Goal: Task Accomplishment & Management: Manage account settings

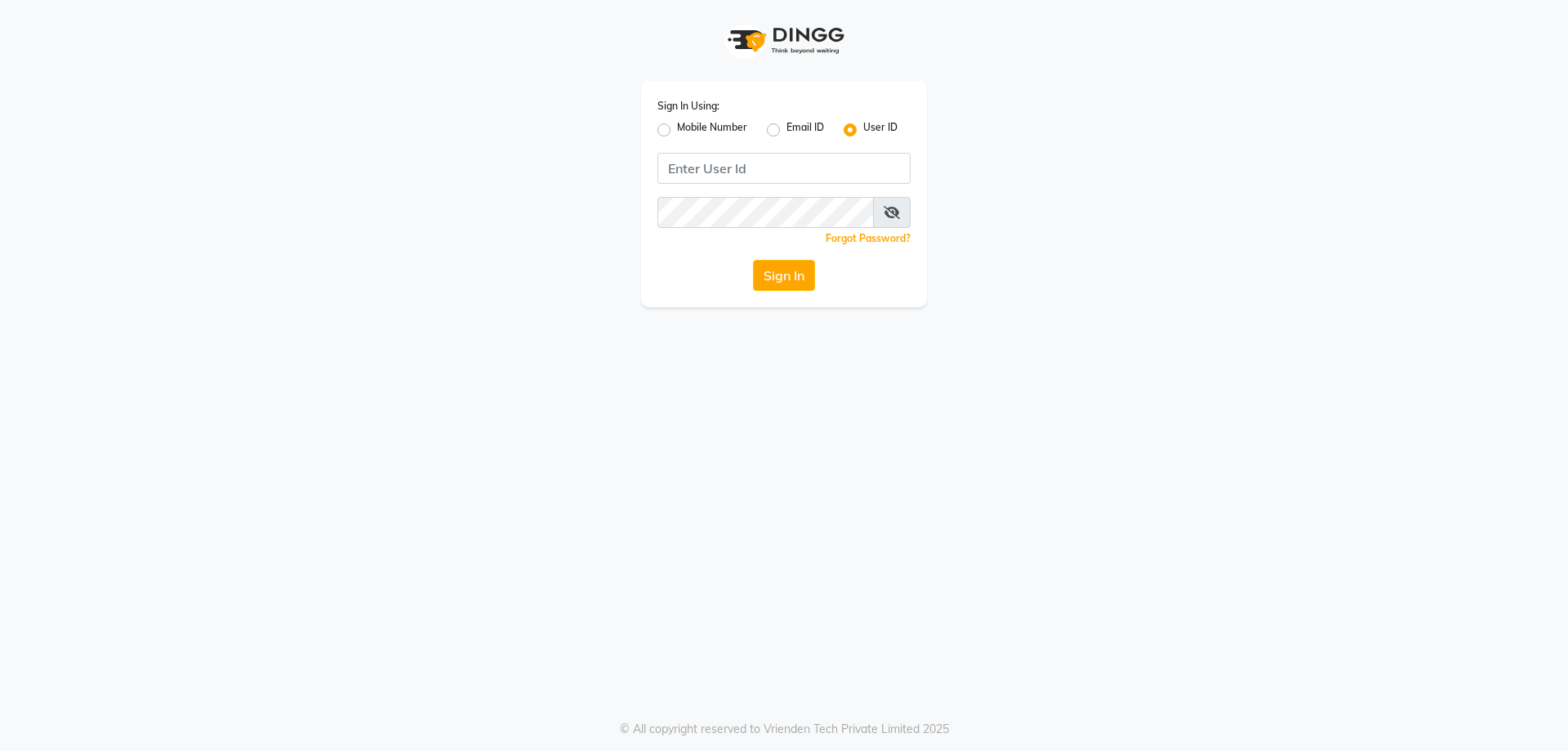
drag, startPoint x: 666, startPoint y: 130, endPoint x: 728, endPoint y: 163, distance: 70.2
click at [677, 131] on label "Mobile Number" at bounding box center [712, 130] width 70 height 20
click at [677, 130] on input "Mobile Number" at bounding box center [683, 126] width 11 height 11
radio input "true"
radio input "false"
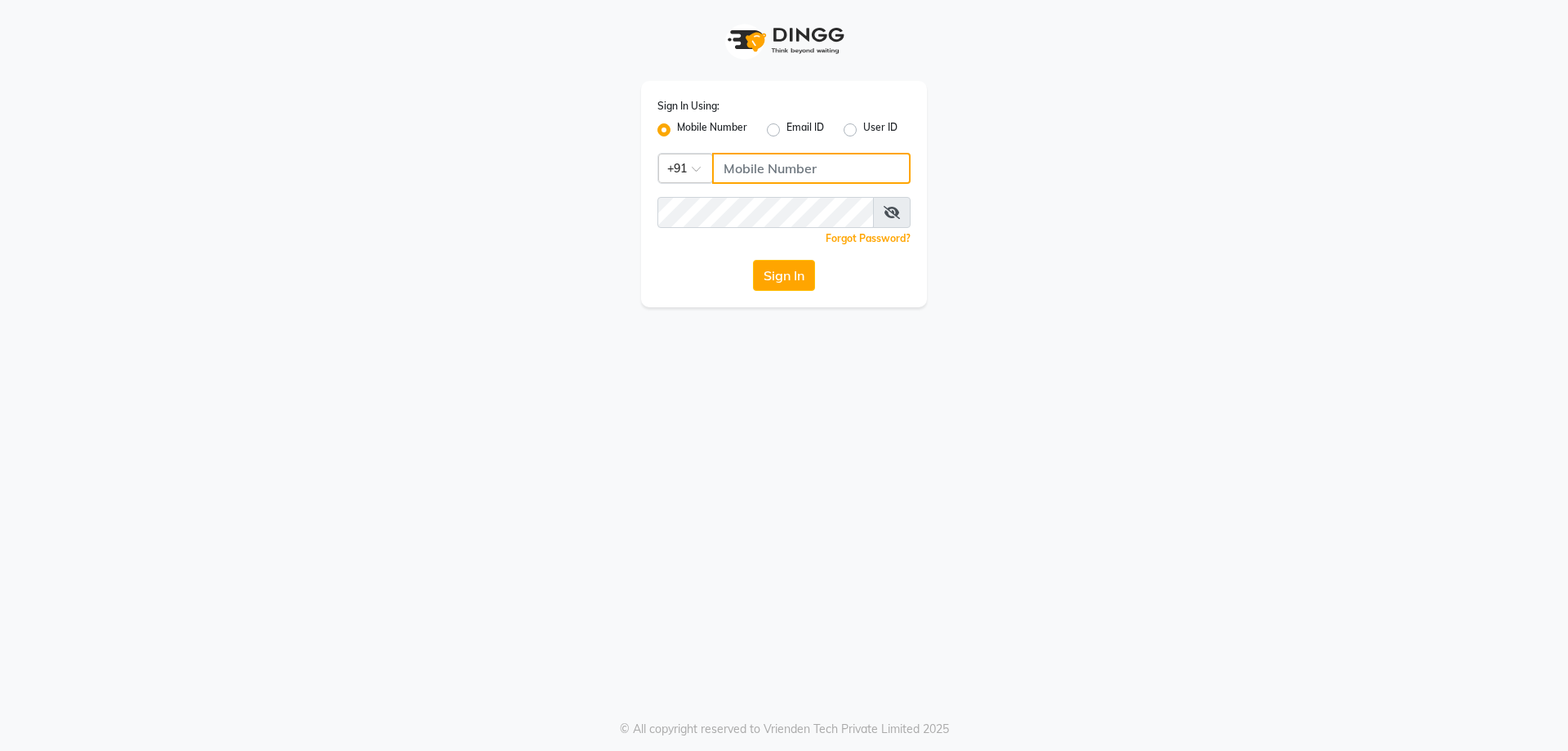
click at [738, 166] on input "Username" at bounding box center [811, 168] width 198 height 31
type input "8861073203"
click at [753, 260] on button "Sign In" at bounding box center [783, 275] width 62 height 31
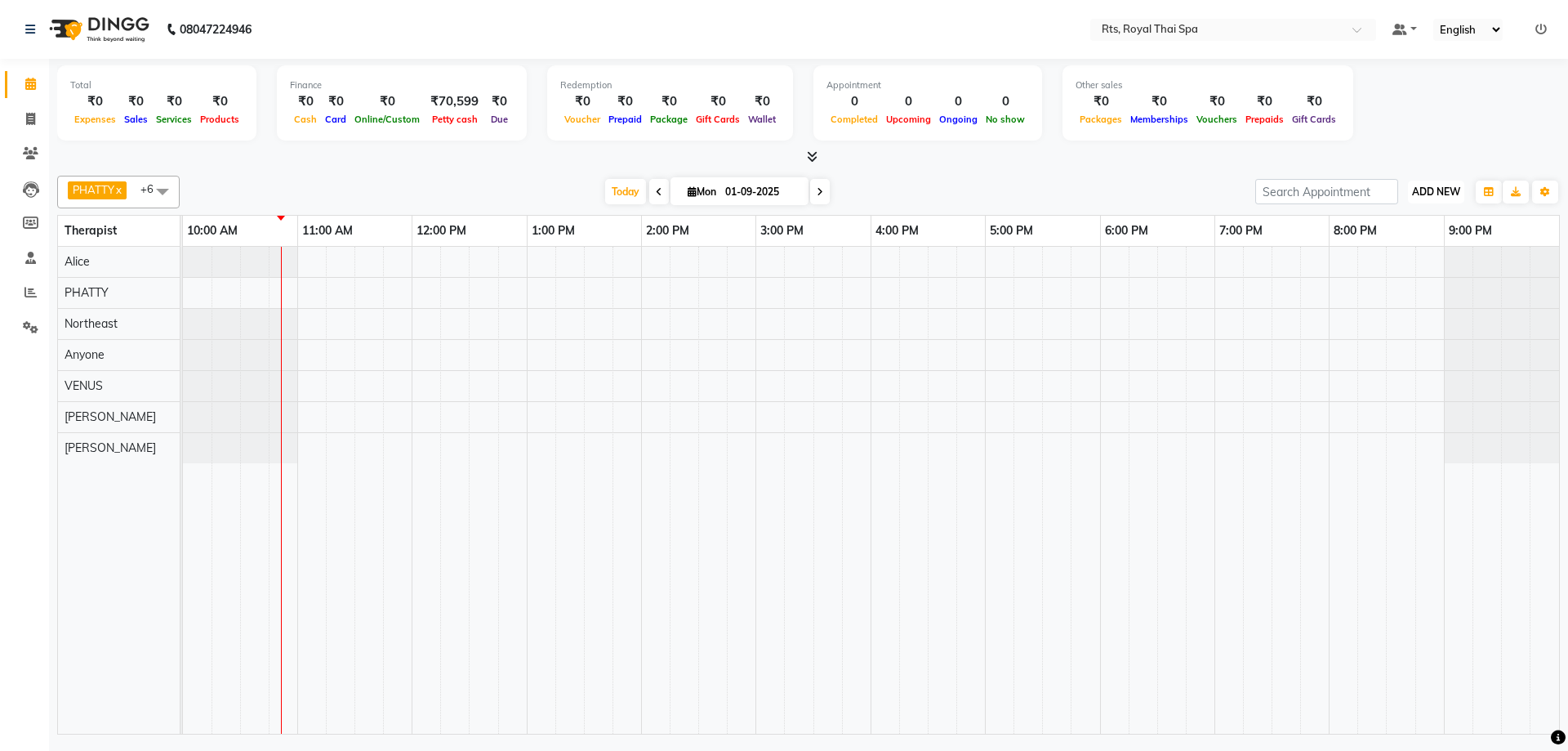
click at [1432, 189] on span "ADD NEW" at bounding box center [1436, 191] width 48 height 13
click at [1406, 294] on link "Add Attendance" at bounding box center [1399, 287] width 129 height 22
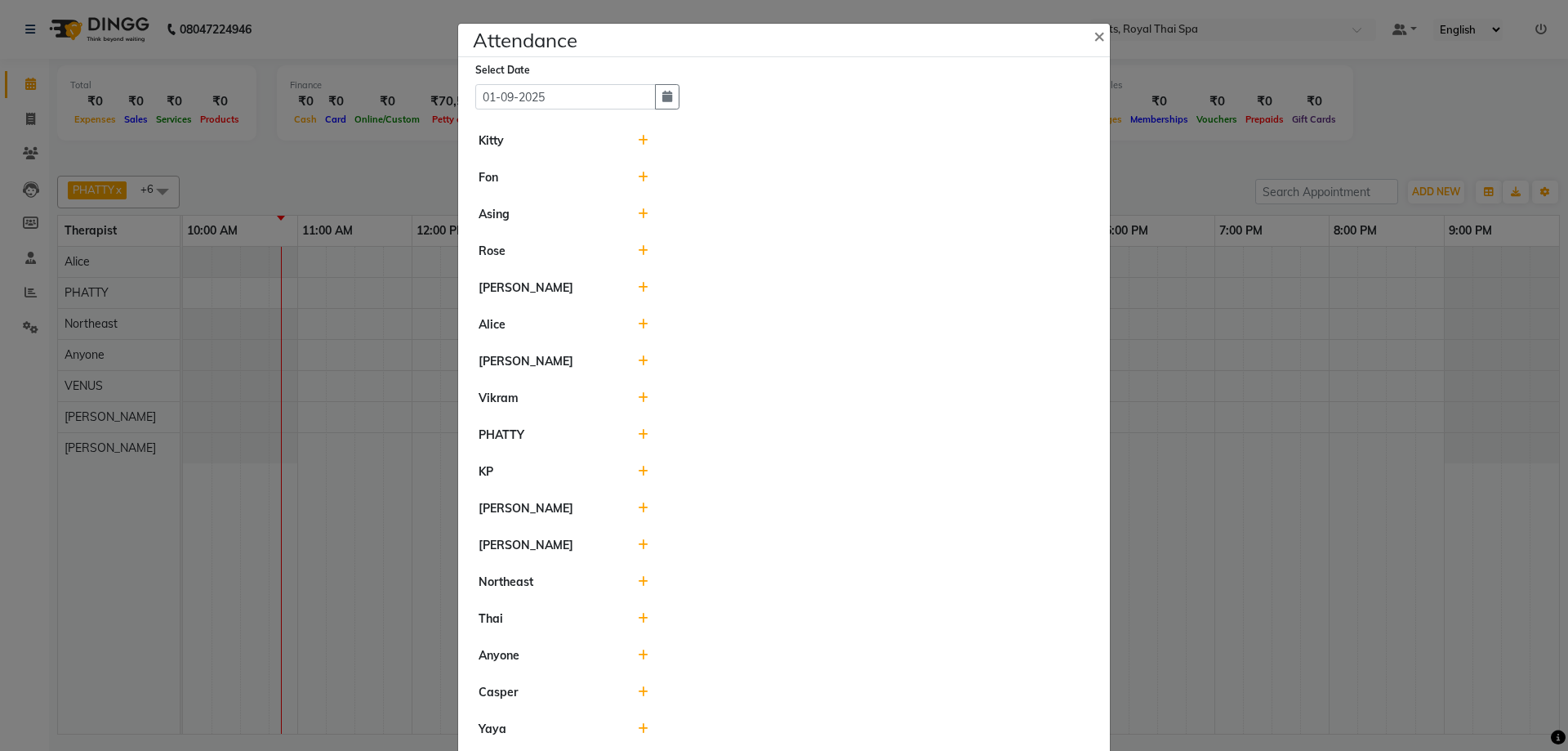
click at [638, 216] on icon at bounding box center [643, 214] width 11 height 12
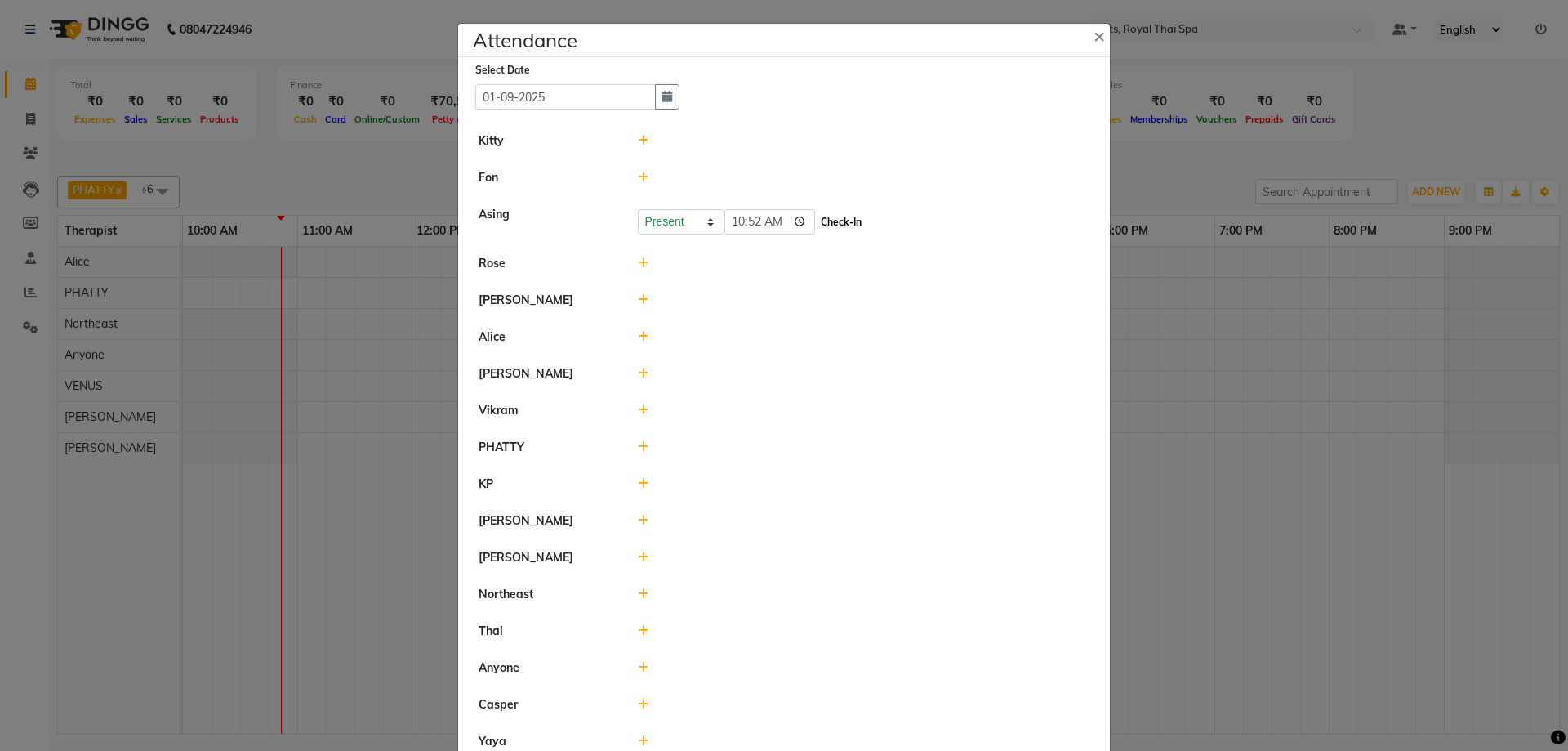
click at [816, 225] on button "Check-In" at bounding box center [841, 222] width 49 height 22
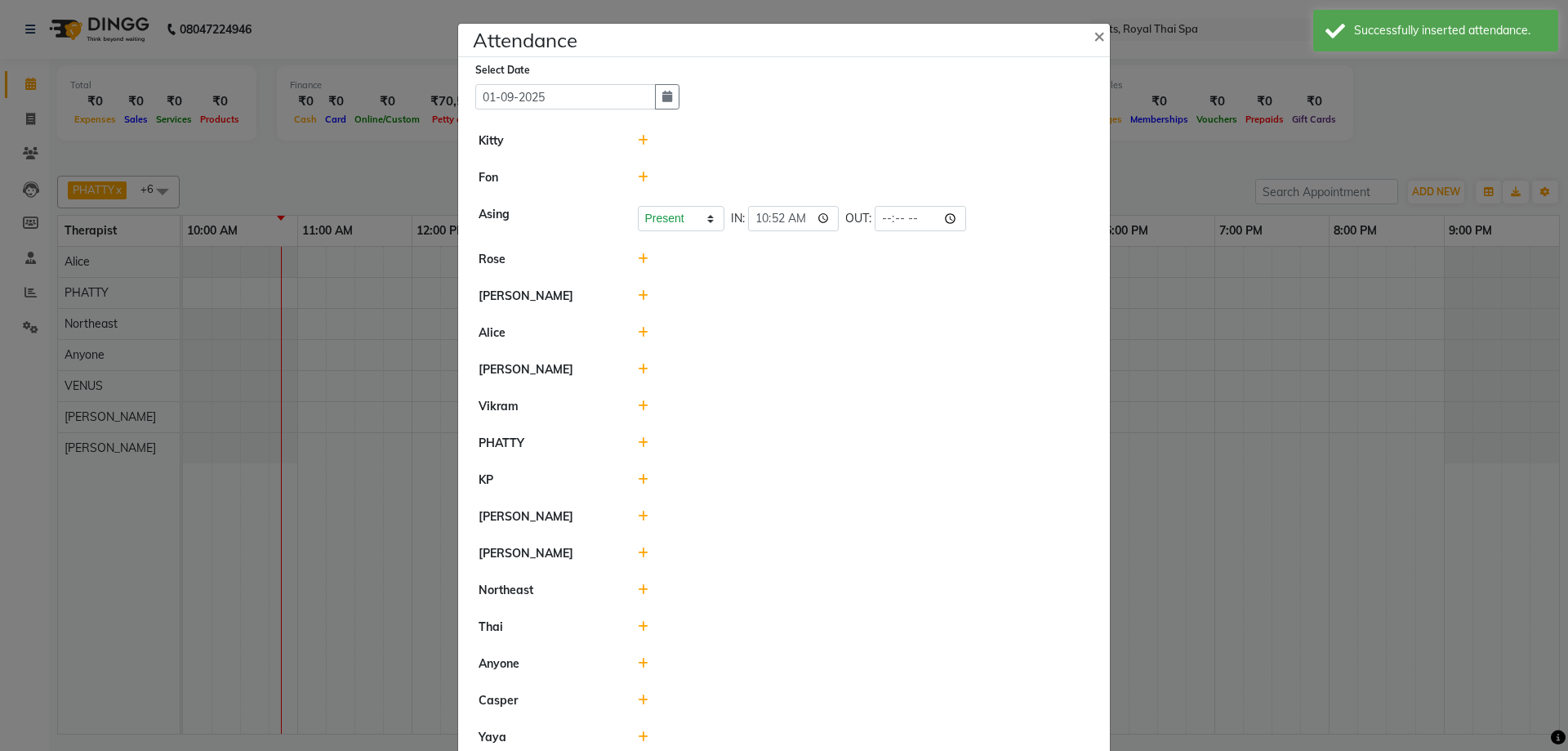
click at [638, 410] on icon at bounding box center [643, 406] width 11 height 12
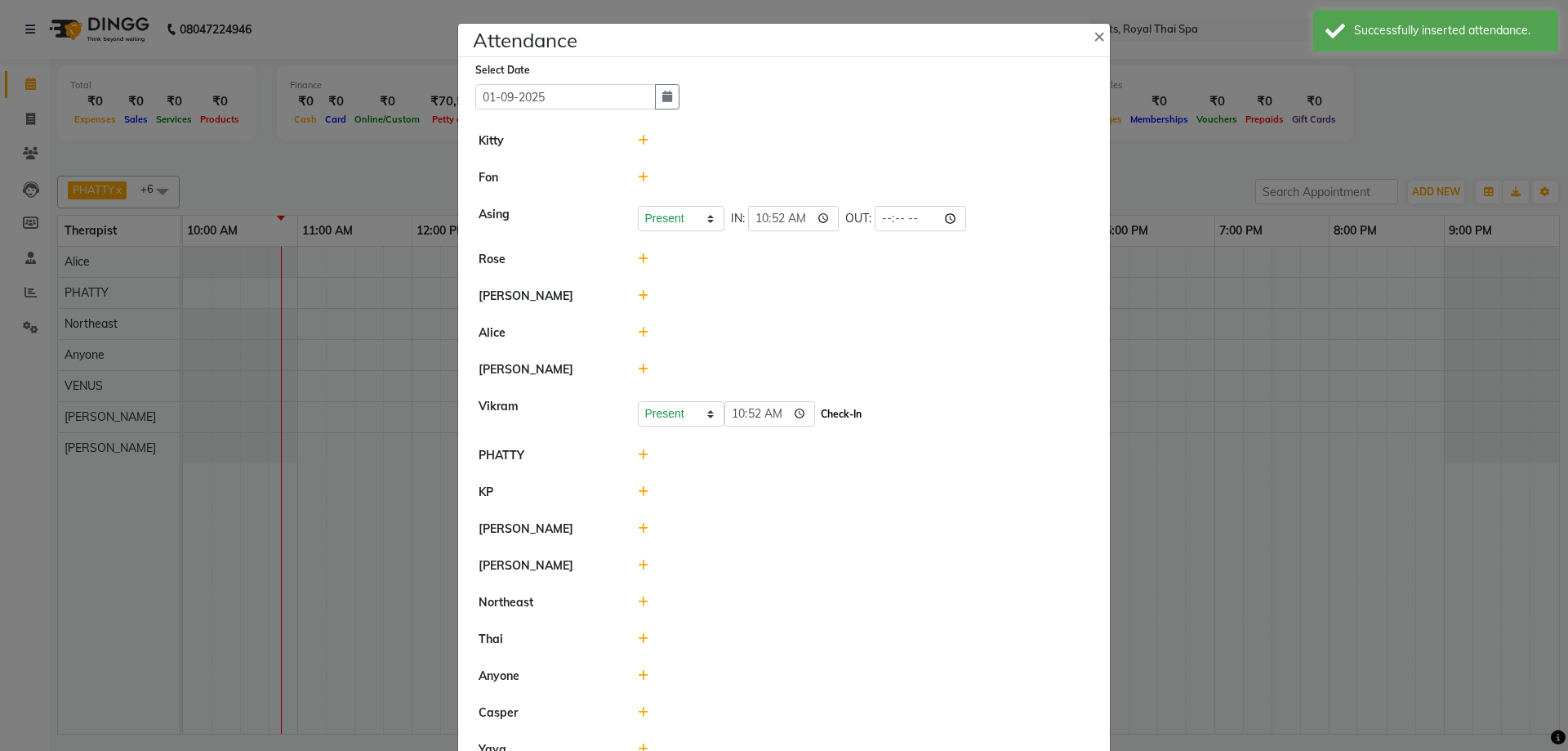
click at [816, 411] on button "Check-In" at bounding box center [841, 413] width 49 height 22
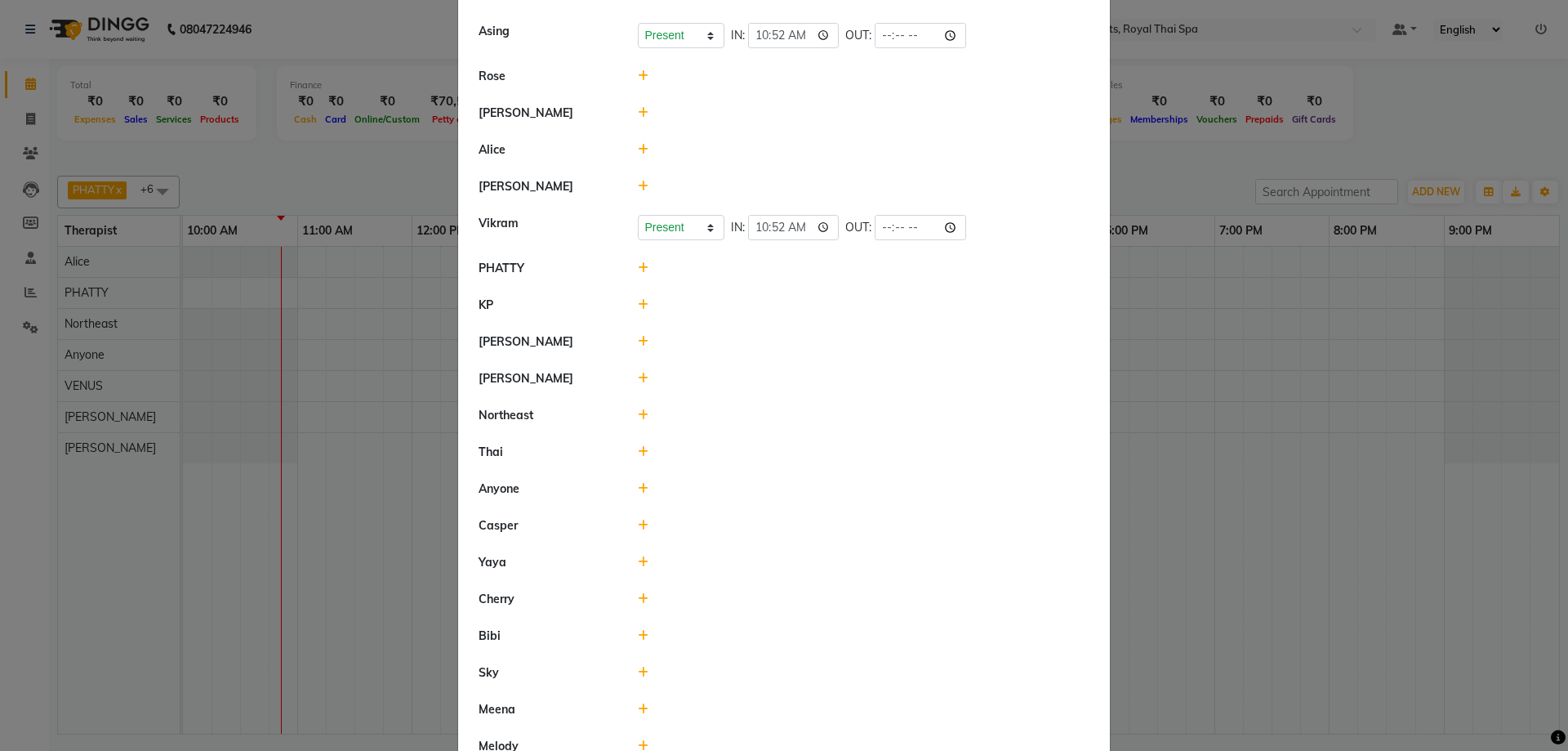
scroll to position [127, 0]
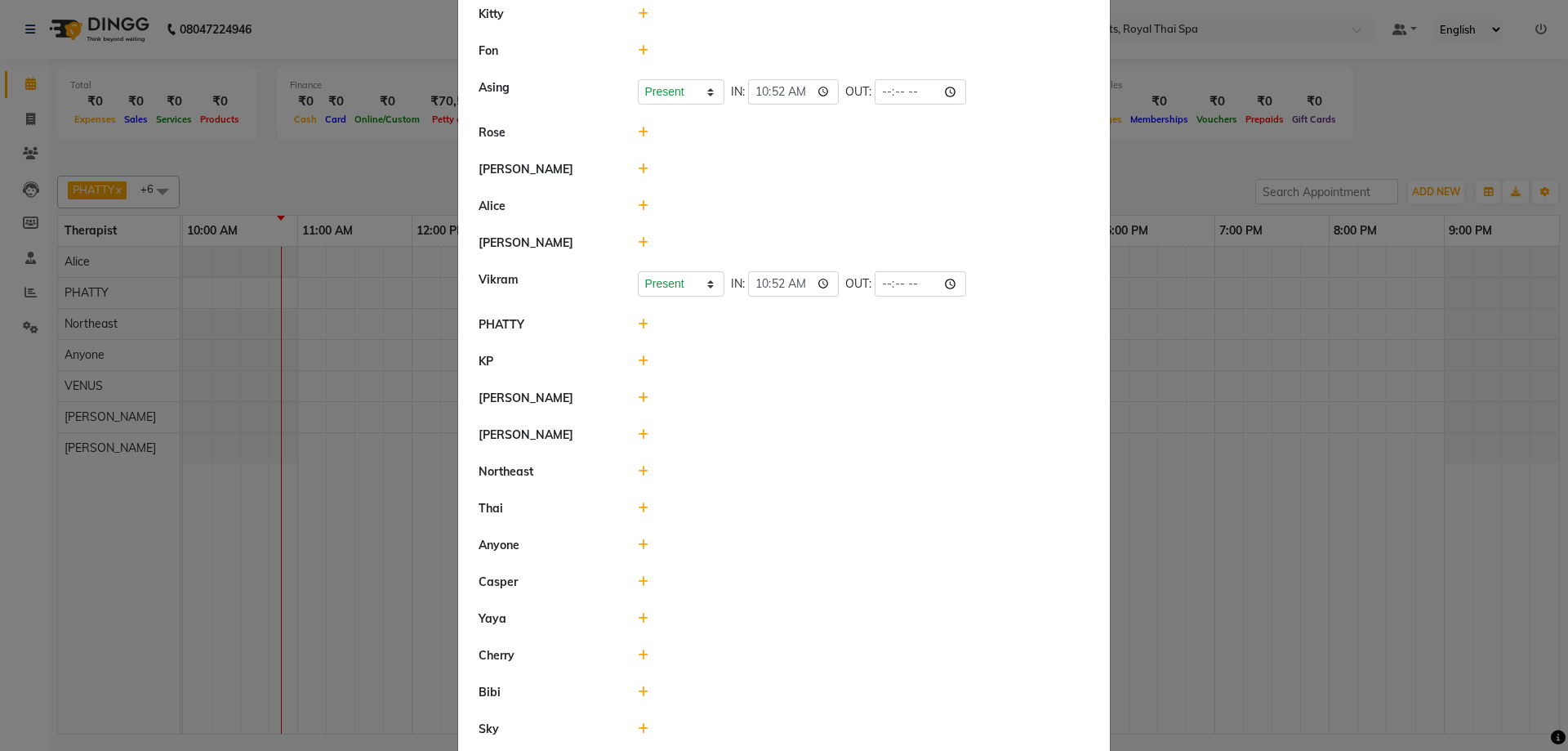
click at [638, 205] on icon at bounding box center [643, 206] width 11 height 12
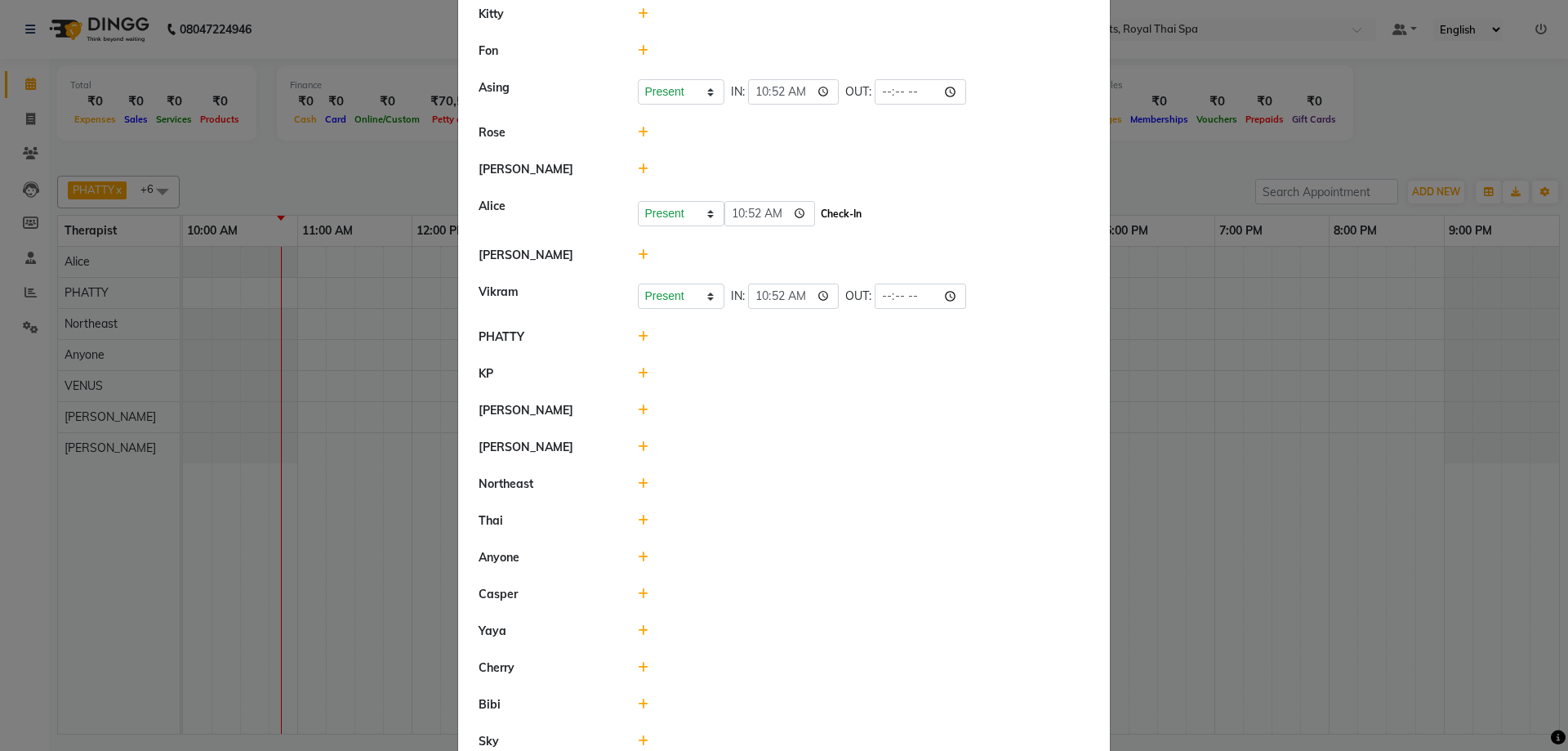
click at [835, 203] on button "Check-In" at bounding box center [841, 213] width 49 height 22
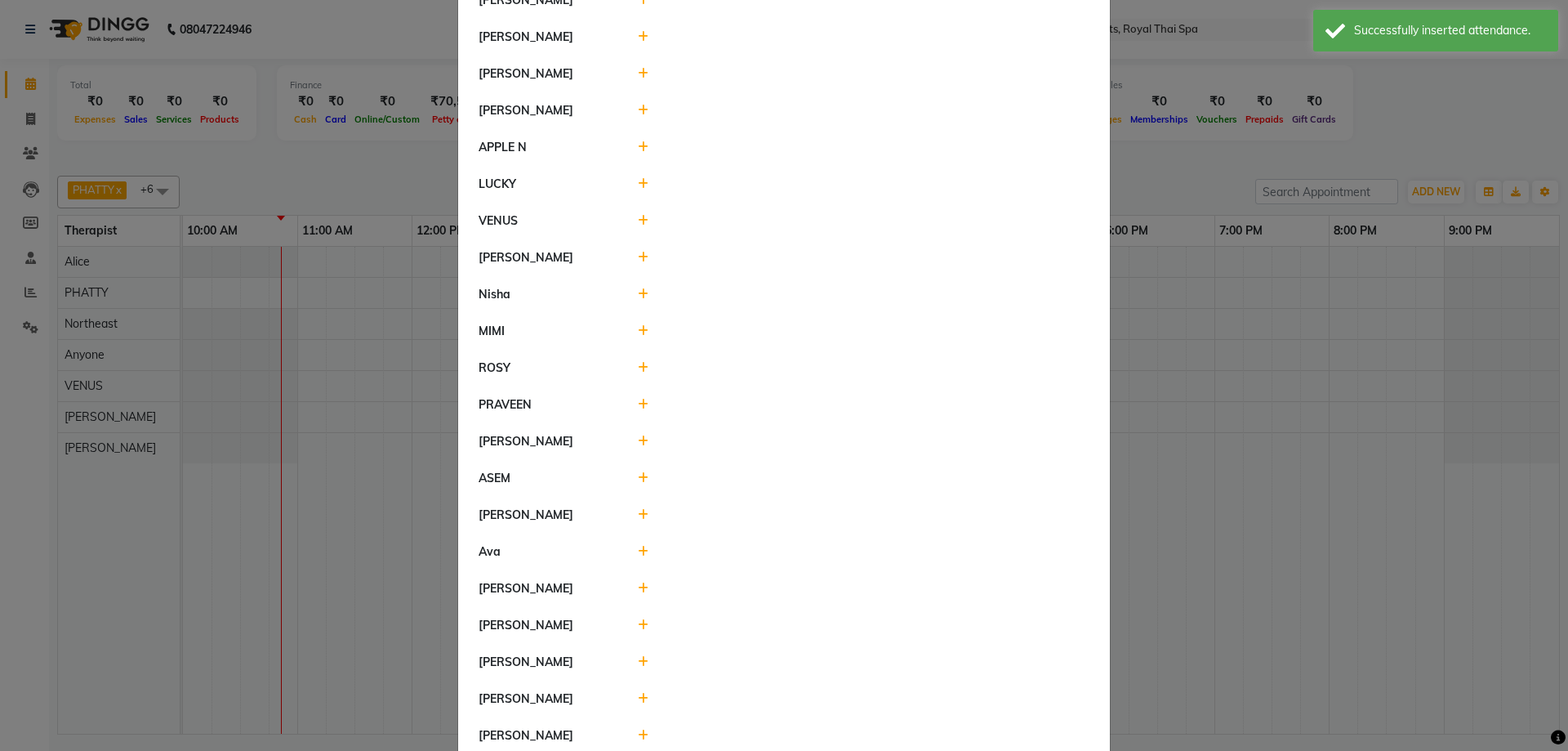
scroll to position [1115, 0]
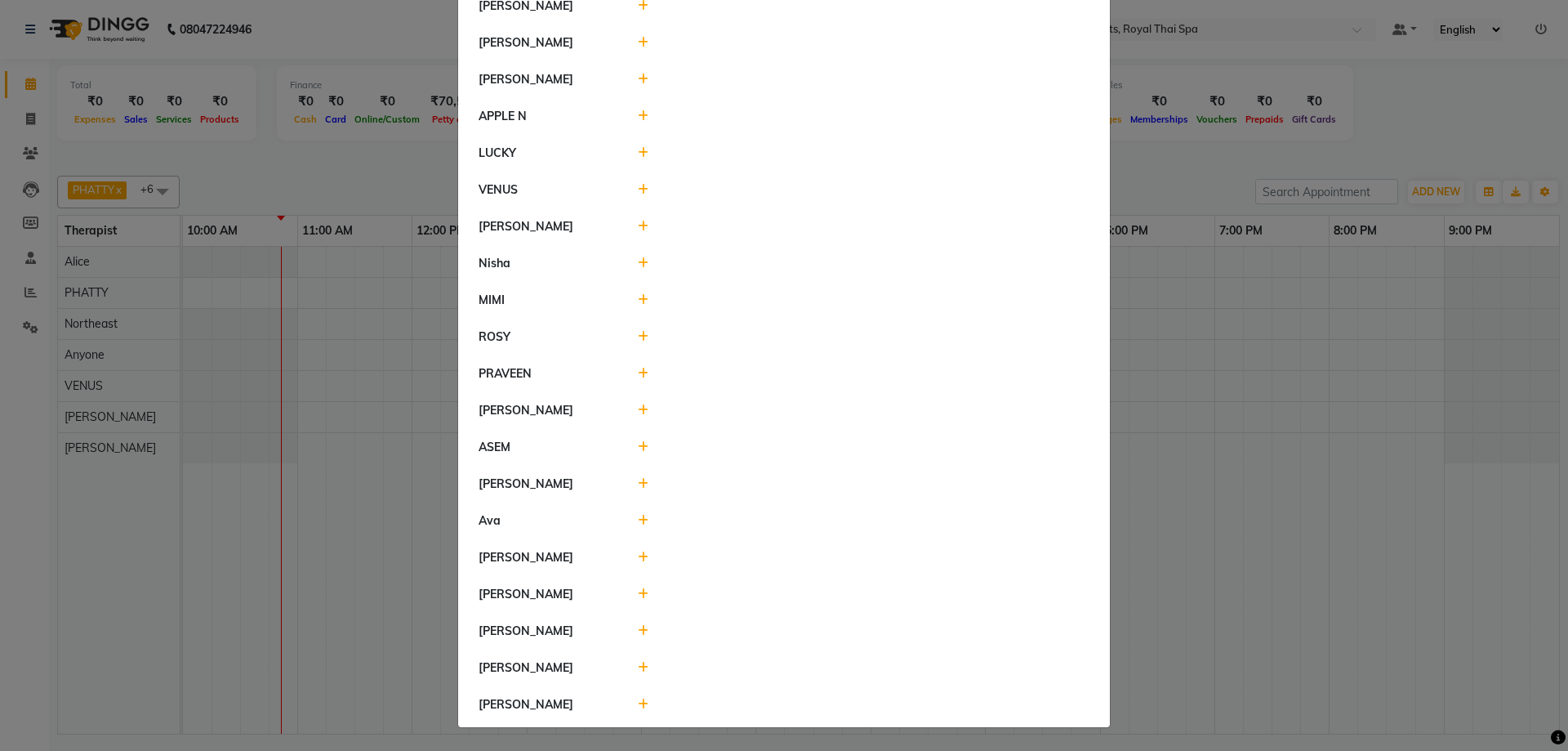
click at [1305, 355] on ngb-modal-window "Attendance × Select Date 01-09-2025 Kitty Fon Asing Present Absent Late Half Da…" at bounding box center [784, 376] width 1568 height 751
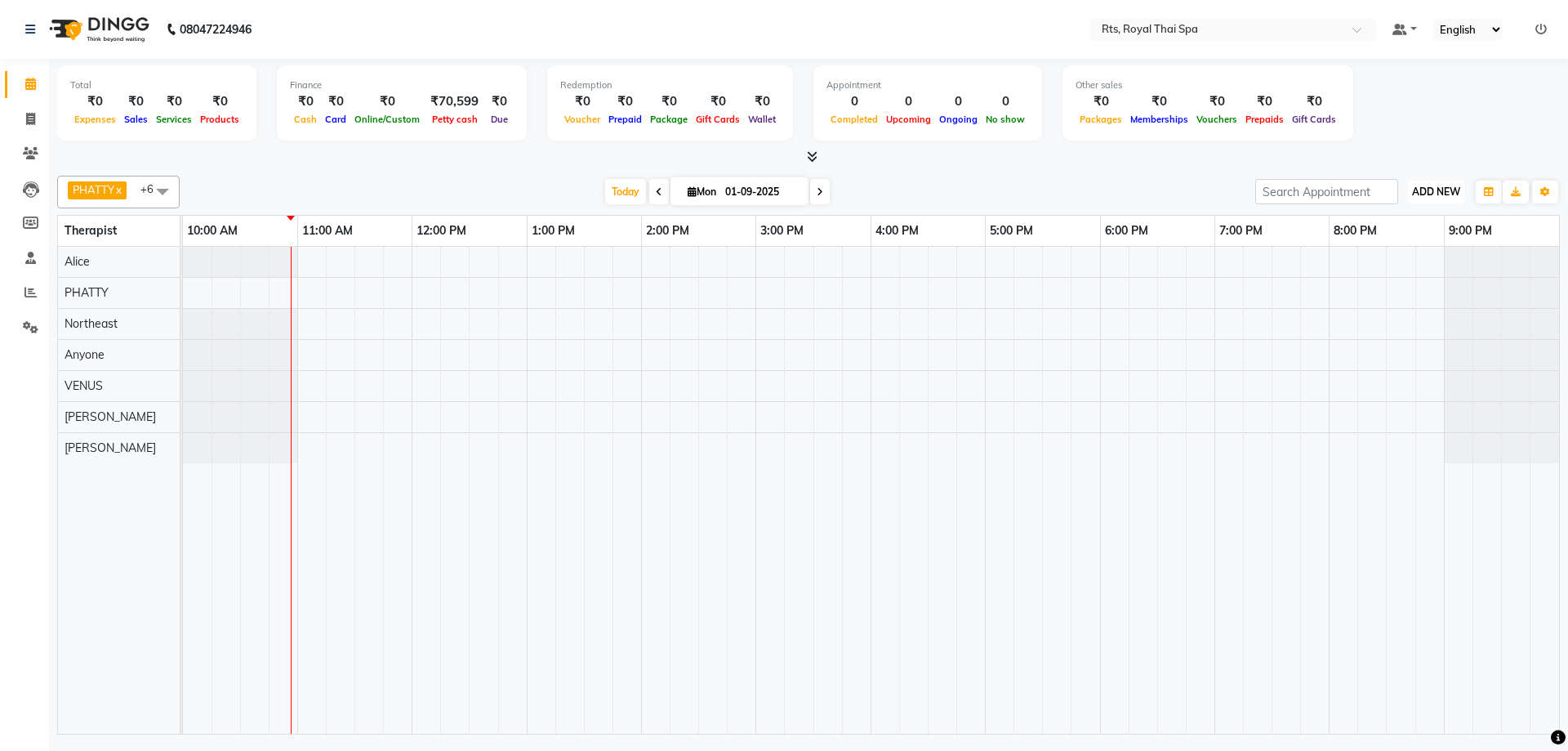
click at [1427, 183] on button "ADD NEW Toggle Dropdown" at bounding box center [1435, 191] width 57 height 22
click at [1405, 279] on link "Add Attendance" at bounding box center [1399, 287] width 129 height 22
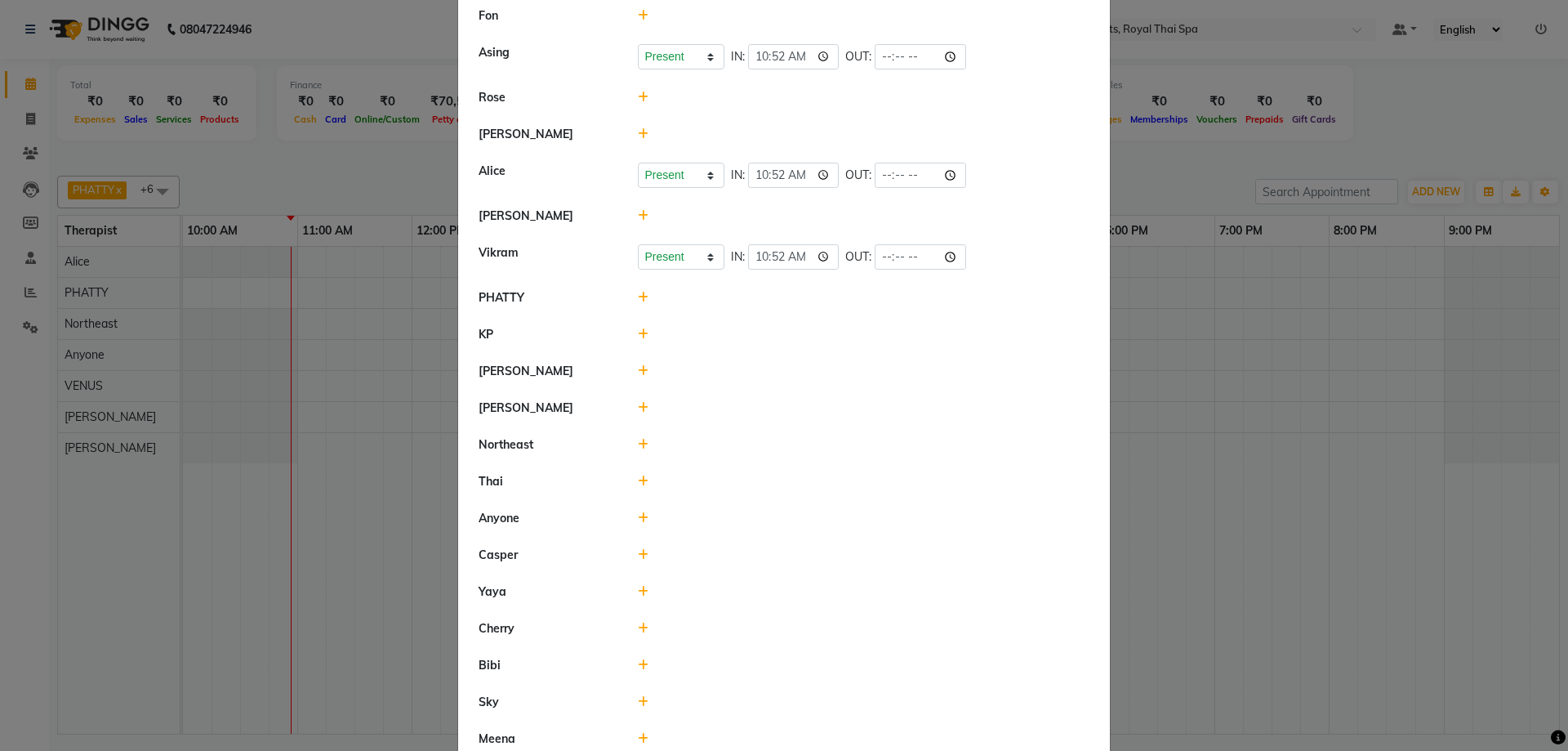
scroll to position [163, 0]
click at [638, 297] on icon at bounding box center [643, 296] width 11 height 12
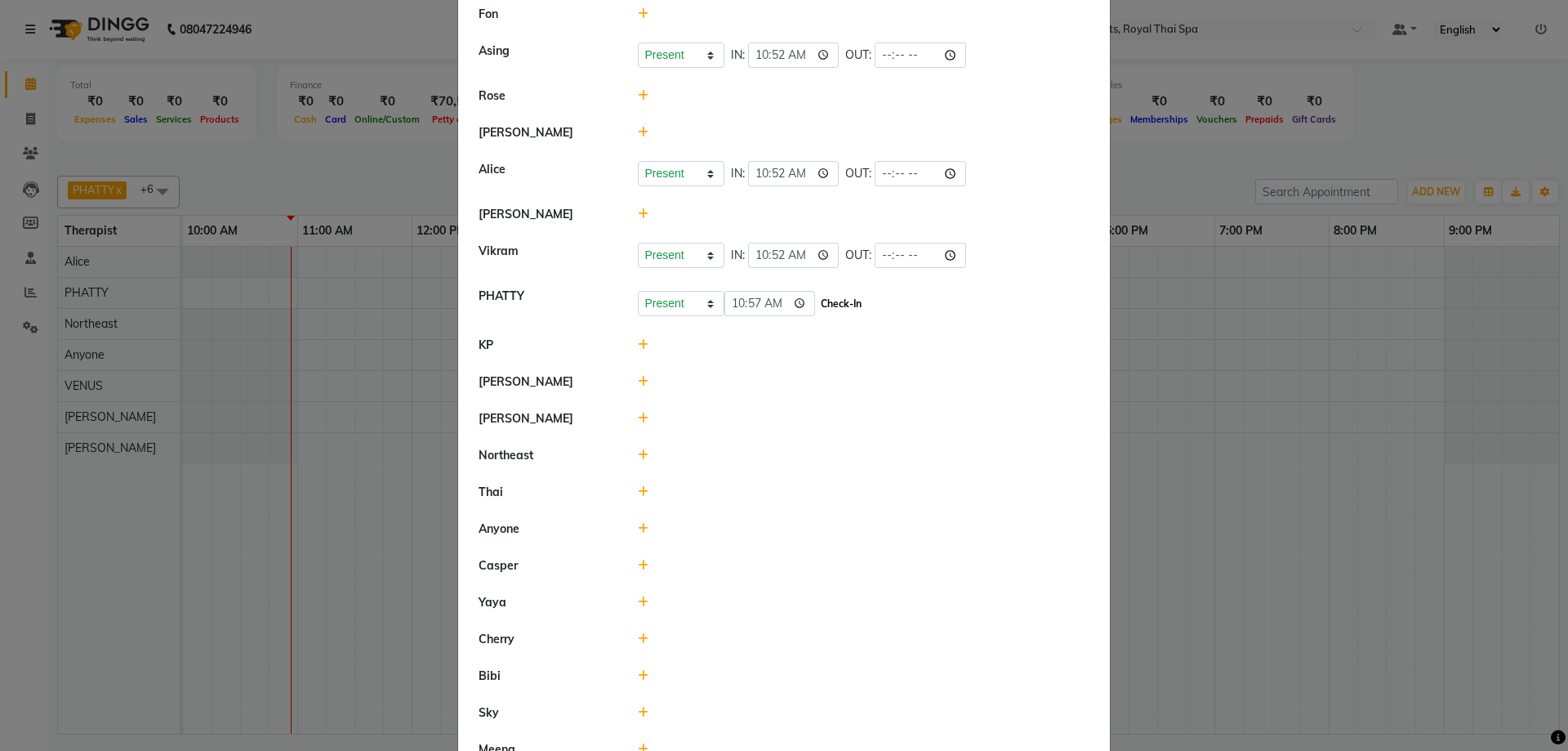
click at [816, 302] on button "Check-In" at bounding box center [841, 303] width 49 height 22
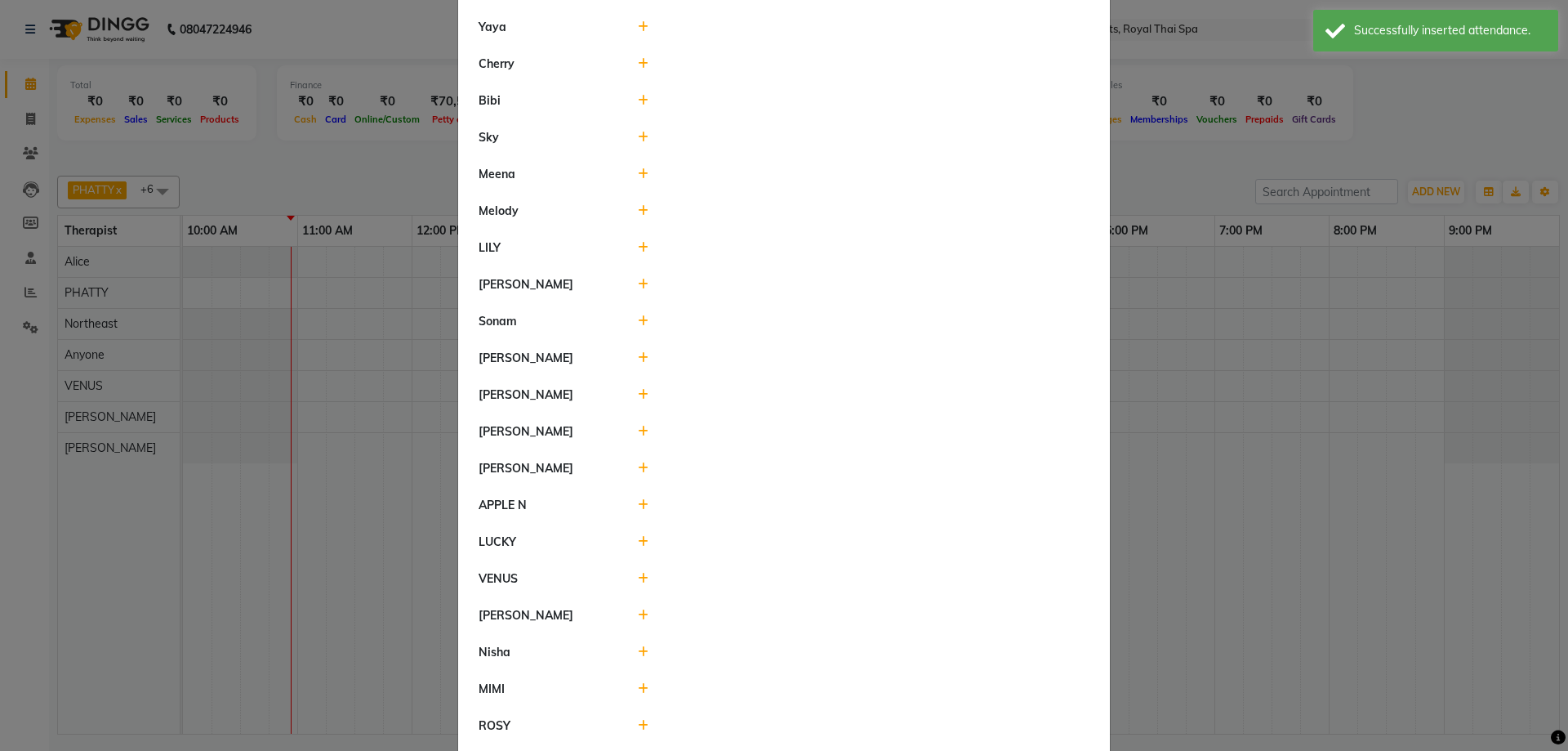
scroll to position [735, 0]
click at [638, 578] on icon at bounding box center [643, 577] width 11 height 12
drag, startPoint x: 856, startPoint y: 579, endPoint x: 826, endPoint y: 586, distance: 30.8
click at [840, 586] on div "Present Absent Late Half Day Weekly Off 10:57 Check-In" at bounding box center [864, 585] width 453 height 26
click at [824, 586] on button "Check-In" at bounding box center [841, 585] width 49 height 22
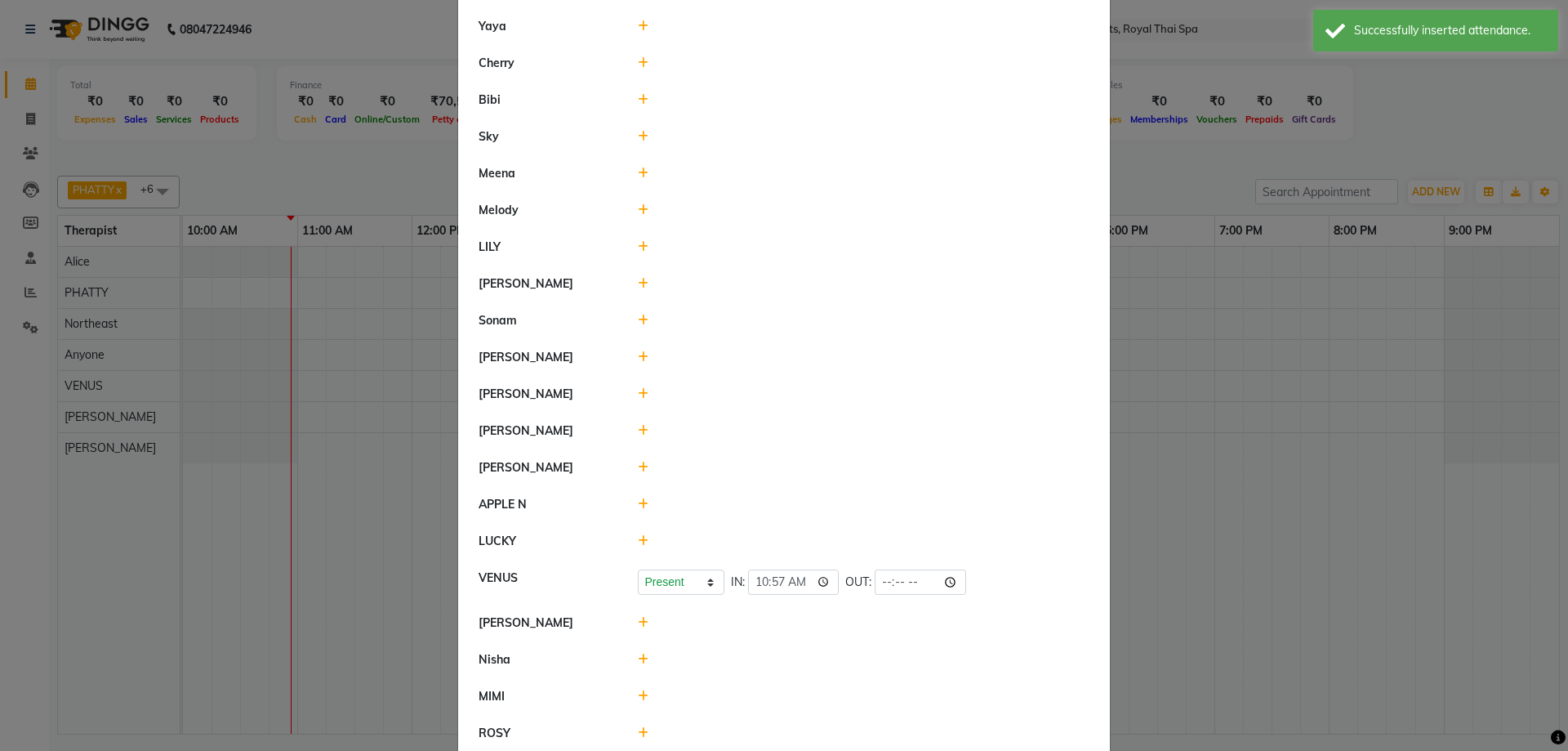
click at [1204, 479] on ngb-modal-window "Attendance × Select Date 01-09-2025 Kitty Fon Asing Present Absent Late Half Da…" at bounding box center [784, 376] width 1568 height 751
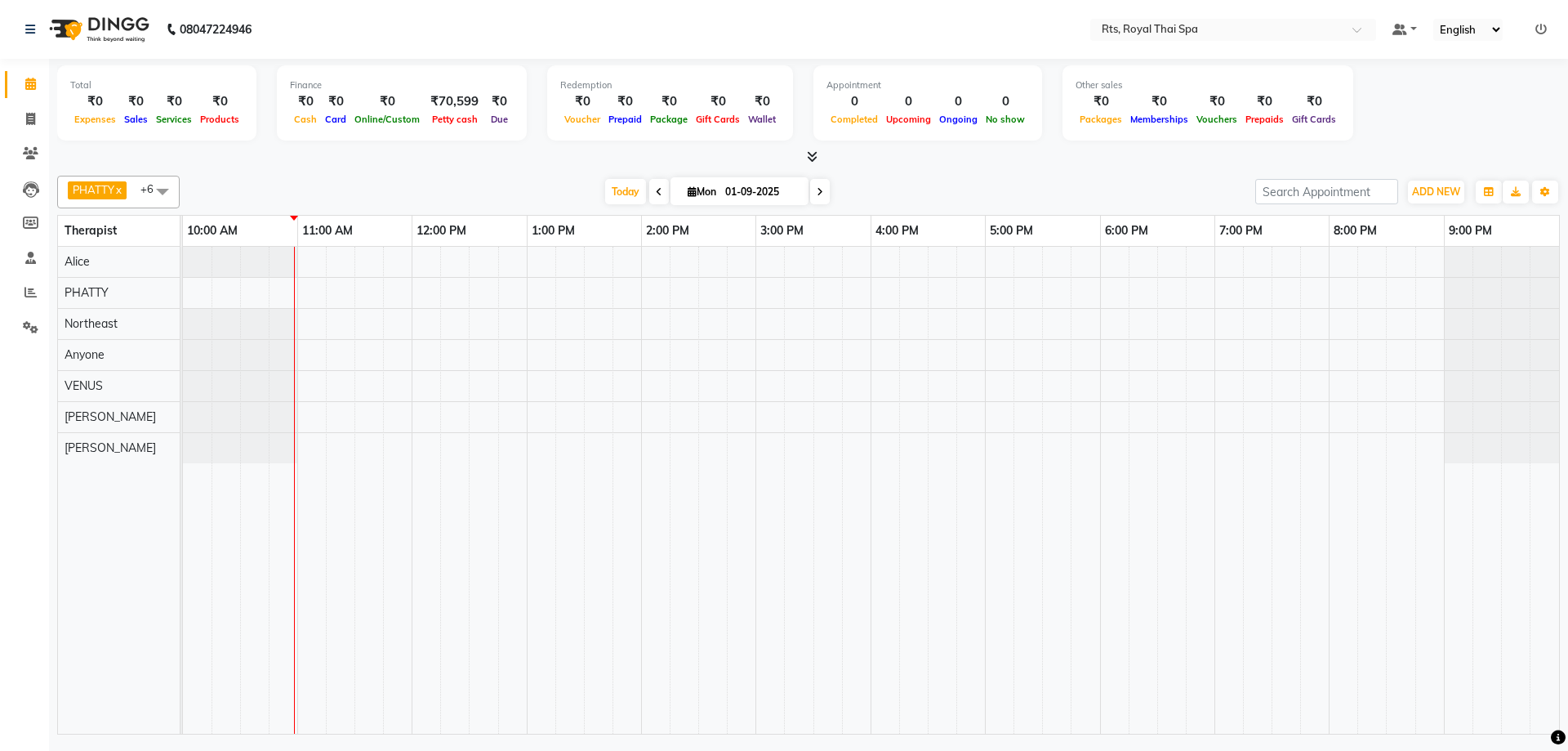
click at [661, 196] on span at bounding box center [659, 191] width 20 height 25
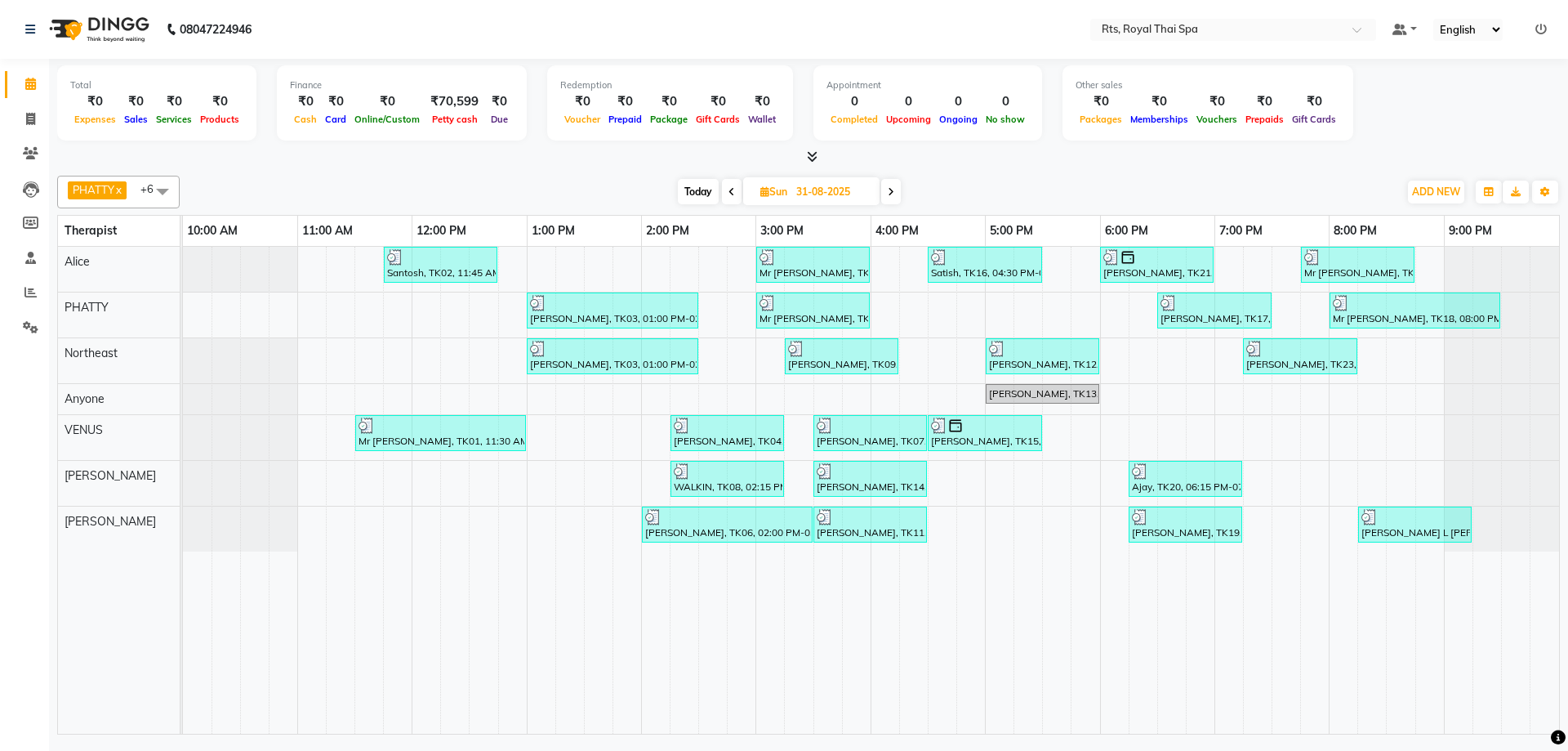
click at [700, 188] on span "Today" at bounding box center [698, 191] width 40 height 25
type input "01-09-2025"
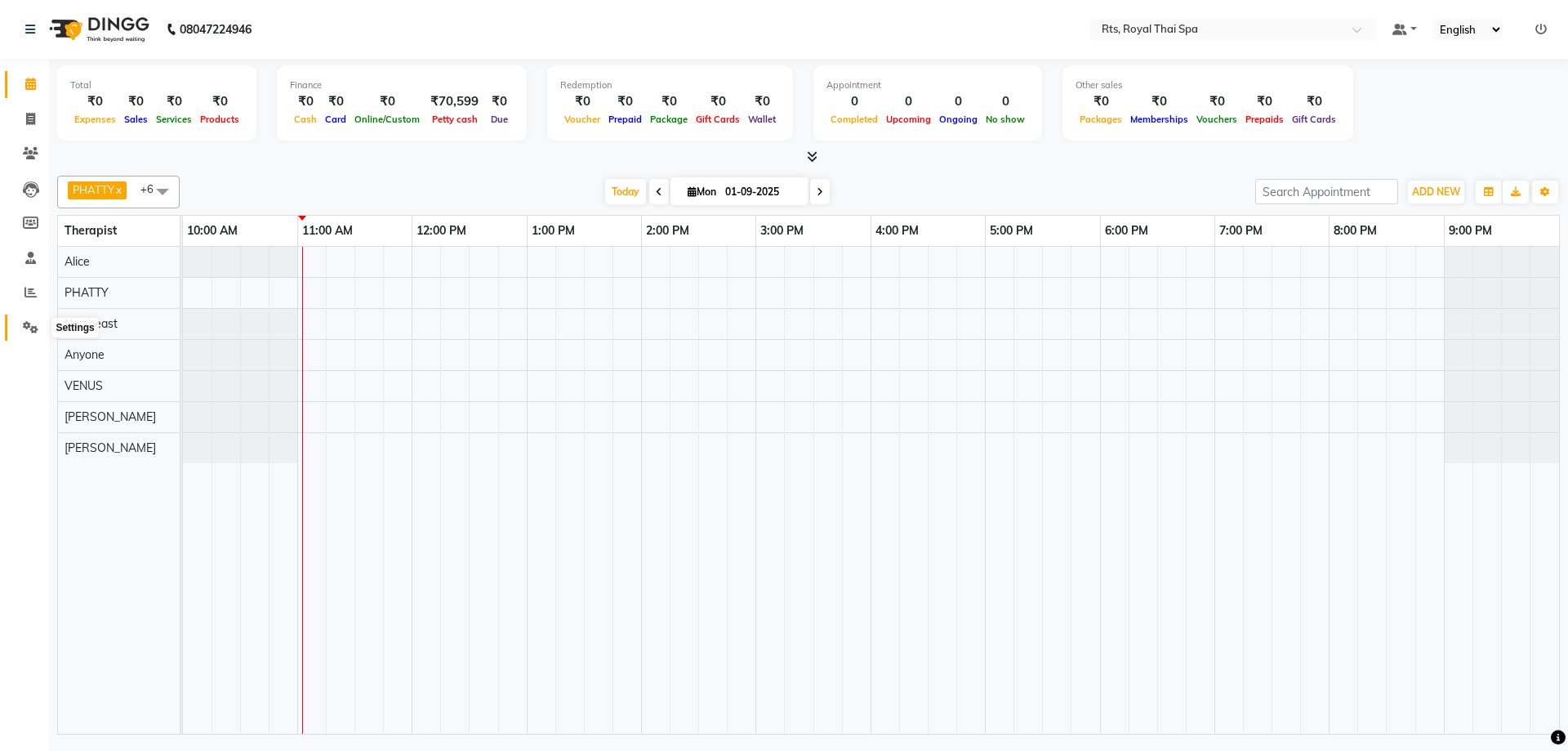
click at [28, 331] on icon at bounding box center [30, 327] width 15 height 13
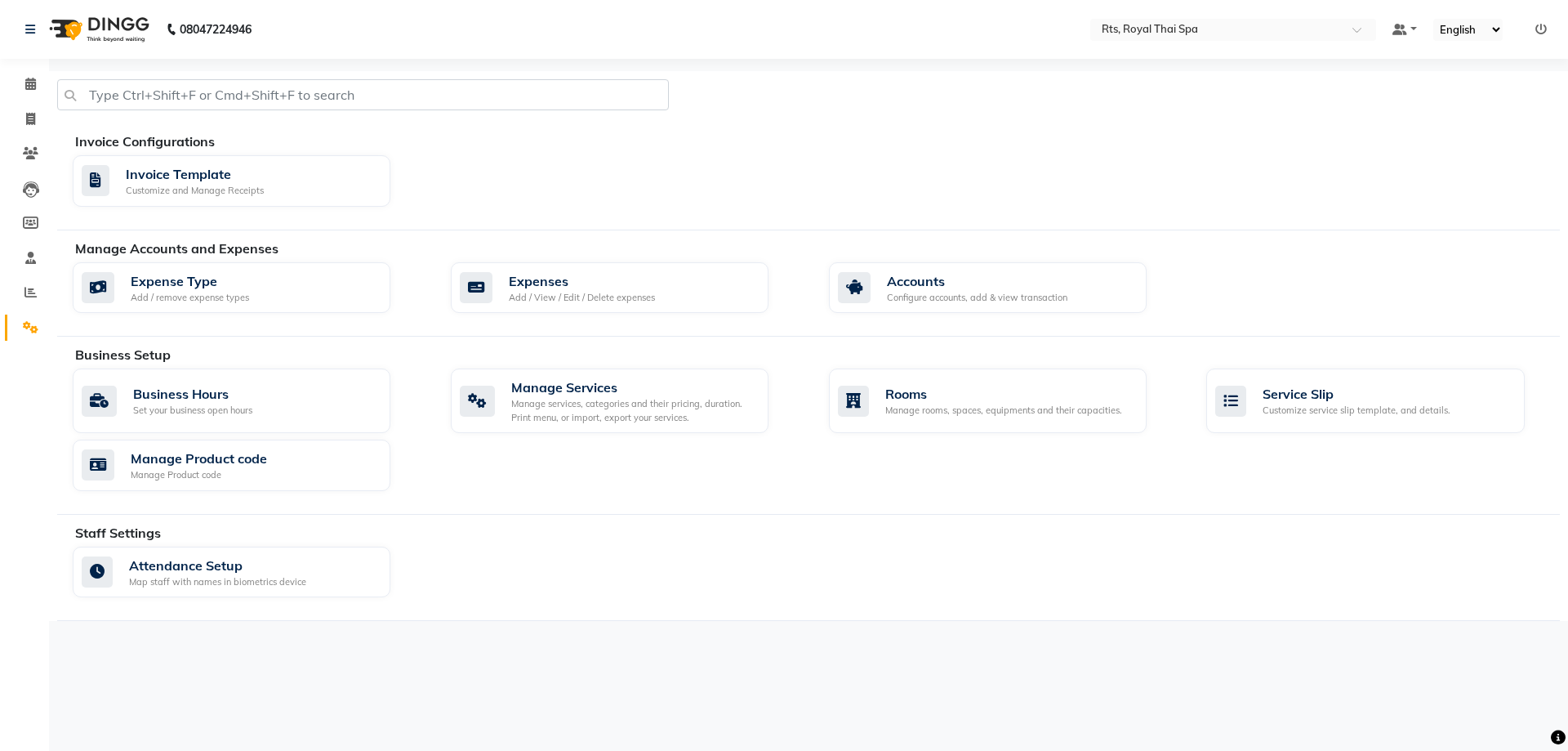
click at [34, 100] on li "Calendar" at bounding box center [24, 84] width 49 height 35
click at [35, 85] on icon at bounding box center [31, 84] width 11 height 13
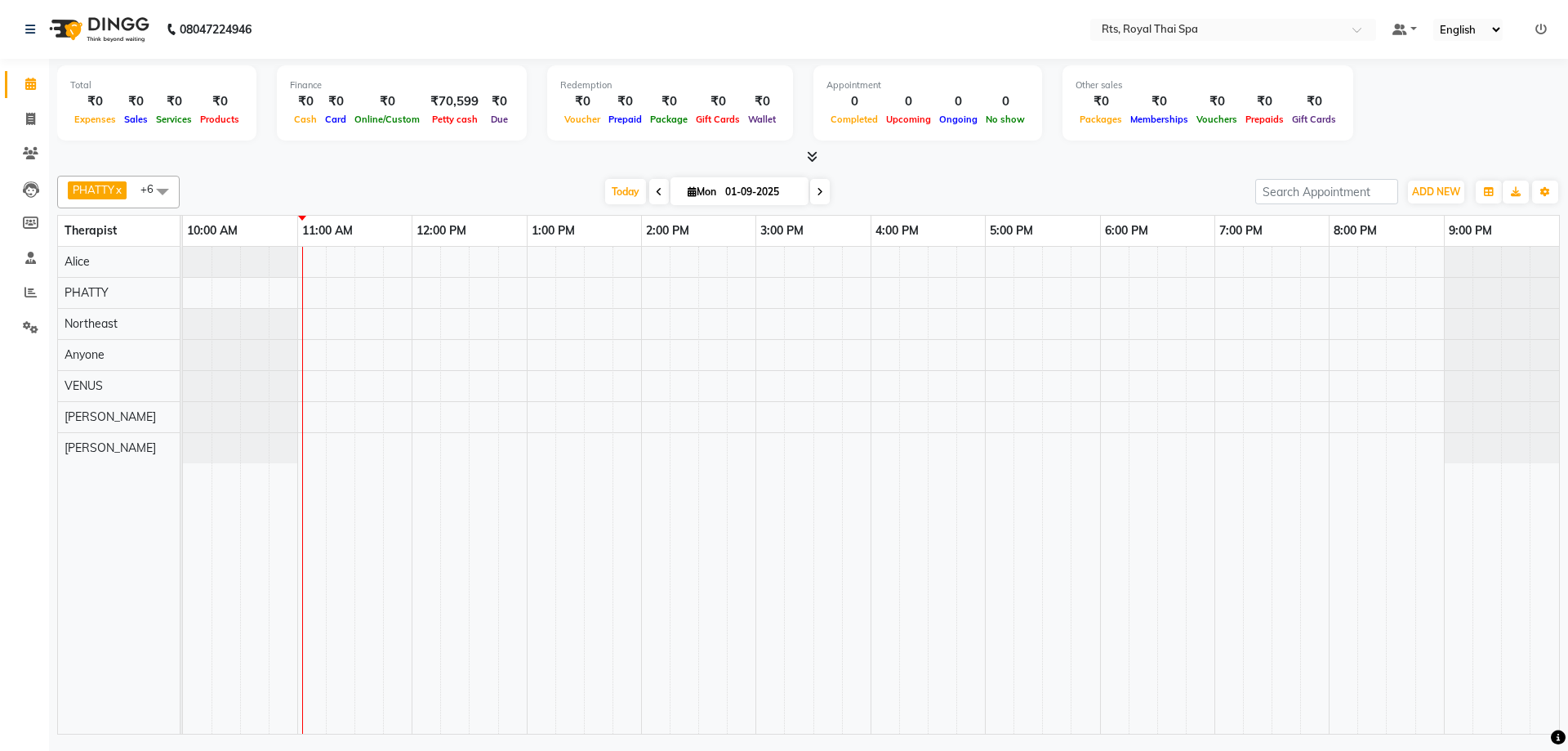
click at [539, 417] on div at bounding box center [871, 490] width 1376 height 487
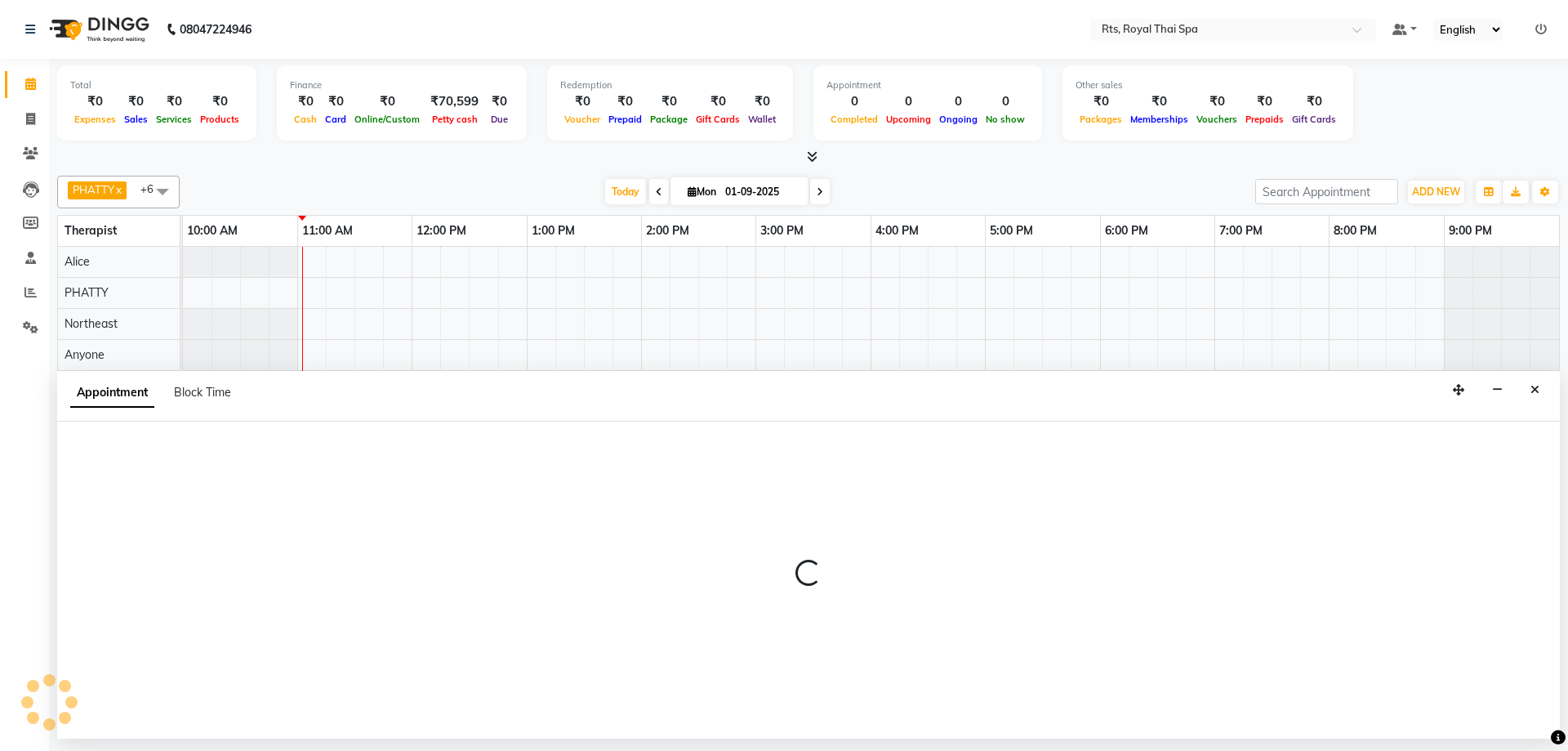
select select "65624"
select select "780"
select select "tentative"
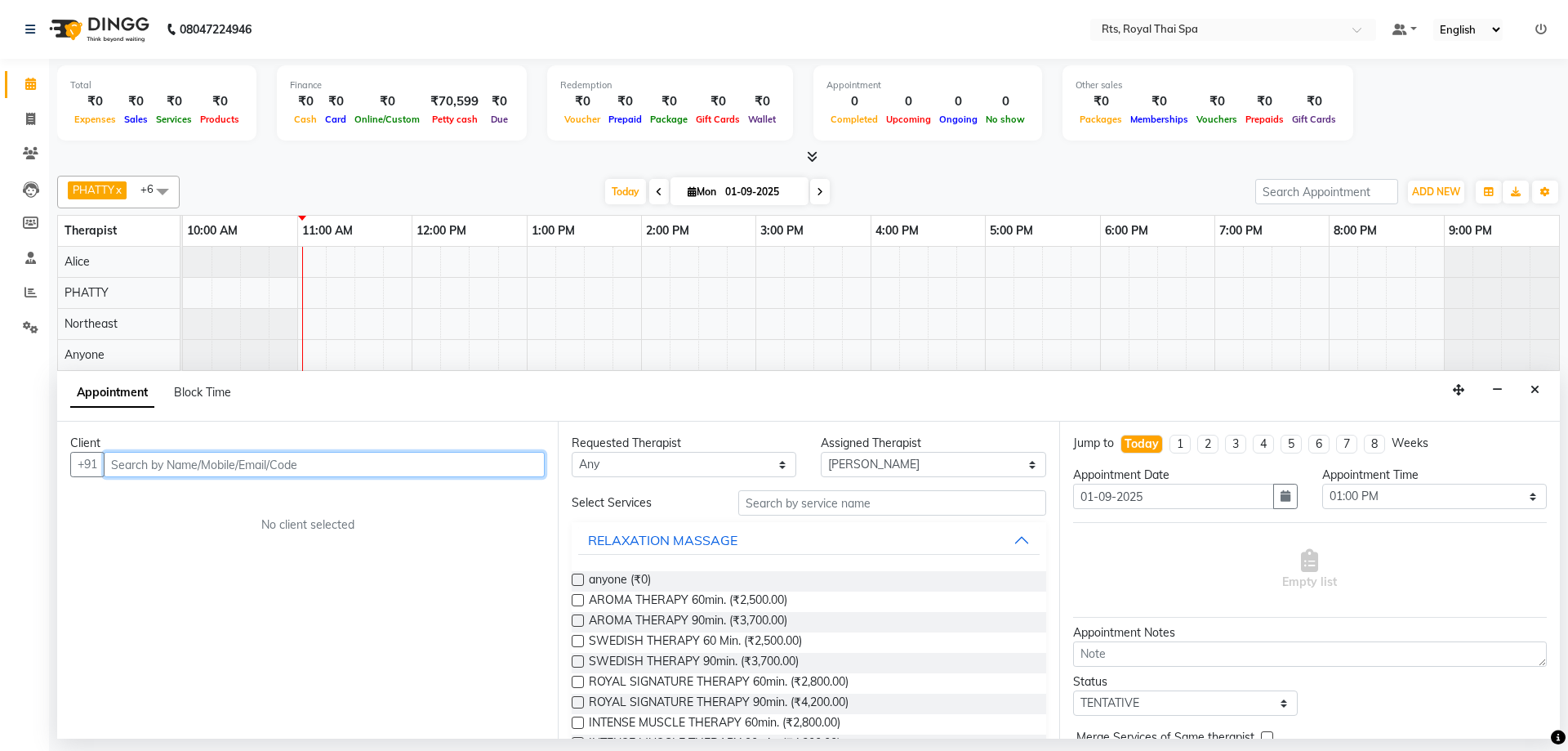
click at [387, 461] on input "text" at bounding box center [323, 464] width 441 height 25
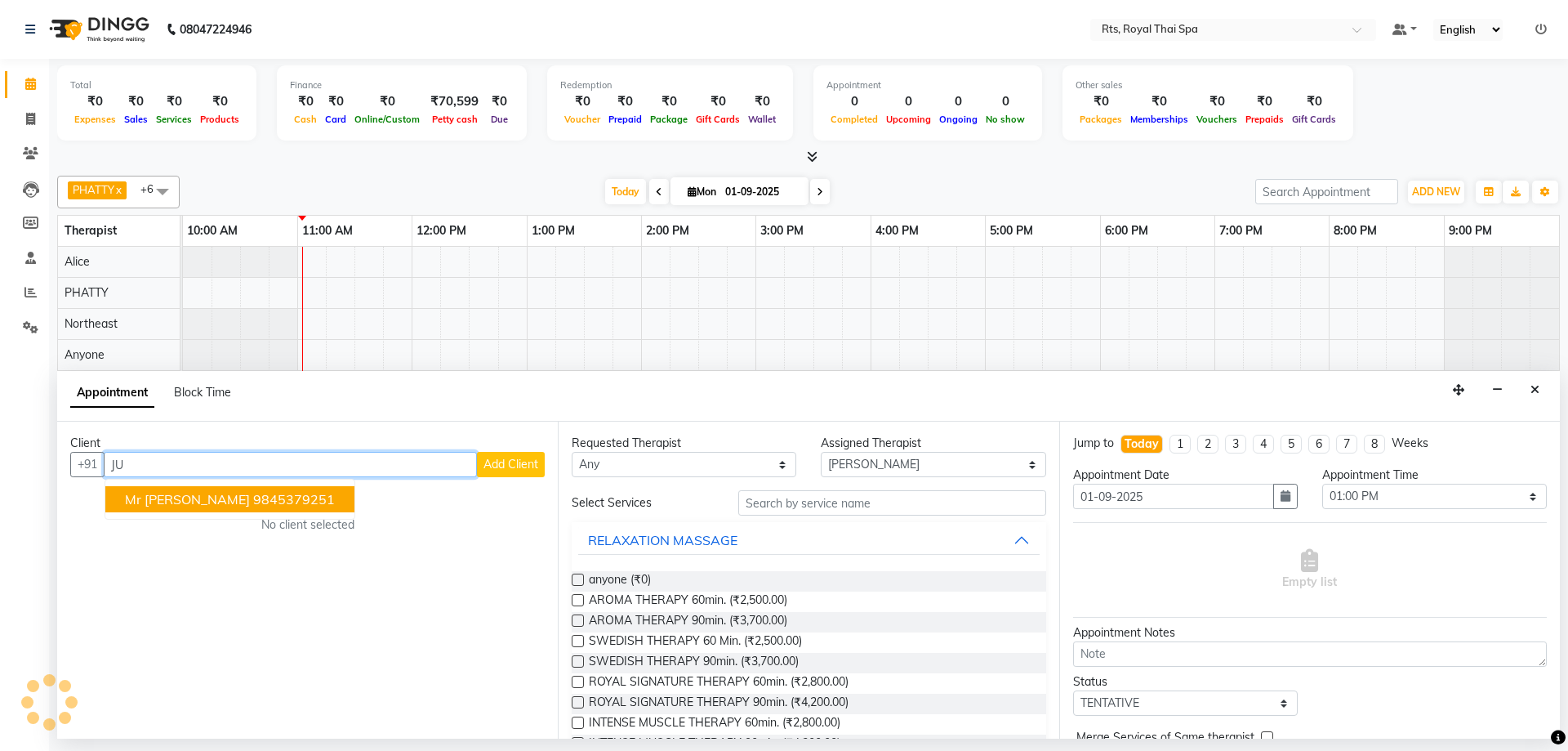
type input "J"
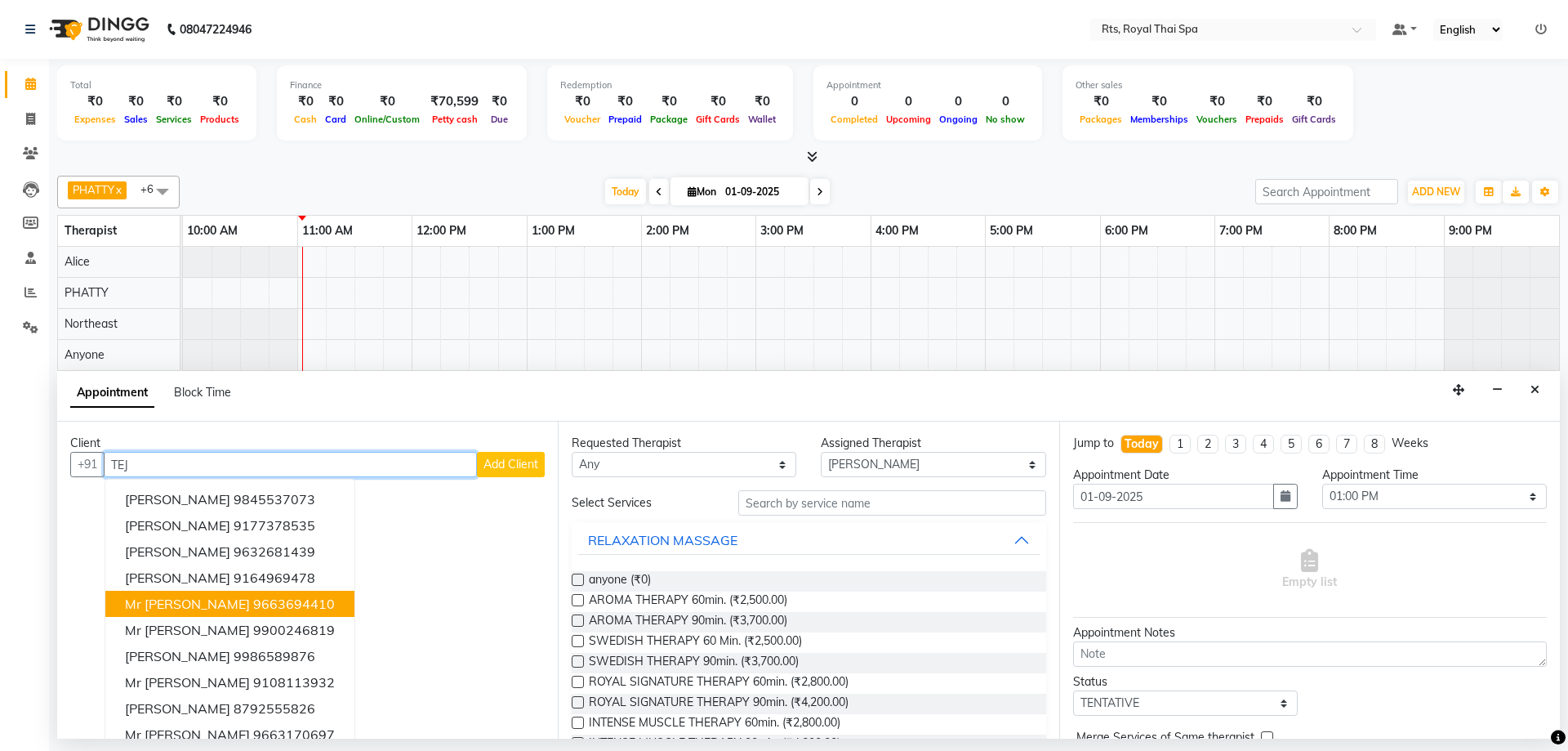
click at [253, 607] on ngb-highlight "9663694410" at bounding box center [294, 604] width 82 height 16
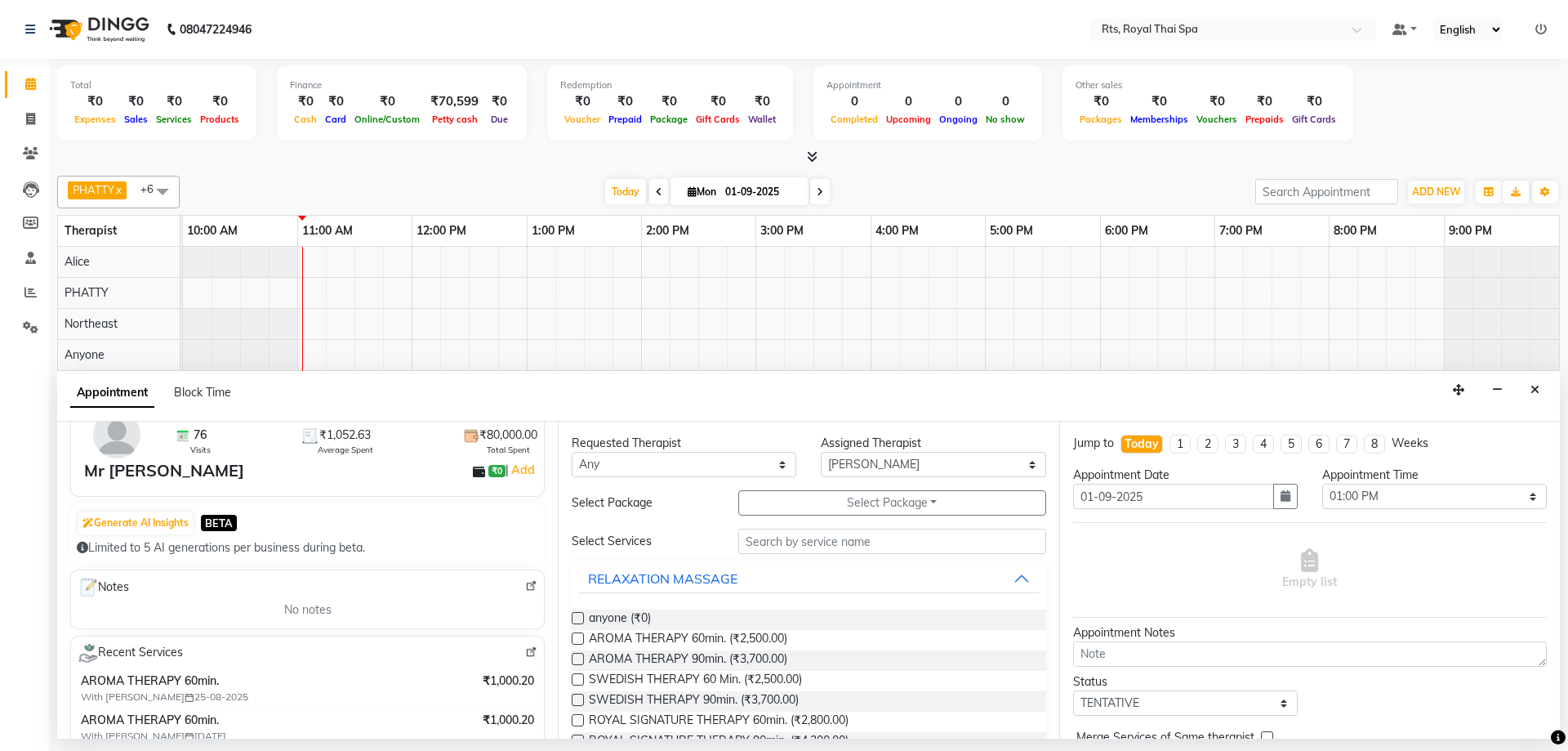
scroll to position [163, 0]
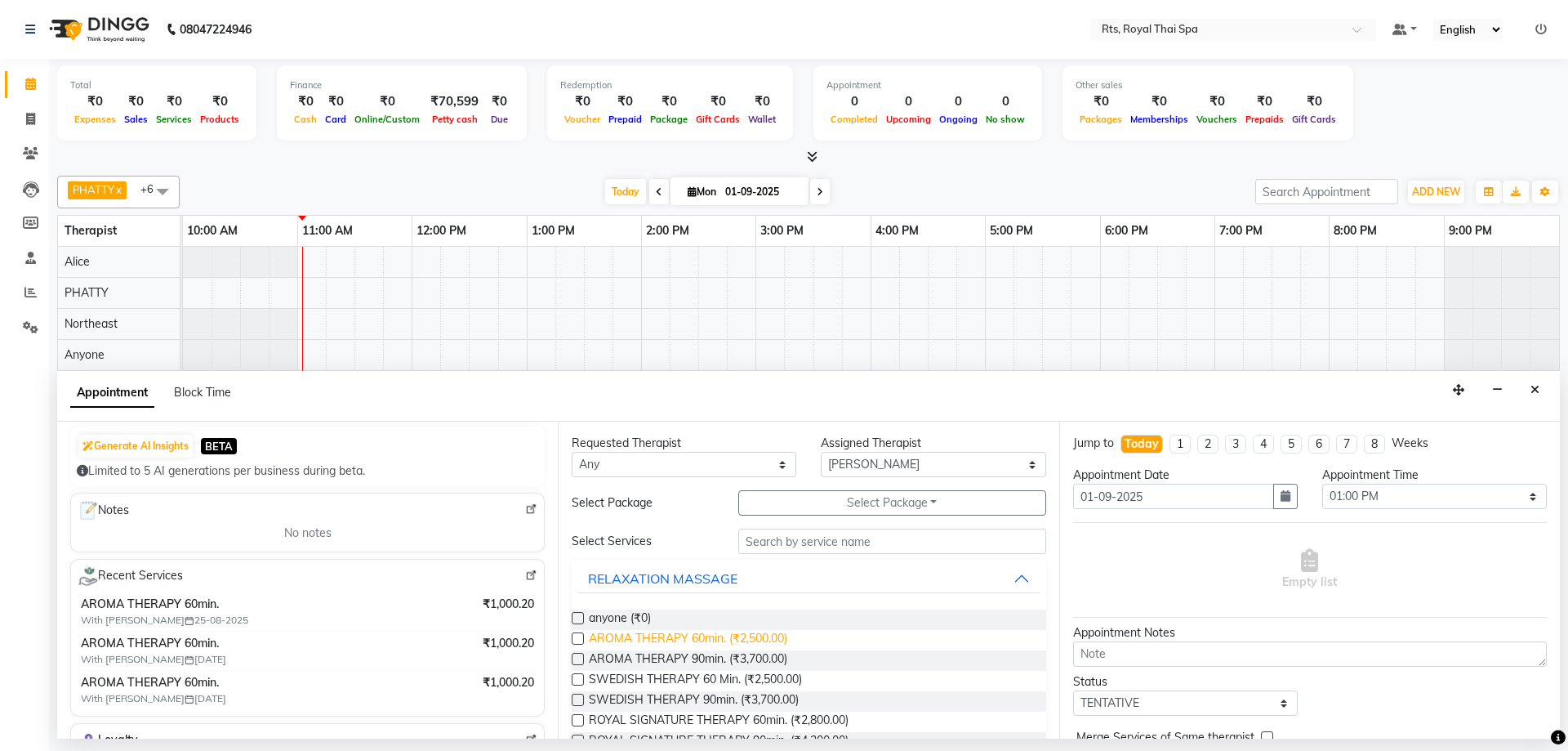
type input "9663694410"
click at [764, 643] on span "AROMA THERAPY 60min. (₹2,500.00)" at bounding box center [688, 640] width 198 height 21
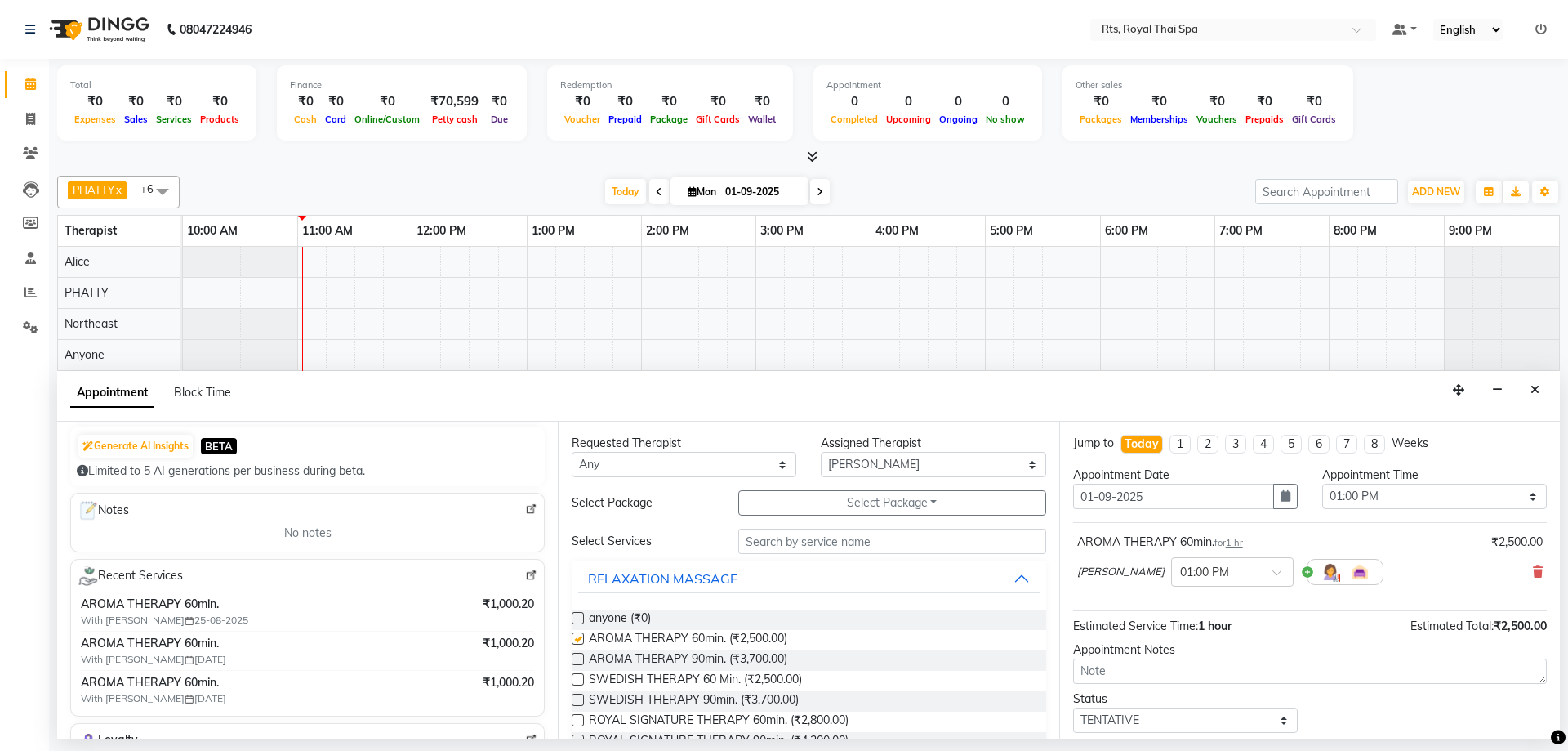
checkbox input "false"
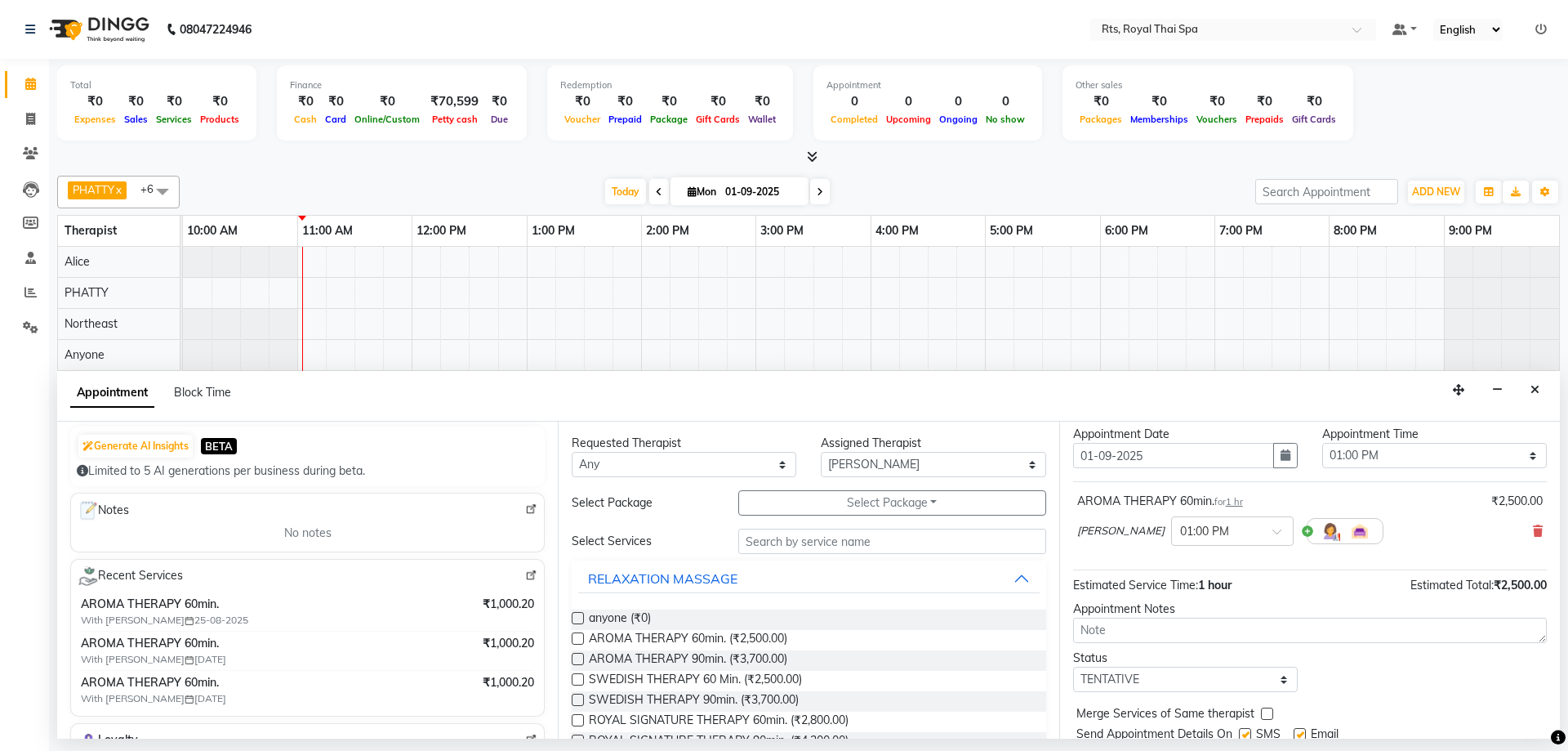
scroll to position [97, 0]
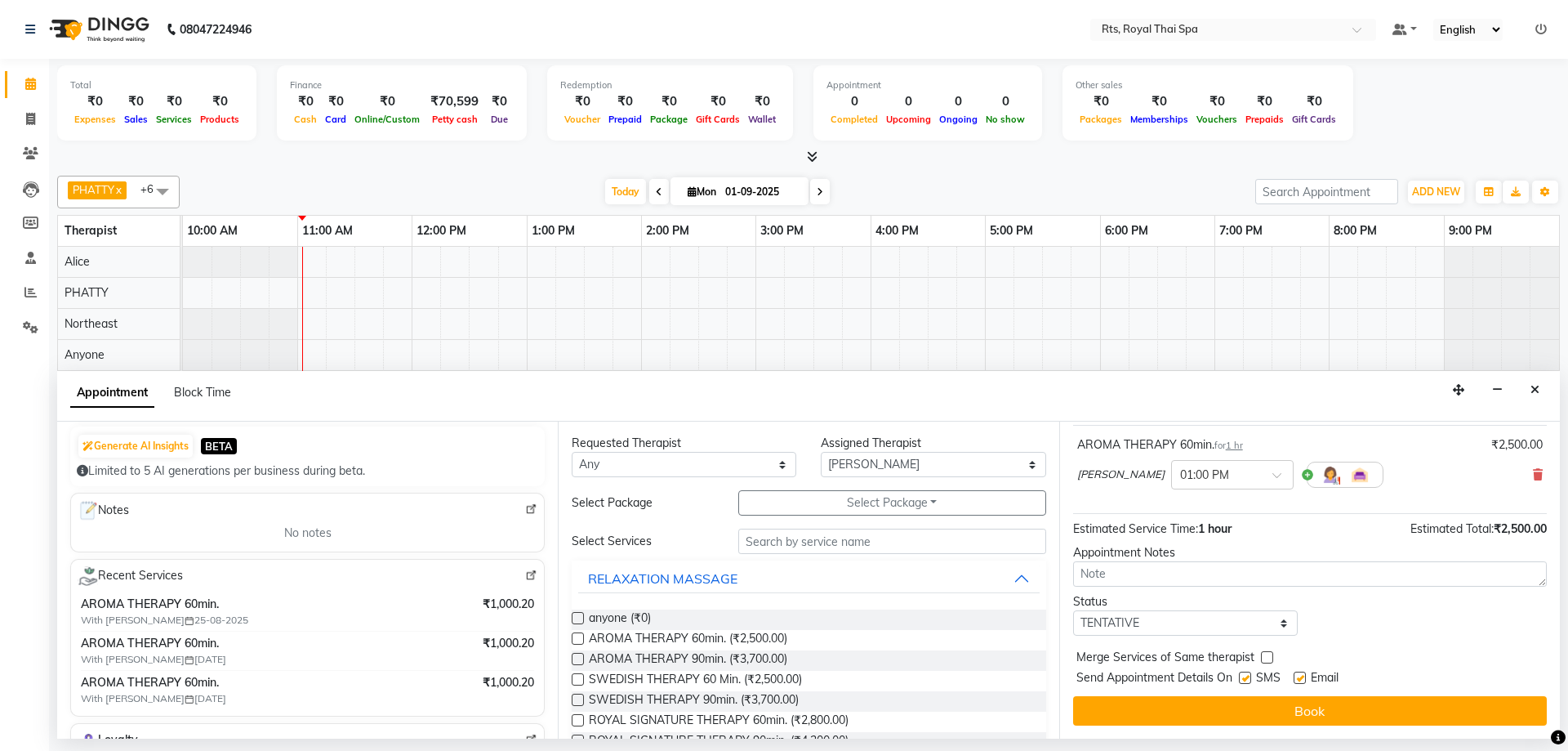
click at [1247, 679] on label at bounding box center [1245, 677] width 13 height 13
click at [1247, 679] on input "checkbox" at bounding box center [1244, 679] width 11 height 11
checkbox input "false"
click at [1251, 693] on div "Jump to Today 1 2 3 4 5 6 7 8 Weeks Appointment Date 01-09-2025 Appointment Tim…" at bounding box center [1308, 579] width 500 height 317
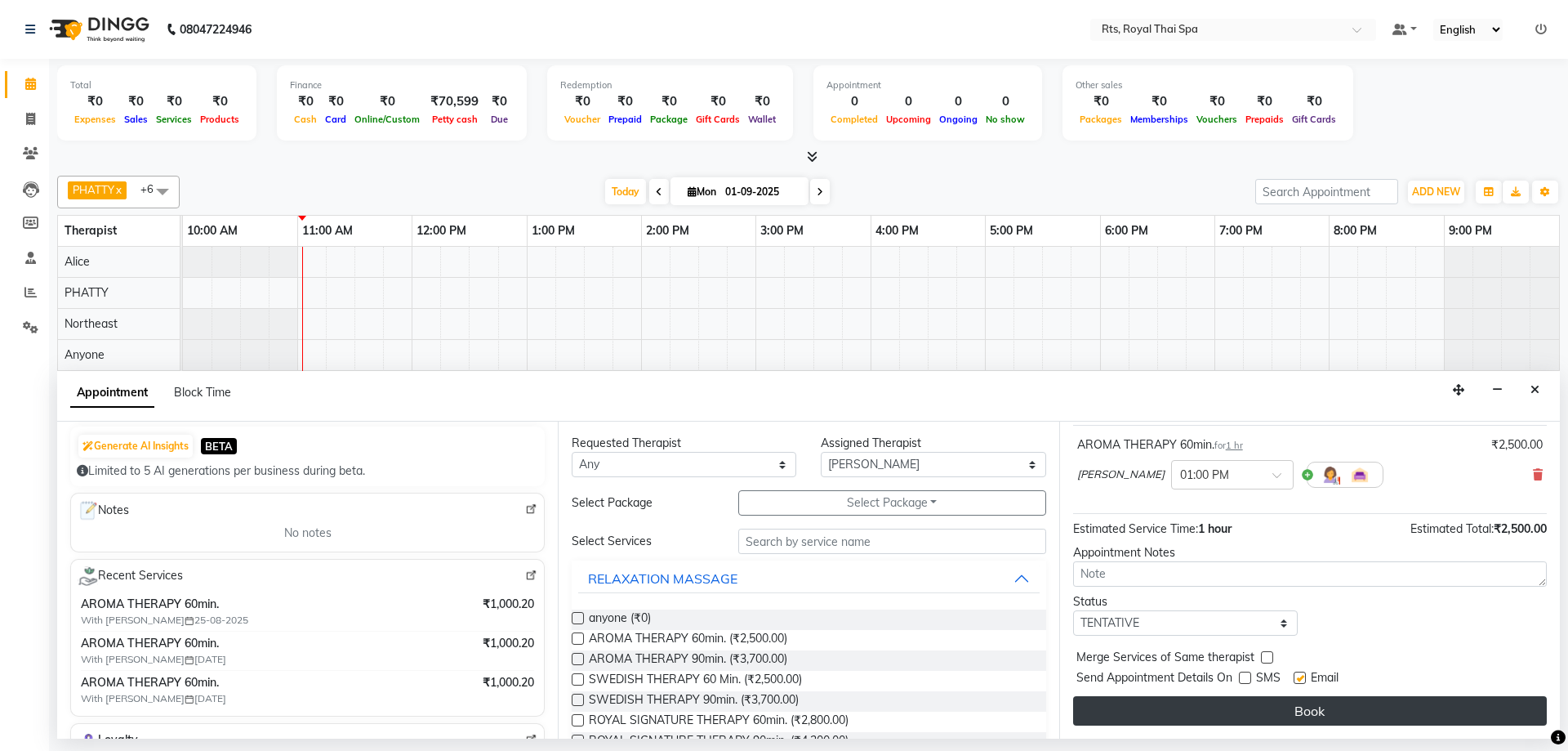
click at [1267, 702] on button "Book" at bounding box center [1309, 711] width 473 height 30
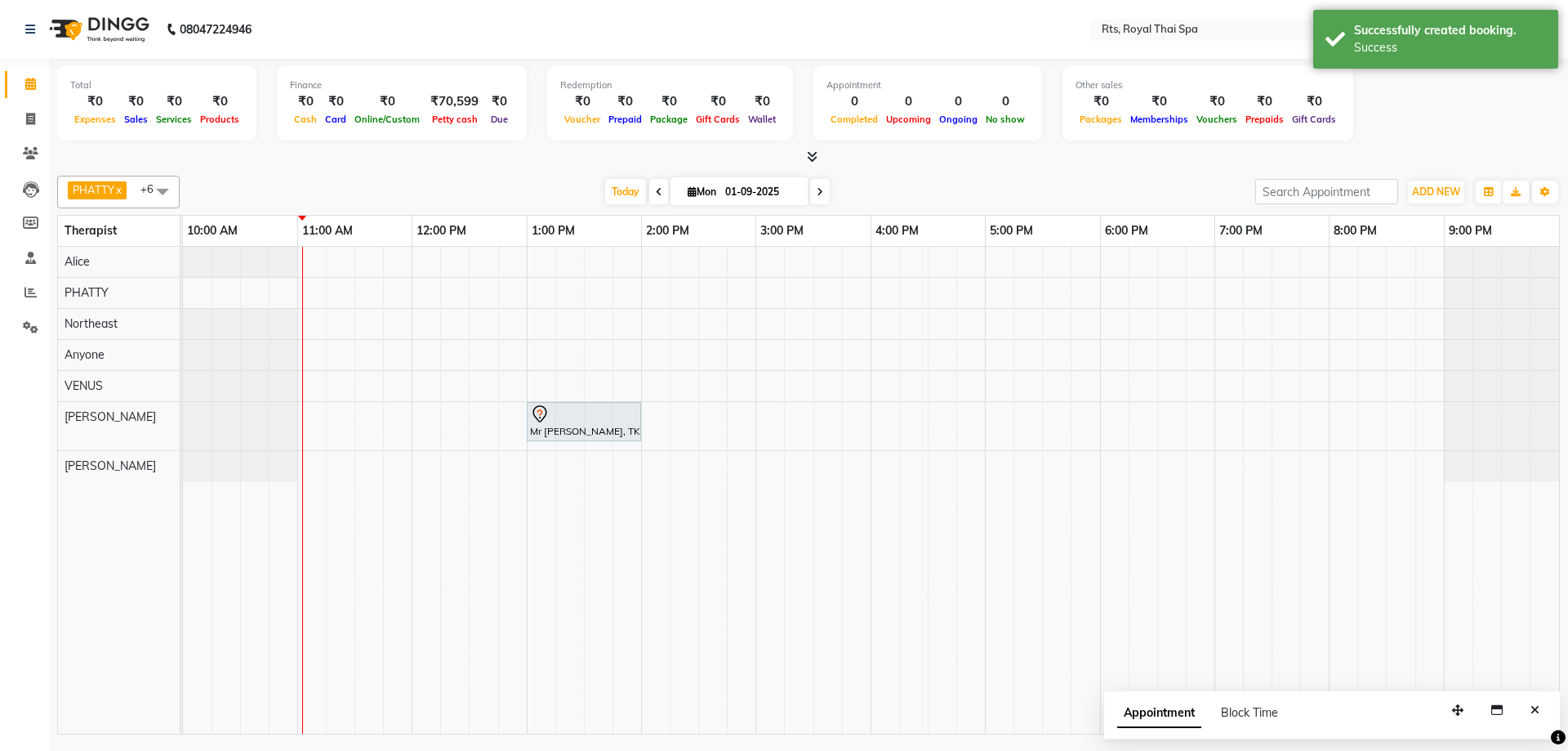
click at [1534, 710] on icon "Close" at bounding box center [1535, 710] width 9 height 12
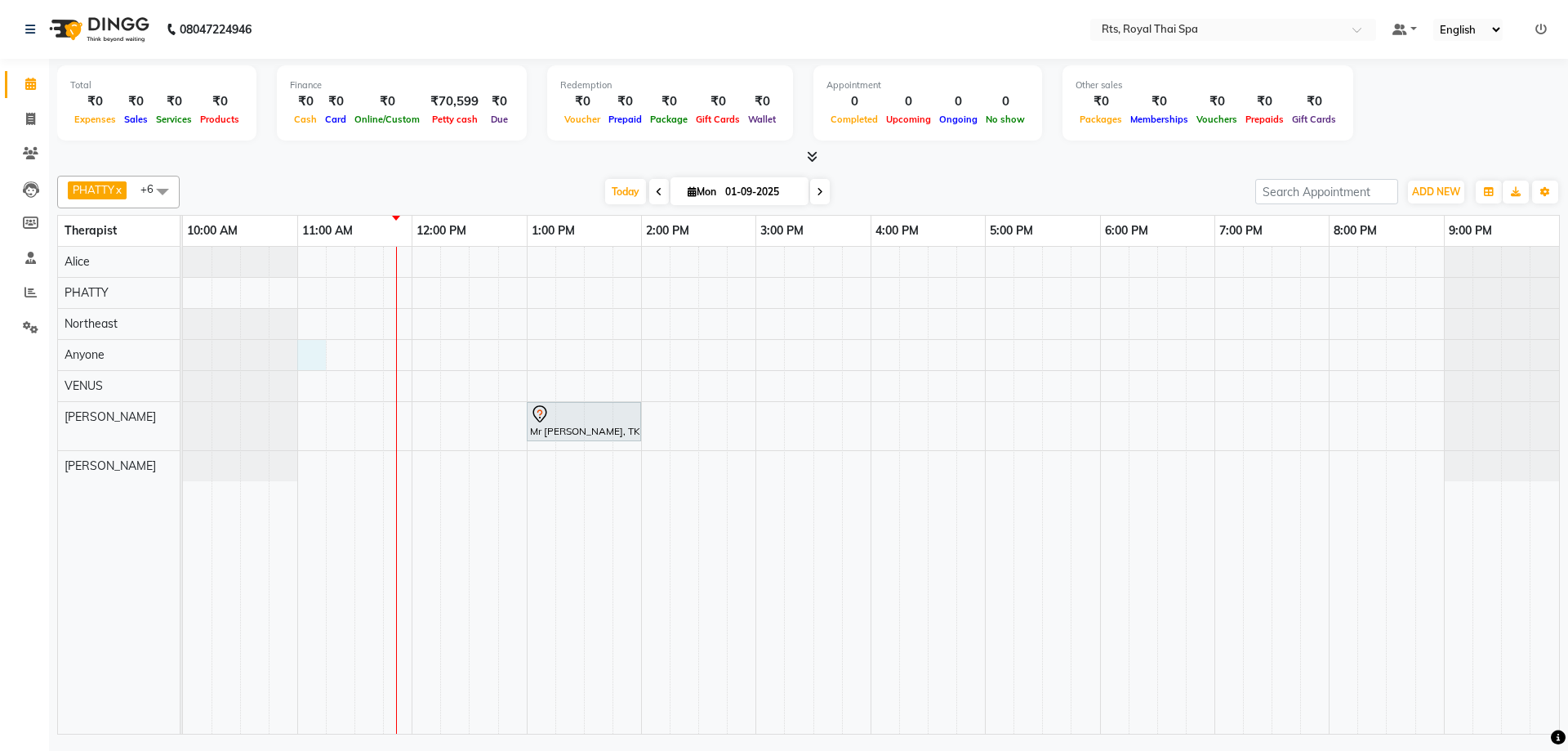
click at [320, 355] on div "Mr [PERSON_NAME], TK01, 01:00 PM-02:00 PM, AROMA THERAPY 60min." at bounding box center [871, 490] width 1376 height 487
select select "39979"
select select "tentative"
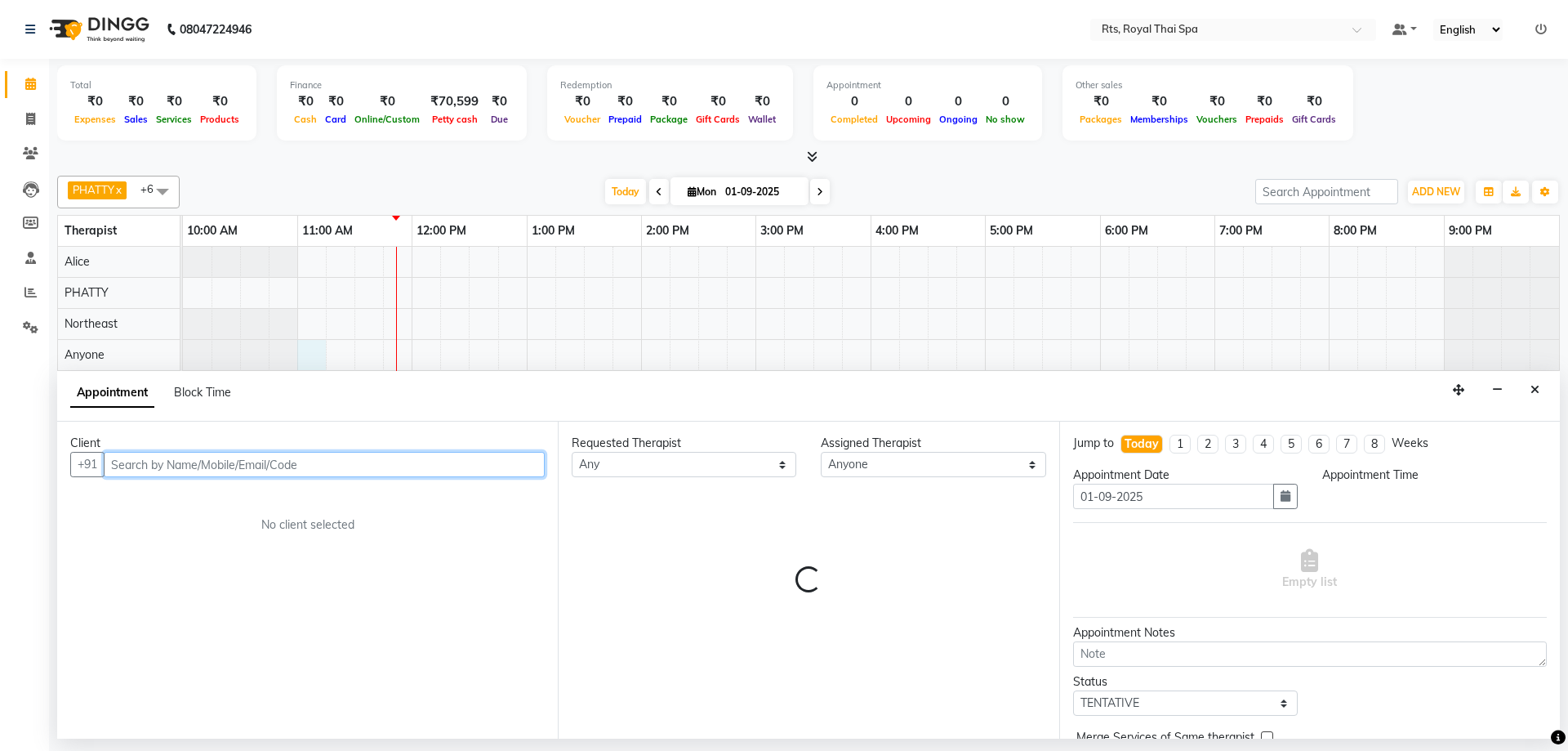
select select "660"
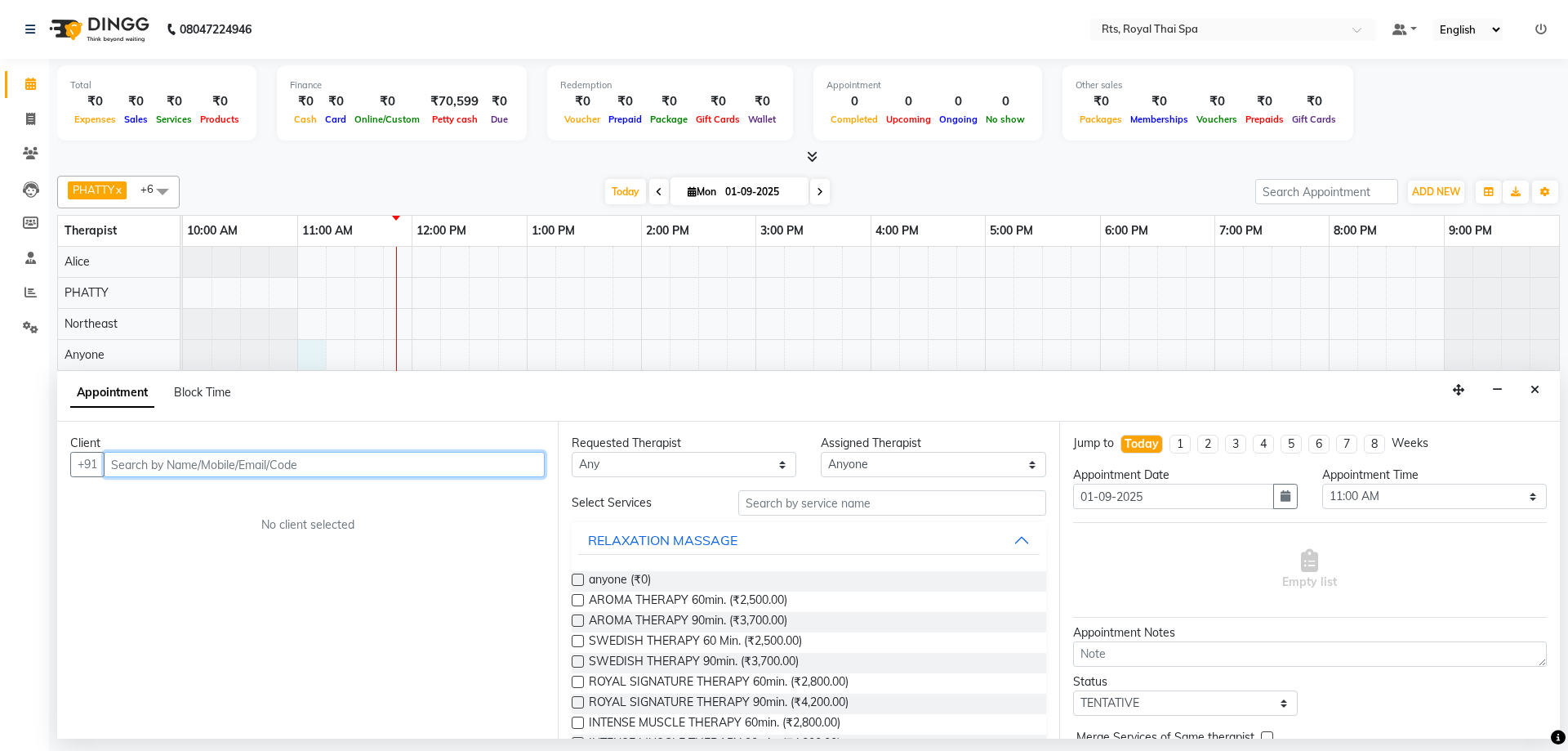
click at [383, 470] on input "text" at bounding box center [323, 464] width 441 height 25
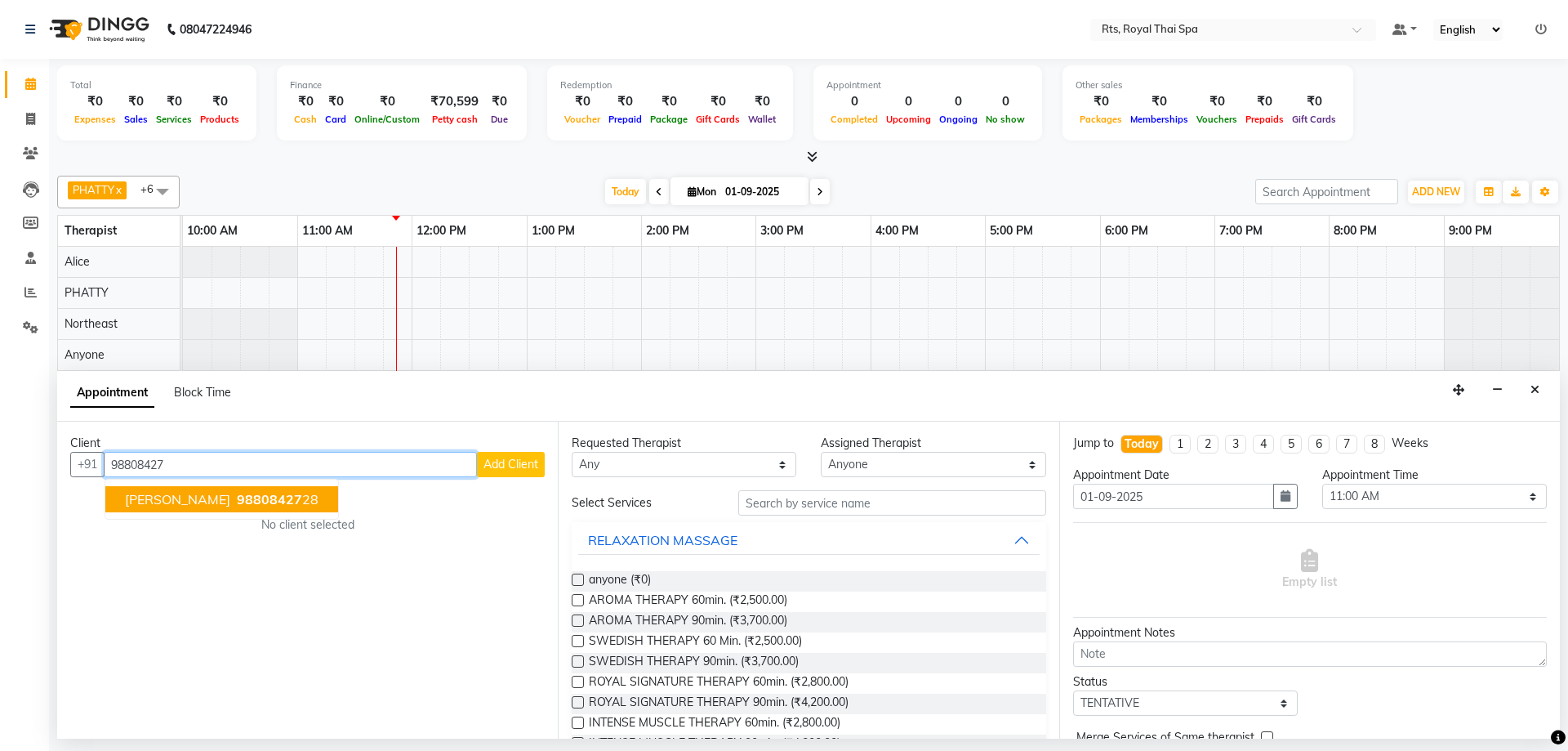
click at [263, 495] on span "98808427" at bounding box center [269, 499] width 66 height 16
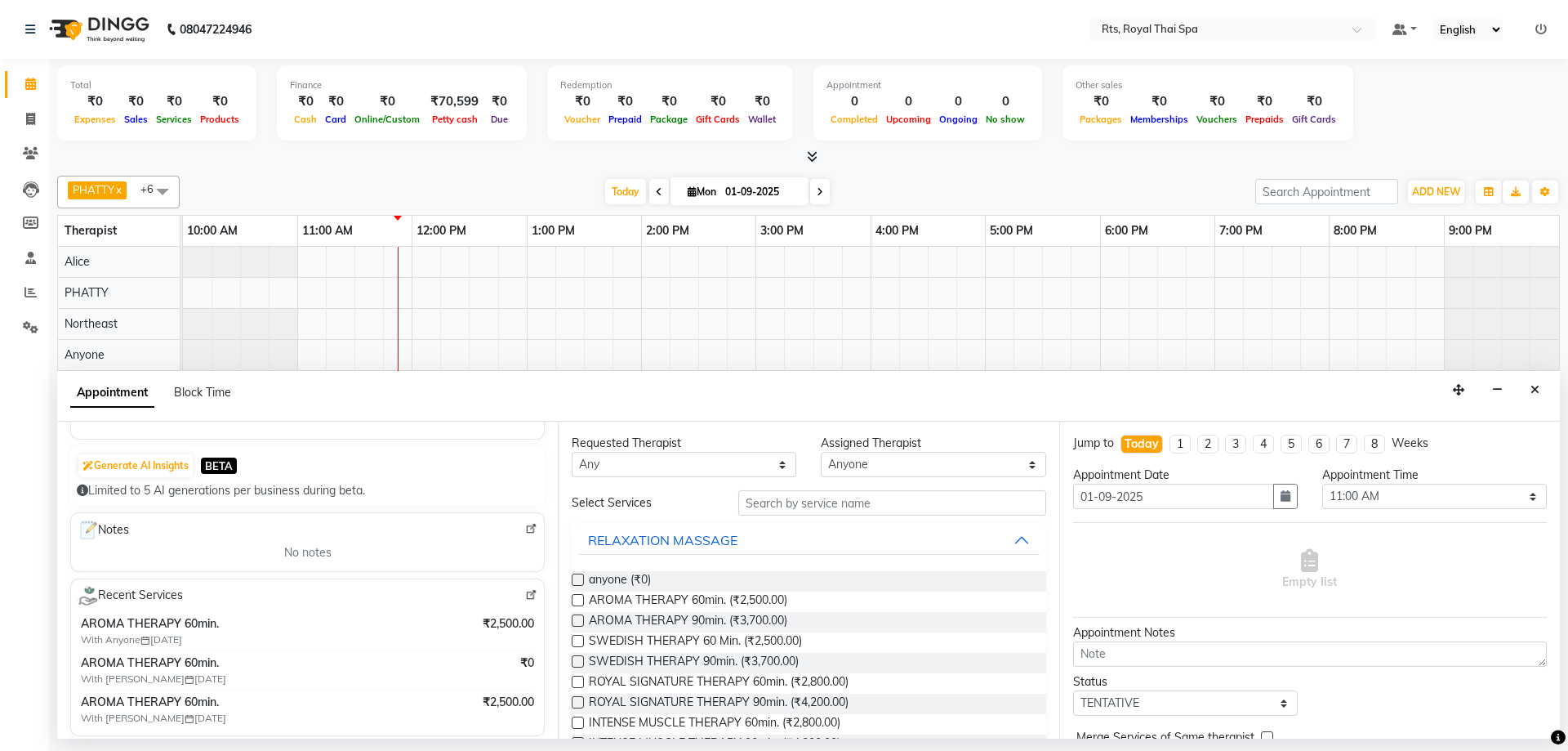
scroll to position [0, 0]
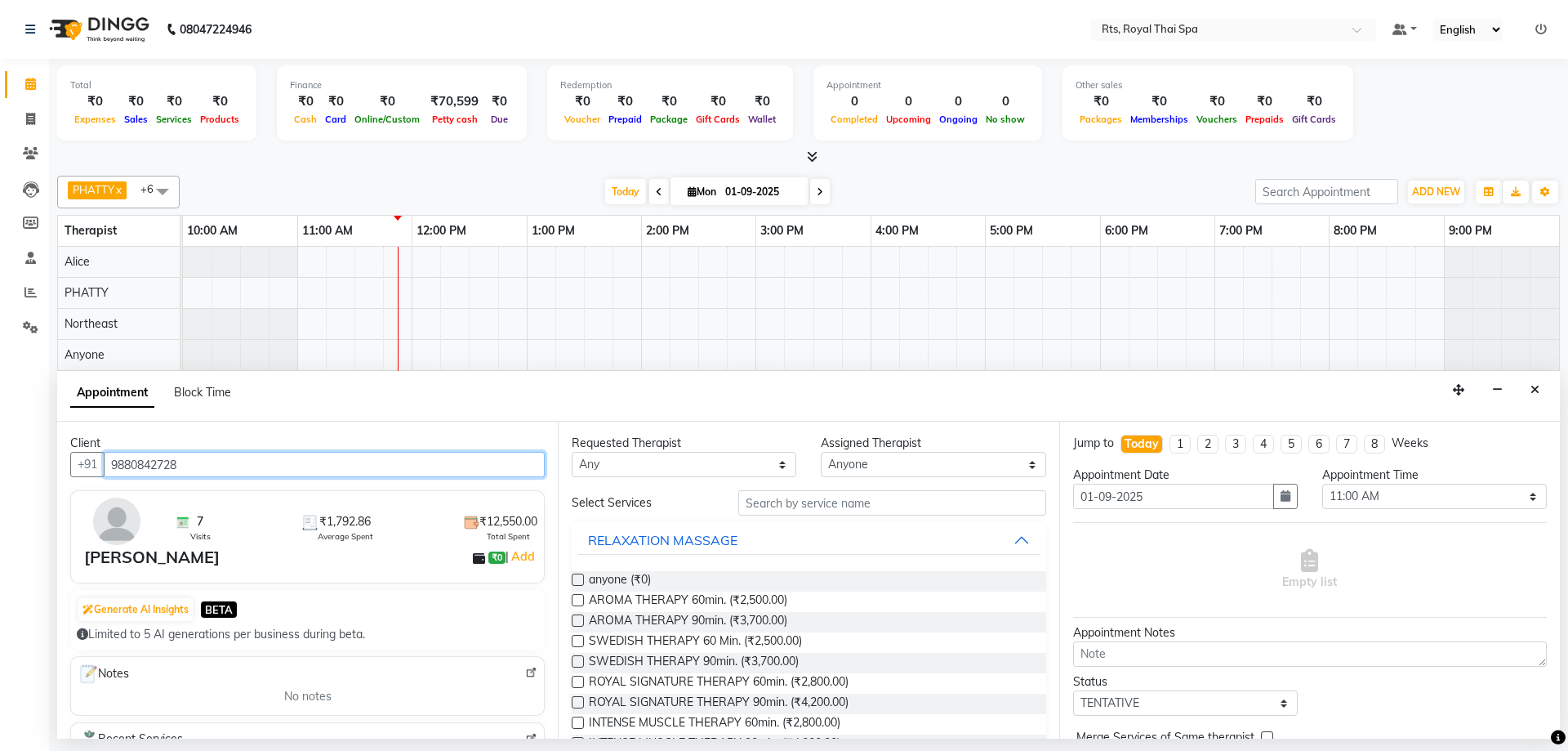
drag, startPoint x: 198, startPoint y: 473, endPoint x: 72, endPoint y: 447, distance: 128.7
click at [72, 447] on div "Client +91 9880842728 7 Visits ₹1,792.86 Average Spent ₹12,550.00 Total Spent M…" at bounding box center [307, 579] width 500 height 317
type input "9880842728"
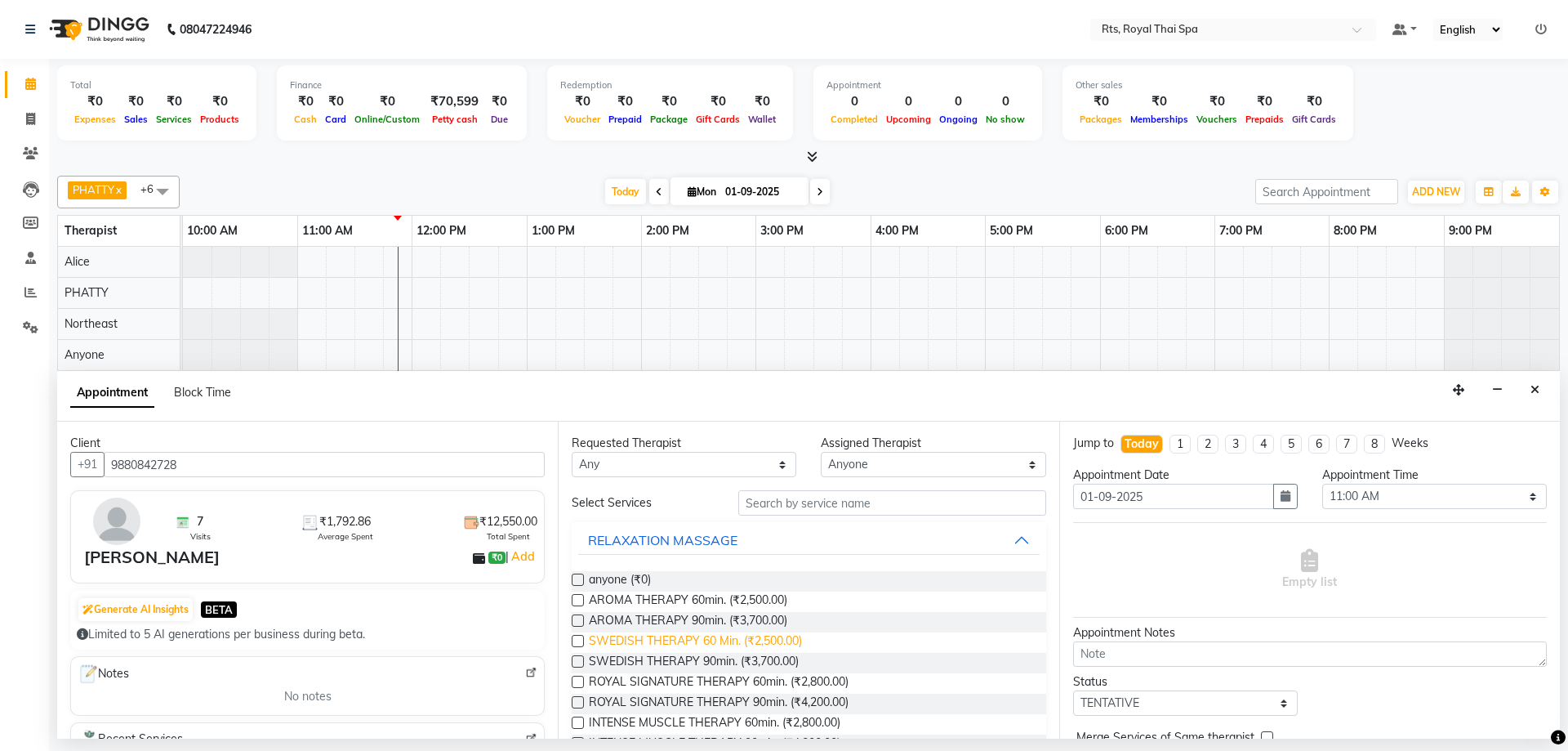
click at [771, 644] on span "SWEDISH THERAPY 60 Min. (₹2,500.00)" at bounding box center [695, 642] width 213 height 21
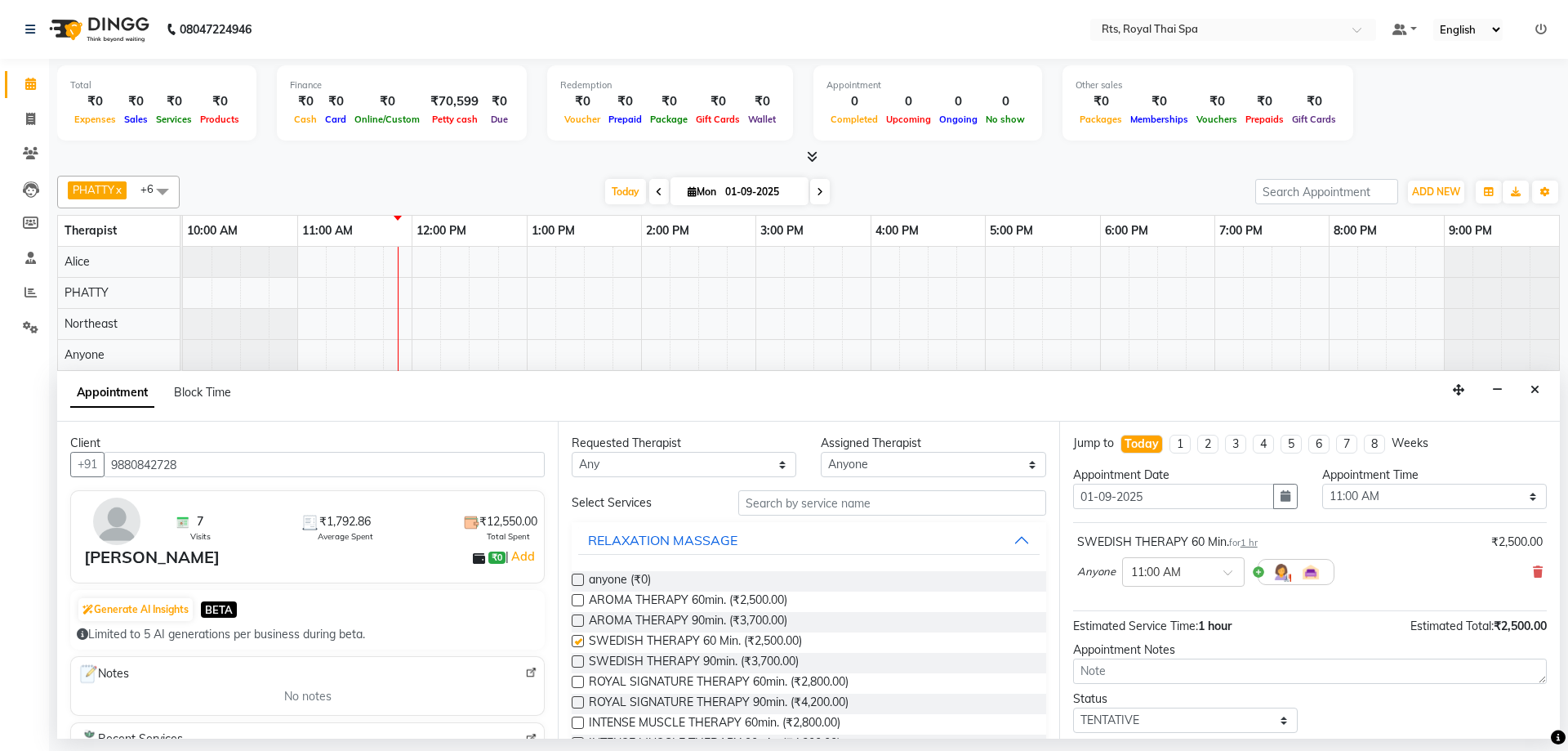
checkbox input "false"
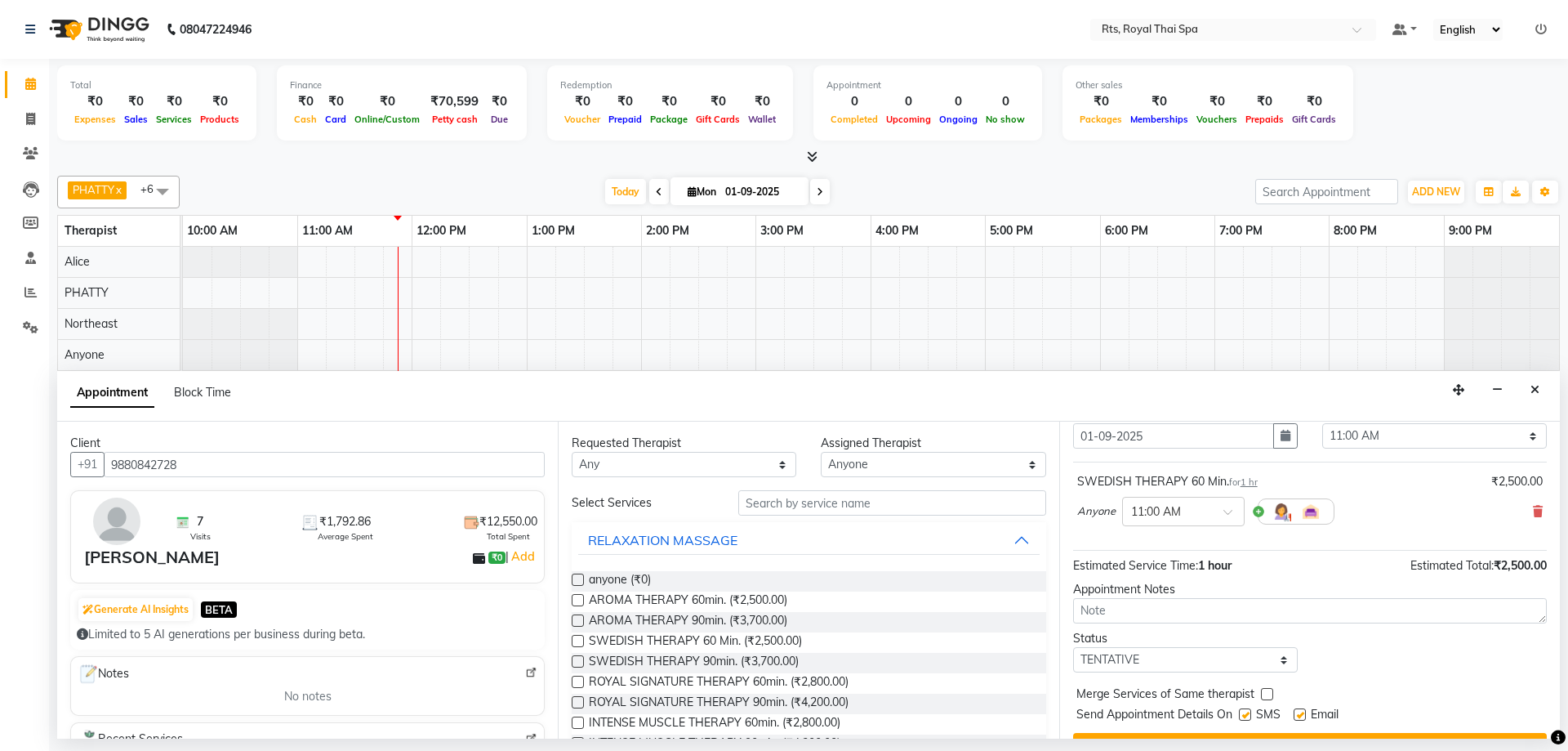
scroll to position [97, 0]
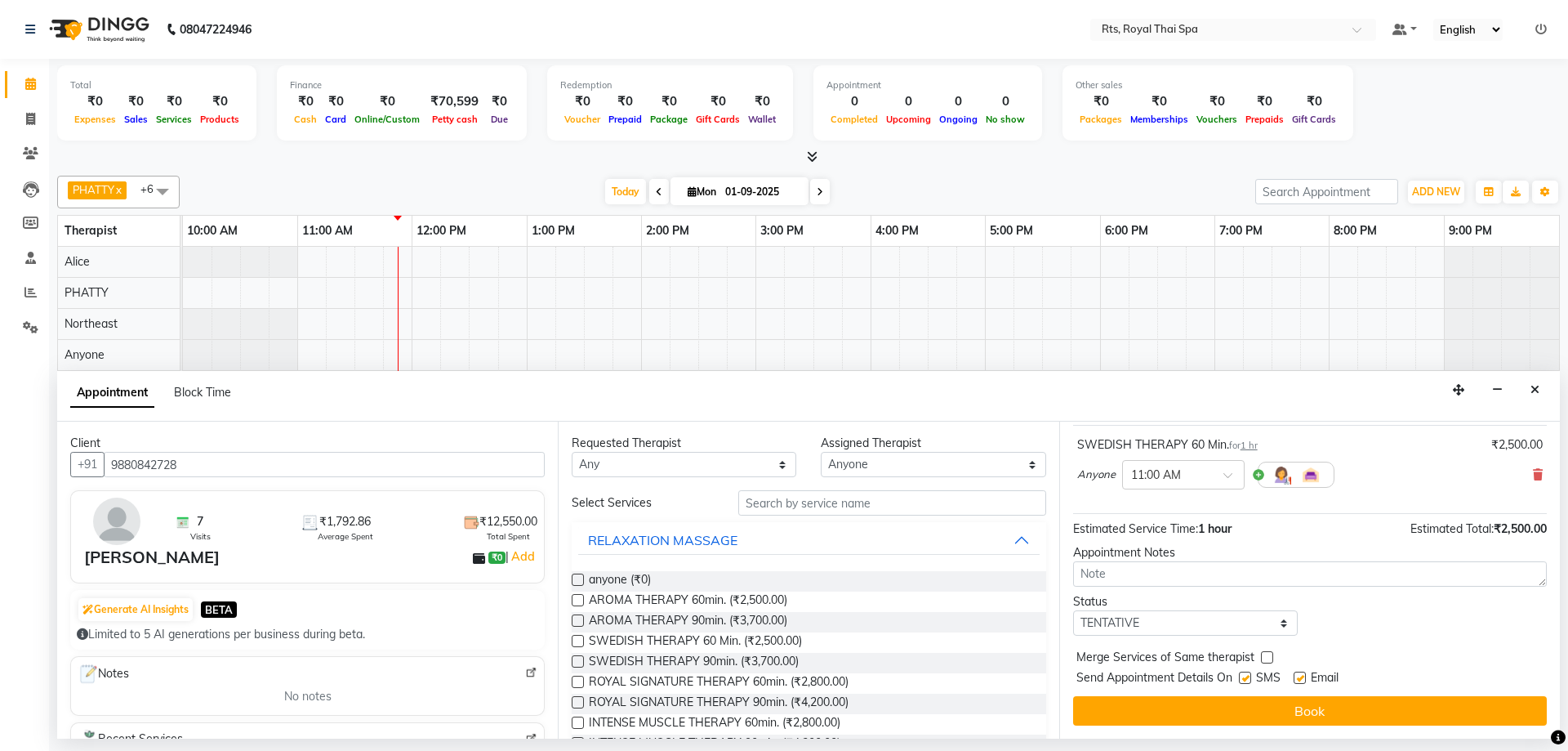
click at [1246, 679] on label at bounding box center [1245, 677] width 13 height 13
click at [1246, 679] on input "checkbox" at bounding box center [1244, 679] width 11 height 11
checkbox input "false"
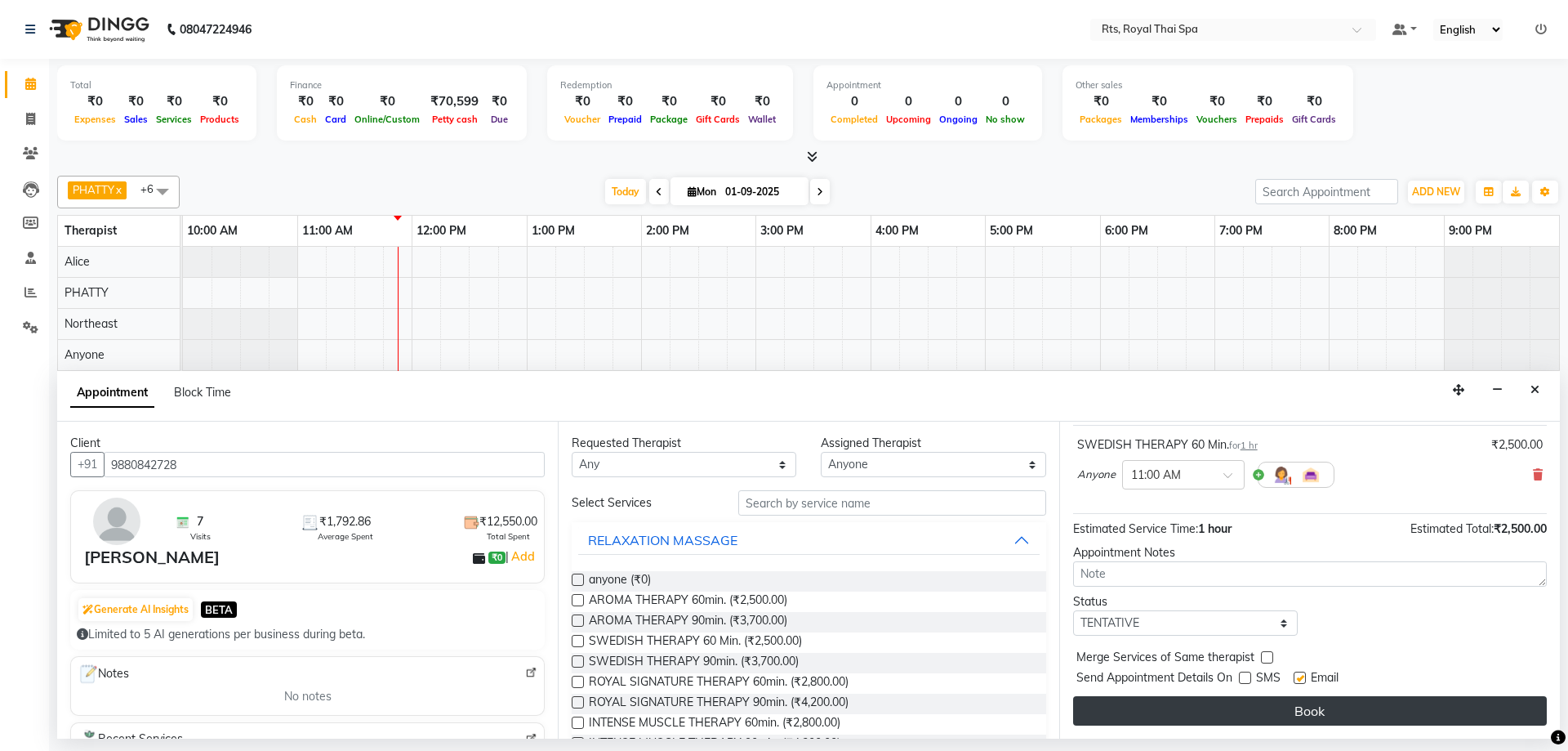
click at [1252, 698] on button "Book" at bounding box center [1309, 711] width 473 height 30
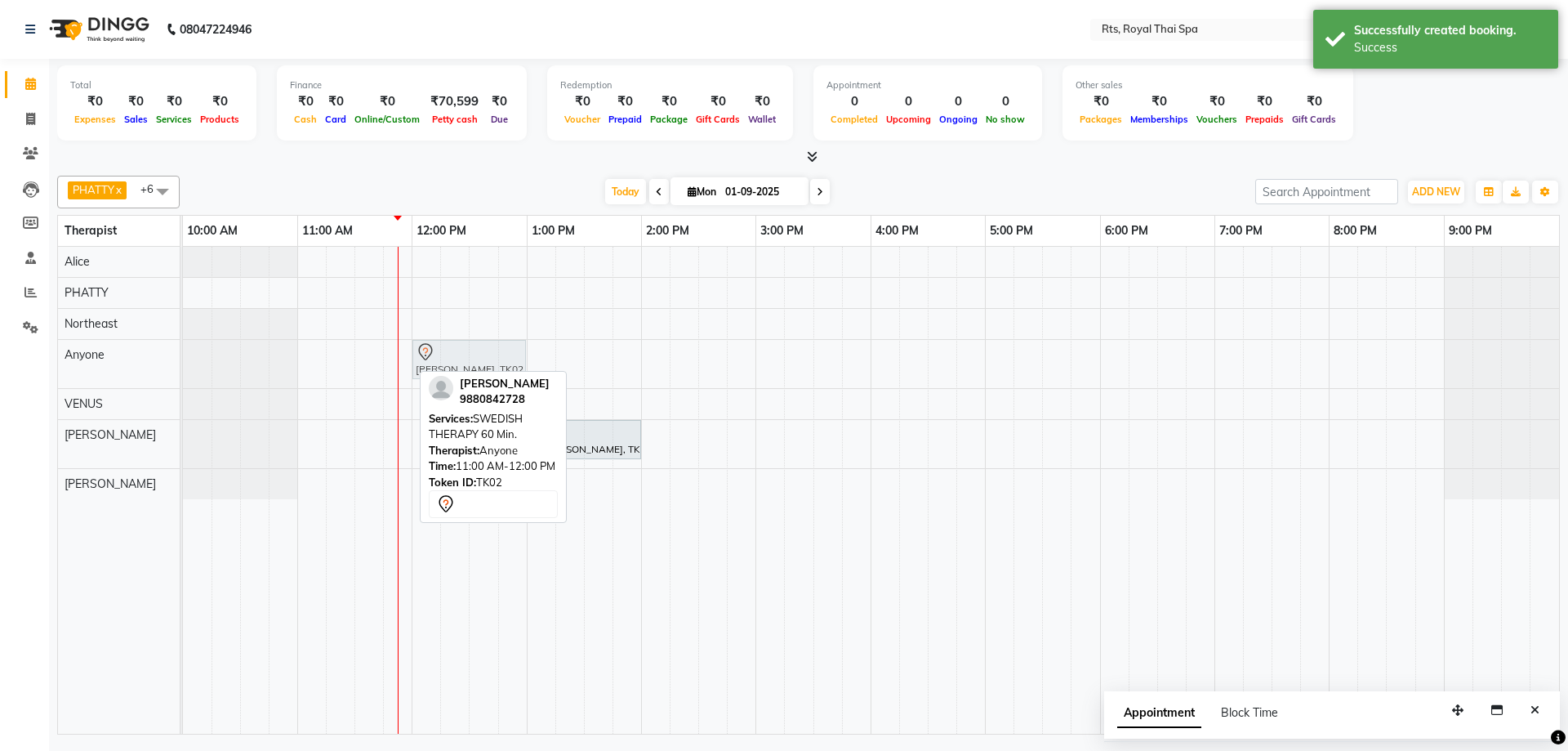
drag, startPoint x: 319, startPoint y: 365, endPoint x: 428, endPoint y: 357, distance: 109.3
click at [183, 357] on div "Mr Kashyap, TK02, 11:00 AM-12:00 PM, SWEDISH THERAPY 60 Min. Mr Kashyap, TK02, …" at bounding box center [183, 364] width 0 height 49
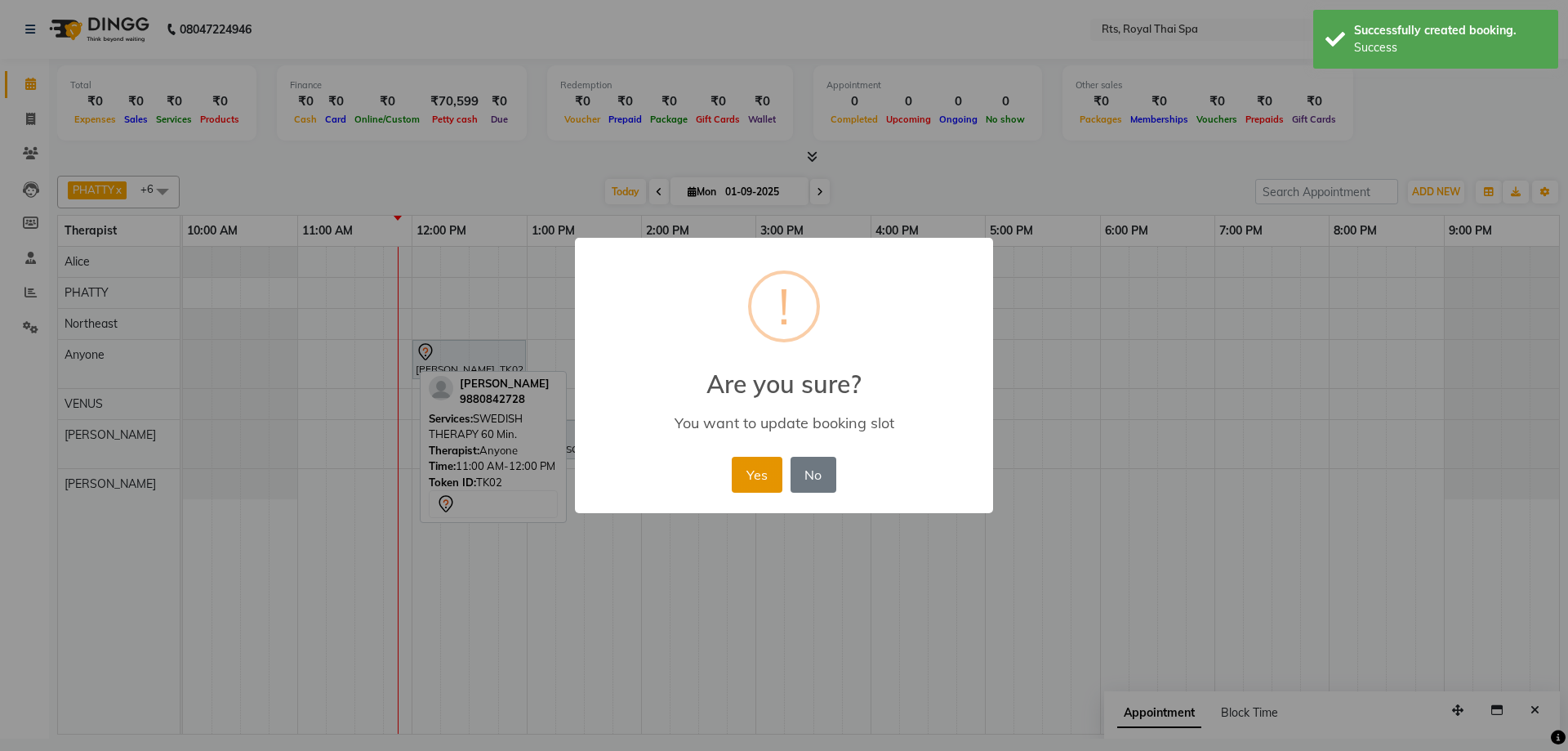
click at [764, 470] on button "Yes" at bounding box center [756, 474] width 49 height 36
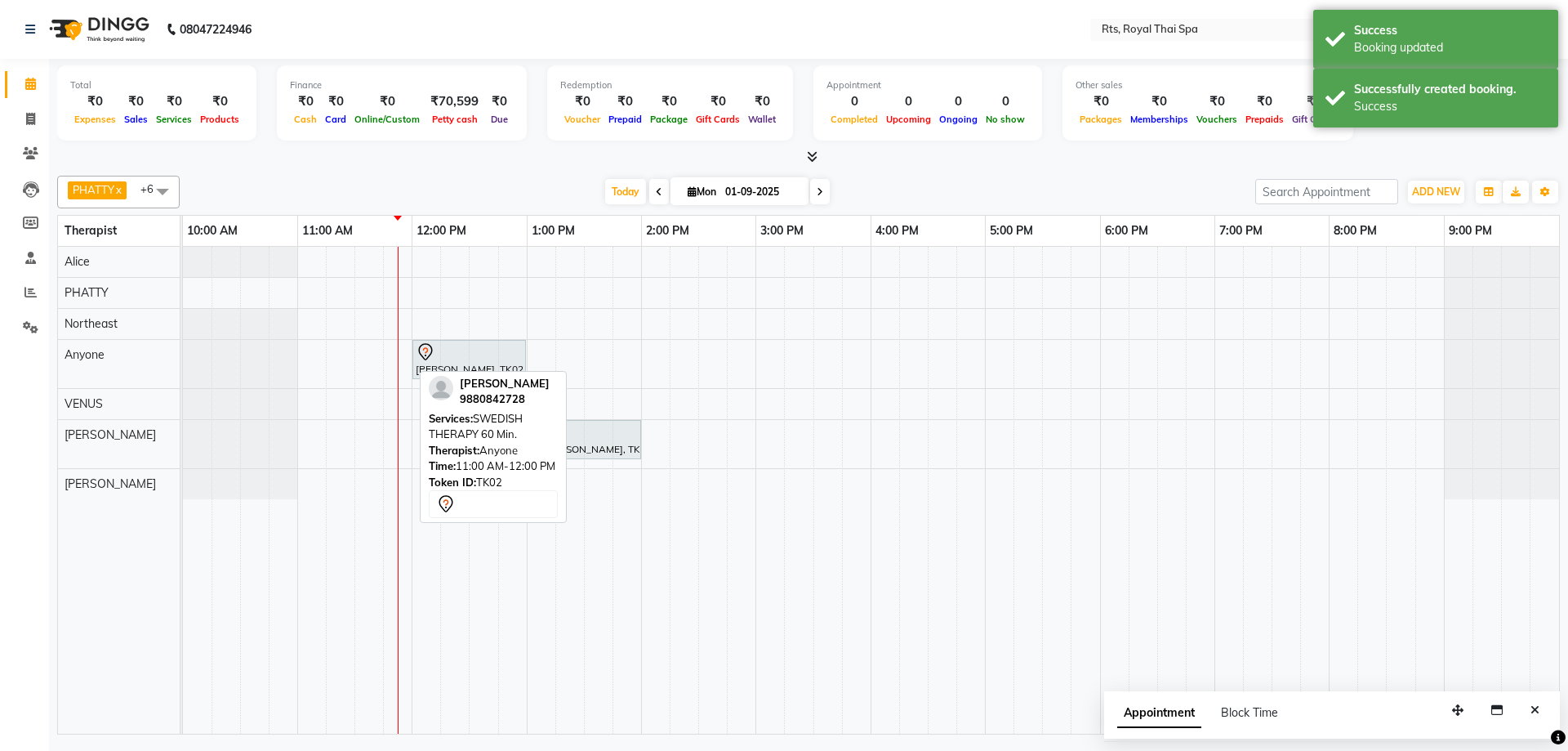
click at [1537, 713] on icon "Close" at bounding box center [1535, 710] width 9 height 12
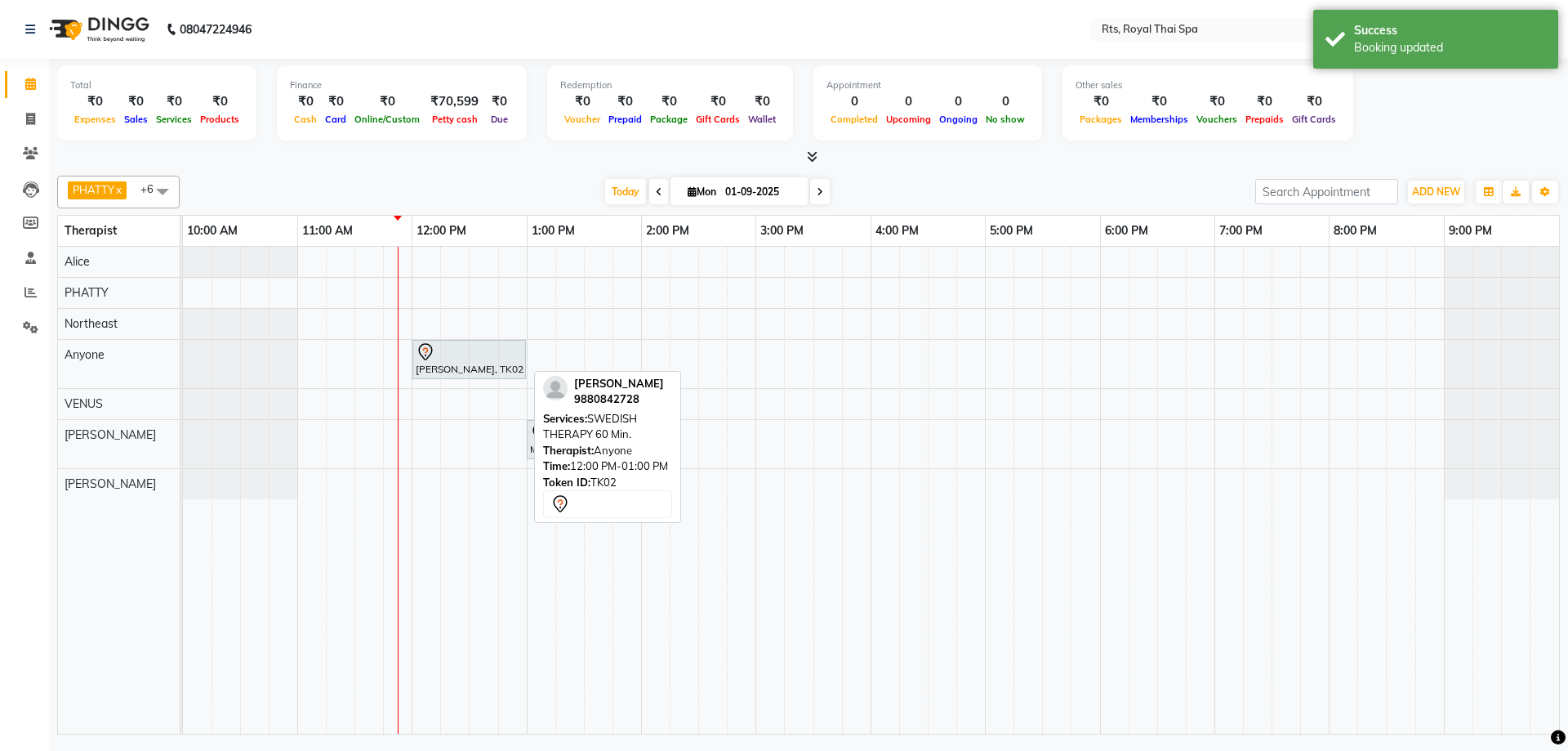
click at [441, 360] on div at bounding box center [469, 352] width 107 height 20
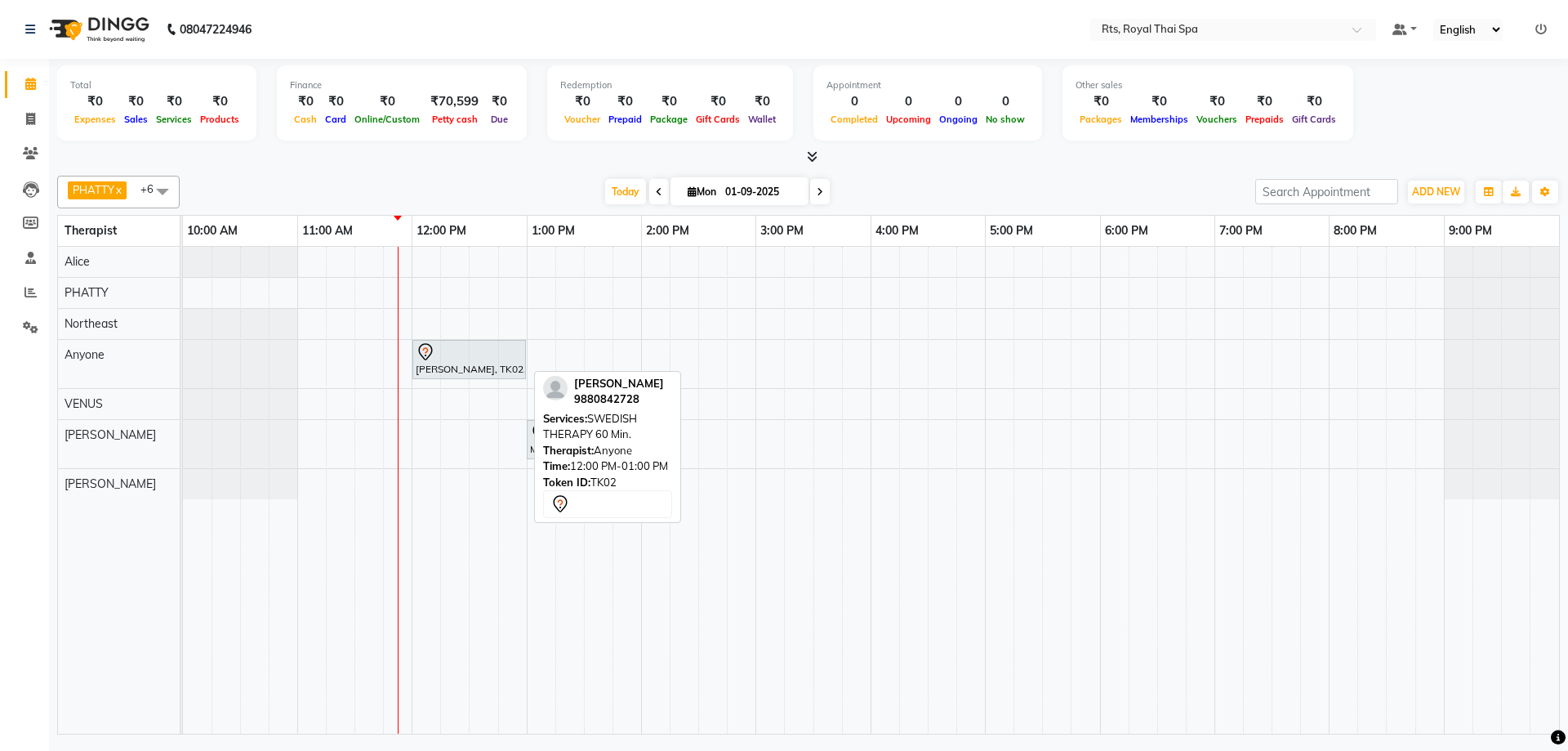
click at [440, 360] on div at bounding box center [469, 352] width 107 height 20
select select "7"
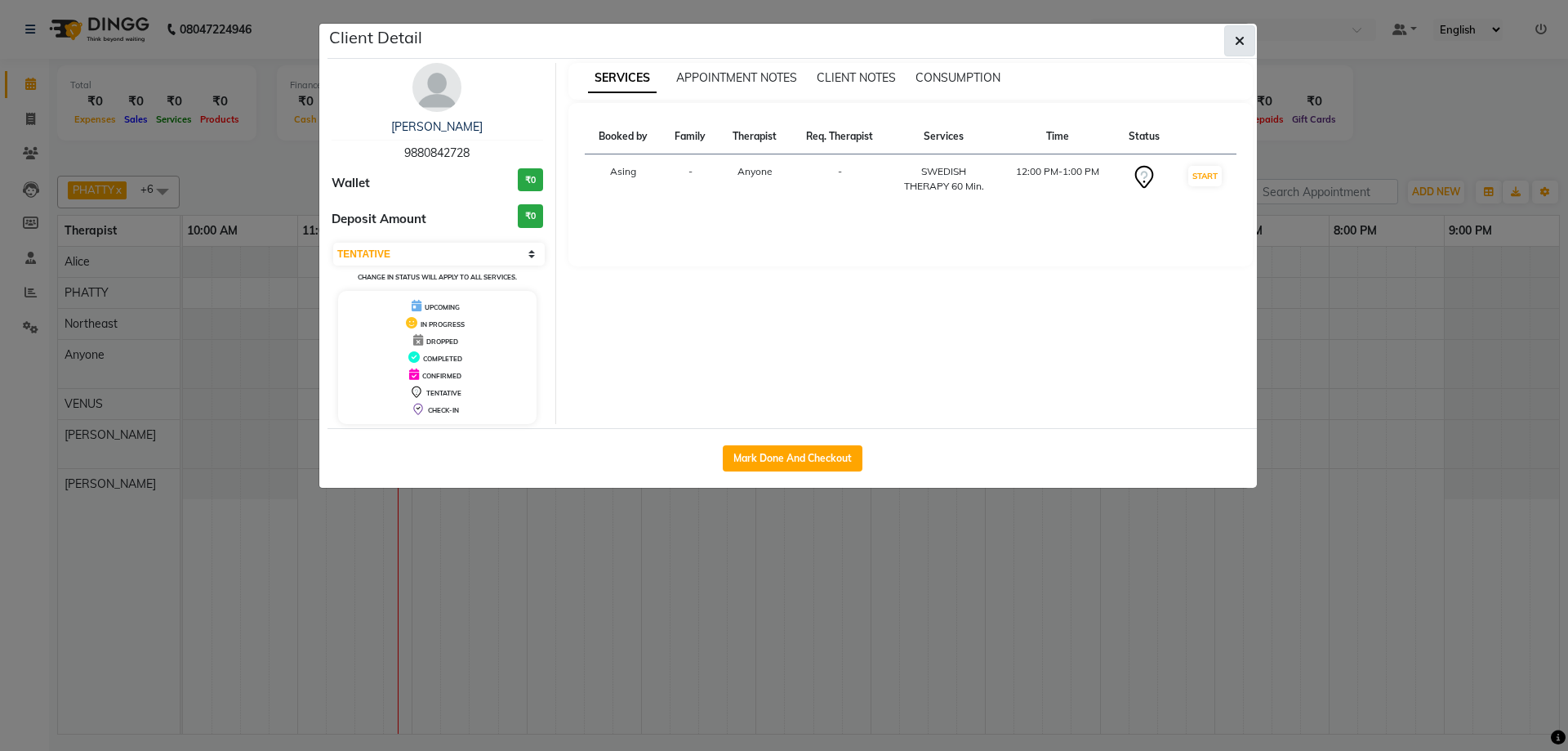
click at [1236, 45] on icon "button" at bounding box center [1239, 40] width 10 height 13
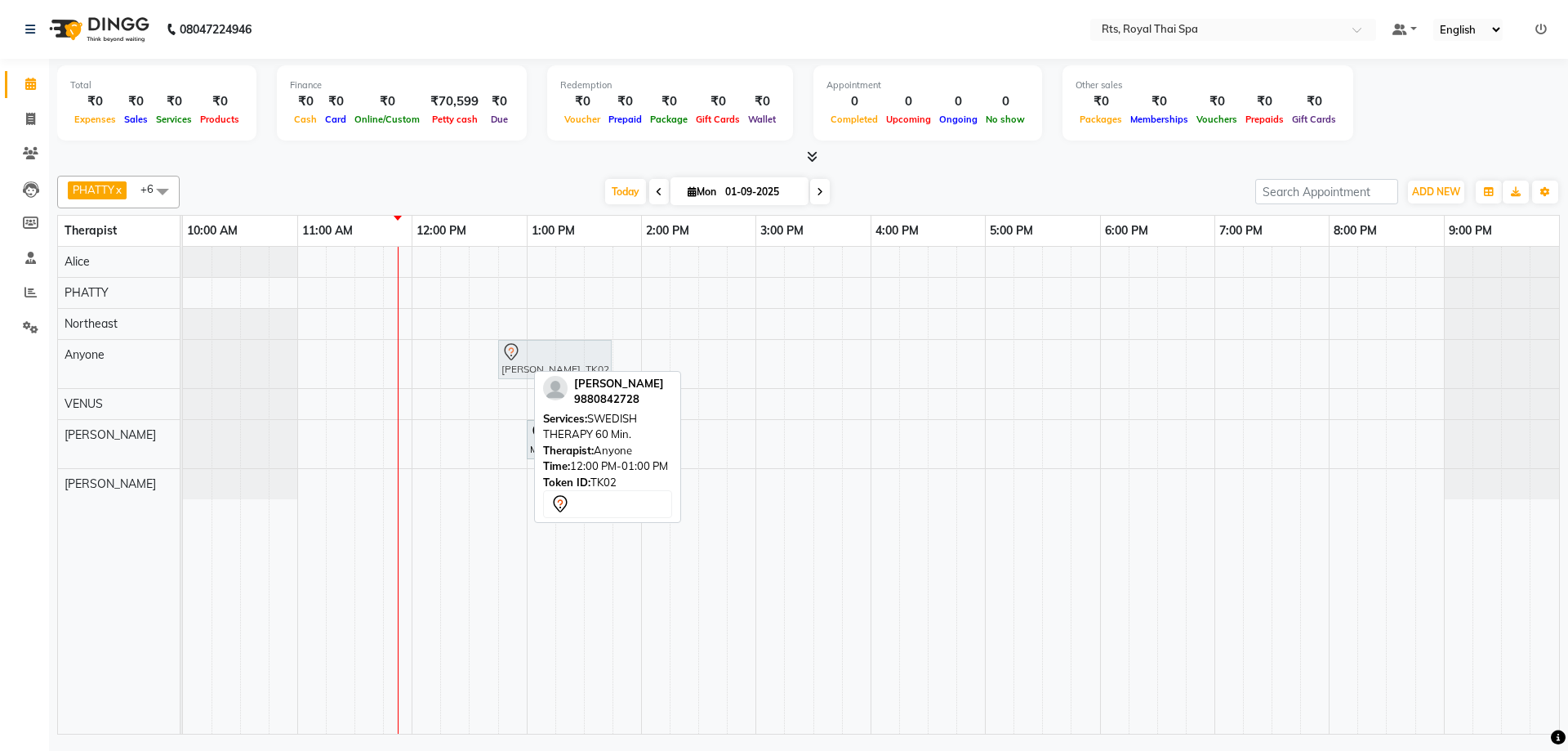
drag, startPoint x: 431, startPoint y: 358, endPoint x: 503, endPoint y: 356, distance: 72.0
click at [183, 356] on div "Mr Kashyap, TK02, 12:00 PM-01:00 PM, SWEDISH THERAPY 60 Min. Mr Kashyap, TK02, …" at bounding box center [183, 364] width 0 height 49
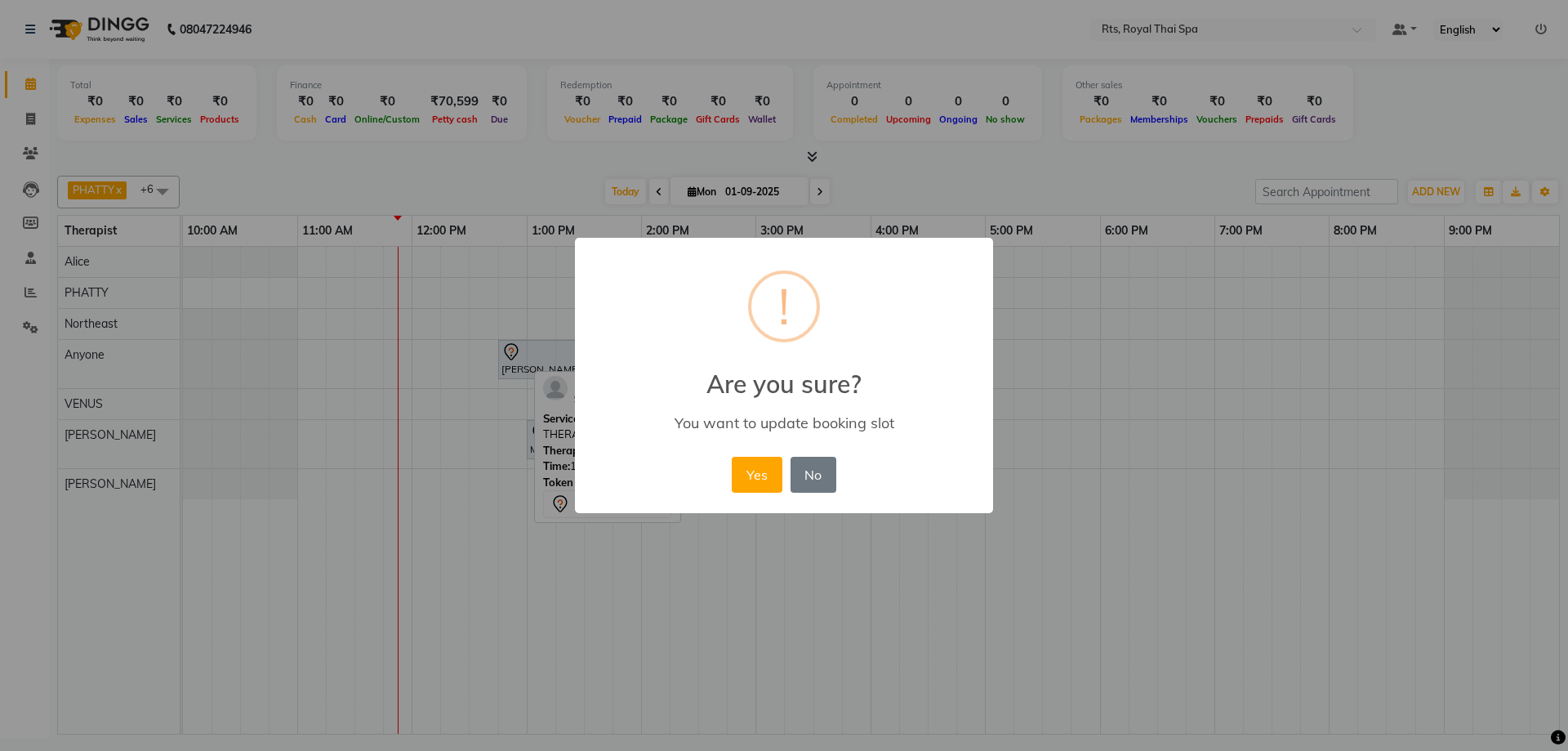
click at [503, 356] on div "× ! Are you sure? You want to update booking slot Yes No No" at bounding box center [784, 376] width 1568 height 751
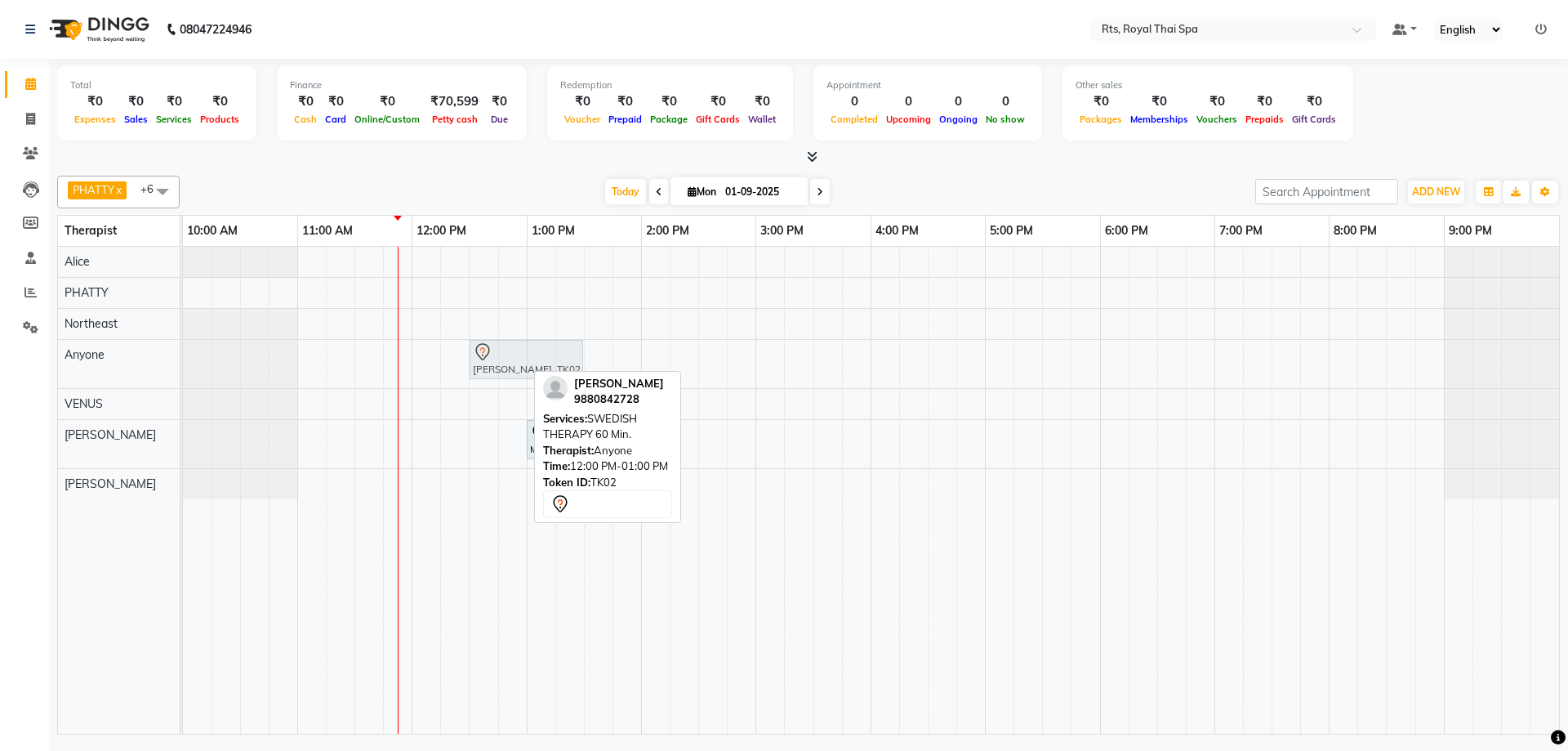
drag, startPoint x: 436, startPoint y: 363, endPoint x: 499, endPoint y: 353, distance: 63.8
click at [183, 353] on div "Mr Kashyap, TK02, 12:00 PM-01:00 PM, SWEDISH THERAPY 60 Min. Mr Kashyap, TK02, …" at bounding box center [183, 364] width 0 height 49
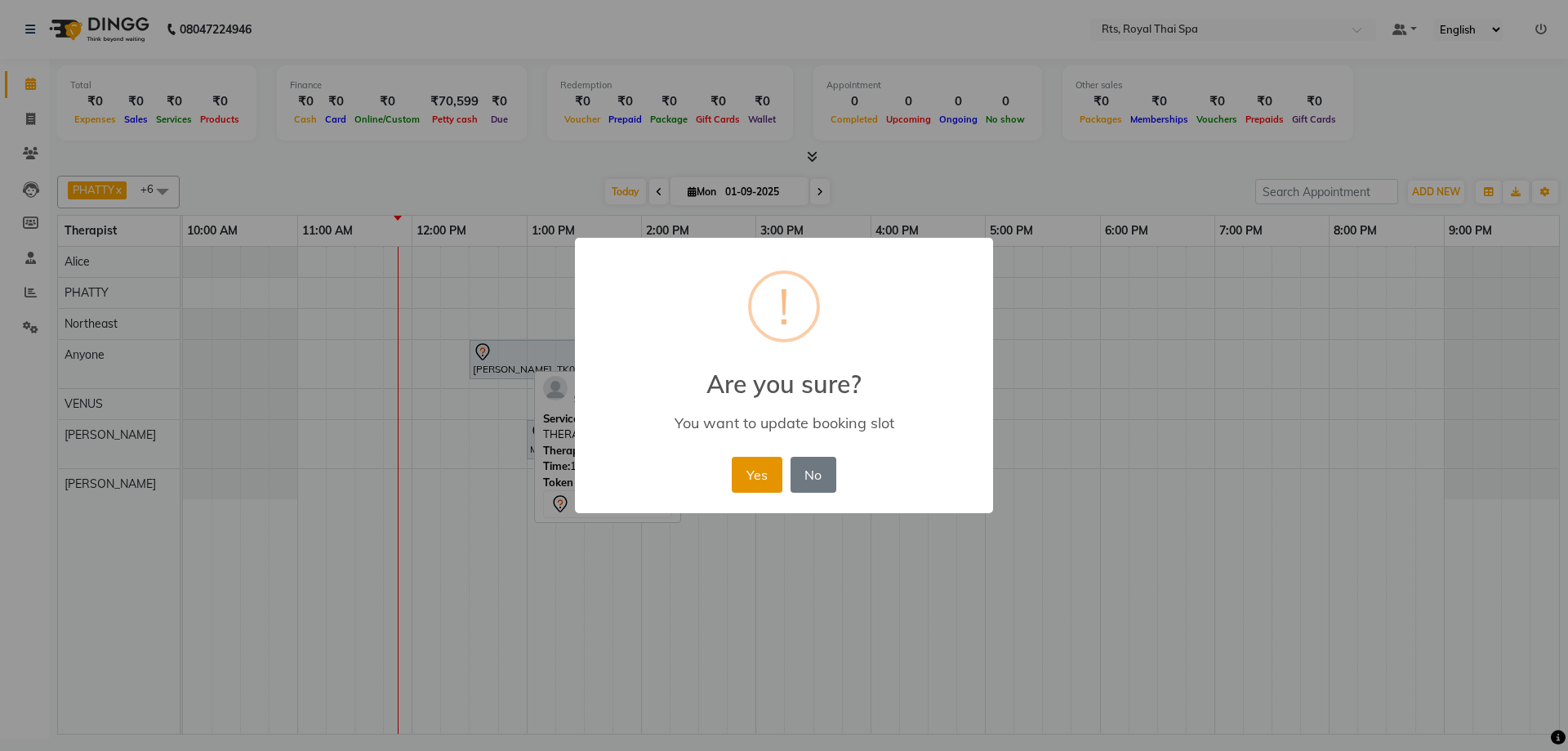
click at [751, 473] on button "Yes" at bounding box center [756, 474] width 49 height 36
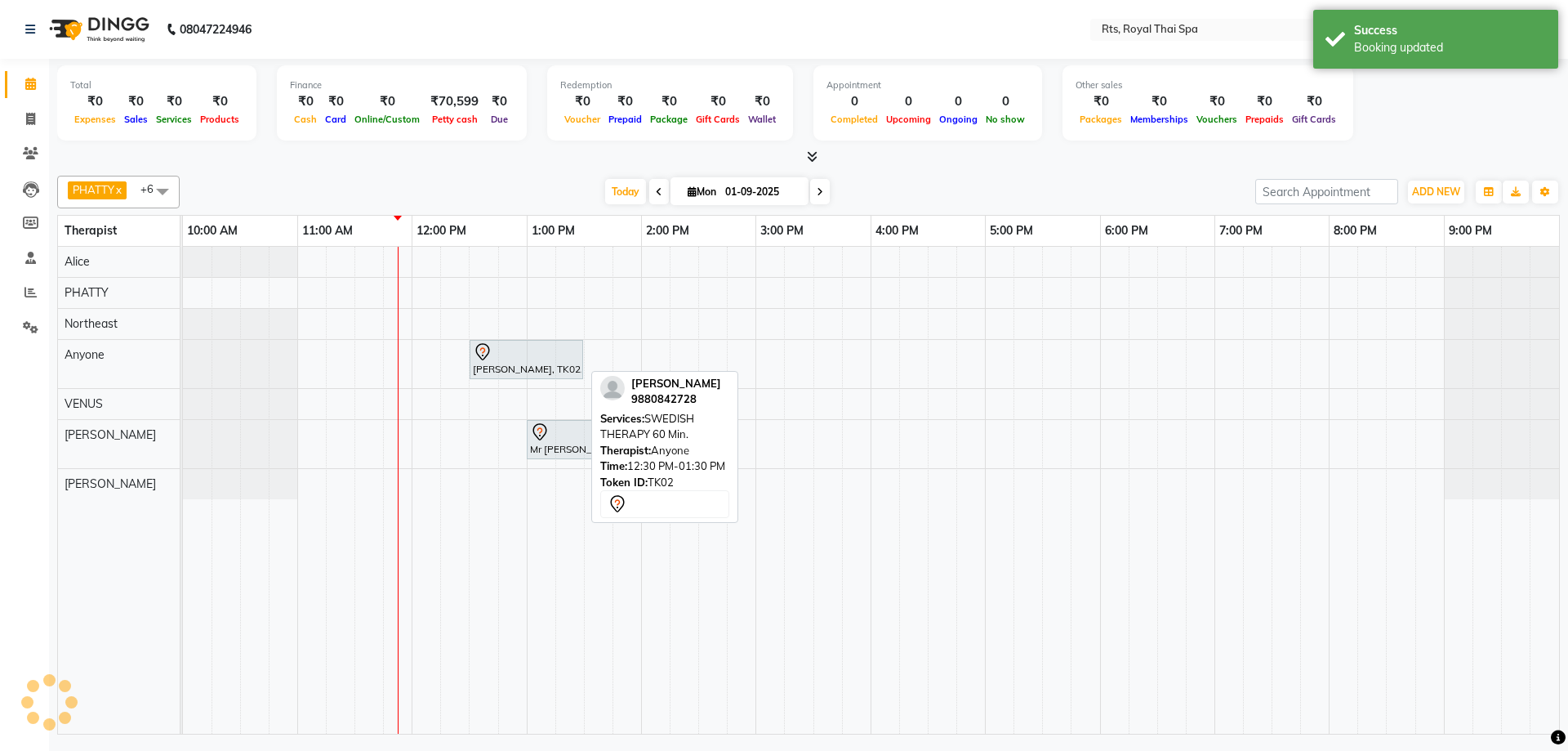
click at [501, 365] on div "[PERSON_NAME], TK02, 12:30 PM-01:30 PM, SWEDISH THERAPY 60 Min." at bounding box center [526, 359] width 110 height 34
select select "7"
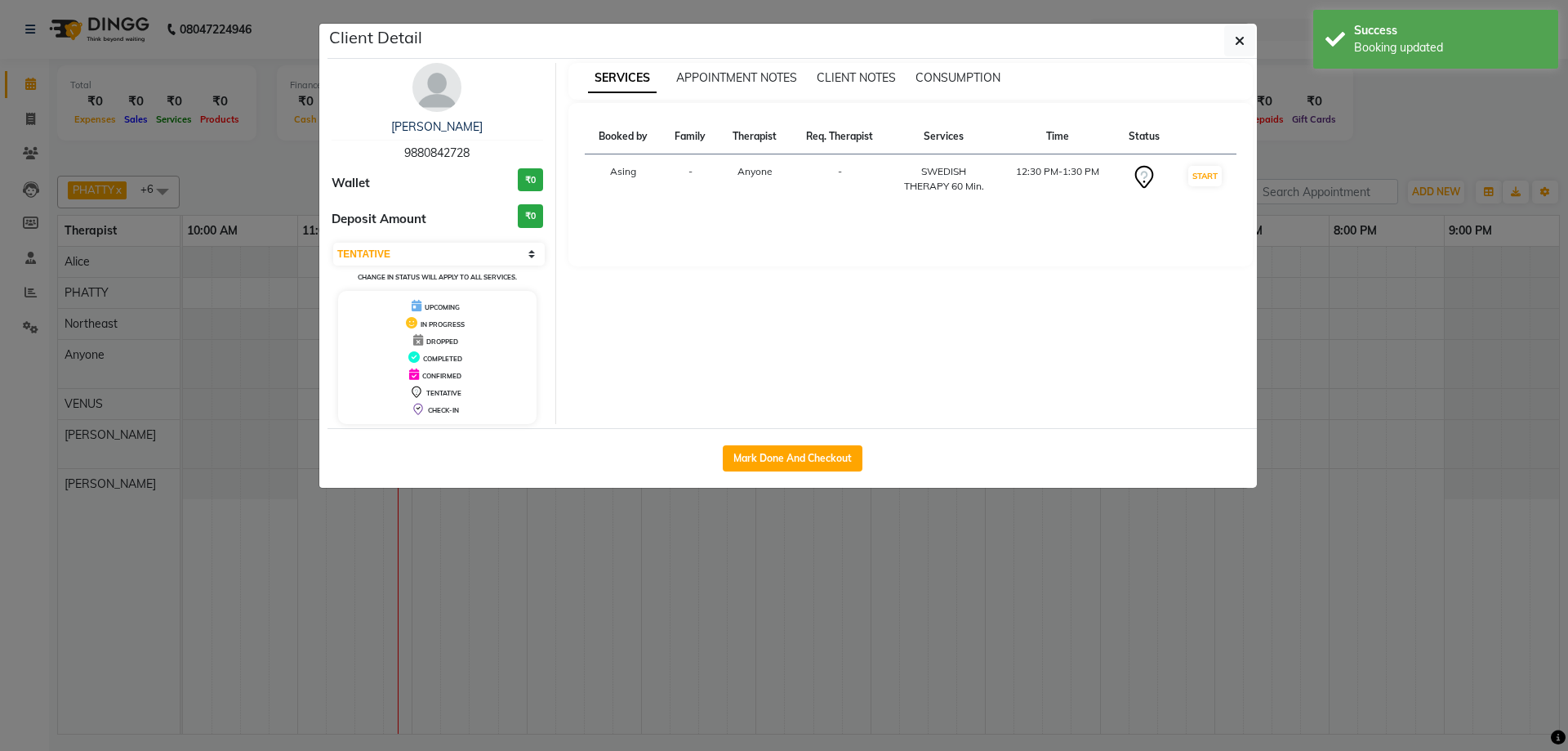
click at [451, 97] on img at bounding box center [436, 87] width 49 height 49
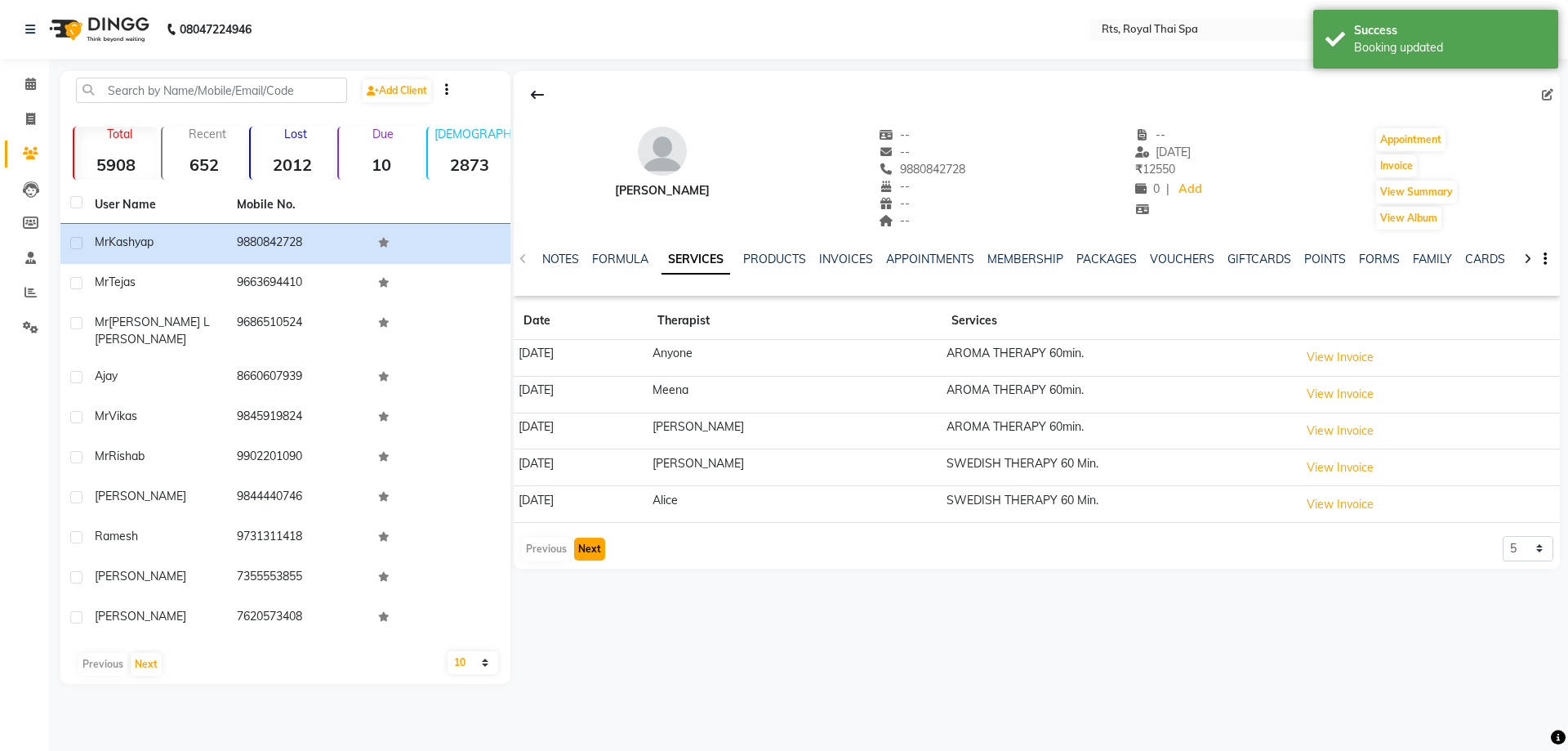
click at [587, 552] on button "Next" at bounding box center [589, 548] width 31 height 22
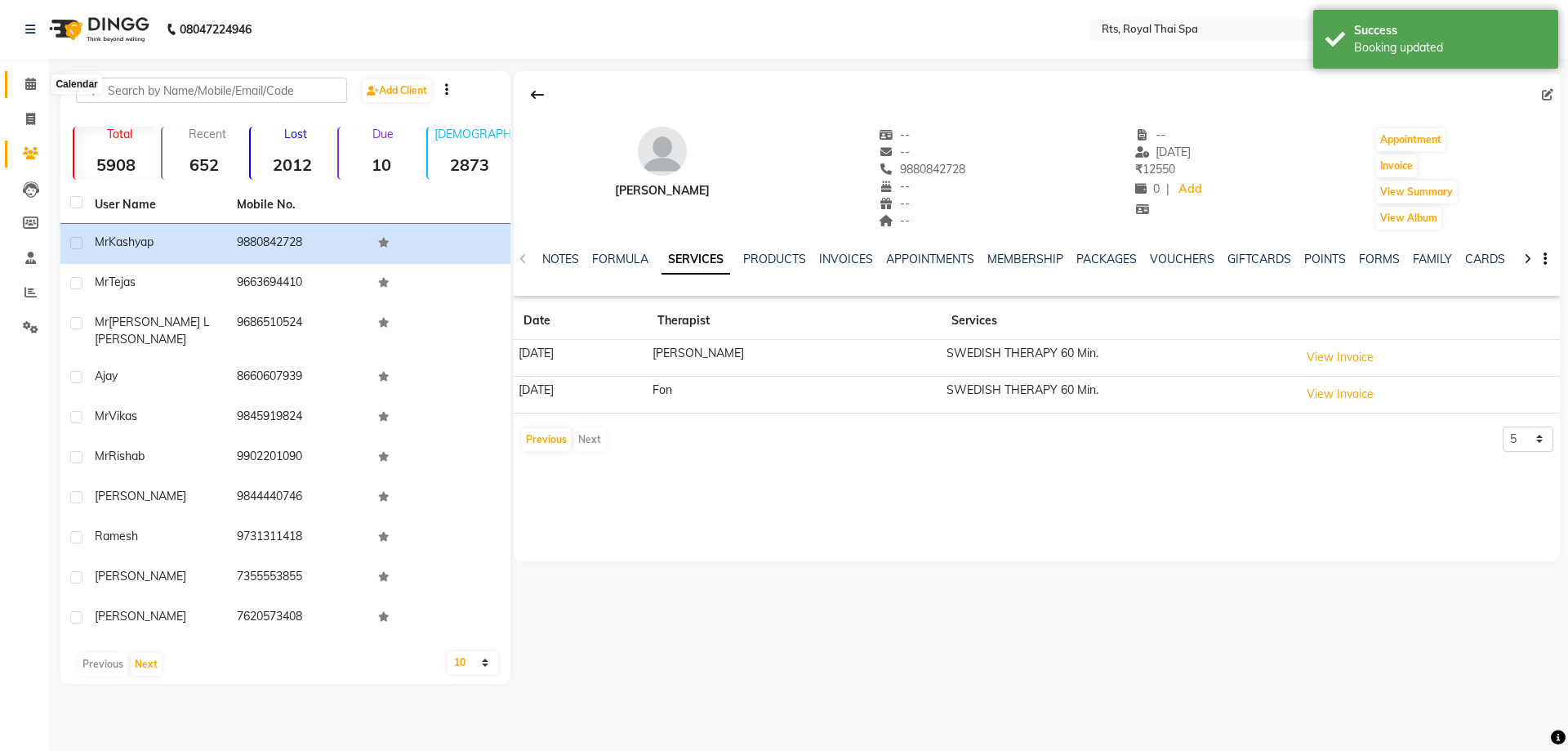
click at [31, 86] on icon at bounding box center [31, 84] width 11 height 13
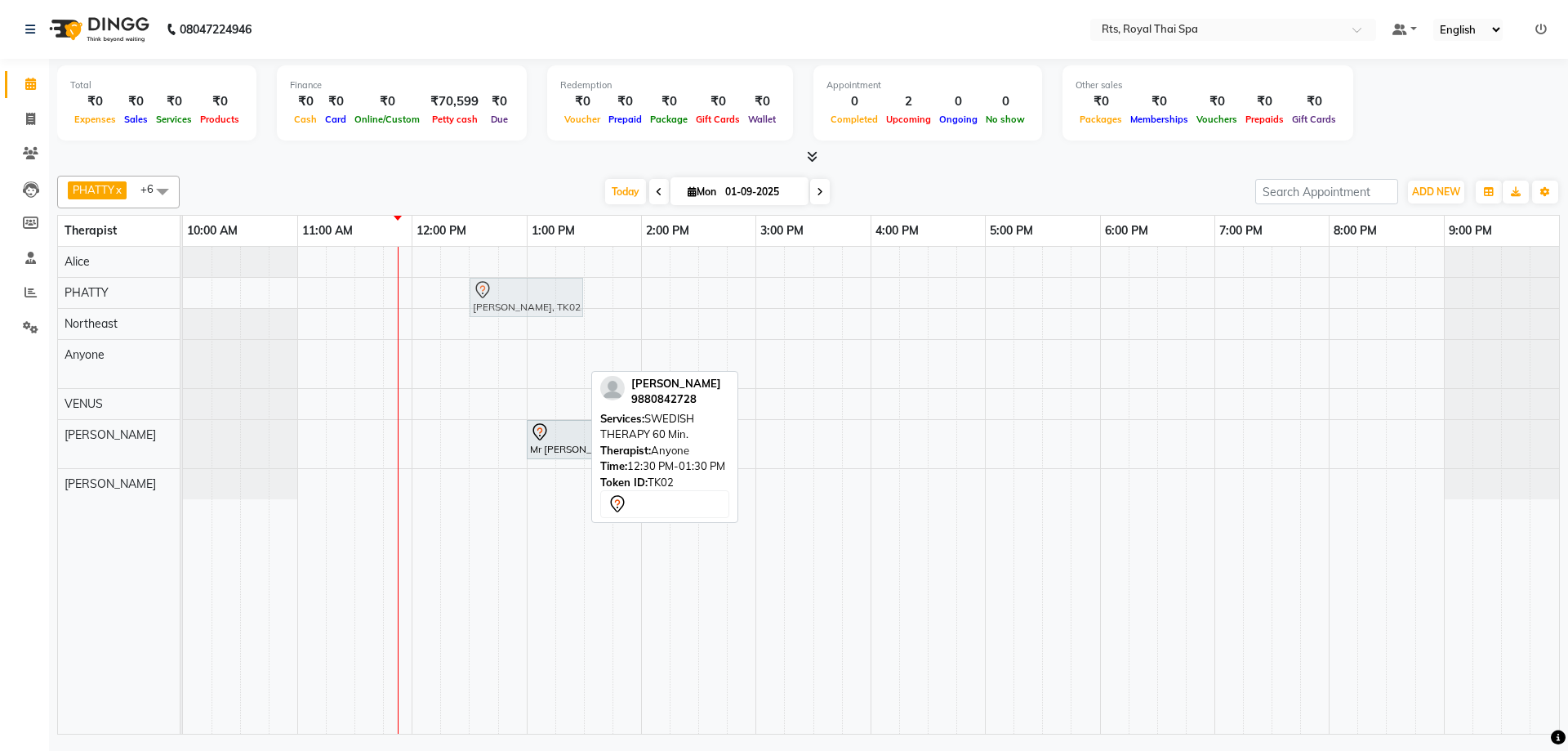
drag, startPoint x: 492, startPoint y: 359, endPoint x: 492, endPoint y: 306, distance: 53.0
click at [492, 300] on tbody "Mr Kashyap, TK02, 12:30 PM-01:30 PM, SWEDISH THERAPY 60 Min. Mr Kashyap, TK02, …" at bounding box center [871, 373] width 1376 height 252
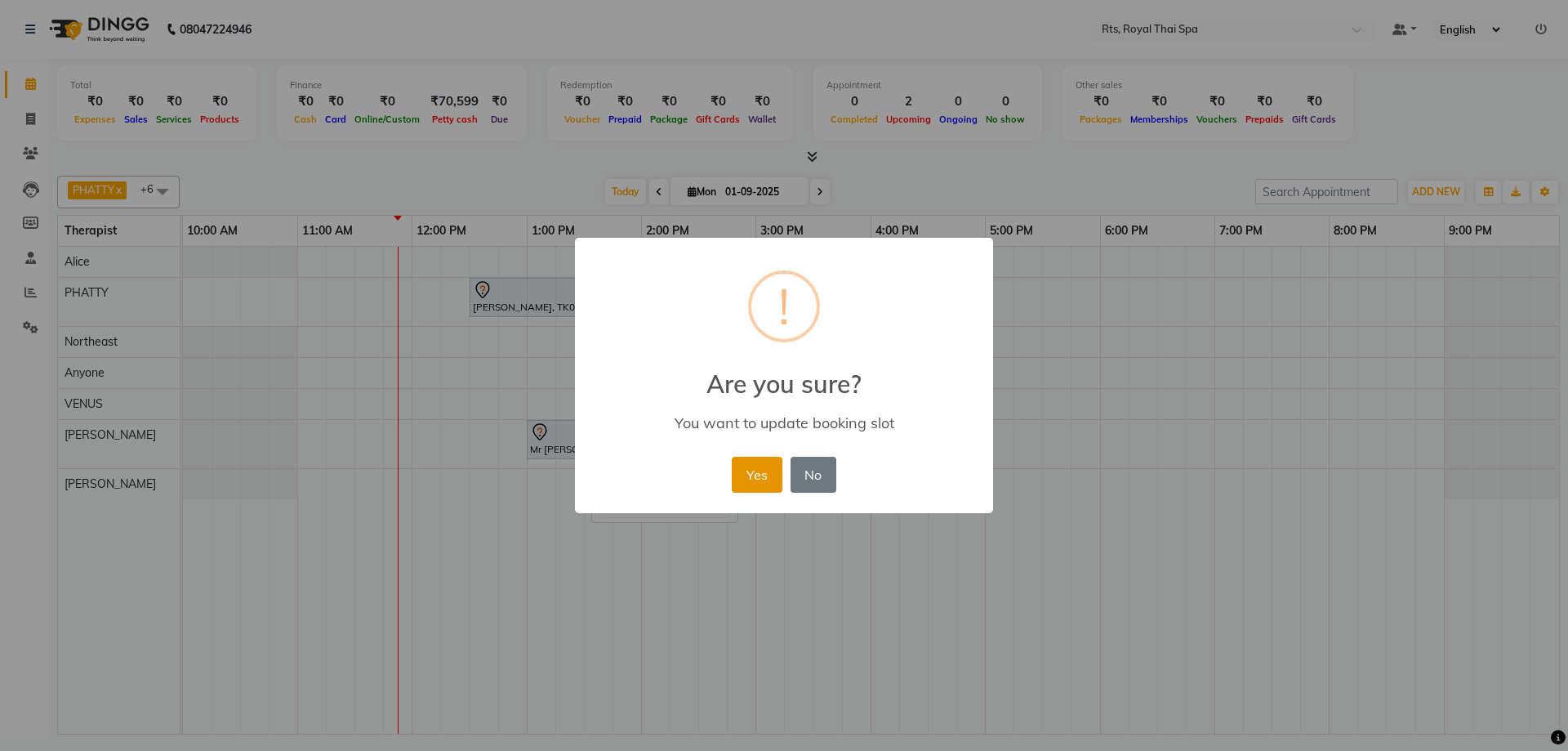
click at [742, 470] on button "Yes" at bounding box center [756, 474] width 49 height 36
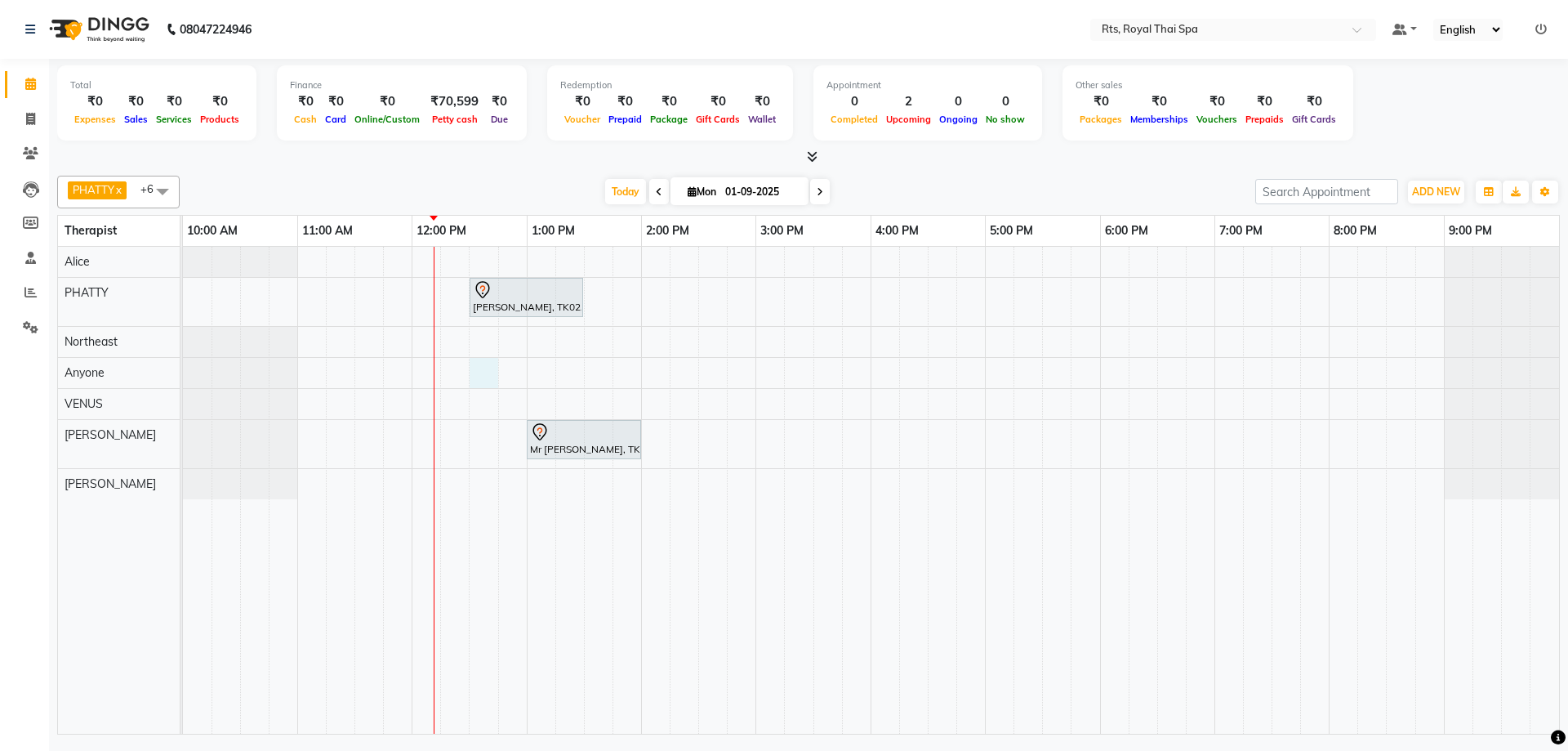
click at [481, 376] on div "Mr Kashyap, TK02, 12:30 PM-01:30 PM, SWEDISH THERAPY 60 Min. Mr Tejas, TK01, 01…" at bounding box center [871, 490] width 1376 height 487
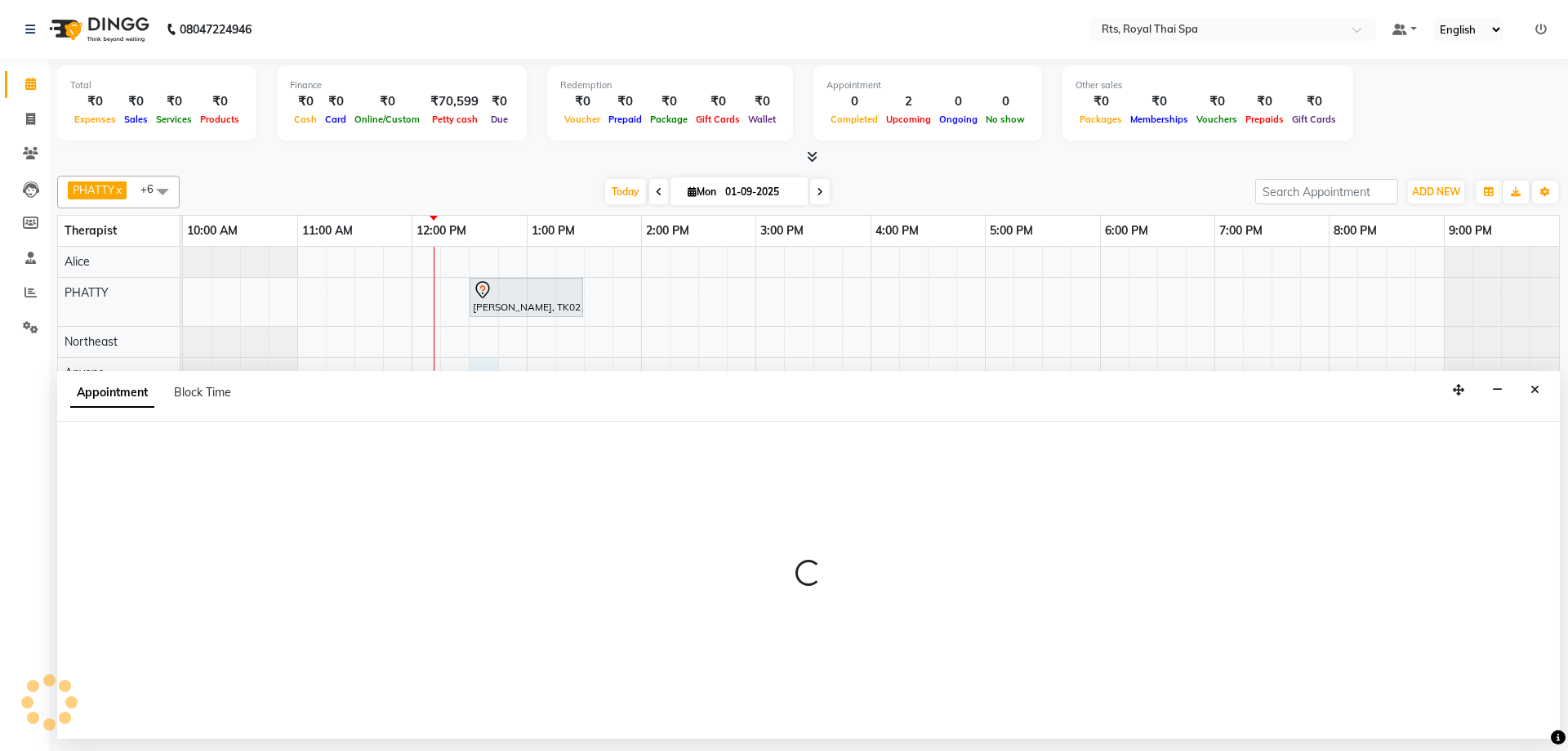
select select "39979"
select select "750"
select select "tentative"
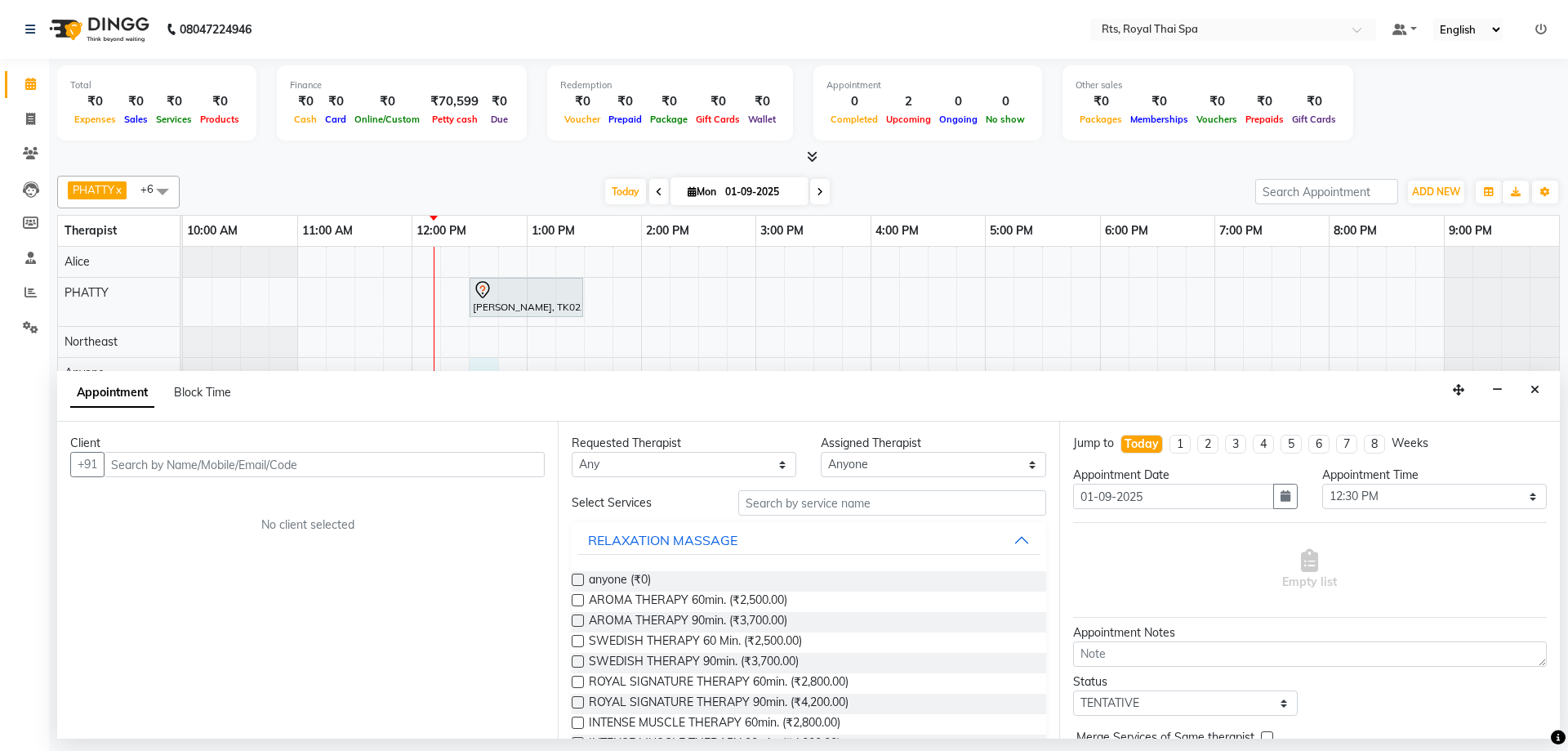
click at [315, 470] on input "text" at bounding box center [323, 464] width 441 height 25
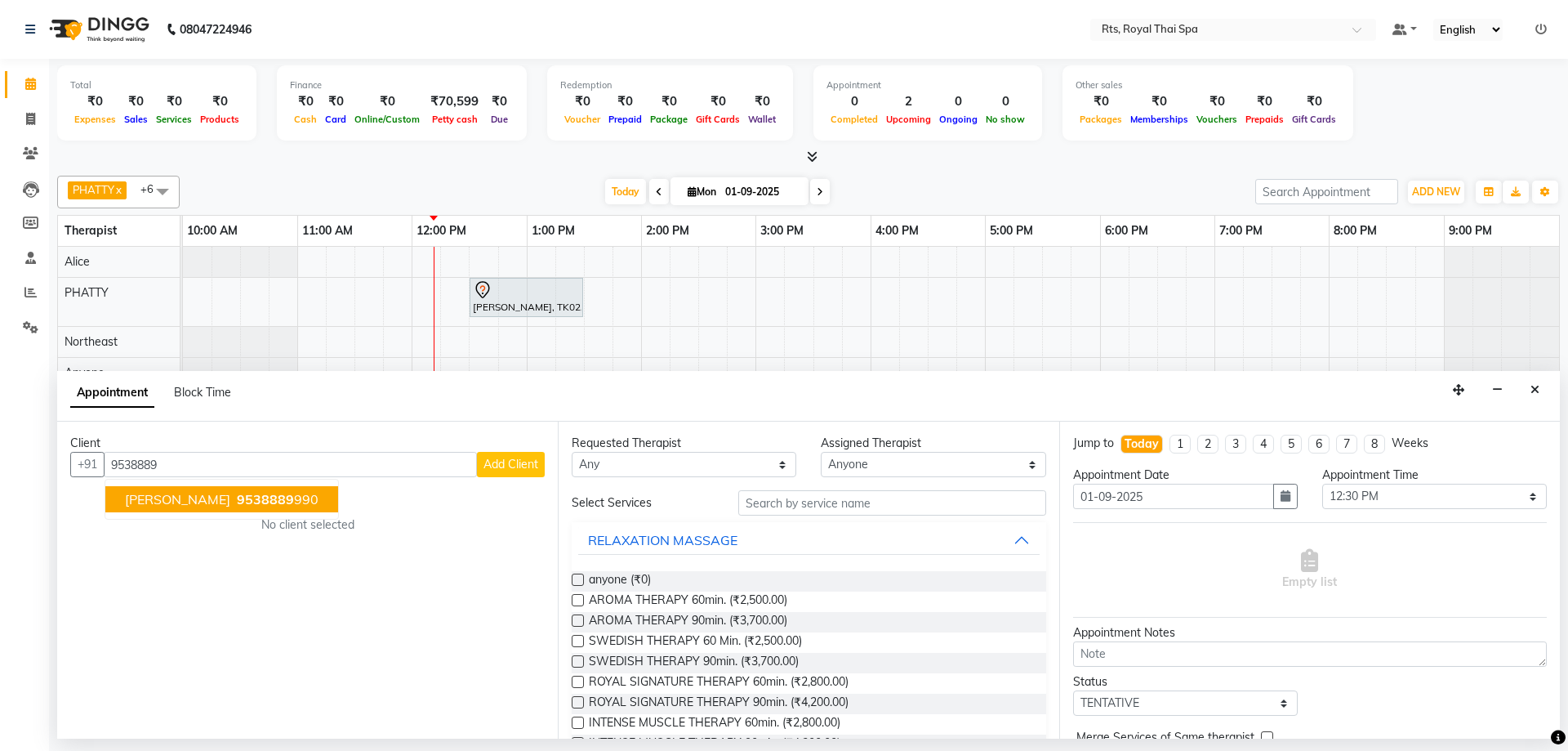
click at [294, 499] on span "9538889" at bounding box center [266, 499] width 57 height 16
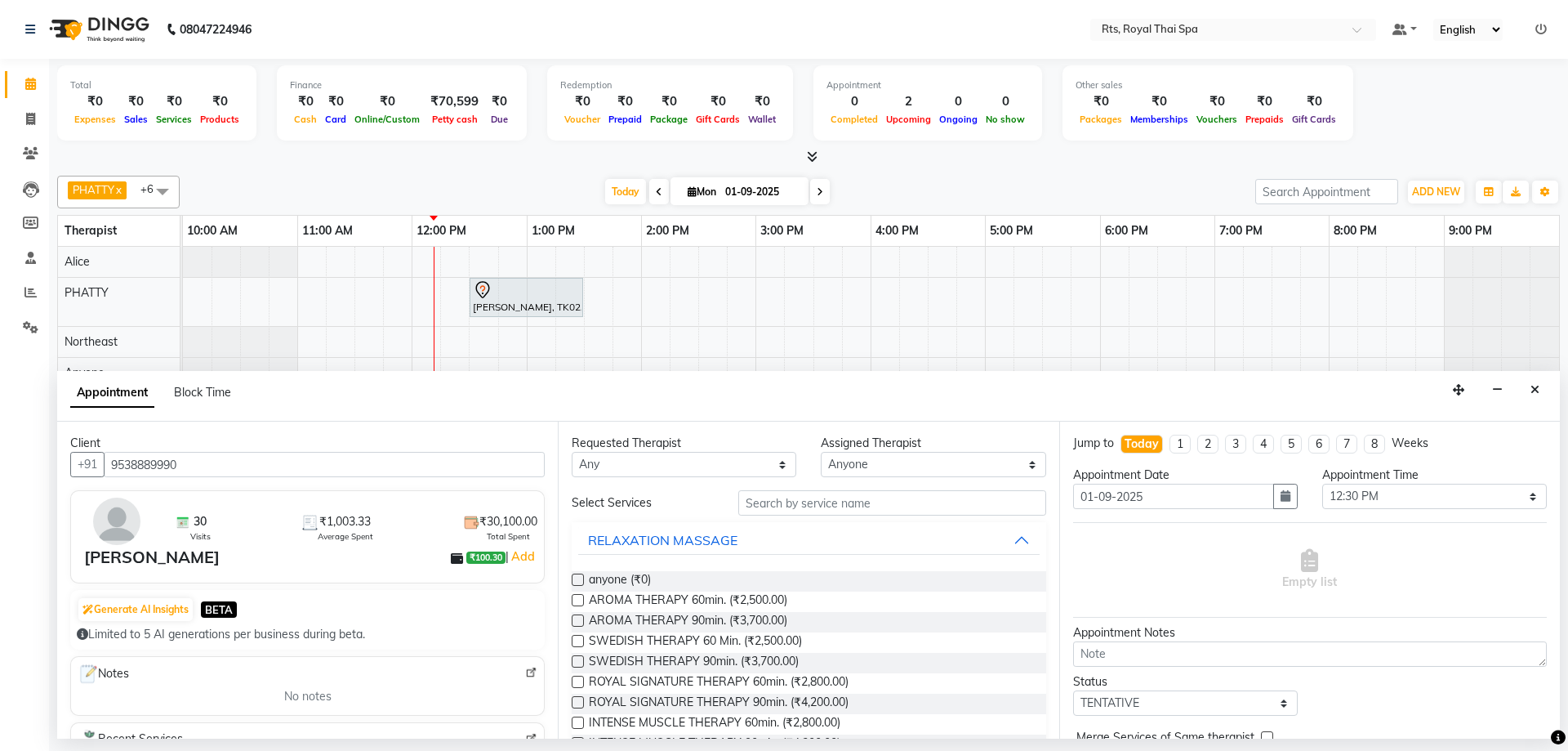
drag, startPoint x: 211, startPoint y: 455, endPoint x: 105, endPoint y: 444, distance: 106.6
click at [105, 444] on div "Client +91 9538889990 30 Visits ₹1,003.33 Average Spent ₹30,100.00 Total Spent …" at bounding box center [307, 579] width 500 height 317
type input "9538889990"
click at [807, 685] on span "ROYAL SIGNATURE THERAPY 60min. (₹2,800.00)" at bounding box center [718, 683] width 260 height 21
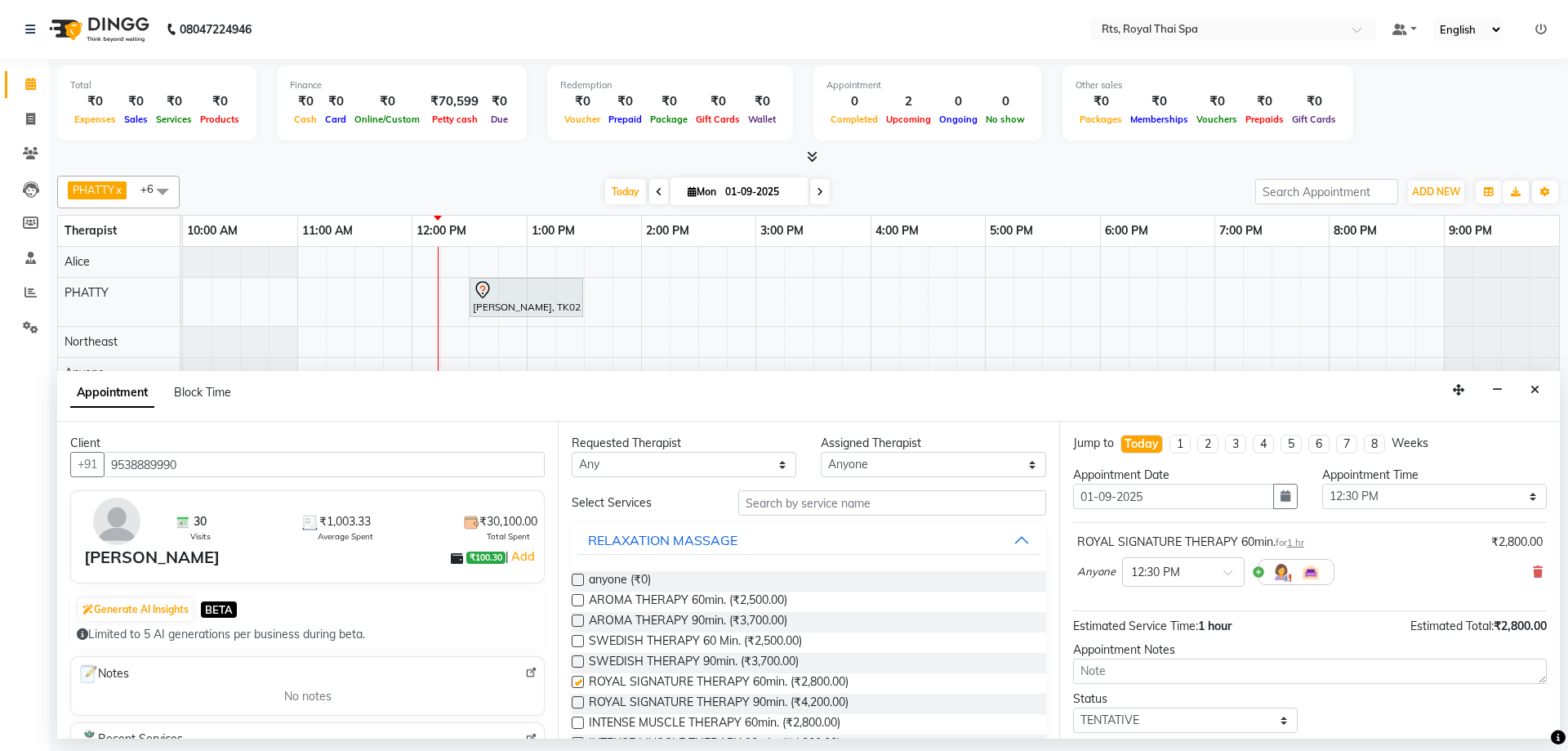
checkbox input "false"
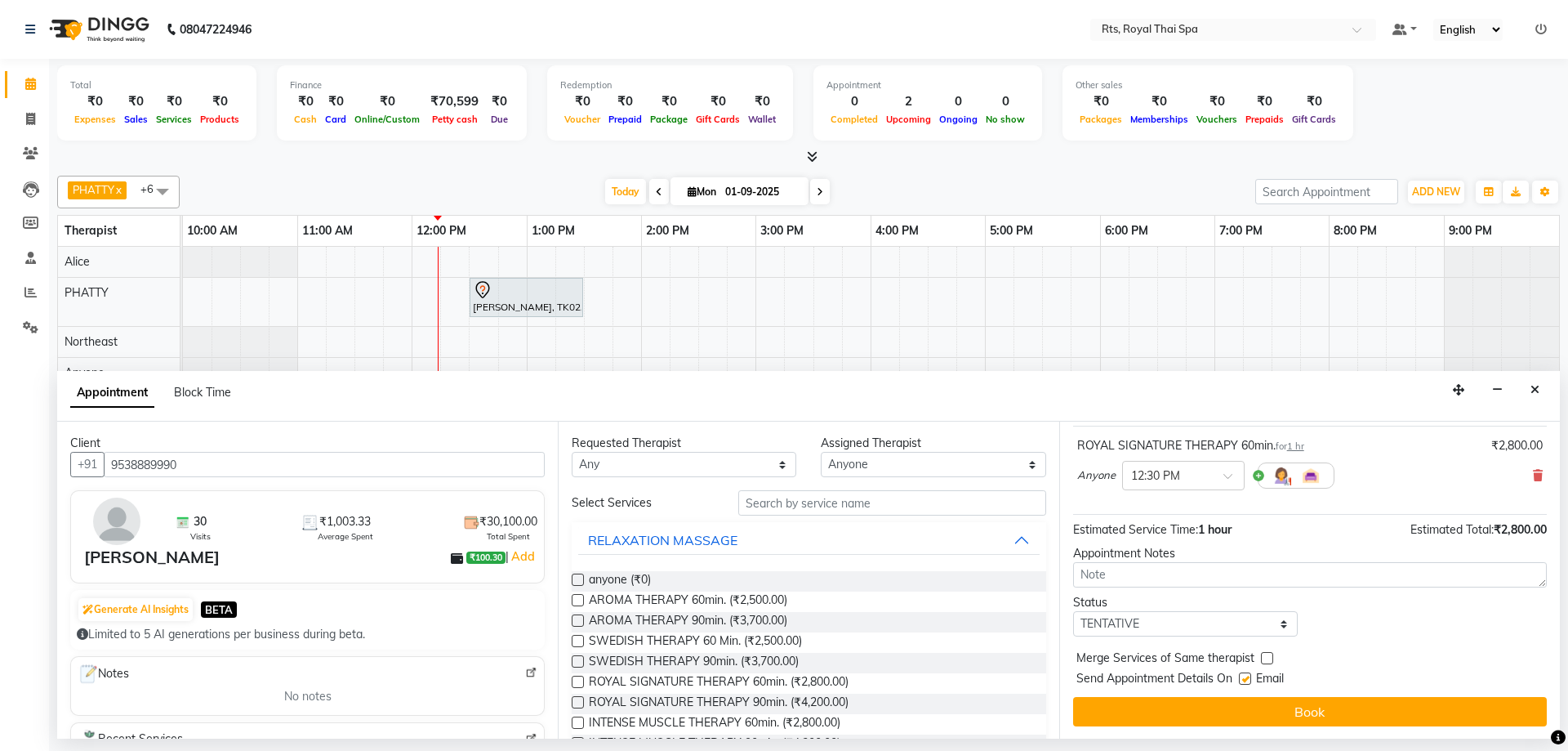
scroll to position [97, 0]
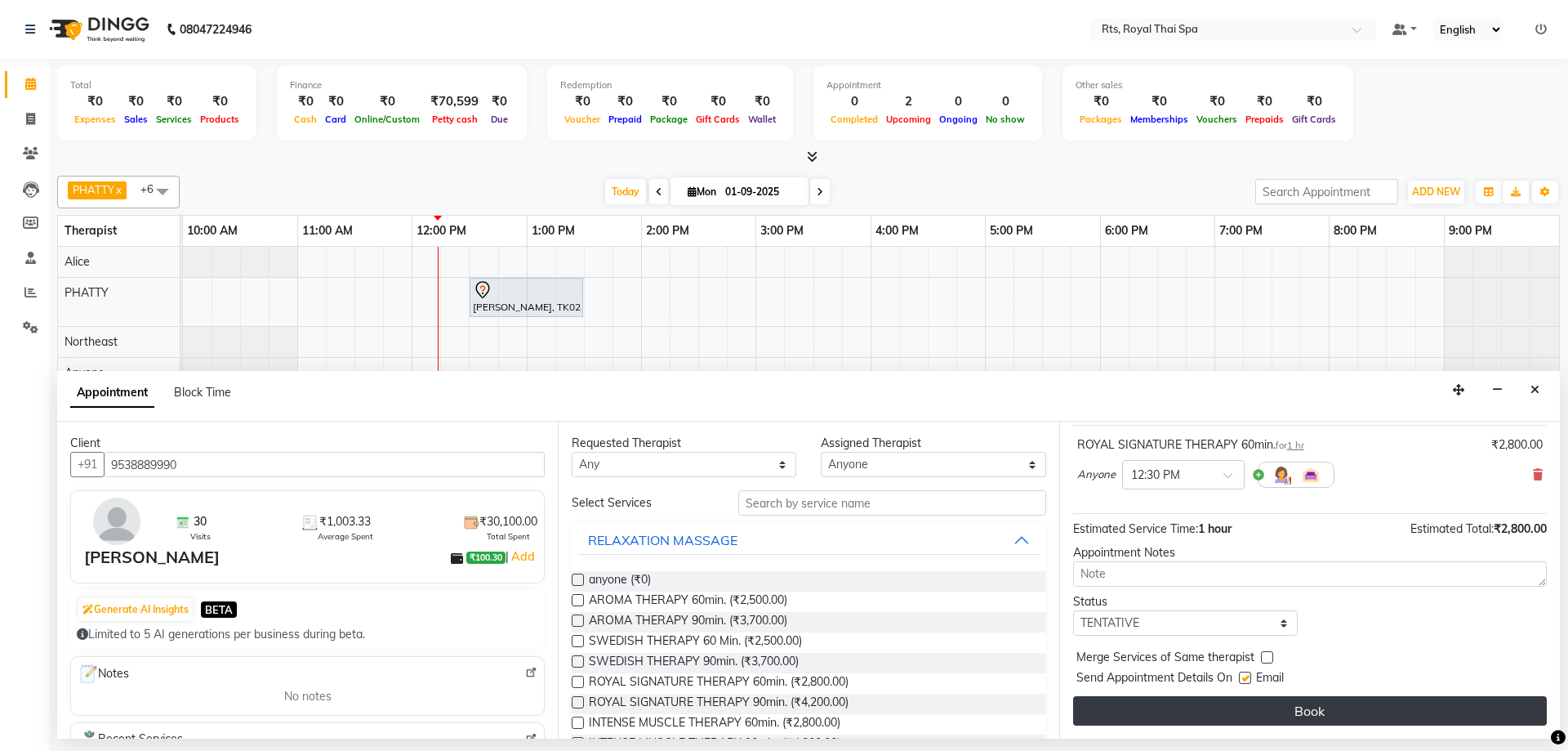
click at [1240, 698] on button "Book" at bounding box center [1309, 711] width 473 height 30
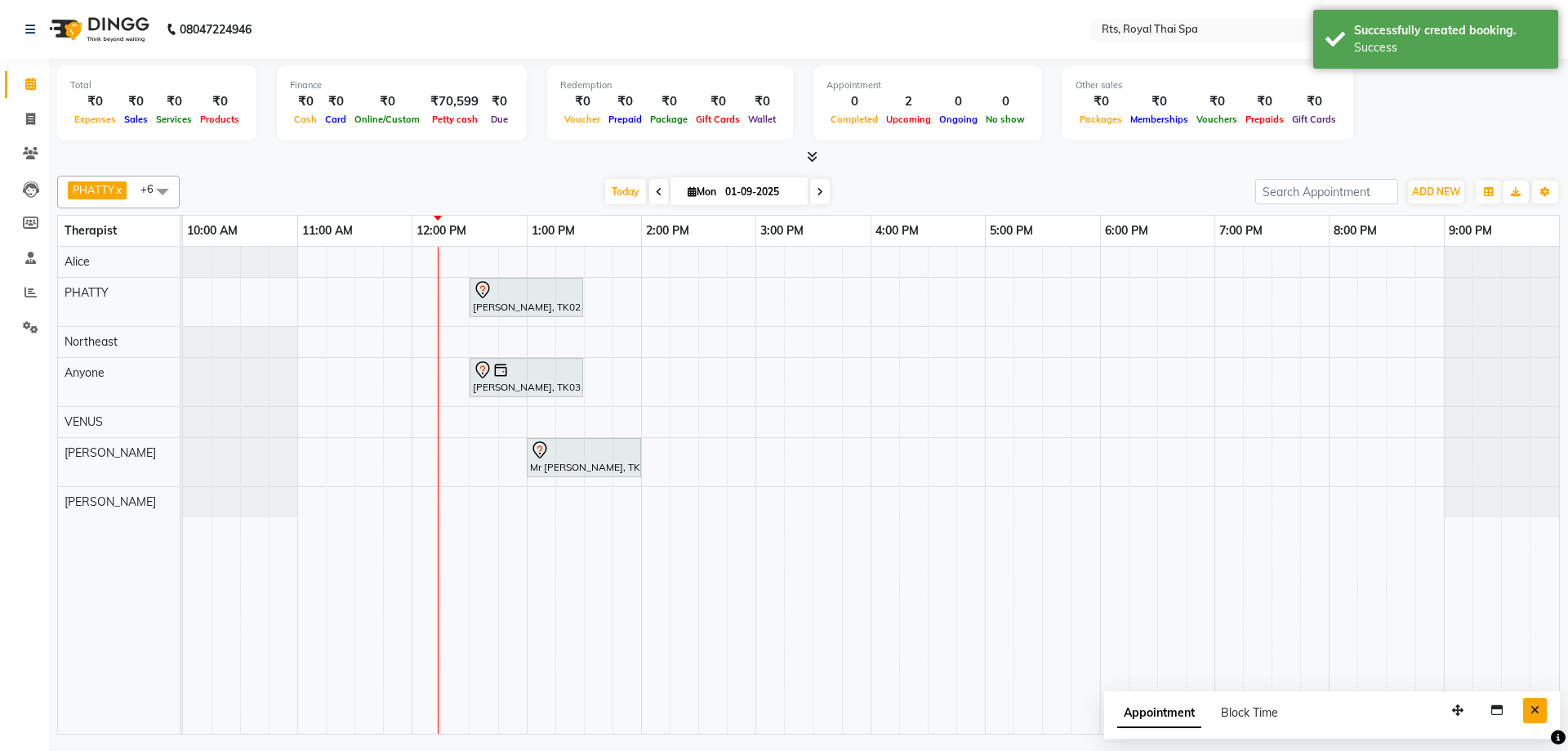
click at [1542, 709] on button "Close" at bounding box center [1535, 710] width 23 height 25
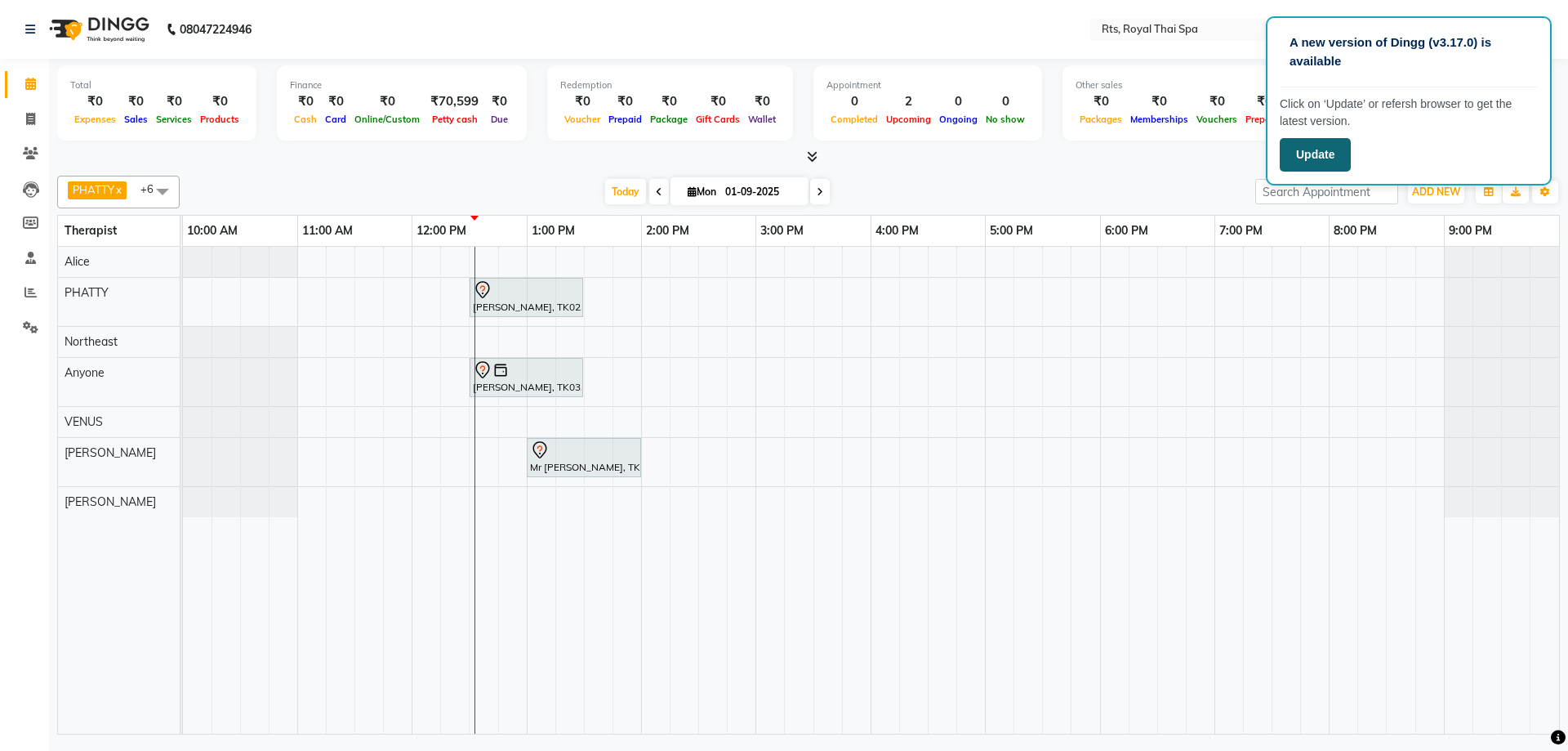
click at [1299, 151] on button "Update" at bounding box center [1315, 155] width 71 height 33
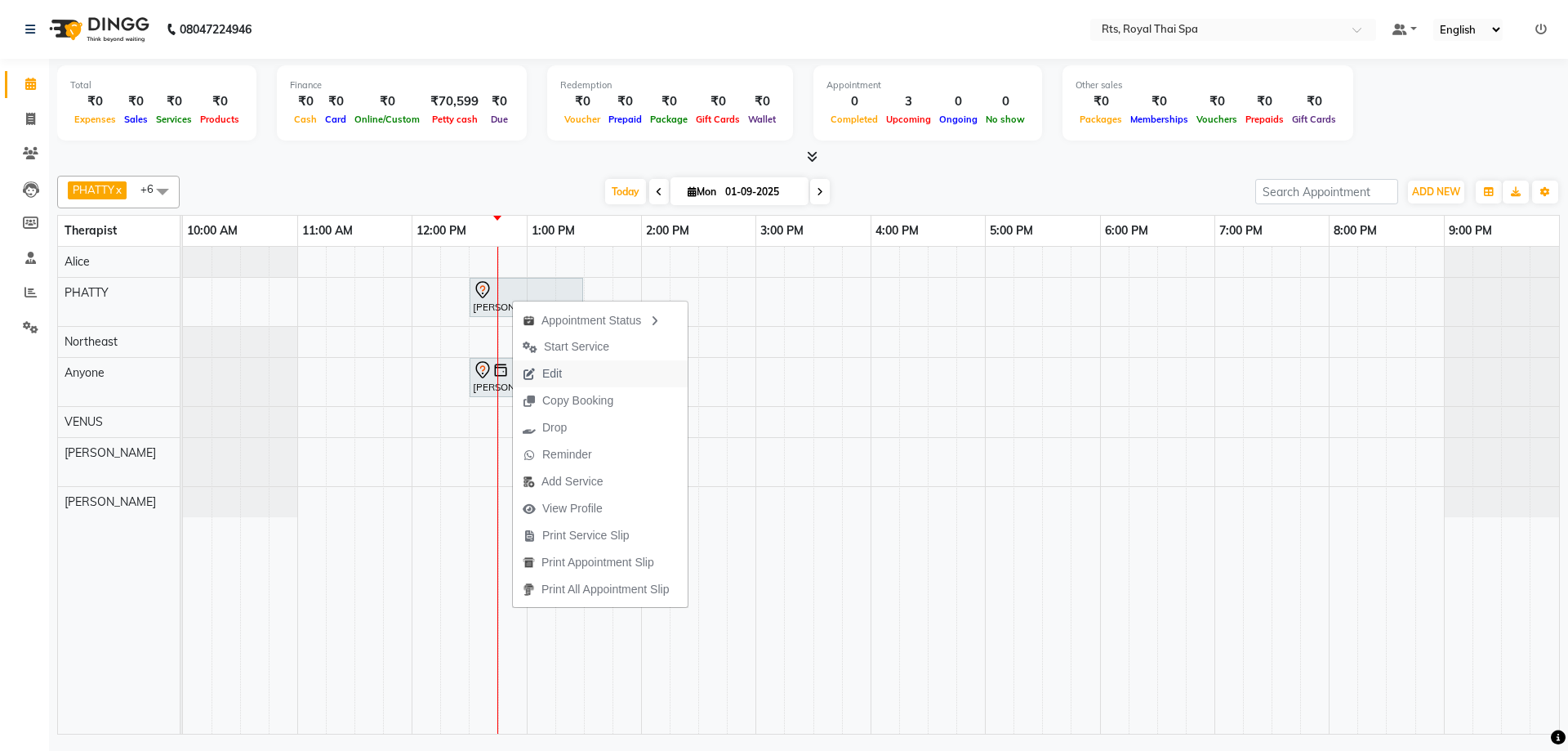
click at [555, 374] on span "Edit" at bounding box center [552, 373] width 20 height 17
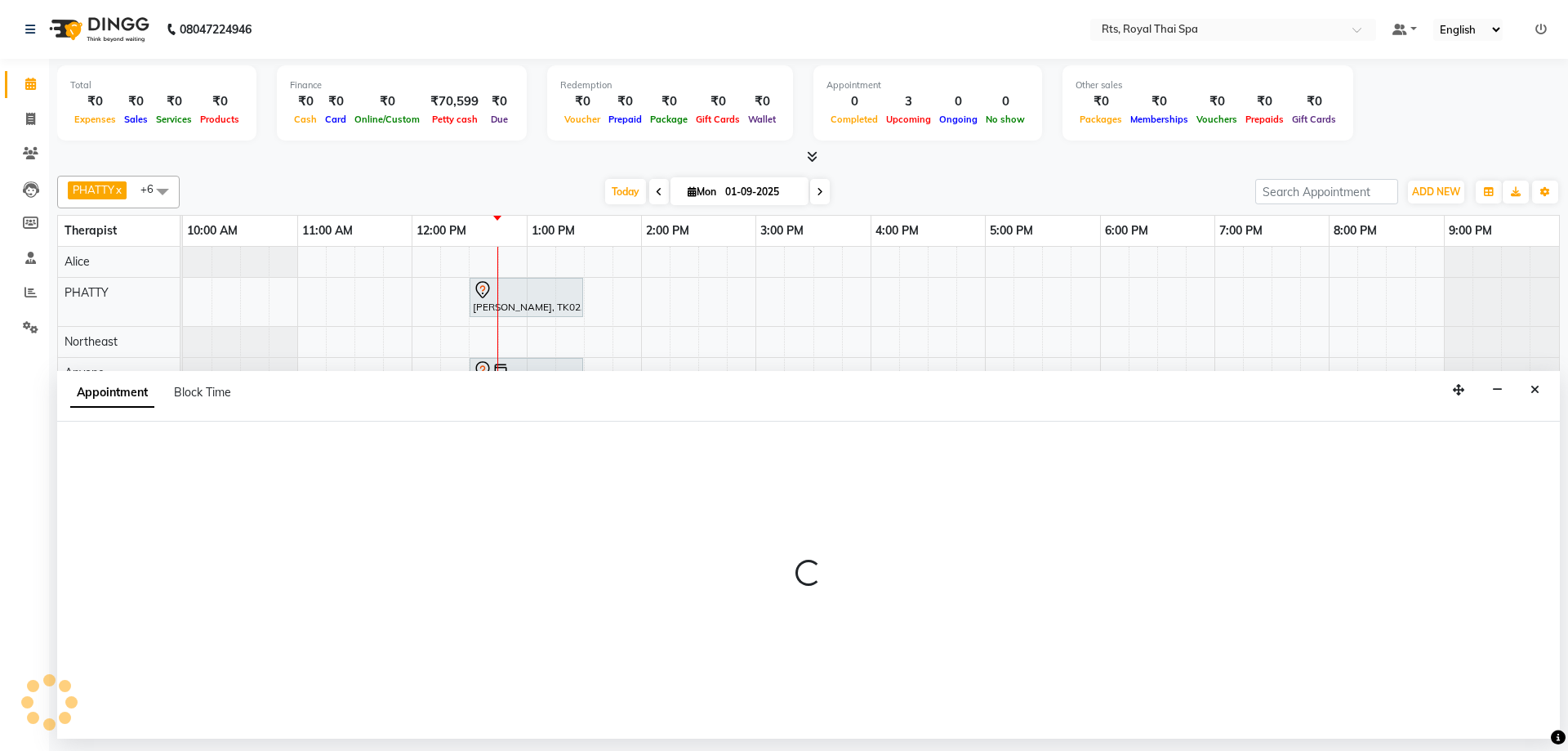
select select "750"
select select "tentative"
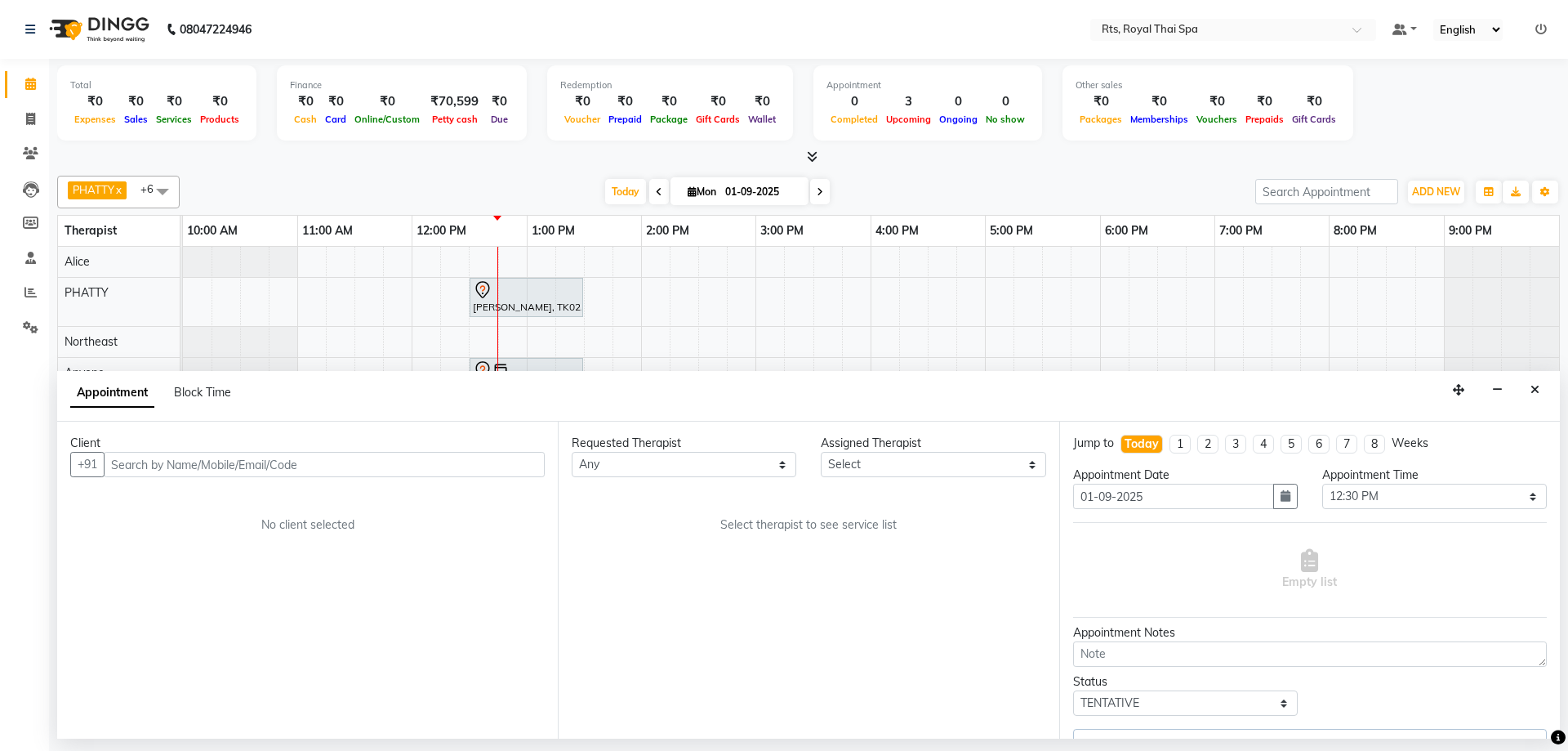
select select "34835"
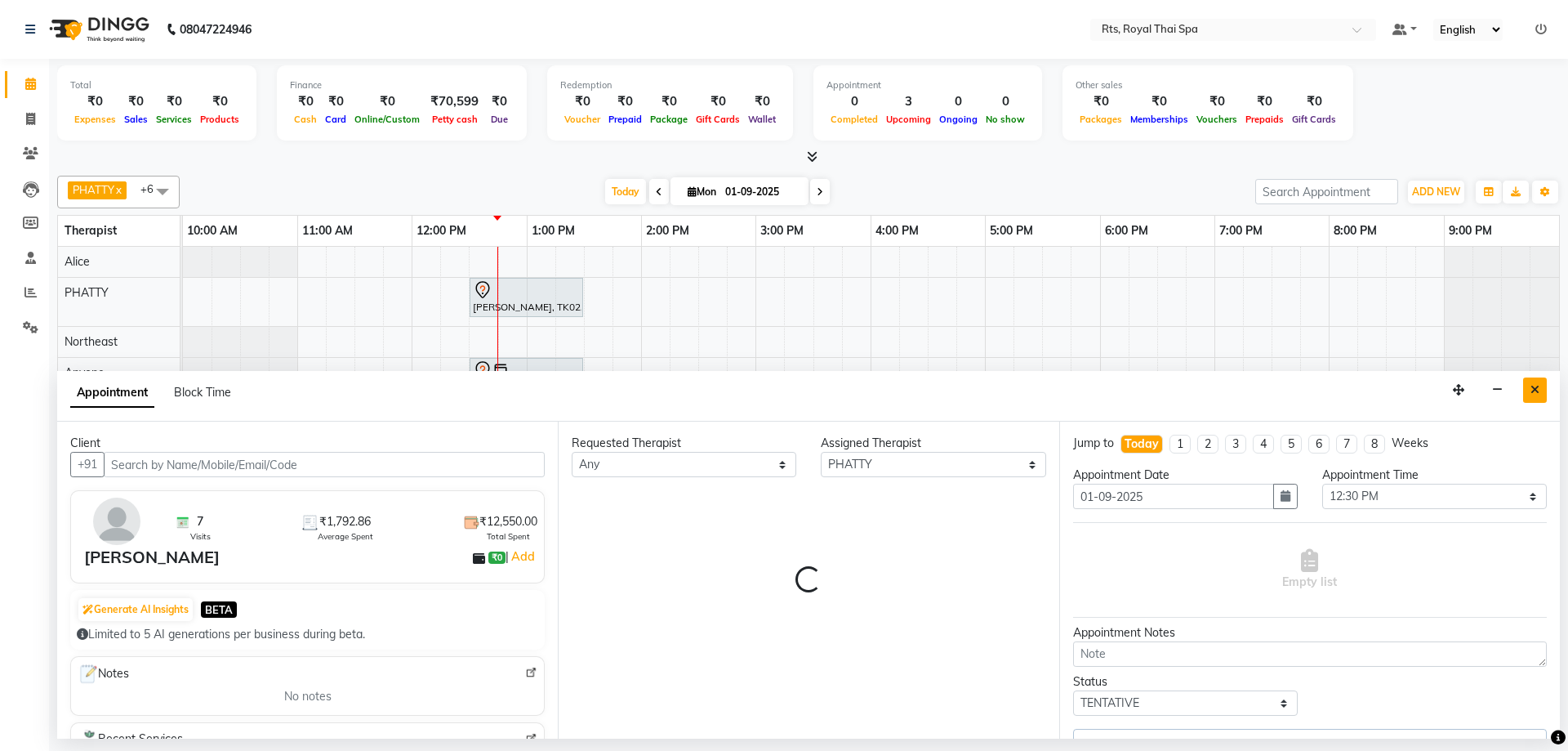
click at [1546, 387] on div "Appointment Block Time" at bounding box center [808, 396] width 1502 height 50
select select "2393"
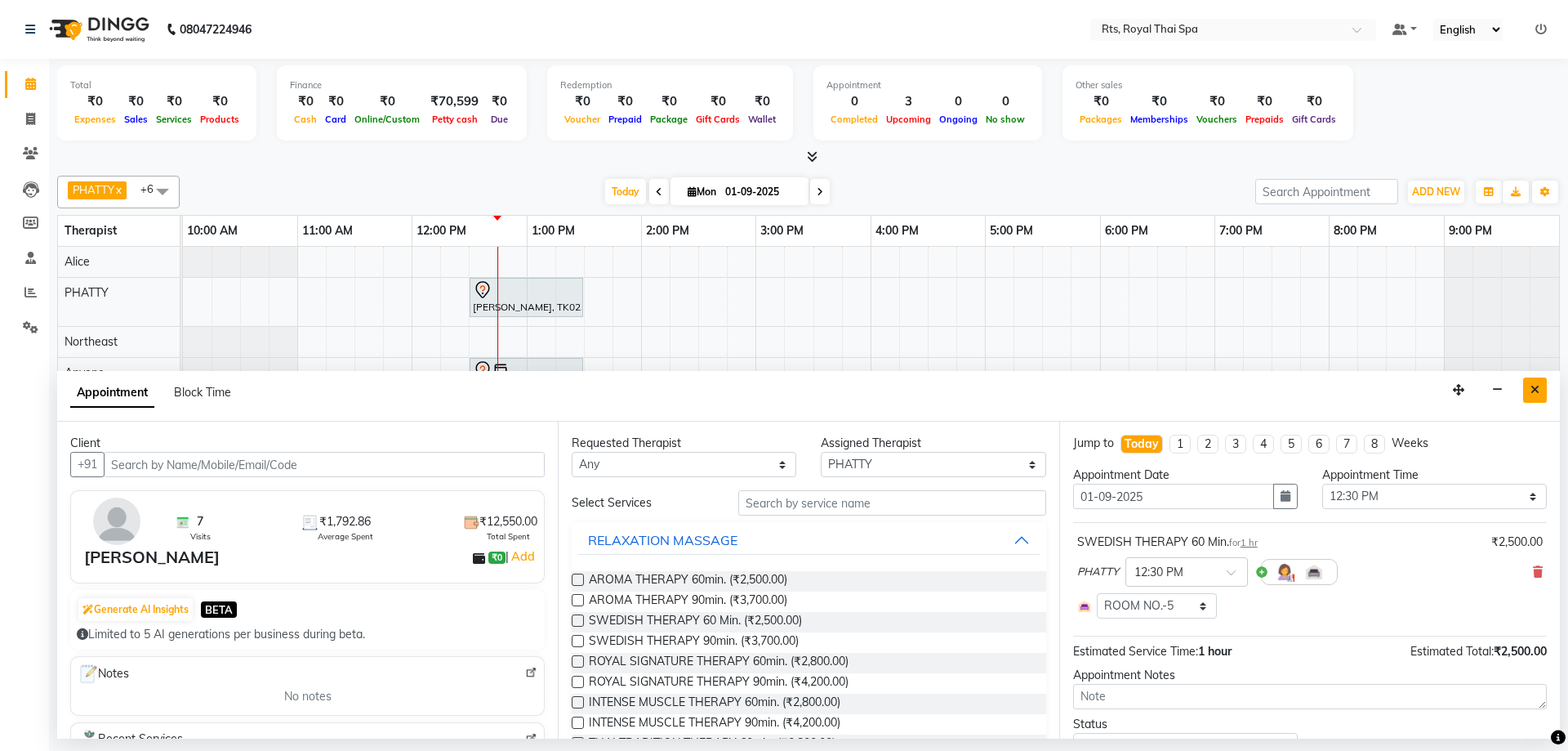
click at [1537, 392] on icon "Close" at bounding box center [1535, 389] width 9 height 12
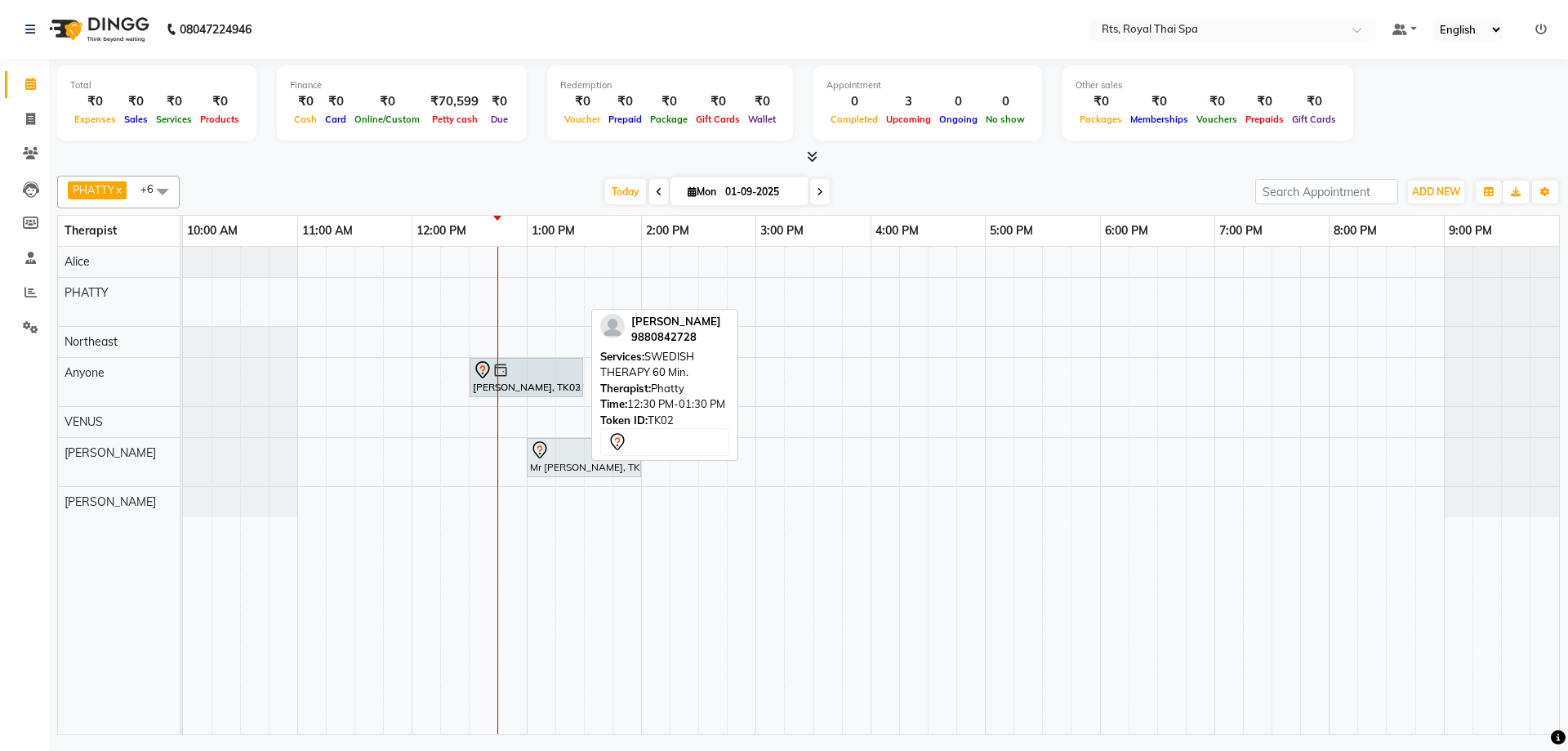
drag, startPoint x: 491, startPoint y: 301, endPoint x: 491, endPoint y: 380, distance: 79.0
click at [491, 380] on tbody "[PERSON_NAME], TK02, 12:30 PM-01:30 PM, SWEDISH THERAPY 60 Min. [PERSON_NAME], …" at bounding box center [871, 382] width 1376 height 270
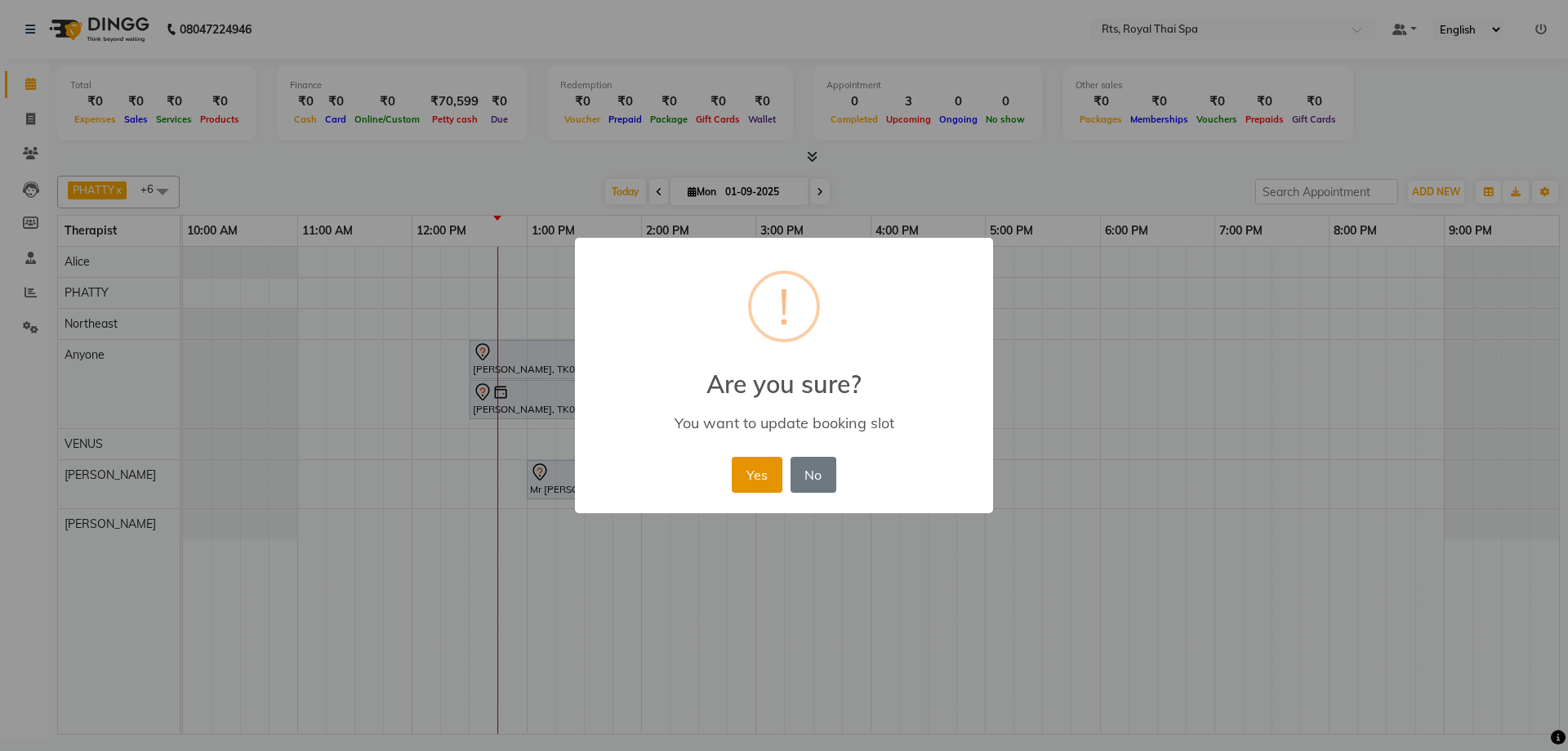
click at [762, 470] on button "Yes" at bounding box center [756, 474] width 49 height 36
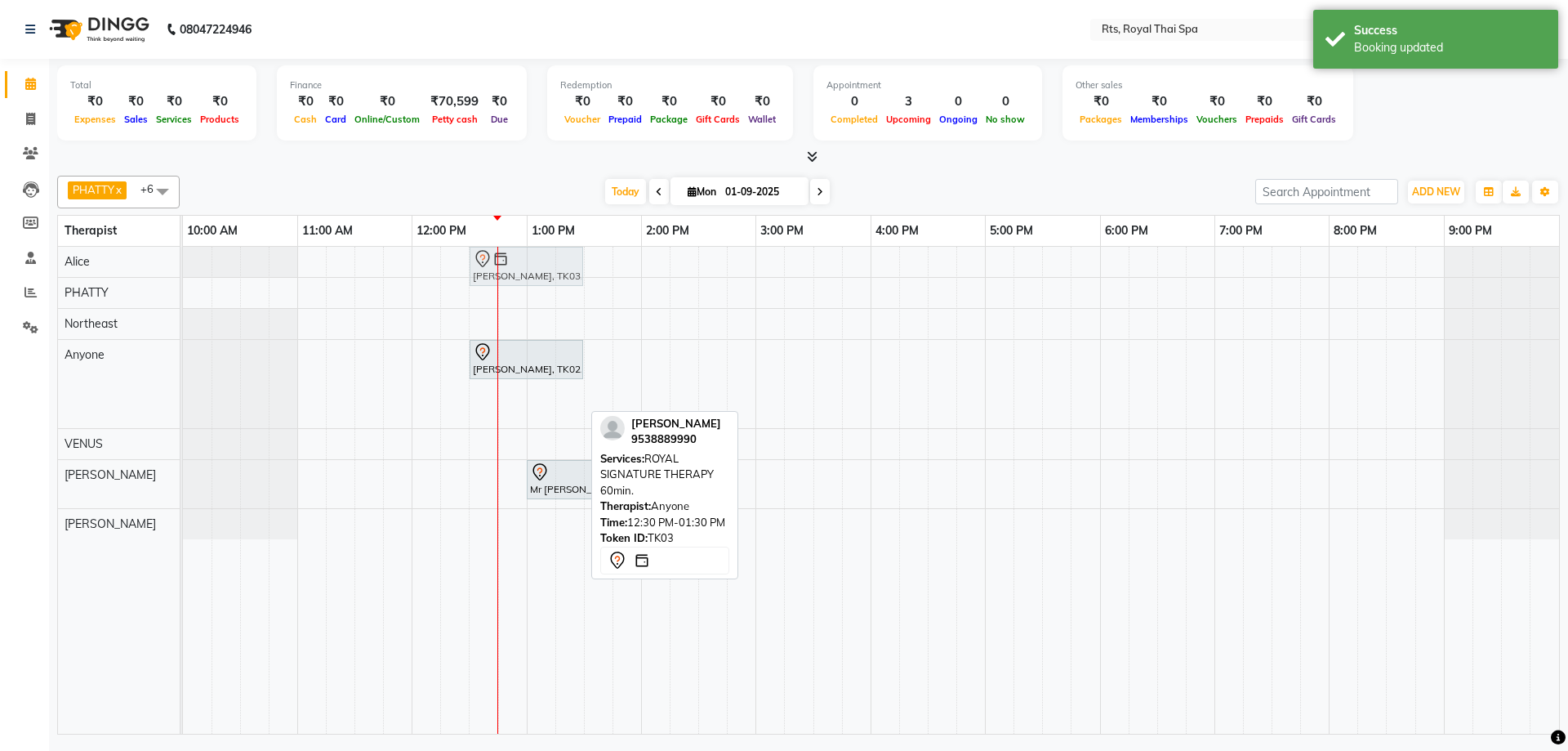
drag, startPoint x: 514, startPoint y: 409, endPoint x: 520, endPoint y: 264, distance: 145.1
click at [520, 264] on tbody "[PERSON_NAME], TK03, 12:30 PM-01:30 PM, ROYAL SIGNATURE THERAPY 60min. [PERSON_…" at bounding box center [871, 393] width 1376 height 292
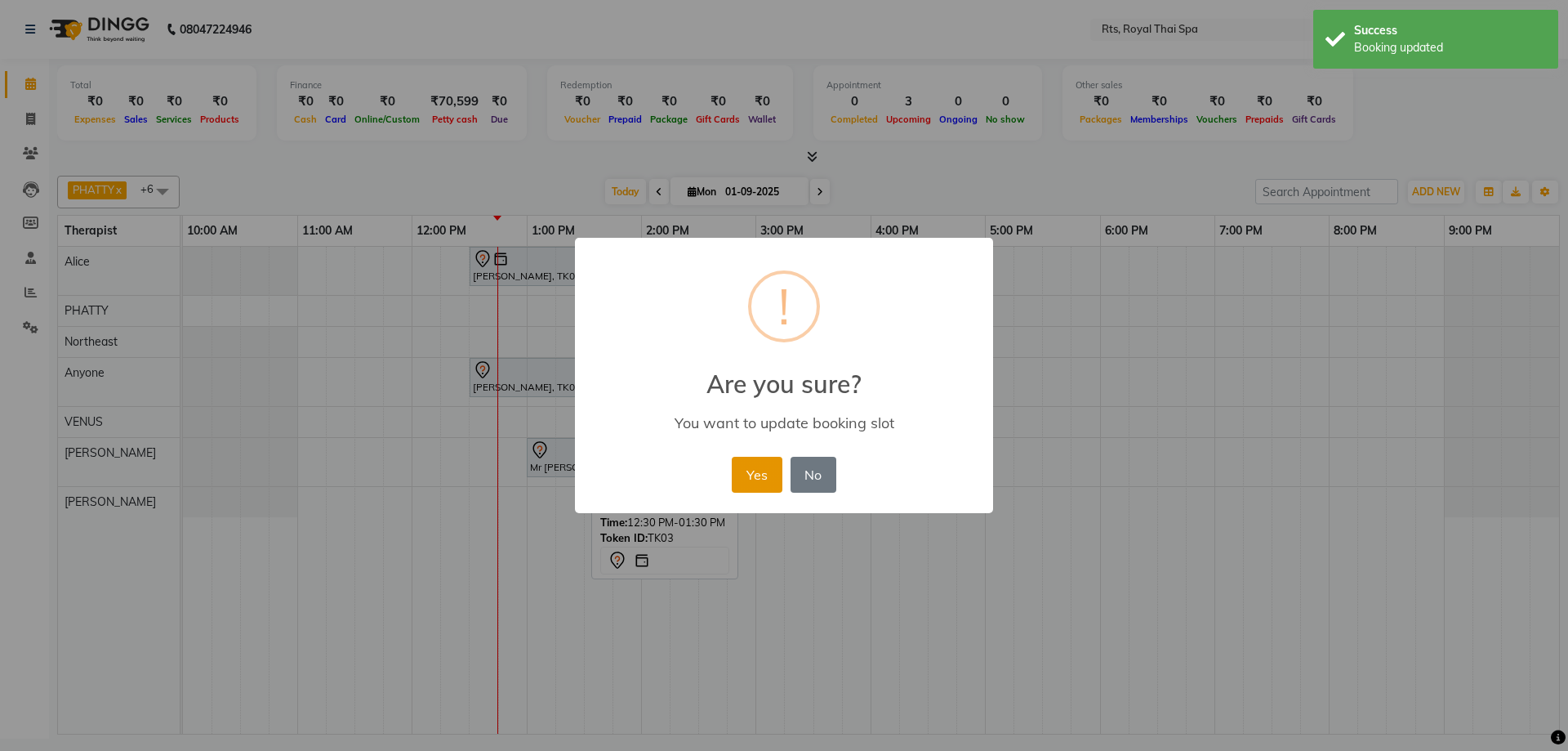
click at [749, 478] on button "Yes" at bounding box center [756, 474] width 49 height 36
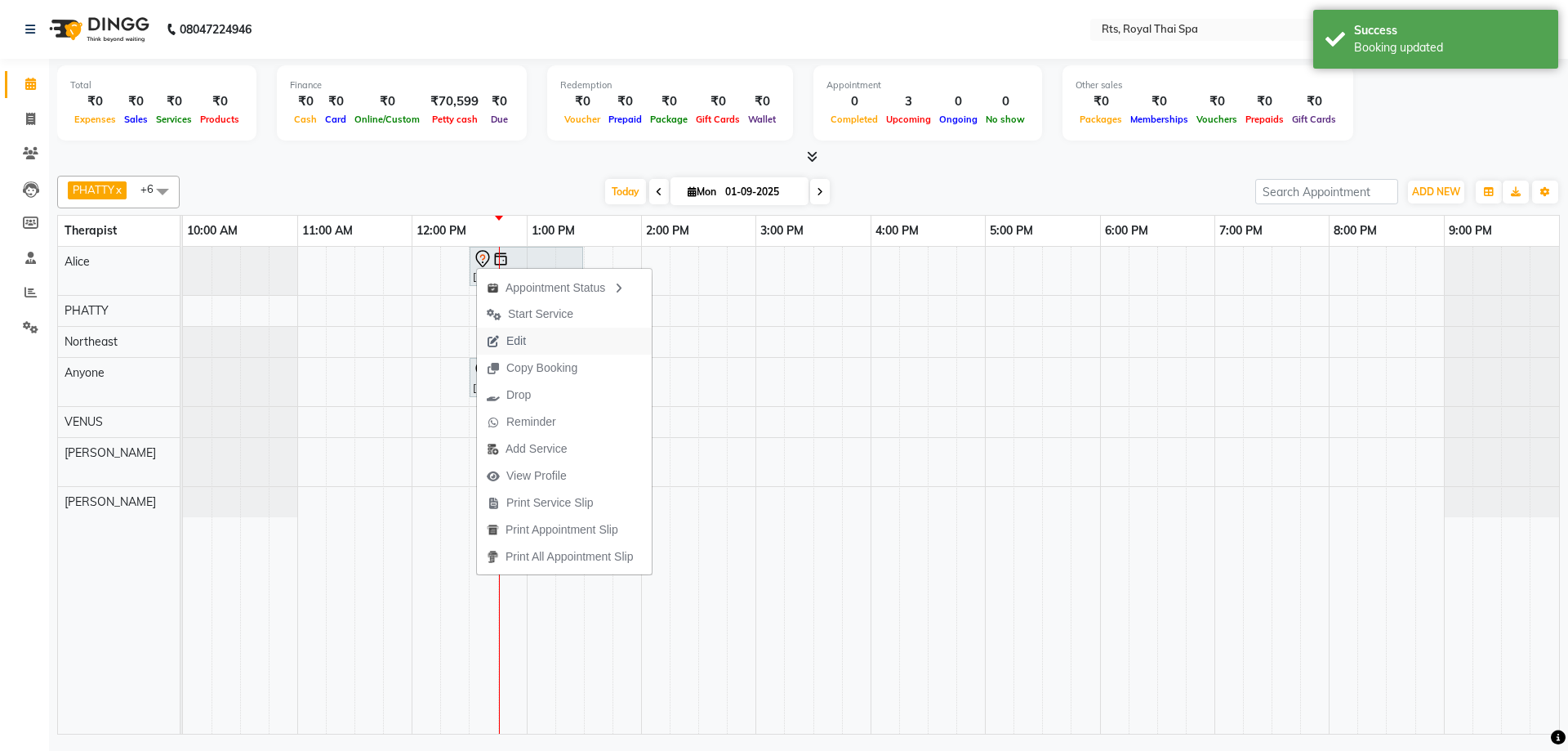
click at [515, 339] on span "Edit" at bounding box center [516, 340] width 20 height 17
select select "750"
select select "tentative"
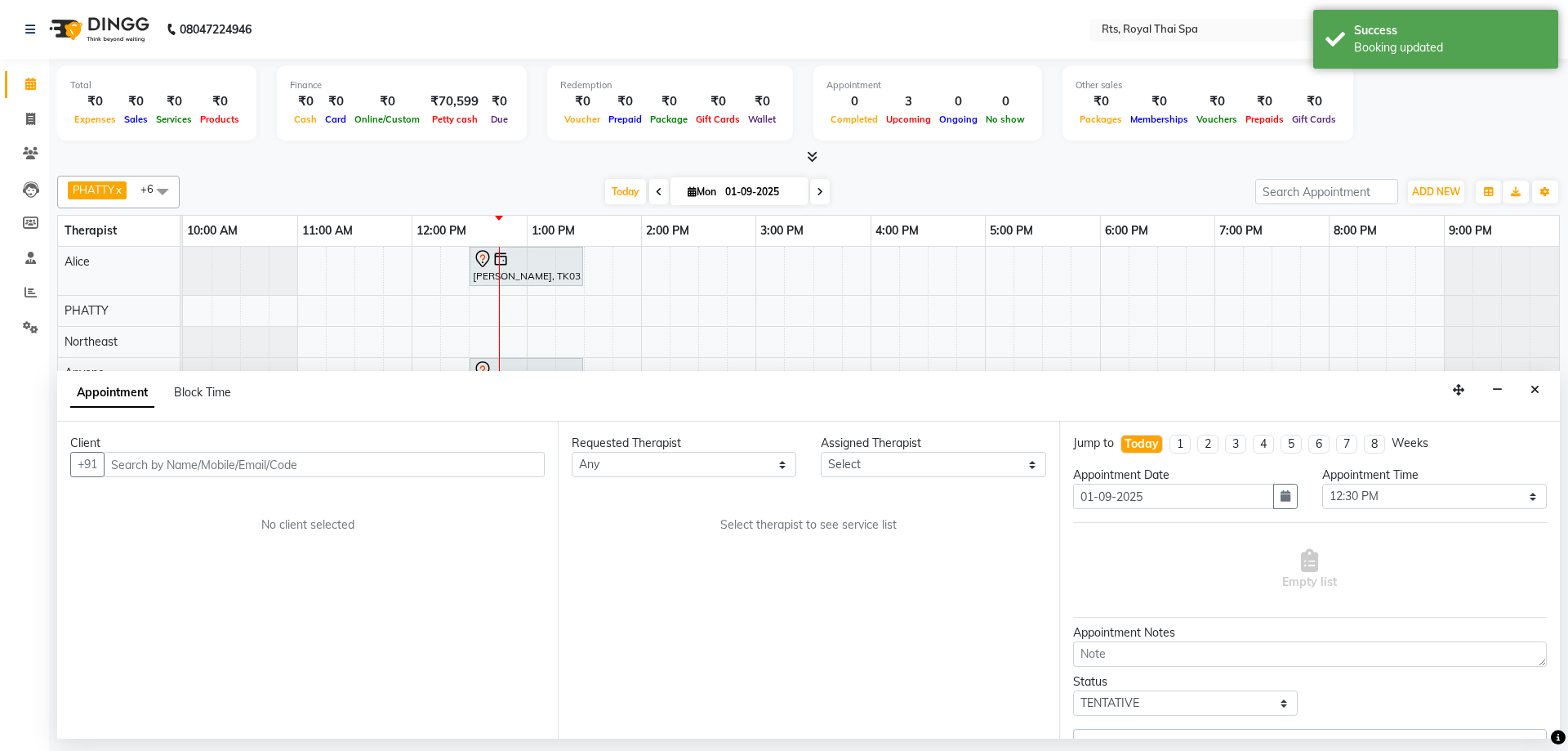
select select "34830"
select select "2395"
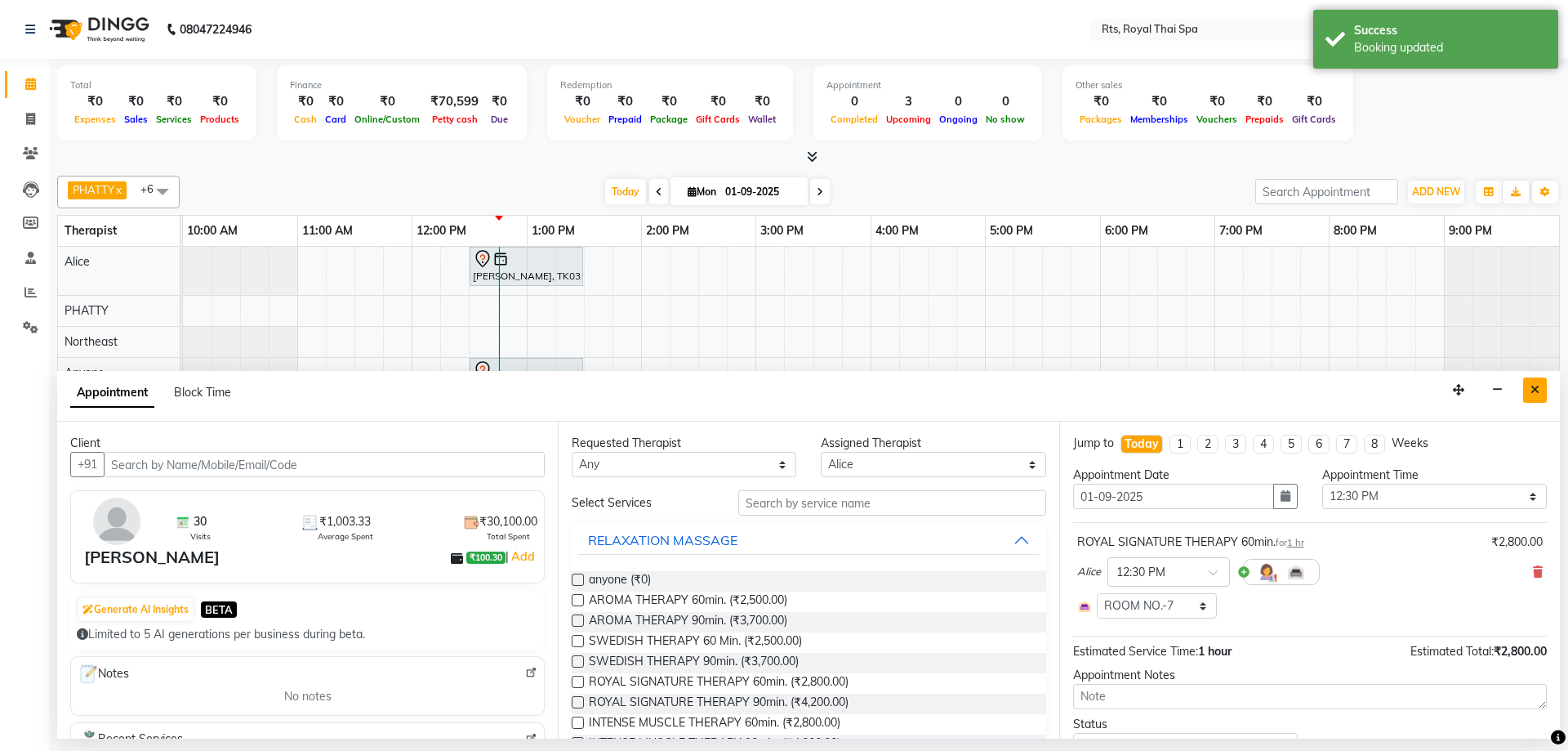
click at [1534, 394] on icon "Close" at bounding box center [1535, 389] width 9 height 12
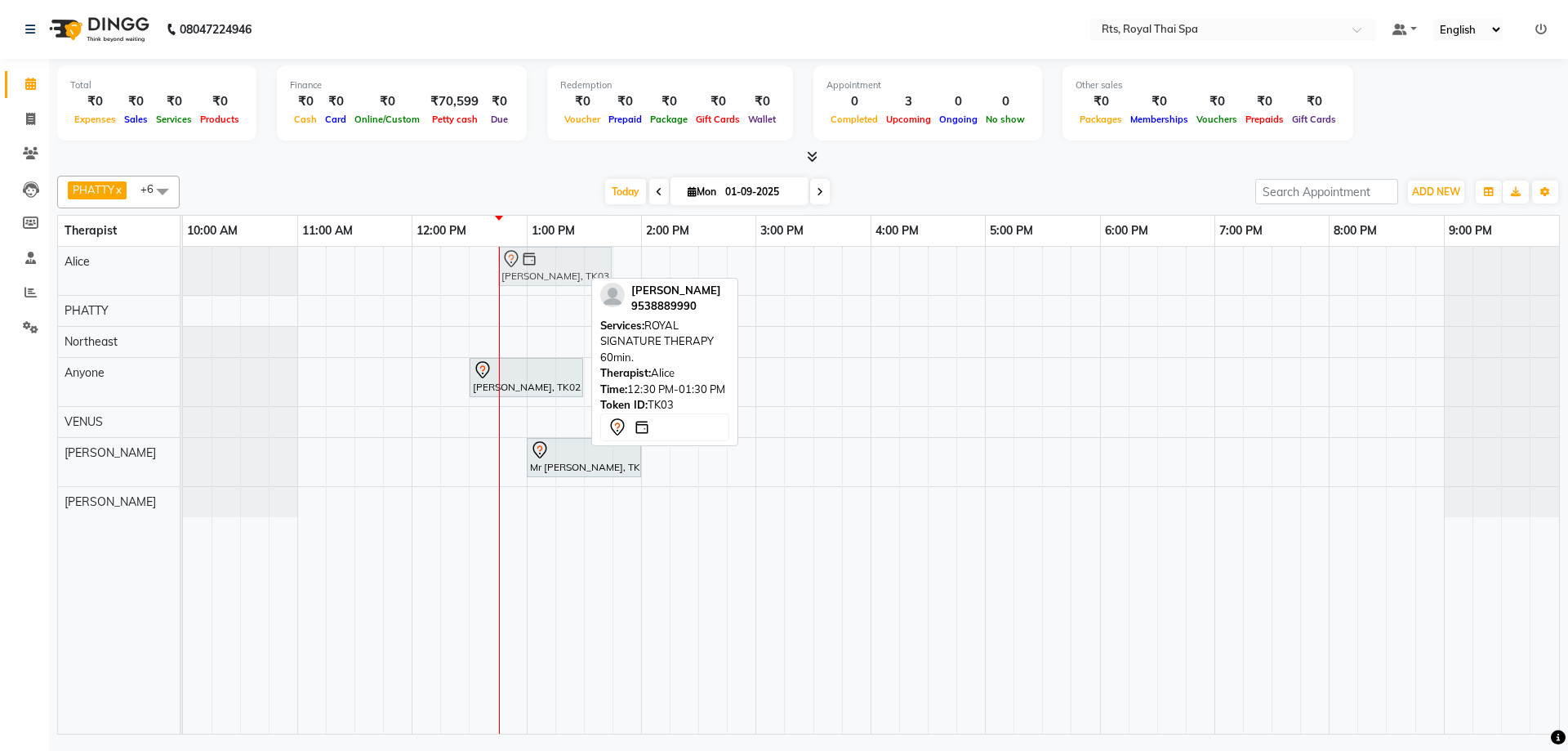
drag, startPoint x: 483, startPoint y: 261, endPoint x: 505, endPoint y: 256, distance: 22.6
click at [183, 256] on div "[PERSON_NAME], TK03, 12:30 PM-01:30 PM, ROYAL SIGNATURE THERAPY 60min. [PERSON_…" at bounding box center [183, 271] width 0 height 49
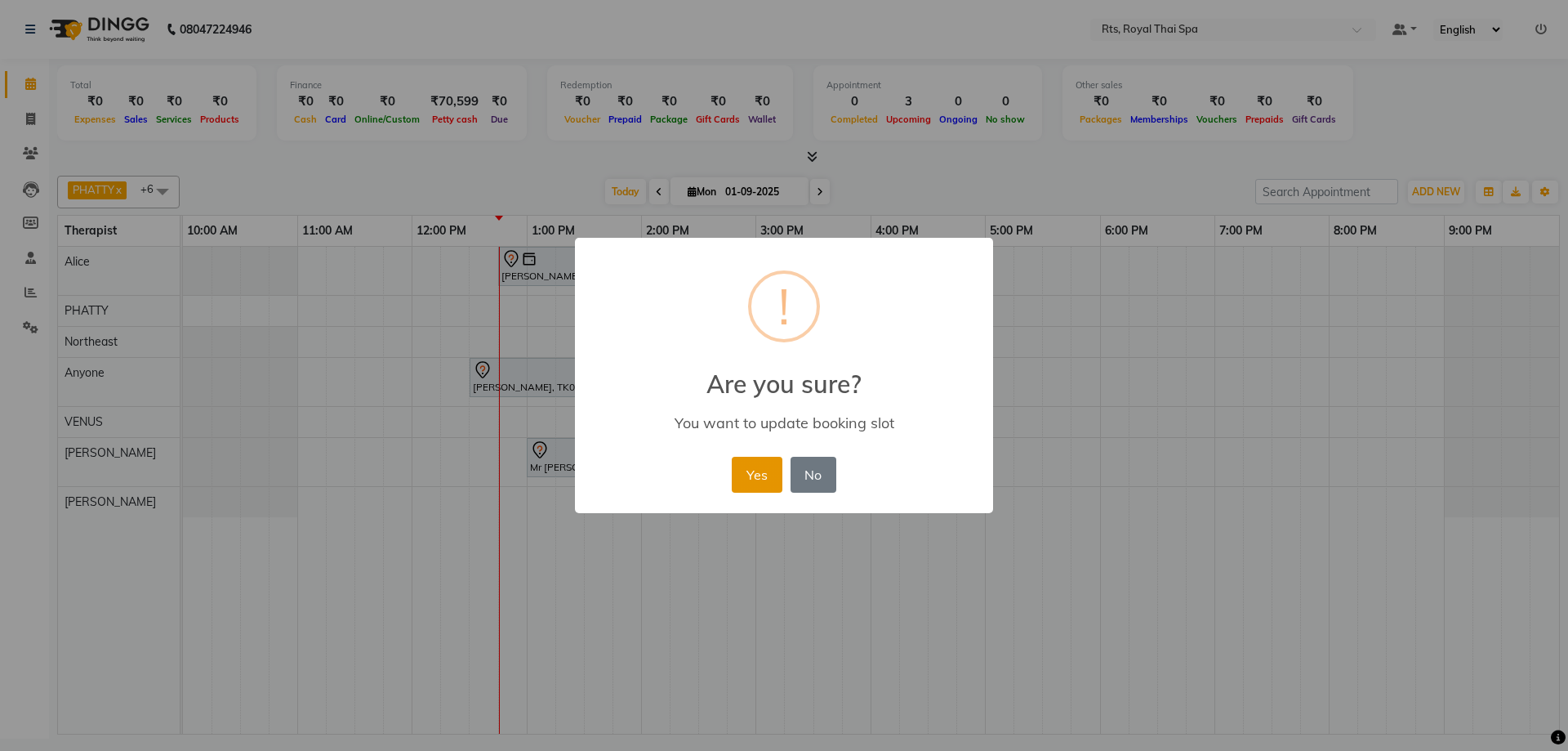
click at [749, 478] on button "Yes" at bounding box center [756, 474] width 49 height 36
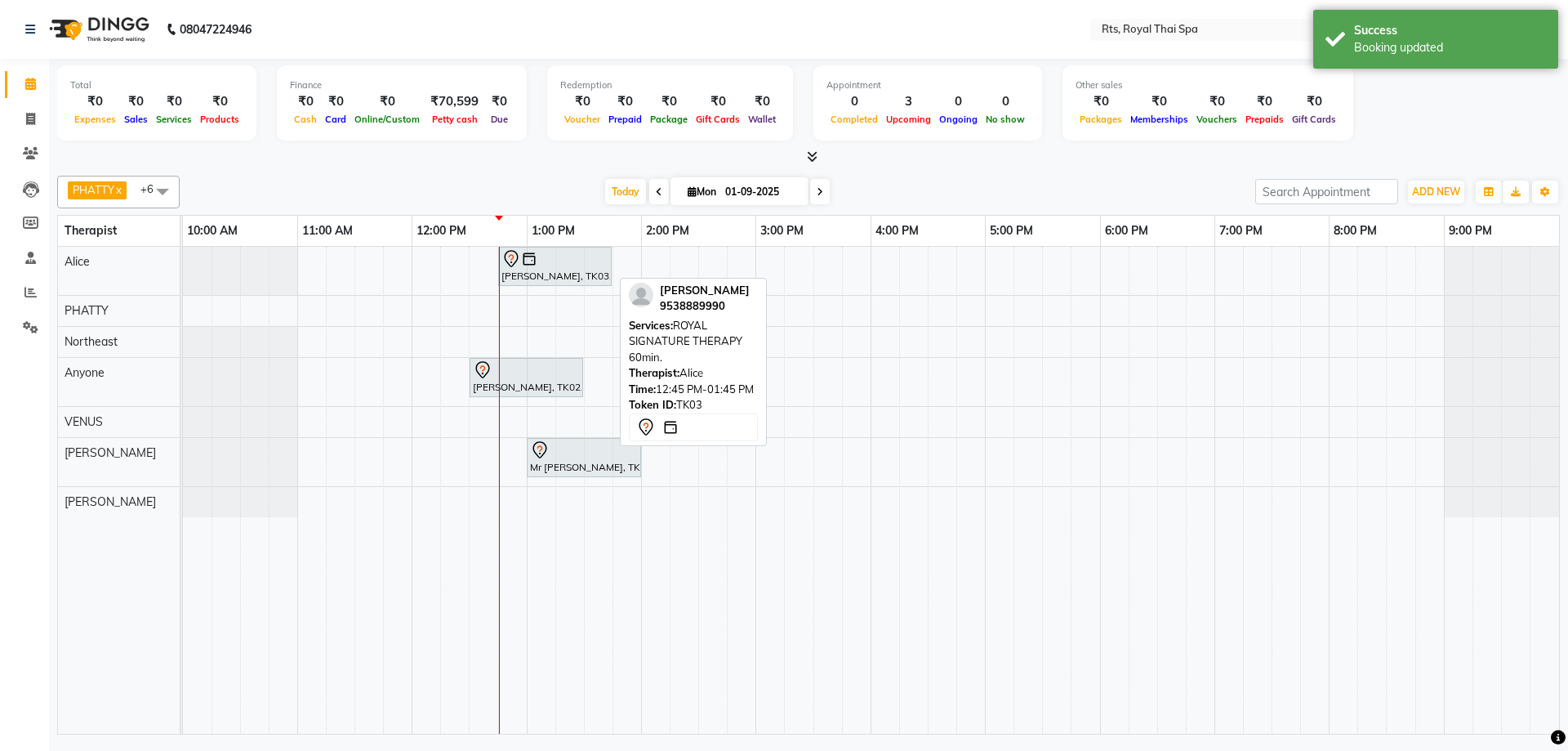
click at [552, 276] on div "[PERSON_NAME], TK03, 12:45 PM-01:45 PM, ROYAL SIGNATURE THERAPY 60min." at bounding box center [554, 266] width 110 height 34
select select "7"
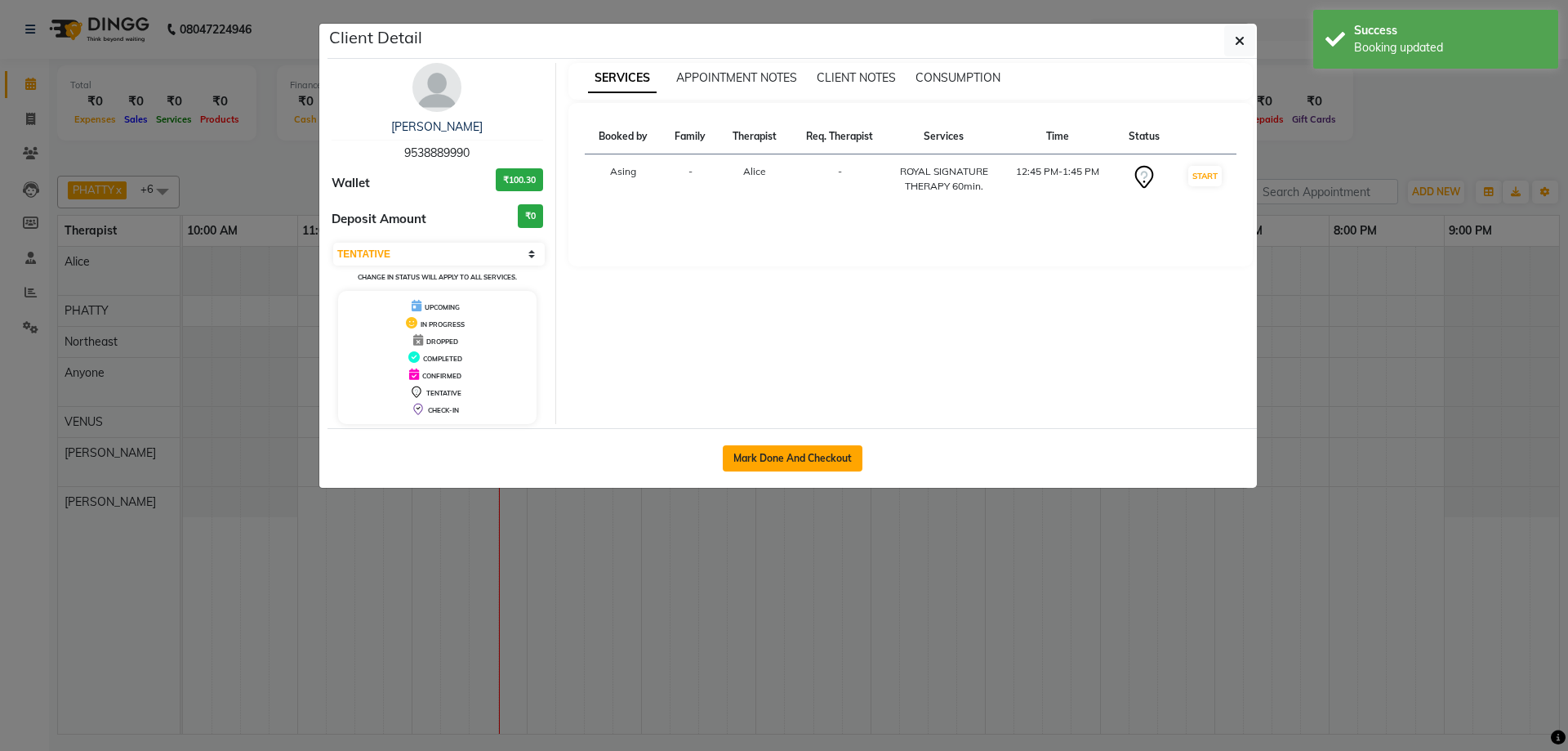
click at [791, 457] on button "Mark Done And Checkout" at bounding box center [792, 458] width 139 height 26
select select "5288"
select select "service"
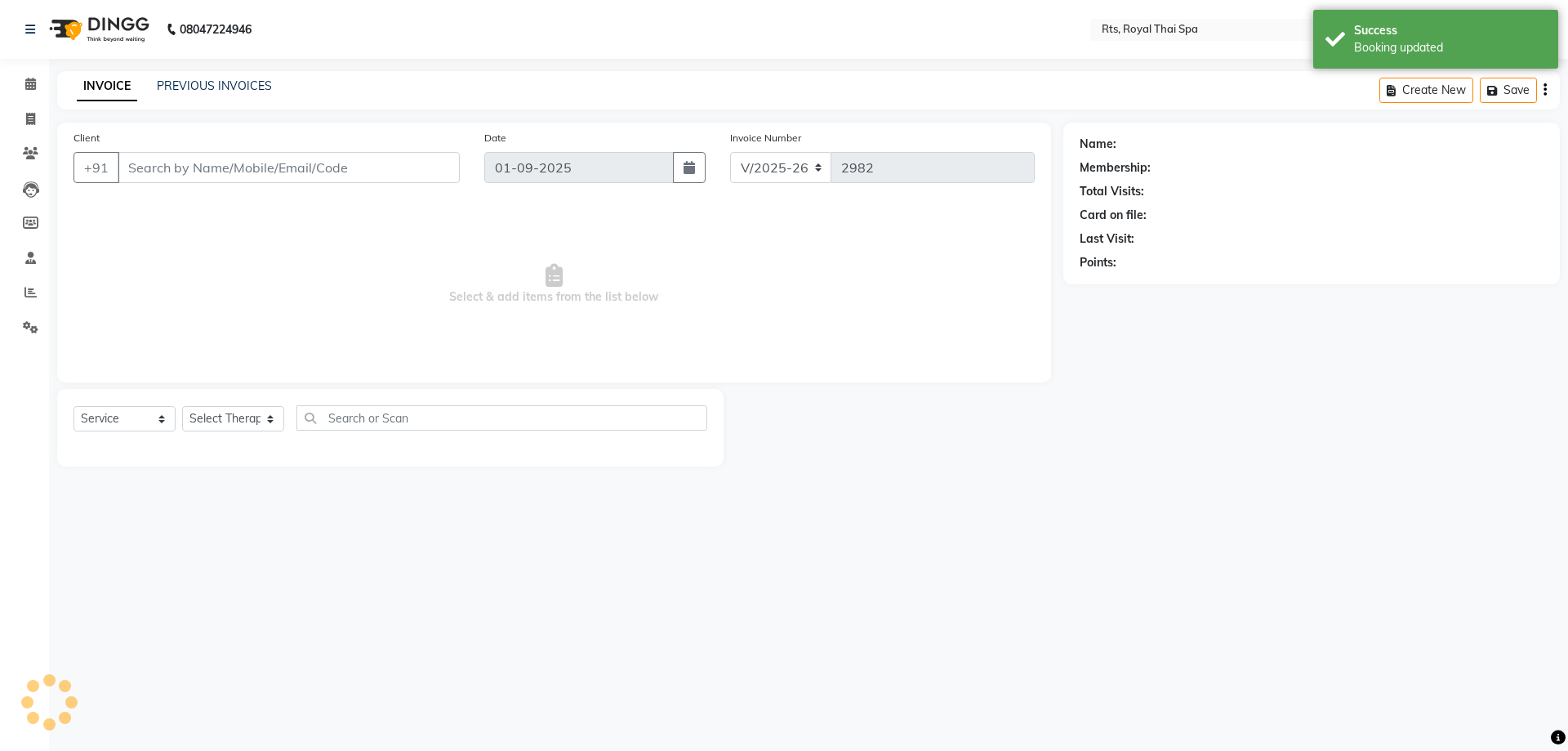
select select "3"
type input "9538889990"
select select "34830"
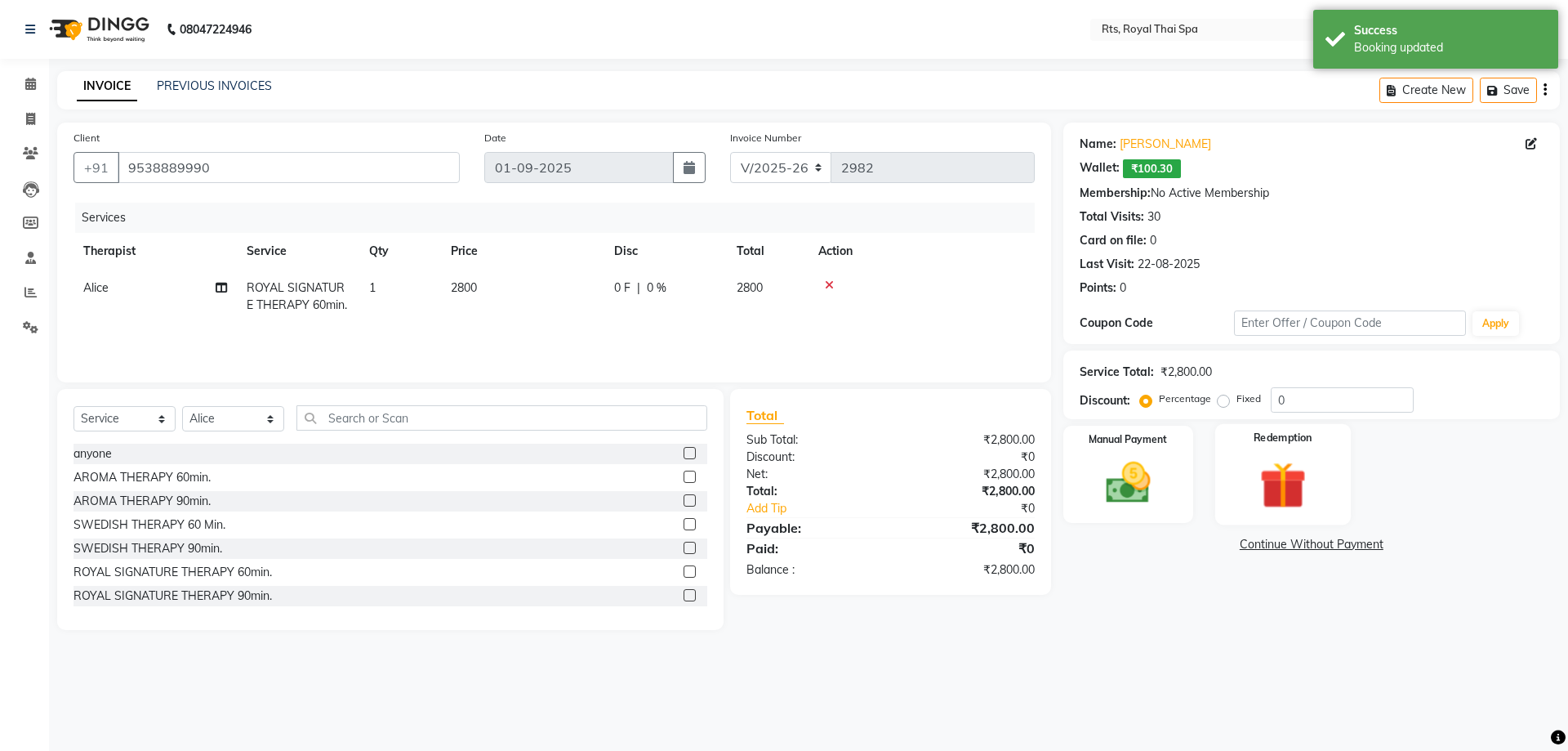
click at [1297, 456] on img at bounding box center [1282, 484] width 76 height 58
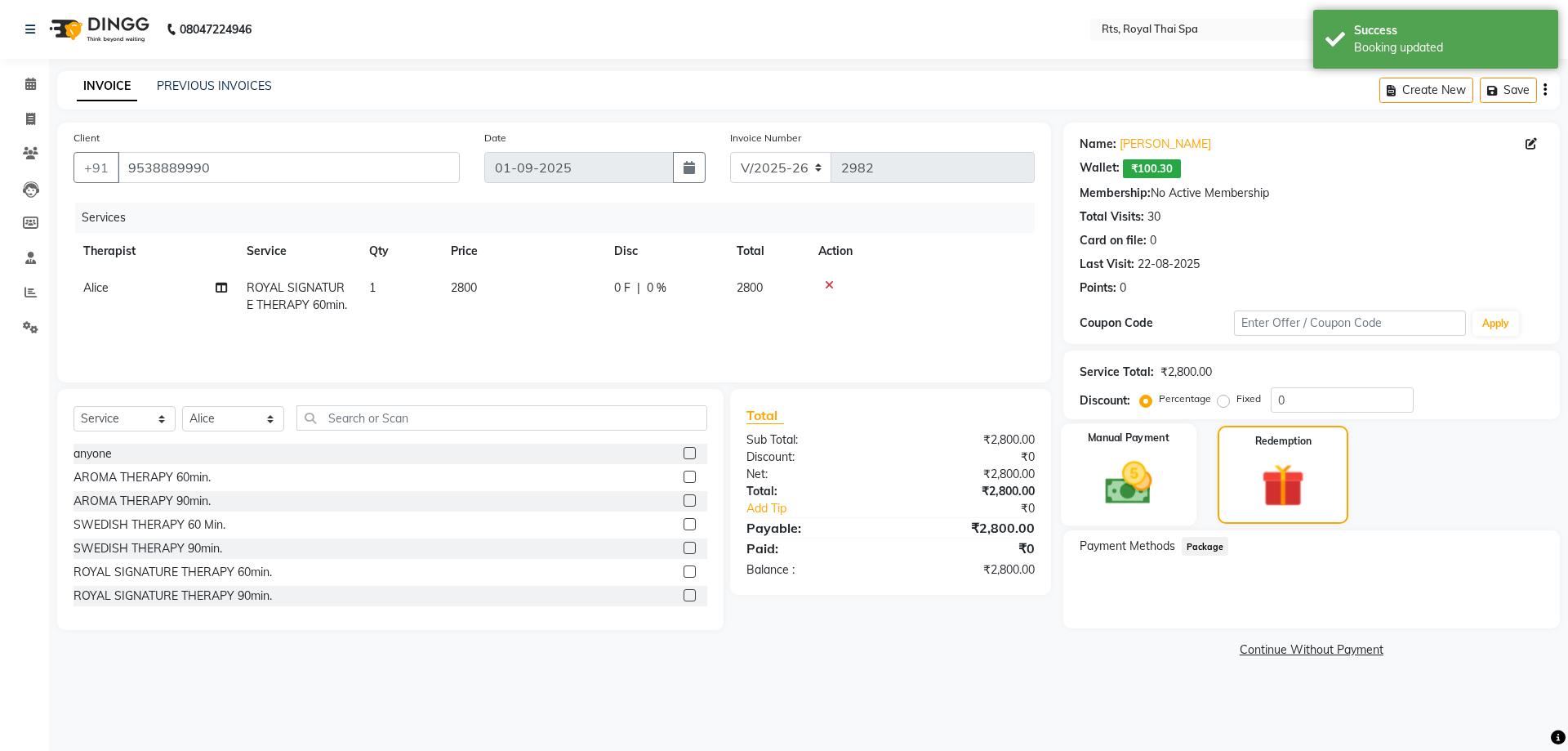
click at [1155, 481] on img at bounding box center [1128, 482] width 76 height 54
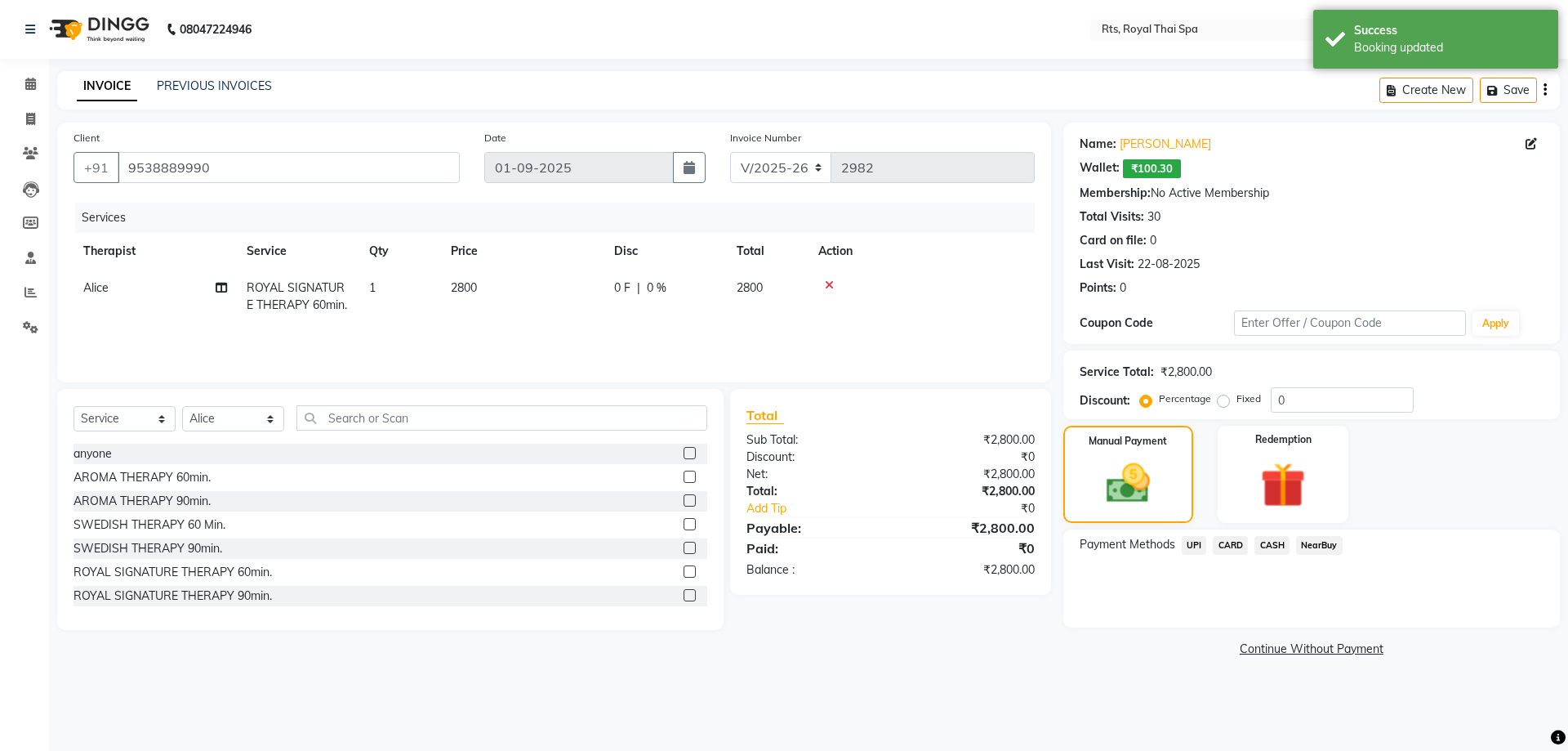
click at [827, 284] on icon at bounding box center [829, 285] width 9 height 12
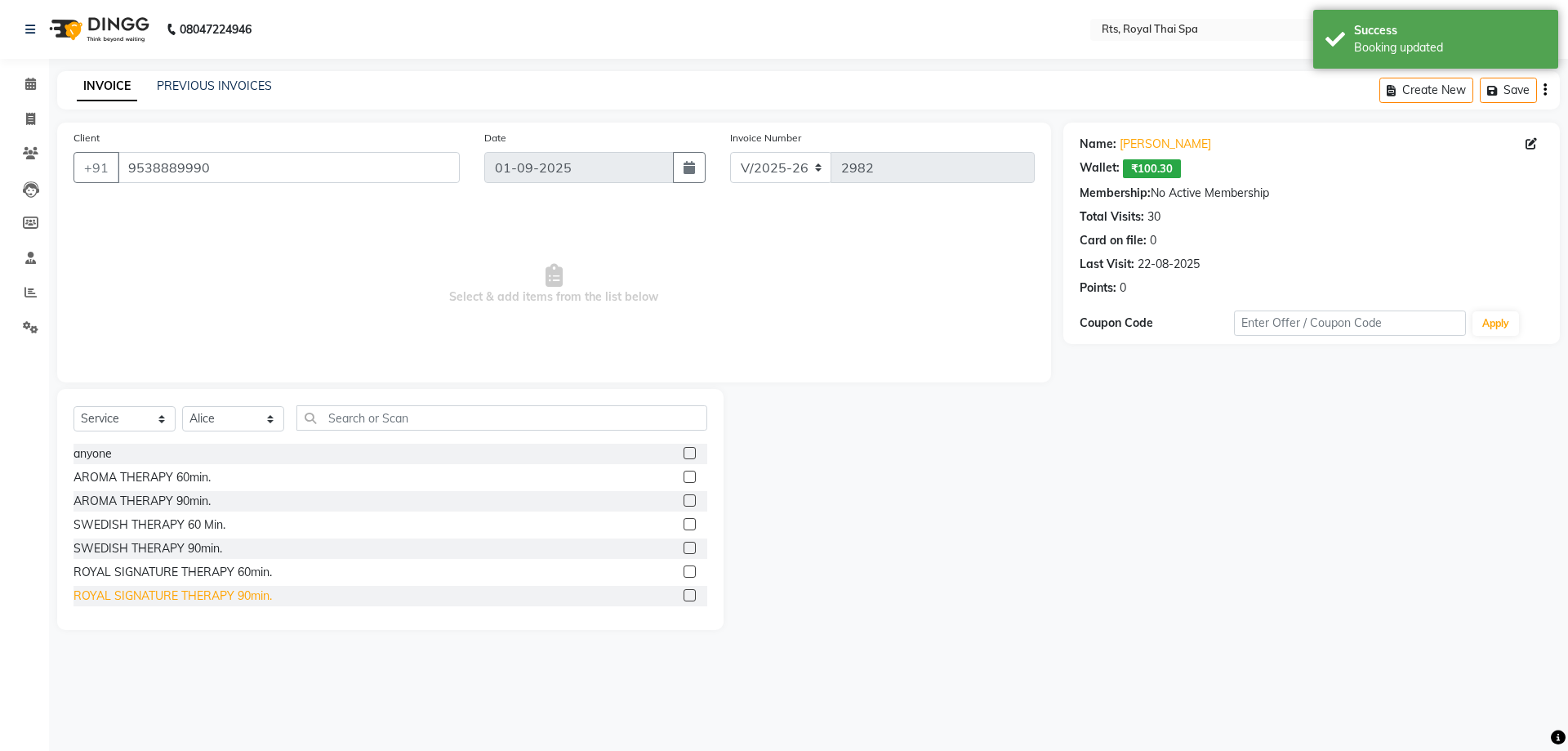
click at [213, 597] on div "ROYAL SIGNATURE THERAPY 90min." at bounding box center [172, 596] width 198 height 17
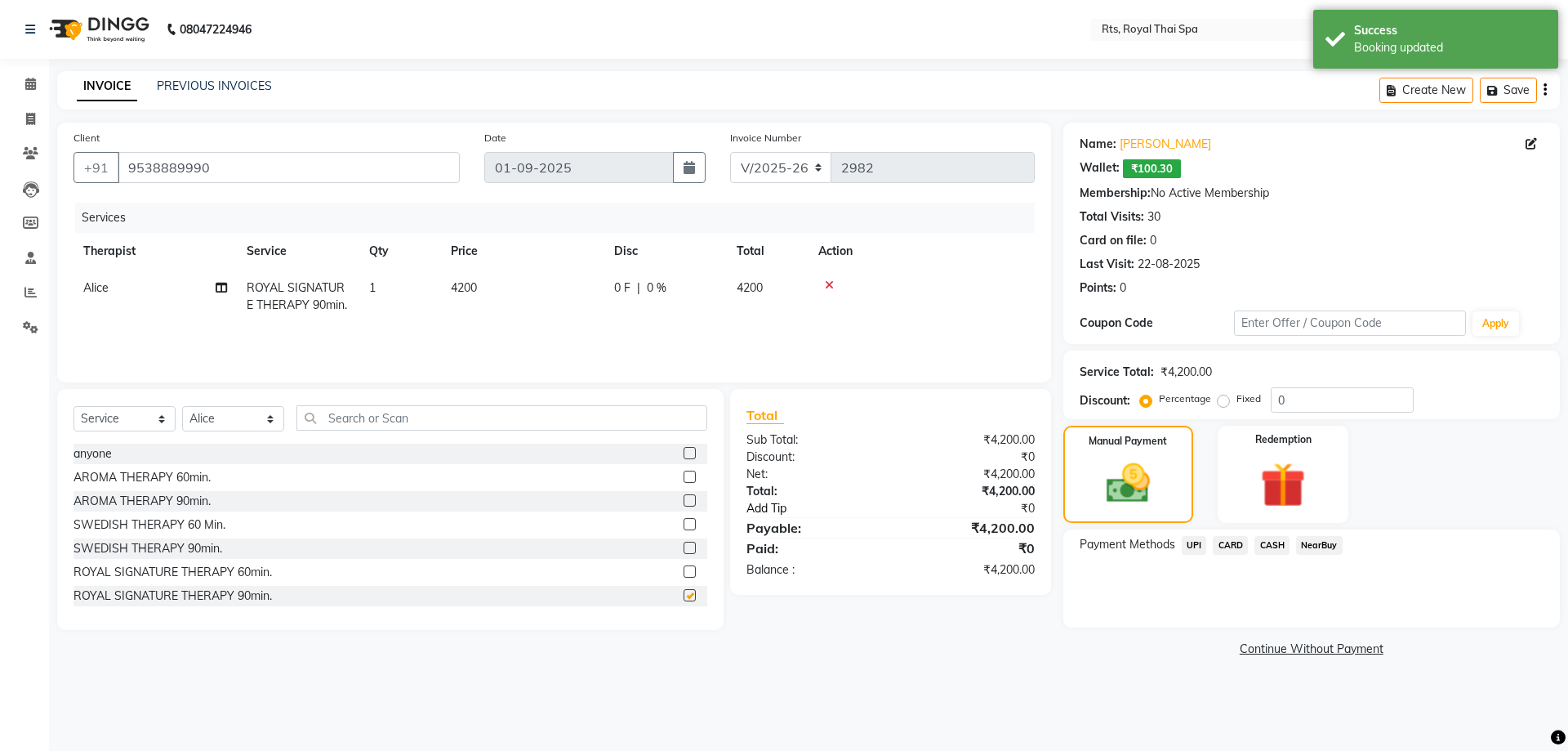
checkbox input "false"
click at [1277, 496] on img at bounding box center [1282, 484] width 76 height 58
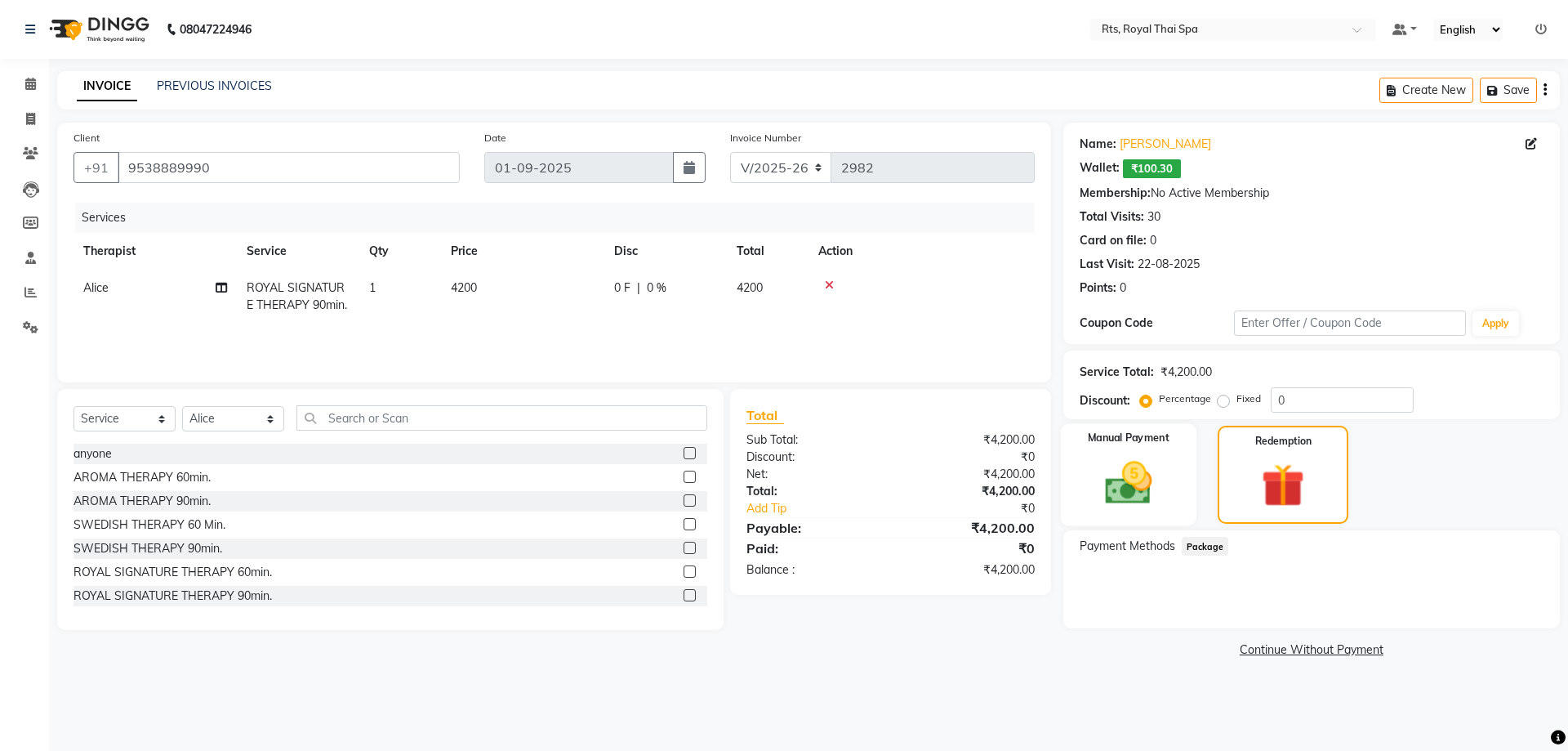
click at [1156, 490] on img at bounding box center [1128, 482] width 76 height 54
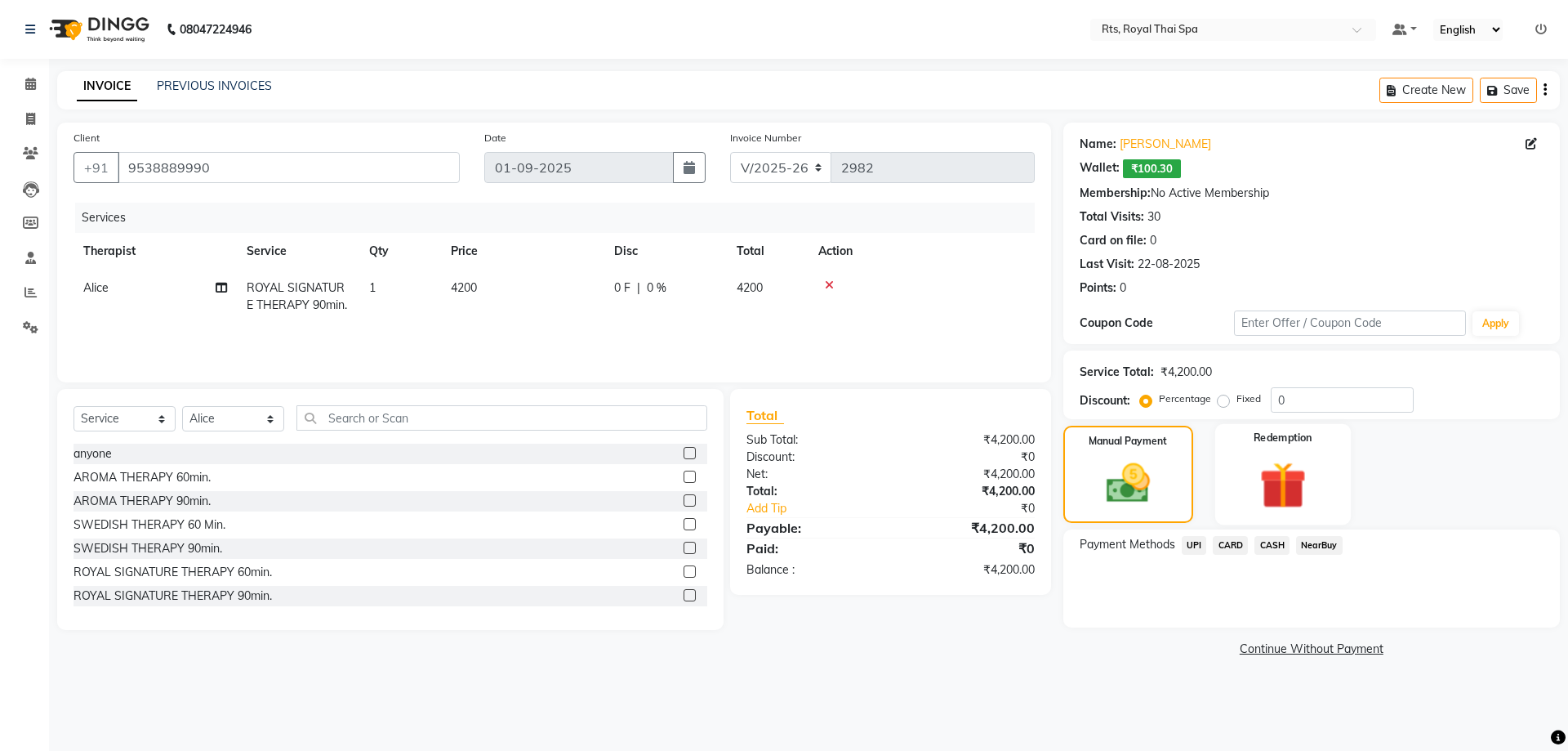
click at [1235, 482] on div "Redemption" at bounding box center [1282, 474] width 136 height 101
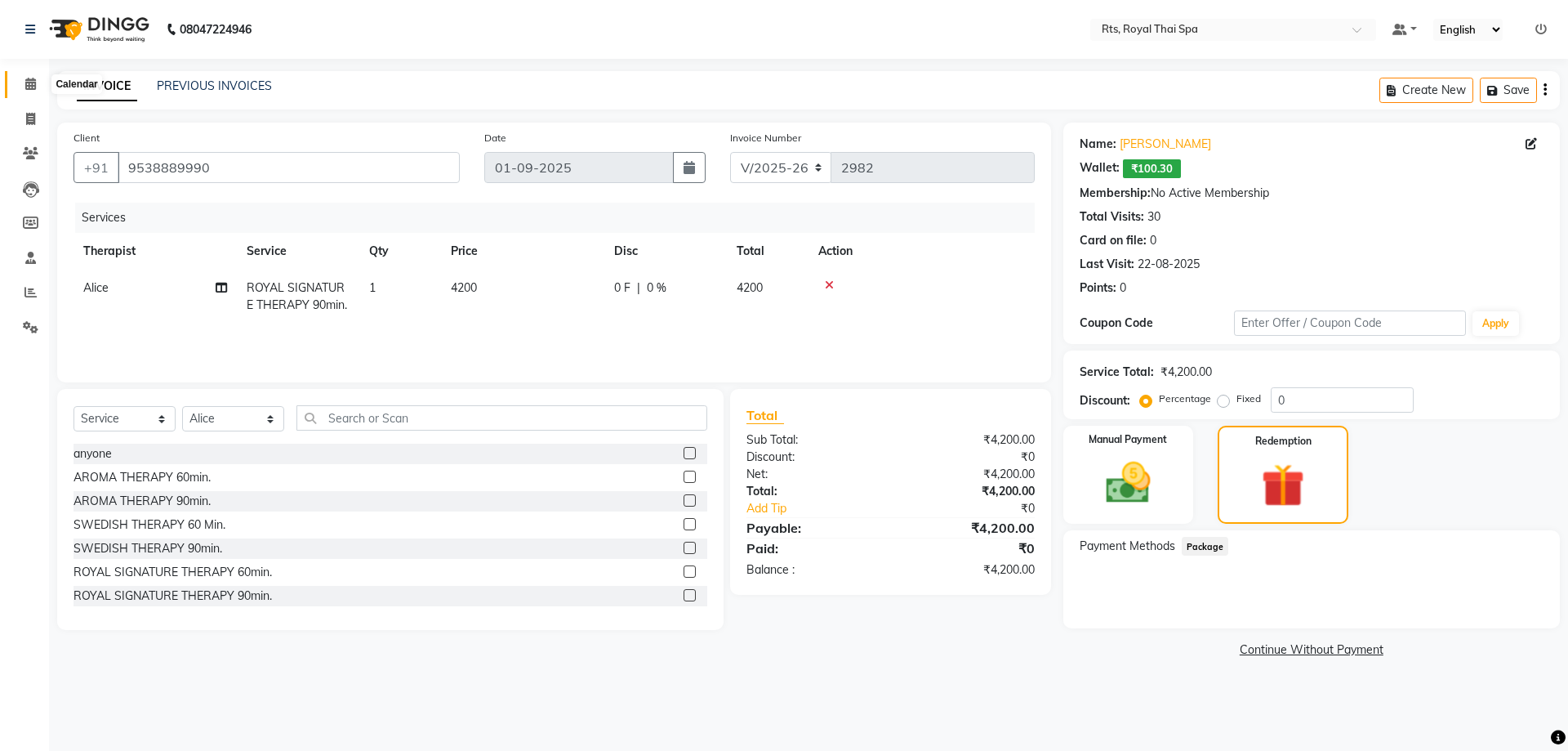
drag, startPoint x: 28, startPoint y: 78, endPoint x: 42, endPoint y: 66, distance: 18.4
click at [29, 78] on icon at bounding box center [31, 84] width 11 height 13
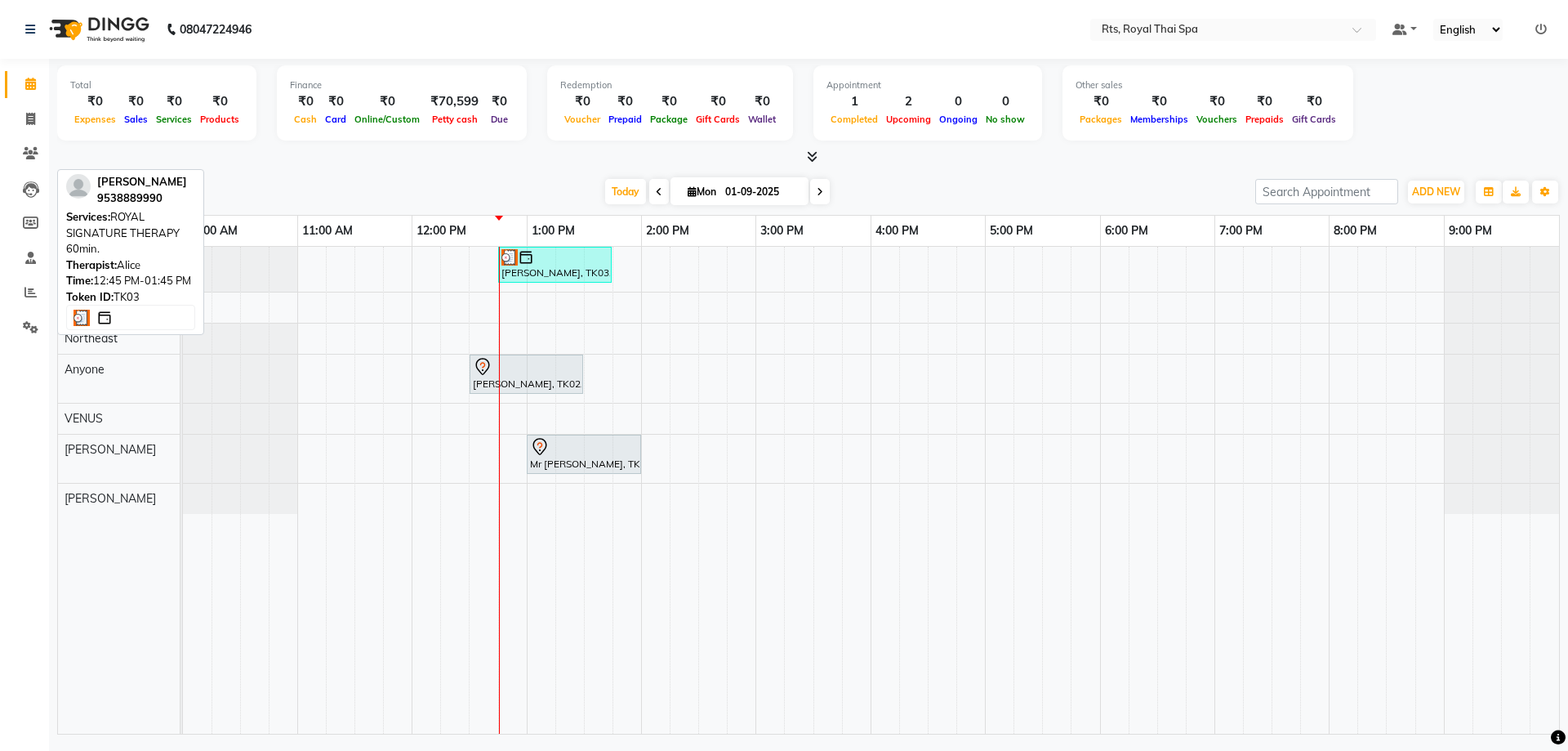
click at [568, 278] on div "[PERSON_NAME], TK03, 12:45 PM-01:45 PM, ROYAL SIGNATURE THERAPY 60min." at bounding box center [554, 264] width 110 height 31
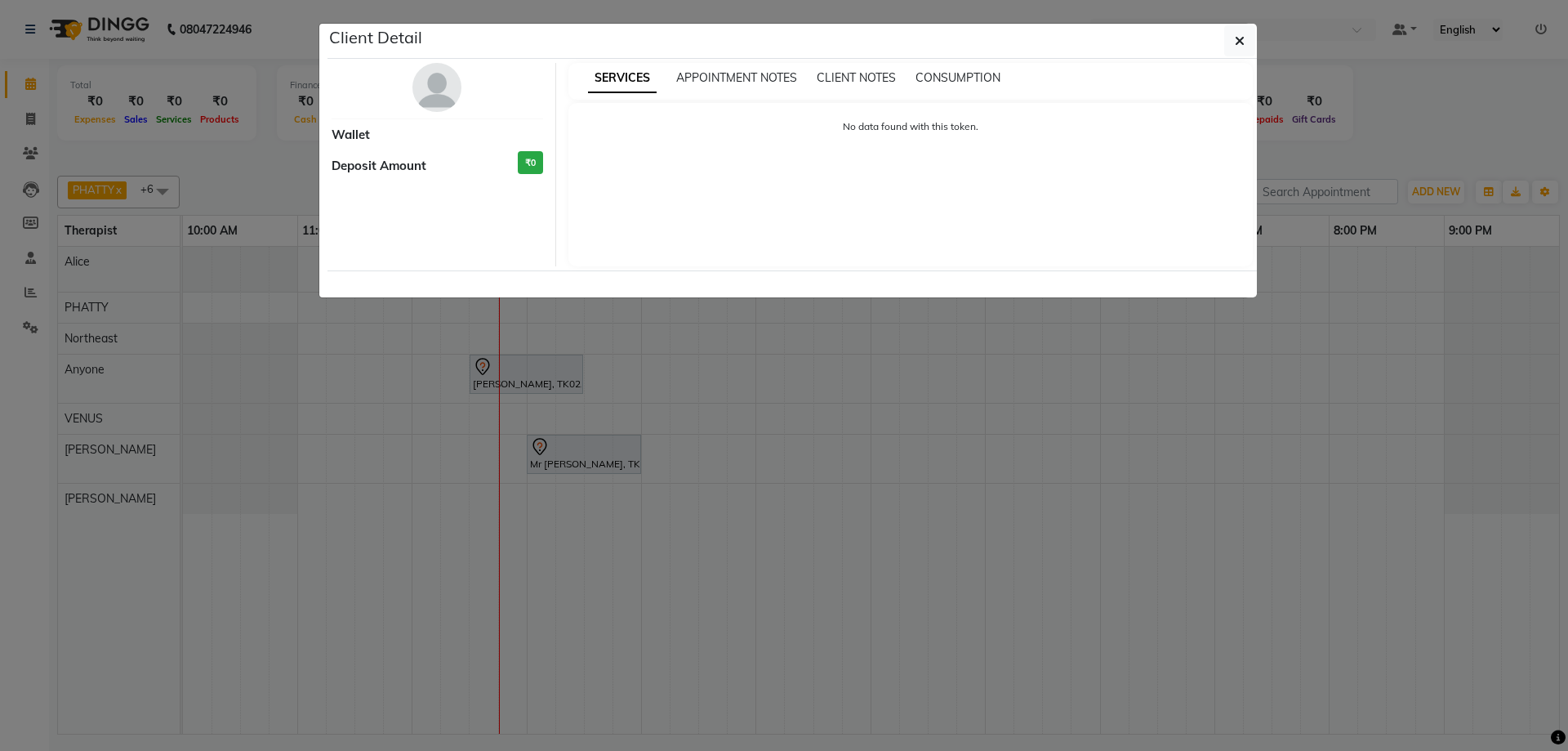
select select "3"
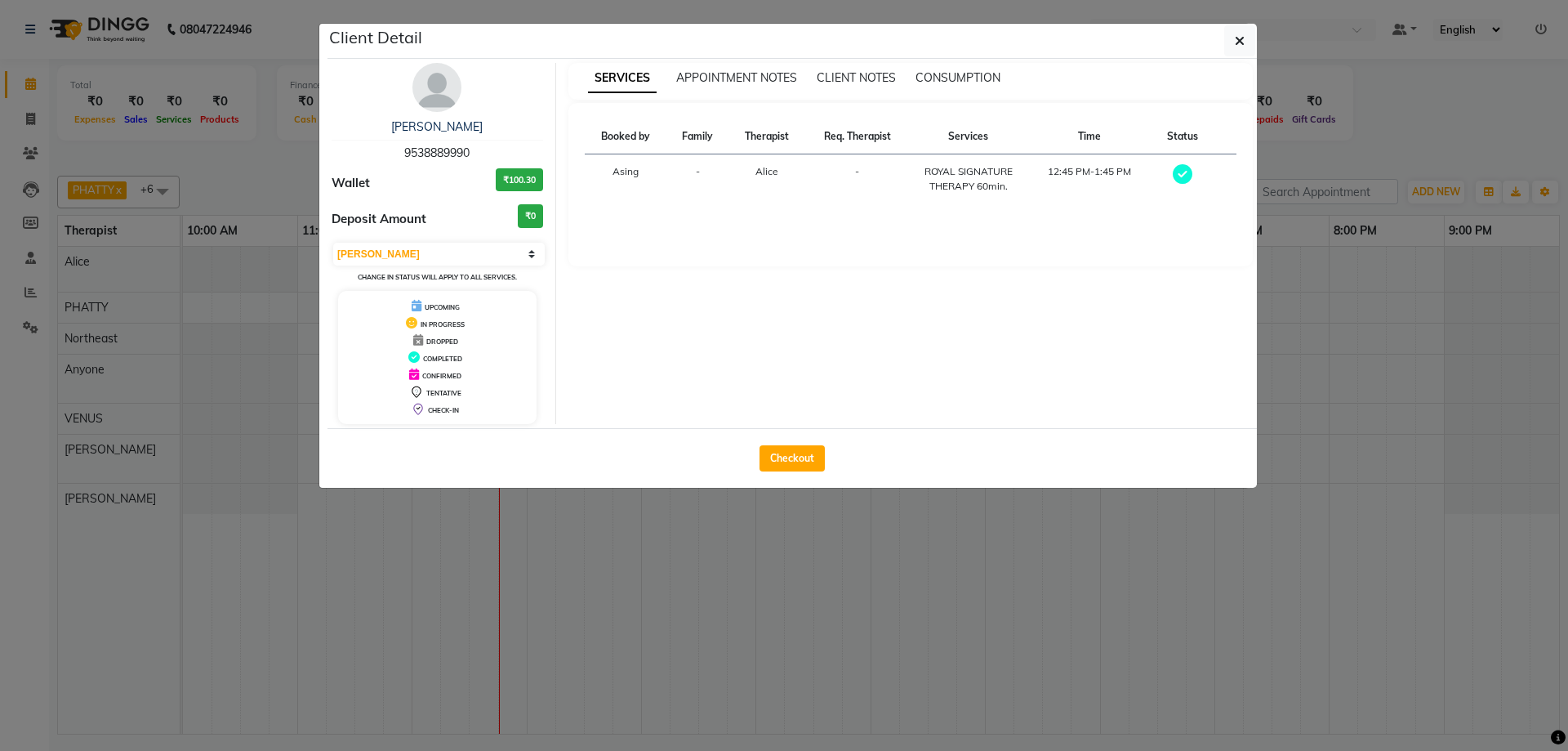
click at [441, 88] on img at bounding box center [436, 87] width 49 height 49
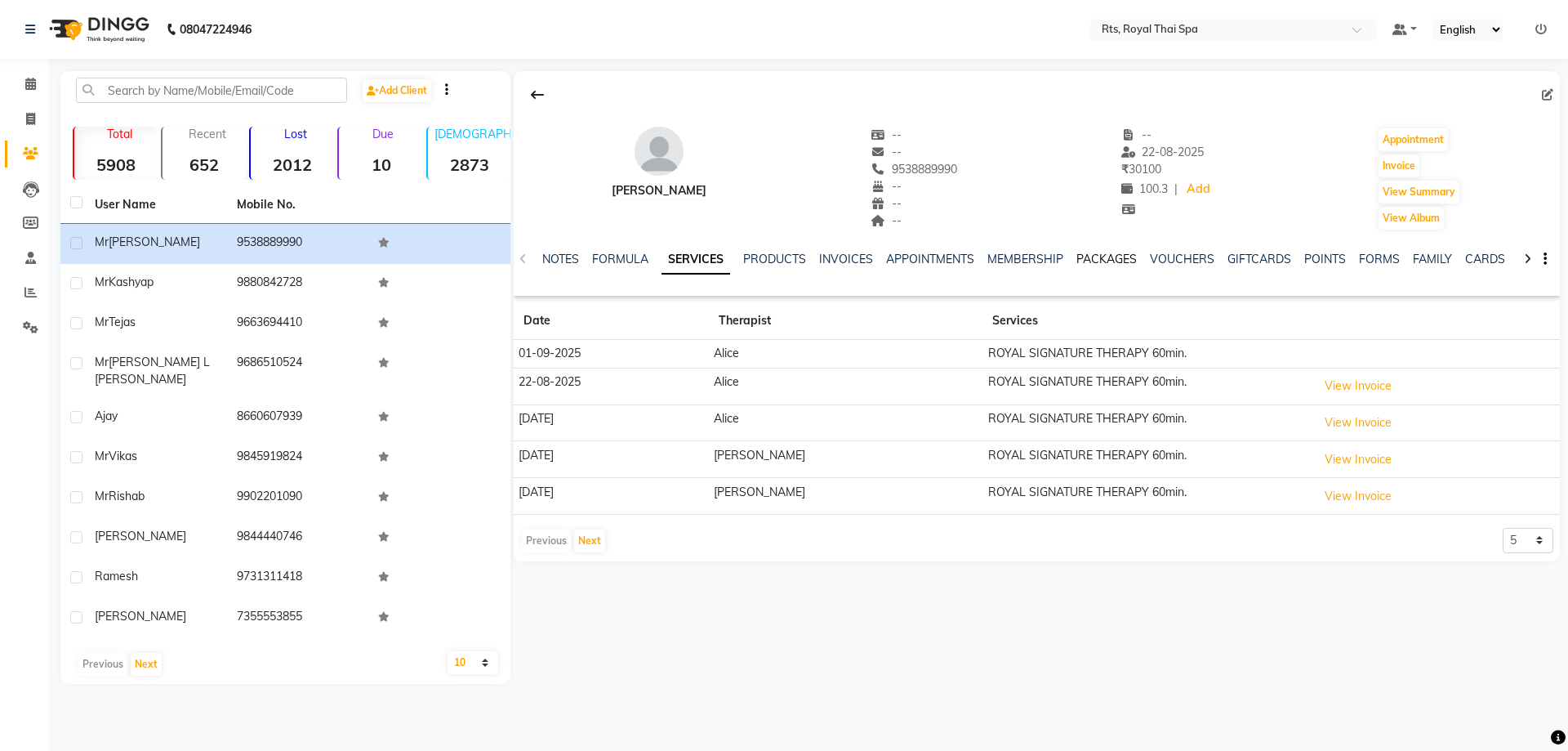
click at [1094, 260] on link "PACKAGES" at bounding box center [1106, 259] width 60 height 14
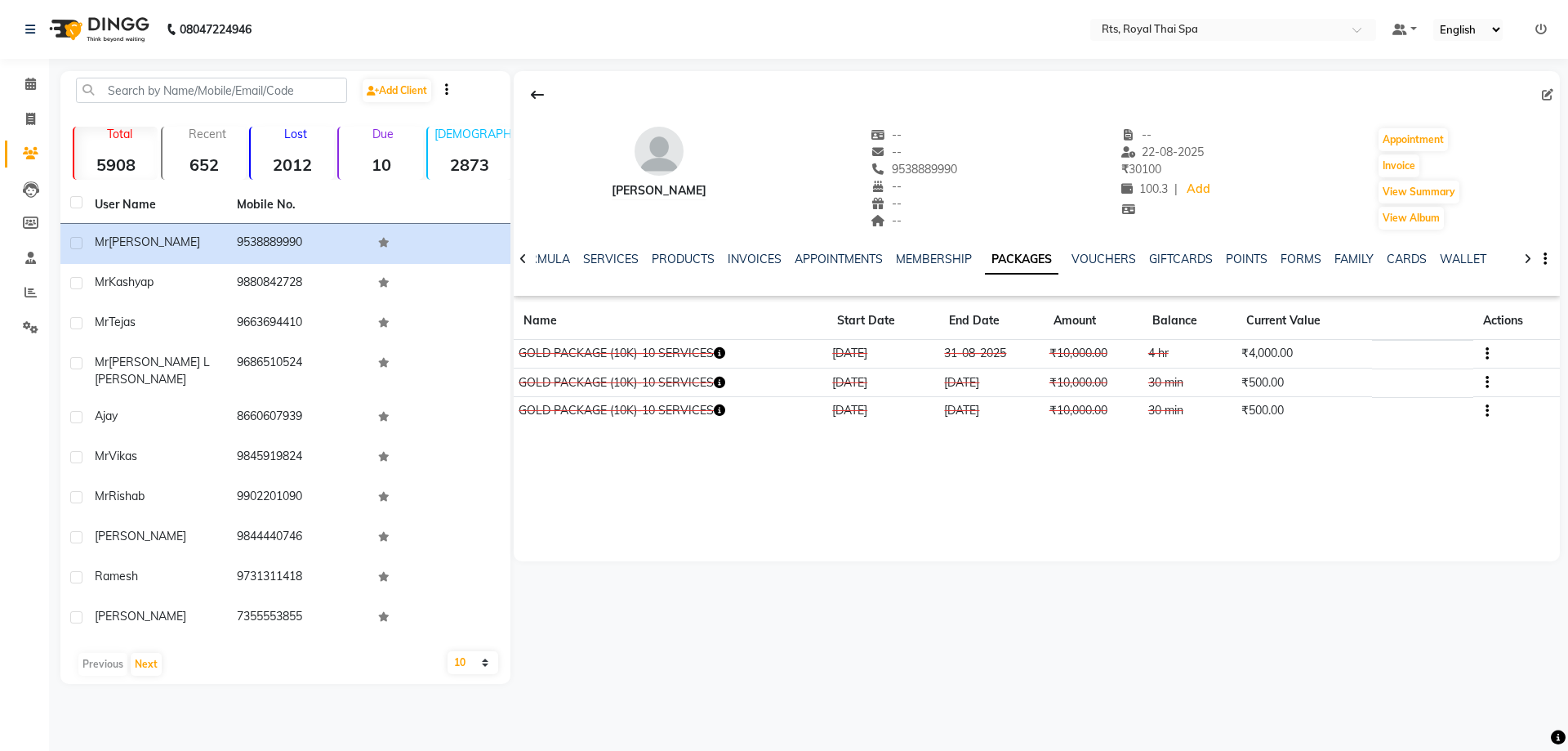
click at [1487, 355] on icon "button" at bounding box center [1487, 354] width 4 height 1
click at [1371, 357] on div "Edit" at bounding box center [1406, 353] width 107 height 21
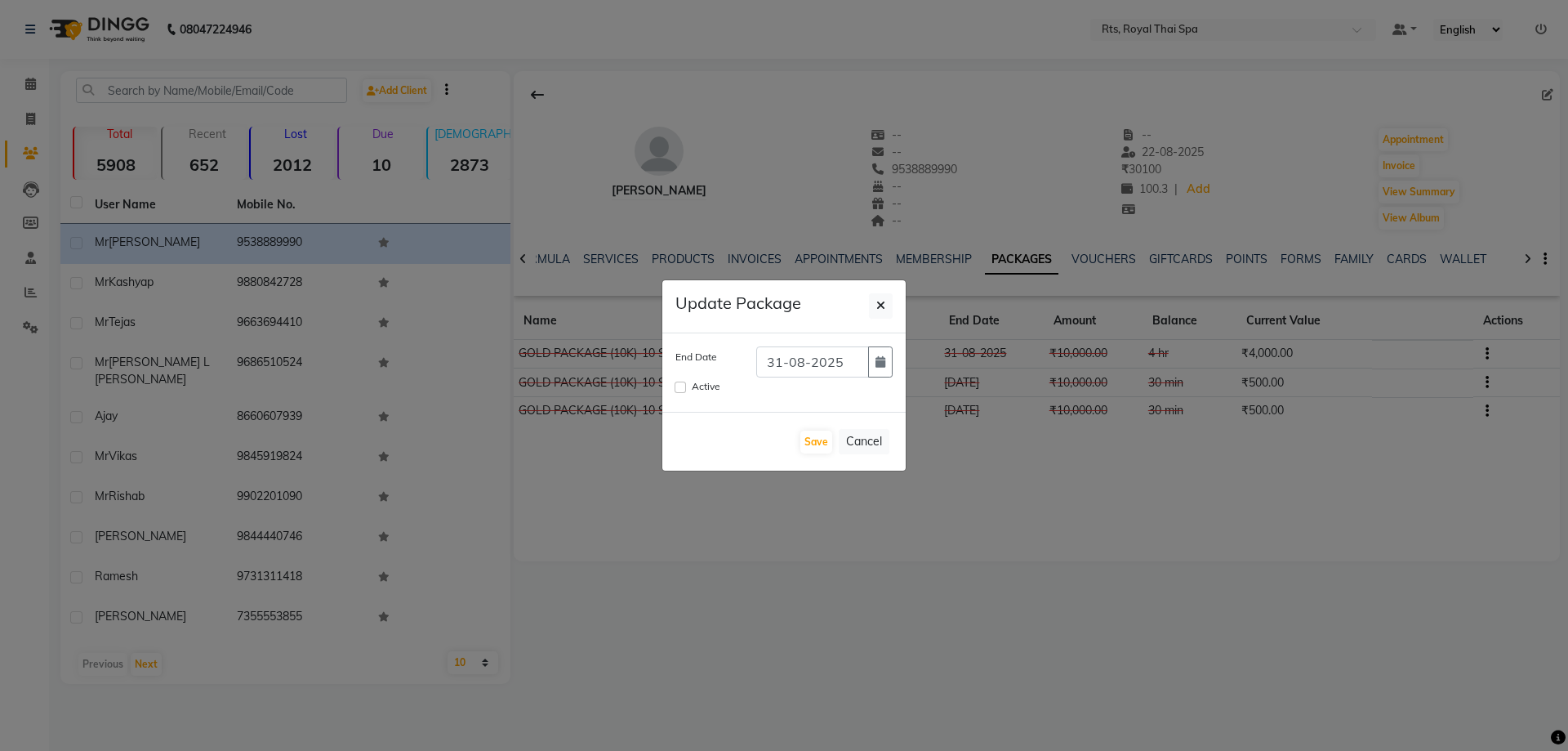
click at [674, 384] on div "Active" at bounding box center [783, 388] width 242 height 22
click at [676, 390] on input "Active" at bounding box center [680, 387] width 12 height 12
checkbox input "true"
click at [889, 356] on button "button" at bounding box center [879, 362] width 24 height 31
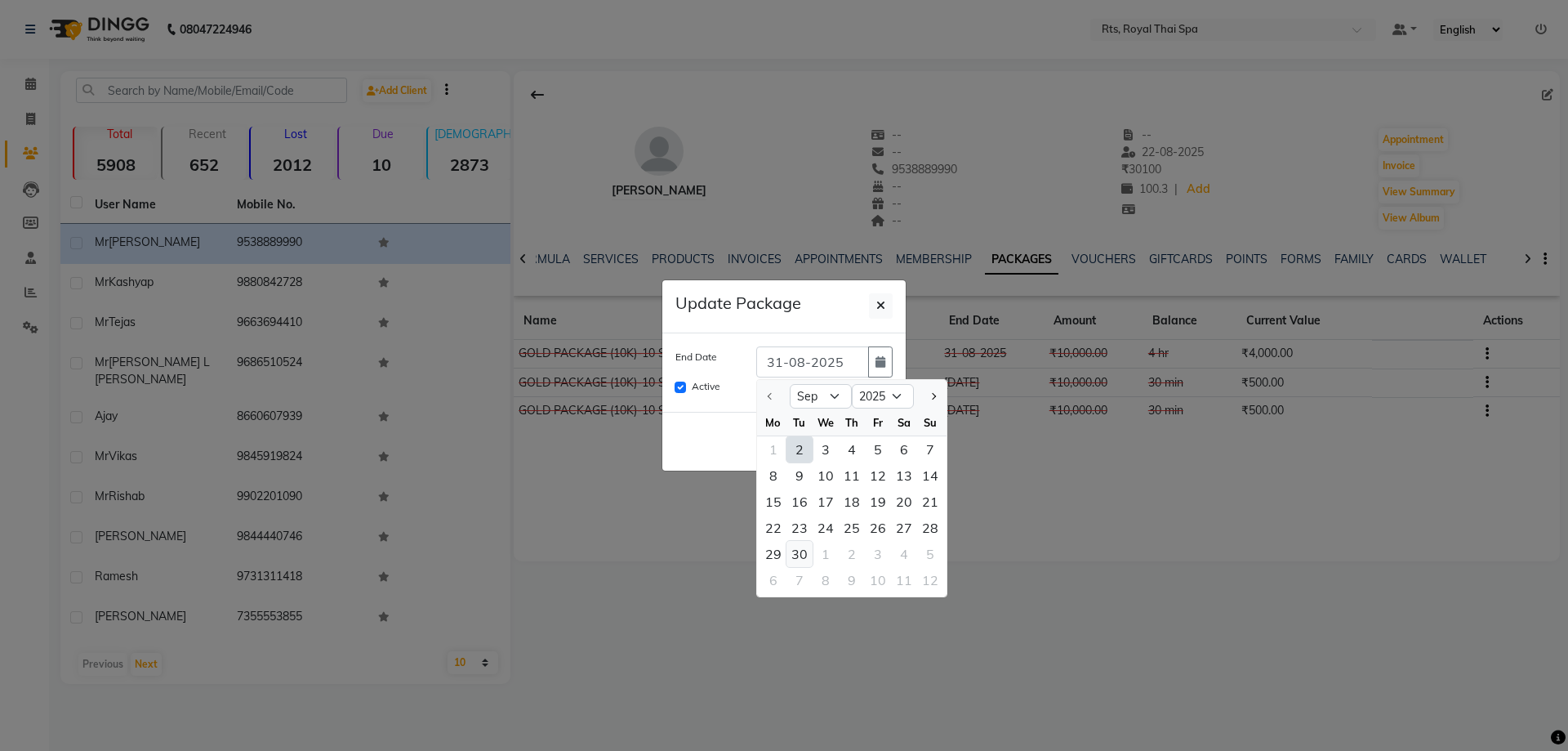
click at [797, 555] on div "30" at bounding box center [799, 553] width 26 height 26
type input "[DATE]"
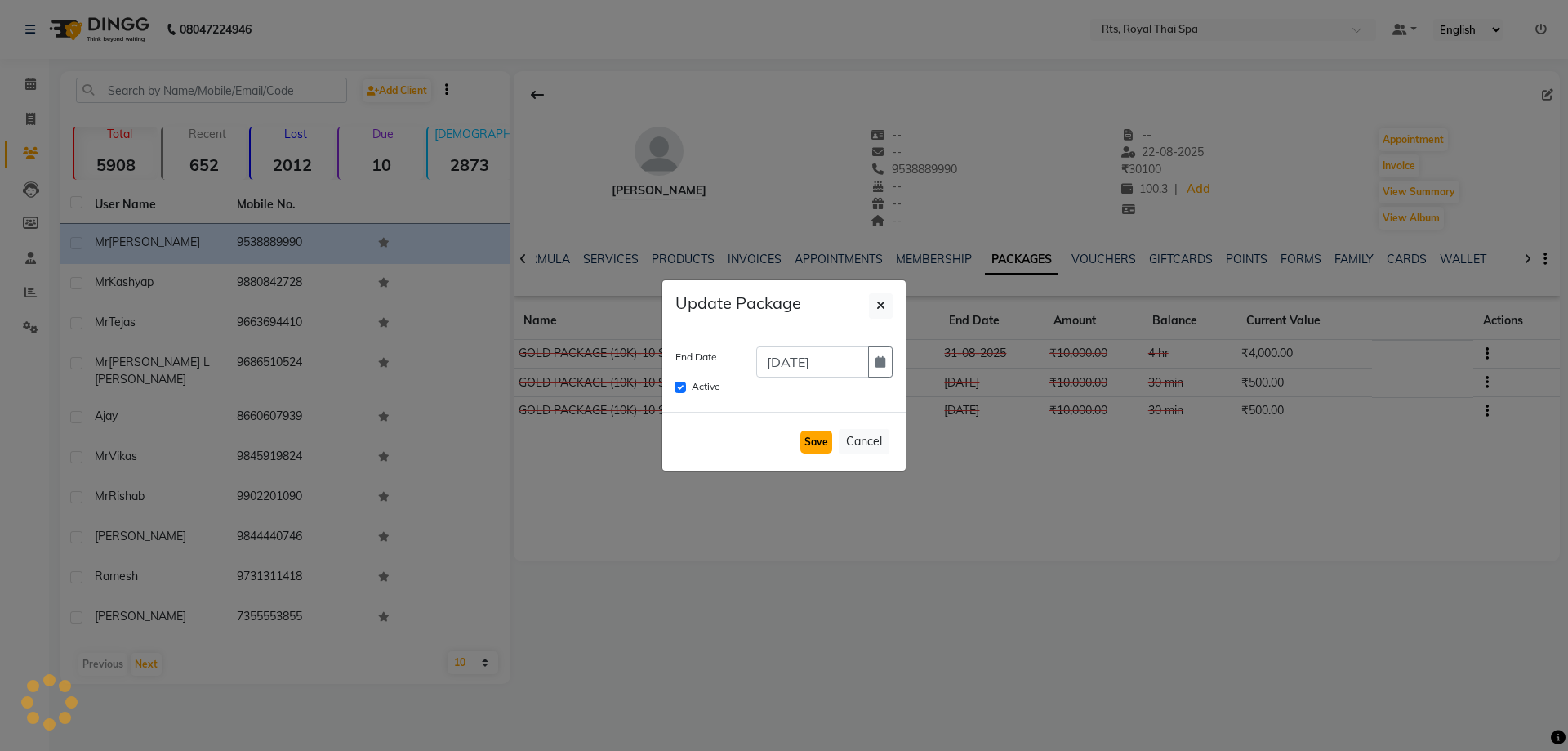
click at [815, 450] on button "Save" at bounding box center [815, 441] width 31 height 22
checkbox input "false"
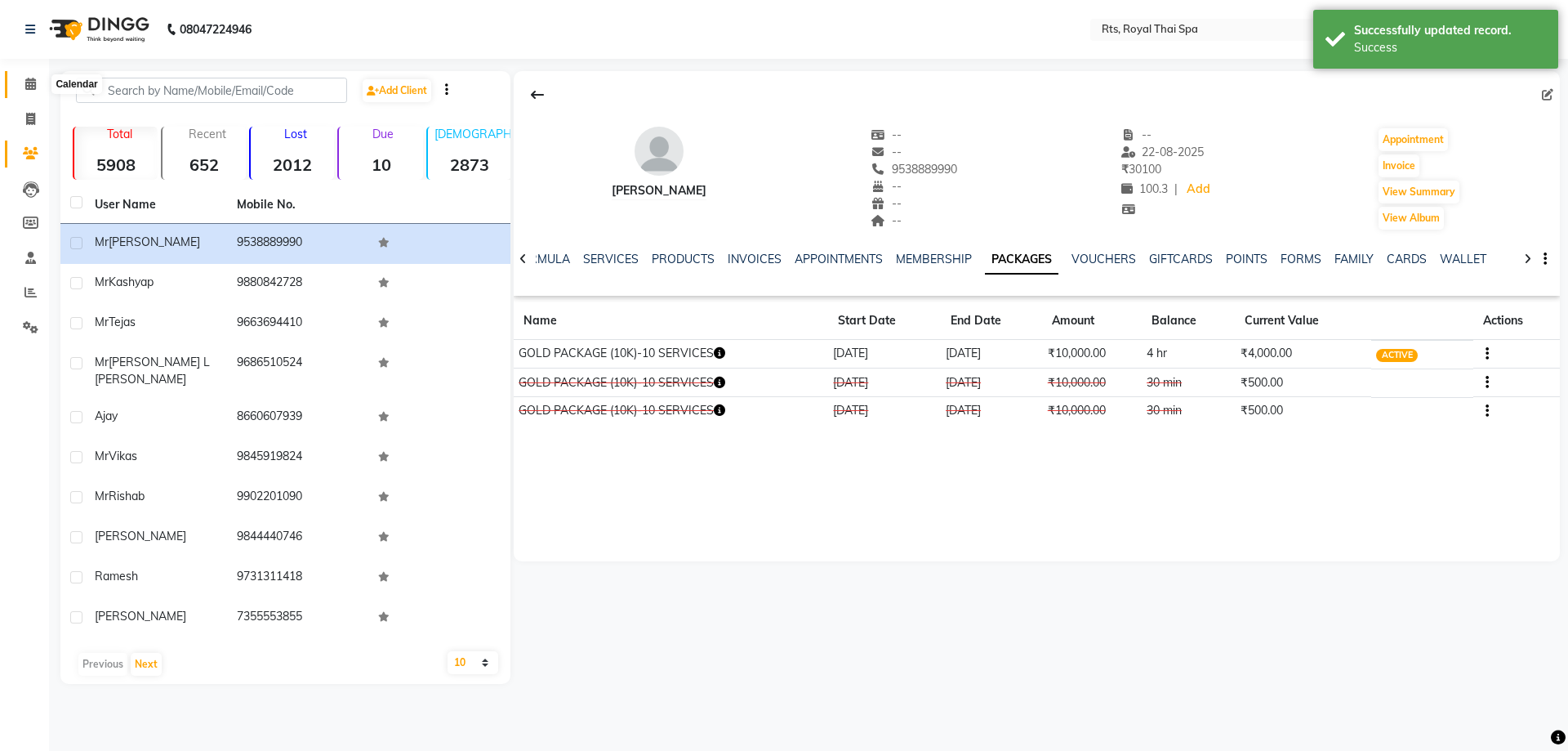
click at [32, 85] on icon at bounding box center [31, 84] width 11 height 13
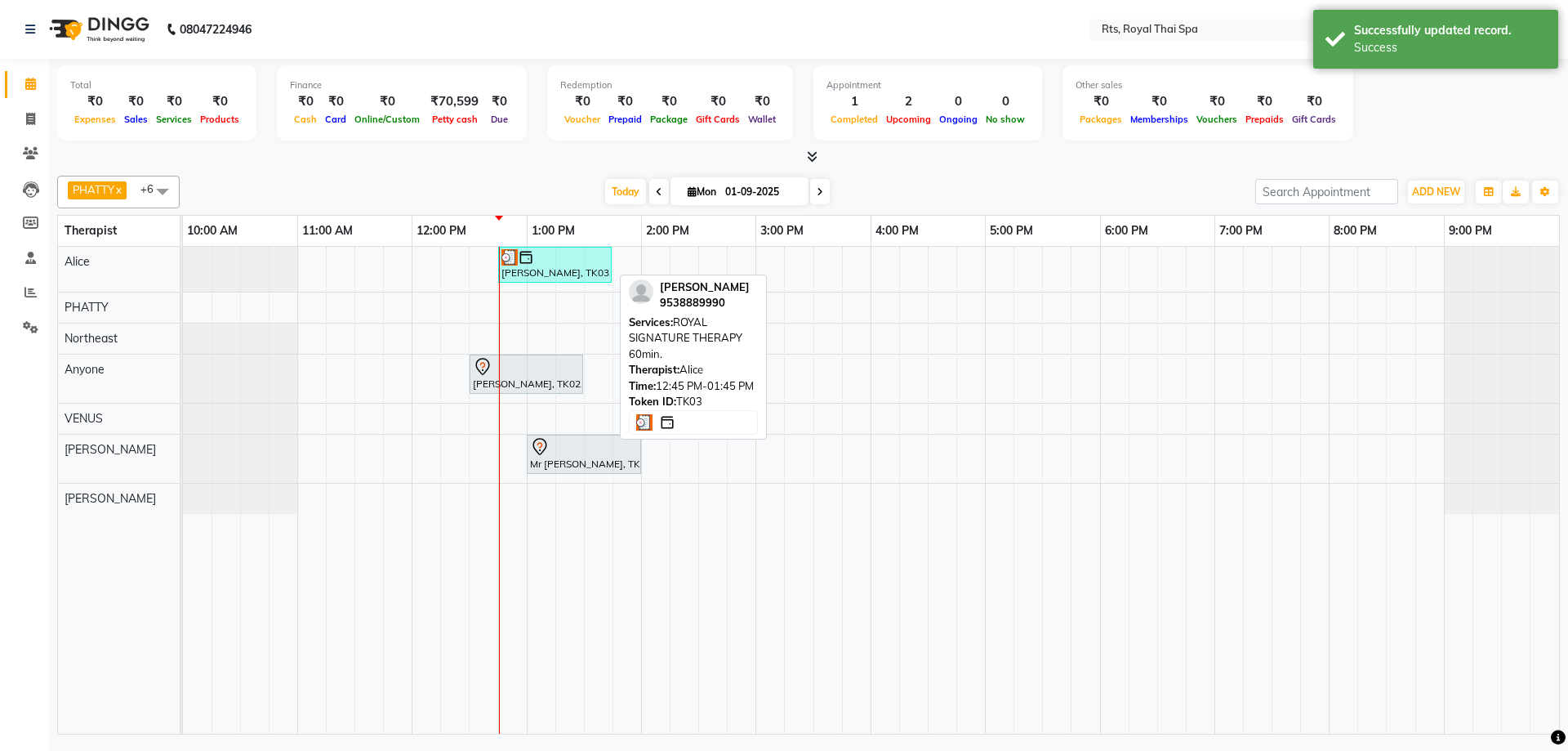
click at [535, 265] on div "[PERSON_NAME], TK03, 12:45 PM-01:45 PM, ROYAL SIGNATURE THERAPY 60min." at bounding box center [554, 264] width 110 height 31
select select "3"
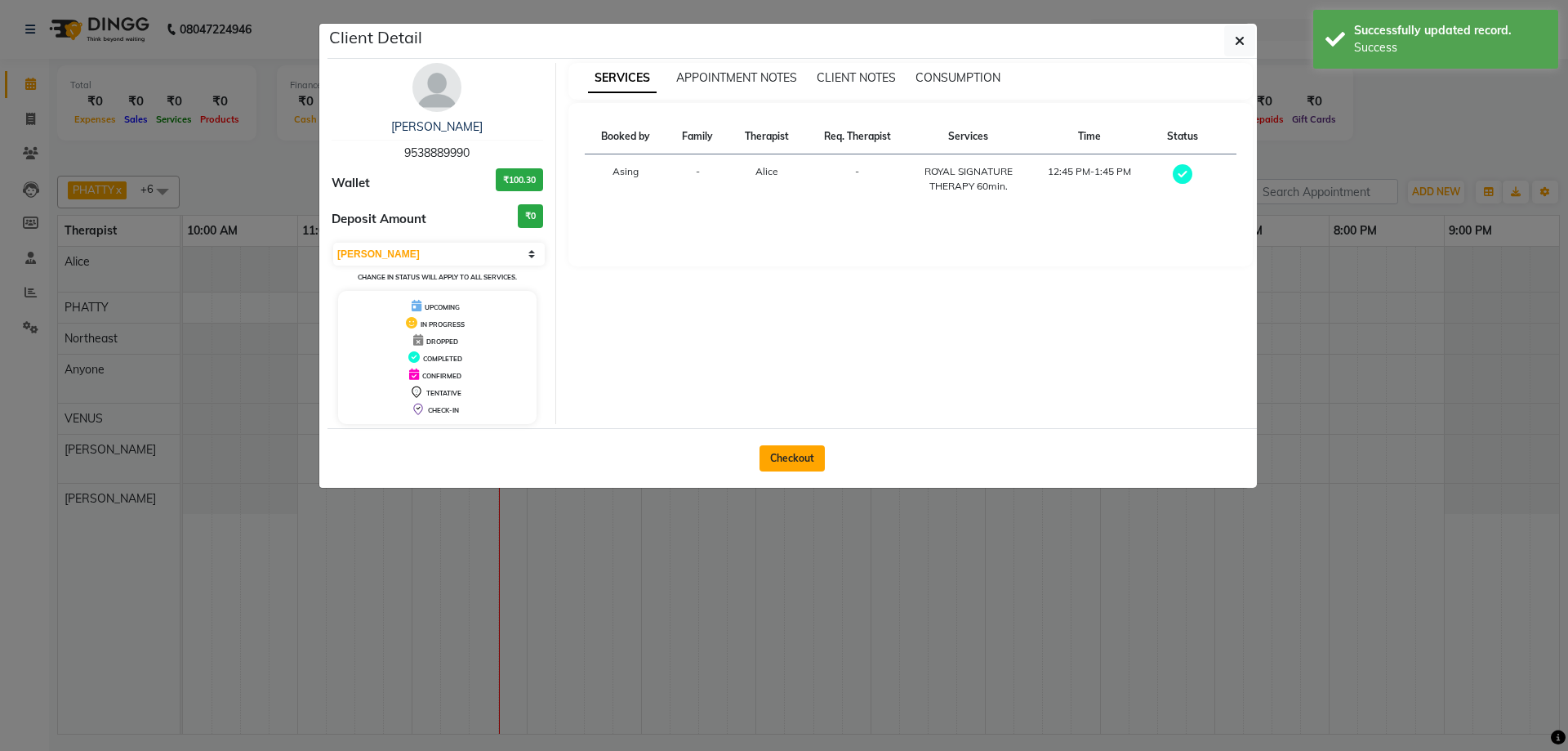
click at [786, 459] on button "Checkout" at bounding box center [792, 458] width 66 height 26
select select "5288"
select select "service"
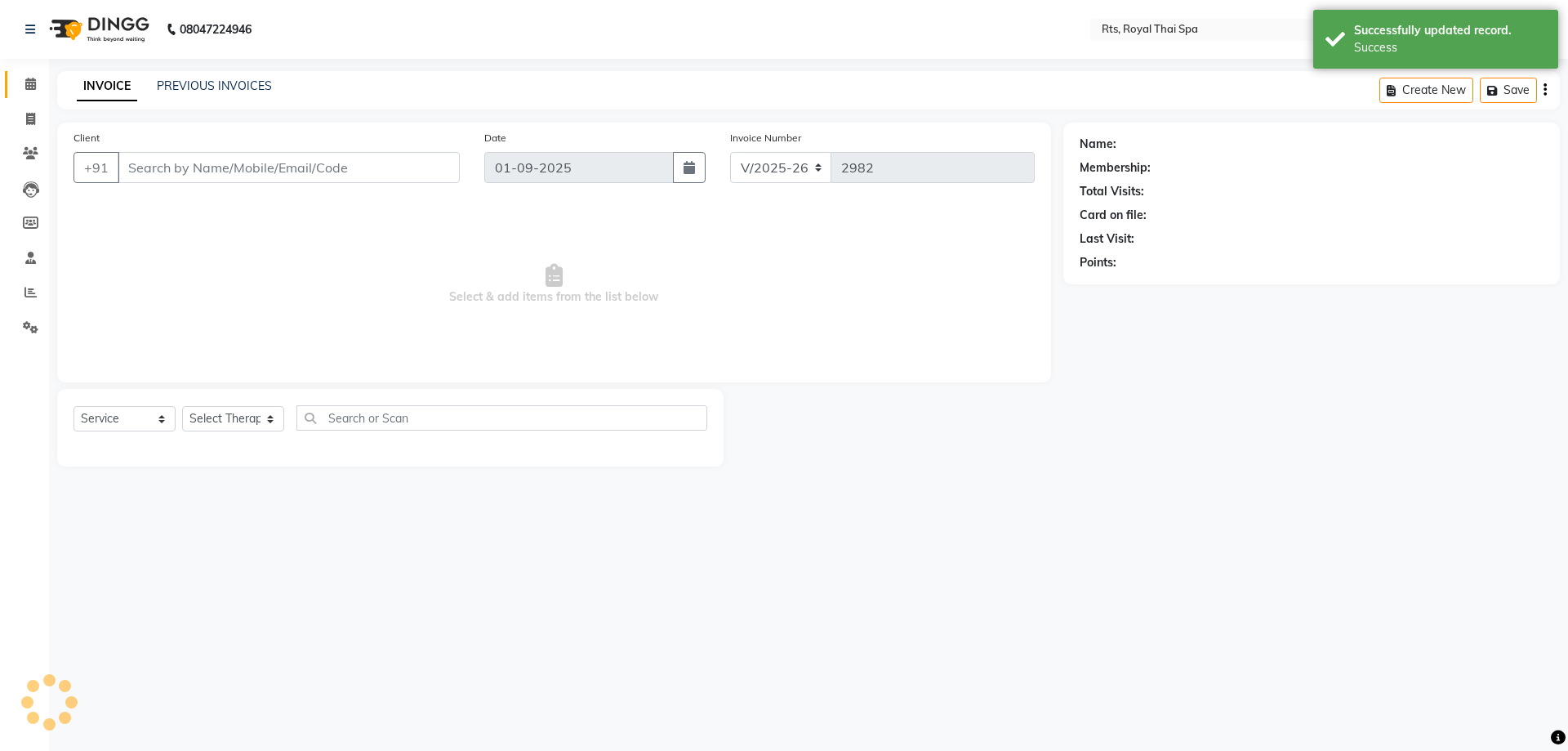
type input "9538889990"
select select "34830"
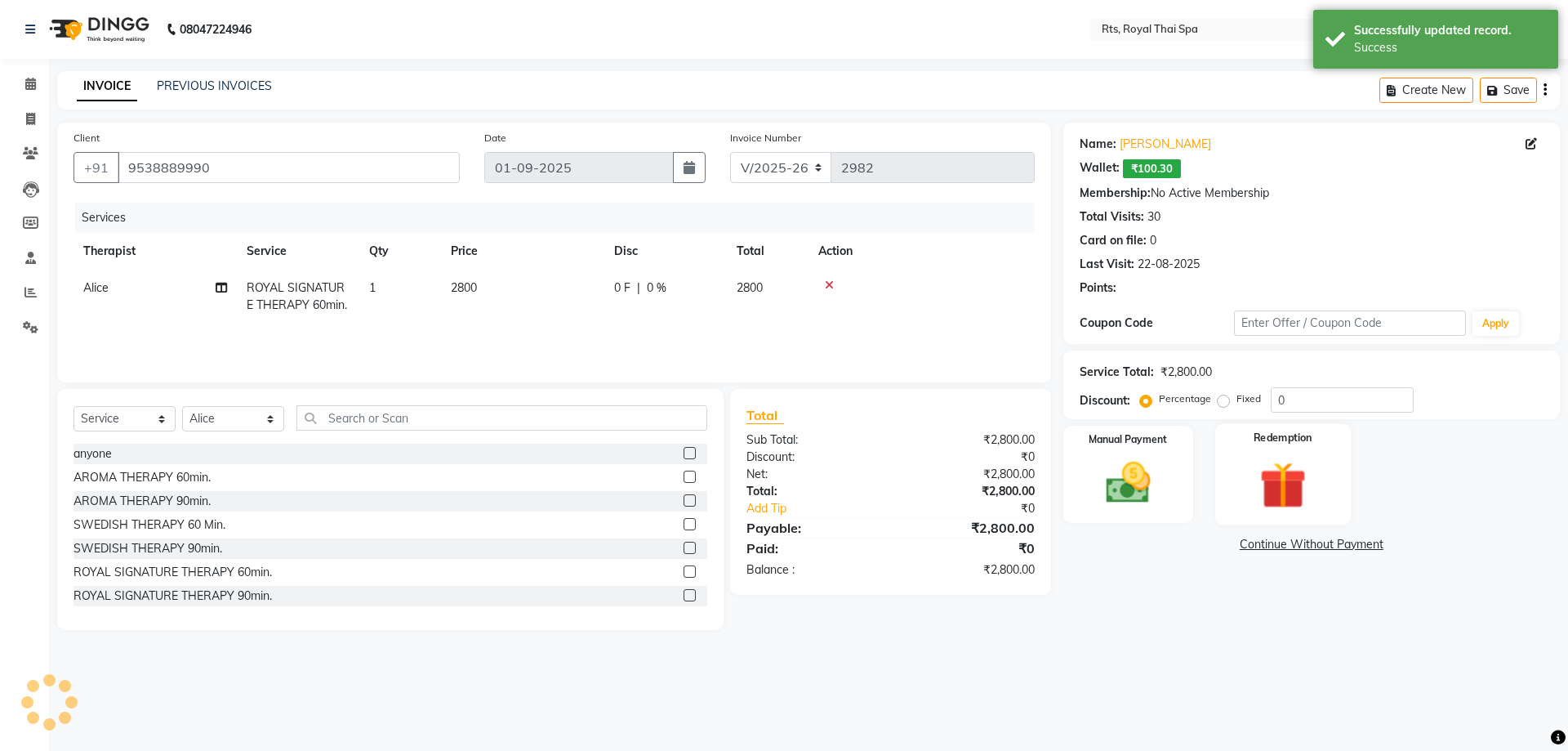
click at [1286, 486] on img at bounding box center [1282, 484] width 76 height 58
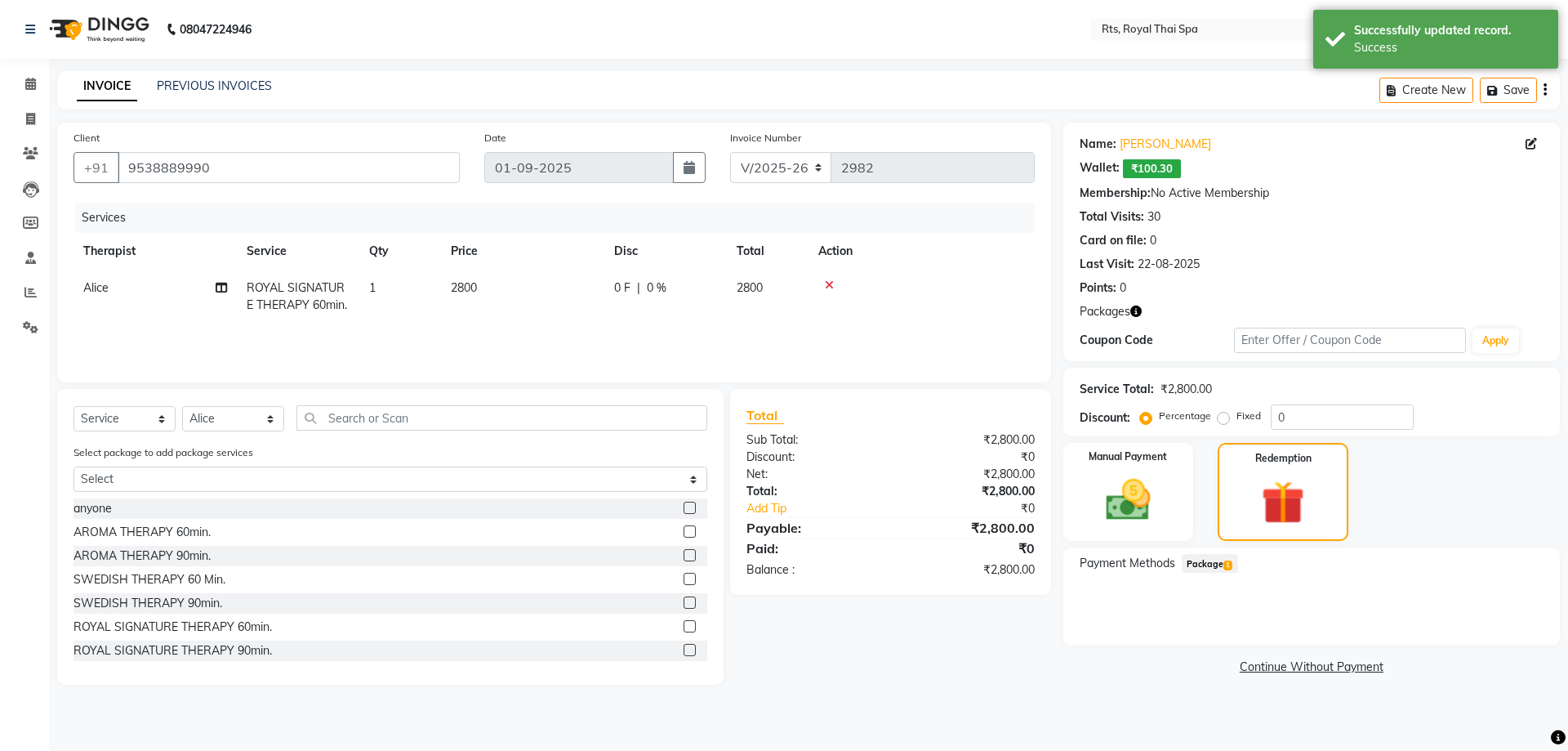
click at [1202, 563] on span "Package 1" at bounding box center [1210, 562] width 57 height 19
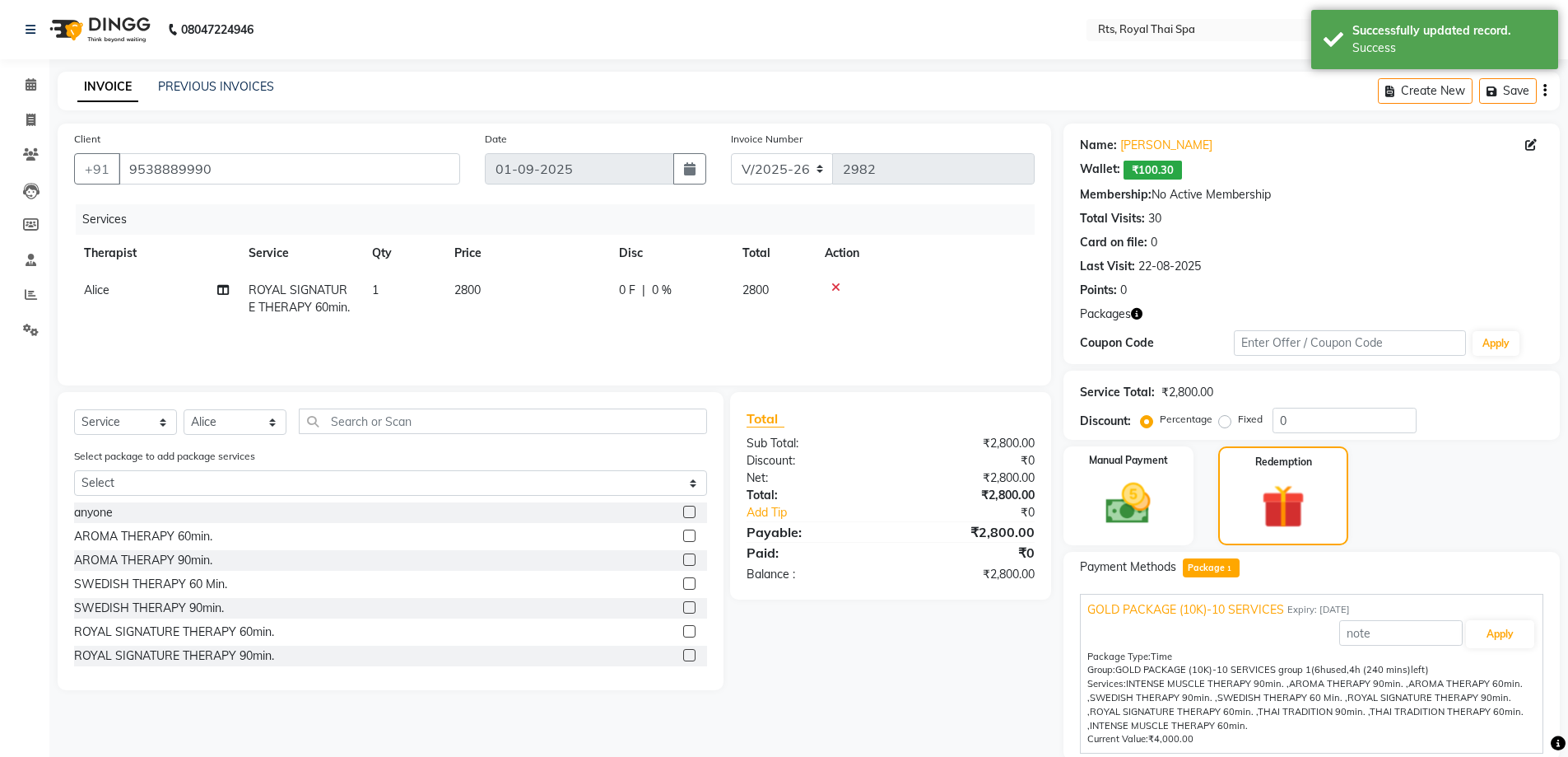
click at [836, 287] on icon at bounding box center [836, 287] width 9 height 12
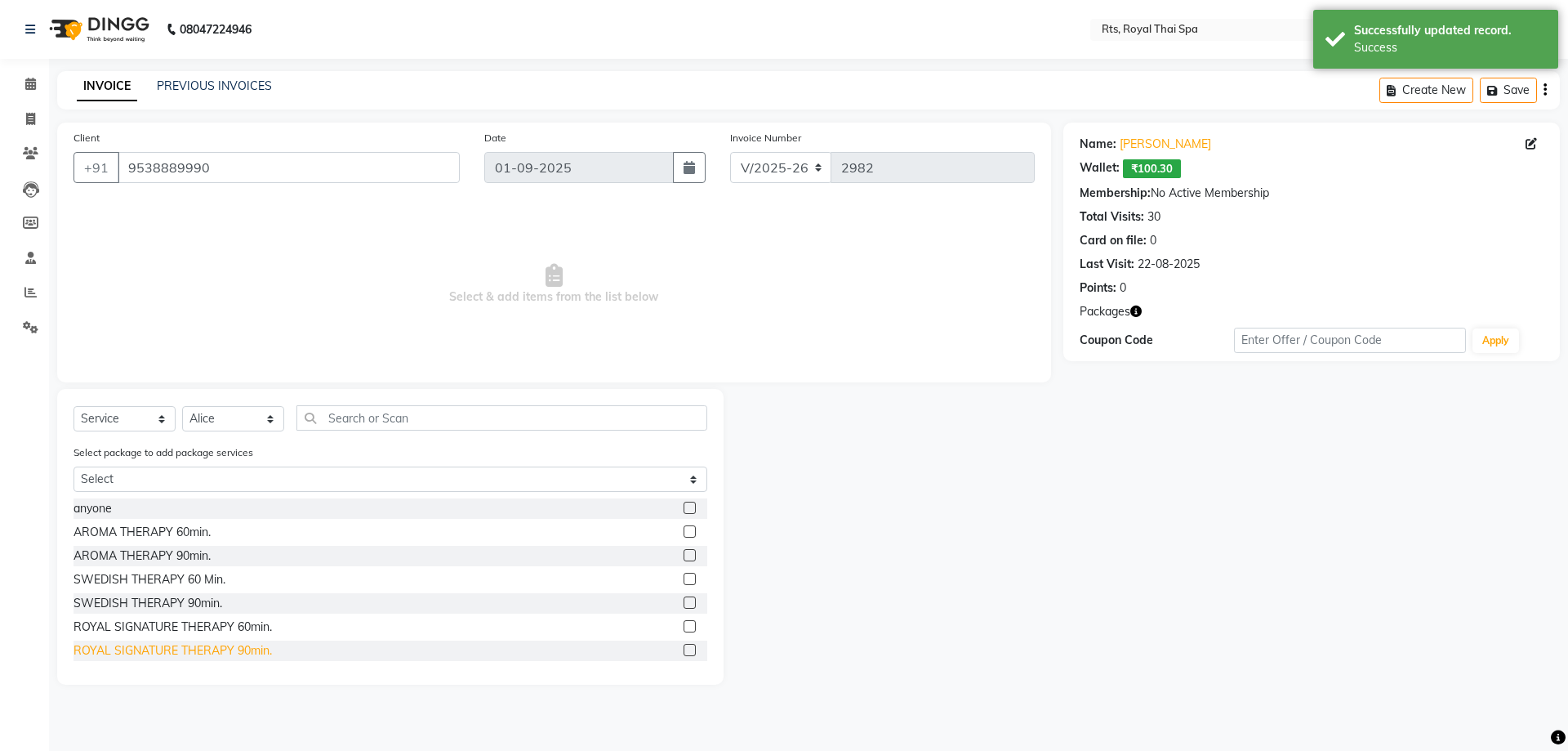
click at [205, 647] on div "ROYAL SIGNATURE THERAPY 90min." at bounding box center [172, 650] width 198 height 17
checkbox input "false"
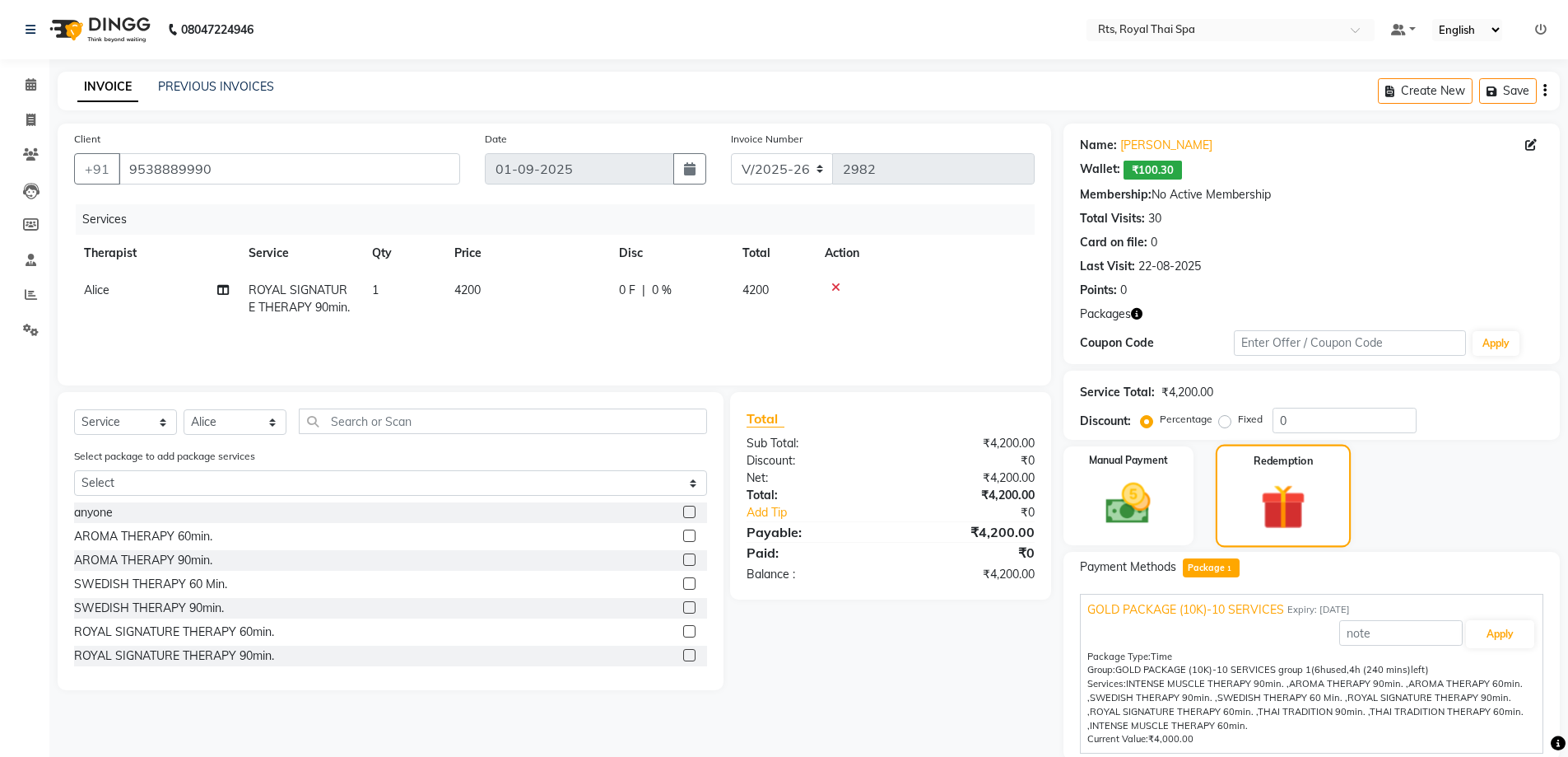
click at [1302, 513] on img at bounding box center [1283, 506] width 73 height 56
click at [1090, 523] on div "Manual Payment" at bounding box center [1128, 495] width 136 height 102
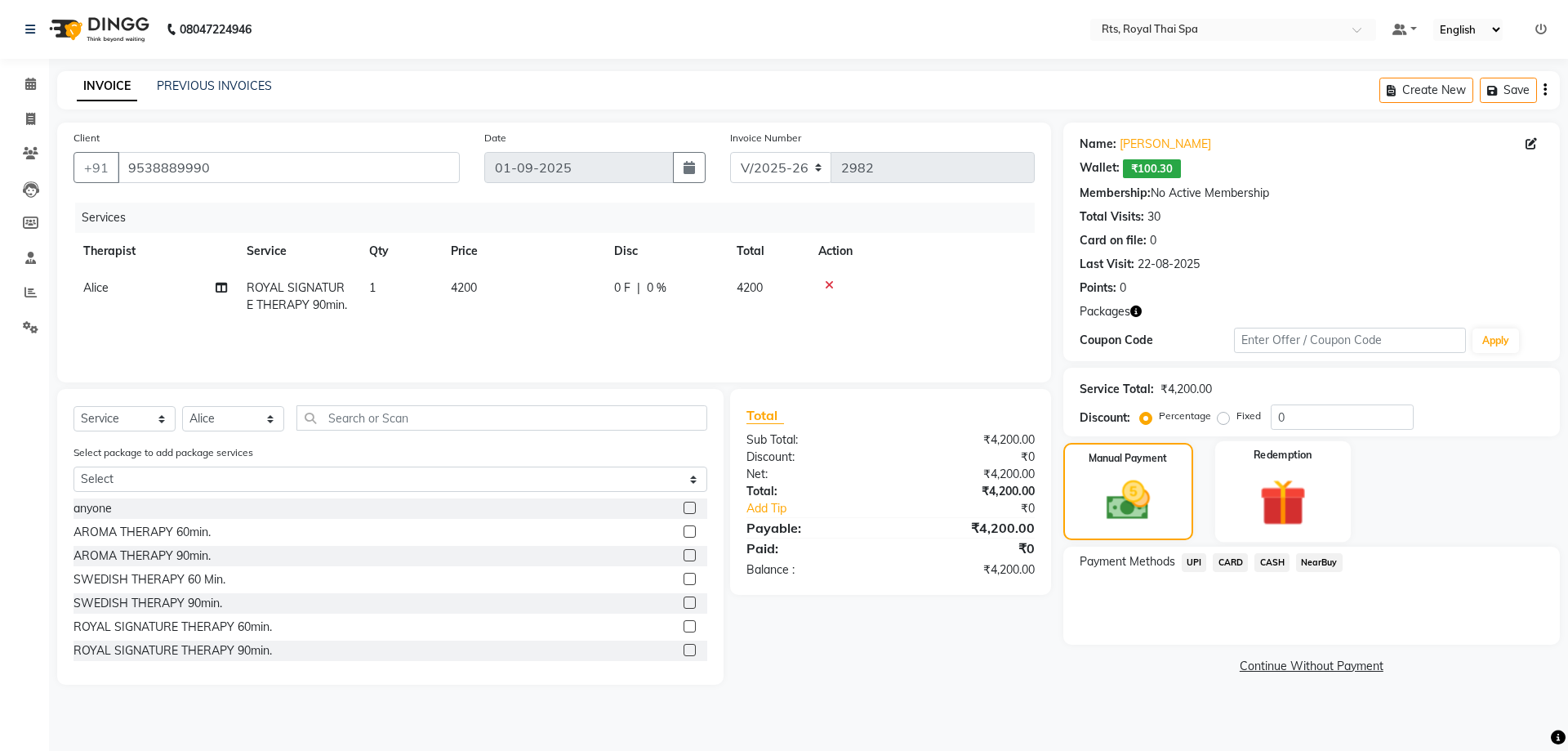
click at [1273, 515] on img at bounding box center [1282, 501] width 76 height 58
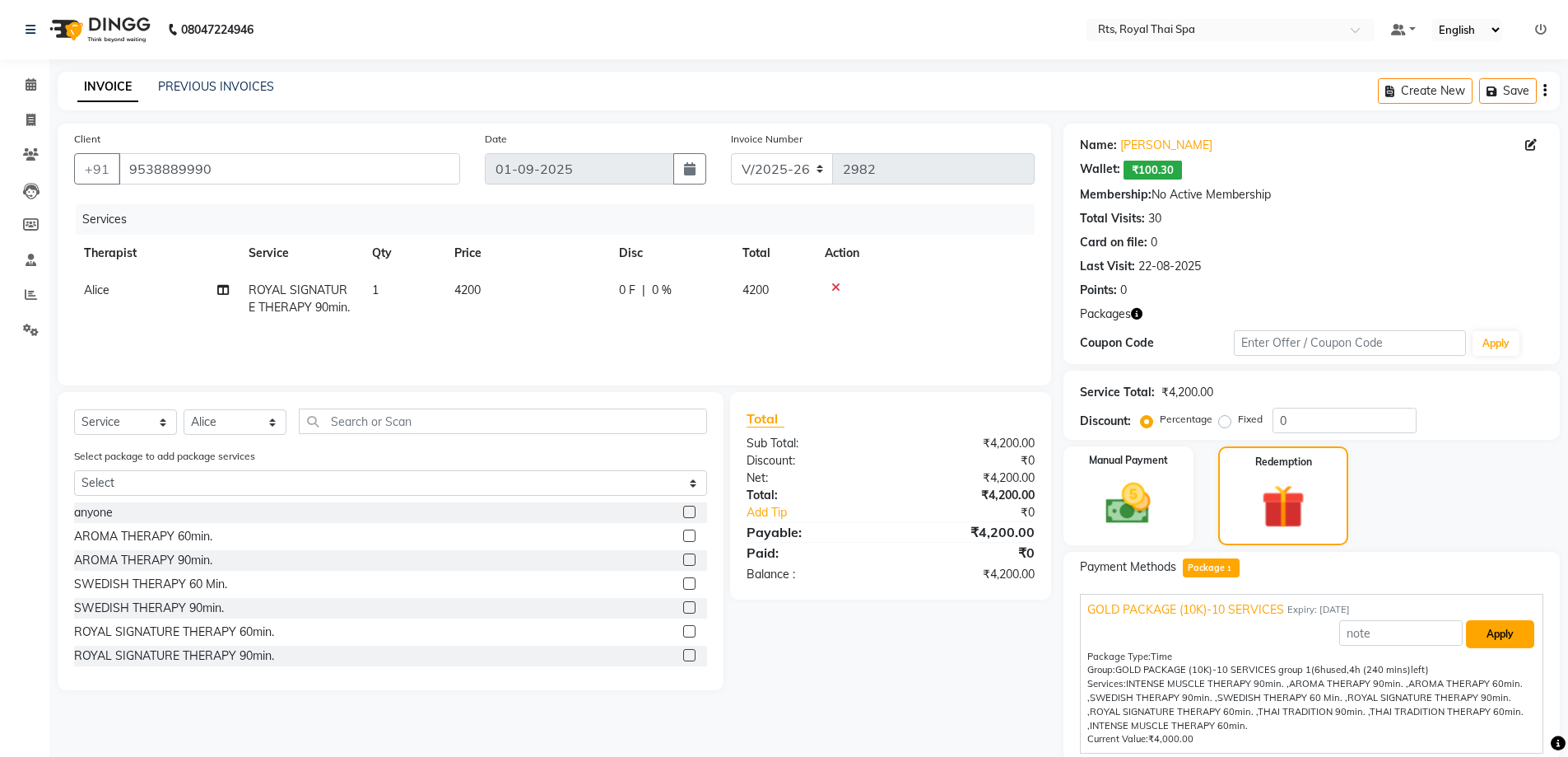
click at [1490, 628] on button "Apply" at bounding box center [1499, 634] width 68 height 28
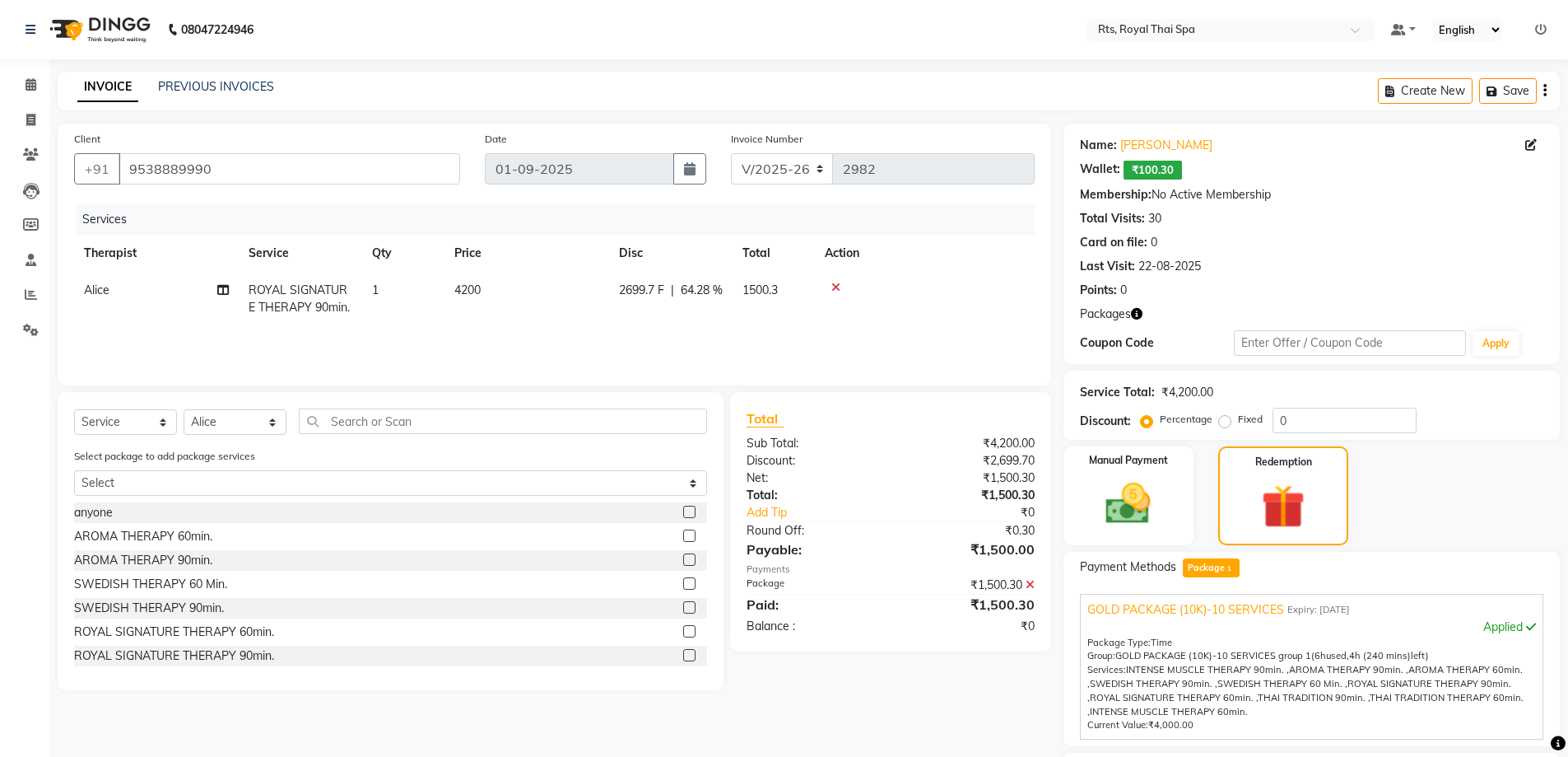
scroll to position [140, 0]
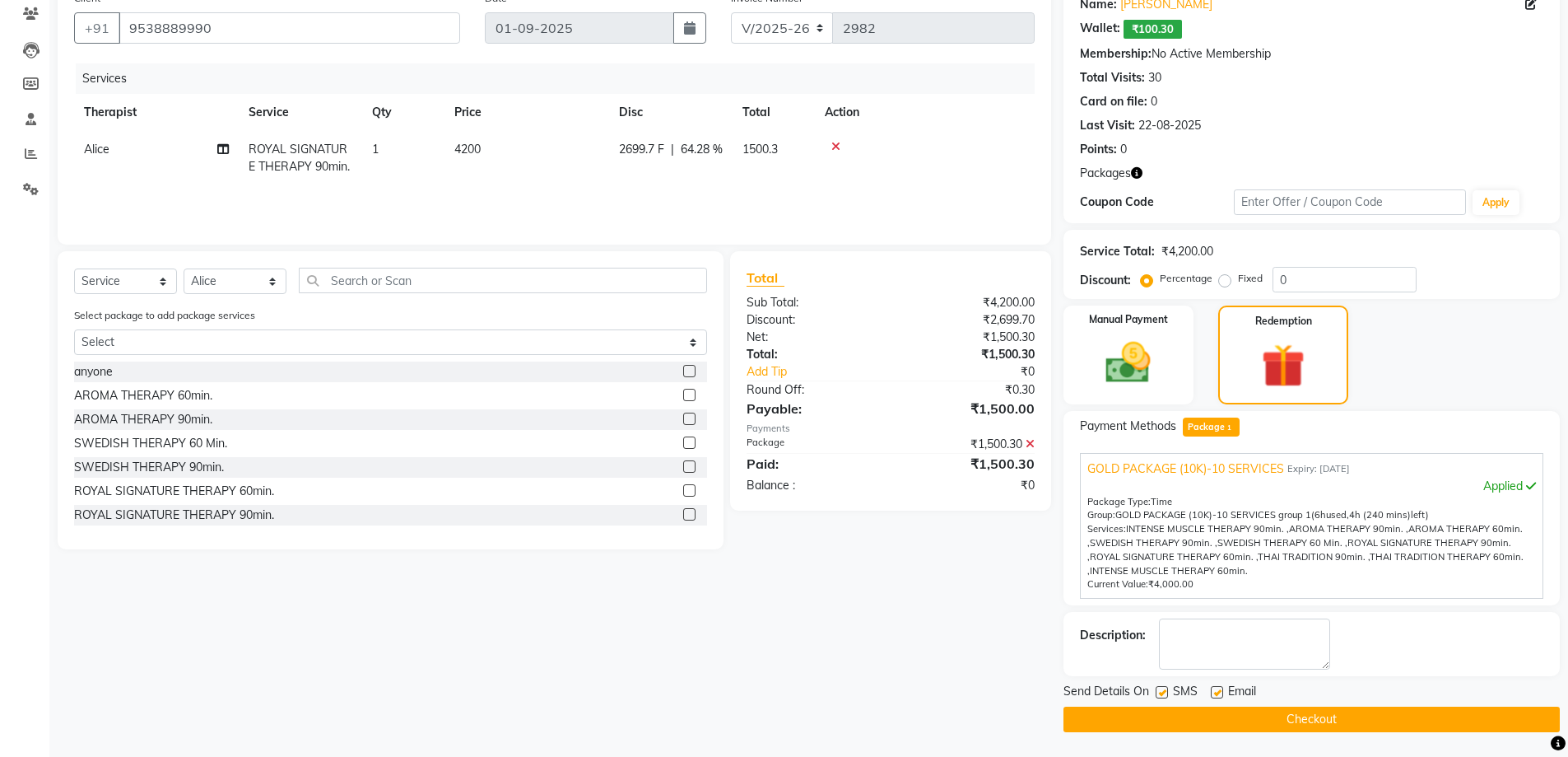
click at [1161, 695] on label at bounding box center [1162, 692] width 13 height 13
click at [1161, 695] on input "checkbox" at bounding box center [1162, 693] width 11 height 11
checkbox input "false"
click at [1161, 715] on button "Checkout" at bounding box center [1312, 719] width 496 height 25
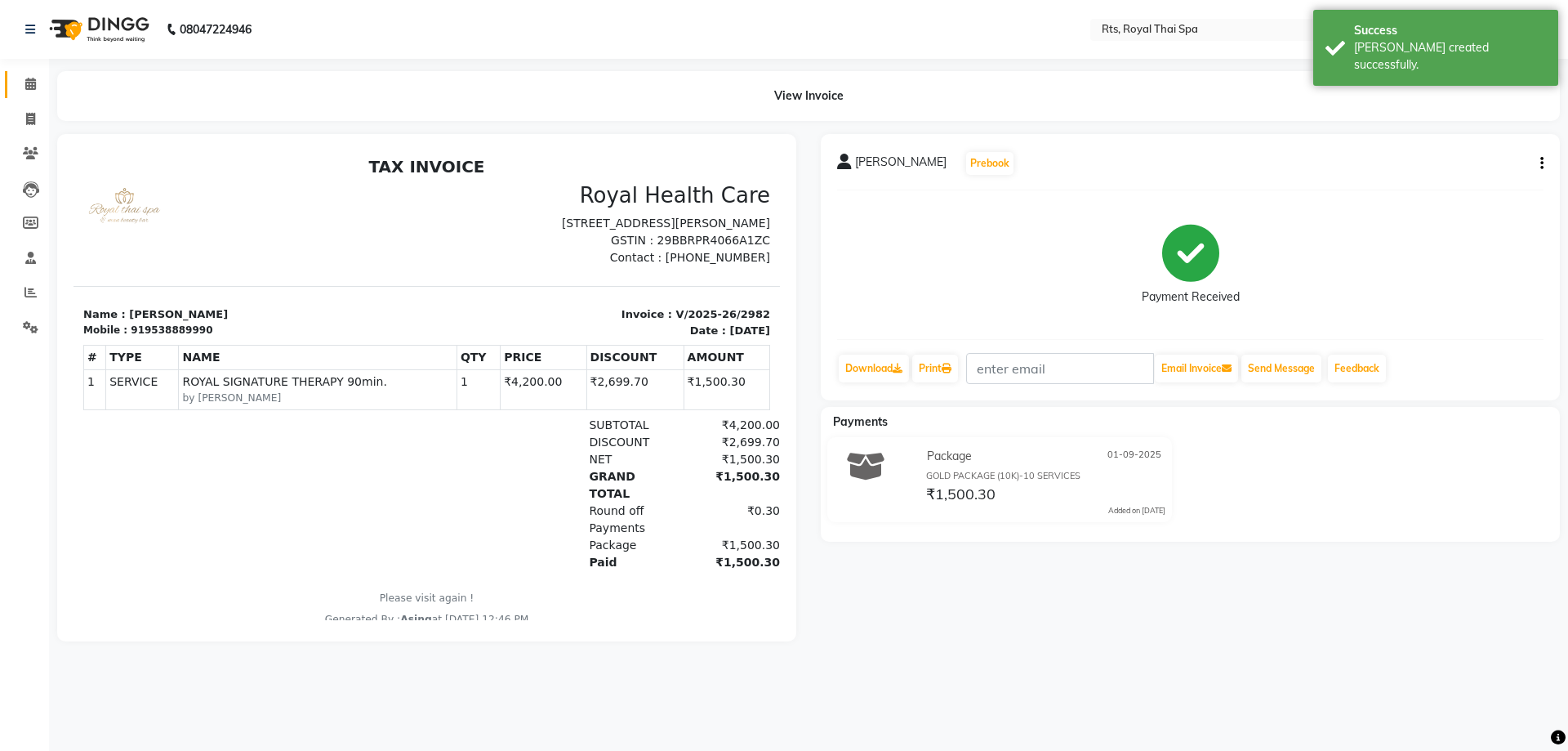
click at [35, 85] on icon at bounding box center [31, 84] width 11 height 13
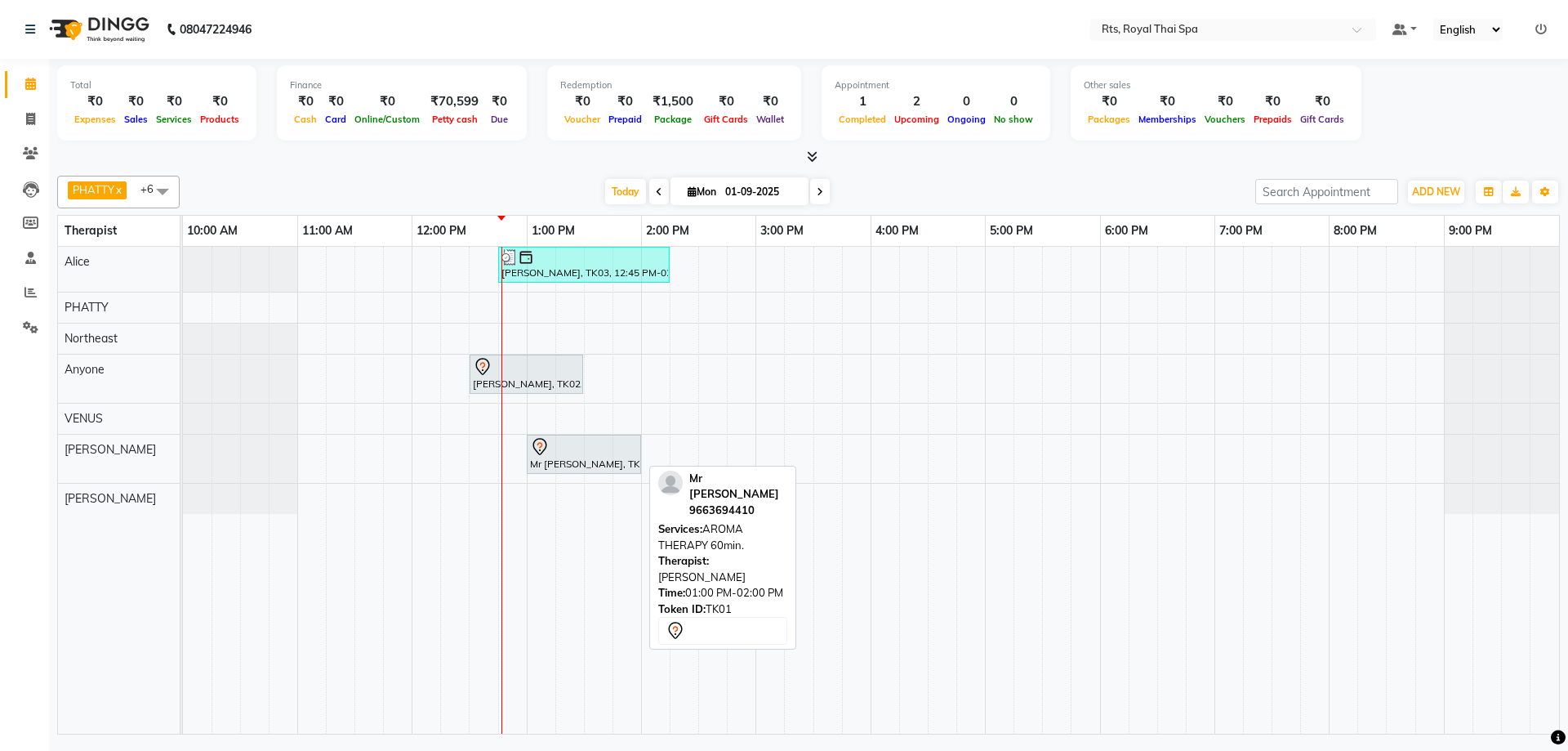
click at [583, 451] on div at bounding box center [584, 446] width 108 height 20
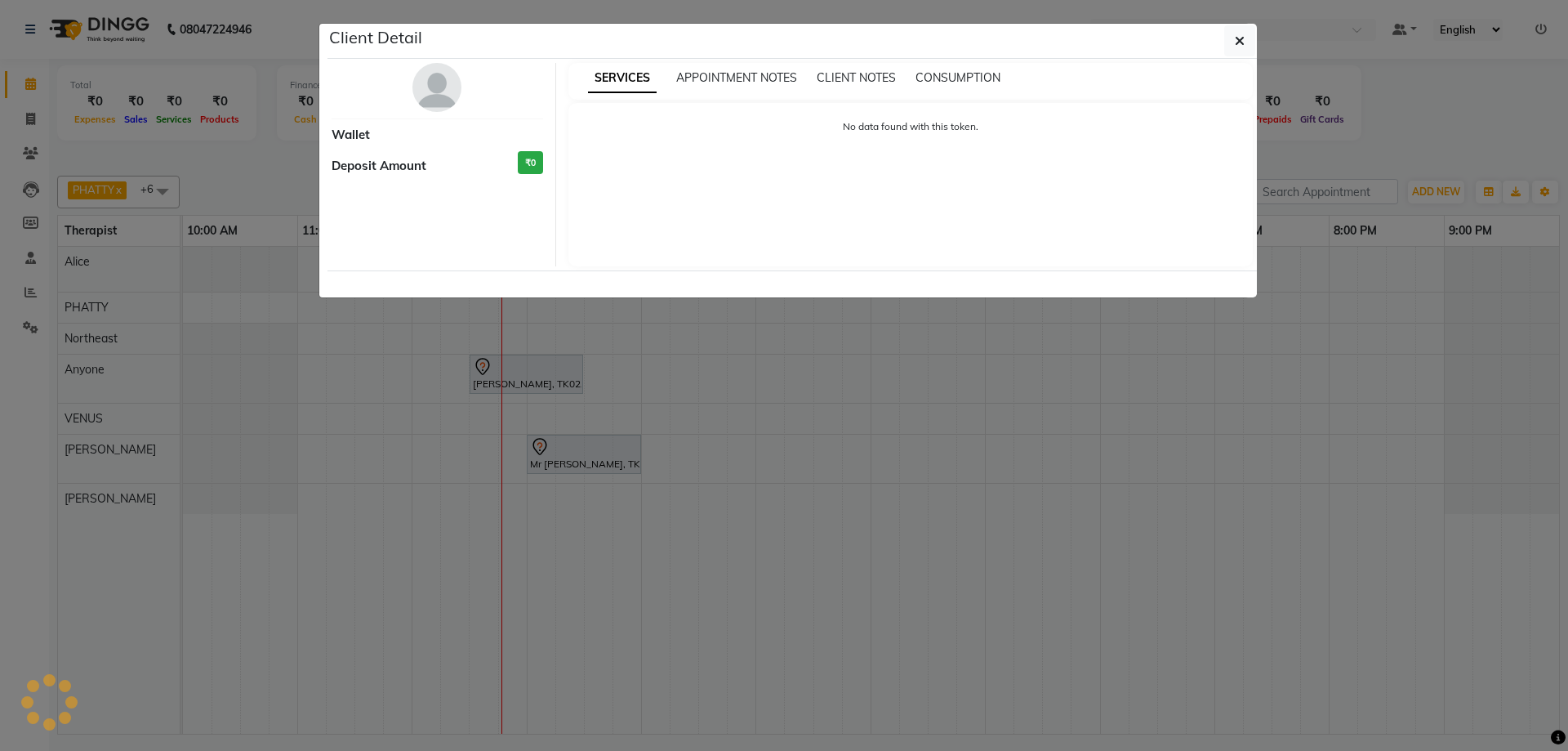
select select "7"
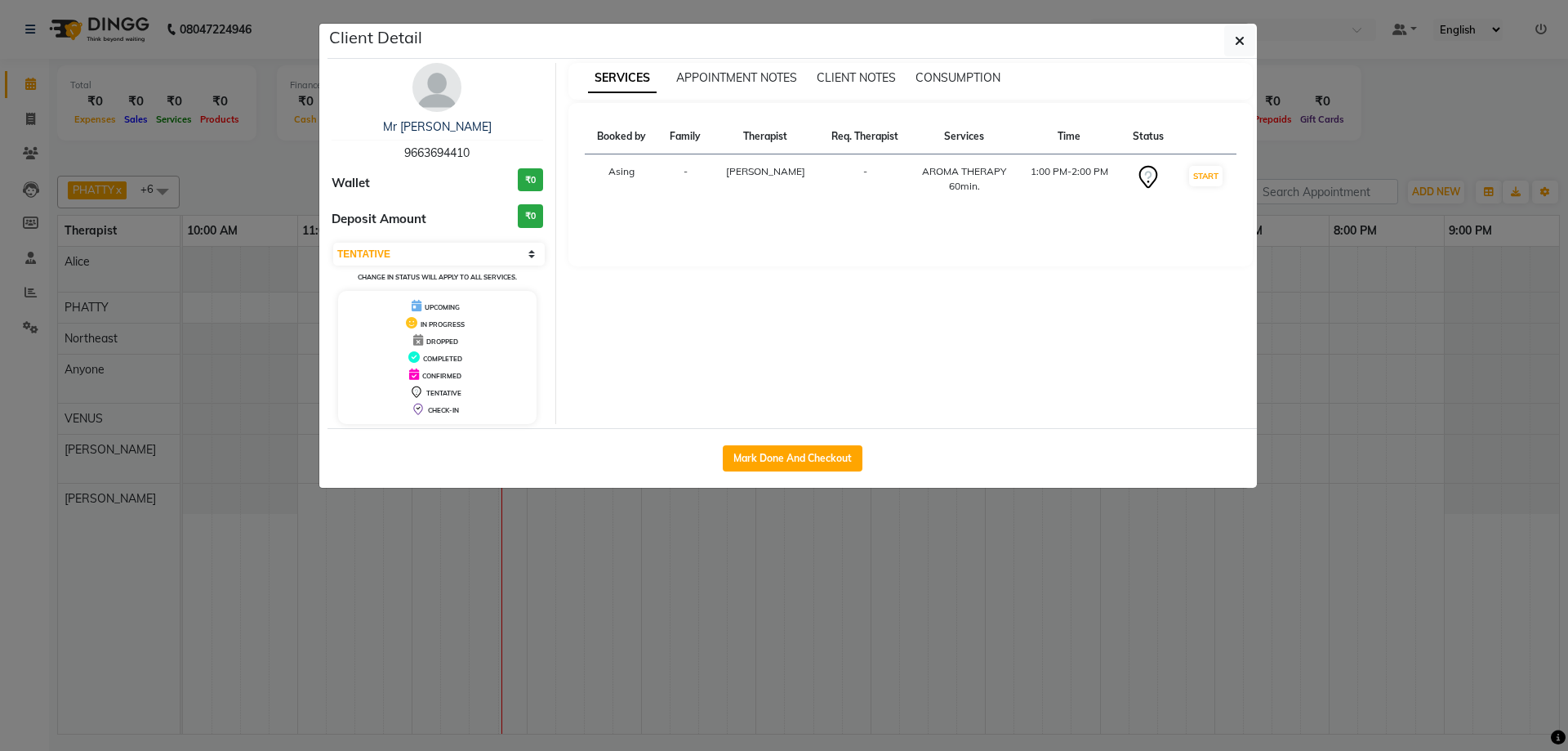
drag, startPoint x: 377, startPoint y: 156, endPoint x: 490, endPoint y: 155, distance: 113.0
click at [490, 154] on div "Mr [PERSON_NAME] 9663694410" at bounding box center [436, 140] width 211 height 43
copy span "9663694410"
click at [1236, 54] on button "button" at bounding box center [1239, 40] width 31 height 31
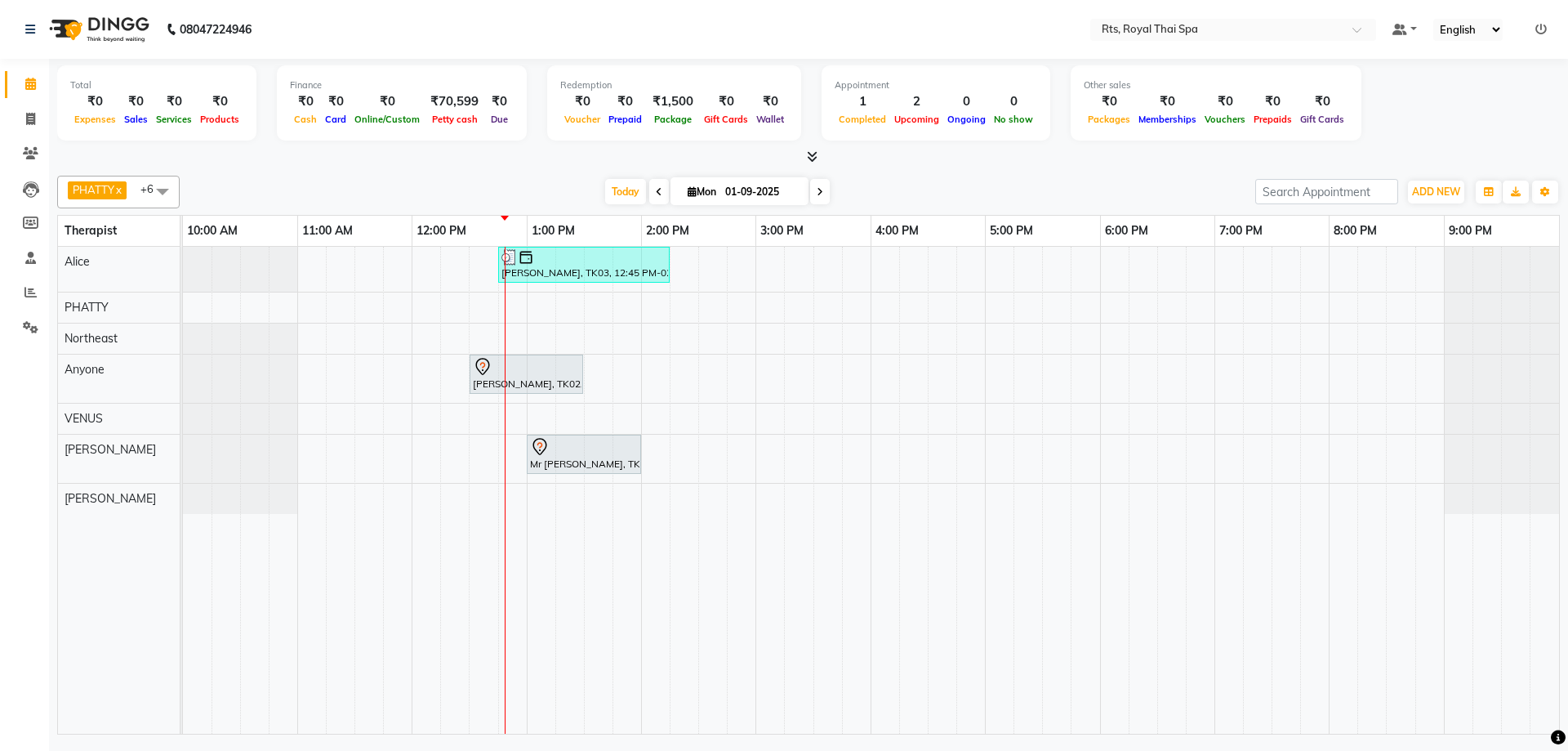
click at [653, 374] on div "[PERSON_NAME], TK03, 12:45 PM-02:15 PM, ROYAL SIGNATURE THERAPY 90min. [PERSON_…" at bounding box center [871, 490] width 1376 height 487
select select "39979"
select select "tentative"
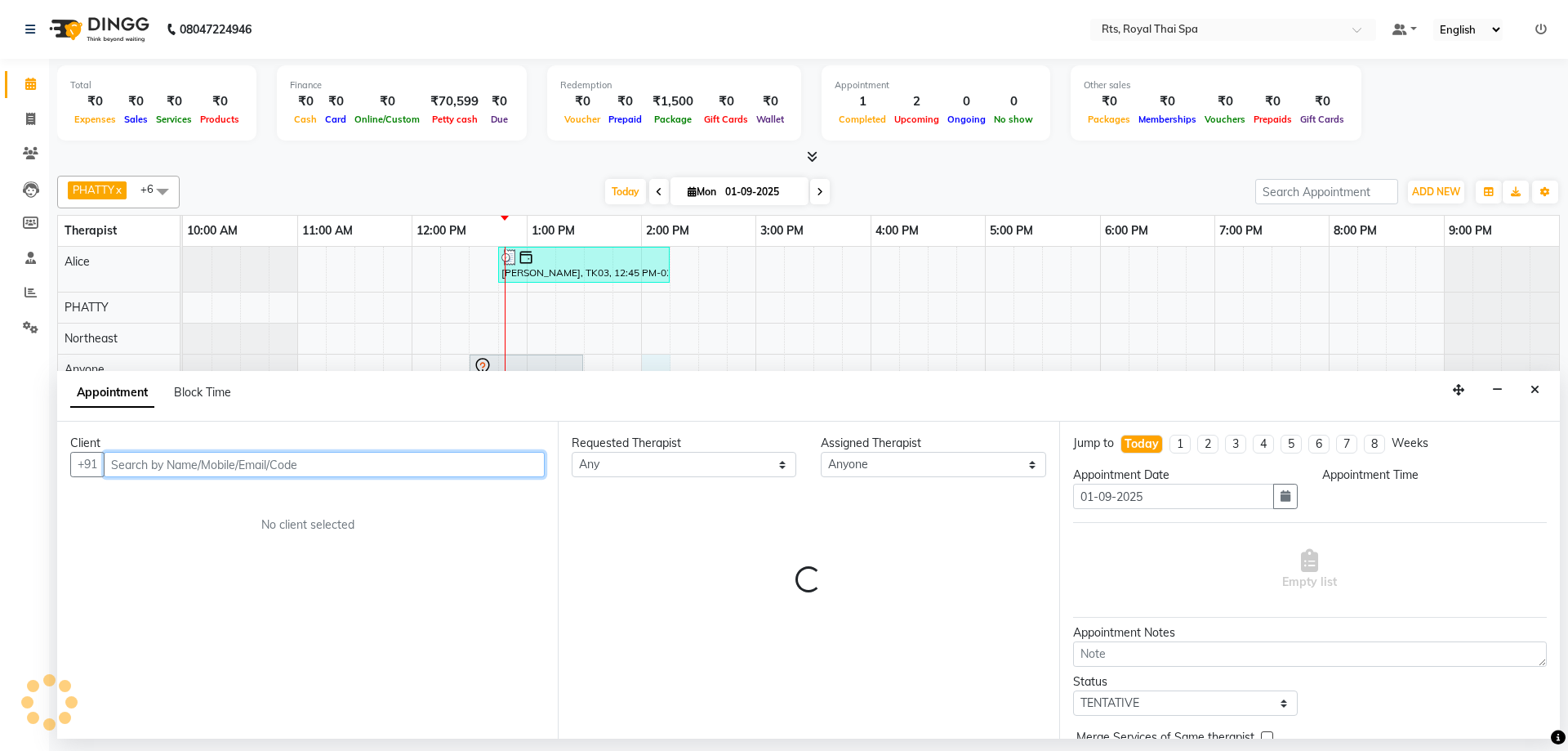
select select "840"
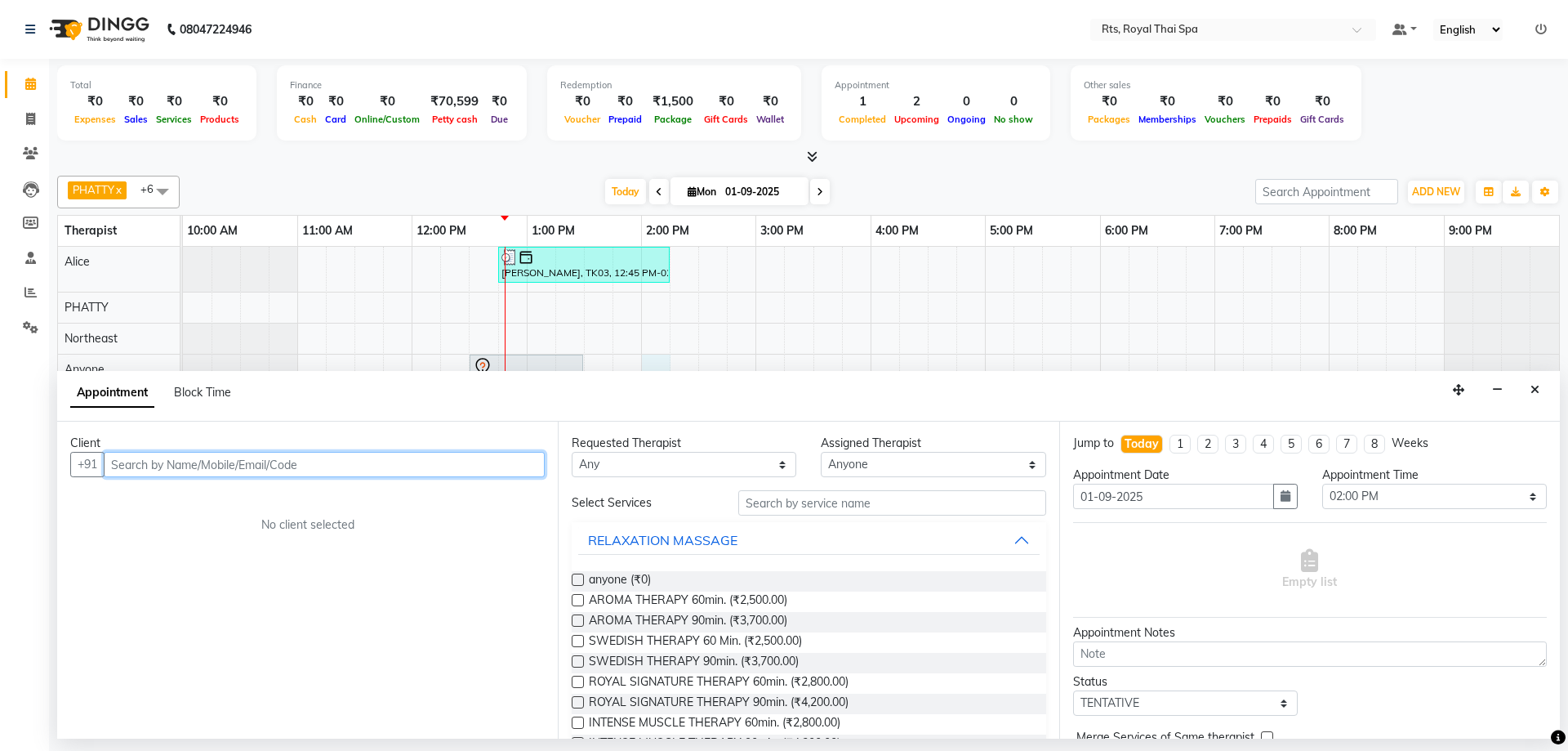
click at [369, 462] on input "text" at bounding box center [323, 464] width 441 height 25
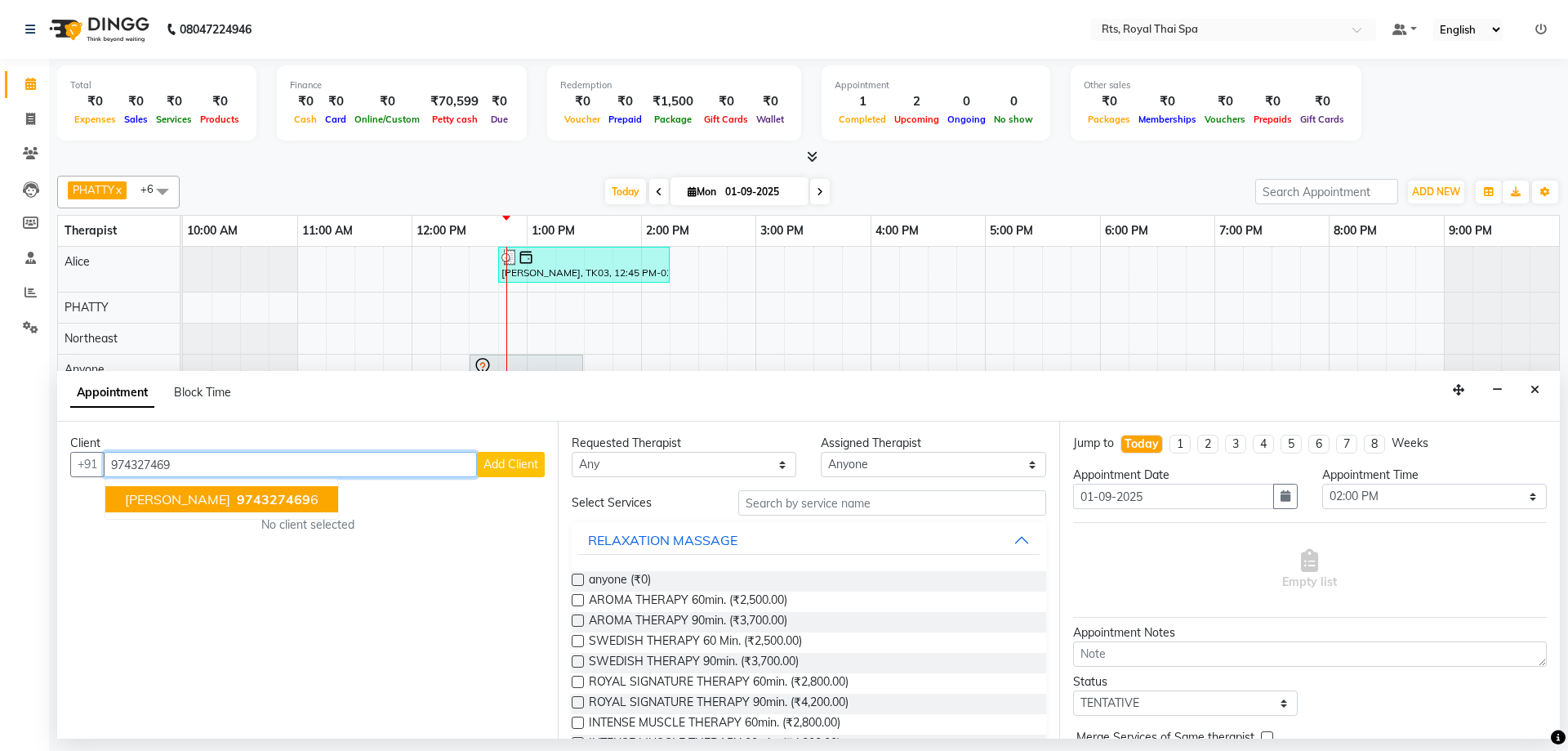
click at [237, 499] on span "974327469" at bounding box center [274, 499] width 74 height 16
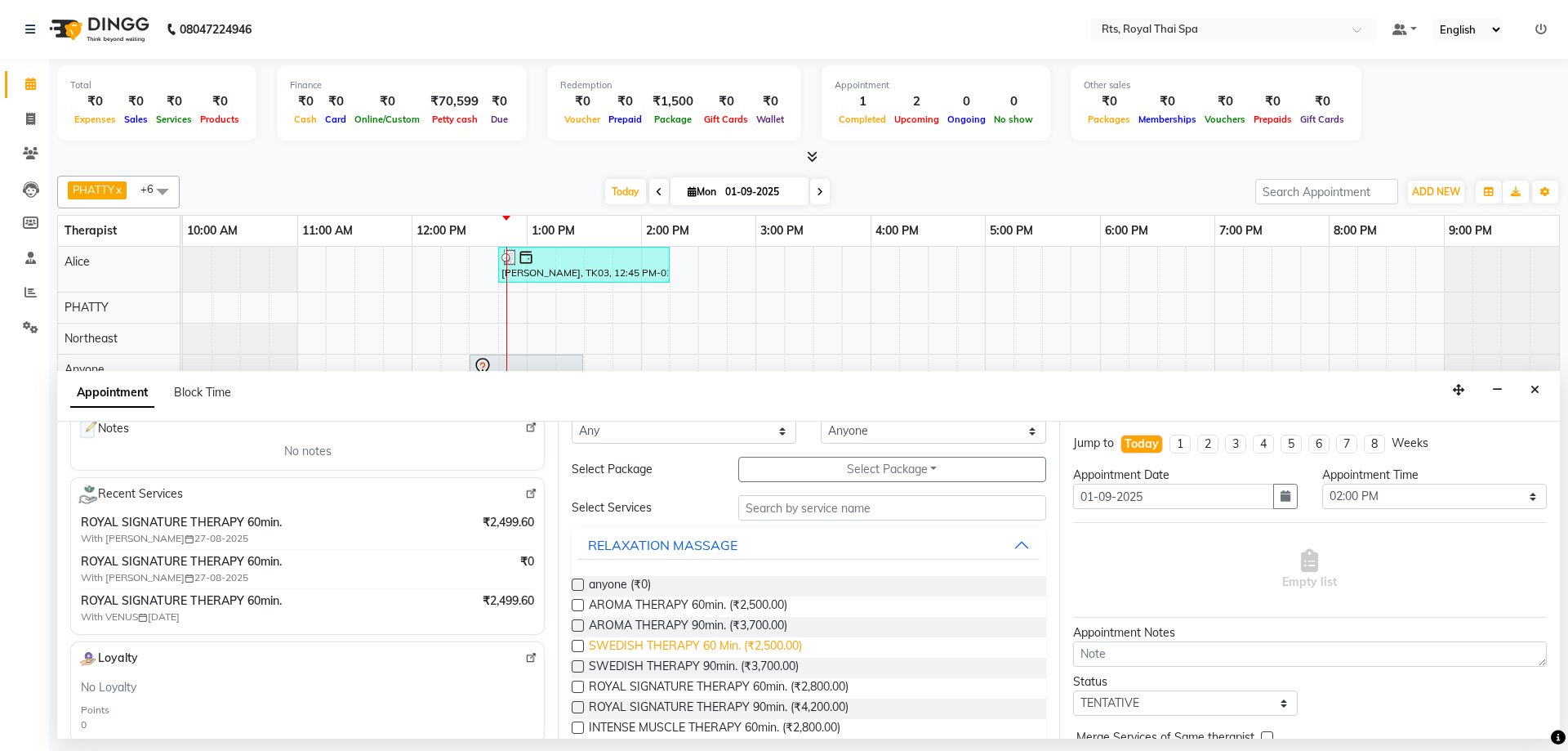
scroll to position [82, 0]
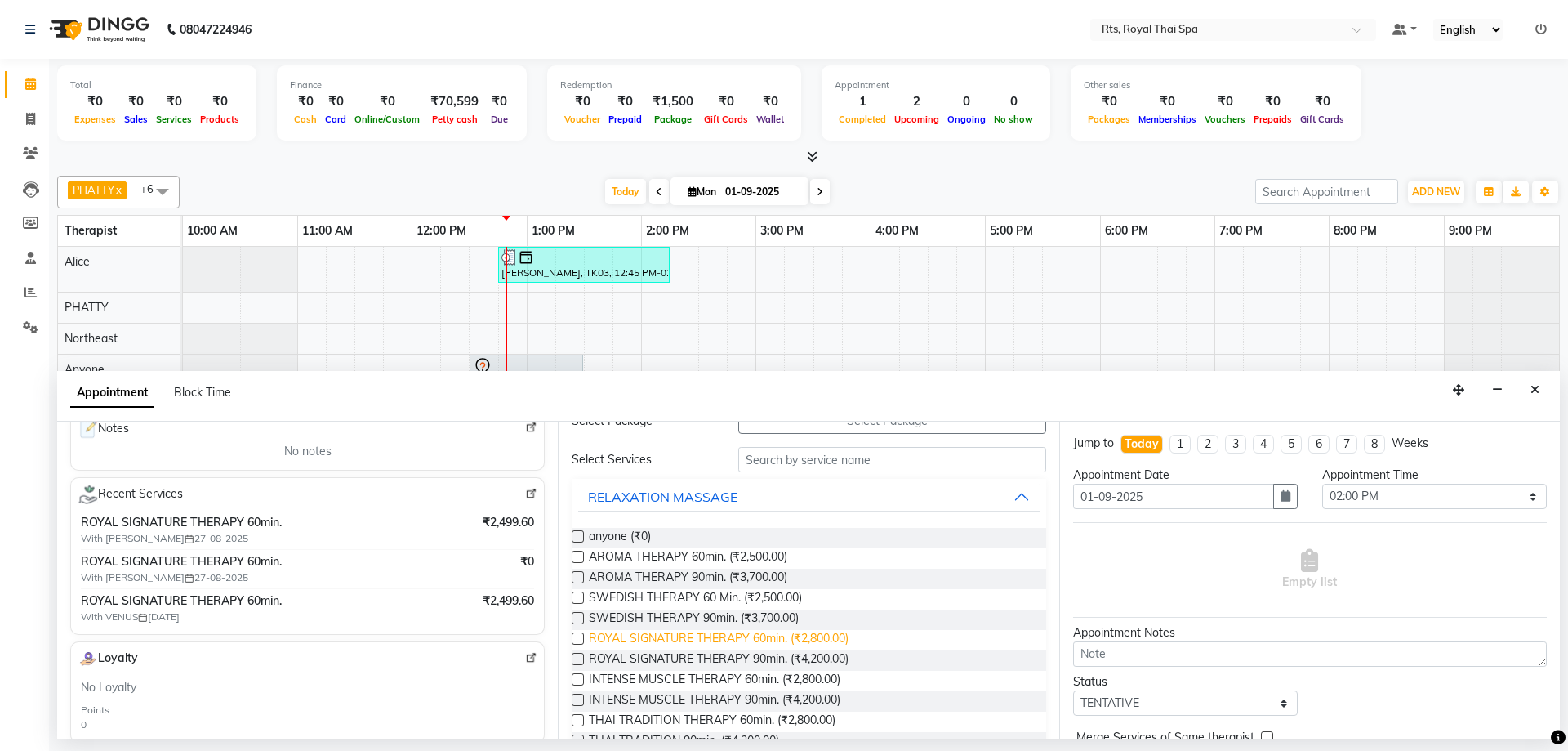
type input "9743274696"
click at [643, 637] on span "ROYAL SIGNATURE THERAPY 60min. (₹2,800.00)" at bounding box center [718, 640] width 260 height 21
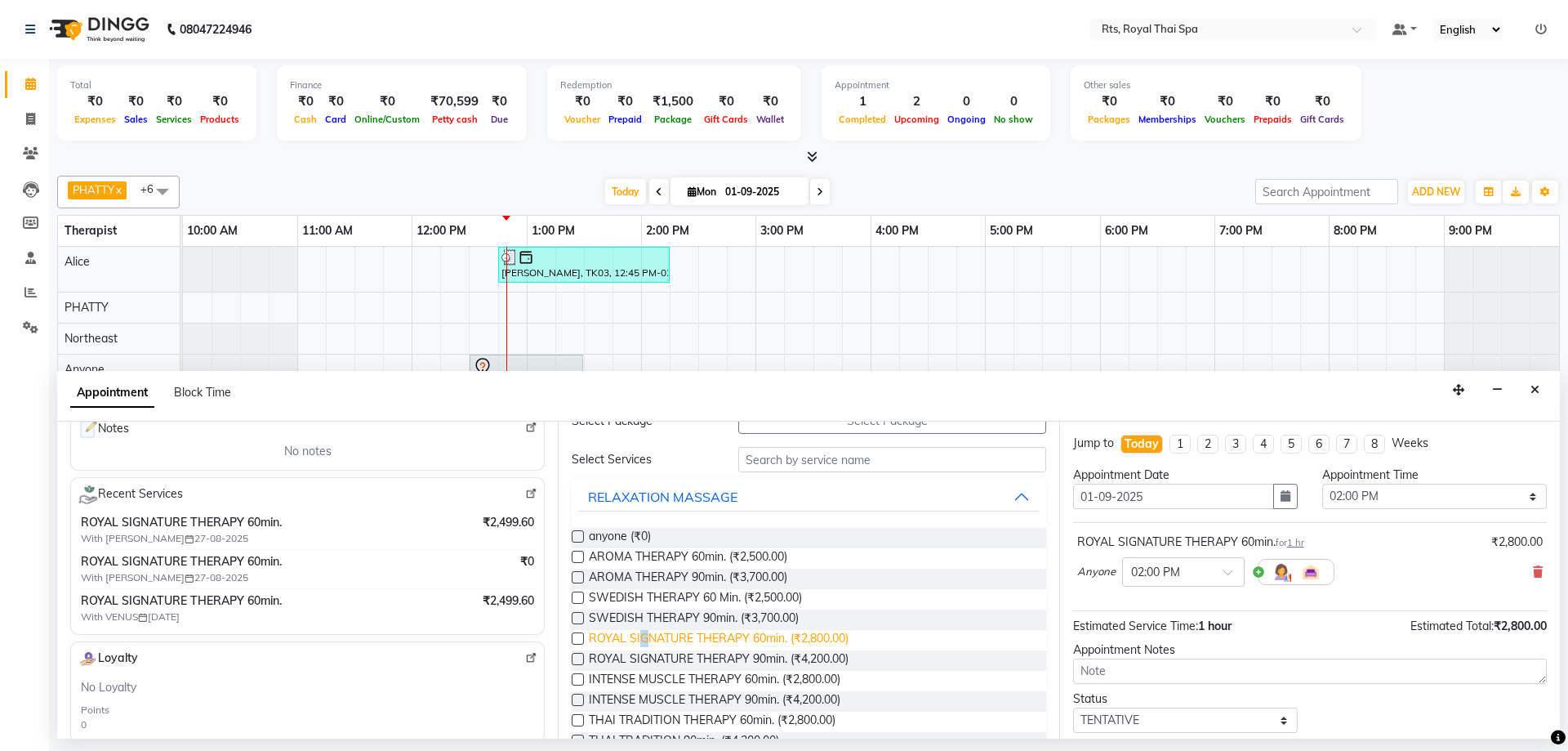
drag, startPoint x: 643, startPoint y: 637, endPoint x: 706, endPoint y: 637, distance: 63.0
click at [650, 637] on span "ROYAL SIGNATURE THERAPY 60min. (₹2,800.00)" at bounding box center [718, 640] width 260 height 21
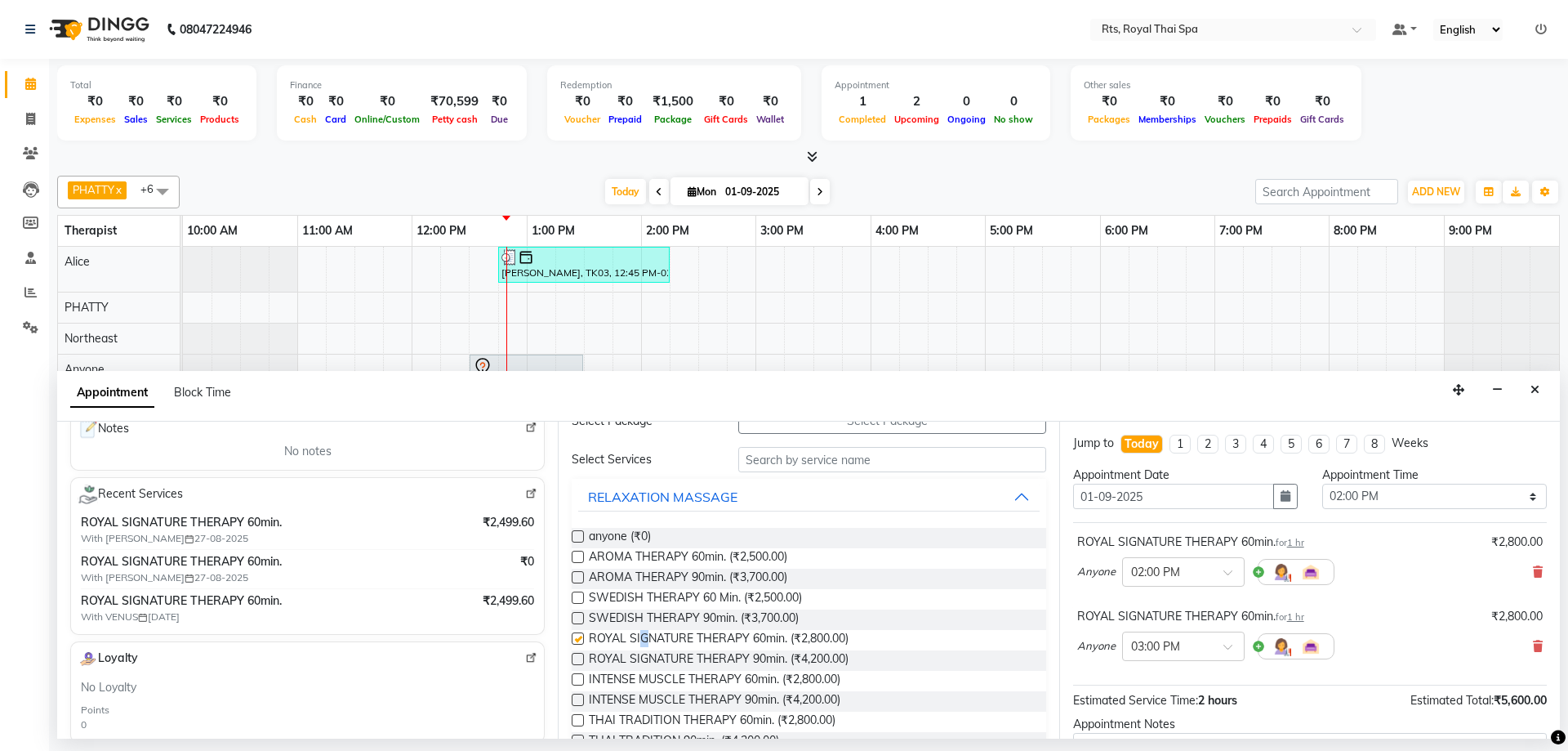
checkbox input "false"
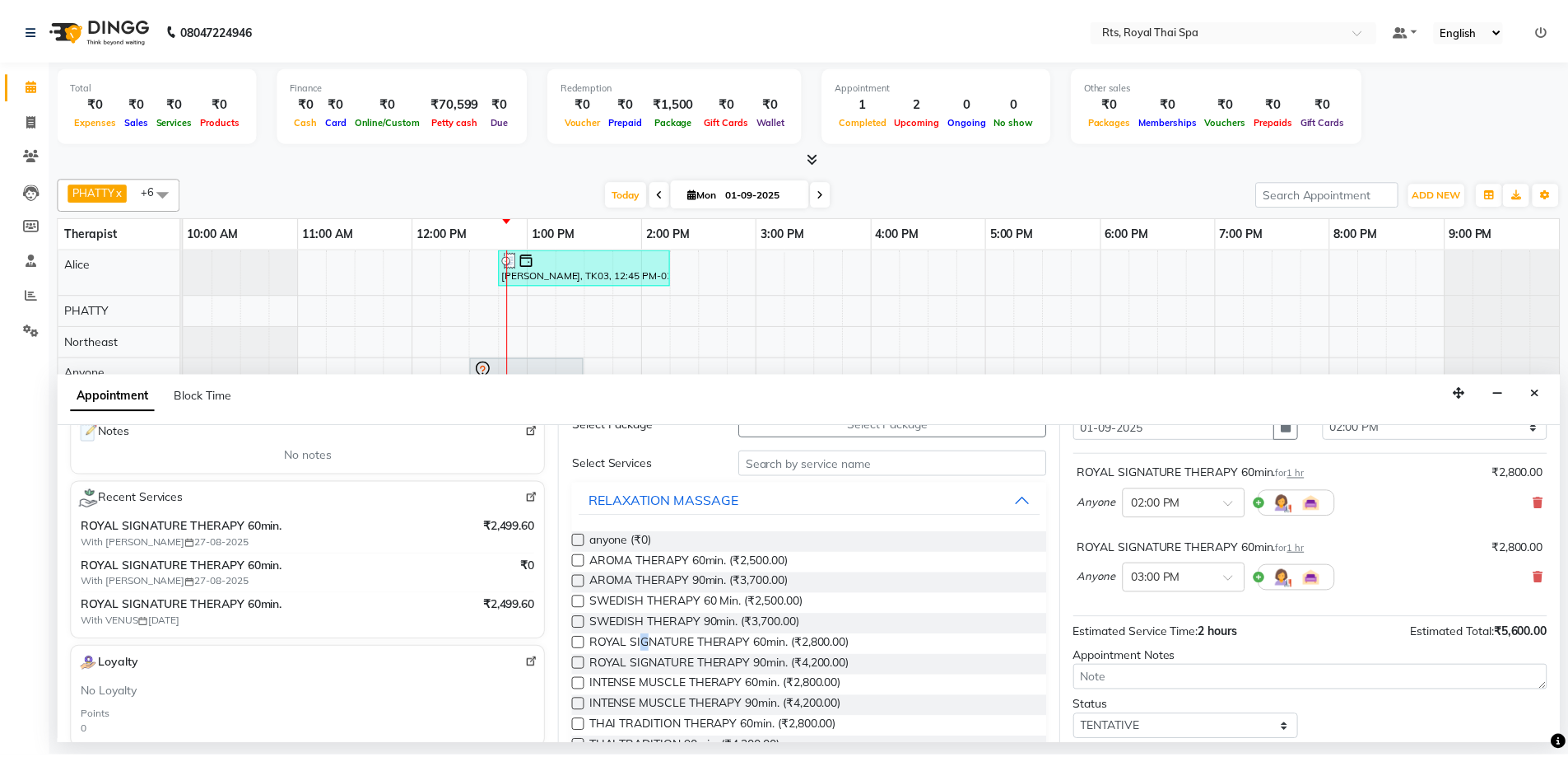
scroll to position [173, 0]
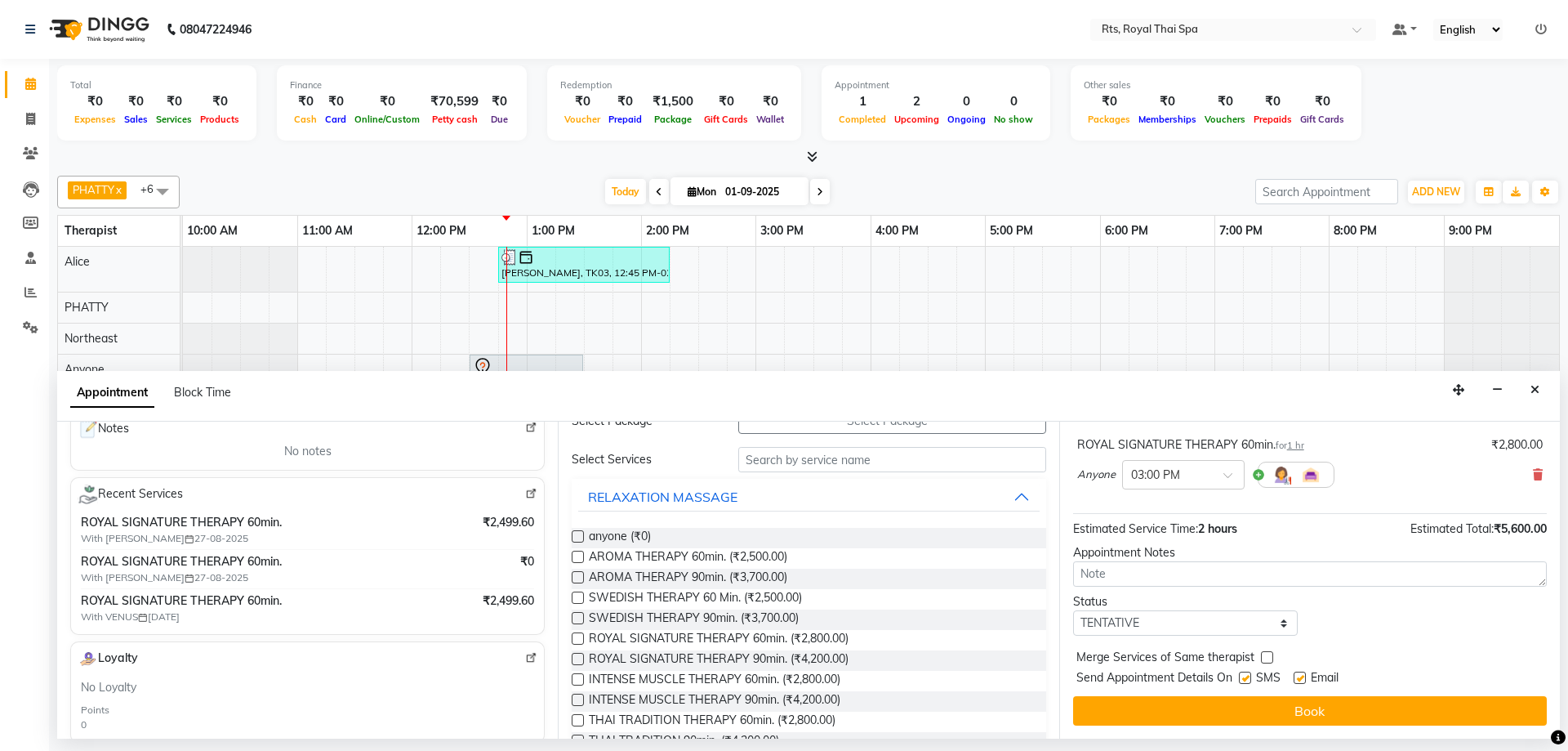
drag, startPoint x: 1244, startPoint y: 676, endPoint x: 1244, endPoint y: 685, distance: 9.0
click at [1244, 683] on label at bounding box center [1245, 677] width 13 height 13
click at [1244, 683] on input "checkbox" at bounding box center [1244, 679] width 11 height 11
checkbox input "false"
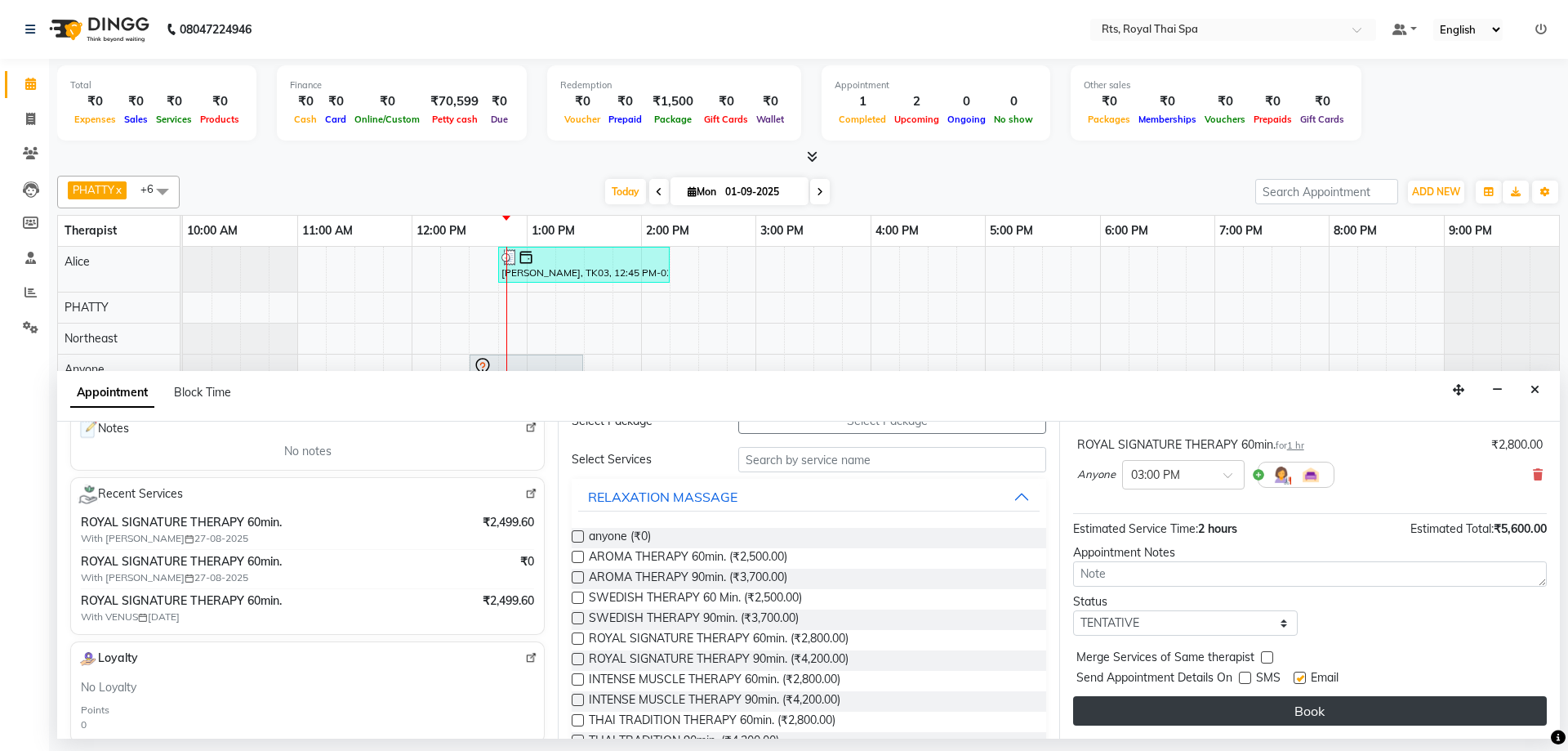
click at [1236, 715] on button "Book" at bounding box center [1309, 711] width 473 height 30
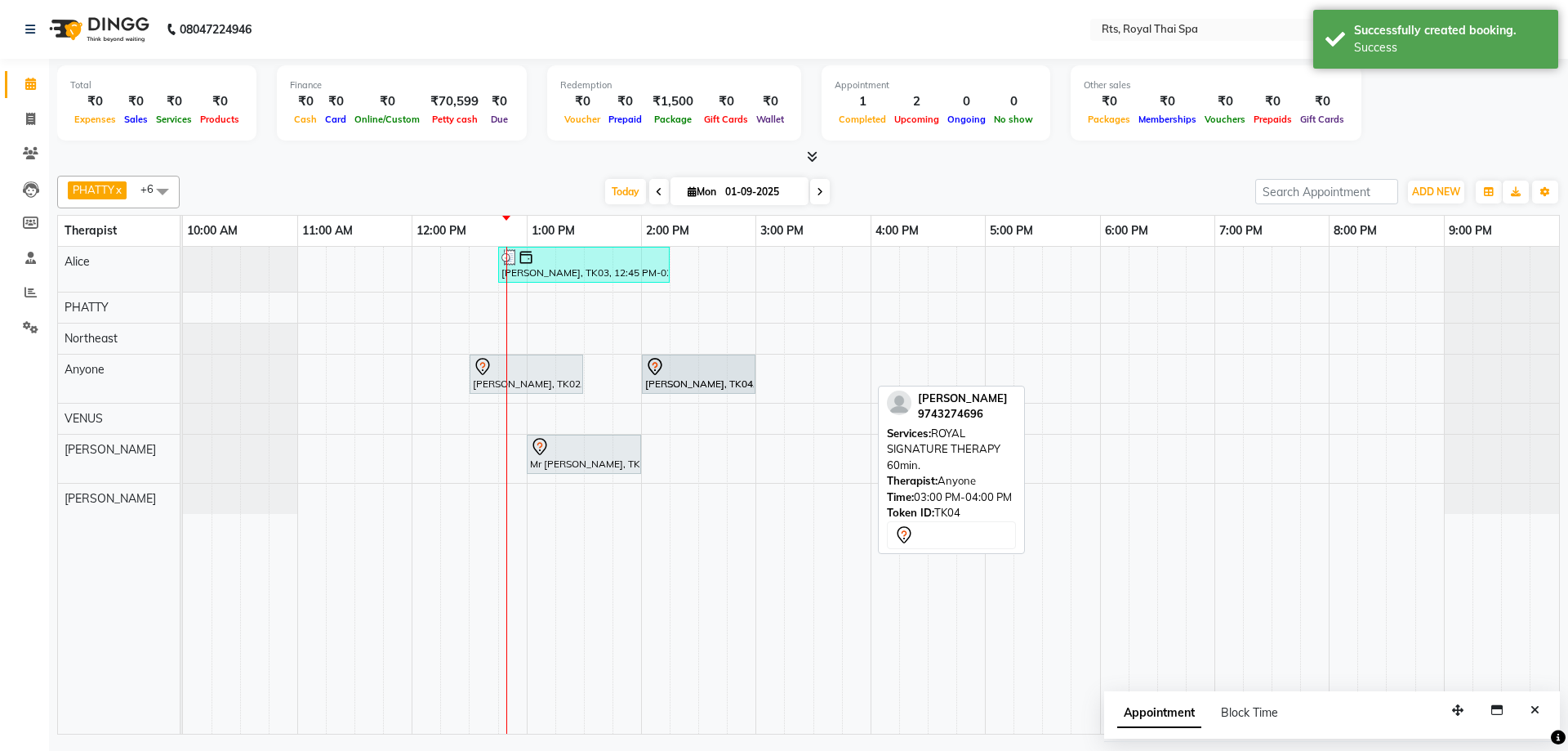
drag, startPoint x: 806, startPoint y: 372, endPoint x: 690, endPoint y: 385, distance: 116.7
click at [183, 385] on div "[PERSON_NAME], TK02, 12:30 PM-01:30 PM, SWEDISH THERAPY 60 Min. [PERSON_NAME], …" at bounding box center [183, 379] width 0 height 49
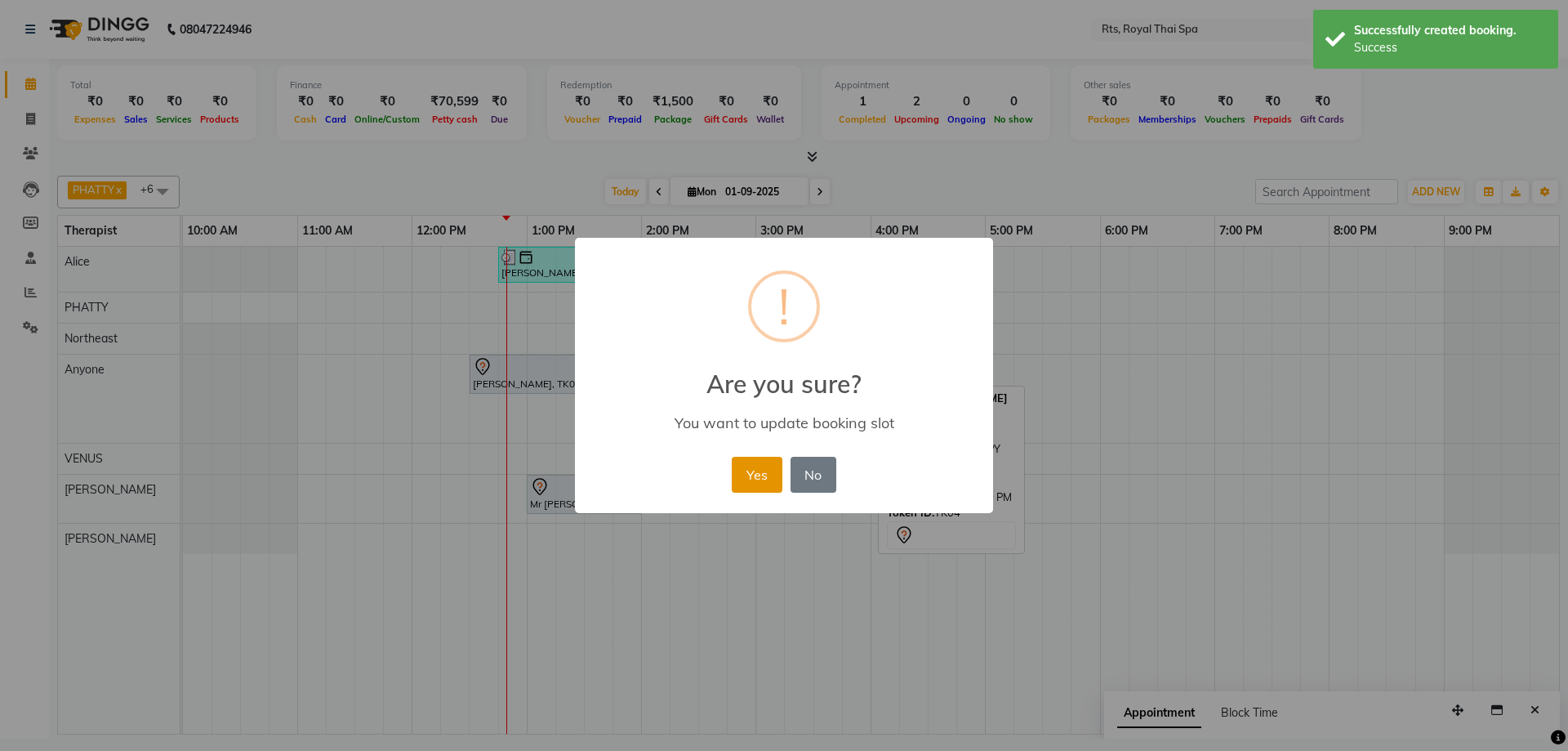
click at [756, 474] on button "Yes" at bounding box center [756, 474] width 49 height 36
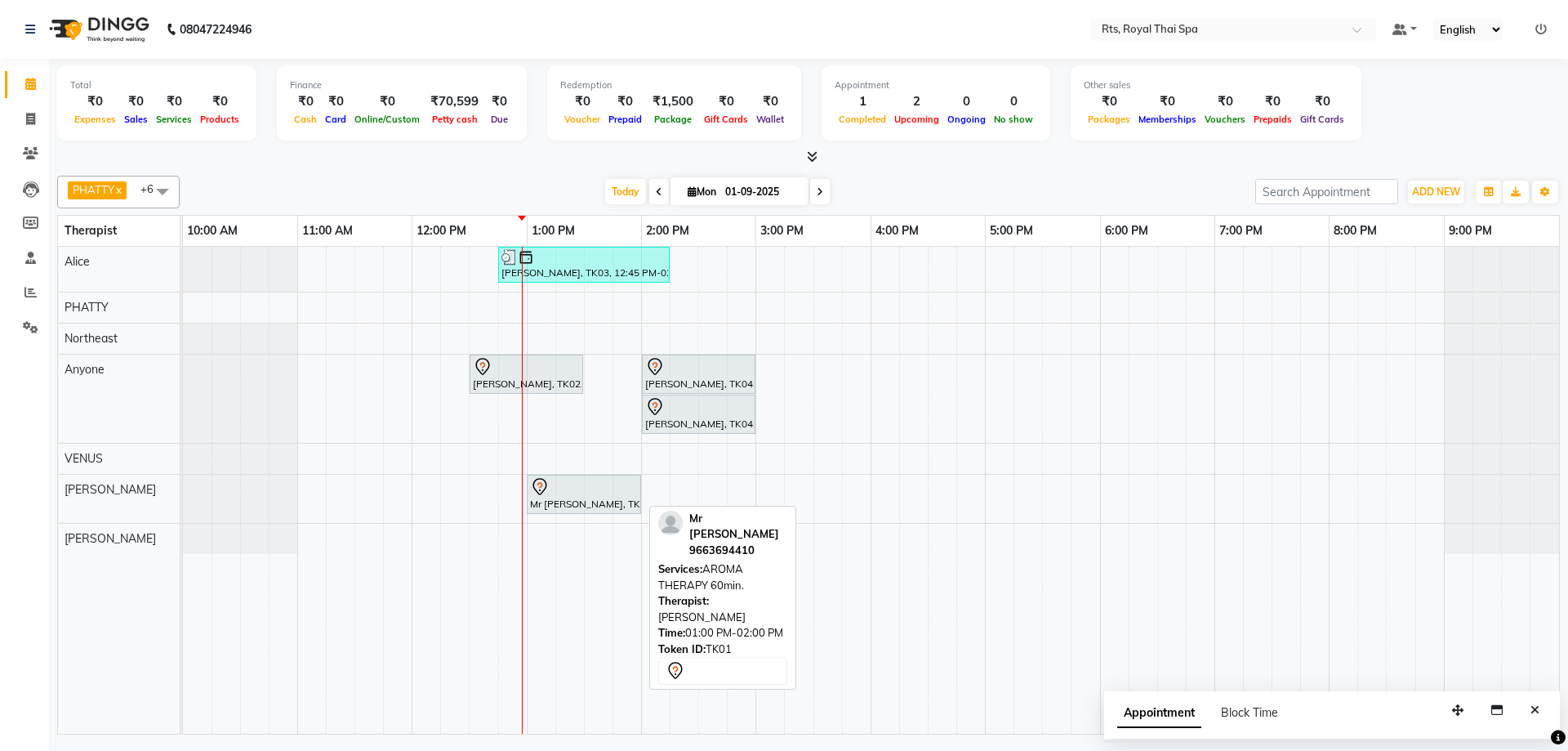
click at [552, 499] on div "Mr [PERSON_NAME], TK01, 01:00 PM-02:00 PM, AROMA THERAPY 60min." at bounding box center [584, 494] width 111 height 34
select select "7"
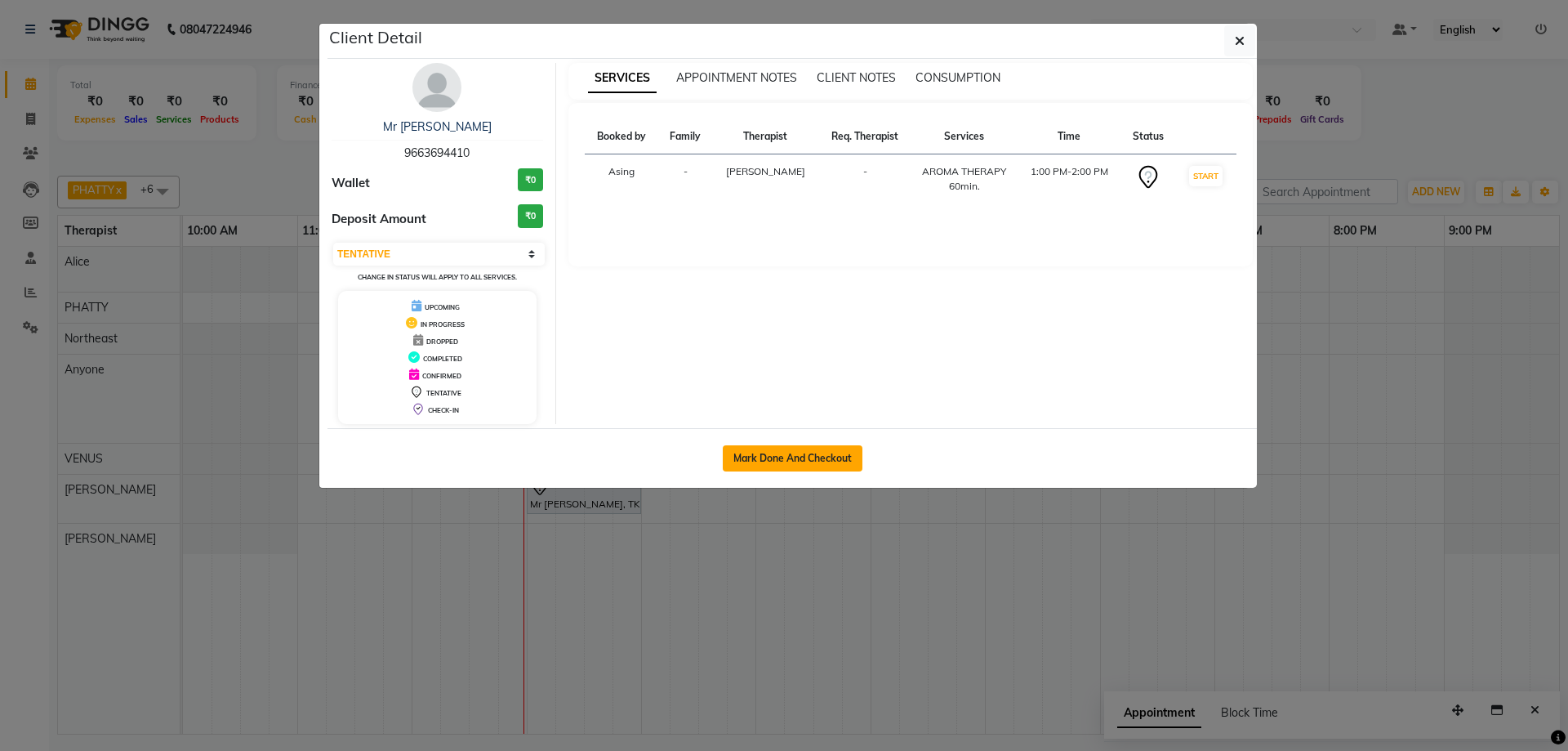
click at [811, 450] on button "Mark Done And Checkout" at bounding box center [792, 458] width 139 height 26
select select "service"
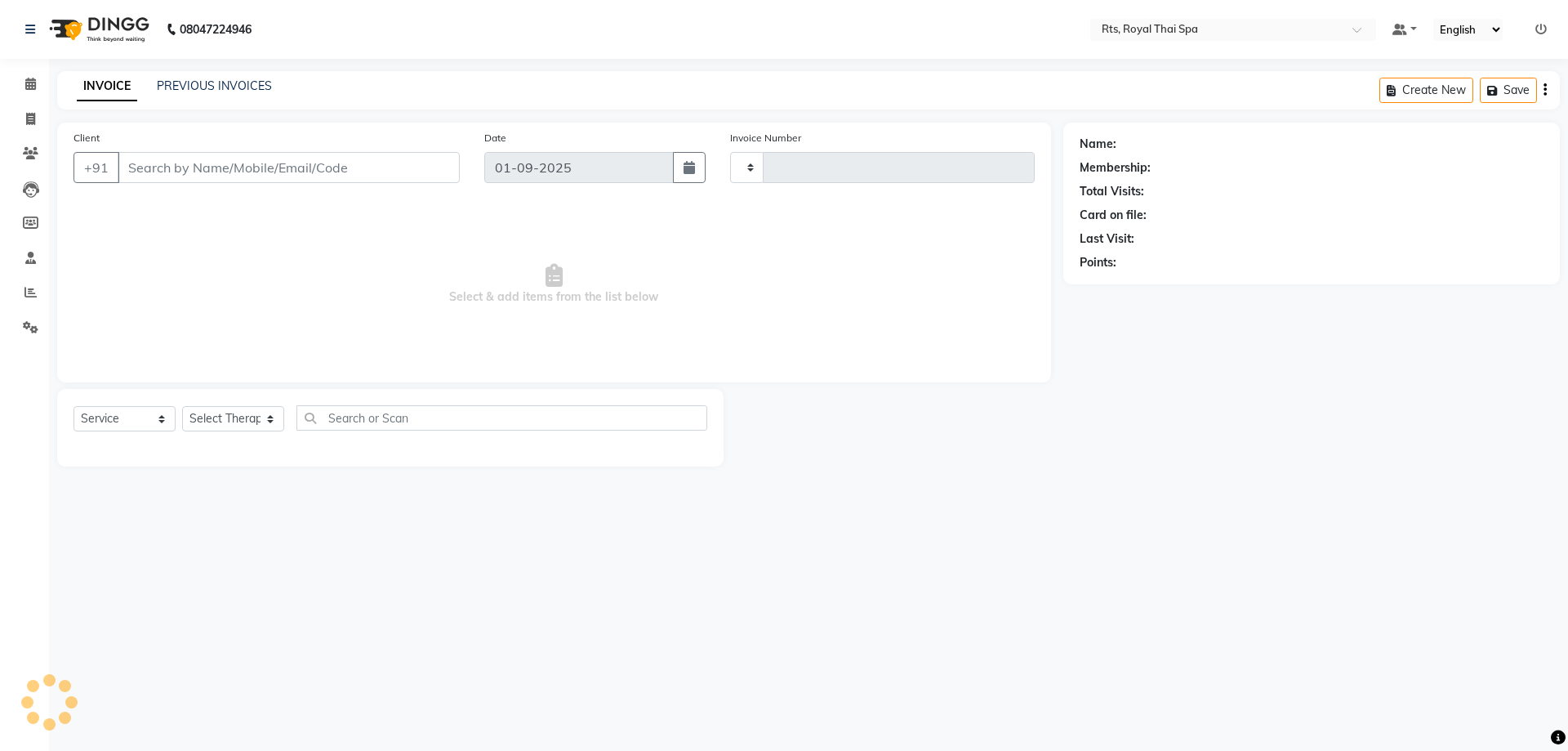
type input "2983"
select select "5288"
type input "9663694410"
select select "65624"
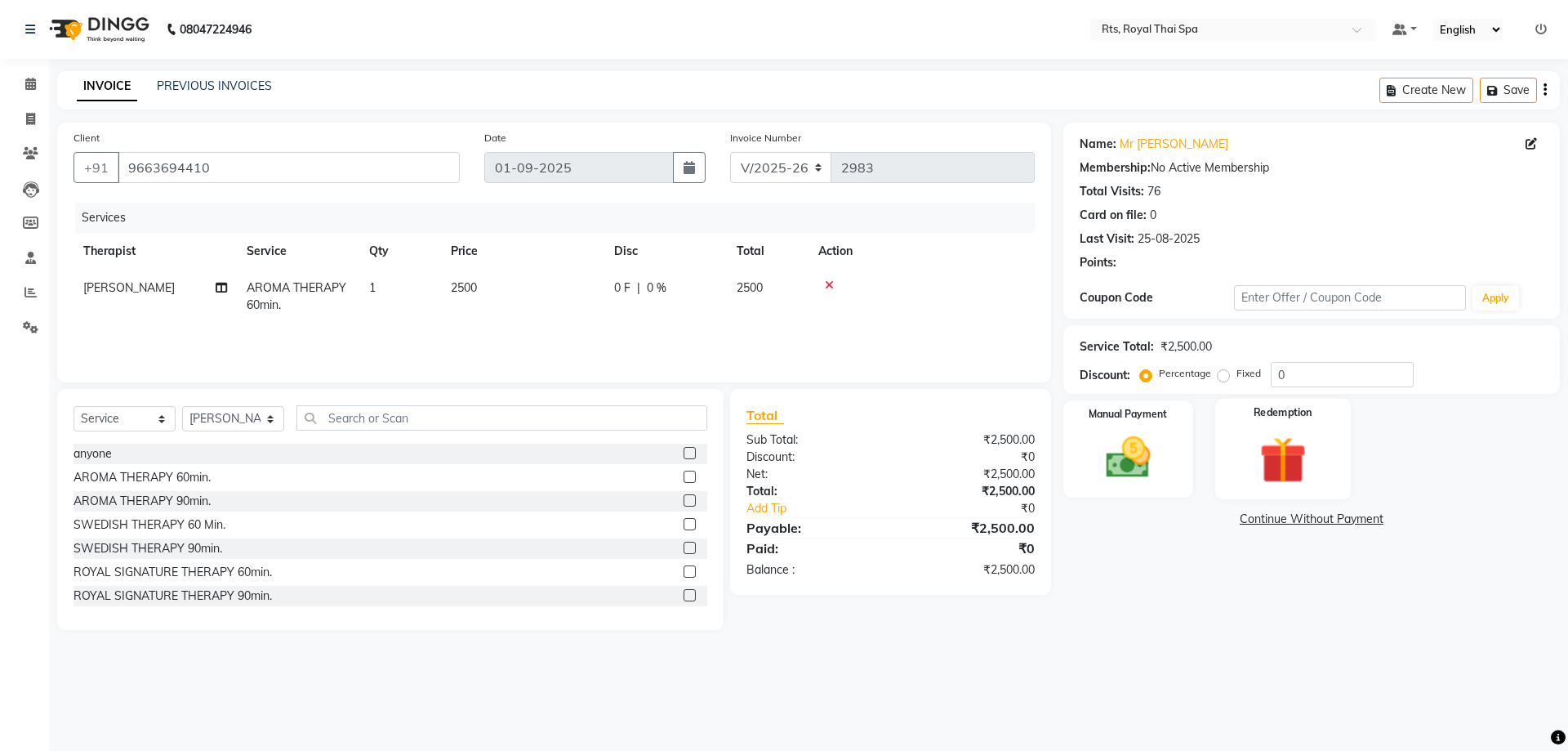
click at [1311, 455] on img at bounding box center [1282, 459] width 76 height 58
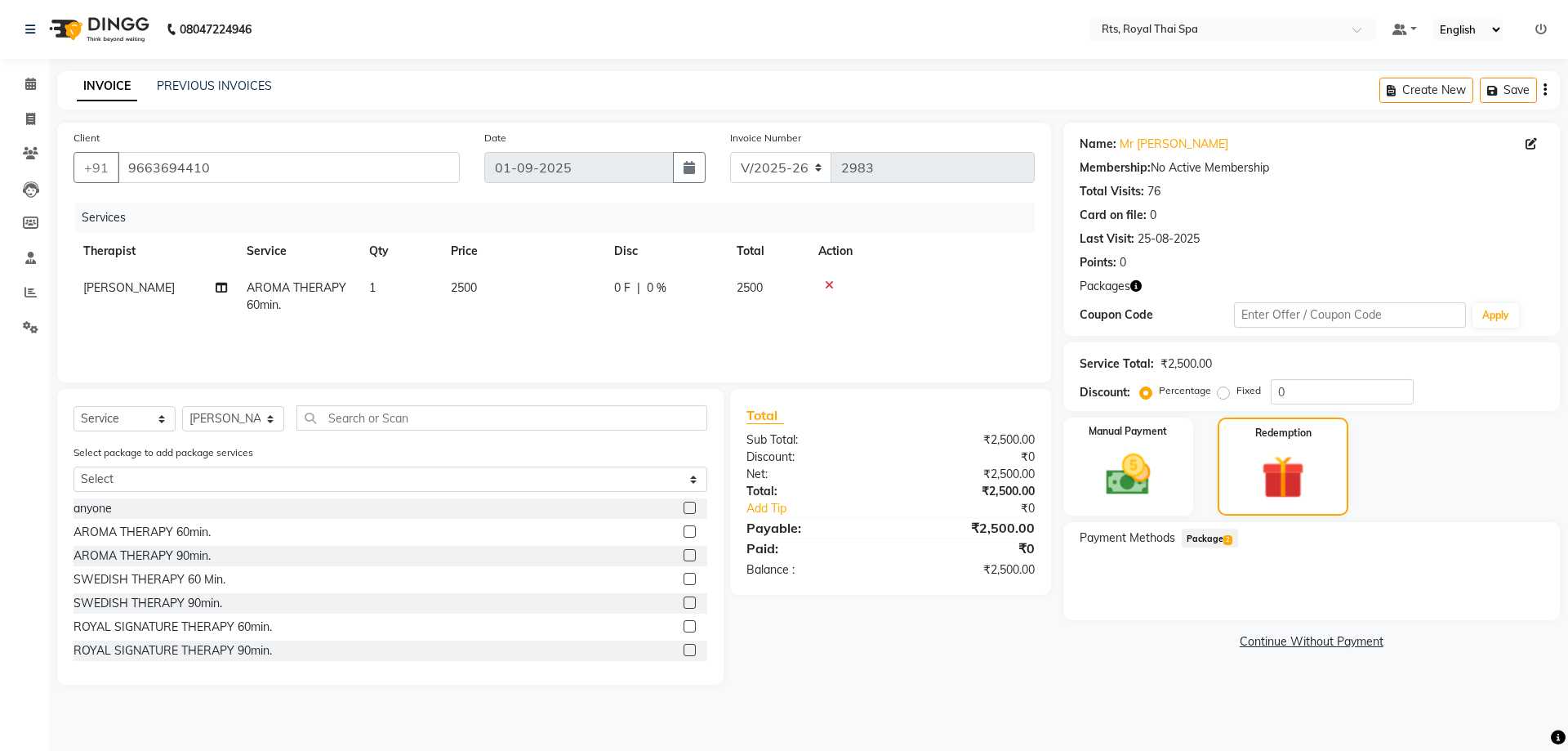
click at [1229, 543] on span "2" at bounding box center [1228, 540] width 9 height 10
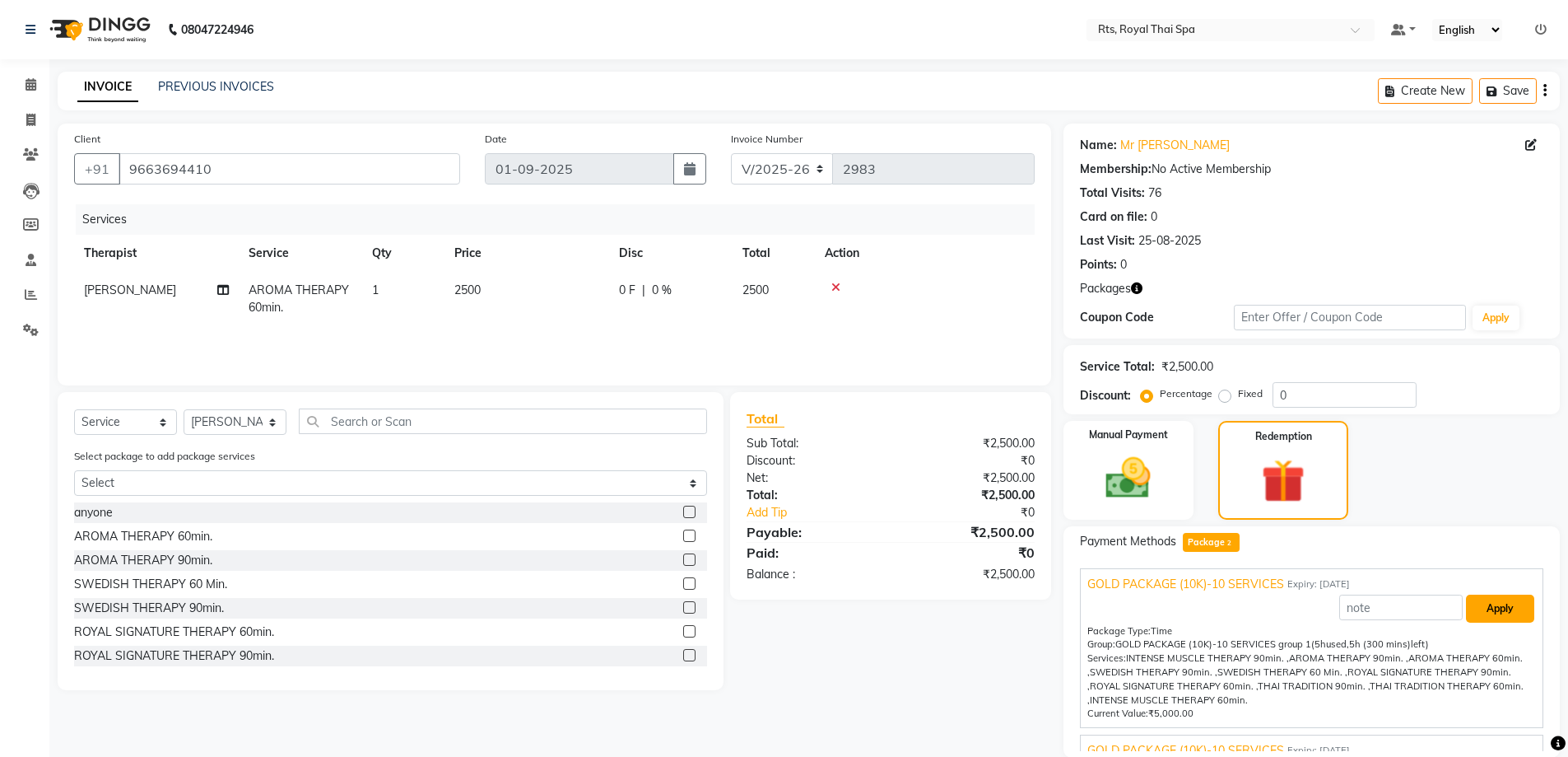
click at [1510, 608] on button "Apply" at bounding box center [1499, 608] width 68 height 28
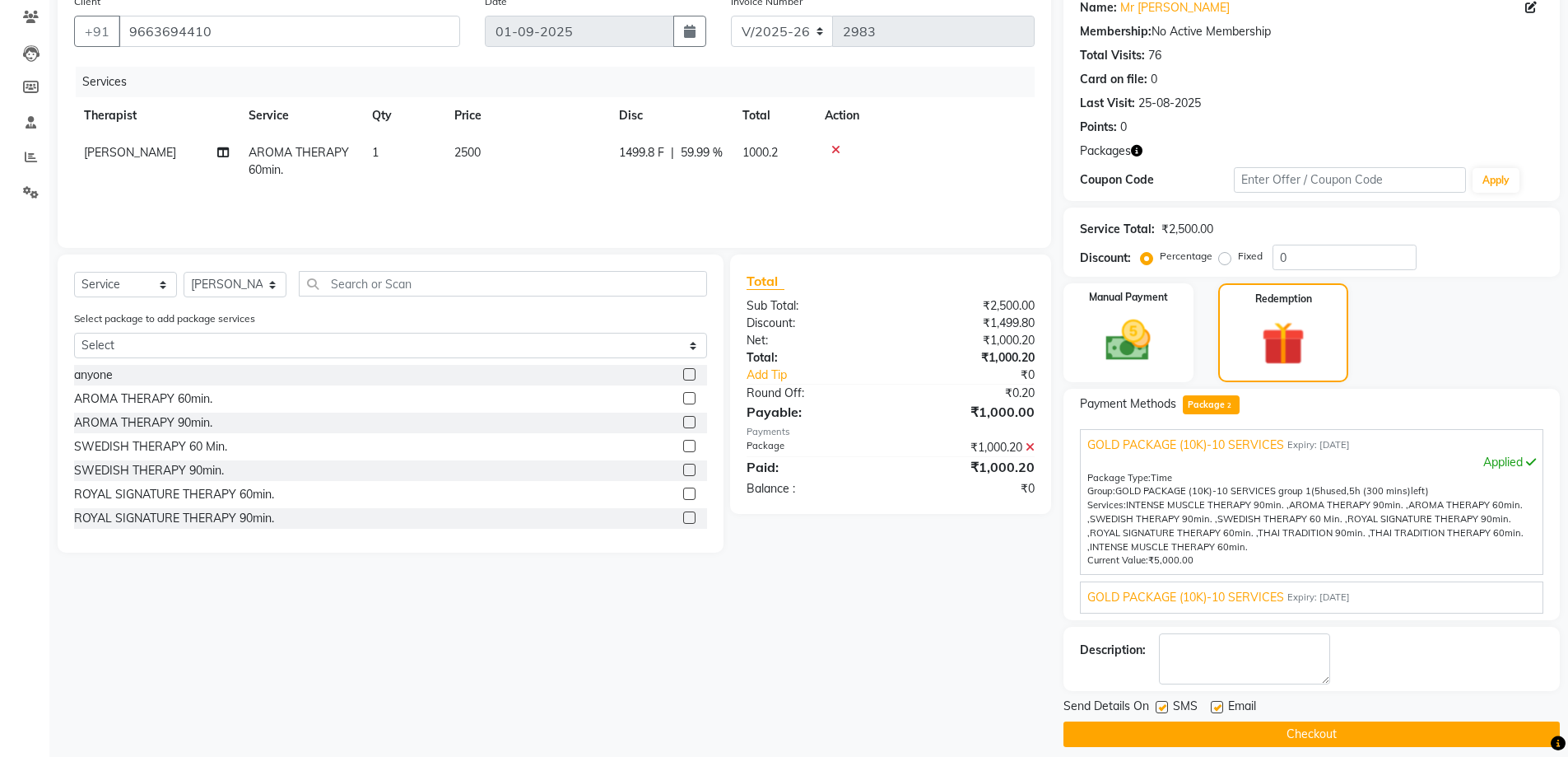
scroll to position [152, 0]
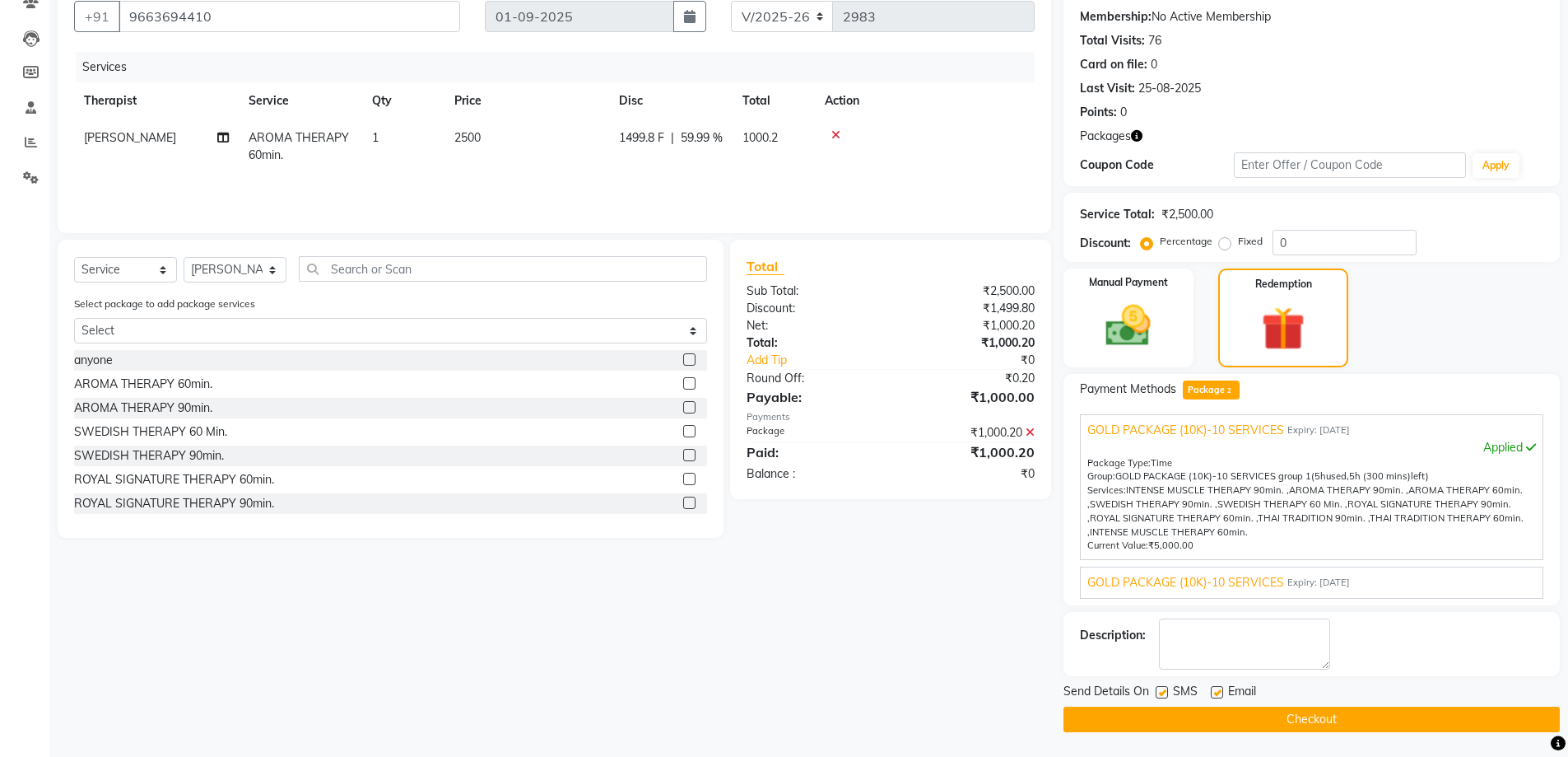
click at [1164, 694] on label at bounding box center [1162, 692] width 13 height 13
click at [1164, 694] on input "checkbox" at bounding box center [1162, 693] width 11 height 11
checkbox input "false"
click at [1214, 717] on button "Checkout" at bounding box center [1312, 719] width 496 height 25
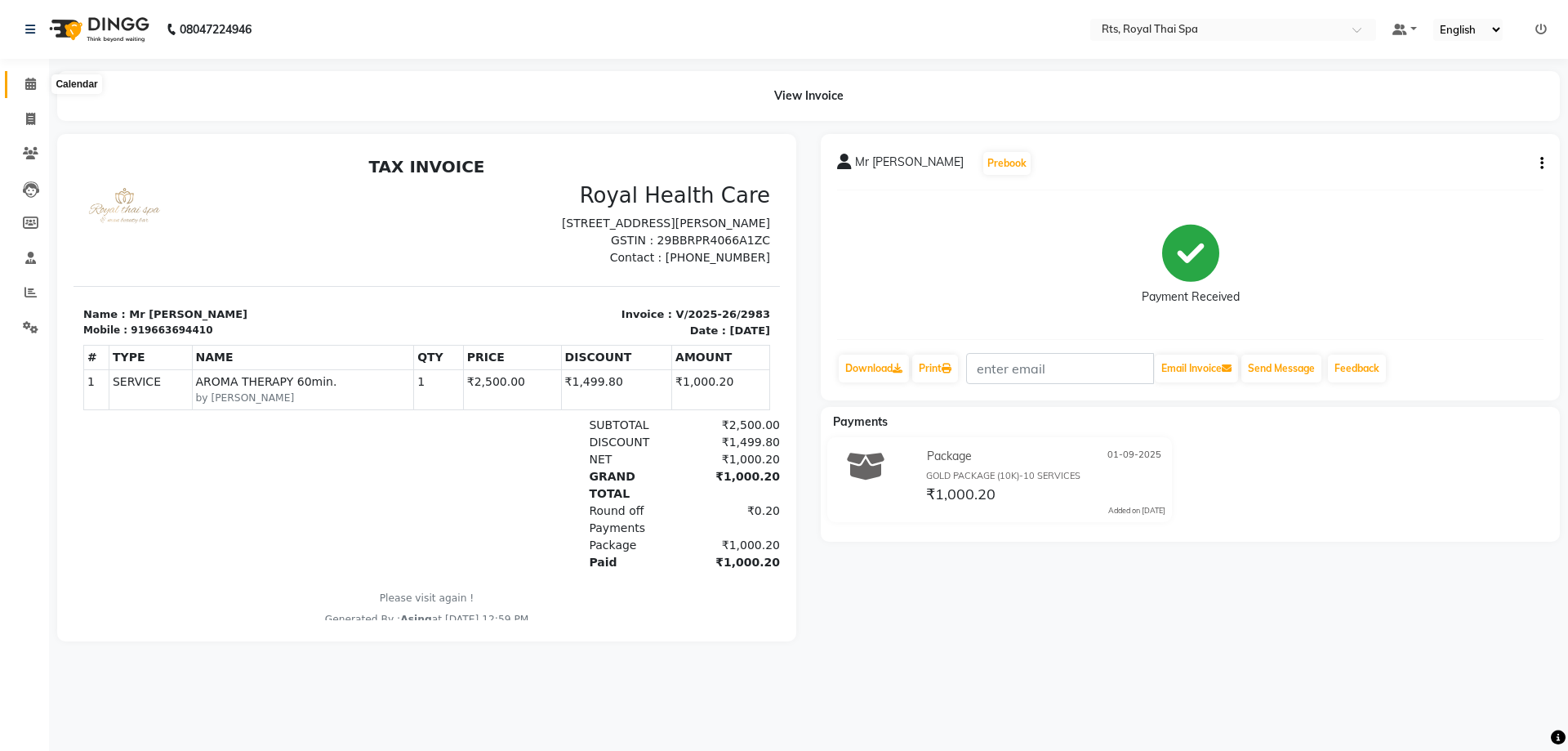
click at [31, 88] on icon at bounding box center [31, 84] width 11 height 13
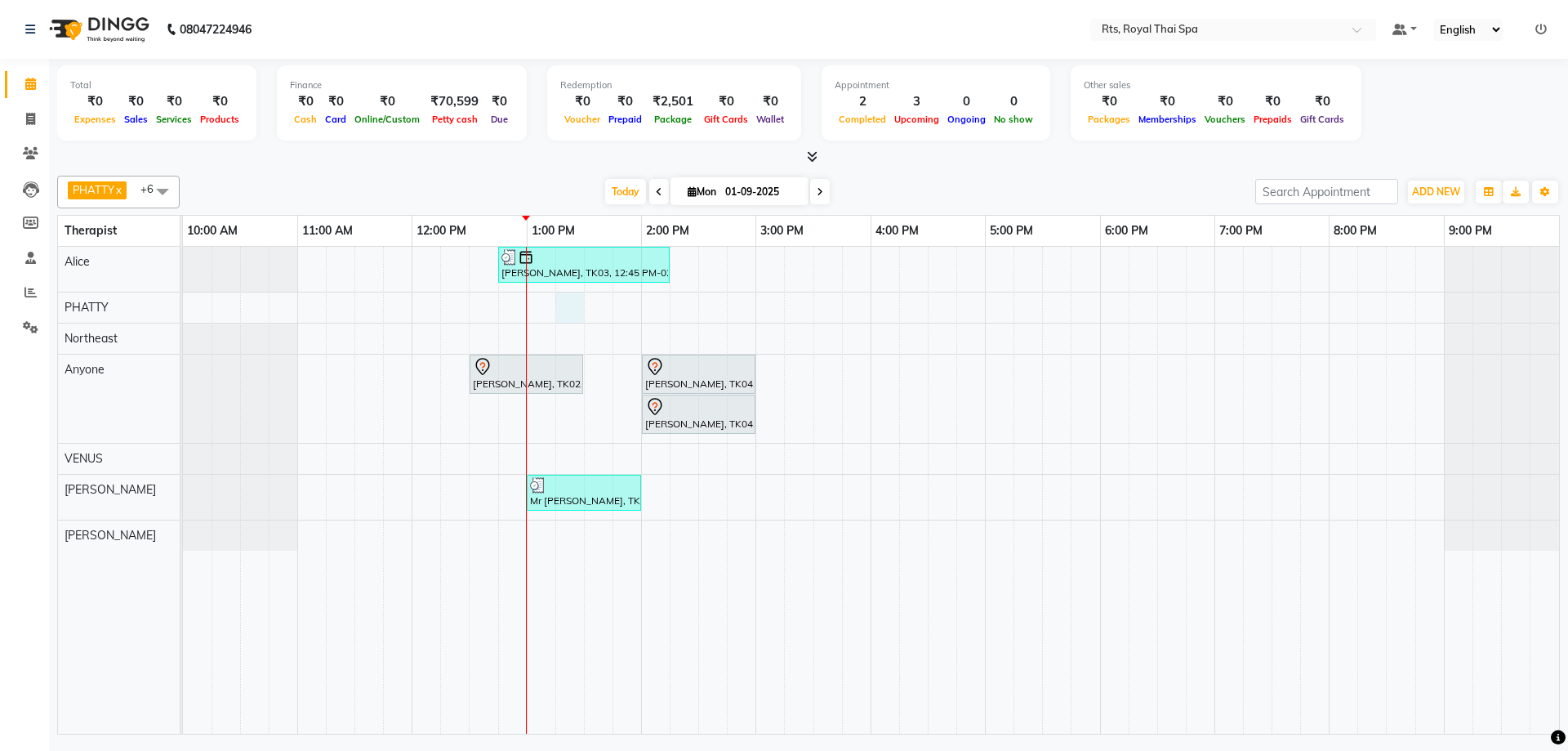
click at [569, 312] on div "[PERSON_NAME], TK03, 12:45 PM-02:15 PM, ROYAL SIGNATURE THERAPY 90min. [PERSON_…" at bounding box center [871, 490] width 1376 height 487
select select "34835"
select select "tentative"
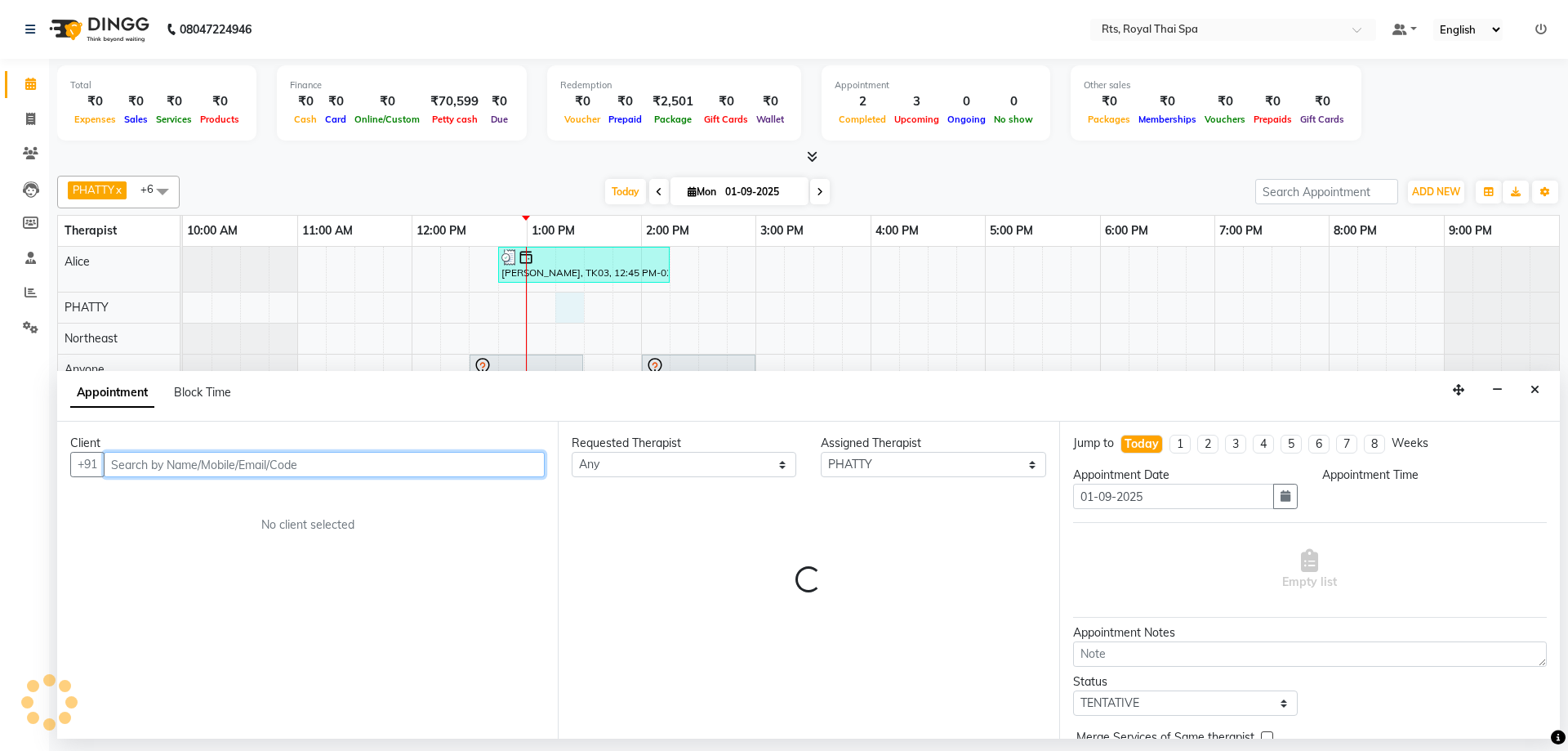
select select "795"
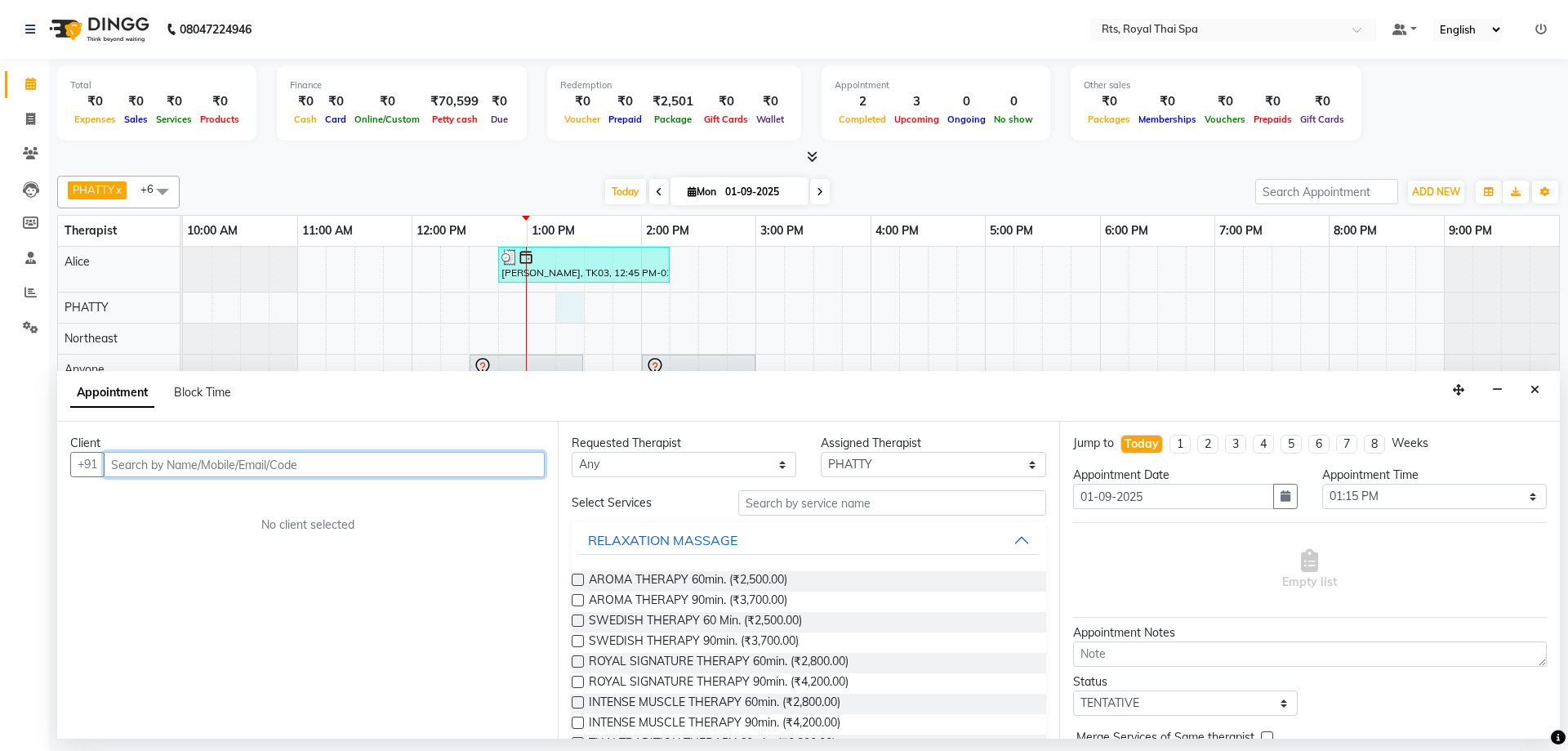
click at [410, 472] on input "text" at bounding box center [323, 464] width 441 height 25
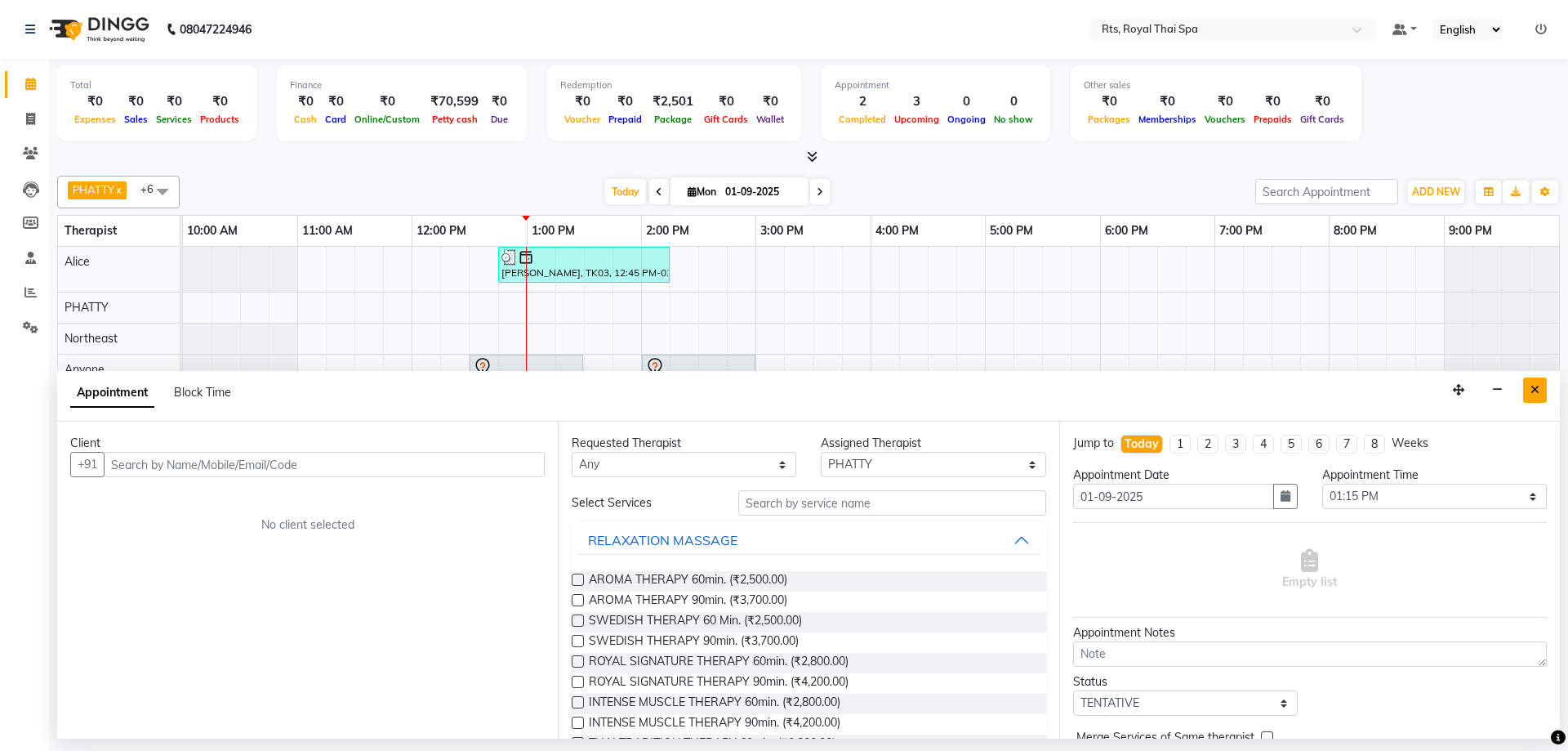
click at [1538, 389] on icon "Close" at bounding box center [1535, 389] width 9 height 12
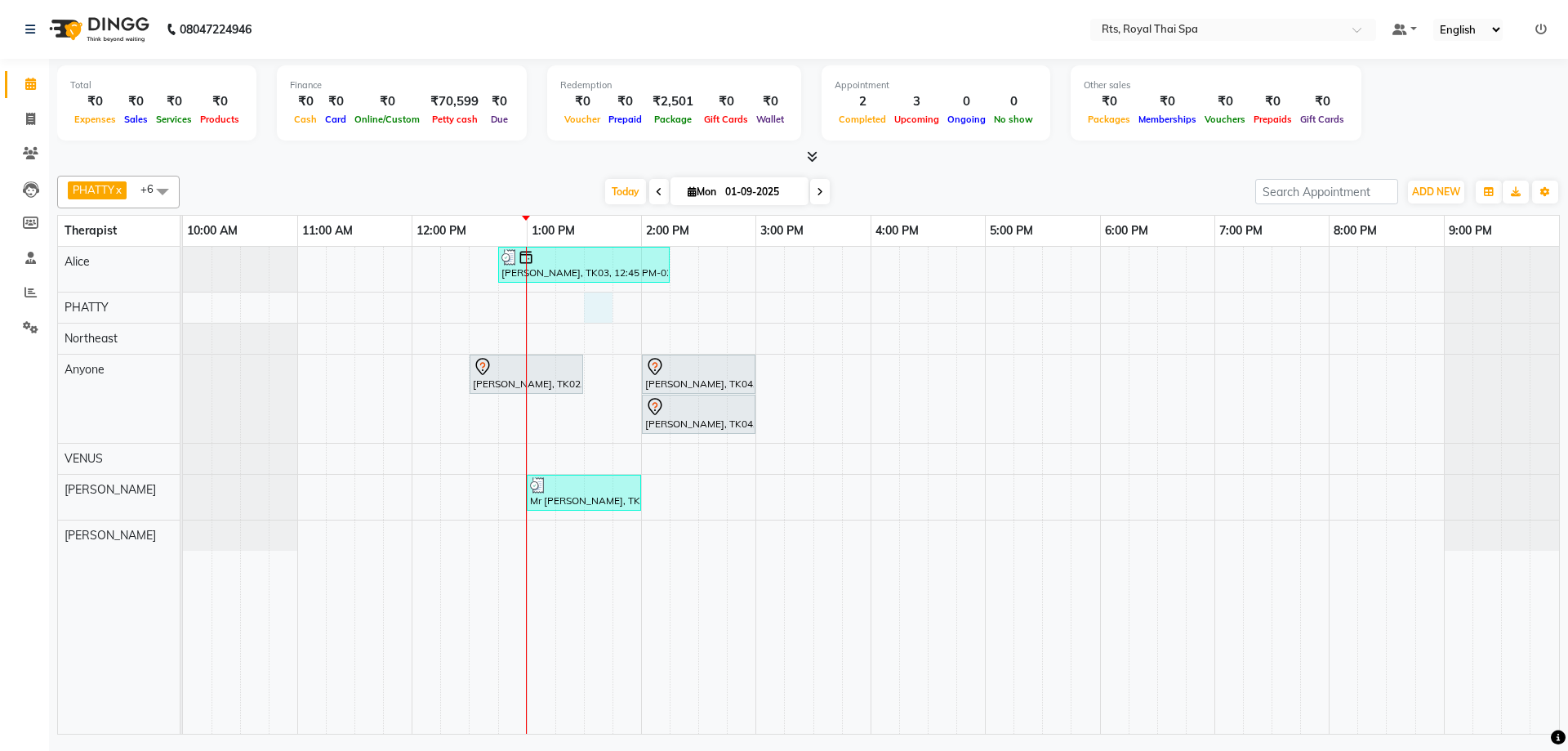
click at [593, 314] on div "[PERSON_NAME], TK03, 12:45 PM-02:15 PM, ROYAL SIGNATURE THERAPY 90min. [PERSON_…" at bounding box center [871, 490] width 1376 height 487
select select "34835"
select select "810"
select select "tentative"
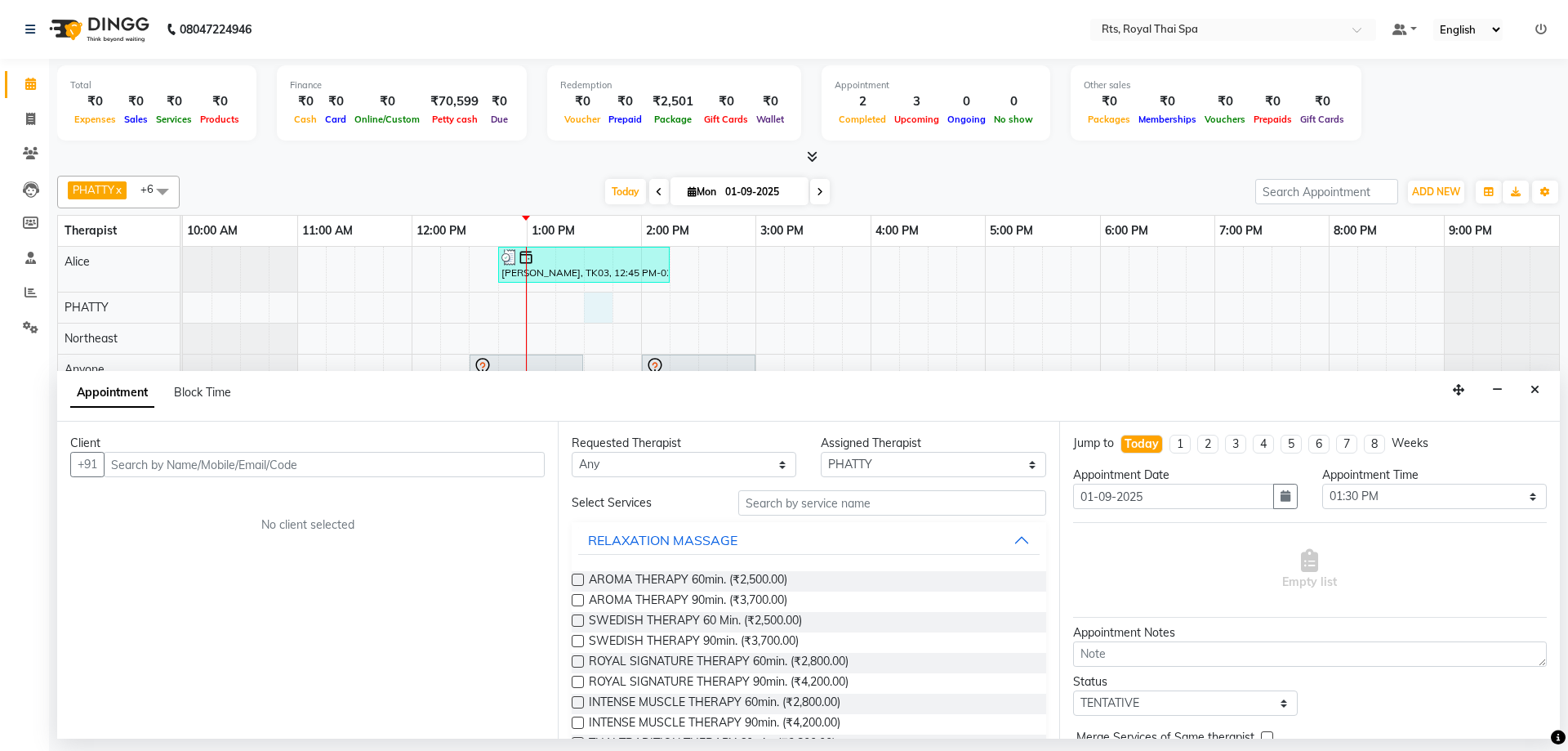
click at [374, 474] on input "text" at bounding box center [323, 464] width 441 height 25
click at [242, 471] on input "text" at bounding box center [323, 464] width 441 height 25
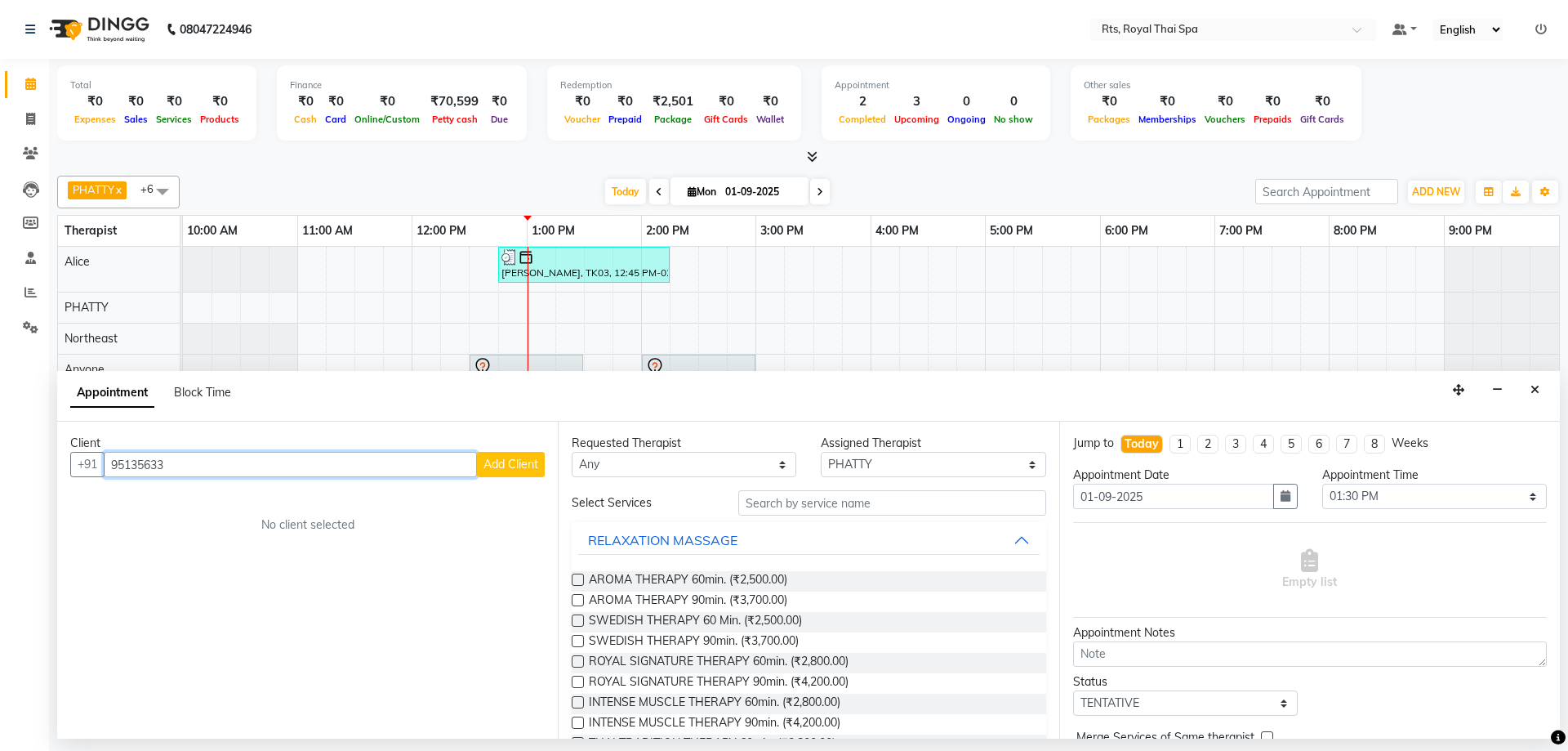
drag, startPoint x: 210, startPoint y: 462, endPoint x: 9, endPoint y: 428, distance: 203.9
click at [9, 428] on app-home "08047224946 Select Location × Rts, Royal Thai Spa Default Panel My Panel Englis…" at bounding box center [784, 369] width 1568 height 738
paste input "8123043337"
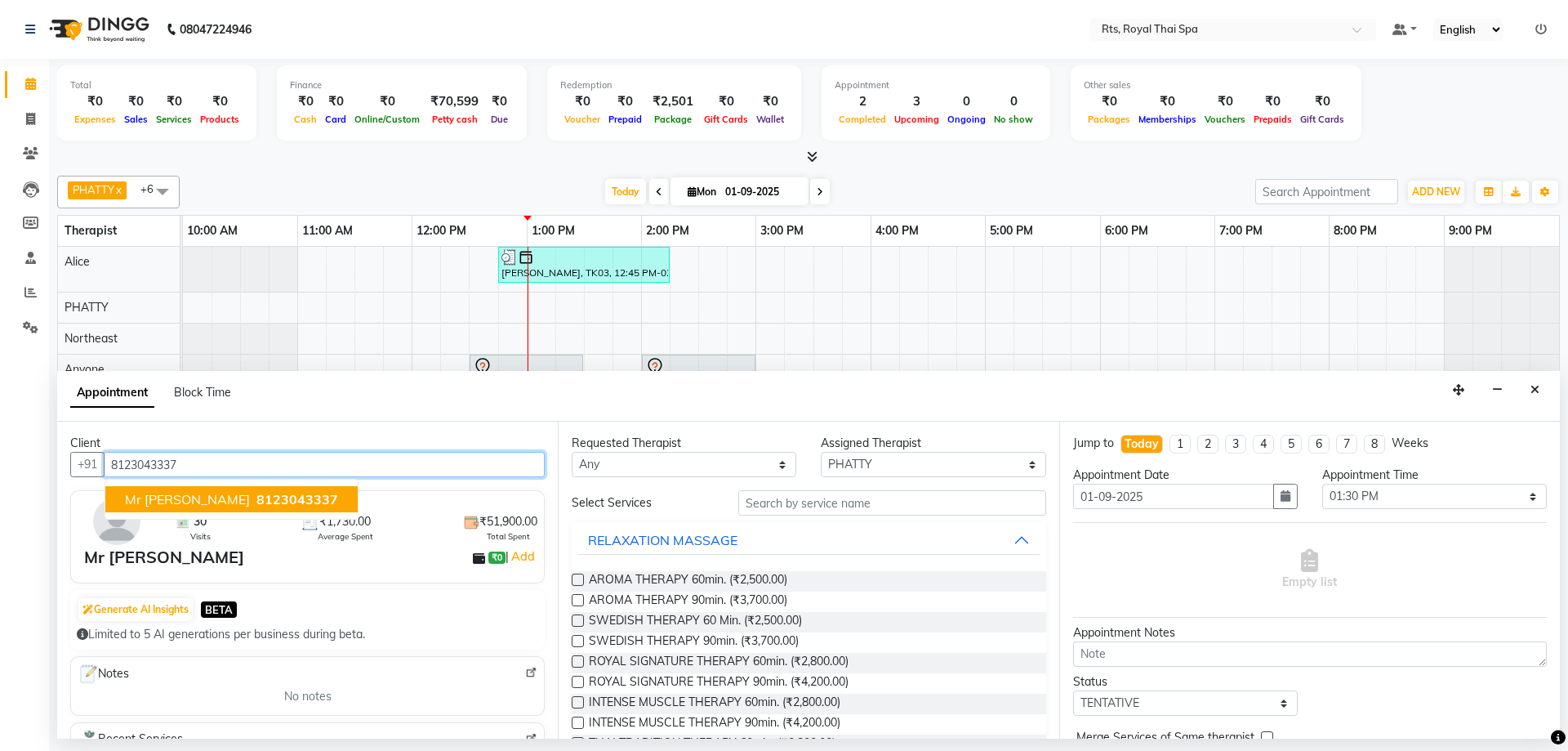
click at [256, 499] on span "8123043337" at bounding box center [296, 499] width 82 height 16
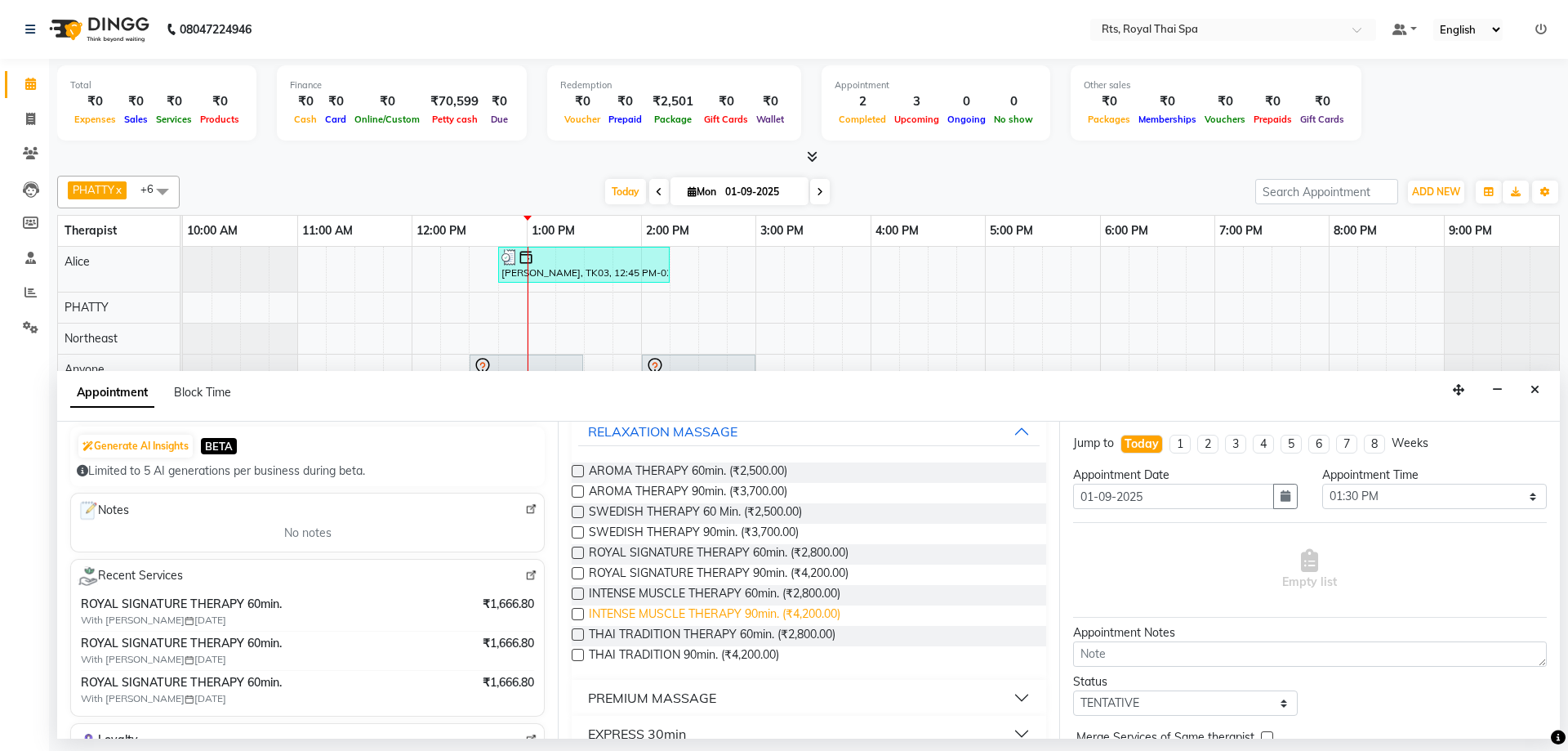
scroll to position [135, 0]
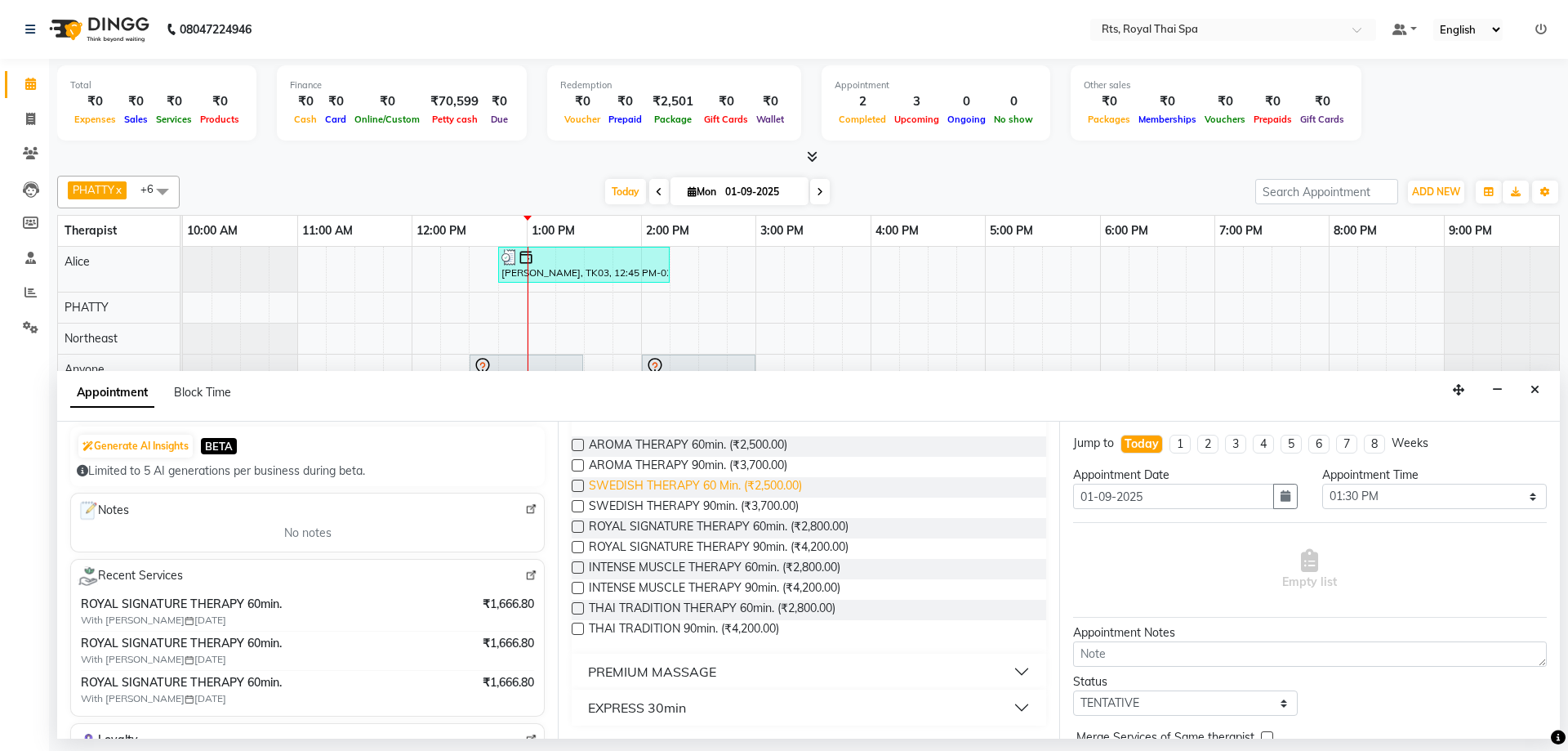
type input "8123043337"
click at [787, 485] on span "SWEDISH THERAPY 60 Min. (₹2,500.00)" at bounding box center [695, 487] width 213 height 21
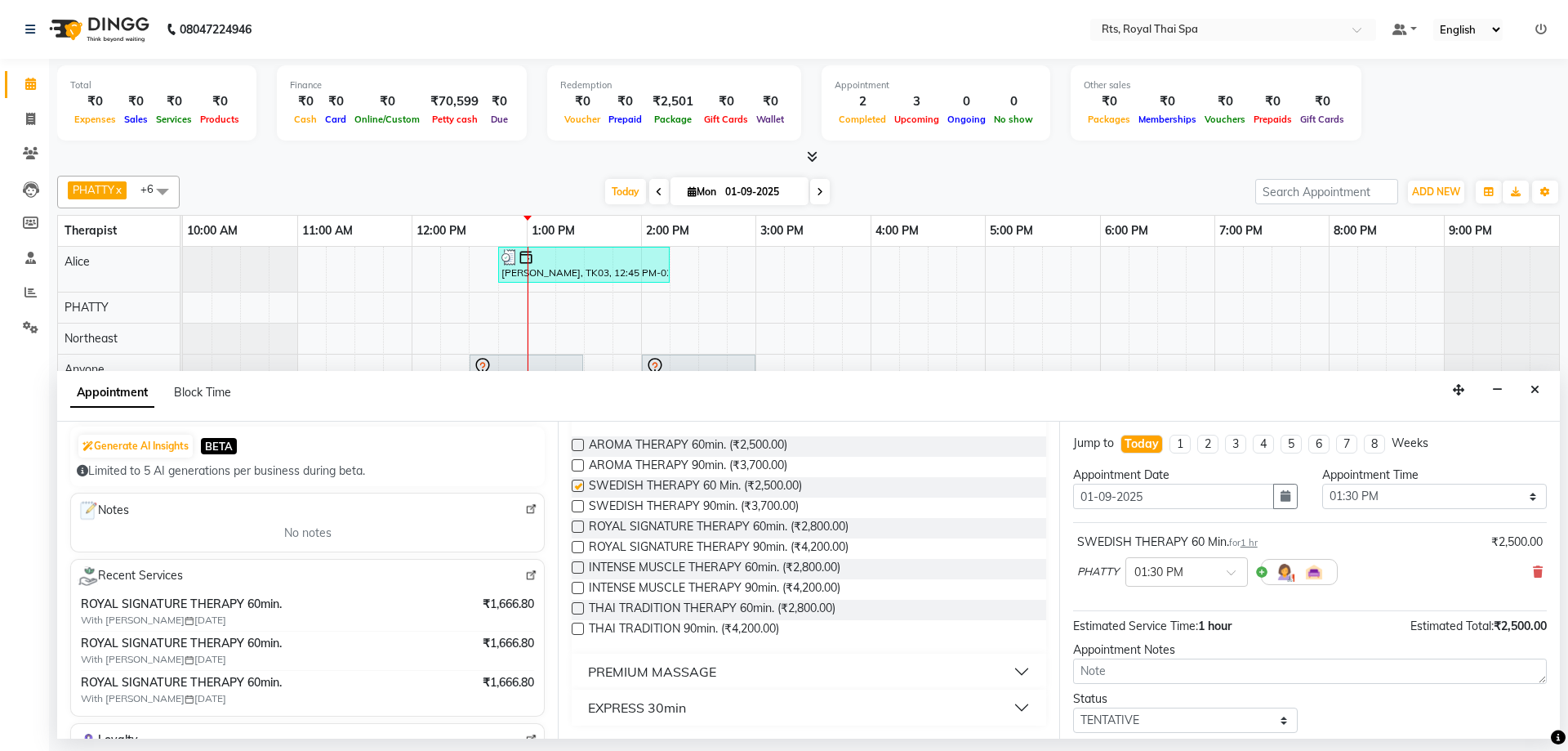
checkbox input "false"
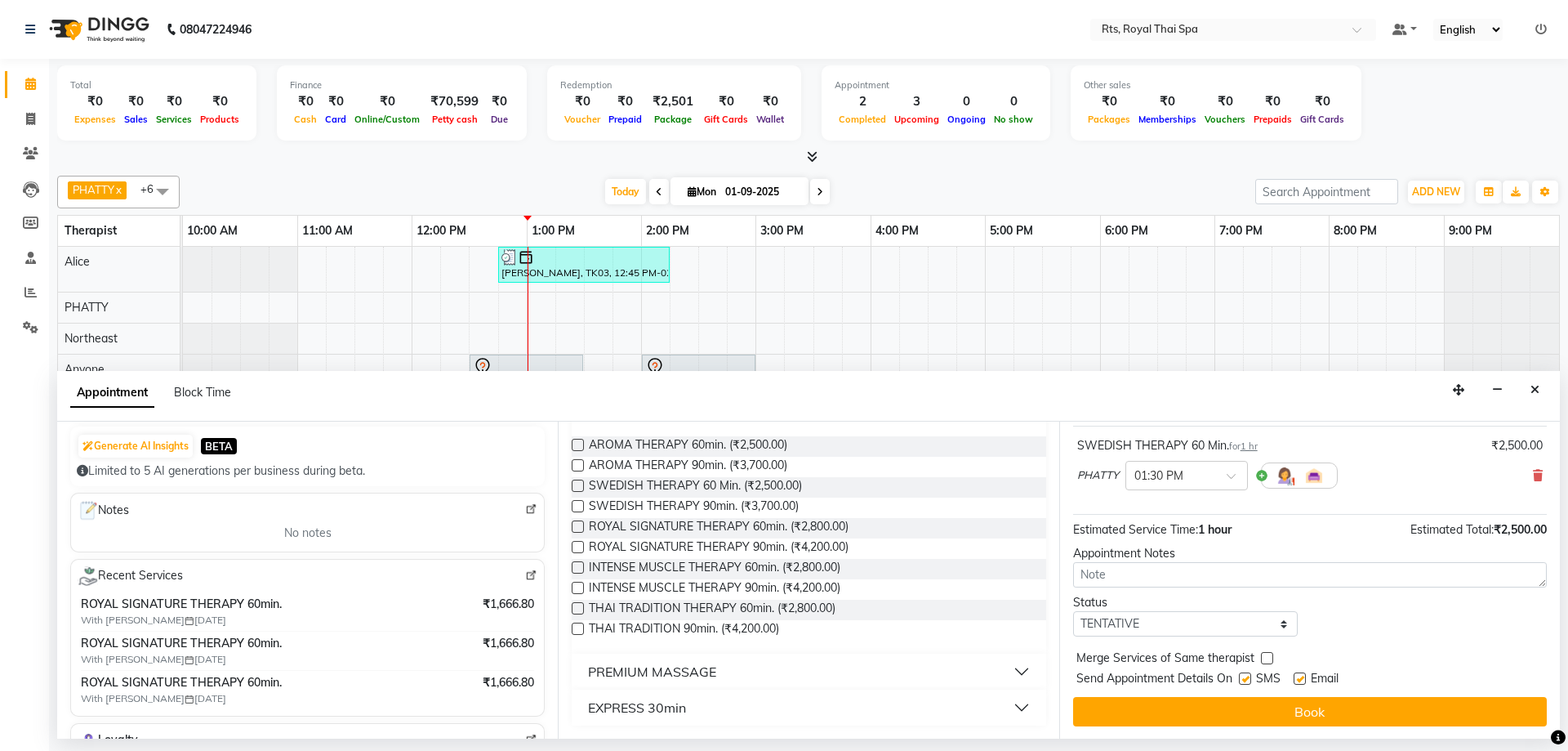
scroll to position [97, 0]
click at [1246, 678] on label at bounding box center [1245, 677] width 13 height 13
click at [1246, 678] on input "checkbox" at bounding box center [1244, 679] width 11 height 11
checkbox input "false"
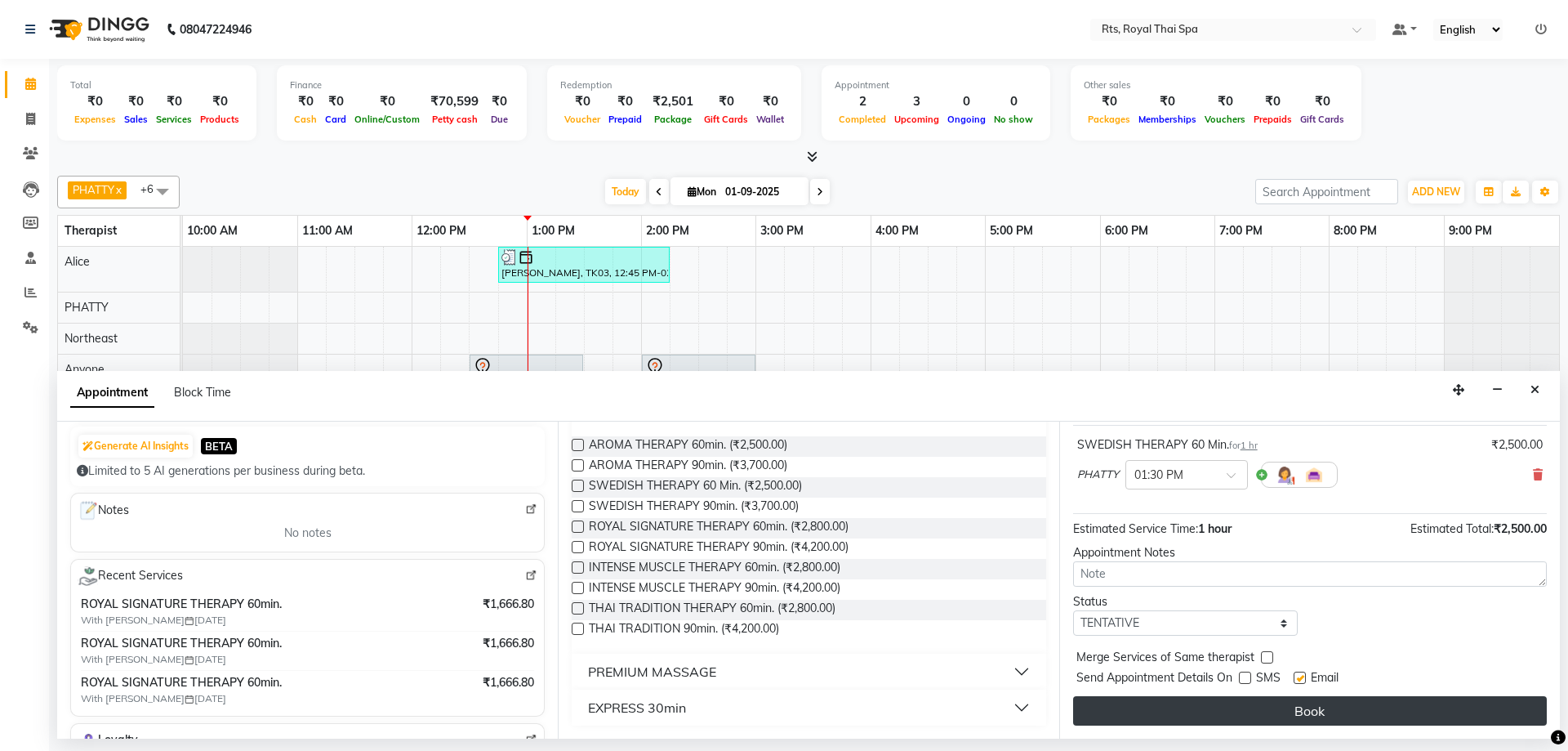
click at [1247, 716] on button "Book" at bounding box center [1309, 711] width 473 height 30
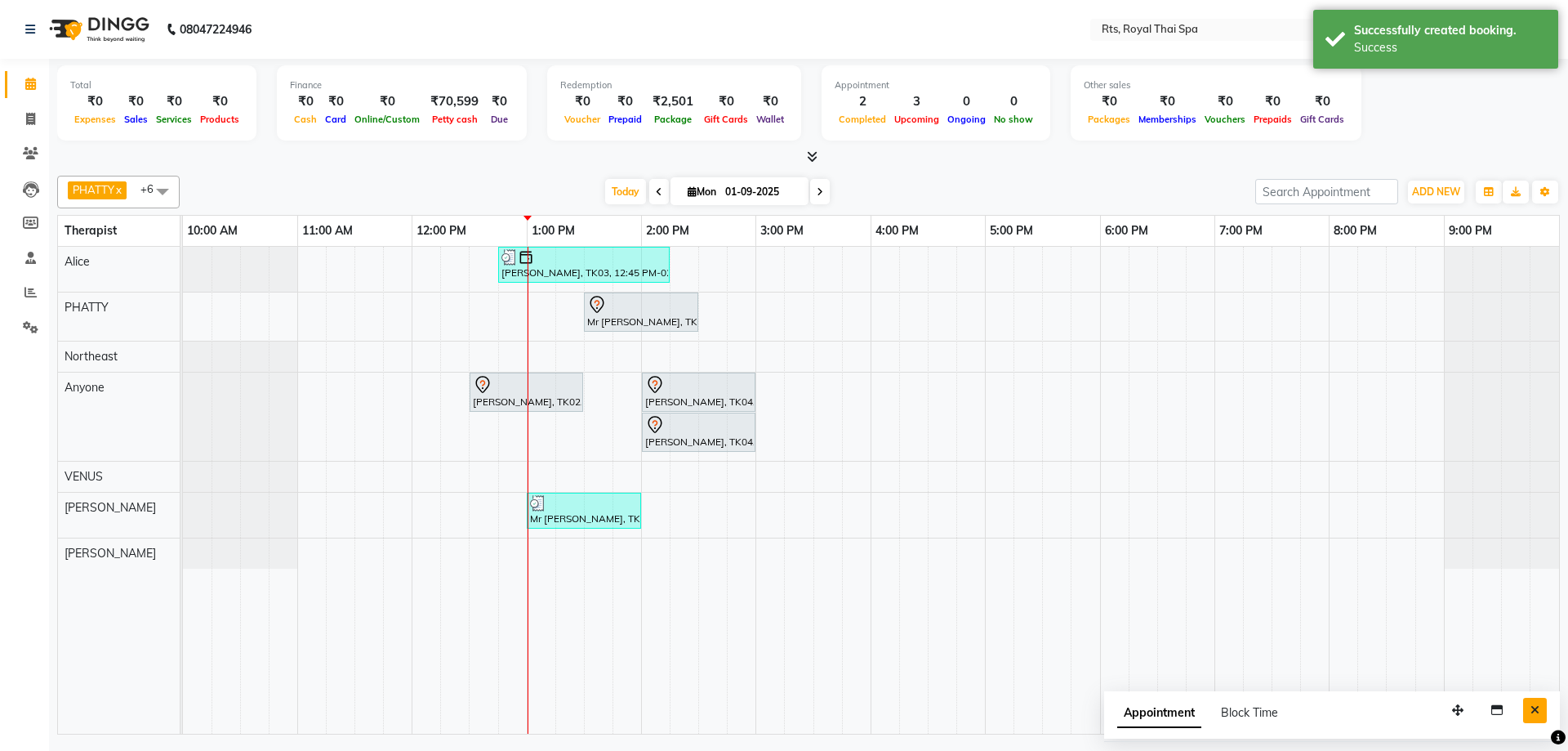
drag, startPoint x: 1534, startPoint y: 716, endPoint x: 1529, endPoint y: 709, distance: 8.6
click at [1534, 715] on button "Close" at bounding box center [1535, 710] width 23 height 25
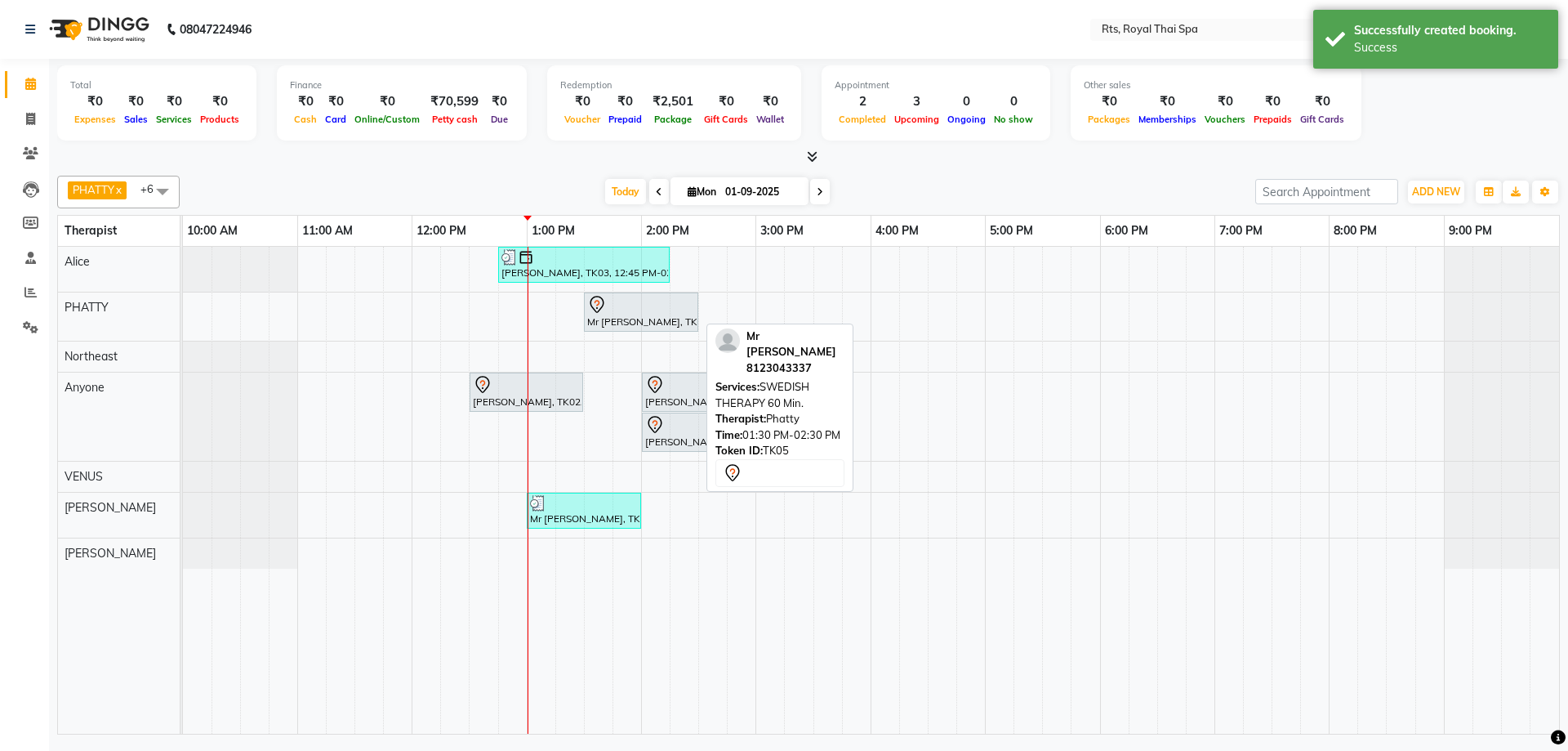
click at [597, 324] on div "Mr [PERSON_NAME], TK05, 01:30 PM-02:30 PM, SWEDISH THERAPY 60 Min." at bounding box center [641, 312] width 111 height 34
select select "7"
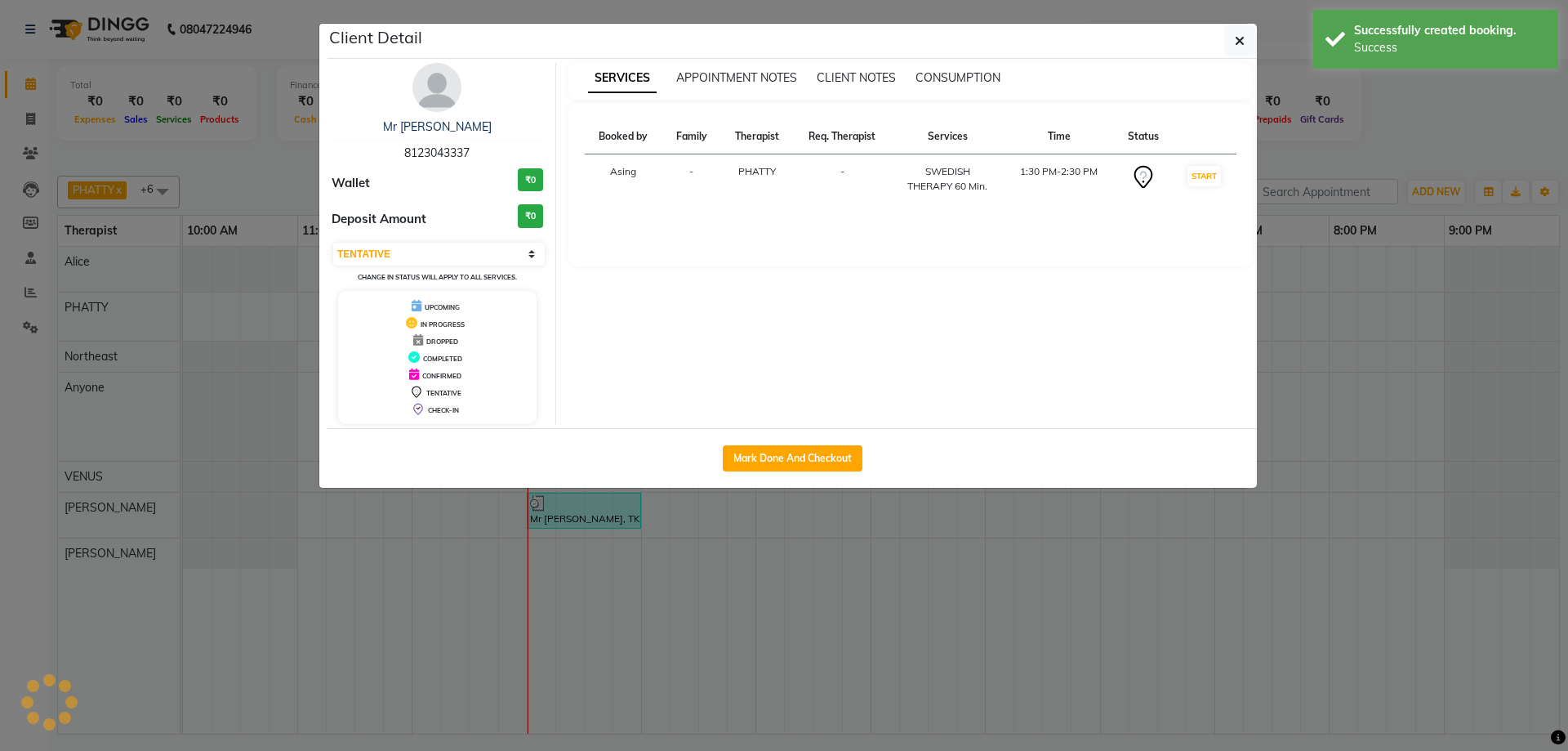
click at [434, 96] on img at bounding box center [436, 87] width 49 height 49
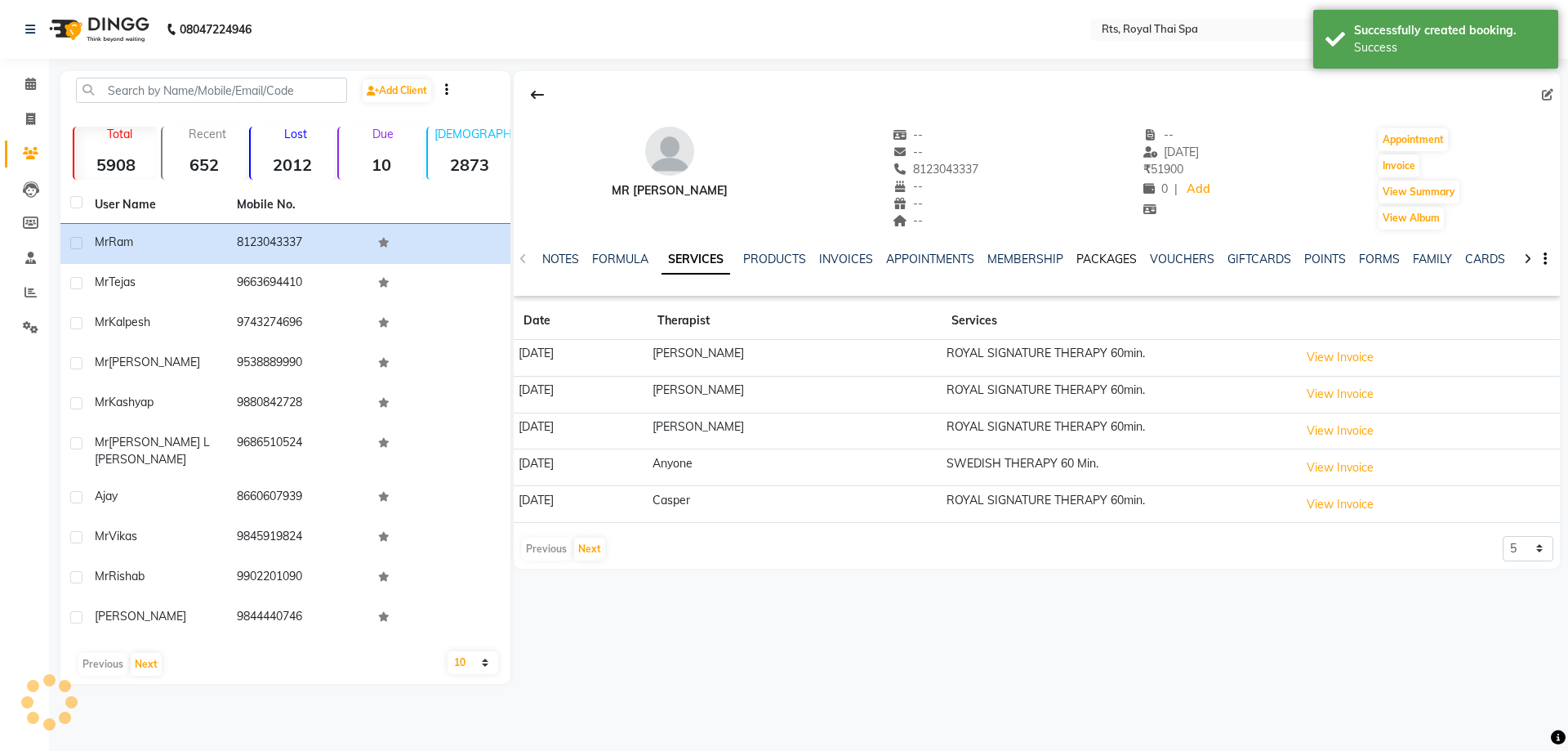
click at [1114, 258] on link "PACKAGES" at bounding box center [1106, 259] width 60 height 14
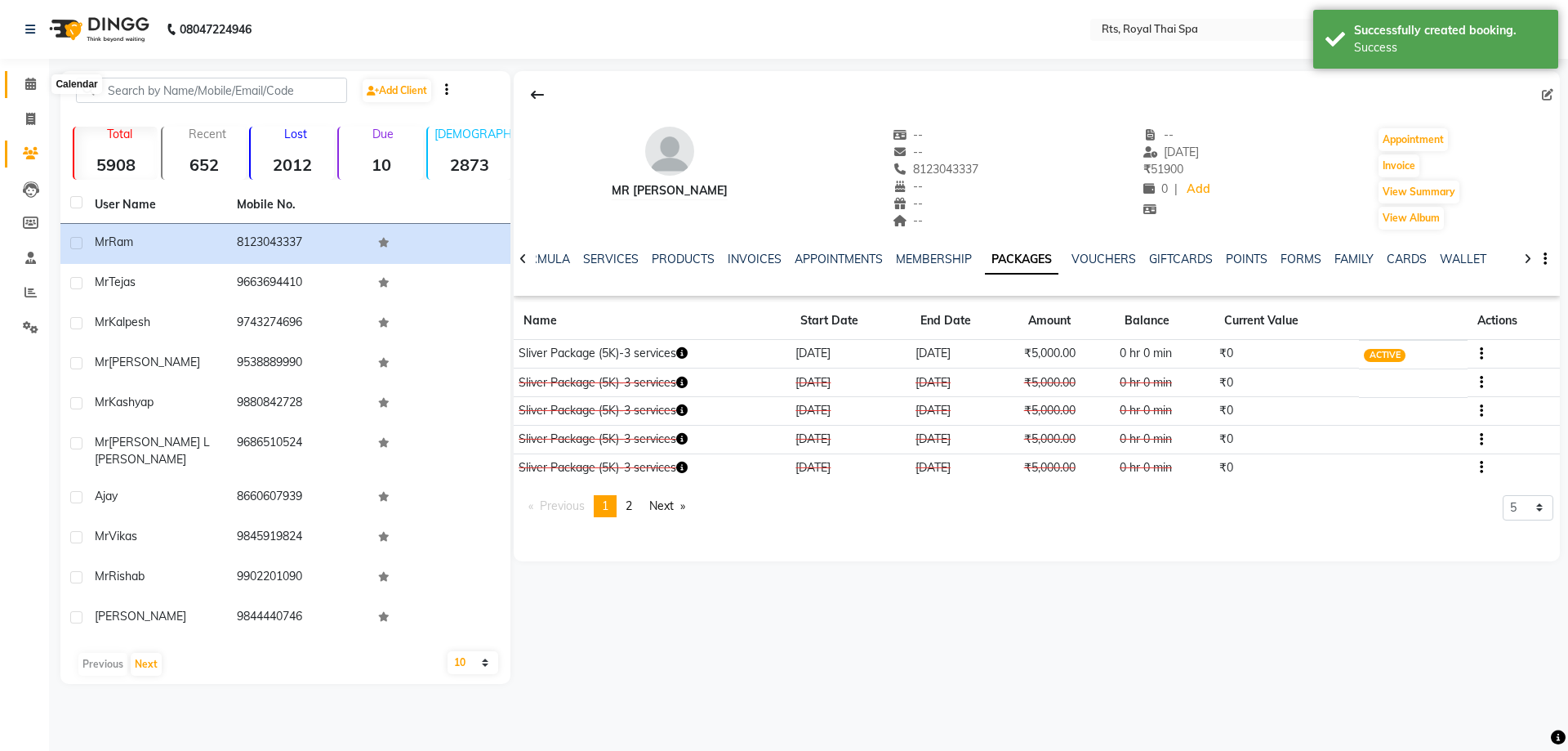
click at [36, 82] on span at bounding box center [31, 84] width 29 height 19
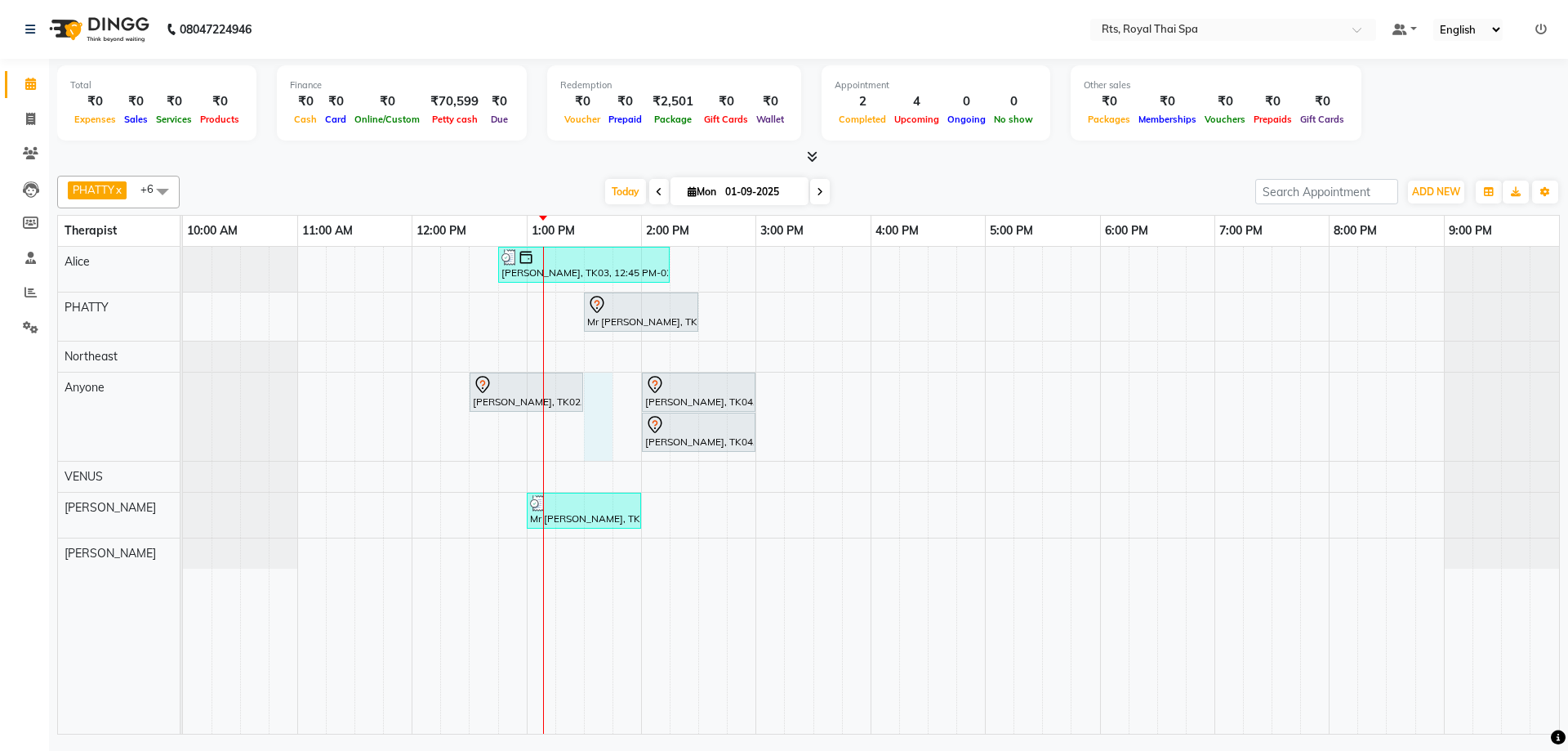
click at [591, 395] on div "[PERSON_NAME], TK03, 12:45 PM-02:15 PM, ROYAL SIGNATURE THERAPY 90min. Mr [PERS…" at bounding box center [871, 490] width 1376 height 487
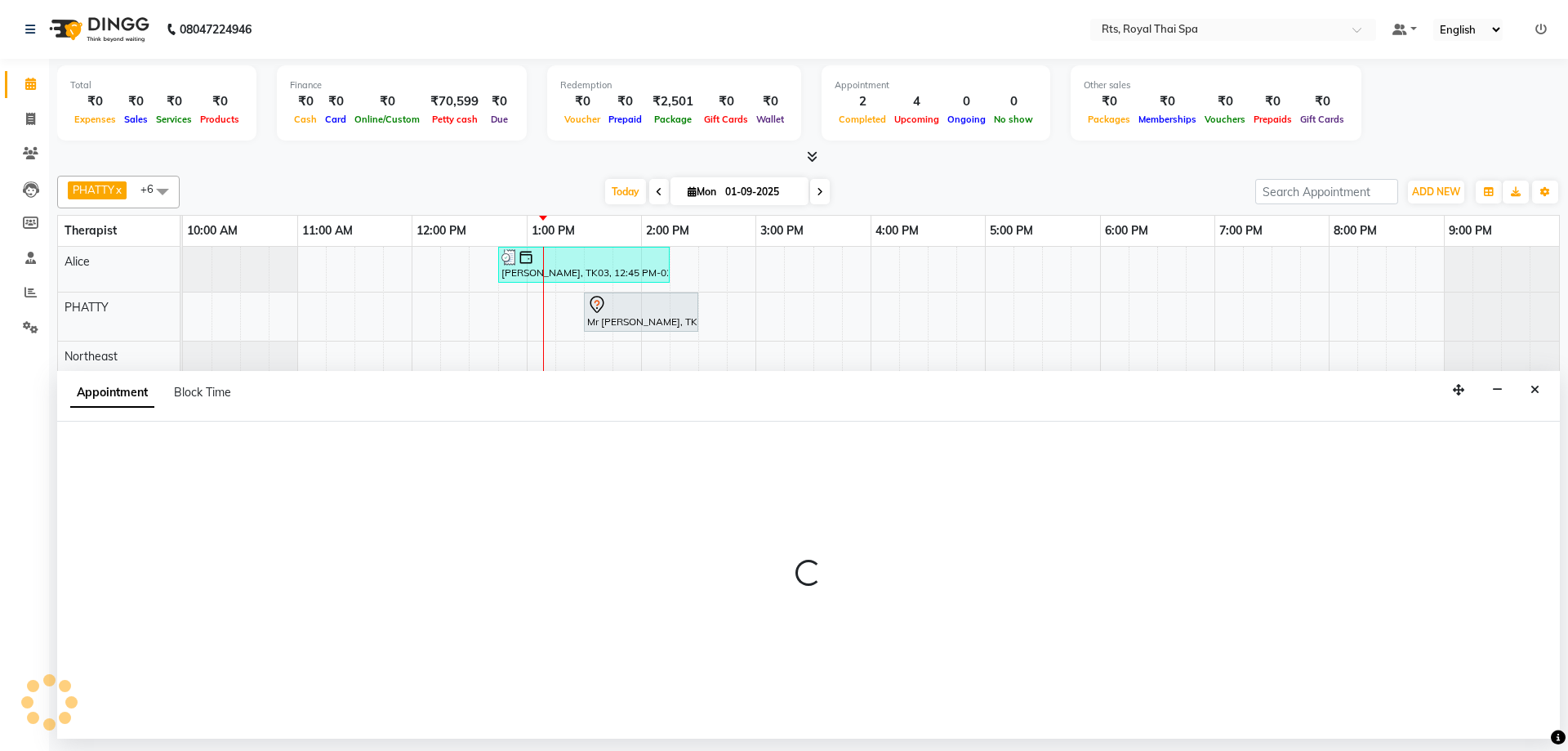
select select "39979"
select select "810"
select select "tentative"
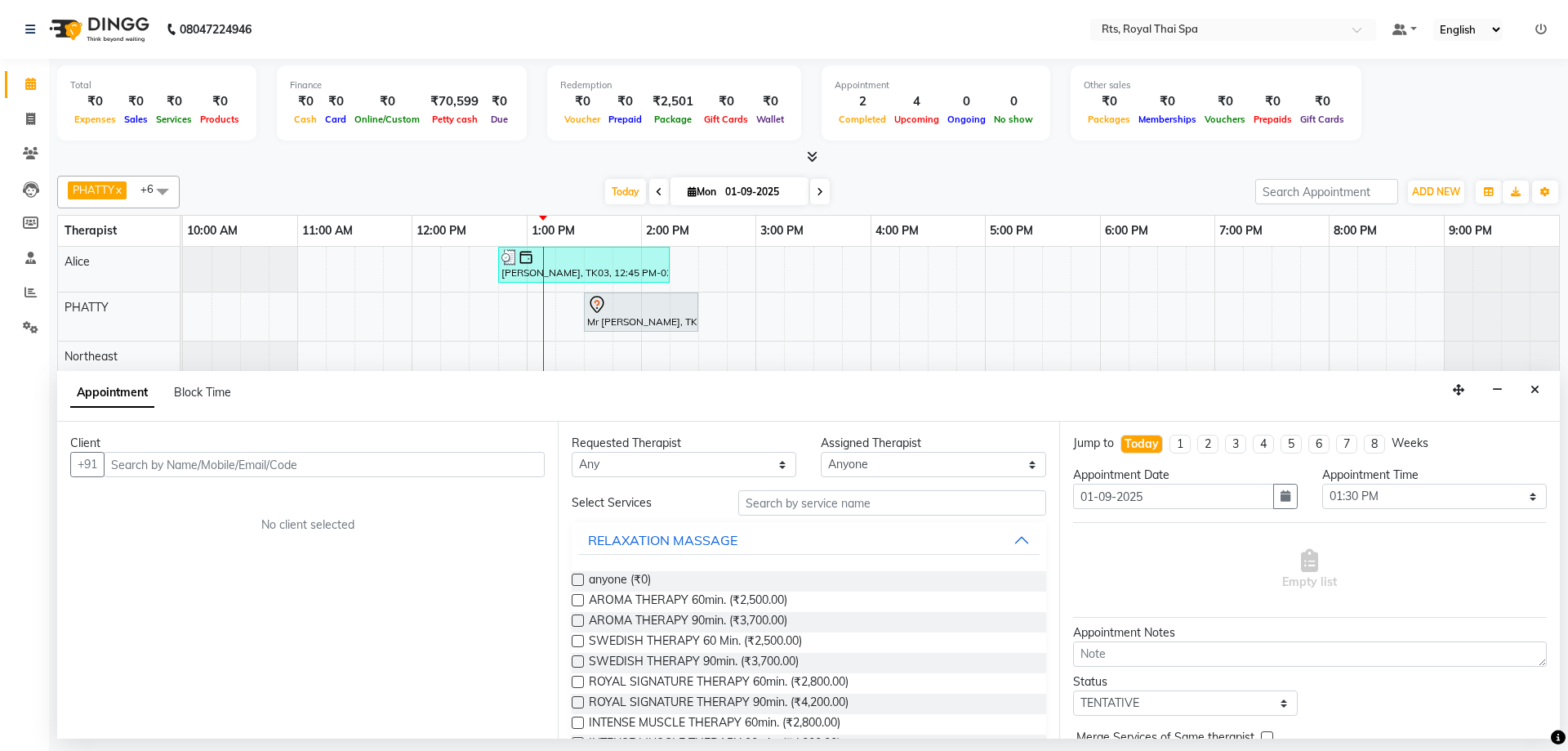
click at [427, 464] on input "text" at bounding box center [323, 464] width 441 height 25
drag, startPoint x: 268, startPoint y: 503, endPoint x: 260, endPoint y: 514, distance: 13.6
click at [262, 504] on button "Naveen 9113560 773" at bounding box center [192, 499] width 175 height 26
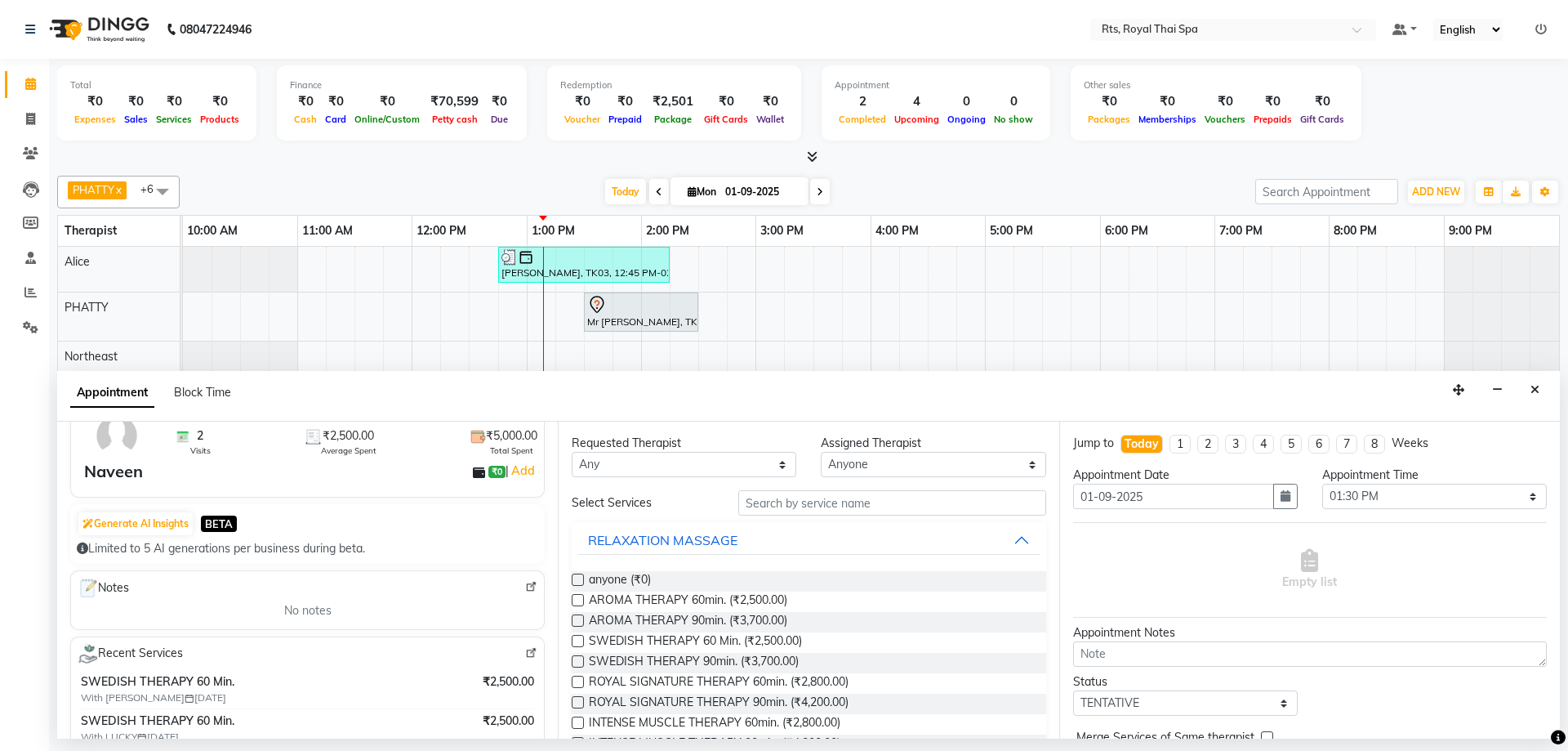
scroll to position [245, 0]
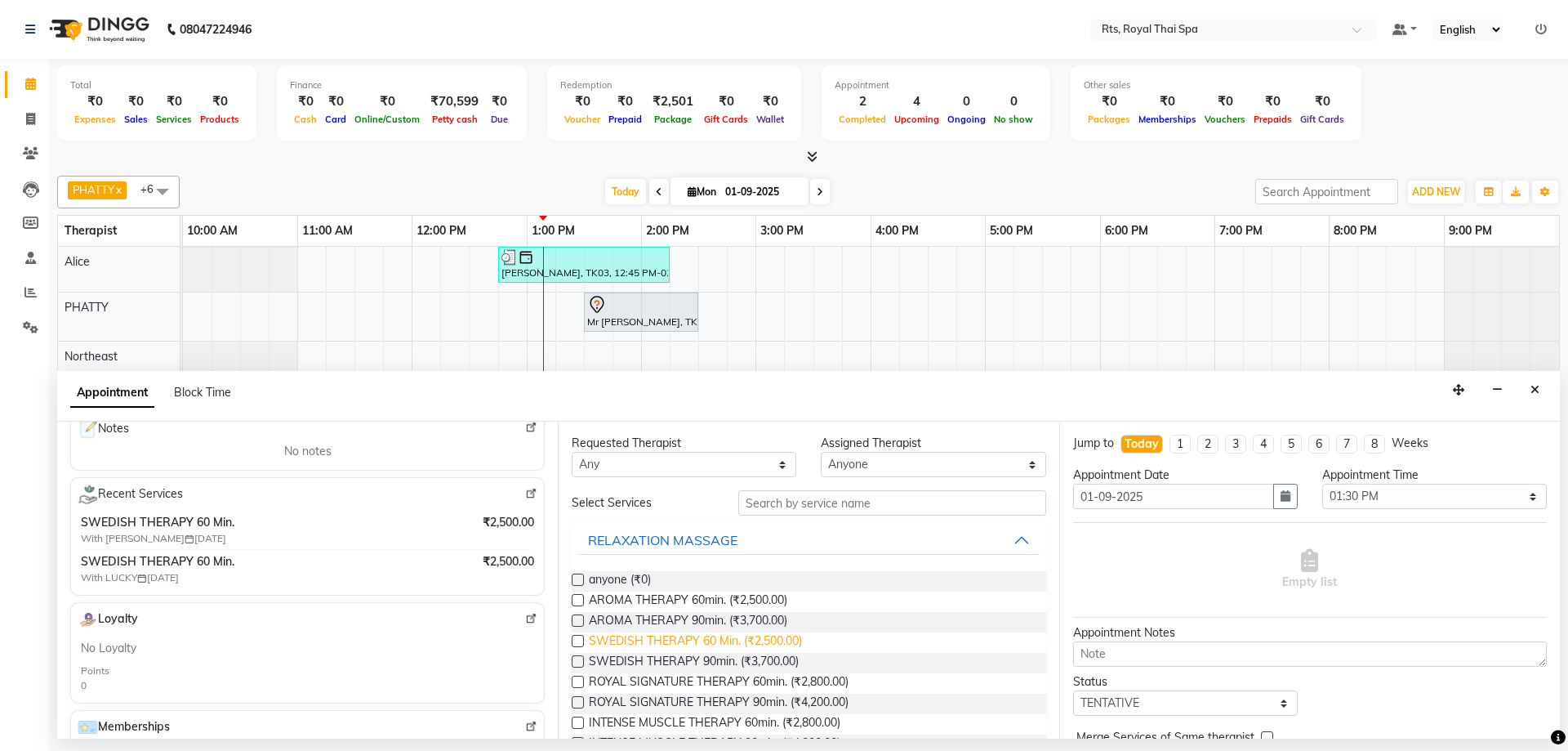
type input "9113560773"
click at [789, 643] on span "SWEDISH THERAPY 60 Min. (₹2,500.00)" at bounding box center [695, 642] width 213 height 21
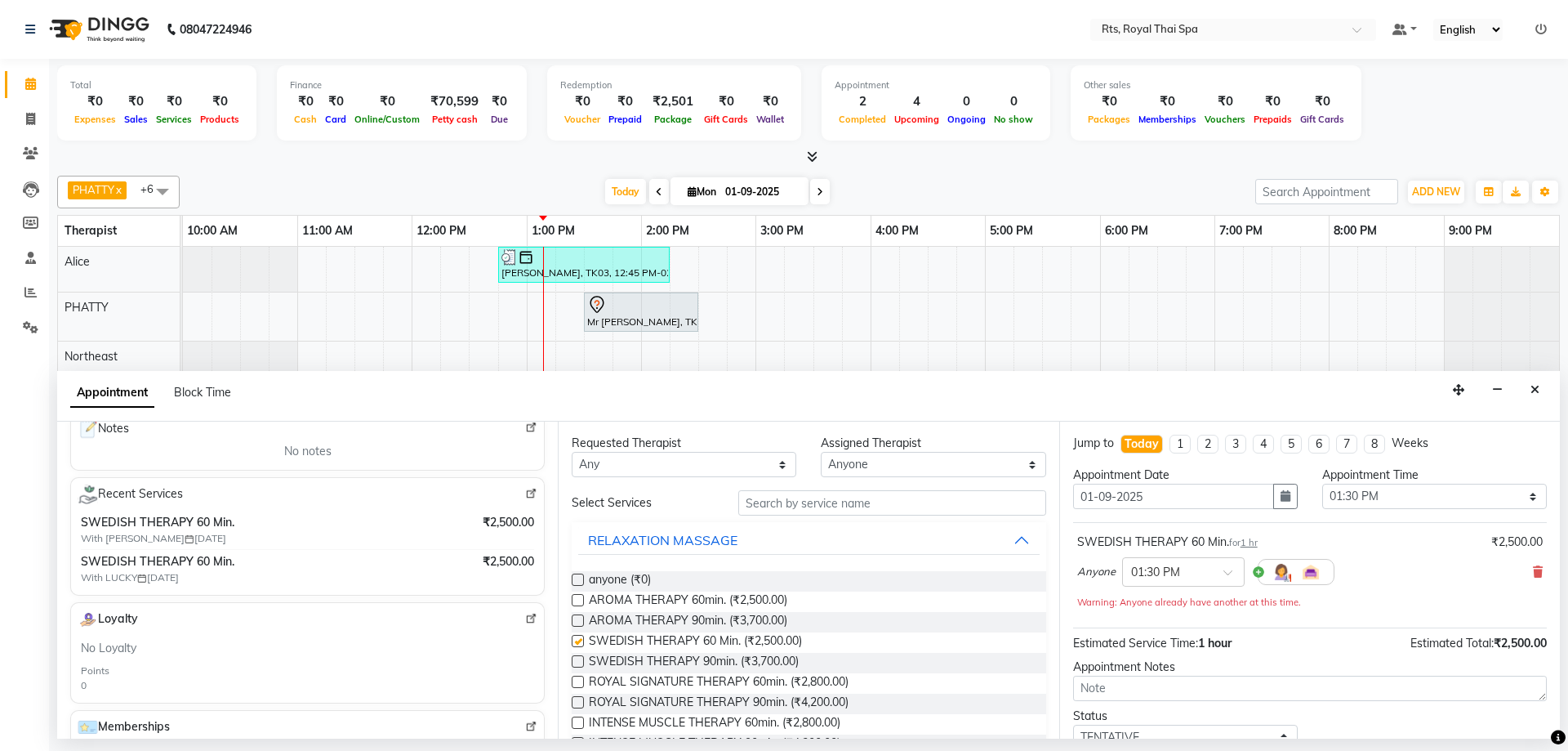
checkbox input "false"
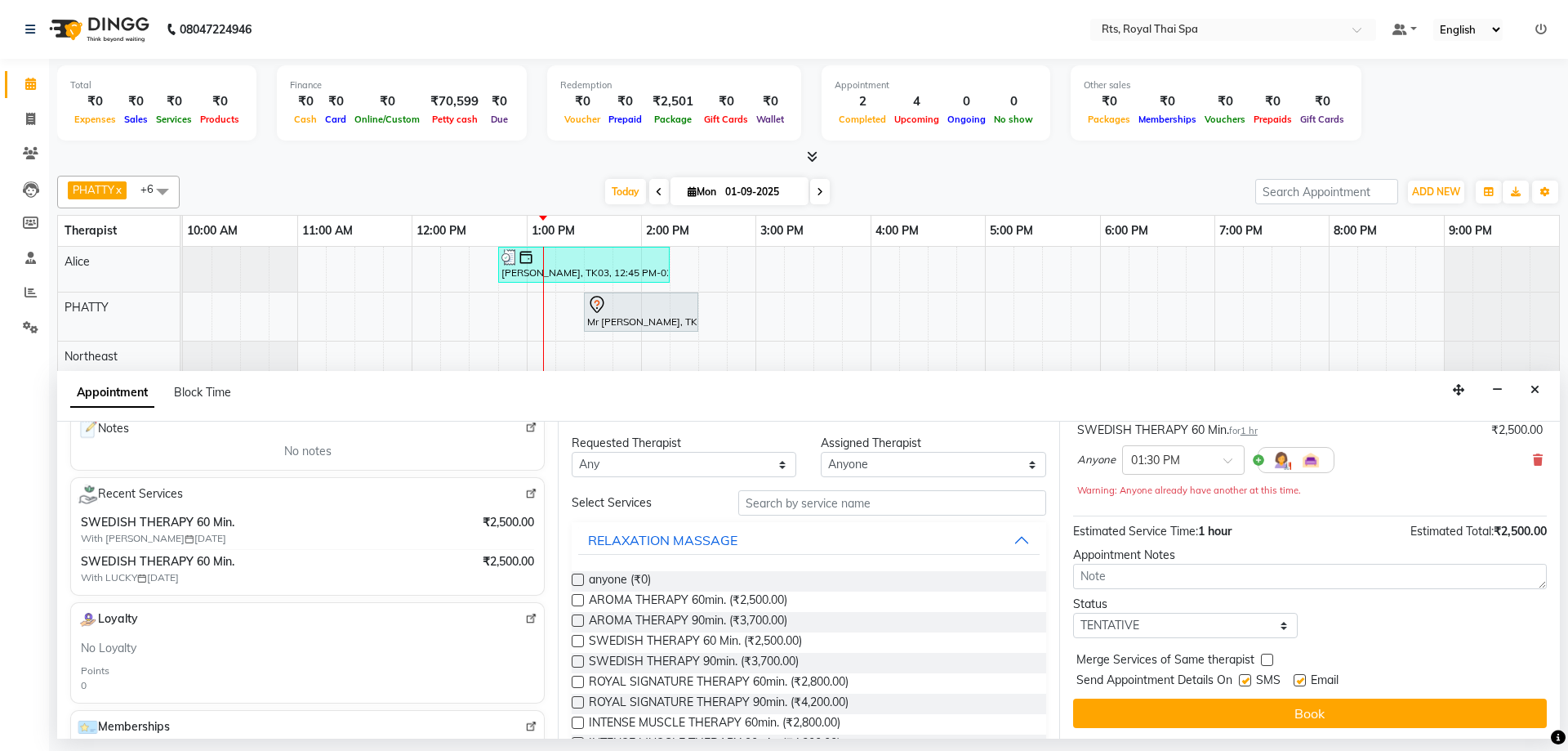
scroll to position [114, 0]
click at [1245, 679] on label at bounding box center [1245, 677] width 13 height 13
click at [1245, 679] on input "checkbox" at bounding box center [1244, 679] width 11 height 11
checkbox input "false"
click at [1244, 705] on button "Book" at bounding box center [1309, 711] width 473 height 30
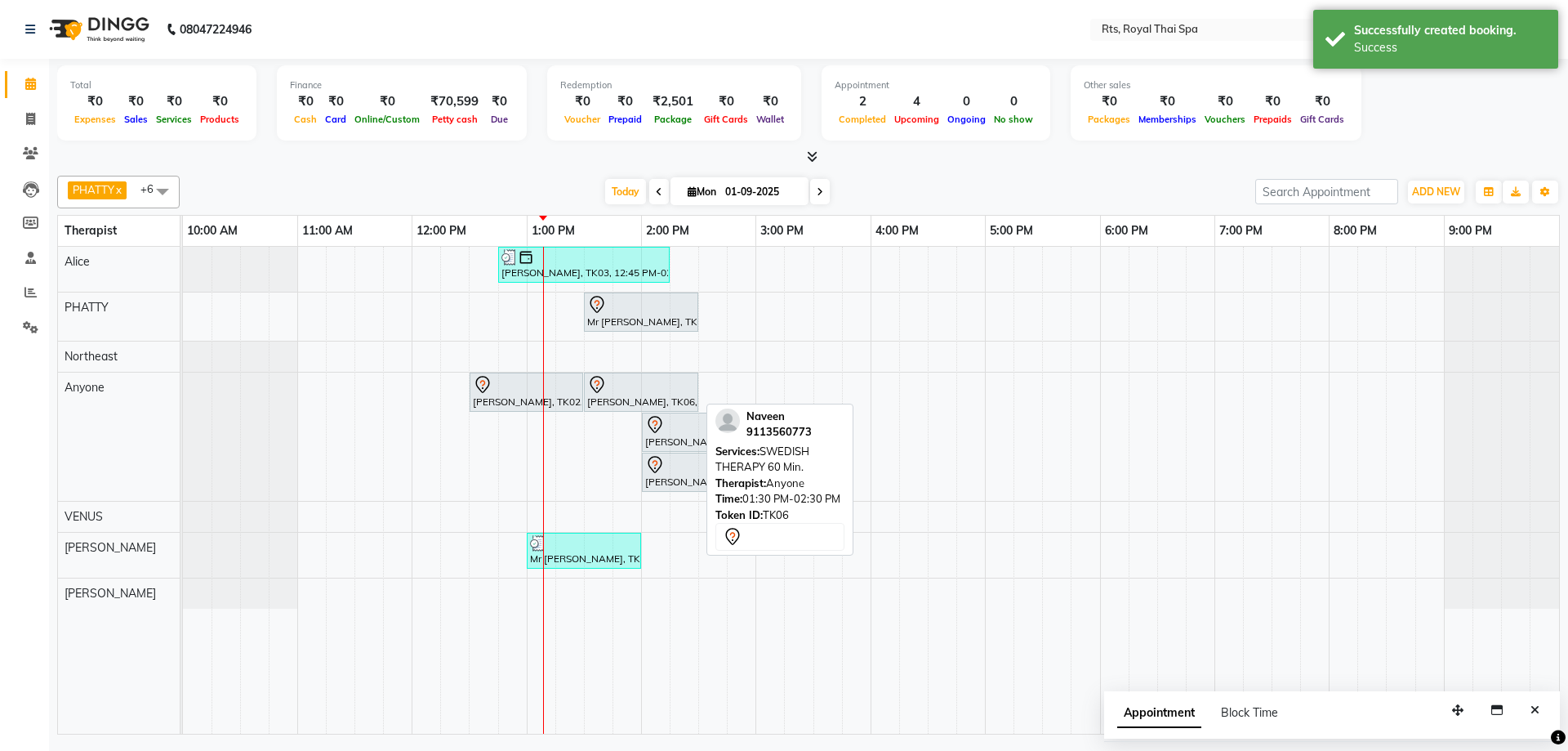
click at [616, 396] on div "[PERSON_NAME], TK06, 01:30 PM-02:30 PM, SWEDISH THERAPY 60 Min." at bounding box center [641, 392] width 111 height 34
select select "7"
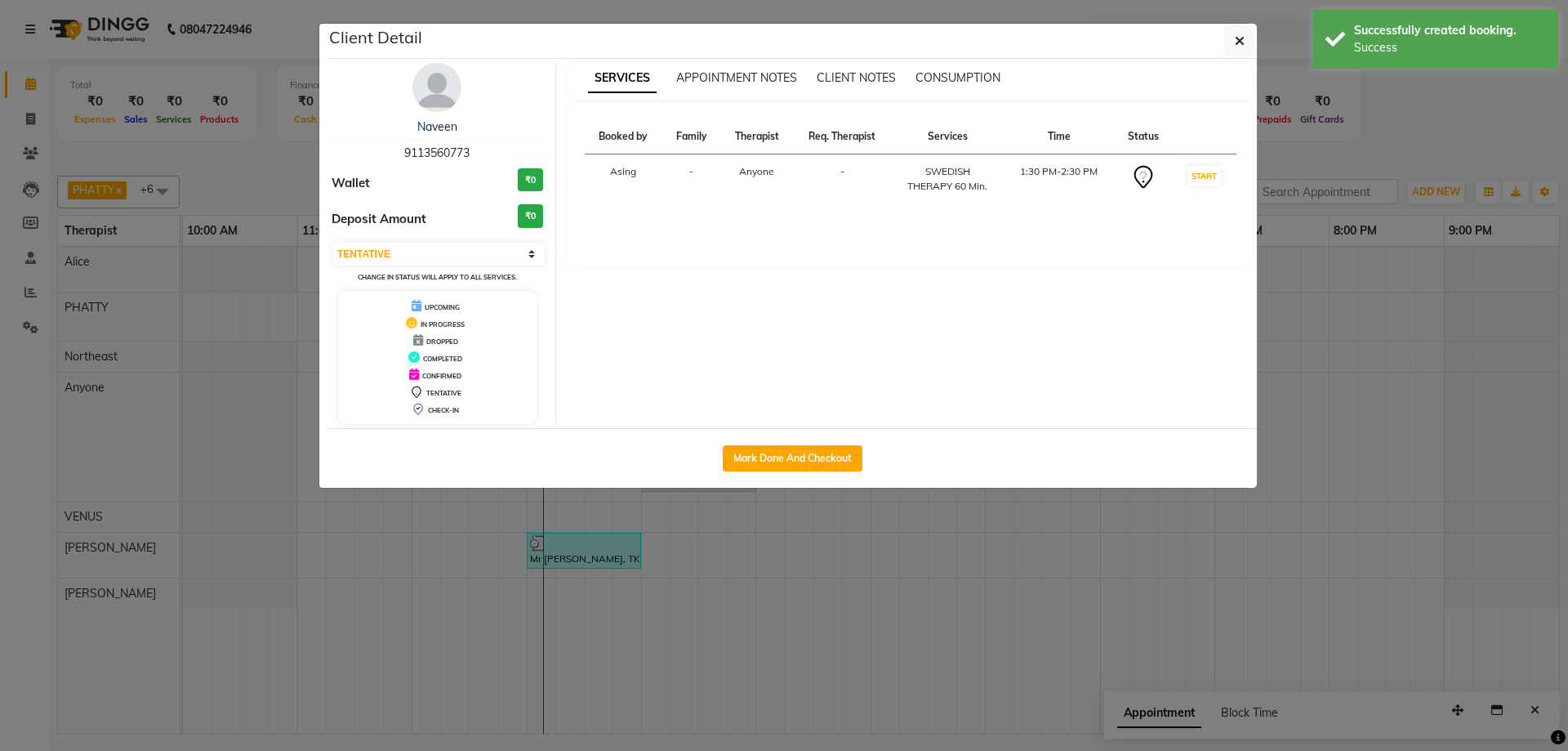
click at [446, 84] on img at bounding box center [436, 87] width 49 height 49
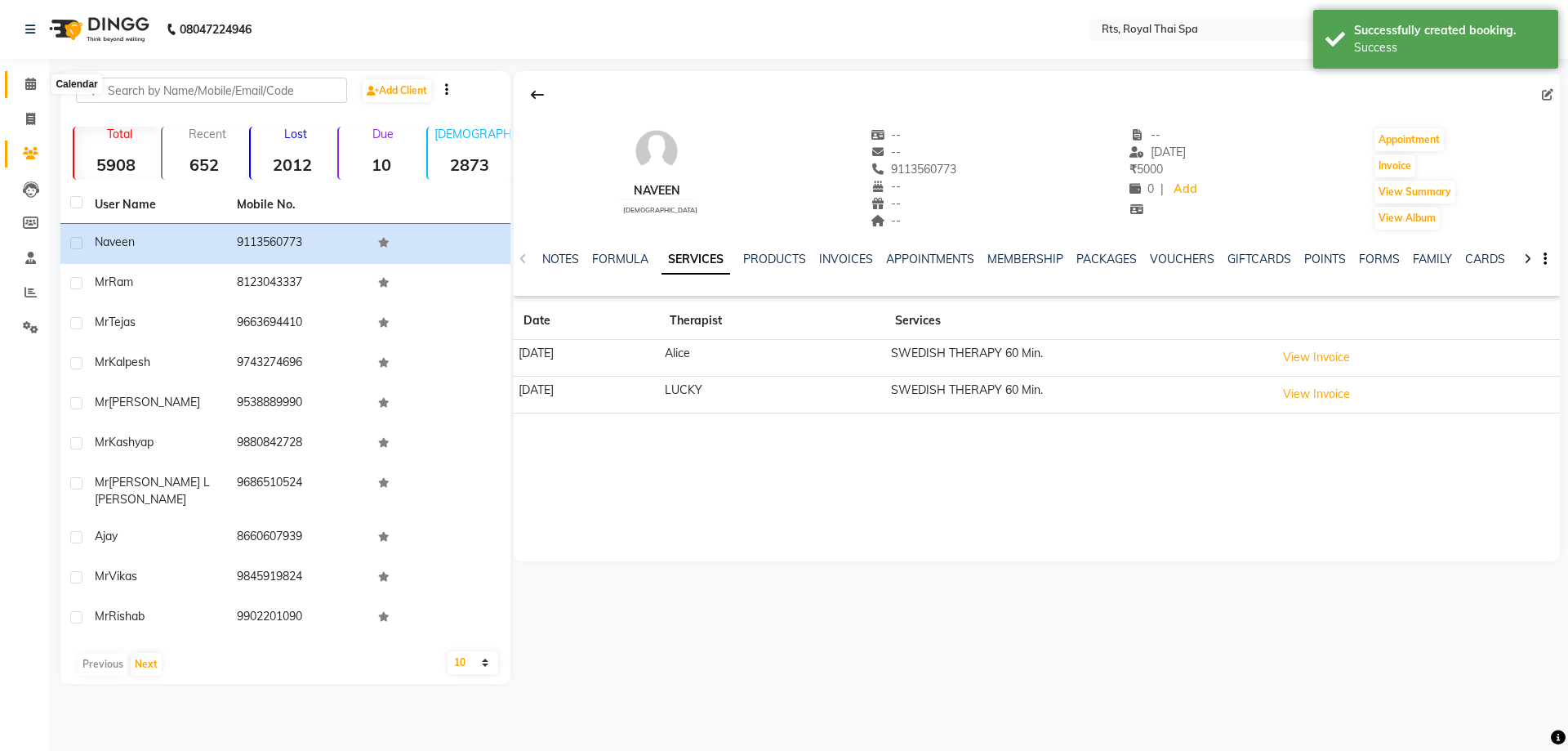
drag, startPoint x: 30, startPoint y: 85, endPoint x: 39, endPoint y: 84, distance: 9.1
click at [31, 85] on icon at bounding box center [31, 84] width 11 height 13
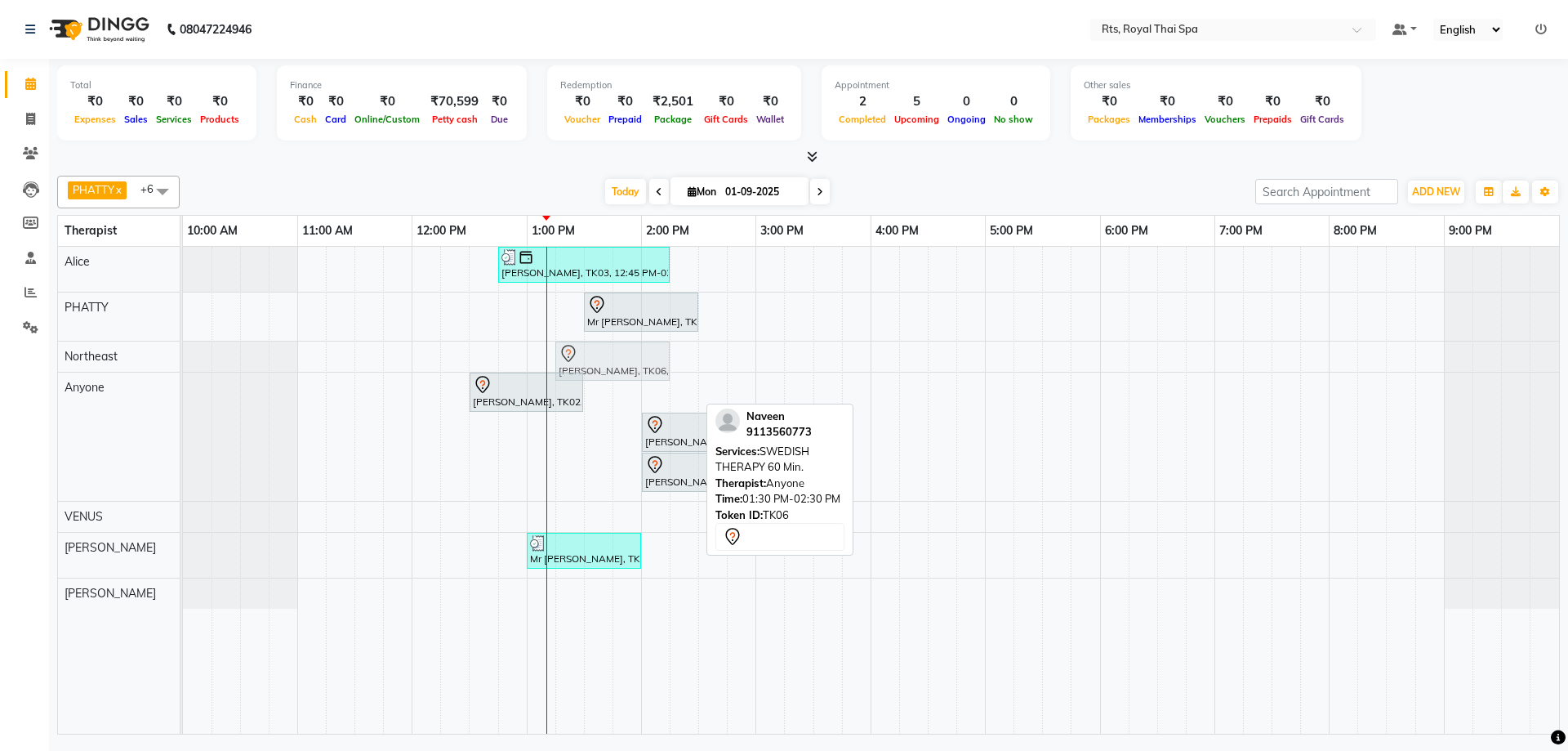
drag, startPoint x: 610, startPoint y: 388, endPoint x: 571, endPoint y: 356, distance: 50.4
click at [571, 356] on tbody "[PERSON_NAME], TK03, 12:45 PM-02:15 PM, ROYAL SIGNATURE THERAPY 90min. Mr [PERS…" at bounding box center [871, 428] width 1376 height 362
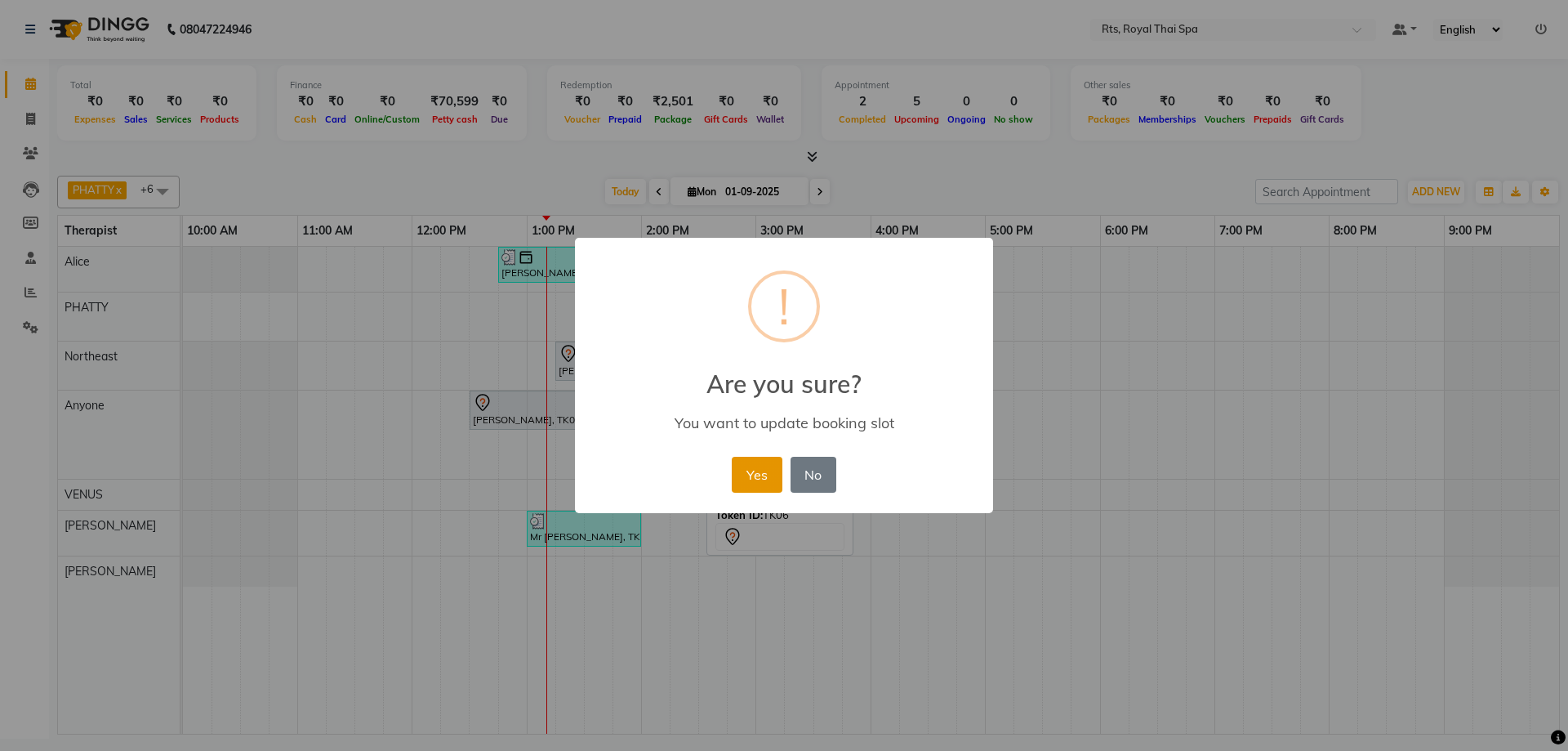
click at [756, 473] on button "Yes" at bounding box center [756, 474] width 49 height 36
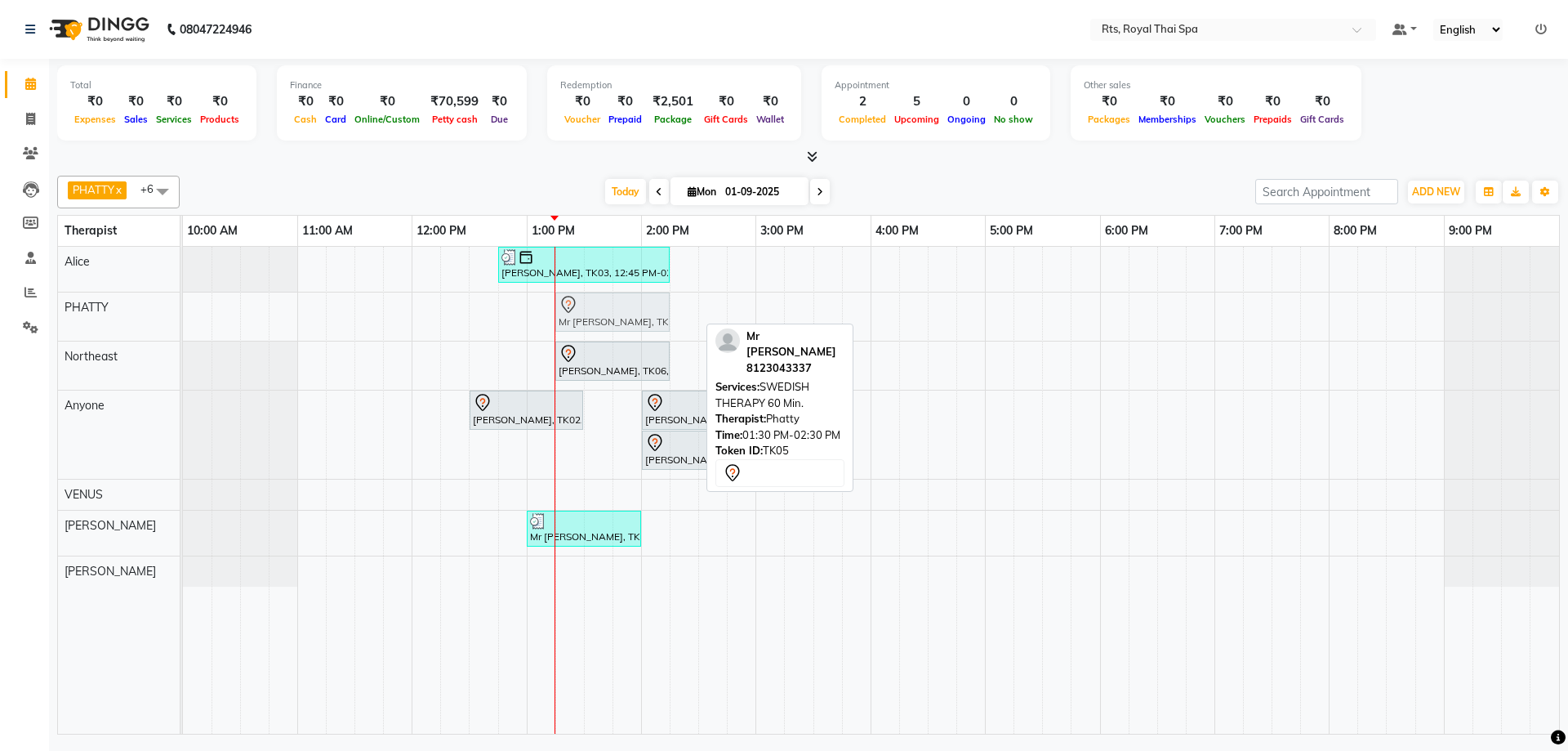
drag, startPoint x: 605, startPoint y: 318, endPoint x: 584, endPoint y: 317, distance: 21.0
click at [183, 317] on div "Mr [PERSON_NAME], TK05, 01:30 PM-02:30 PM, SWEDISH THERAPY 60 Min. Mr [PERSON_N…" at bounding box center [183, 316] width 0 height 49
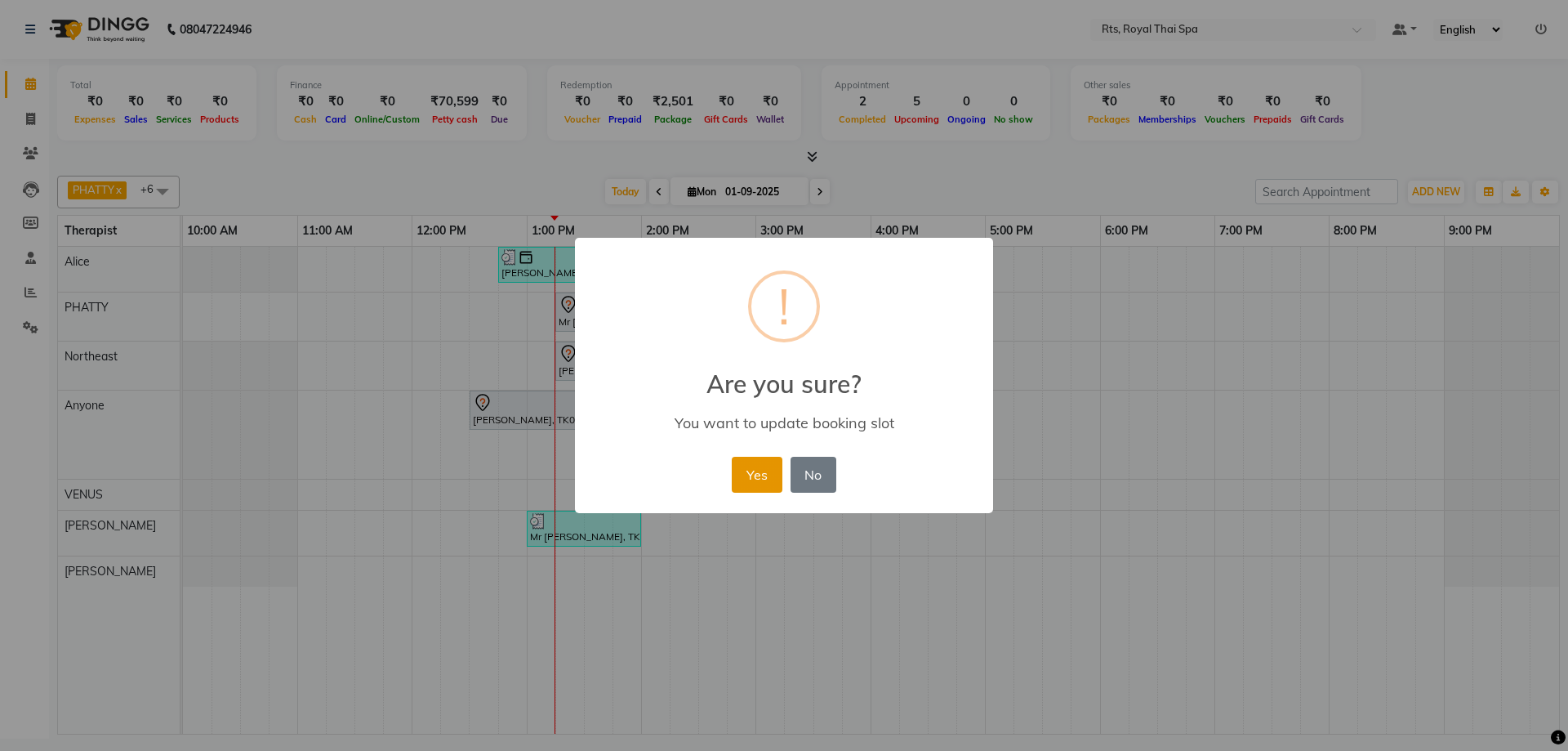
click at [762, 476] on button "Yes" at bounding box center [756, 474] width 49 height 36
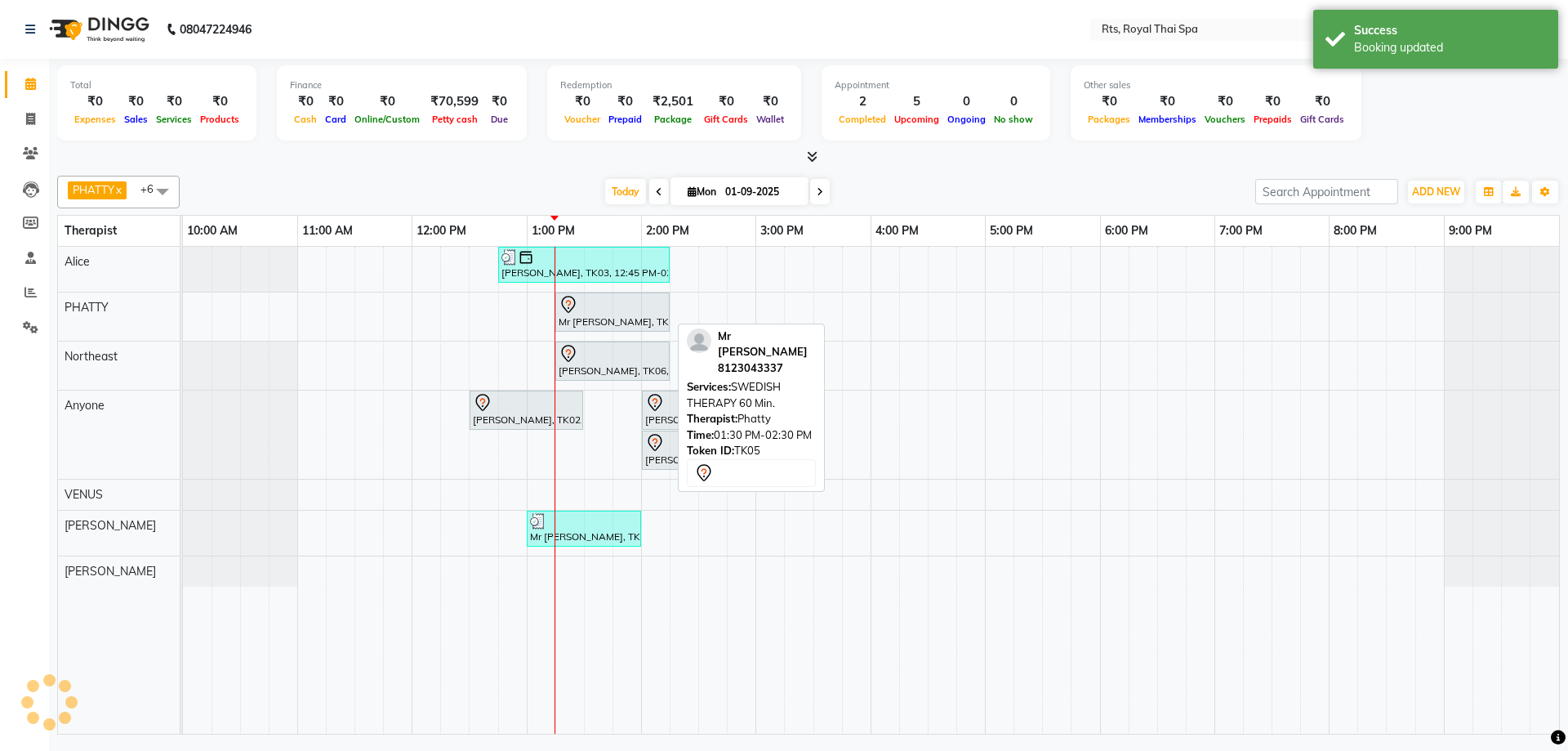
click at [612, 322] on div "Mr [PERSON_NAME], TK05, 01:15 PM-02:15 PM, SWEDISH THERAPY 60 Min." at bounding box center [612, 312] width 111 height 34
click at [612, 322] on div "Mr [PERSON_NAME], TK05, 01:15 PM-02:15 PM, SWEDISH THERAPY 60 Min." at bounding box center [612, 312] width 111 height 34
select select "7"
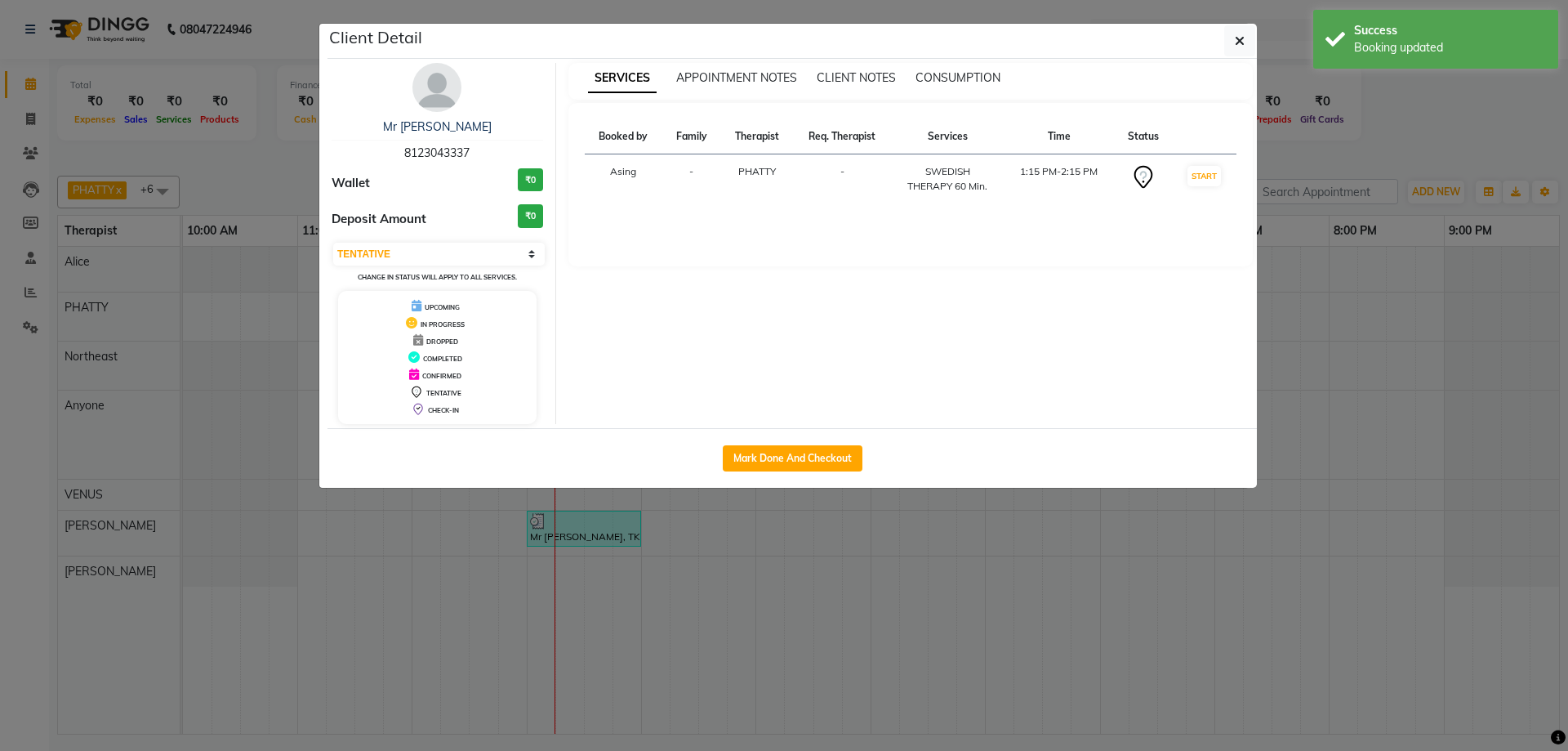
drag, startPoint x: 401, startPoint y: 154, endPoint x: 494, endPoint y: 158, distance: 93.1
click at [505, 153] on div "Mr [PERSON_NAME] 8123043337" at bounding box center [436, 140] width 211 height 43
copy span "8123043337"
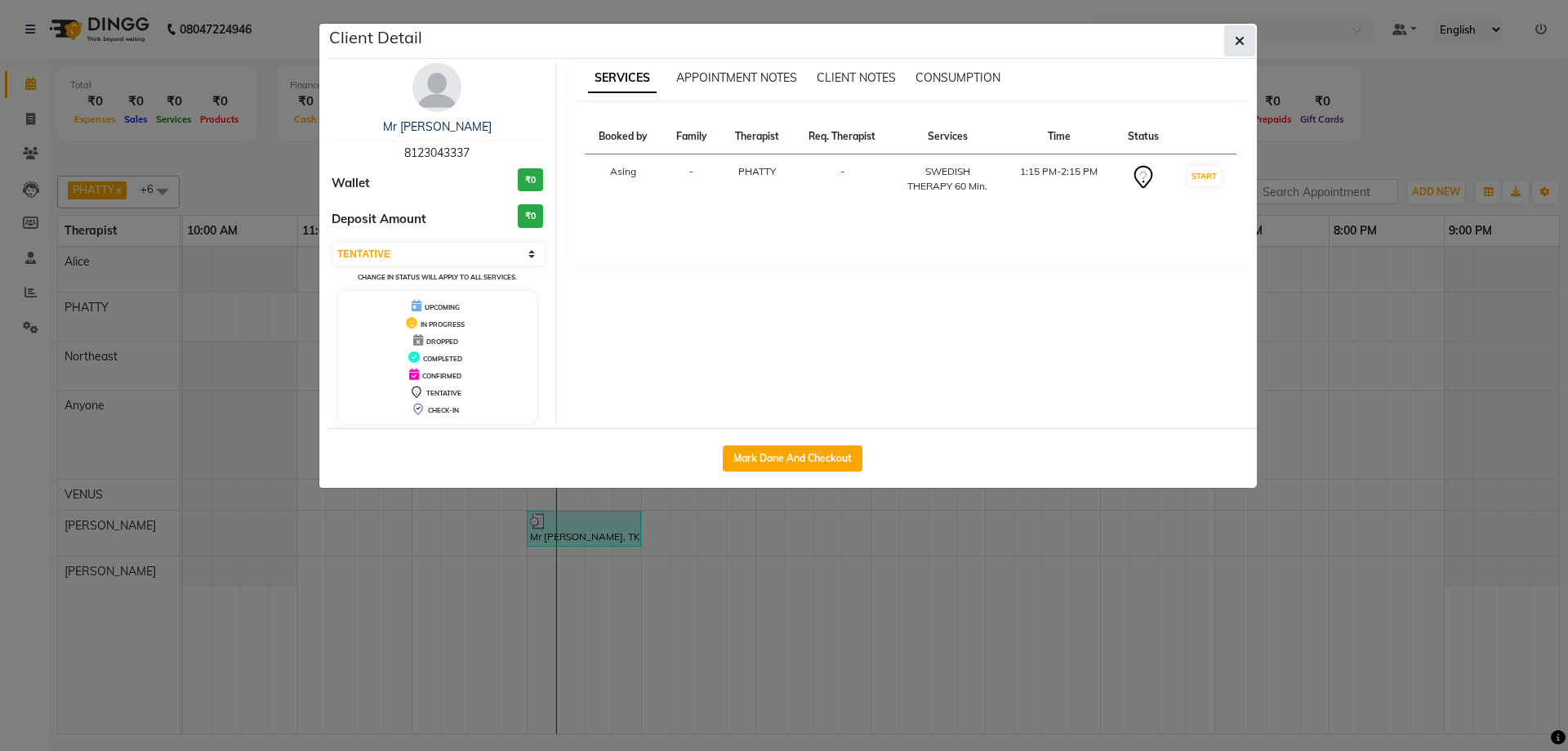
click at [1245, 41] on button "button" at bounding box center [1239, 40] width 31 height 31
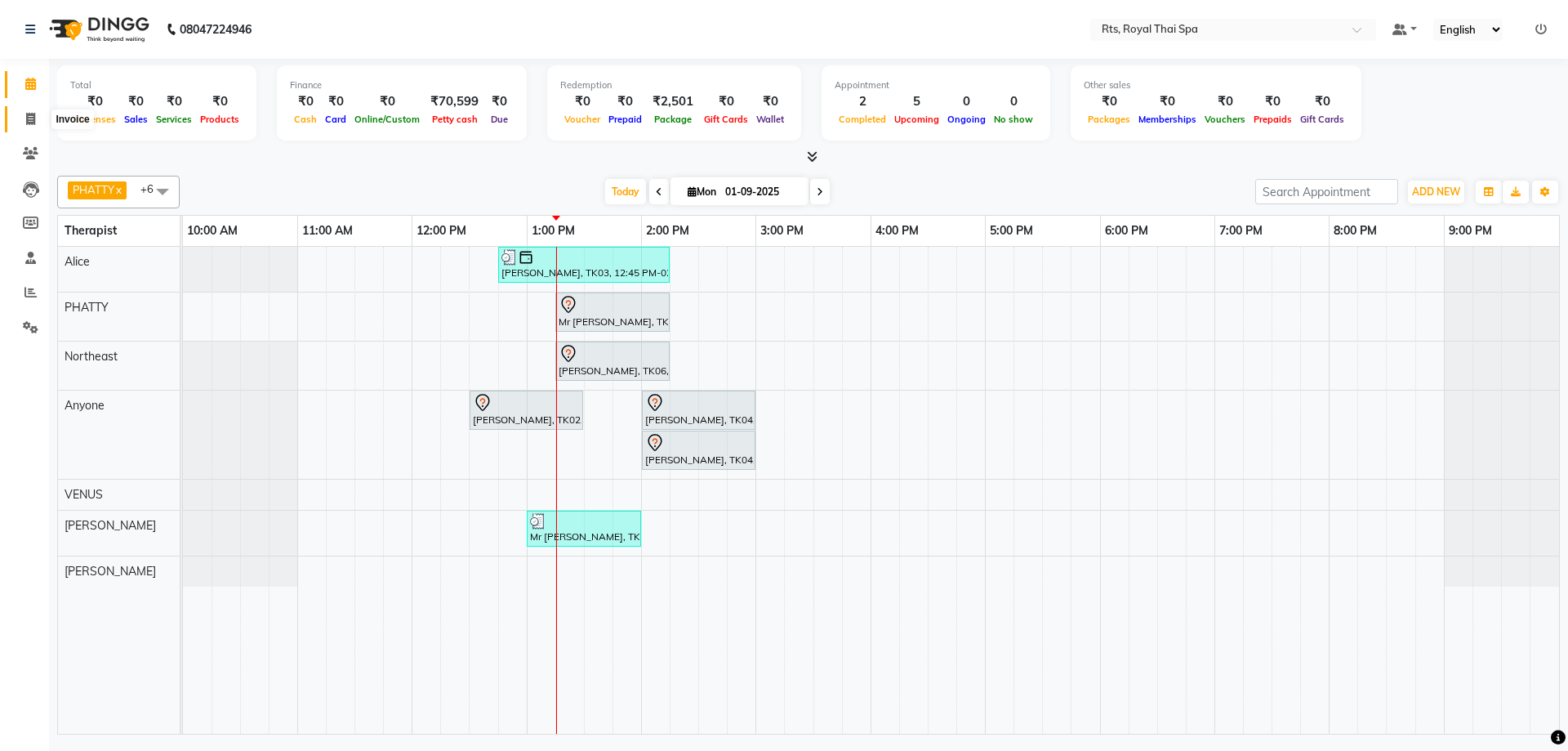
click at [31, 119] on icon at bounding box center [31, 119] width 9 height 13
select select "5288"
select select "service"
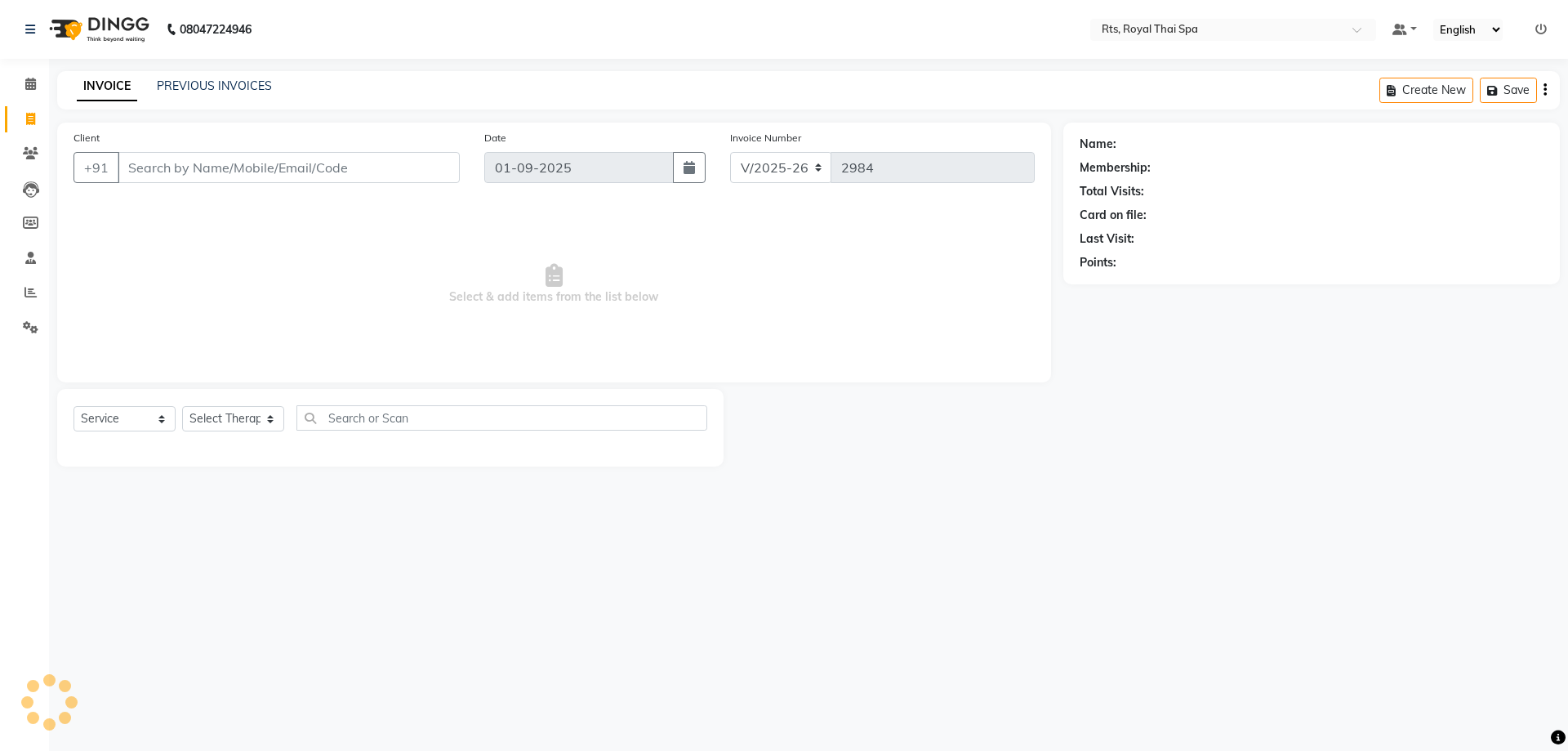
click at [177, 168] on input "Client" at bounding box center [288, 167] width 342 height 31
type input "8123043337"
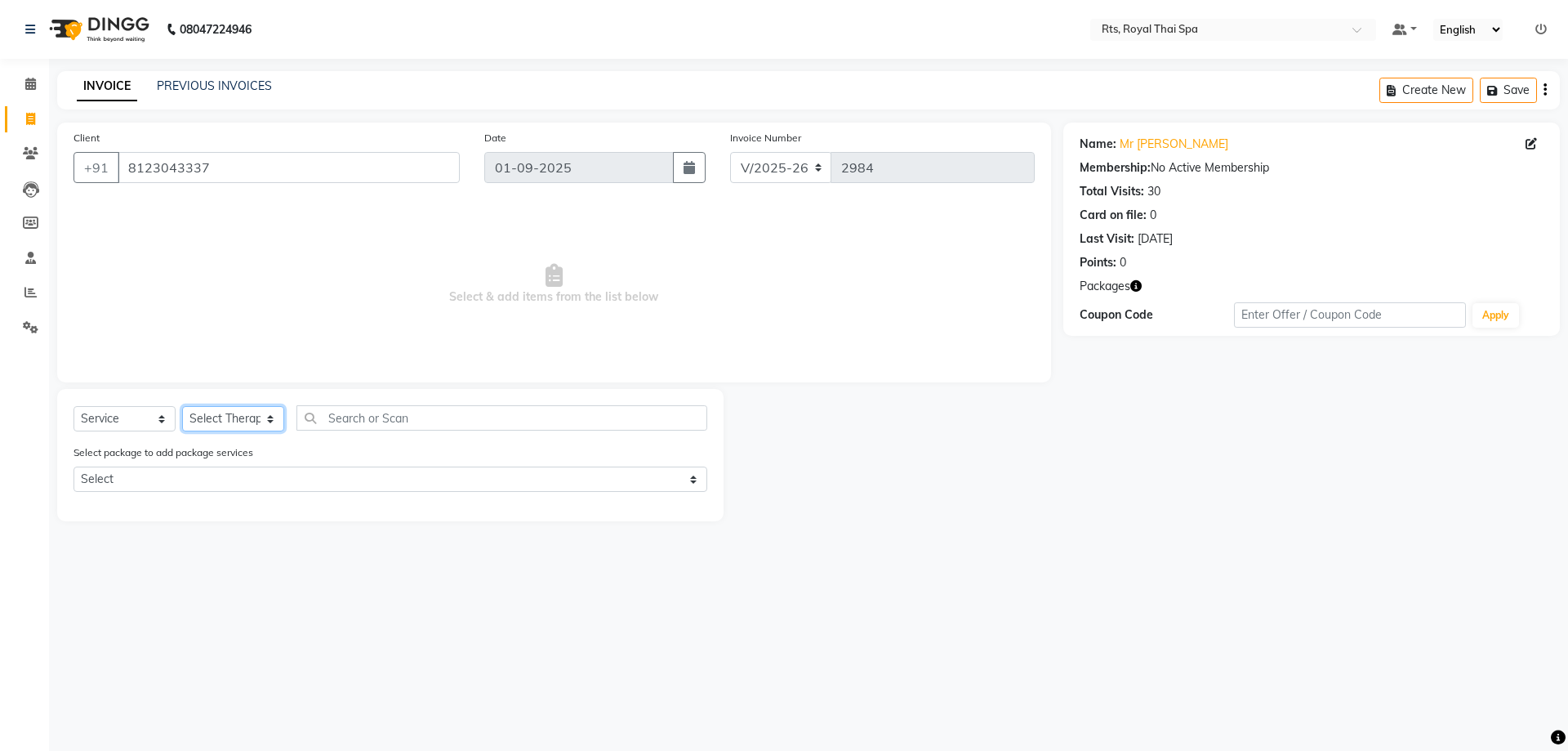
click at [219, 409] on select "Select Therapist [PERSON_NAME] APPLE N ASEM [PERSON_NAME] [PERSON_NAME] [PERSON…" at bounding box center [233, 419] width 102 height 25
select select "34825"
click at [182, 406] on select "Select Therapist [PERSON_NAME] APPLE N ASEM [PERSON_NAME] [PERSON_NAME] [PERSON…" at bounding box center [233, 419] width 102 height 25
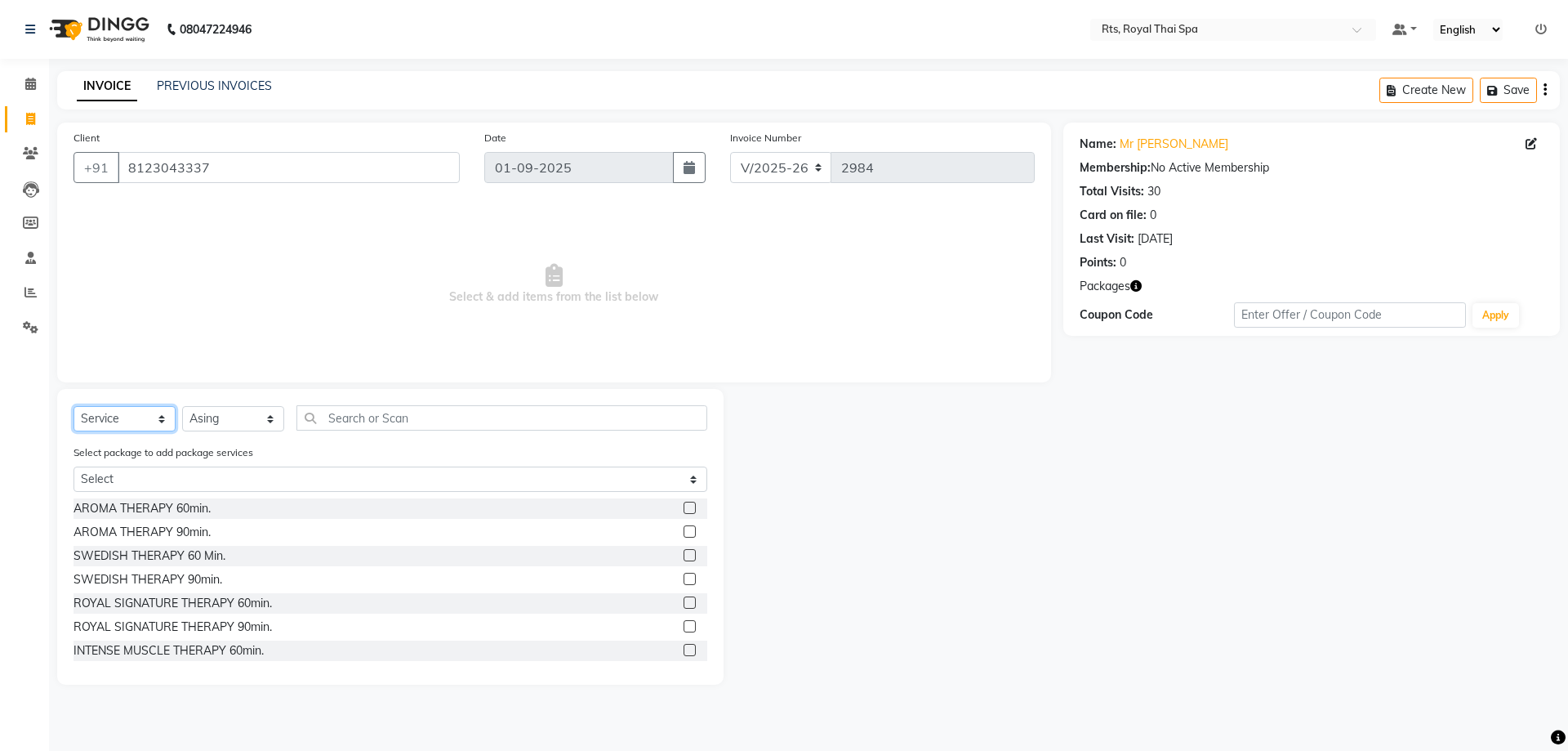
click at [135, 415] on select "Select Service Product Membership Package Voucher Prepaid Gift Card" at bounding box center [125, 419] width 102 height 25
select select "package"
click at [74, 406] on select "Select Service Product Membership Package Voucher Prepaid Gift Card" at bounding box center [125, 419] width 102 height 25
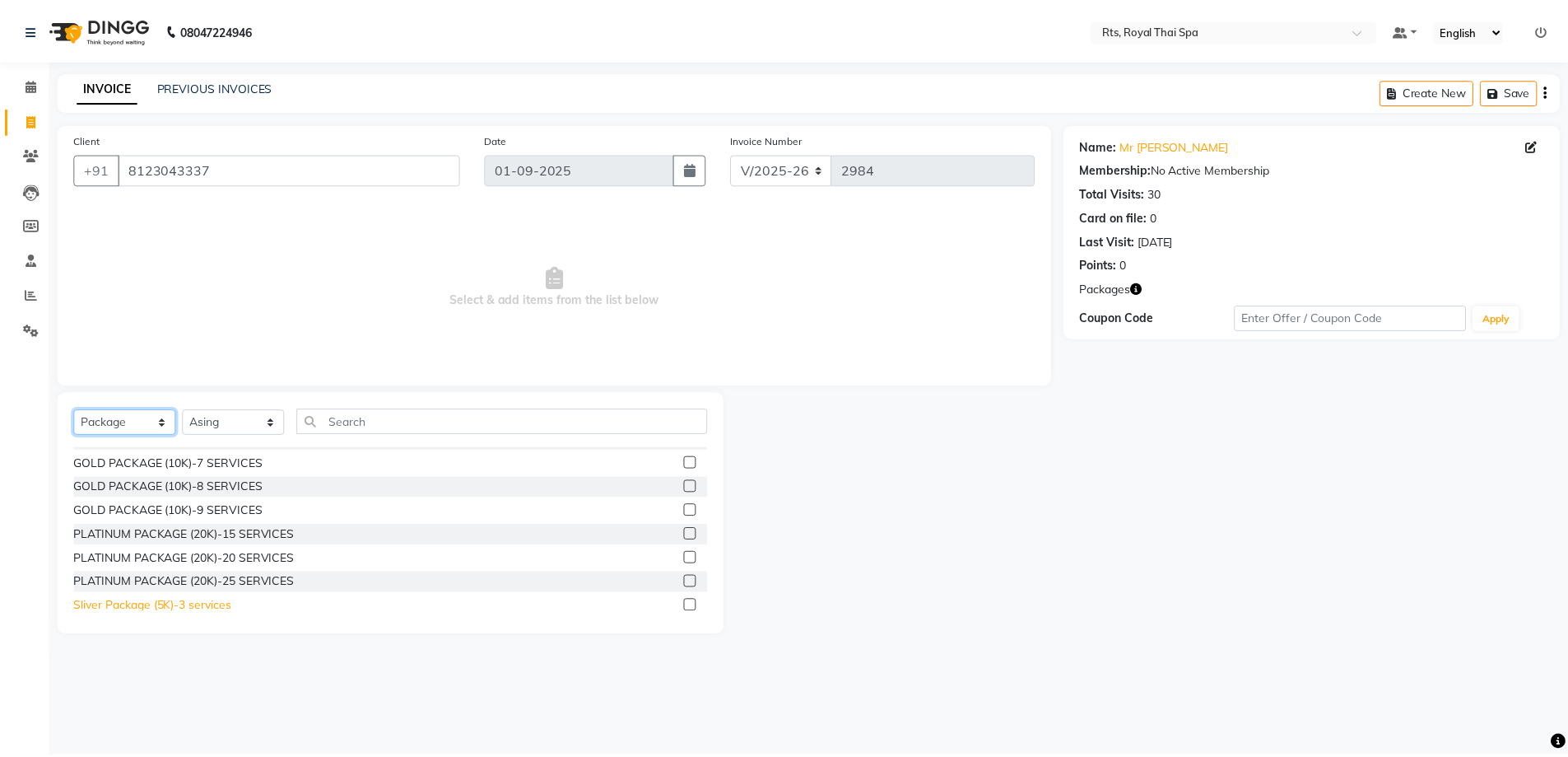
scroll to position [26, 0]
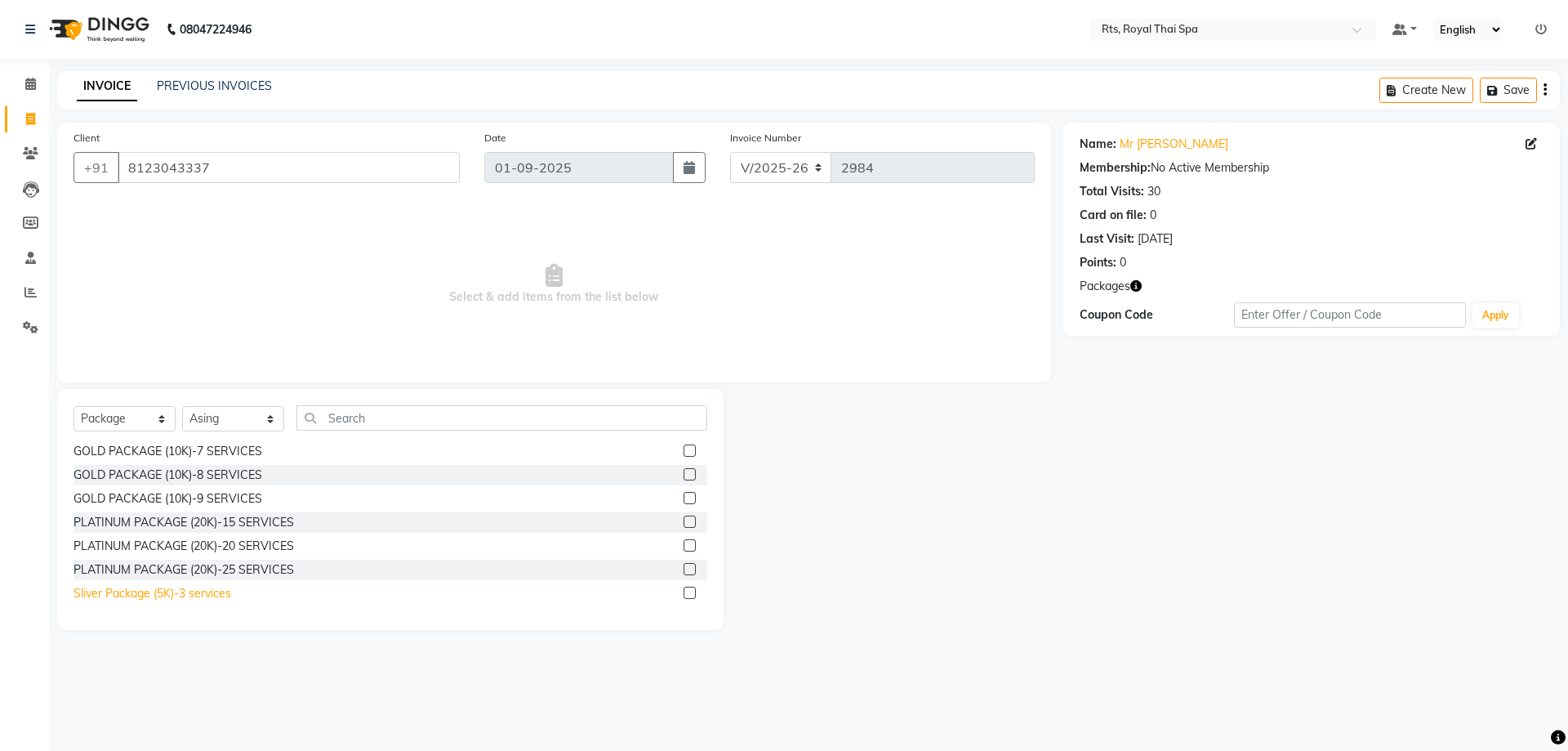
click at [225, 591] on div "Sliver Package (5K)-3 services" at bounding box center [152, 593] width 157 height 17
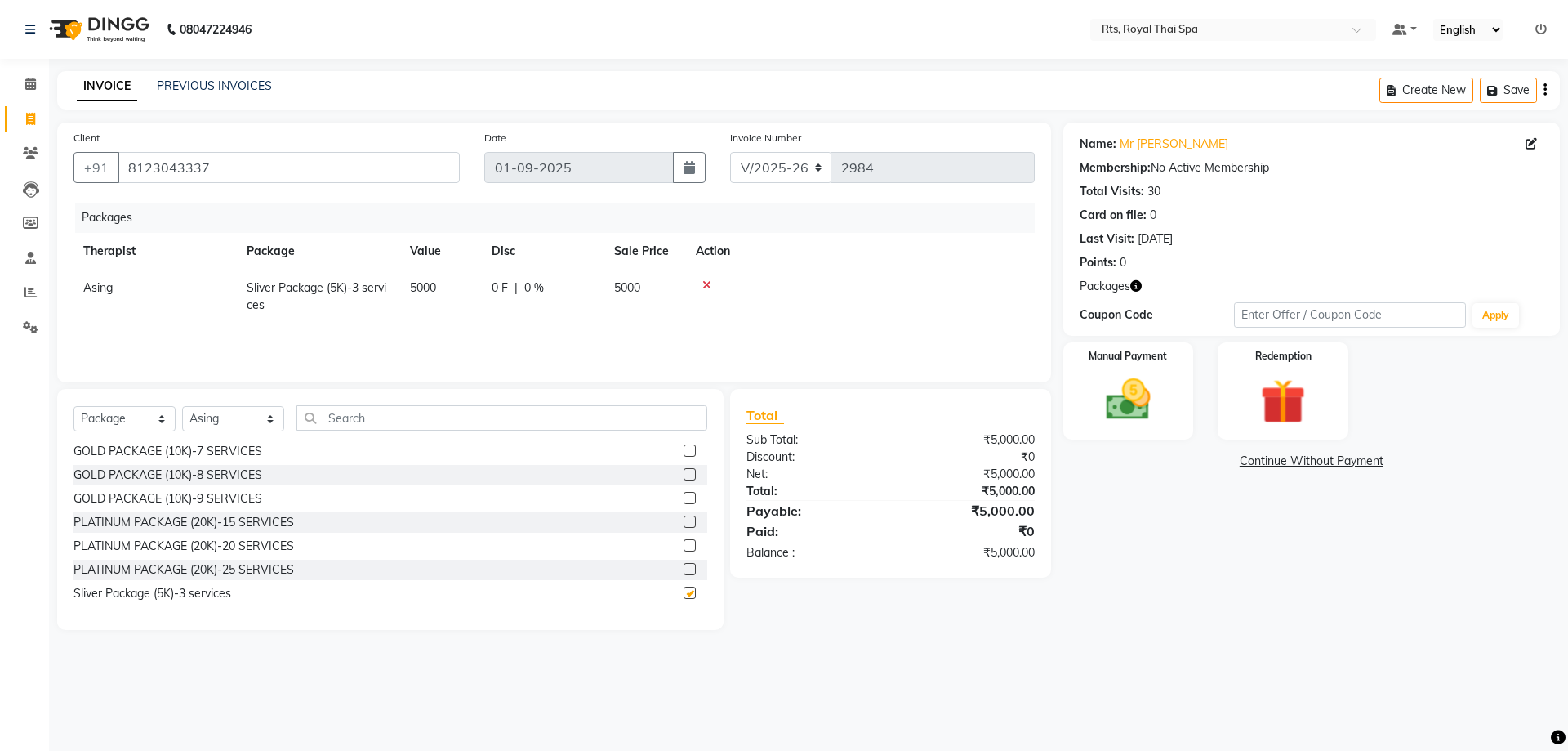
checkbox input "false"
click at [1175, 393] on div "Manual Payment" at bounding box center [1127, 391] width 136 height 101
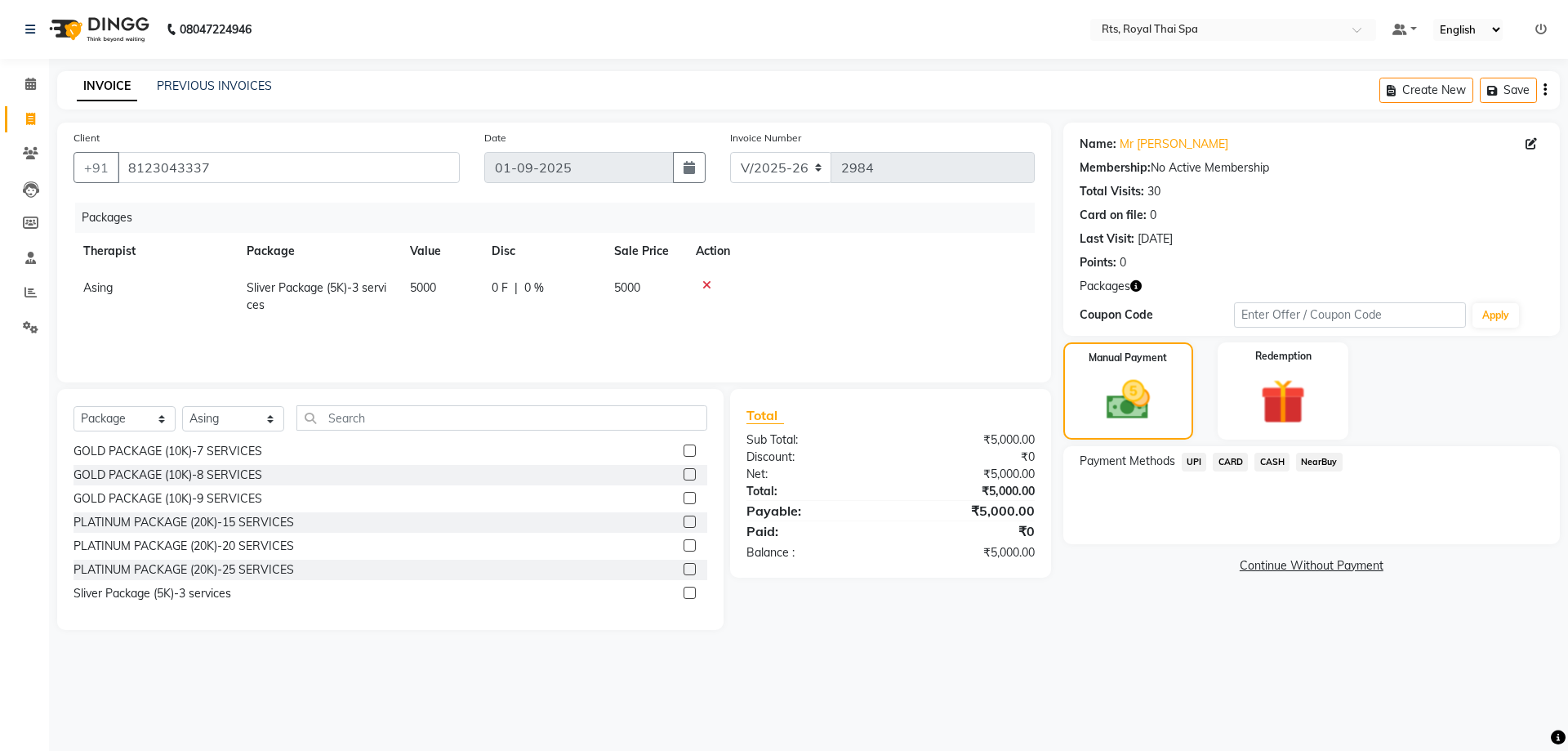
click at [1282, 465] on span "CASH" at bounding box center [1272, 462] width 35 height 19
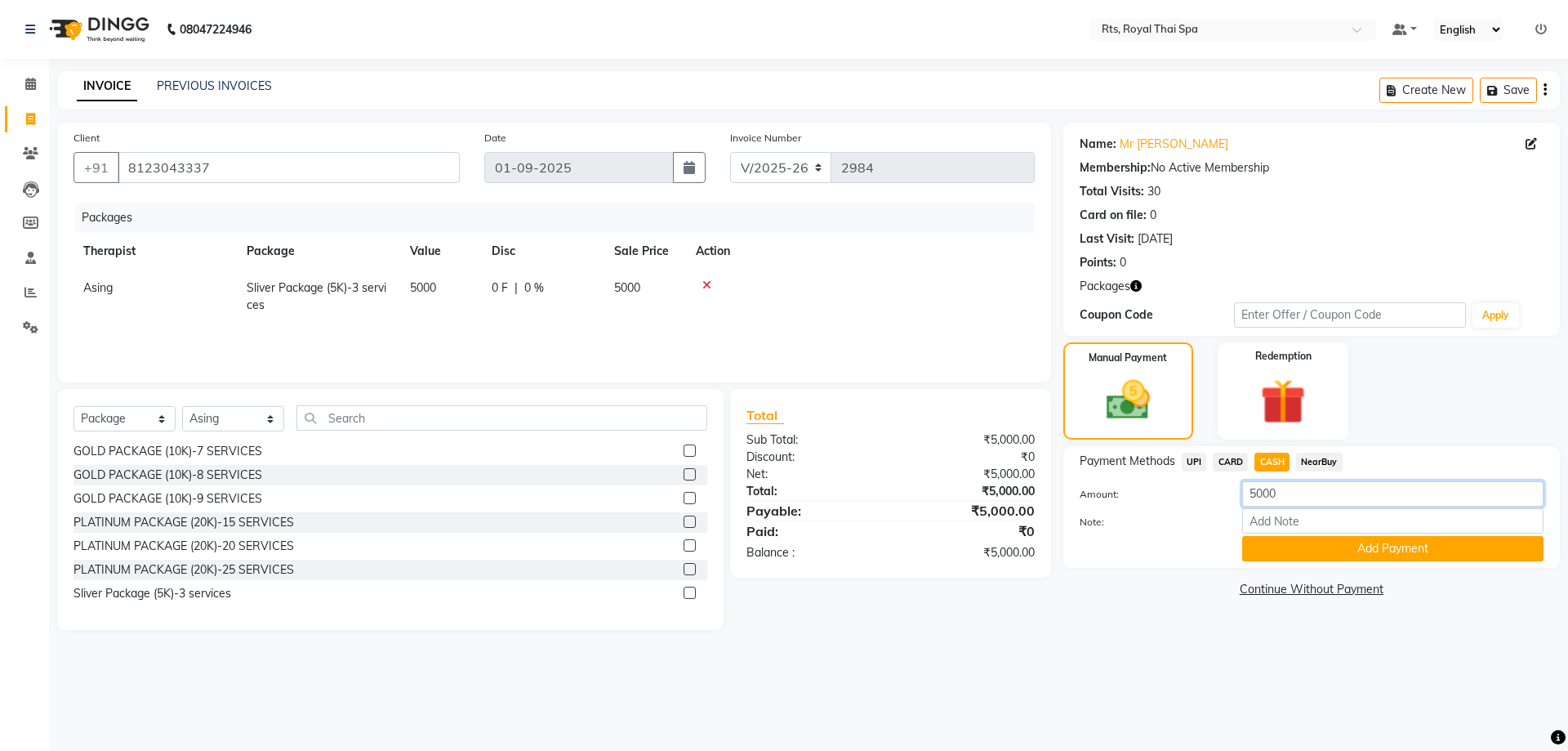
drag, startPoint x: 1290, startPoint y: 495, endPoint x: 1123, endPoint y: 492, distance: 167.0
click at [1123, 492] on div "Amount: 5000" at bounding box center [1311, 495] width 489 height 28
type input "3500"
click at [1282, 558] on button "Add Payment" at bounding box center [1392, 548] width 301 height 25
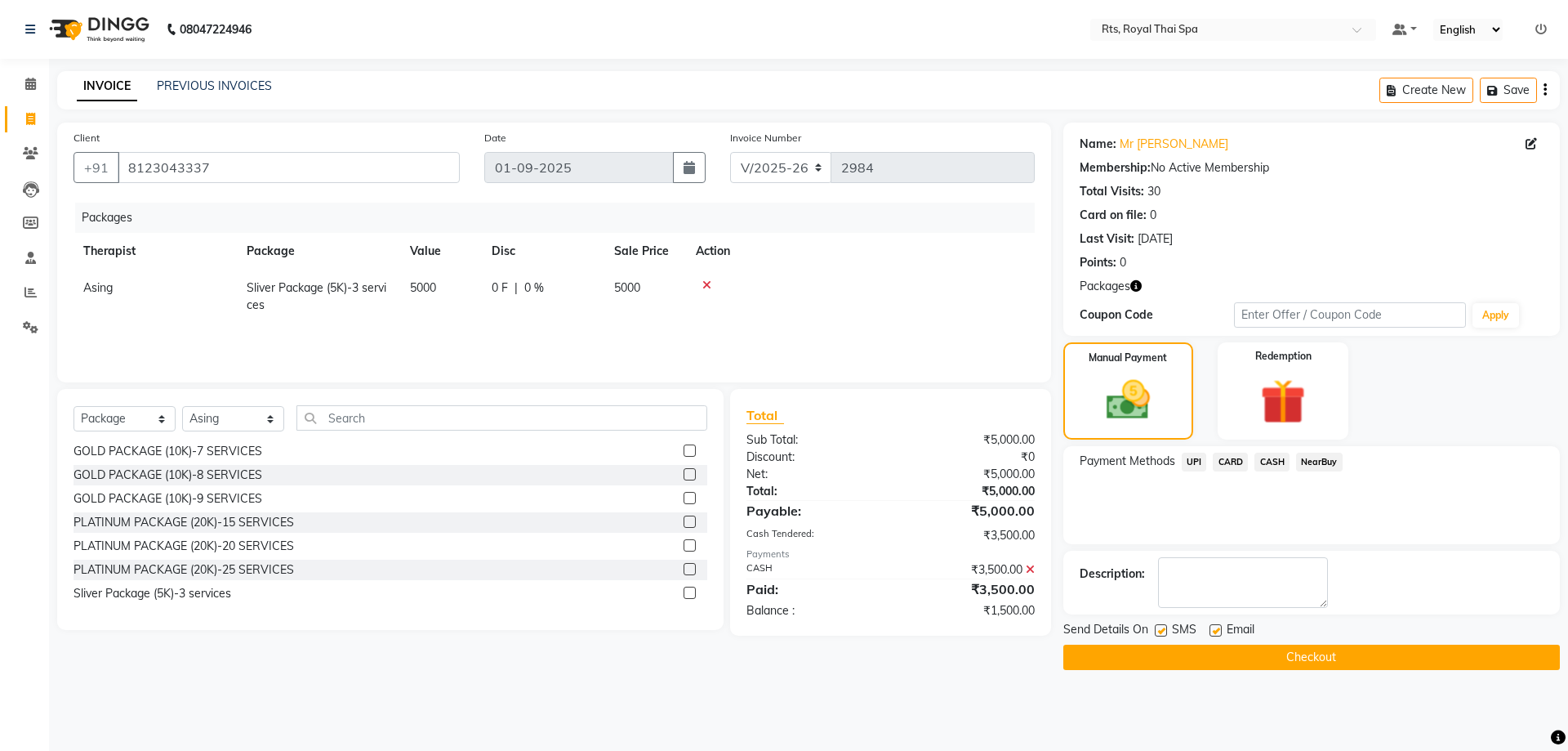
click at [1158, 634] on label at bounding box center [1161, 631] width 13 height 13
click at [1158, 634] on input "checkbox" at bounding box center [1160, 631] width 11 height 11
checkbox input "false"
click at [1154, 654] on button "Checkout" at bounding box center [1311, 657] width 497 height 25
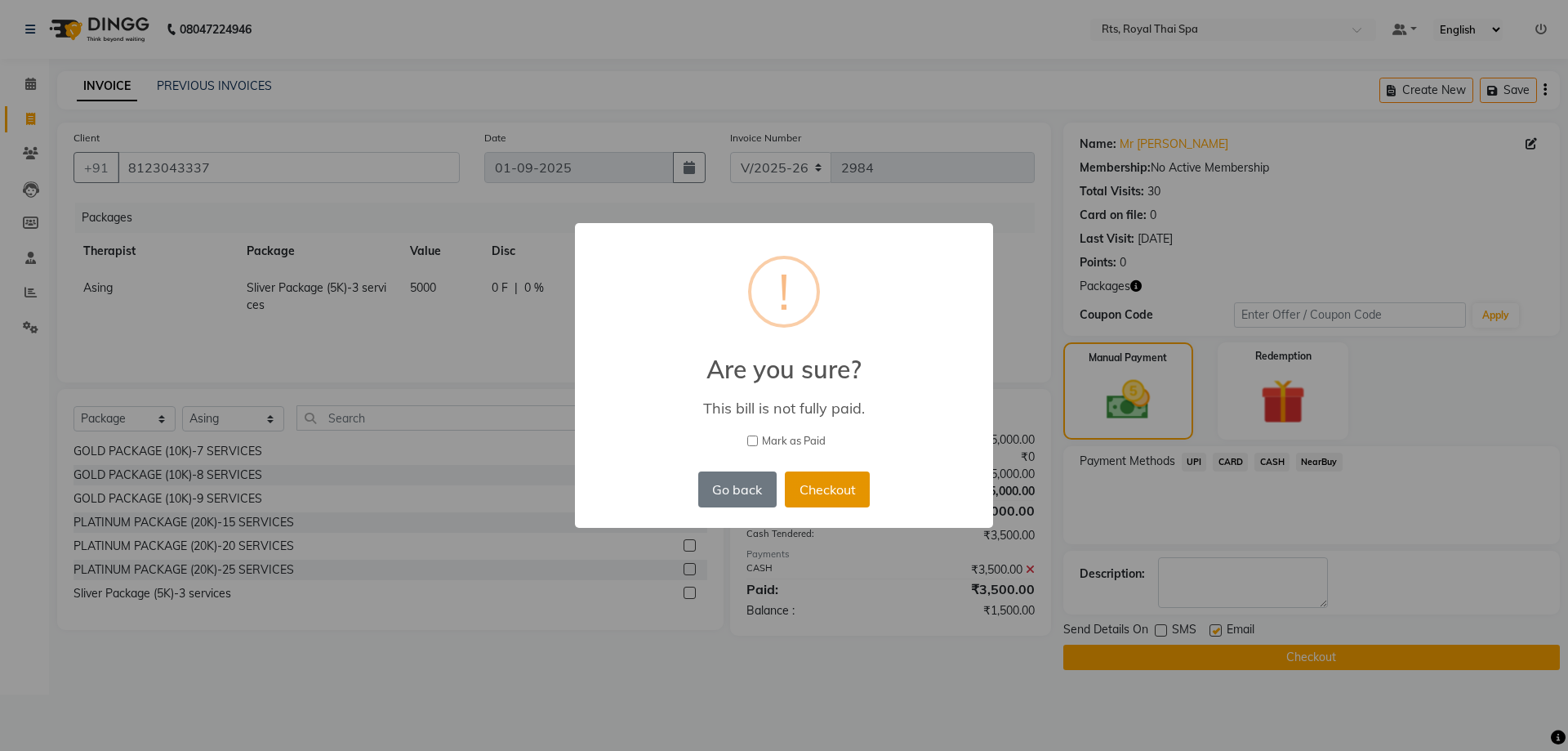
click at [841, 492] on button "Checkout" at bounding box center [827, 490] width 85 height 36
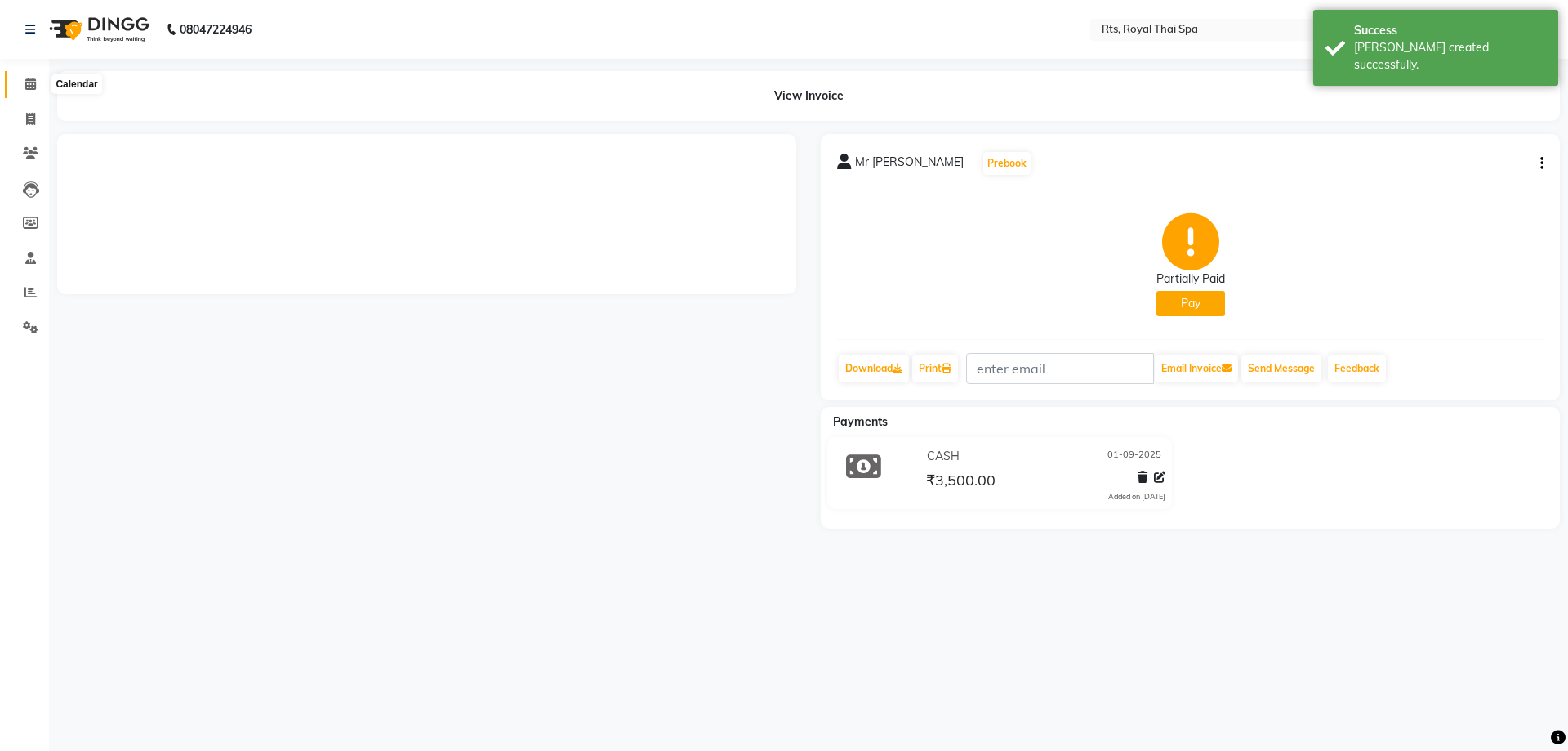
click at [16, 77] on span at bounding box center [31, 84] width 29 height 19
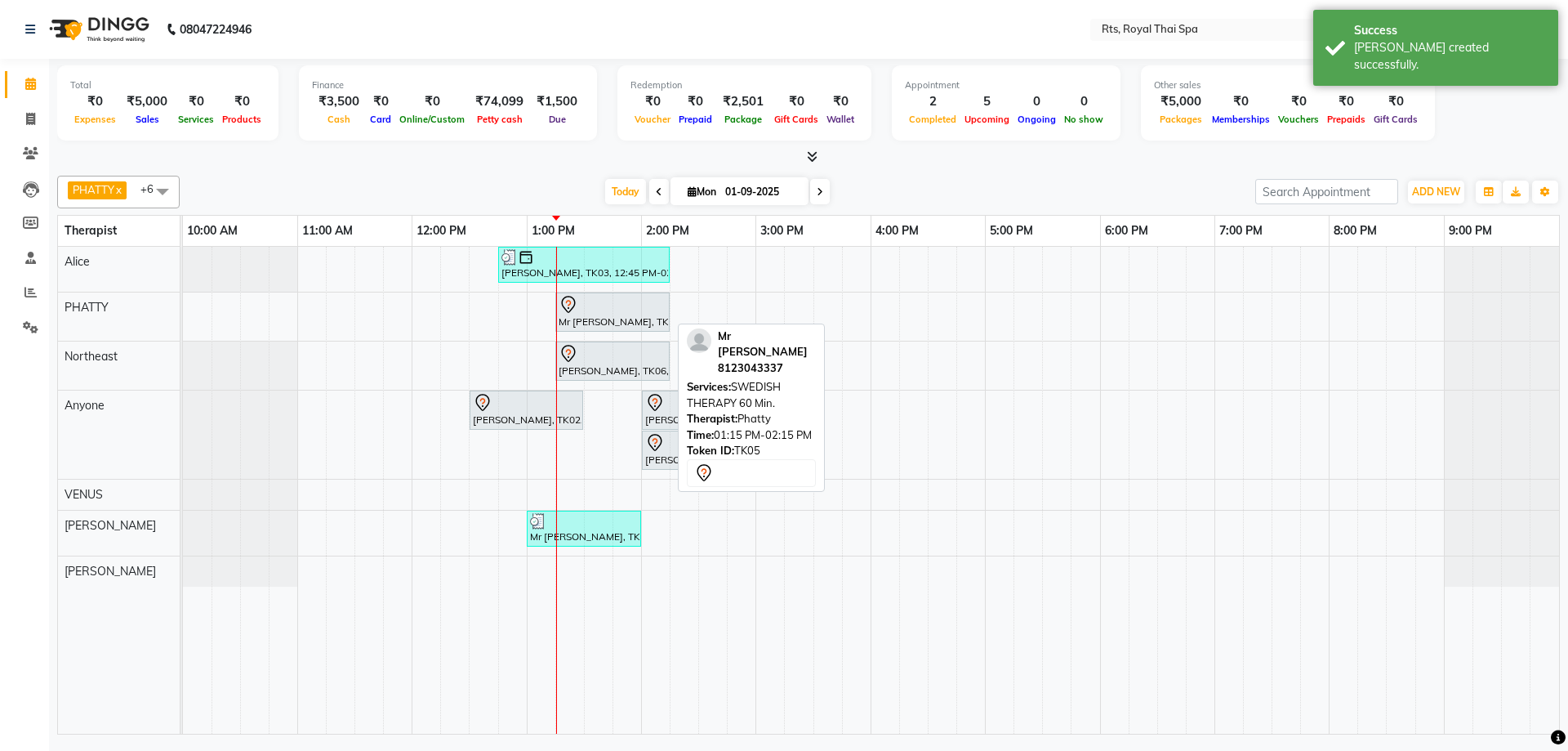
click at [581, 320] on div "Mr [PERSON_NAME], TK05, 01:15 PM-02:15 PM, SWEDISH THERAPY 60 Min." at bounding box center [612, 312] width 111 height 34
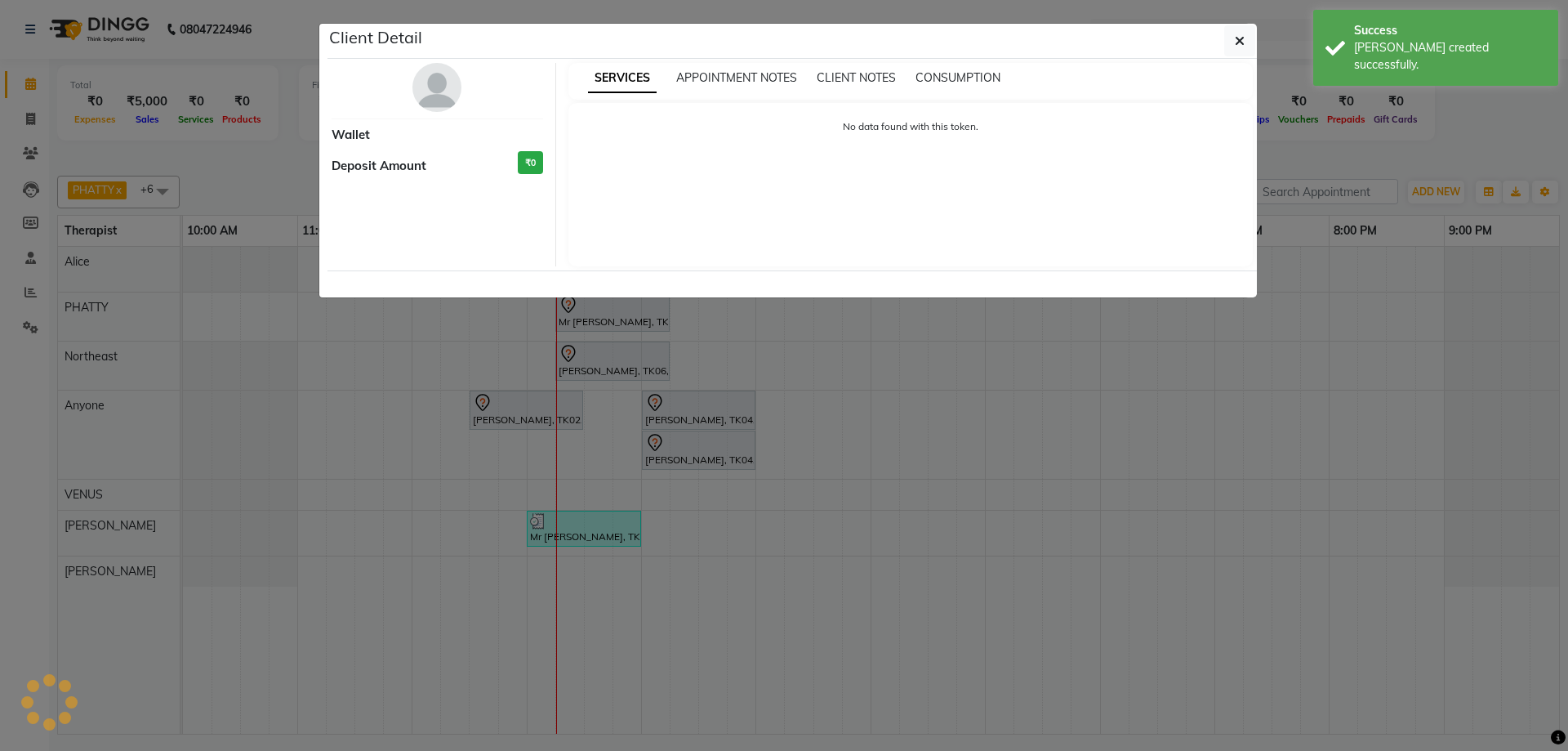
select select "7"
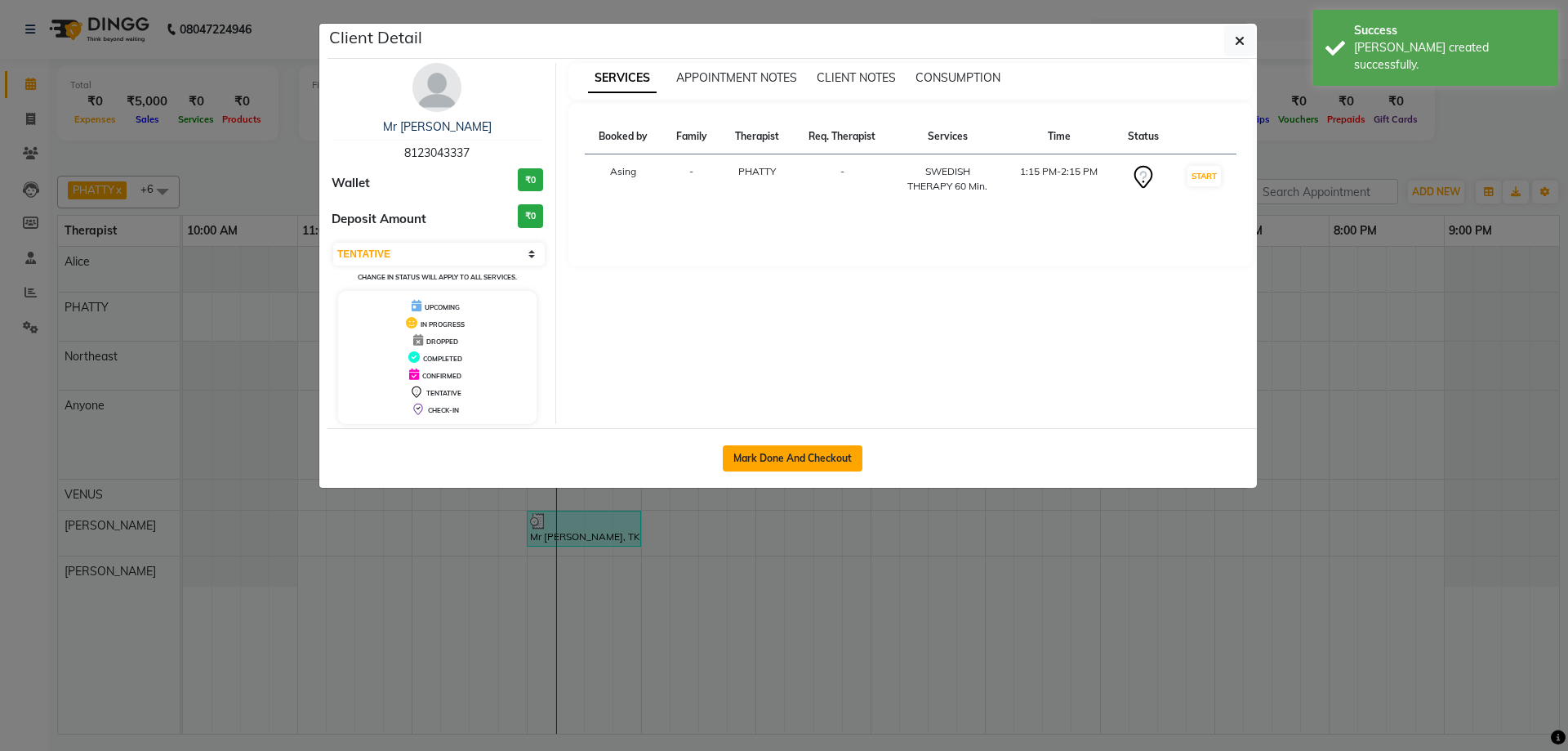
click at [817, 464] on button "Mark Done And Checkout" at bounding box center [792, 458] width 139 height 26
select select "service"
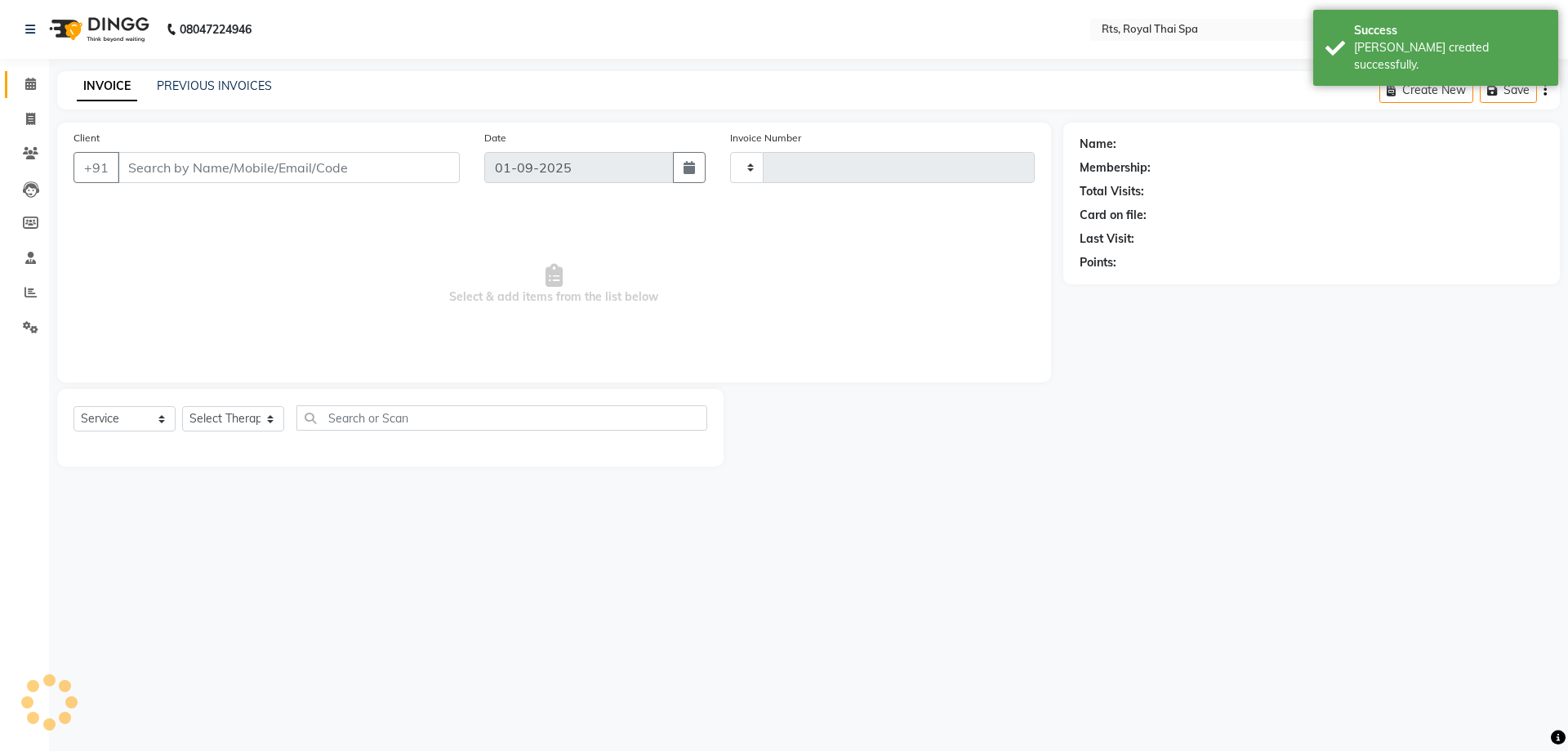
type input "2985"
select select "5288"
type input "8123043337"
select select "34835"
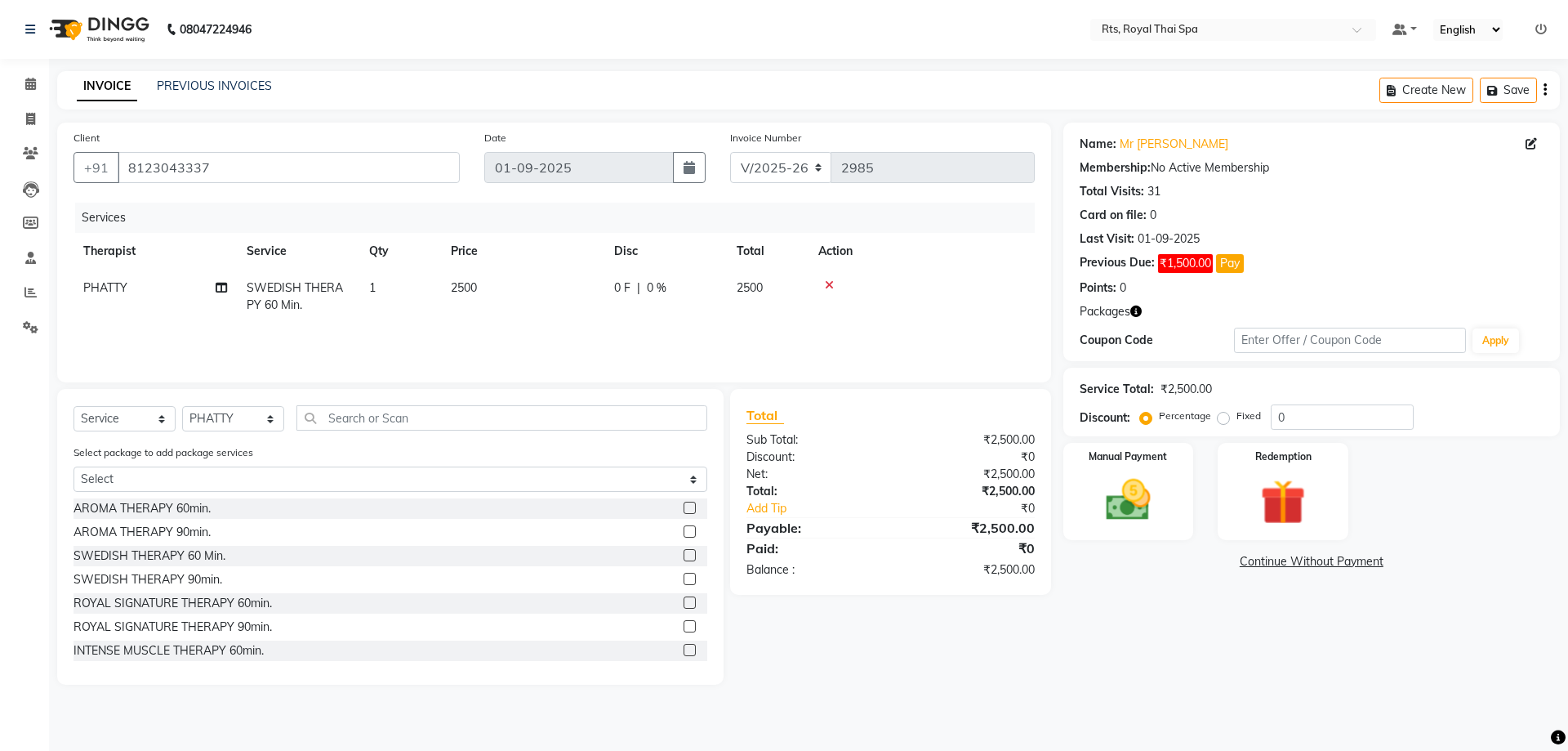
click at [1249, 454] on div "Redemption" at bounding box center [1282, 491] width 130 height 97
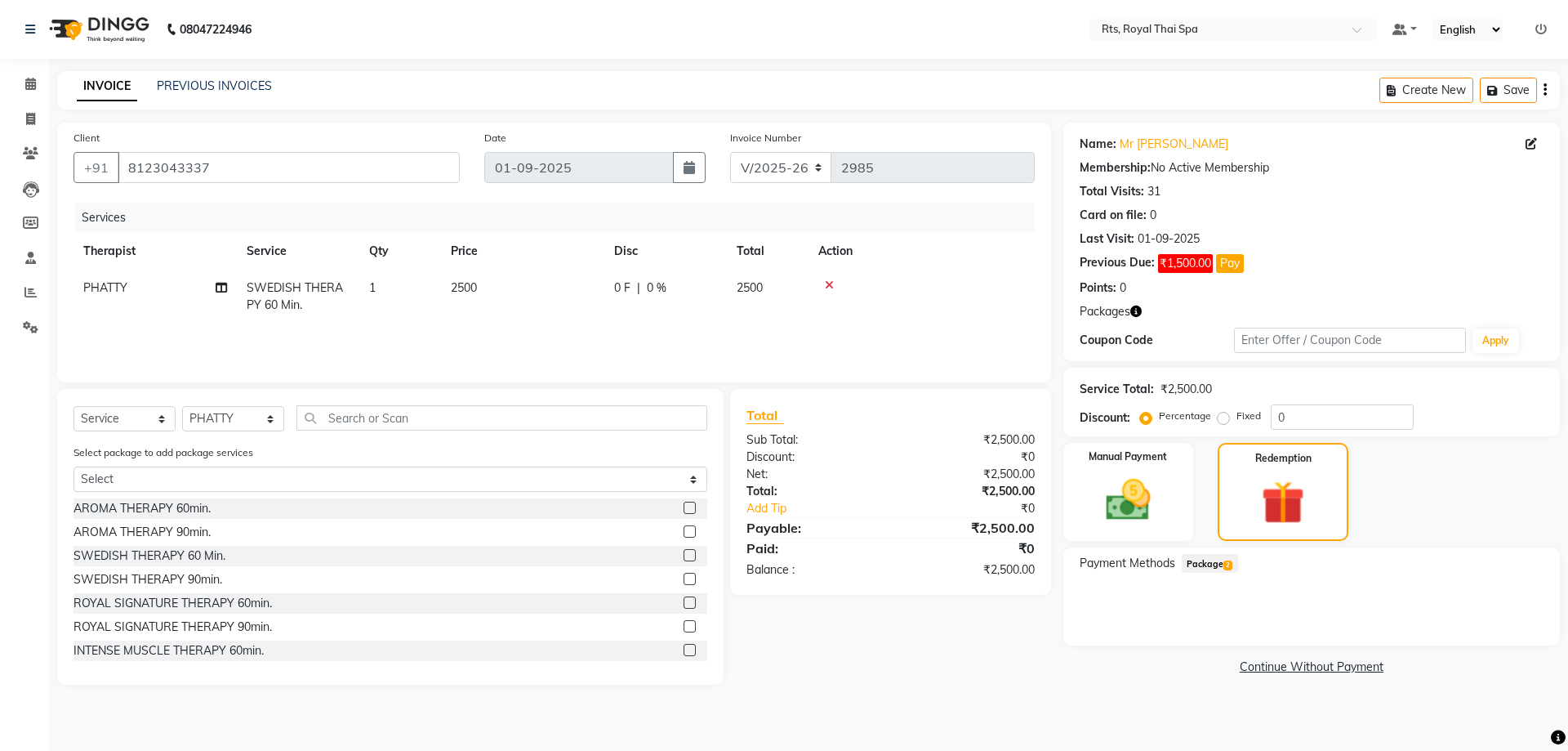
click at [1217, 561] on span "Package 2" at bounding box center [1210, 562] width 57 height 19
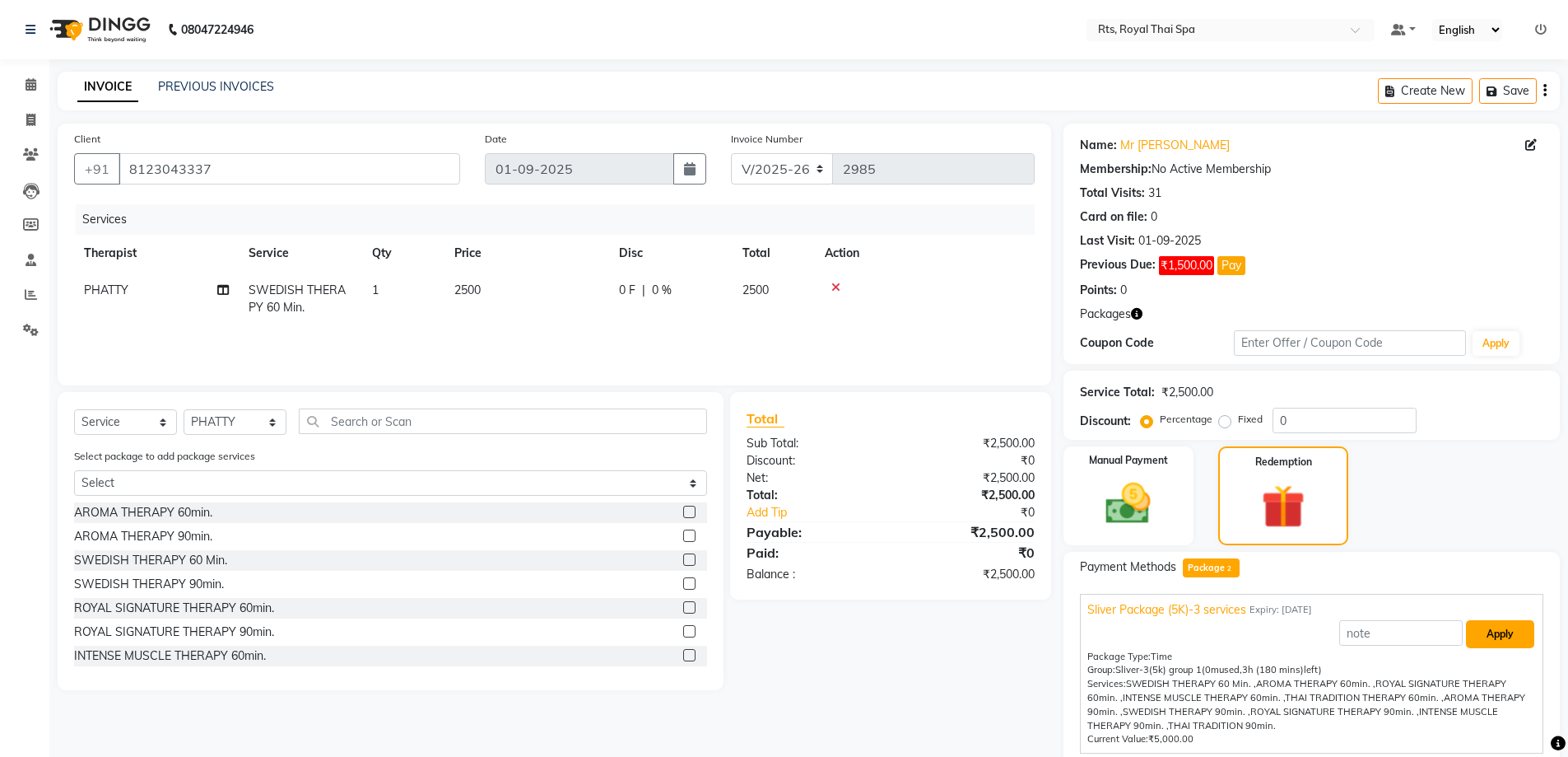
click at [1477, 635] on button "Apply" at bounding box center [1499, 634] width 68 height 28
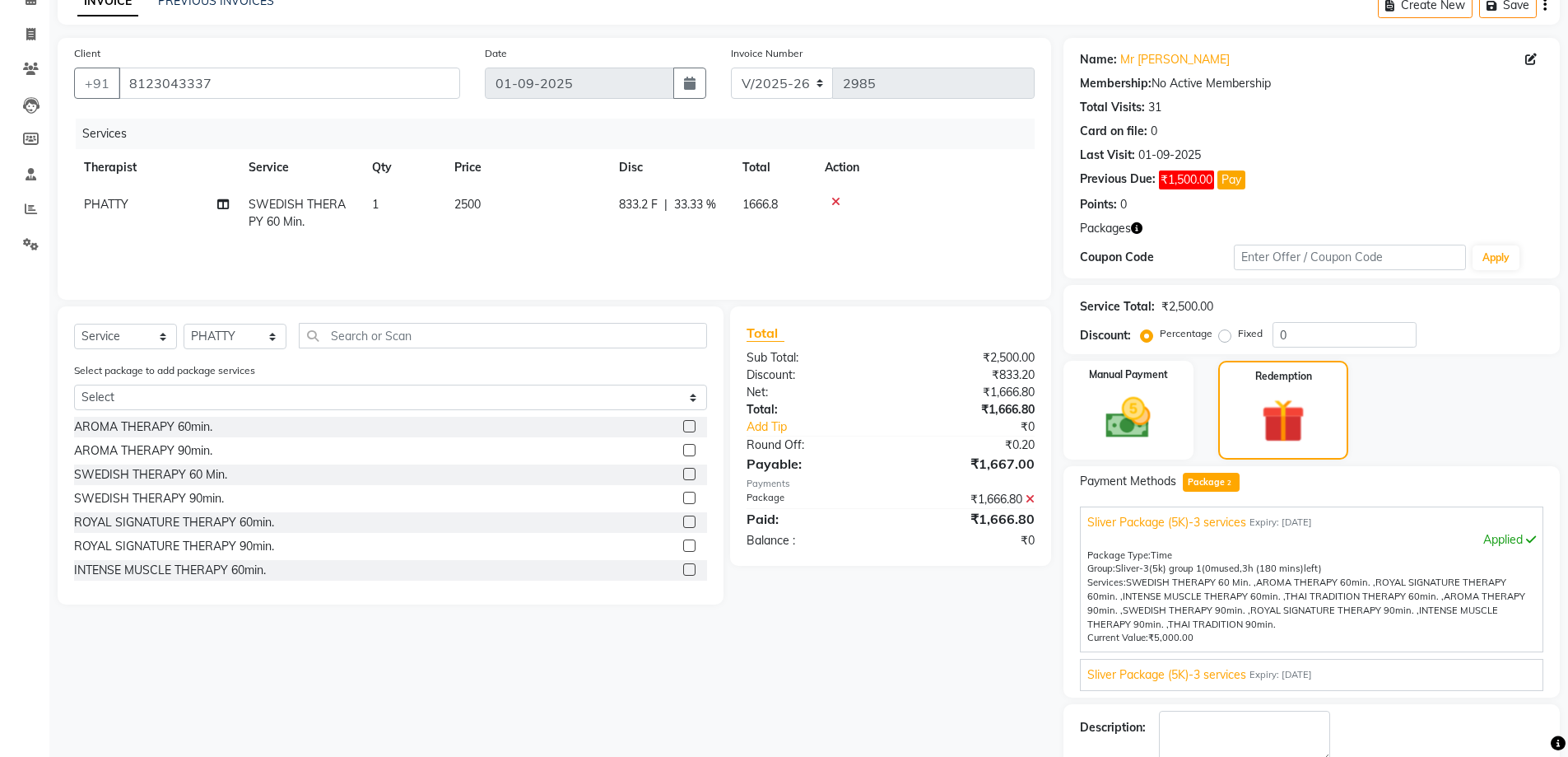
scroll to position [177, 0]
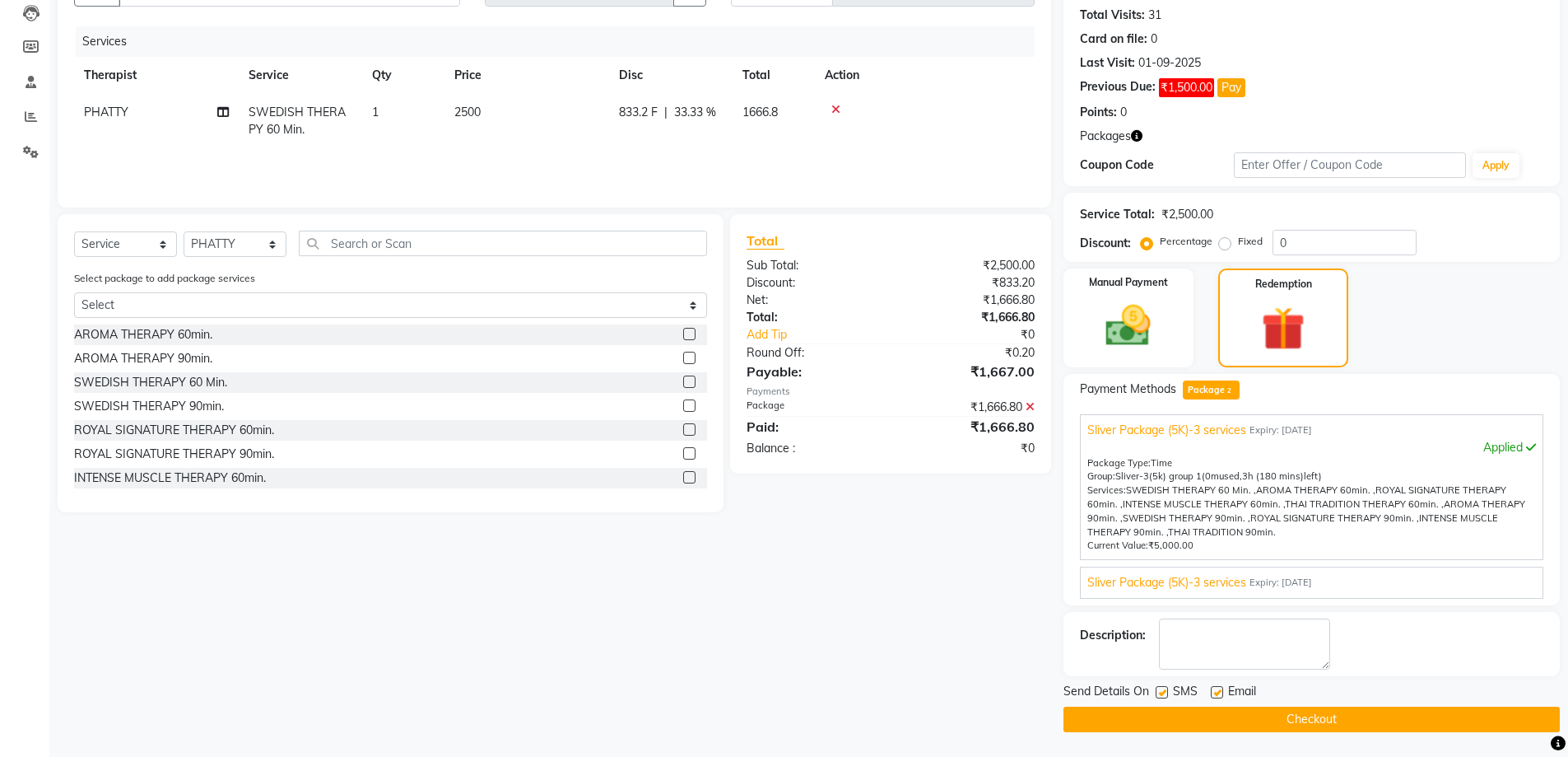
click at [1169, 686] on div "SMS" at bounding box center [1183, 693] width 55 height 21
click at [1164, 692] on label at bounding box center [1162, 692] width 13 height 13
click at [1164, 692] on input "checkbox" at bounding box center [1162, 693] width 11 height 11
checkbox input "false"
click at [1165, 710] on button "Checkout" at bounding box center [1312, 719] width 496 height 25
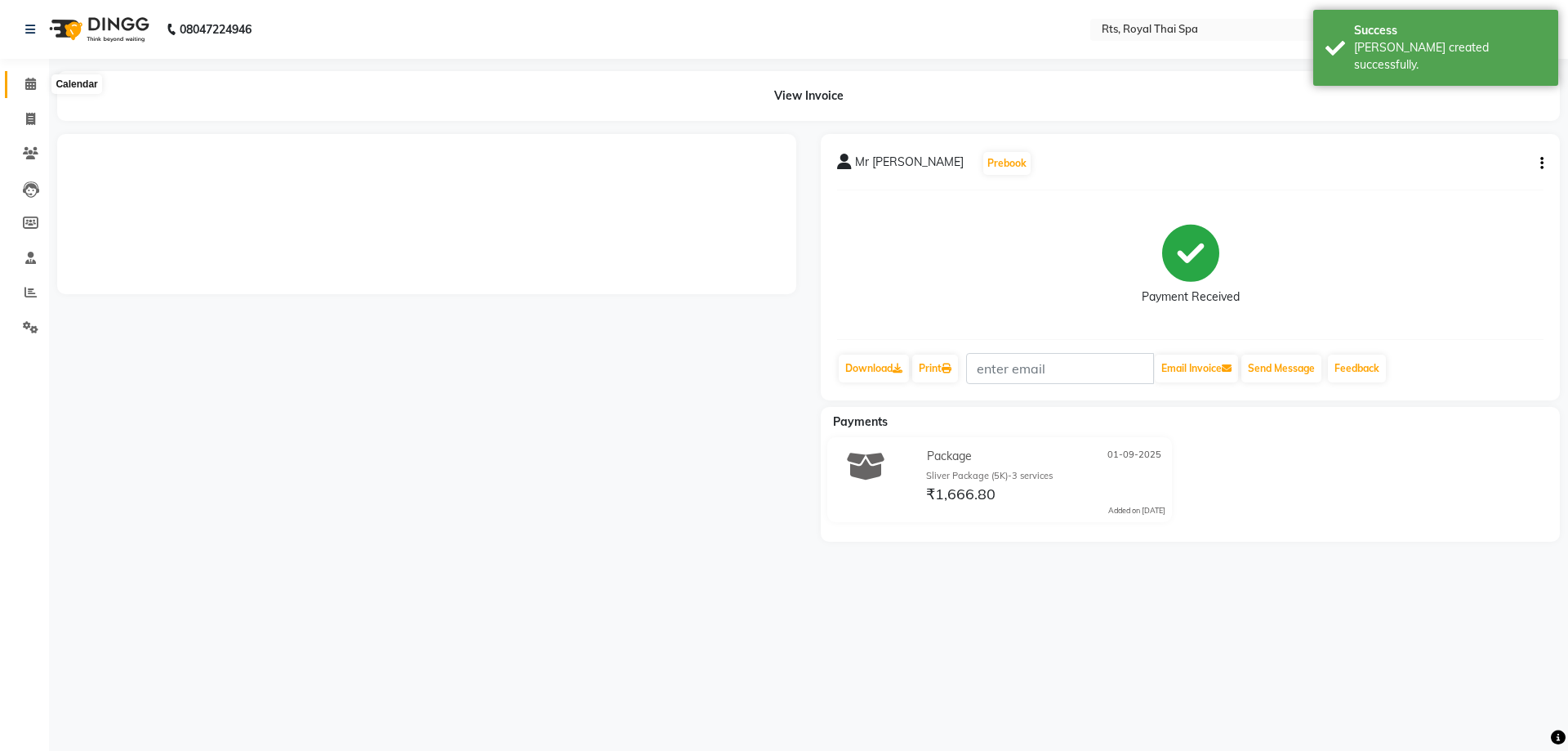
click at [27, 83] on icon at bounding box center [31, 84] width 11 height 13
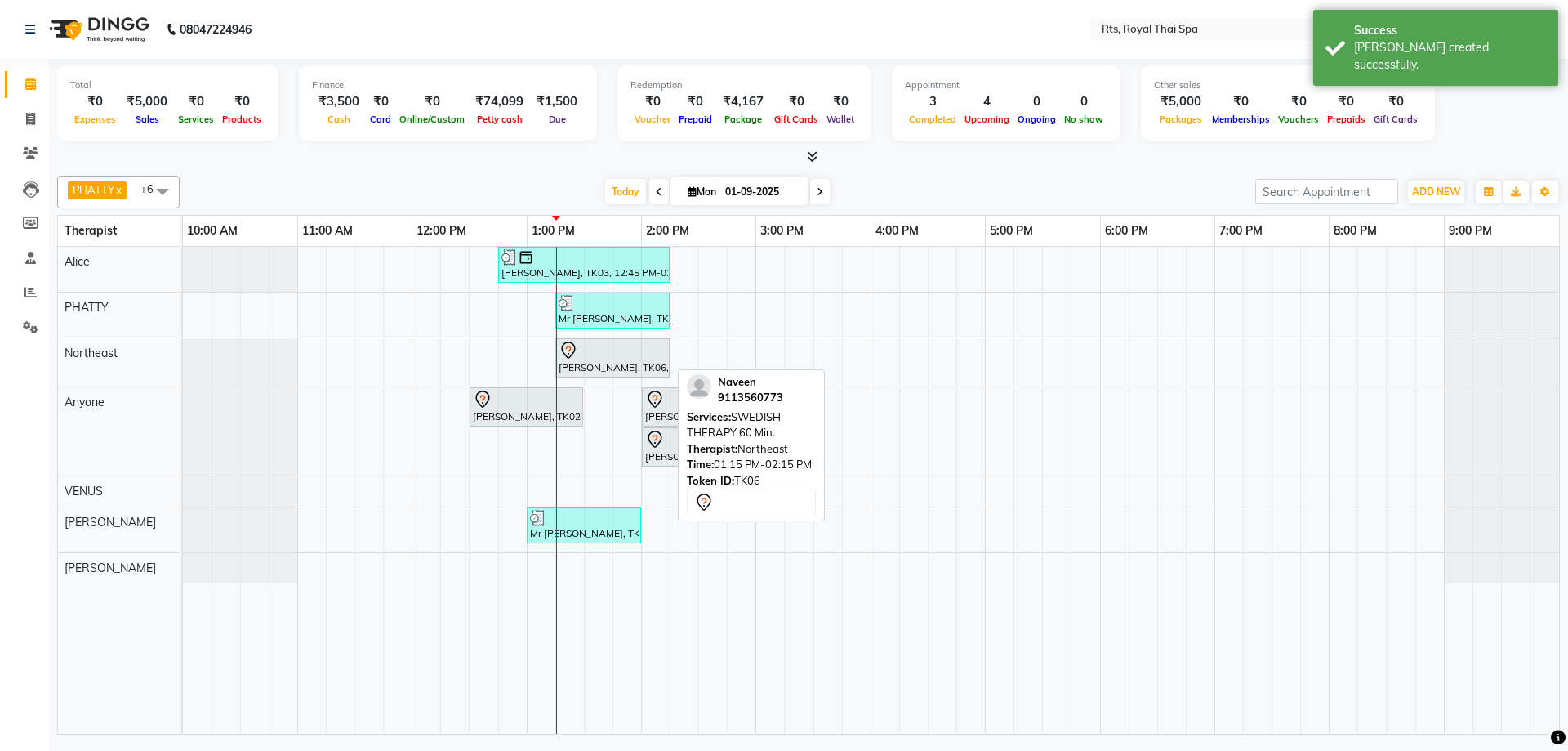
click at [595, 364] on div "[PERSON_NAME], TK06, 01:15 PM-02:15 PM, SWEDISH THERAPY 60 Min." at bounding box center [612, 358] width 111 height 34
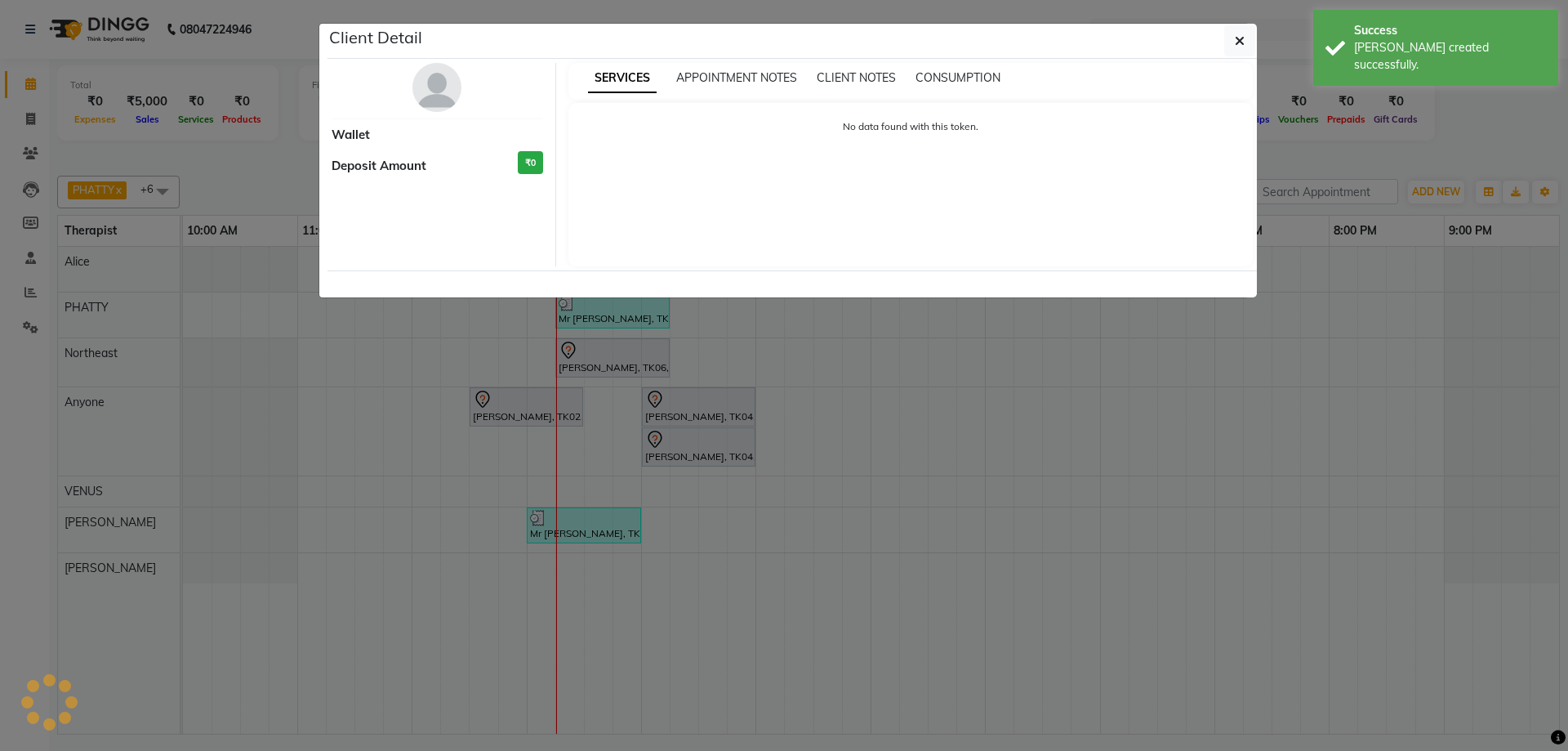
select select "7"
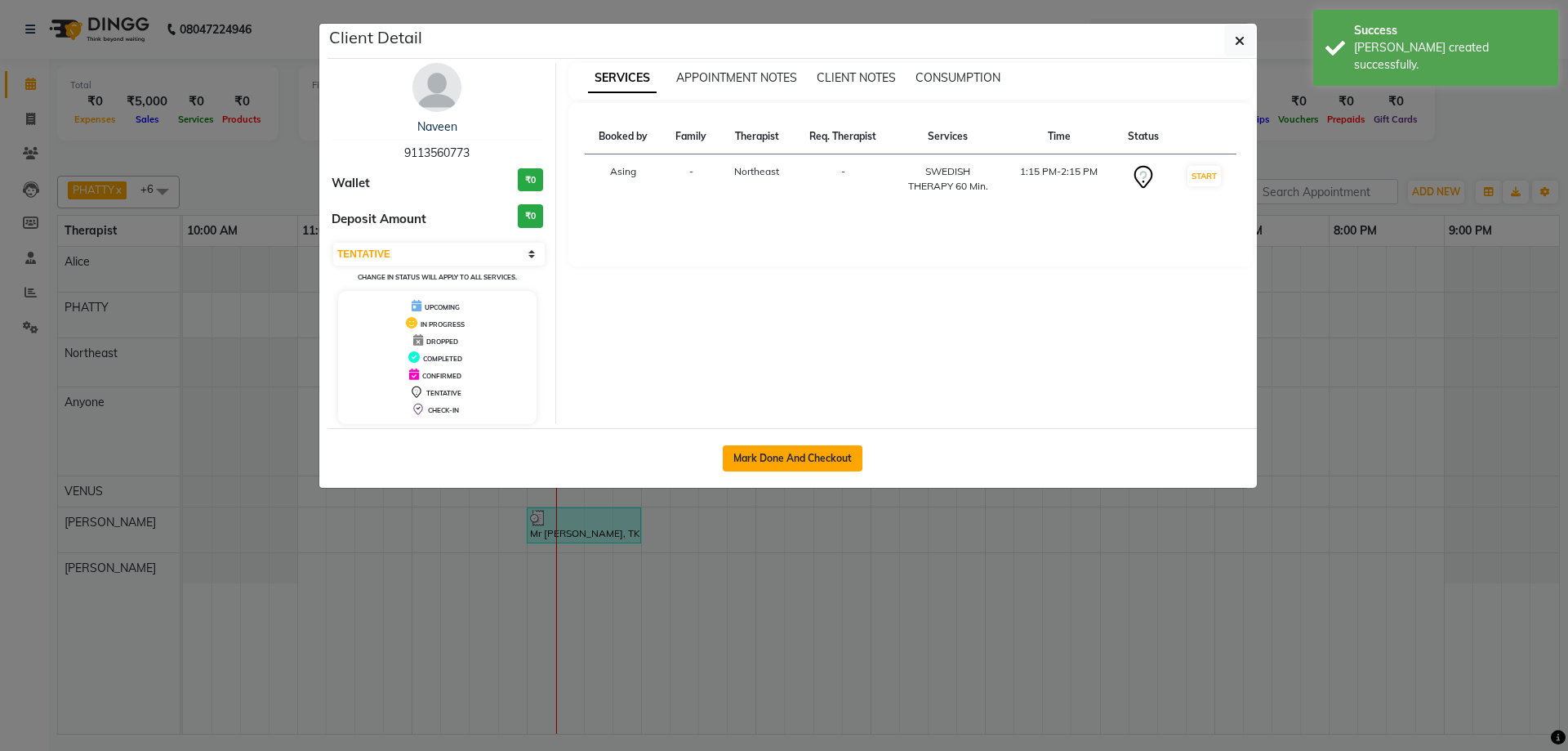
click at [783, 455] on button "Mark Done And Checkout" at bounding box center [792, 458] width 139 height 26
select select "service"
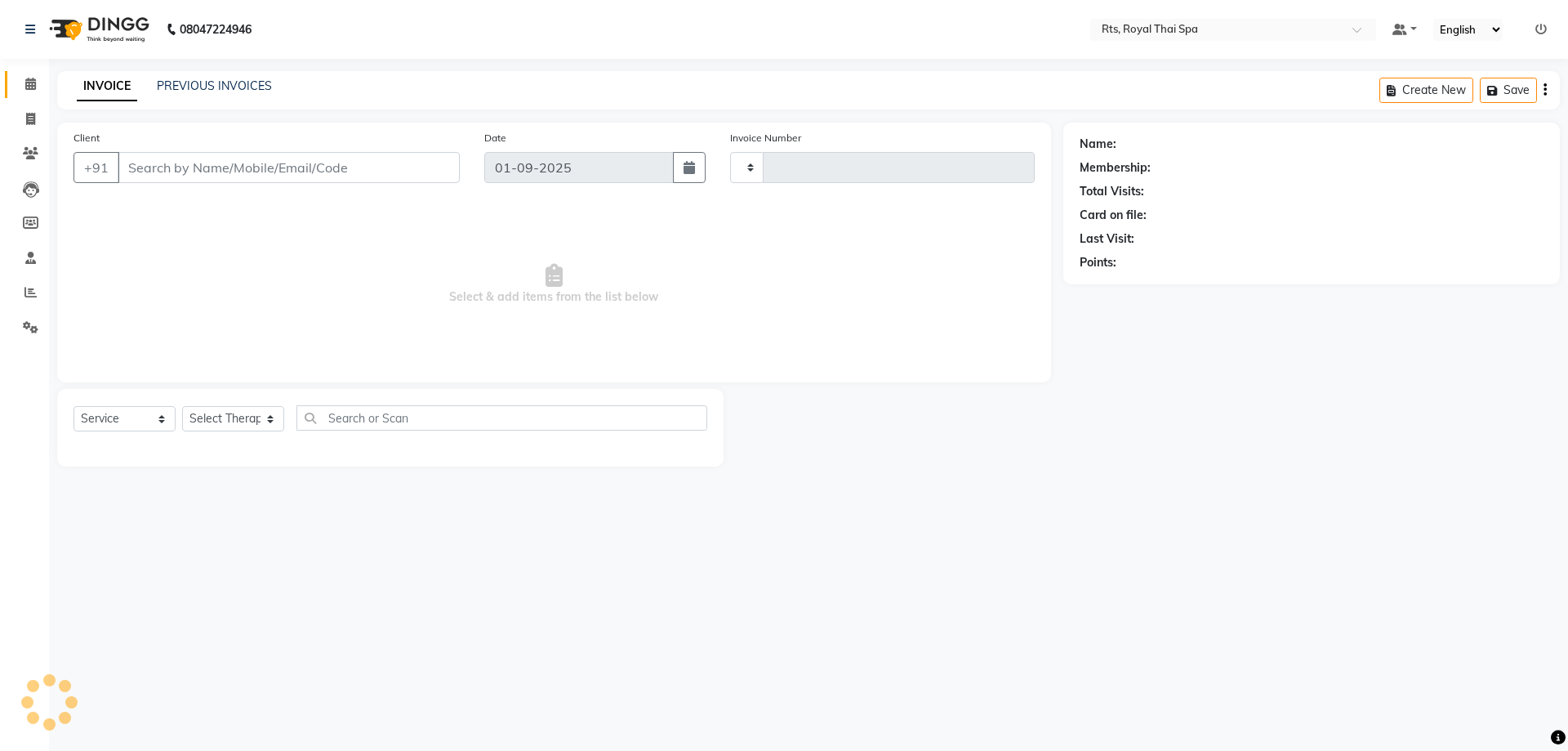
type input "2986"
select select "5288"
type input "9113560773"
select select "39977"
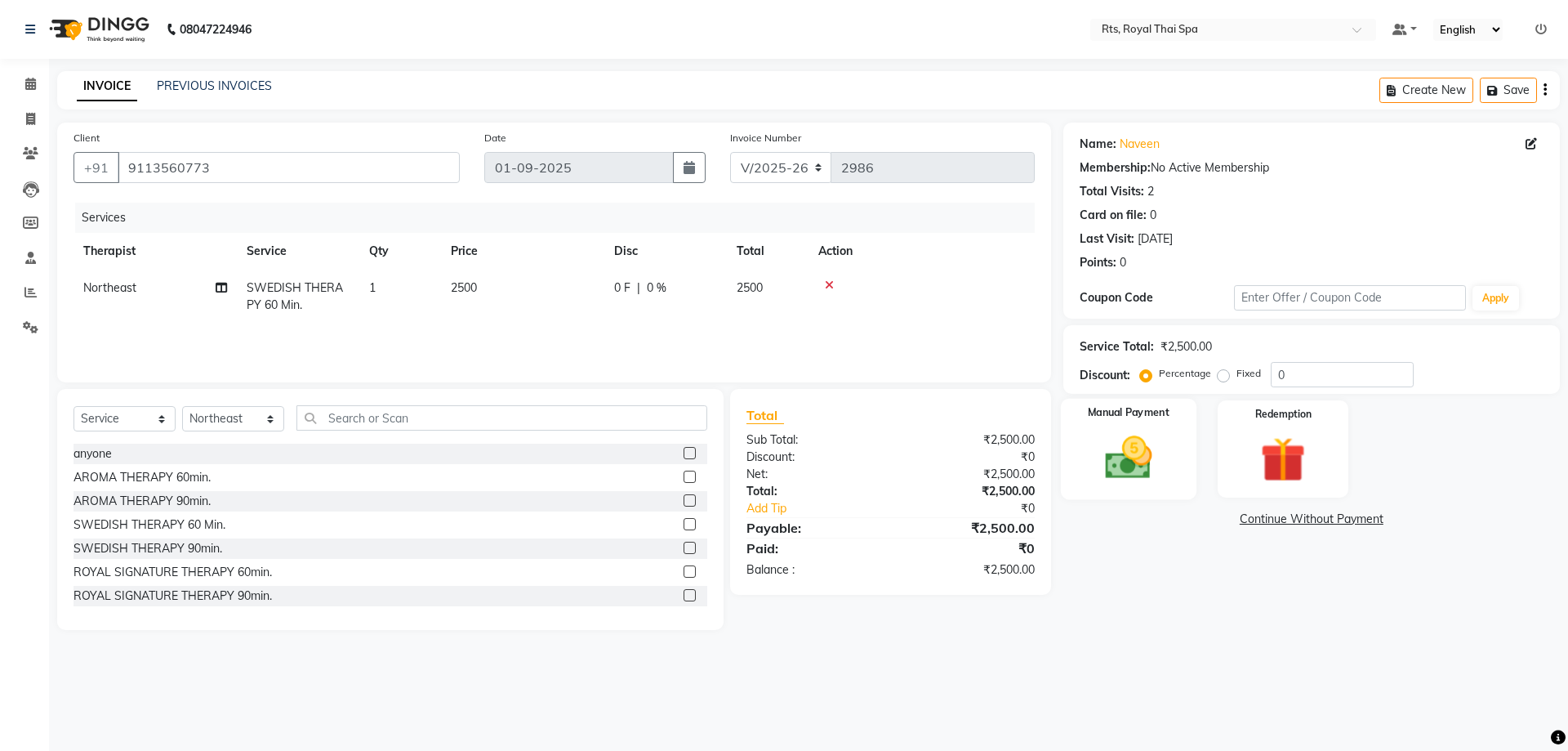
click at [1182, 476] on div "Manual Payment" at bounding box center [1127, 449] width 136 height 101
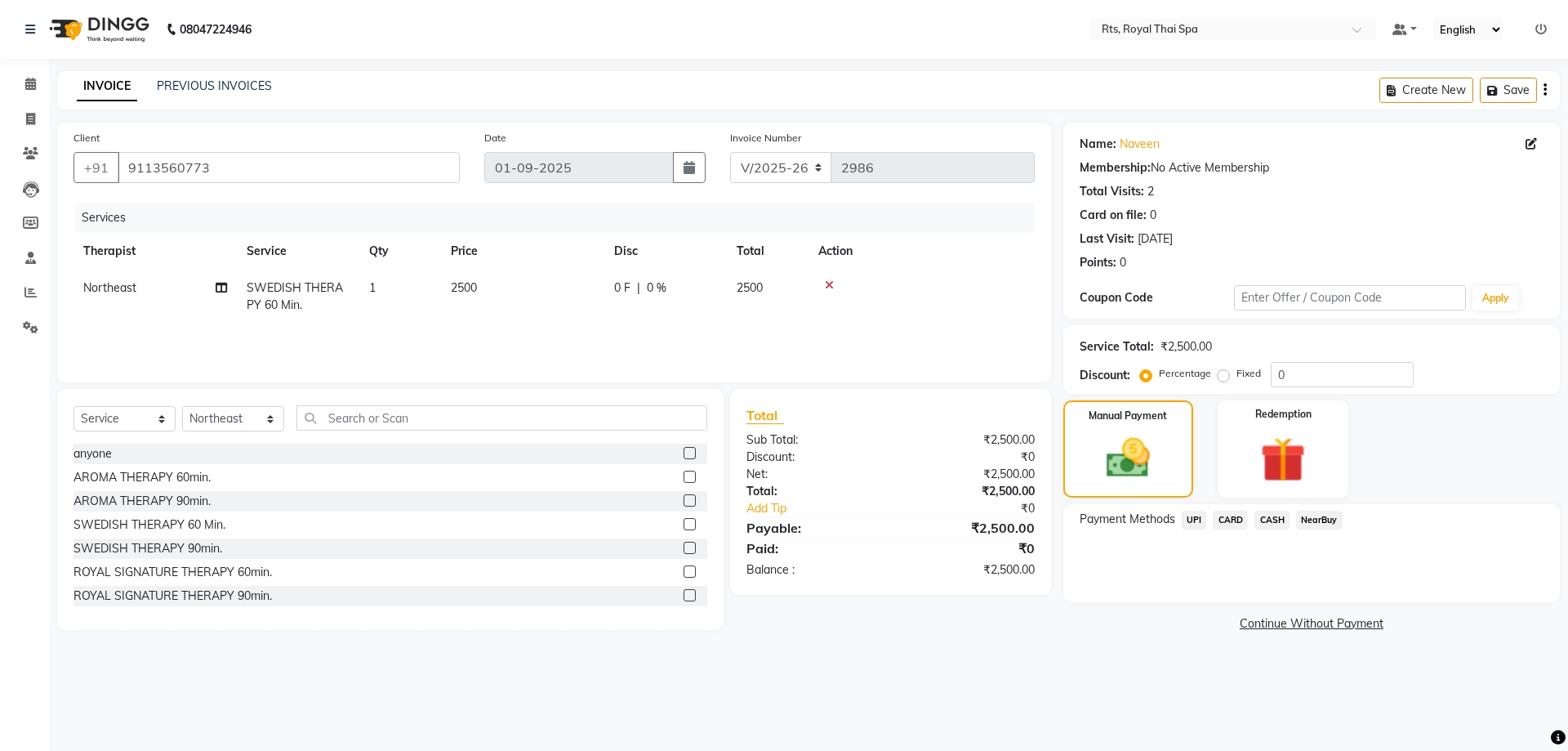
click at [1237, 523] on span "CARD" at bounding box center [1229, 519] width 35 height 19
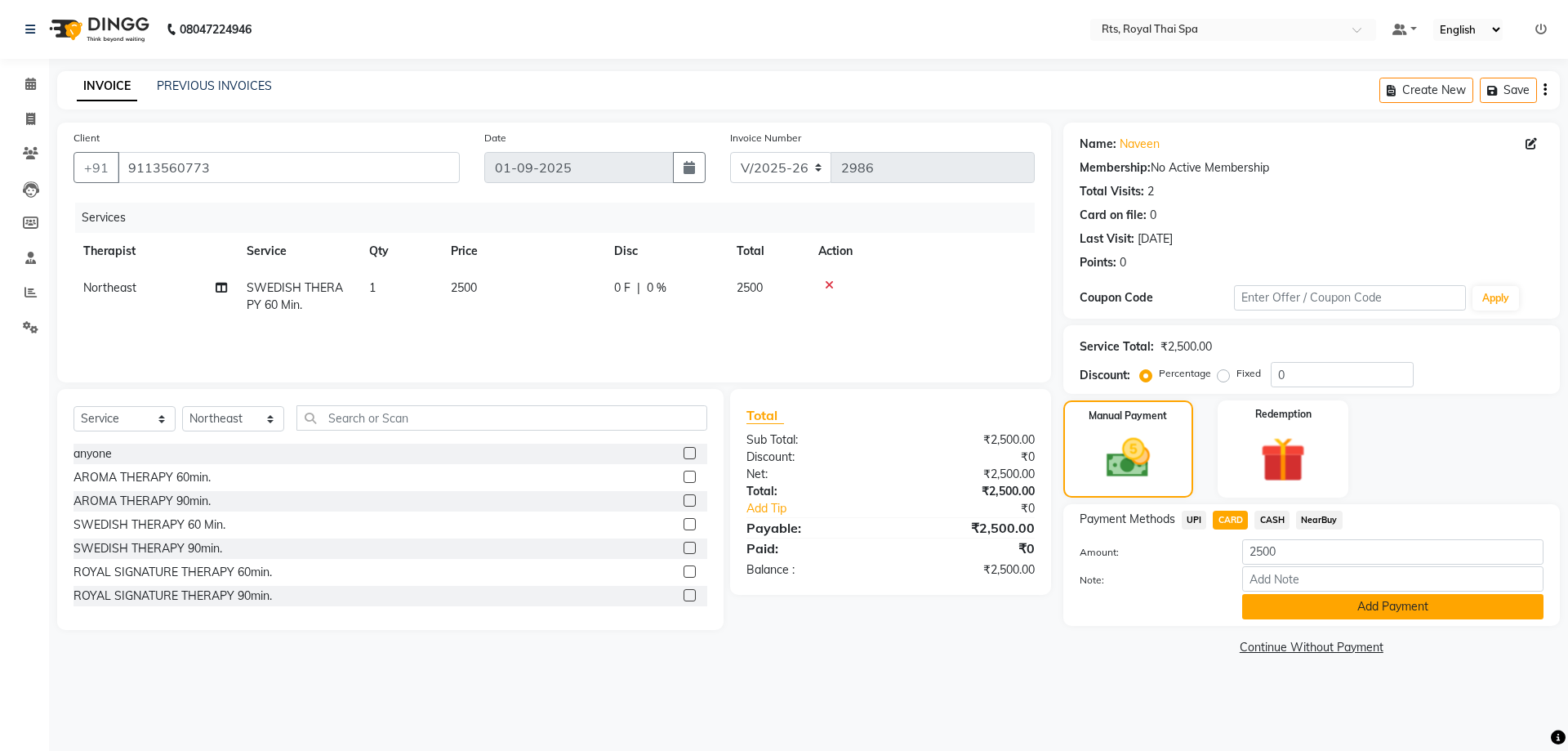
click at [1285, 610] on button "Add Payment" at bounding box center [1392, 606] width 301 height 25
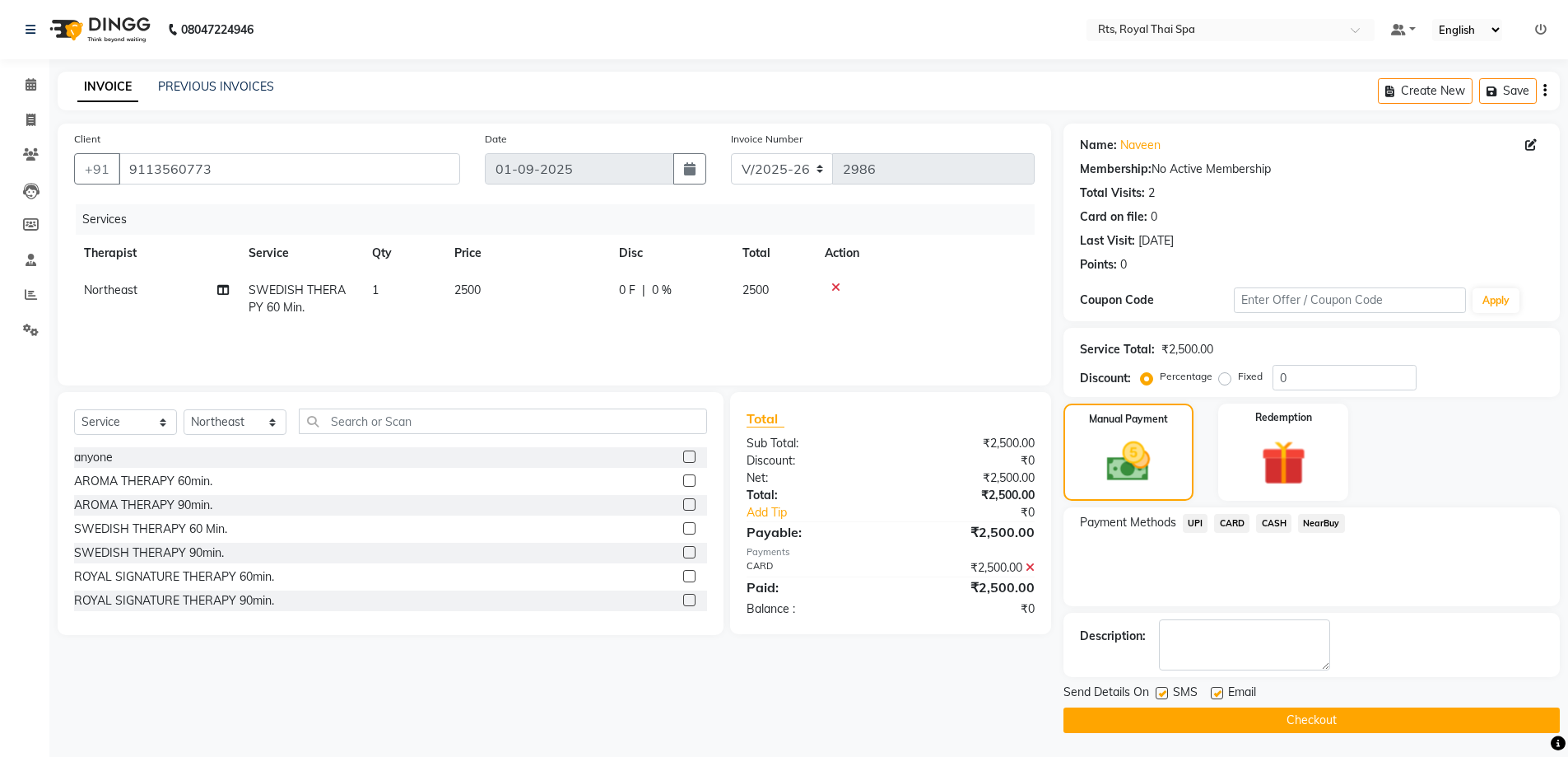
click at [1162, 695] on label at bounding box center [1162, 693] width 13 height 13
click at [1162, 695] on input "checkbox" at bounding box center [1162, 694] width 11 height 11
checkbox input "false"
click at [1164, 716] on button "Checkout" at bounding box center [1312, 720] width 496 height 25
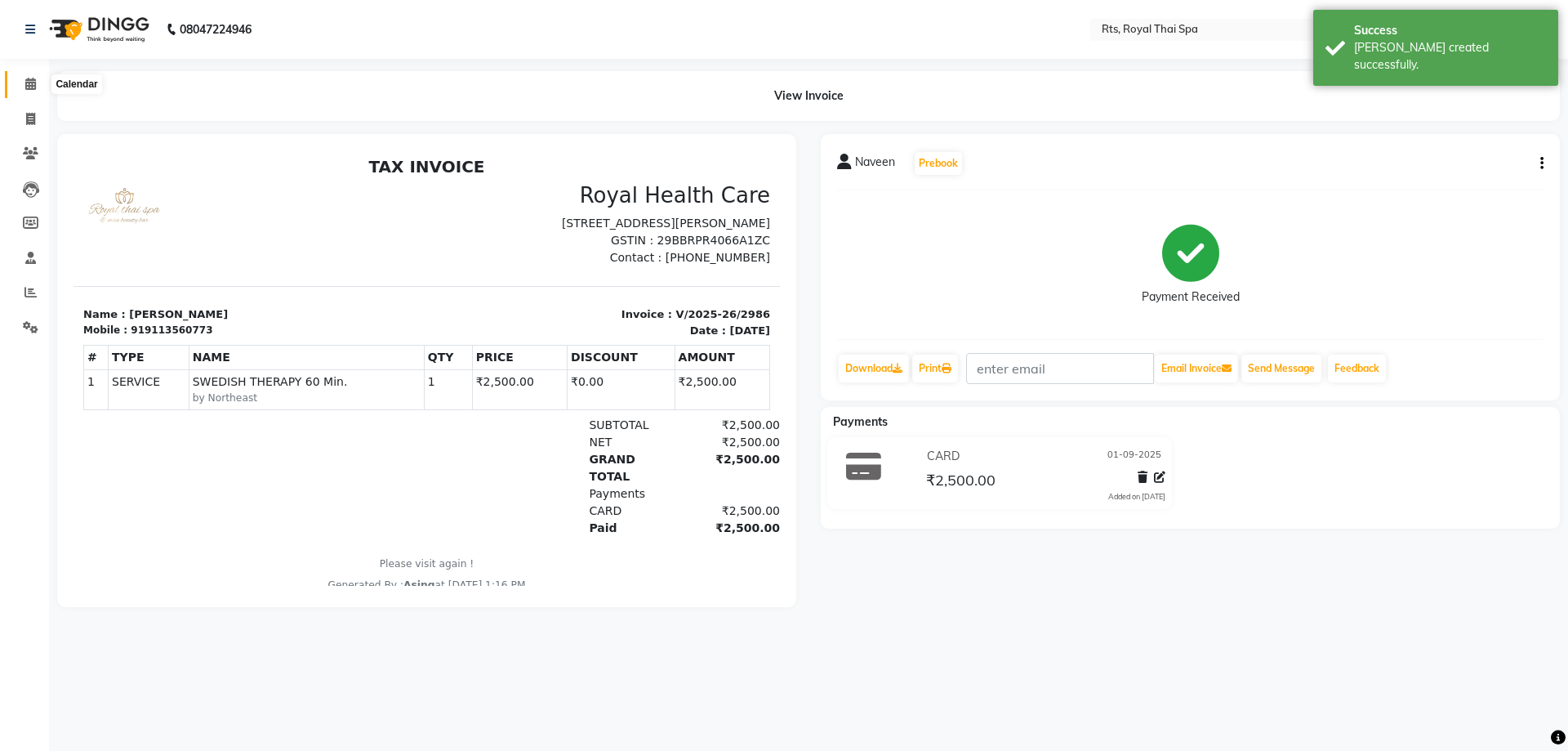
click at [26, 76] on span at bounding box center [31, 84] width 29 height 19
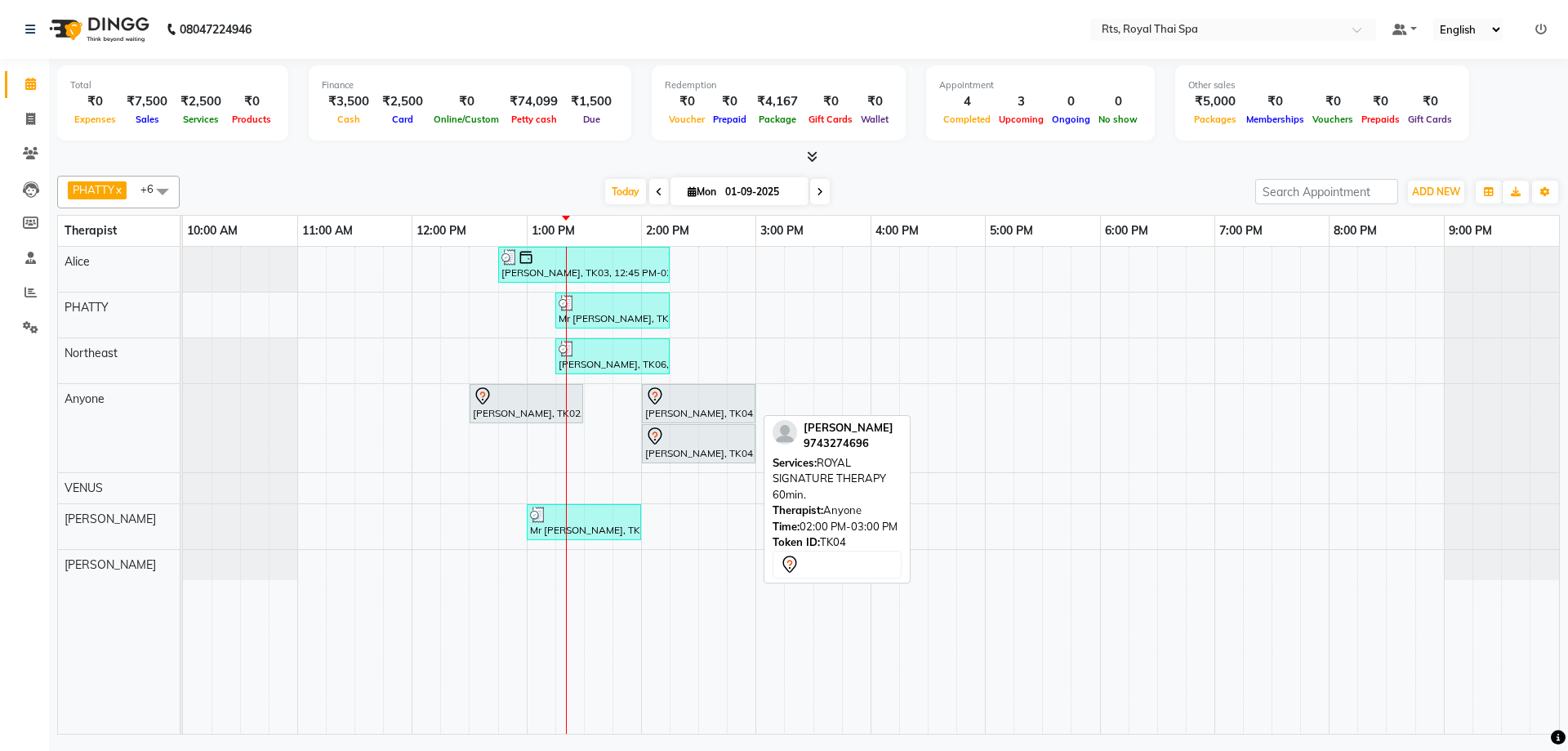
click at [701, 410] on div "[PERSON_NAME], TK04, 02:00 PM-03:00 PM, ROYAL SIGNATURE THERAPY 60min." at bounding box center [698, 403] width 110 height 34
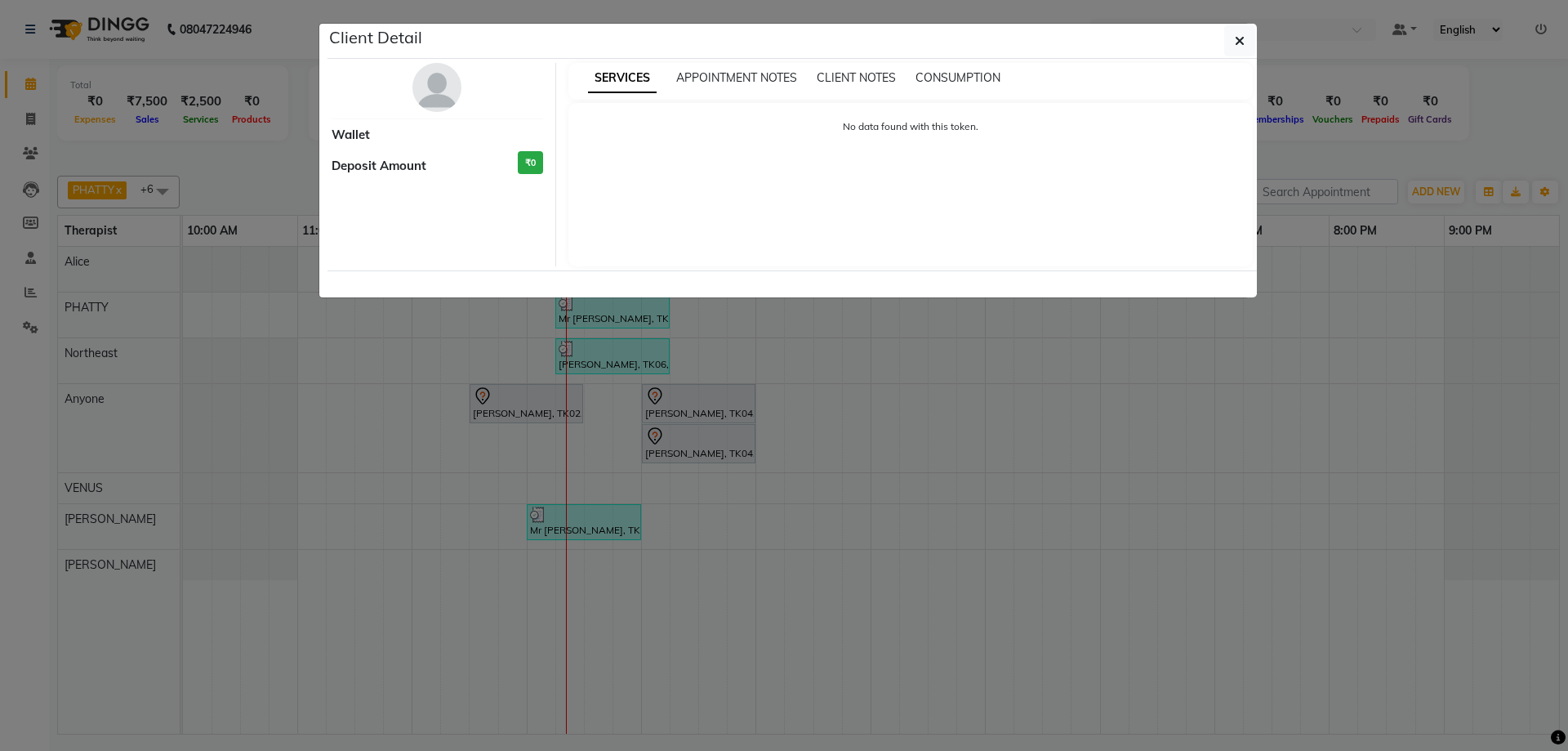
select select "7"
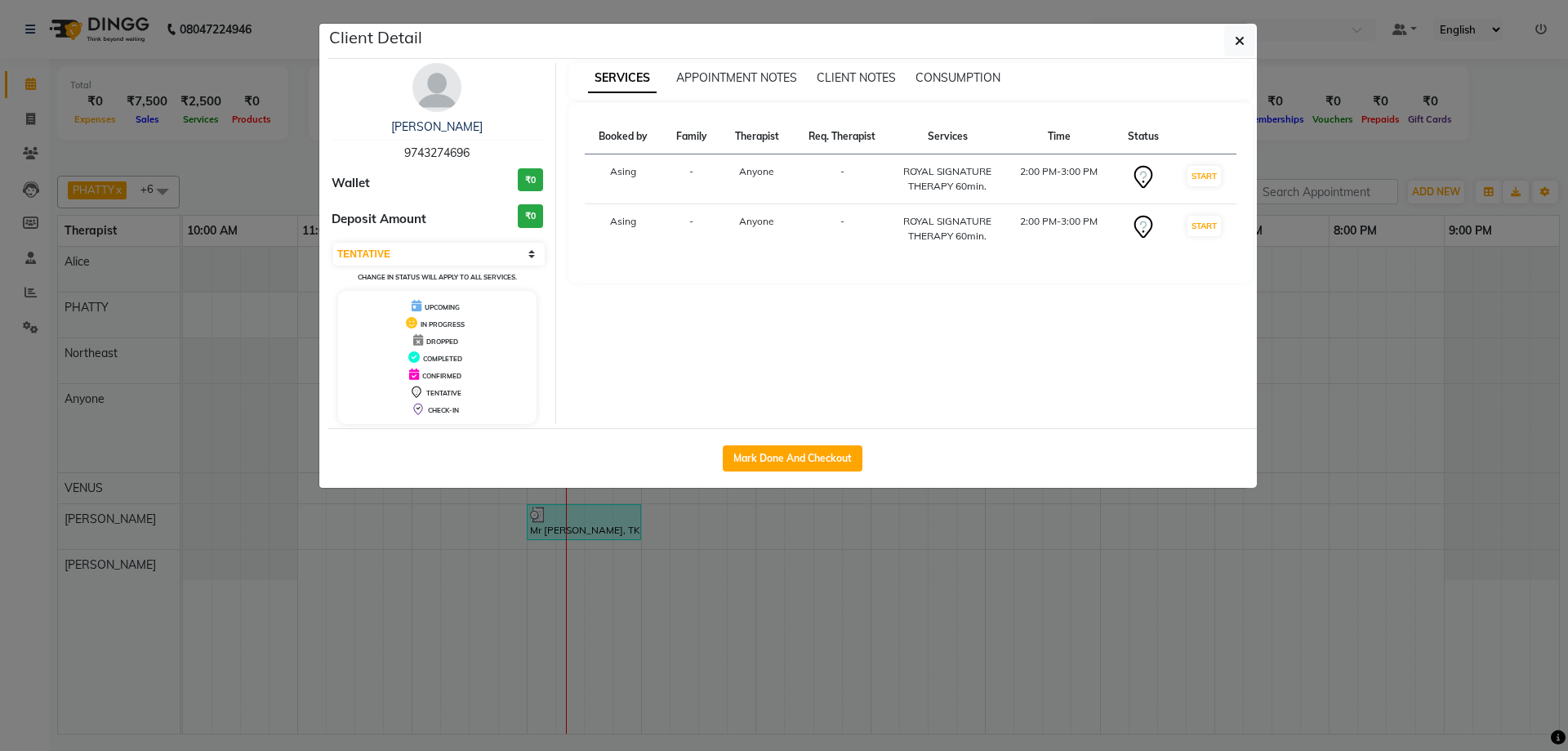
drag, startPoint x: 392, startPoint y: 152, endPoint x: 495, endPoint y: 152, distance: 103.0
click at [495, 152] on div "[PERSON_NAME] 9743274696" at bounding box center [436, 140] width 211 height 43
copy span "9743274696"
drag, startPoint x: 1235, startPoint y: 45, endPoint x: 1174, endPoint y: 89, distance: 75.2
click at [1236, 45] on icon "button" at bounding box center [1239, 40] width 10 height 13
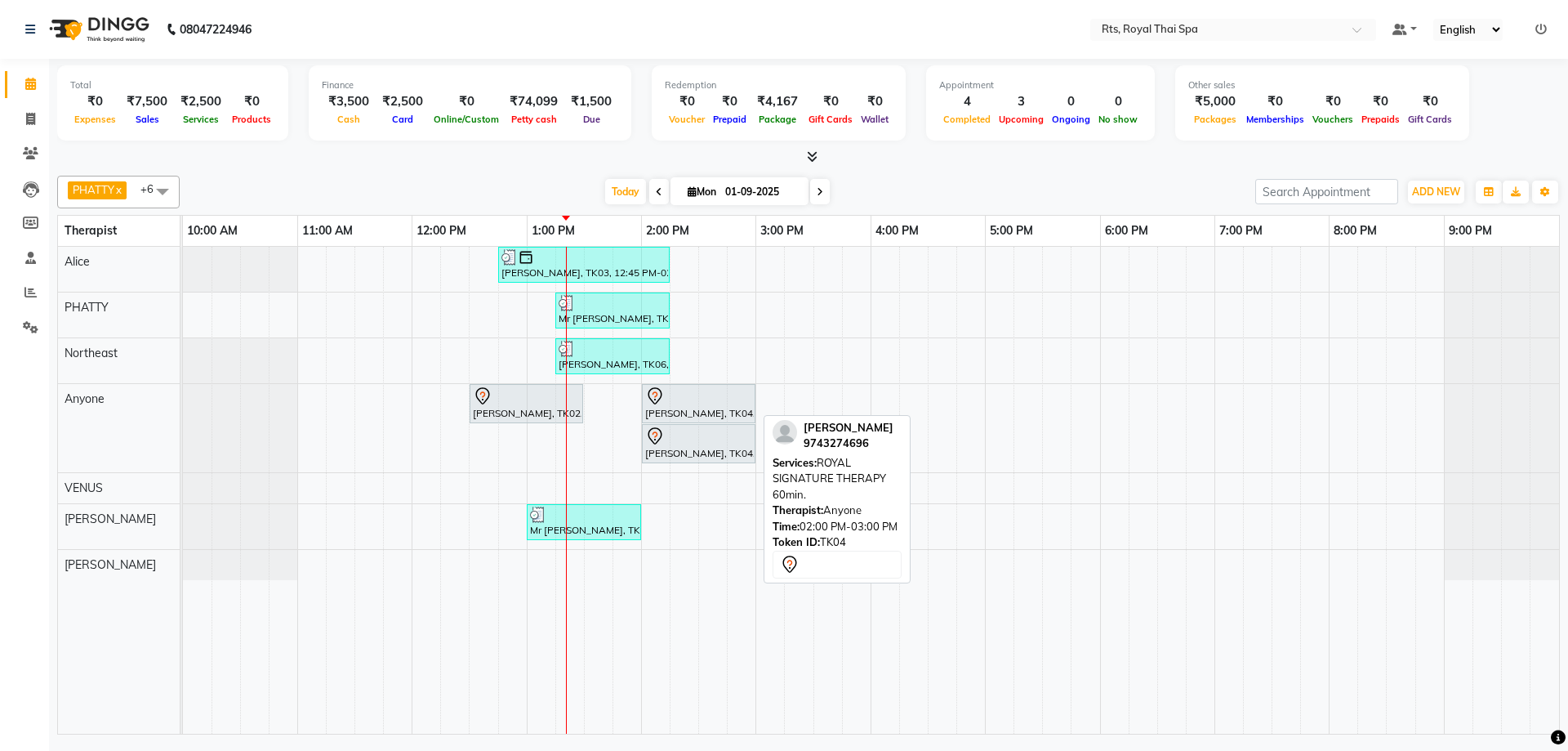
click at [705, 411] on div "[PERSON_NAME], TK04, 02:00 PM-03:00 PM, ROYAL SIGNATURE THERAPY 60min." at bounding box center [698, 403] width 110 height 34
select select "7"
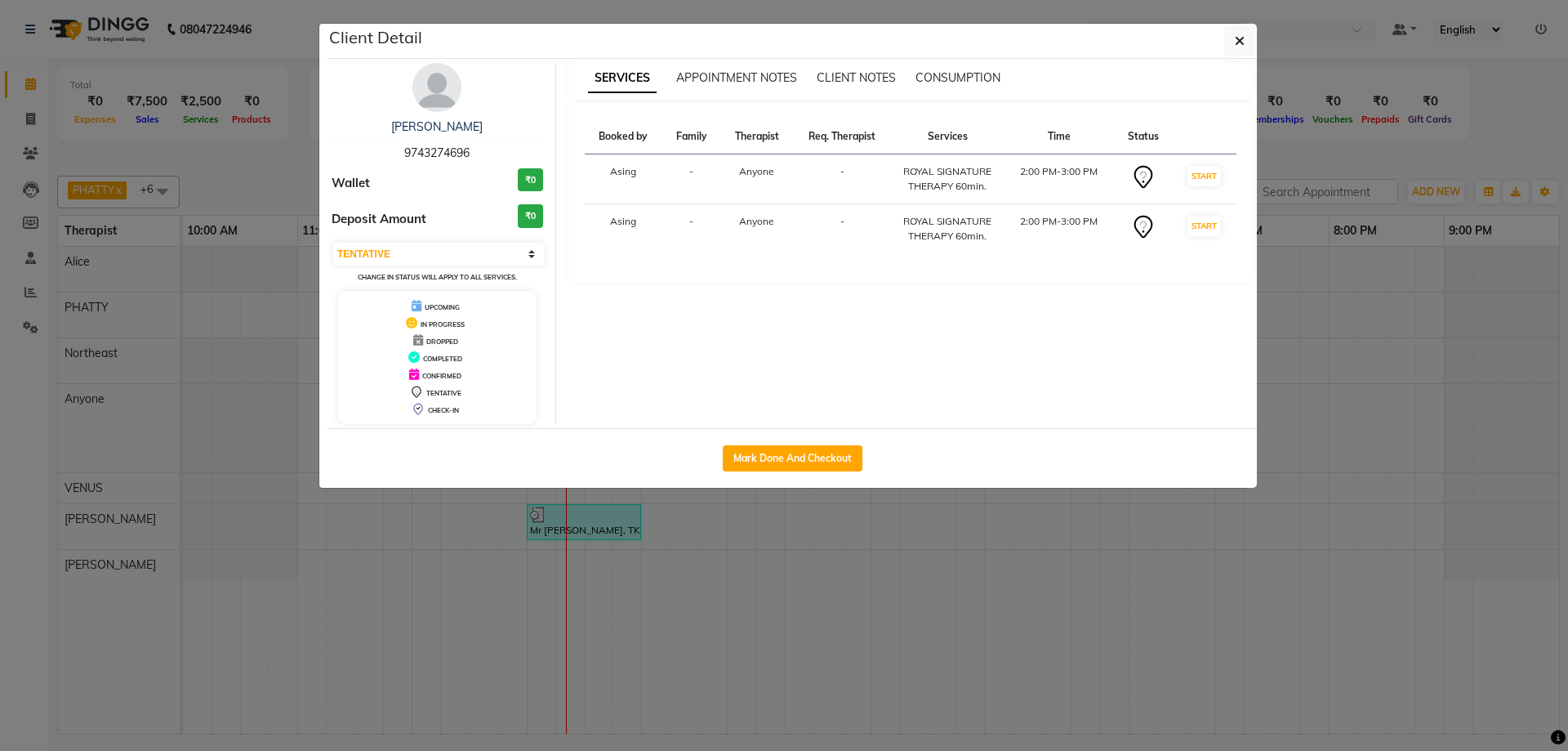
click at [427, 91] on img at bounding box center [436, 87] width 49 height 49
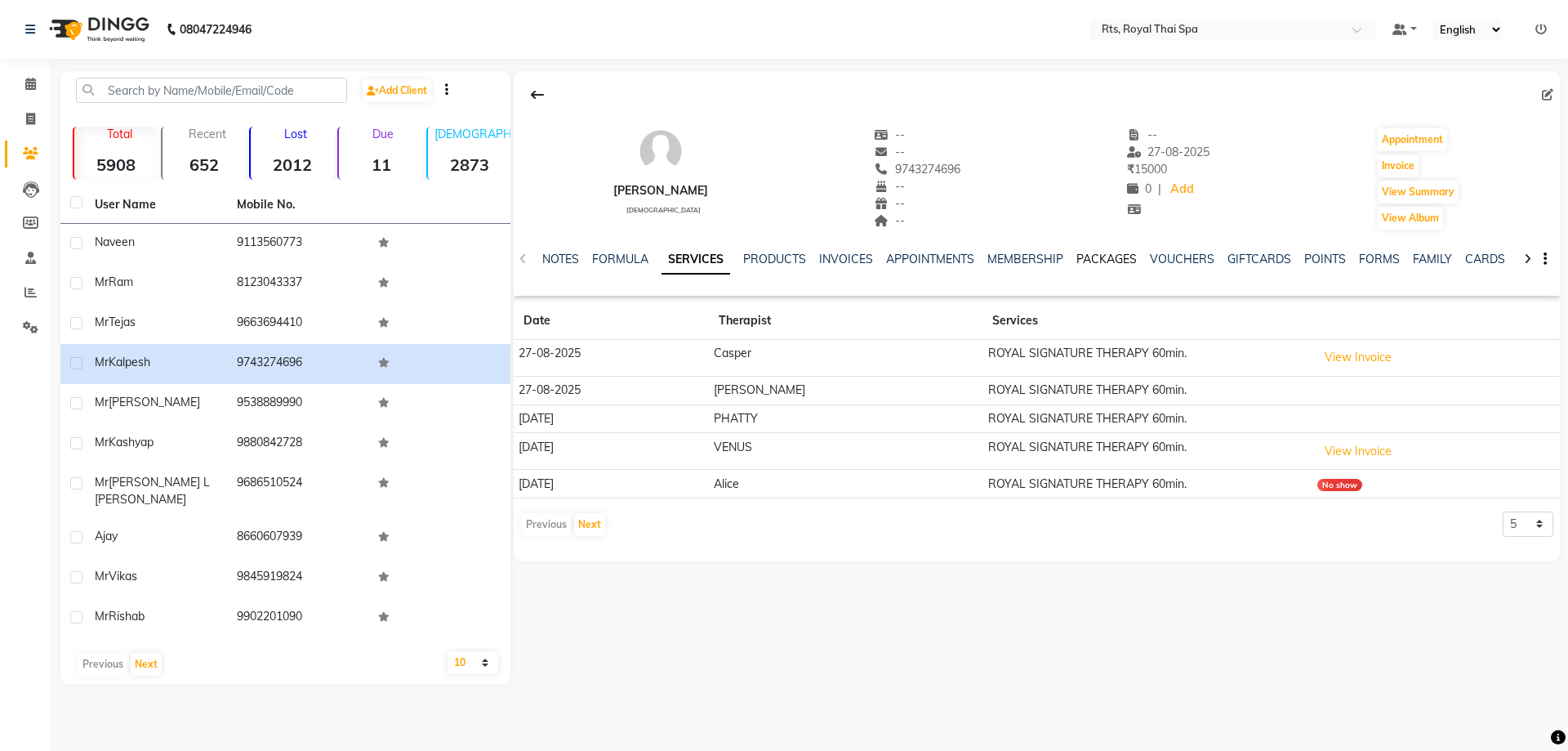
click at [1113, 257] on link "PACKAGES" at bounding box center [1106, 259] width 60 height 14
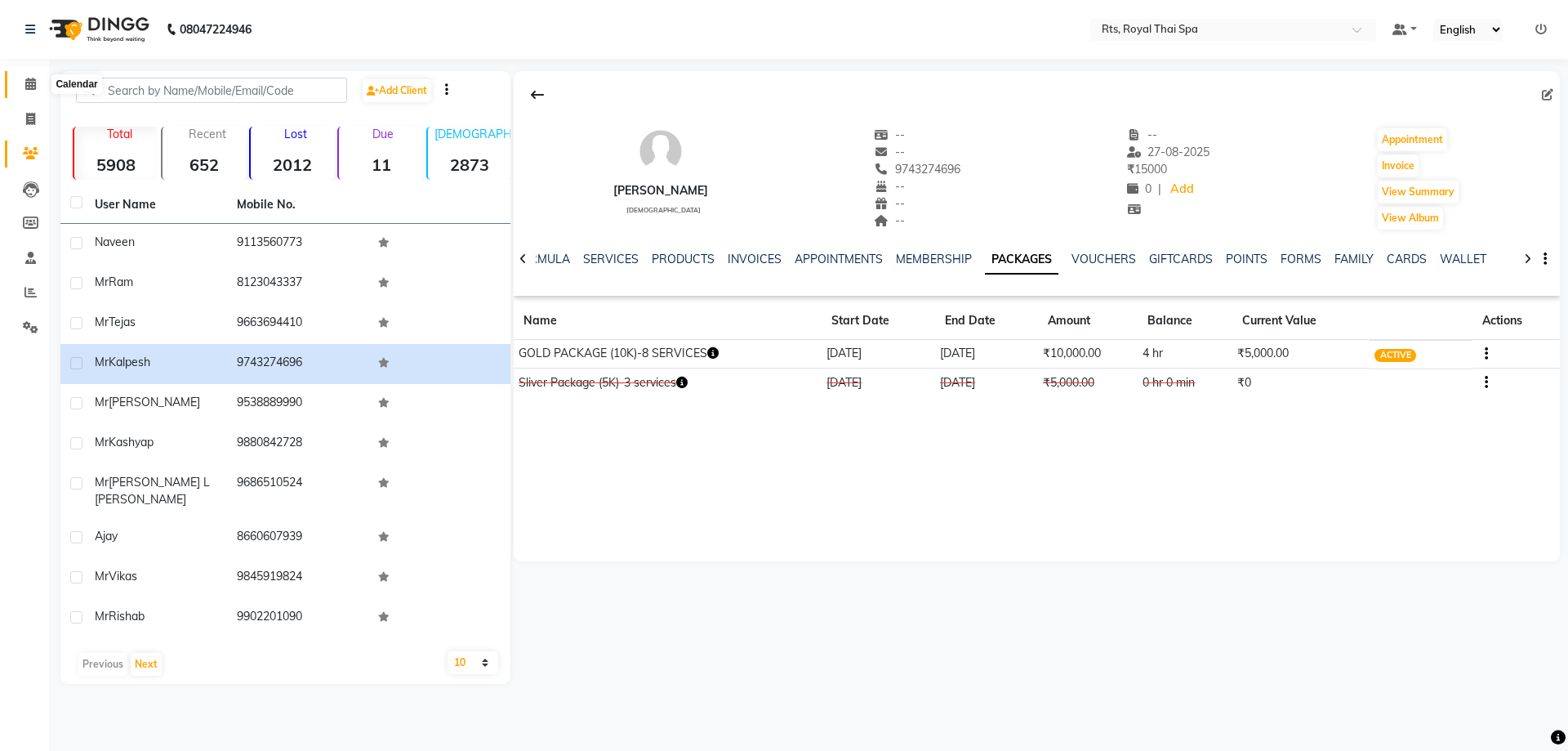
click at [32, 83] on icon at bounding box center [31, 84] width 11 height 13
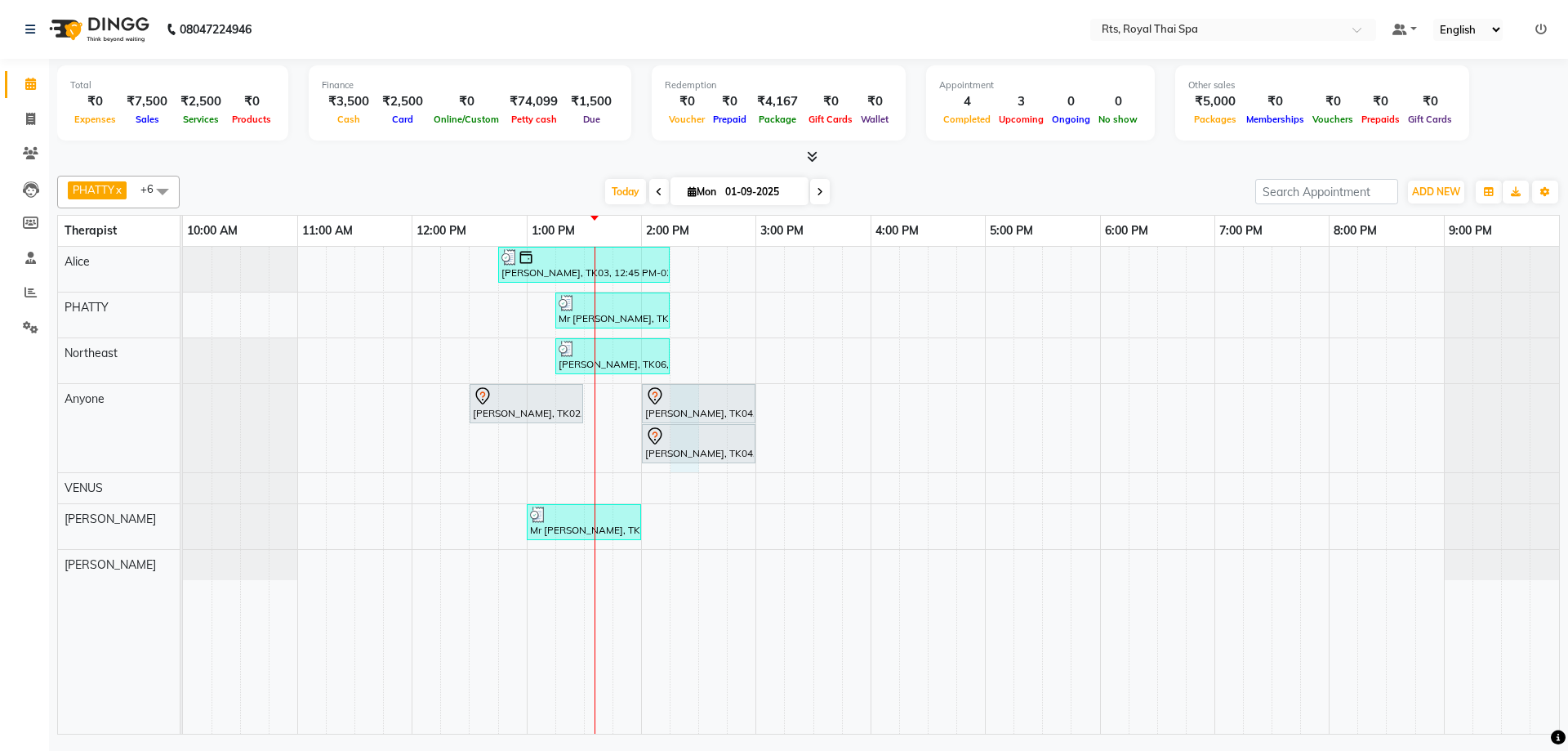
click at [683, 466] on div "[PERSON_NAME], TK03, 12:45 PM-02:15 PM, ROYAL SIGNATURE THERAPY 90min. Mr [PERS…" at bounding box center [871, 490] width 1376 height 487
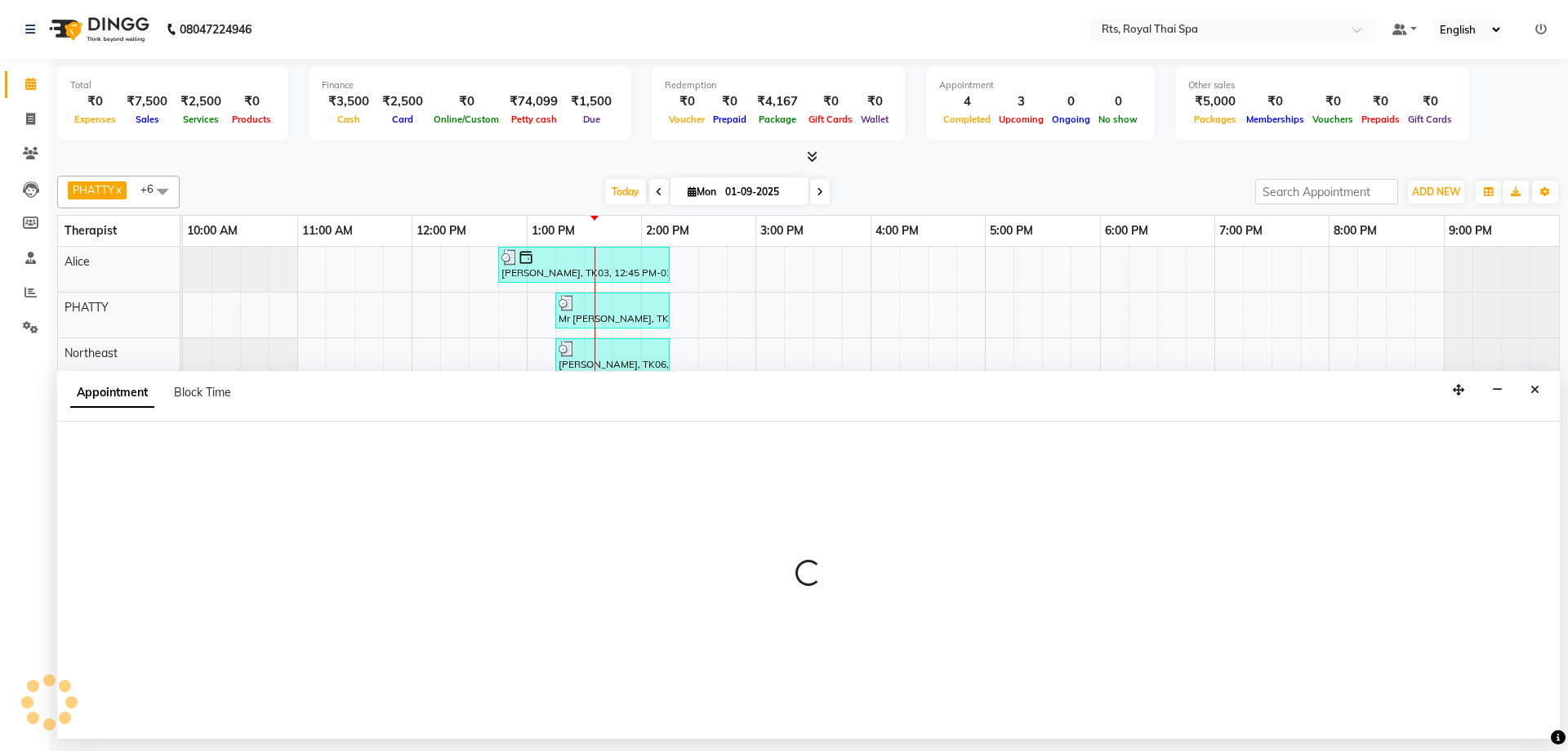
select select "39979"
select select "855"
select select "tentative"
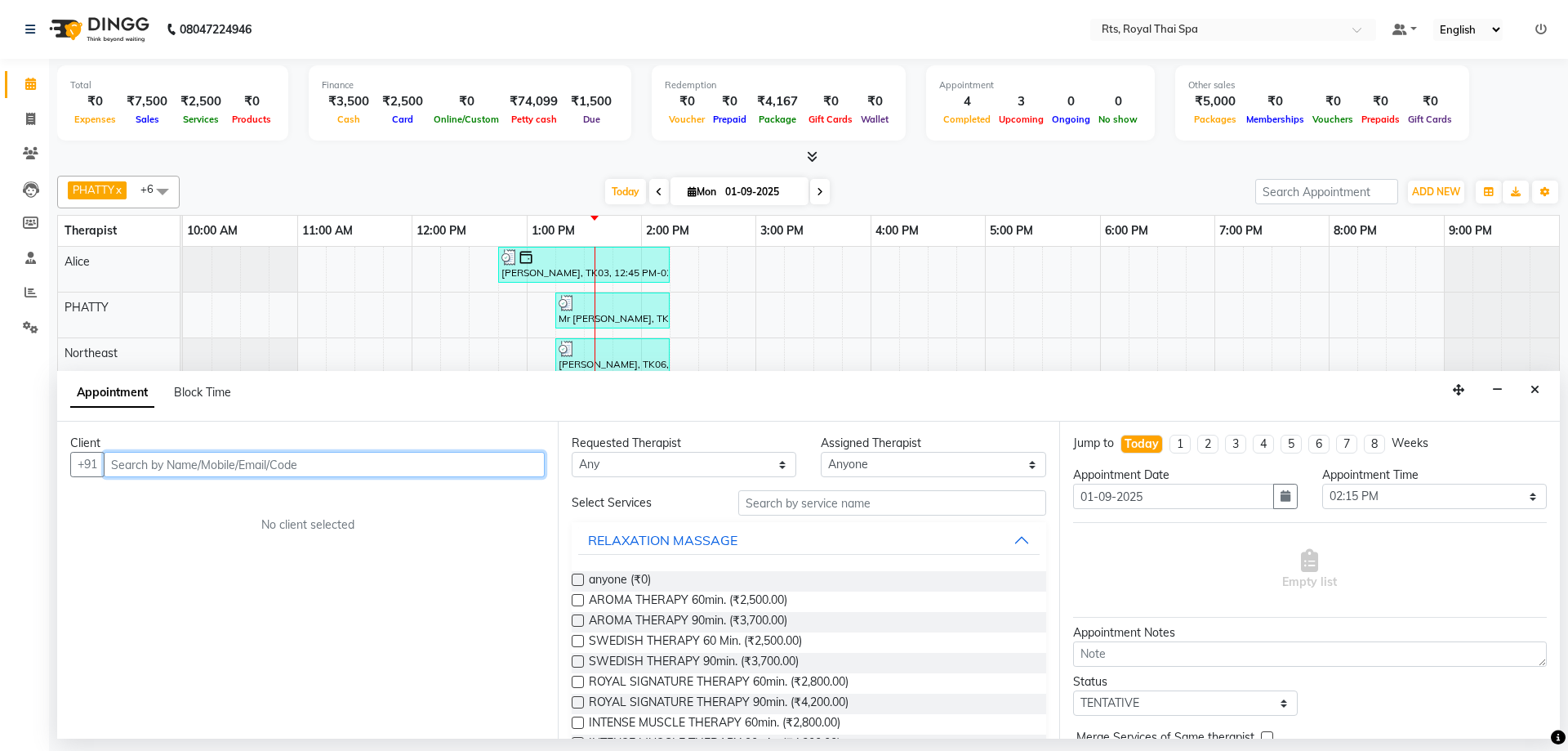
click at [480, 468] on input "text" at bounding box center [323, 464] width 441 height 25
type input "9824055442"
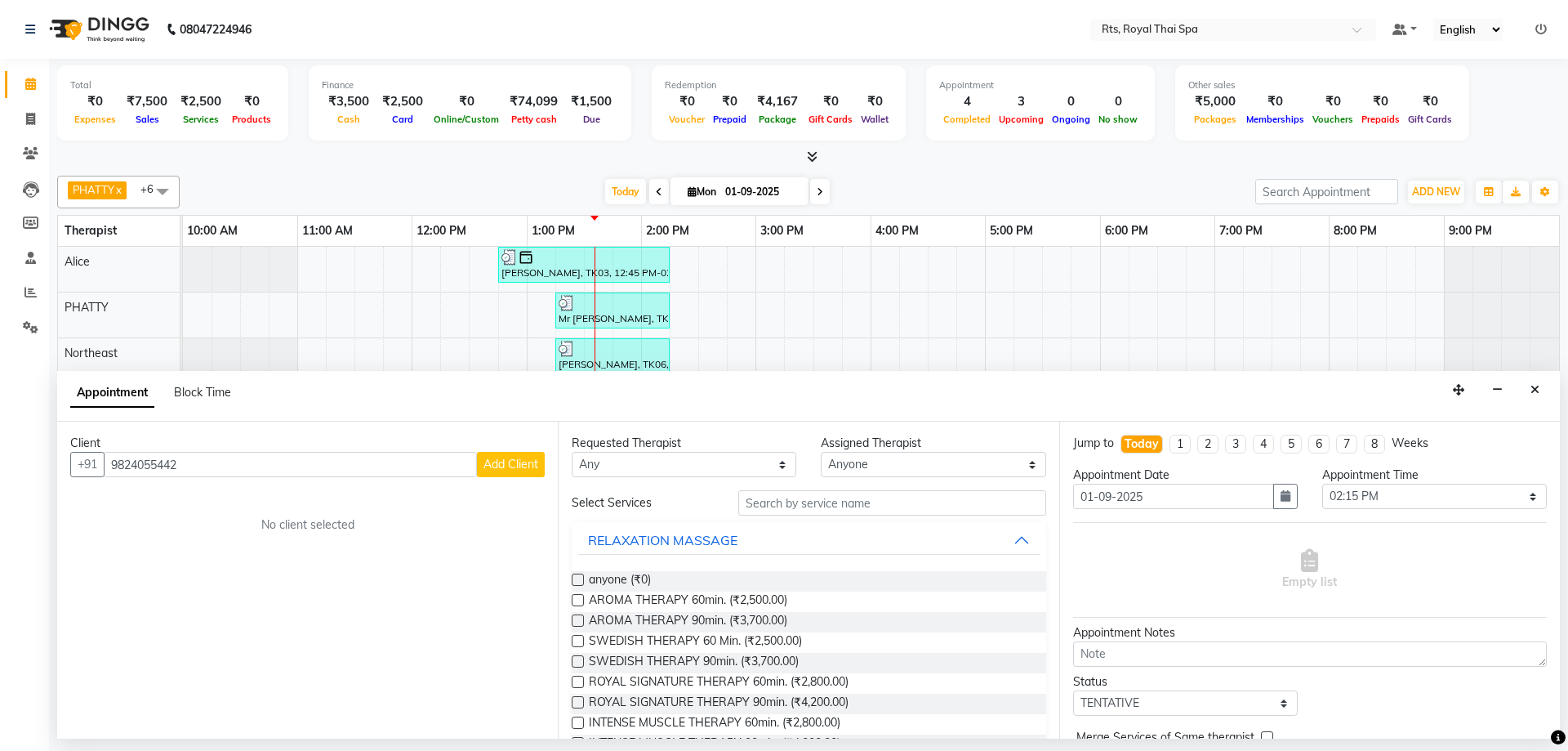
click at [483, 469] on span "Add Client" at bounding box center [510, 464] width 55 height 14
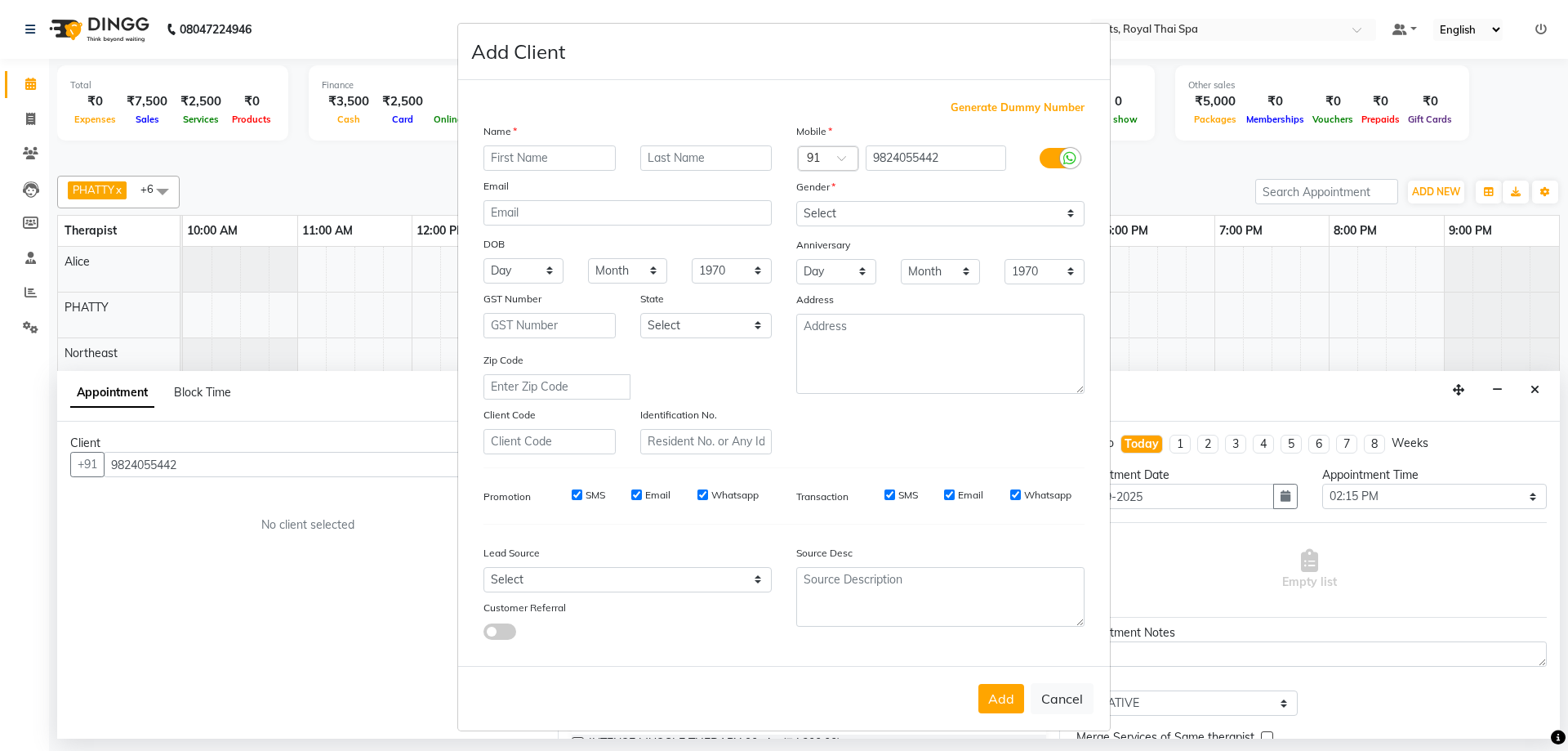
type input "r"
type input "Raghav"
click at [914, 217] on select "Select [DEMOGRAPHIC_DATA] [DEMOGRAPHIC_DATA] Other Prefer Not To Say" at bounding box center [939, 214] width 288 height 25
select select "[DEMOGRAPHIC_DATA]"
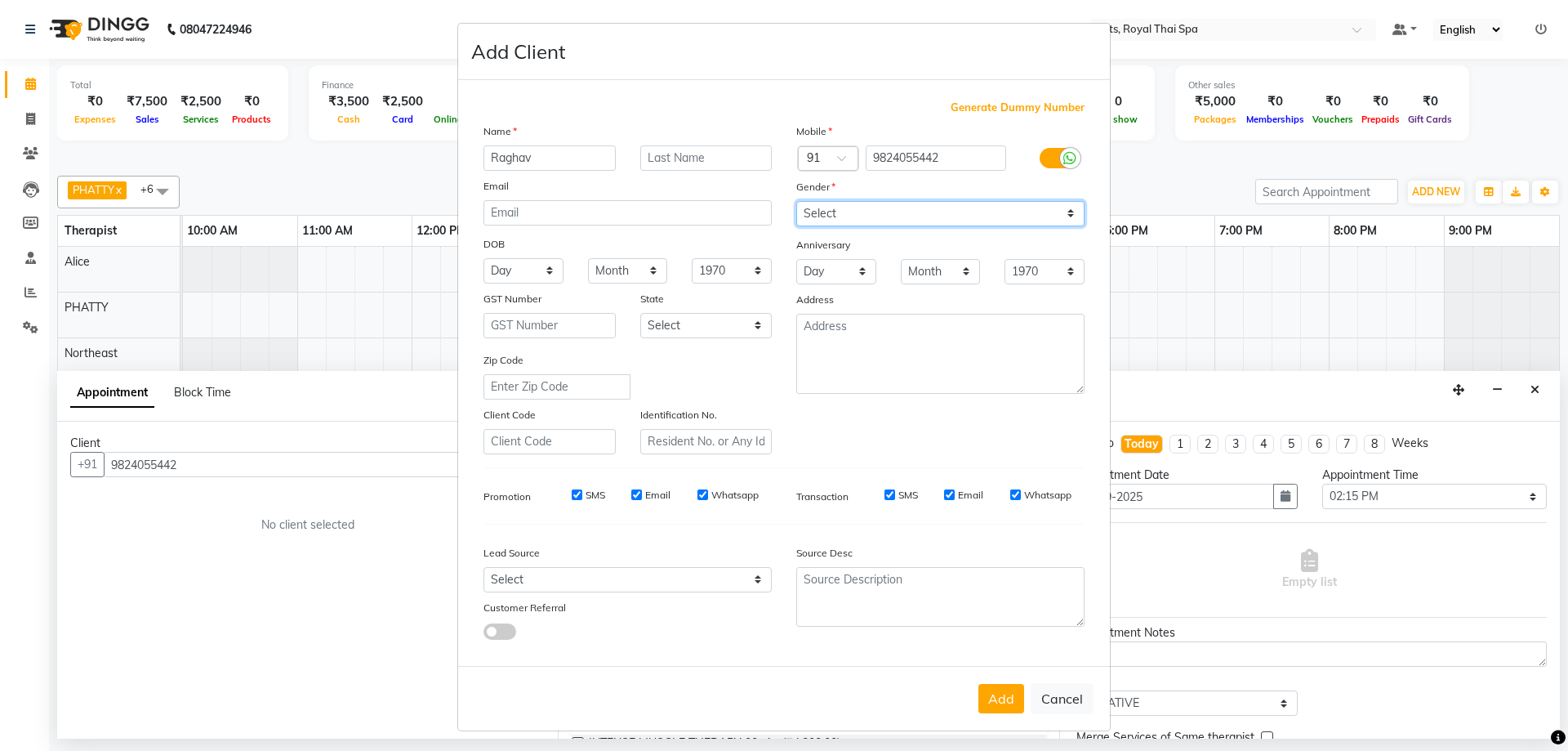
click at [796, 201] on select "Select [DEMOGRAPHIC_DATA] [DEMOGRAPHIC_DATA] Other Prefer Not To Say" at bounding box center [939, 214] width 288 height 25
drag, startPoint x: 697, startPoint y: 490, endPoint x: 680, endPoint y: 495, distance: 17.7
click at [697, 490] on input "Whatsapp" at bounding box center [702, 495] width 11 height 11
checkbox input "false"
click at [633, 490] on input "Email" at bounding box center [637, 495] width 11 height 11
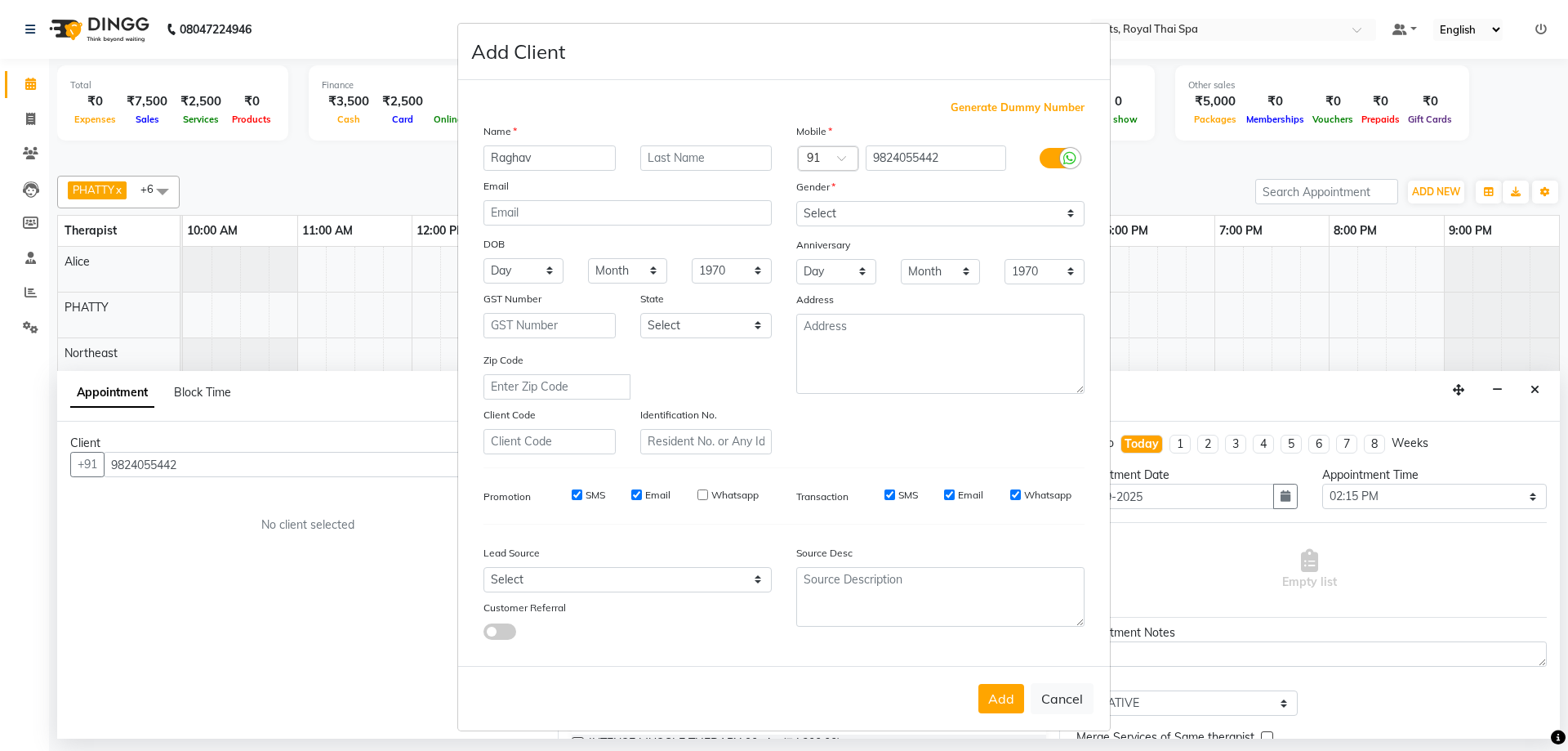
checkbox input "false"
click at [571, 490] on input "SMS" at bounding box center [577, 495] width 11 height 11
checkbox input "false"
click at [885, 492] on input "SMS" at bounding box center [890, 495] width 11 height 11
checkbox input "false"
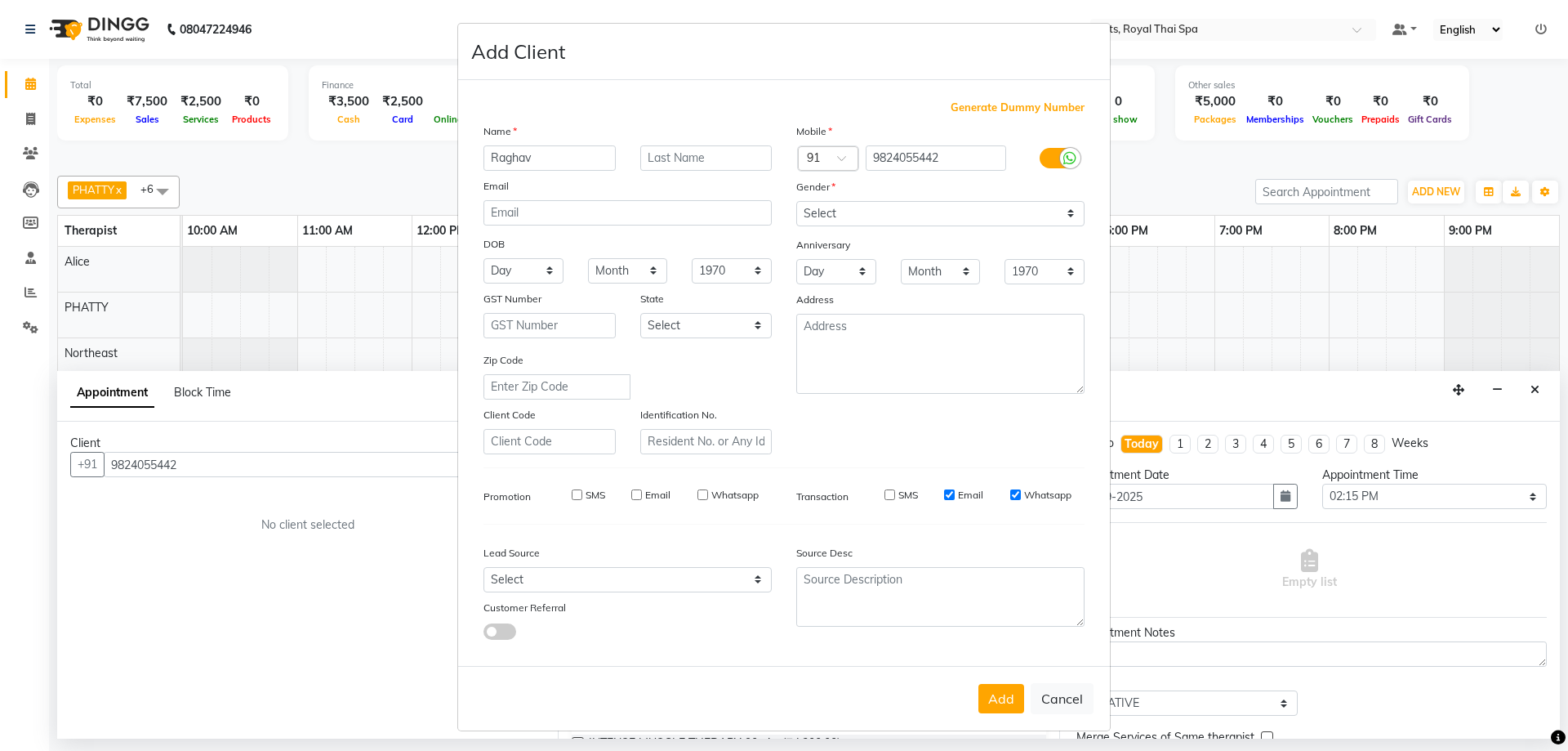
click at [944, 496] on input "Email" at bounding box center [949, 495] width 11 height 11
checkbox input "false"
click at [1010, 495] on input "Whatsapp" at bounding box center [1016, 495] width 11 height 11
checkbox input "false"
click at [991, 687] on button "Add" at bounding box center [1000, 698] width 46 height 30
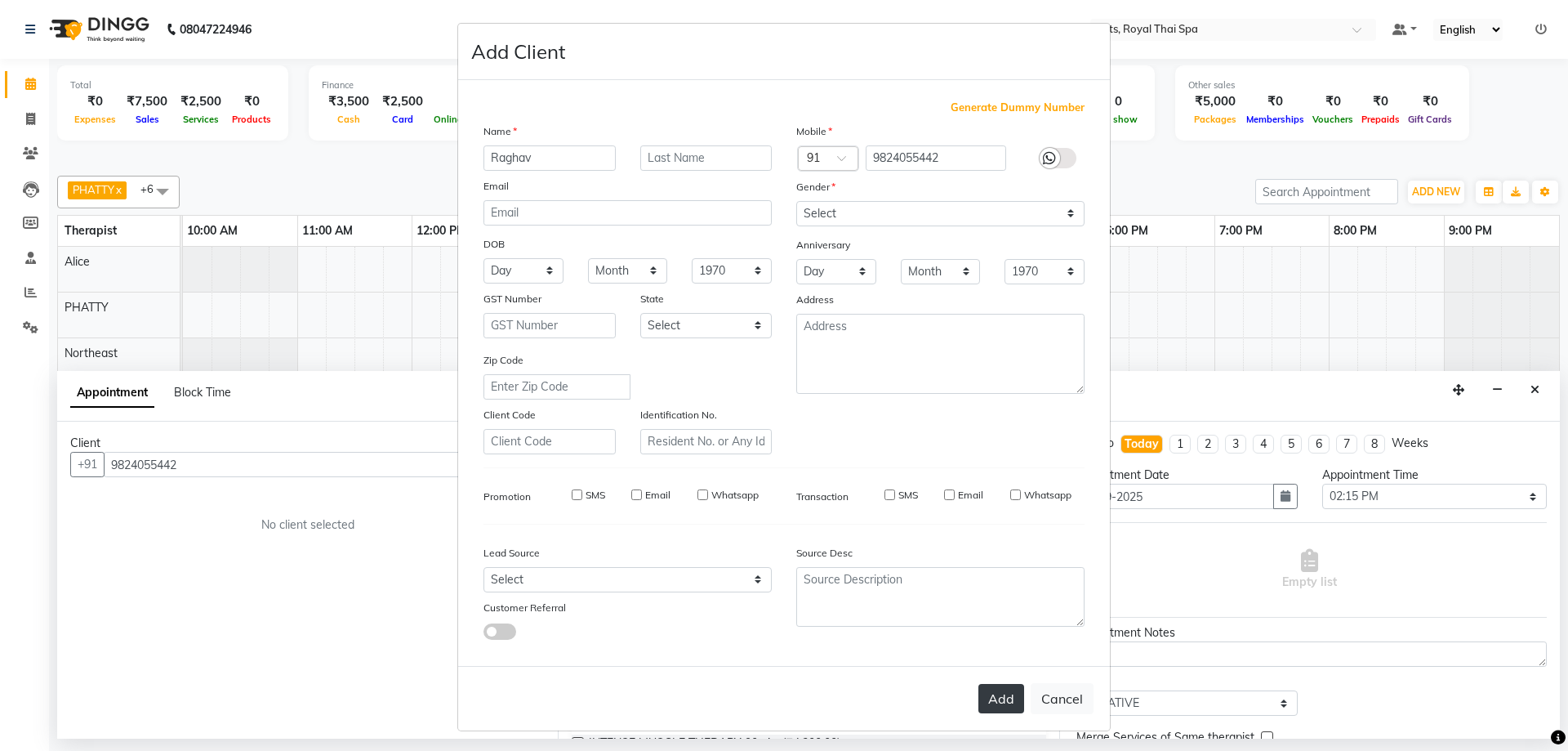
select select
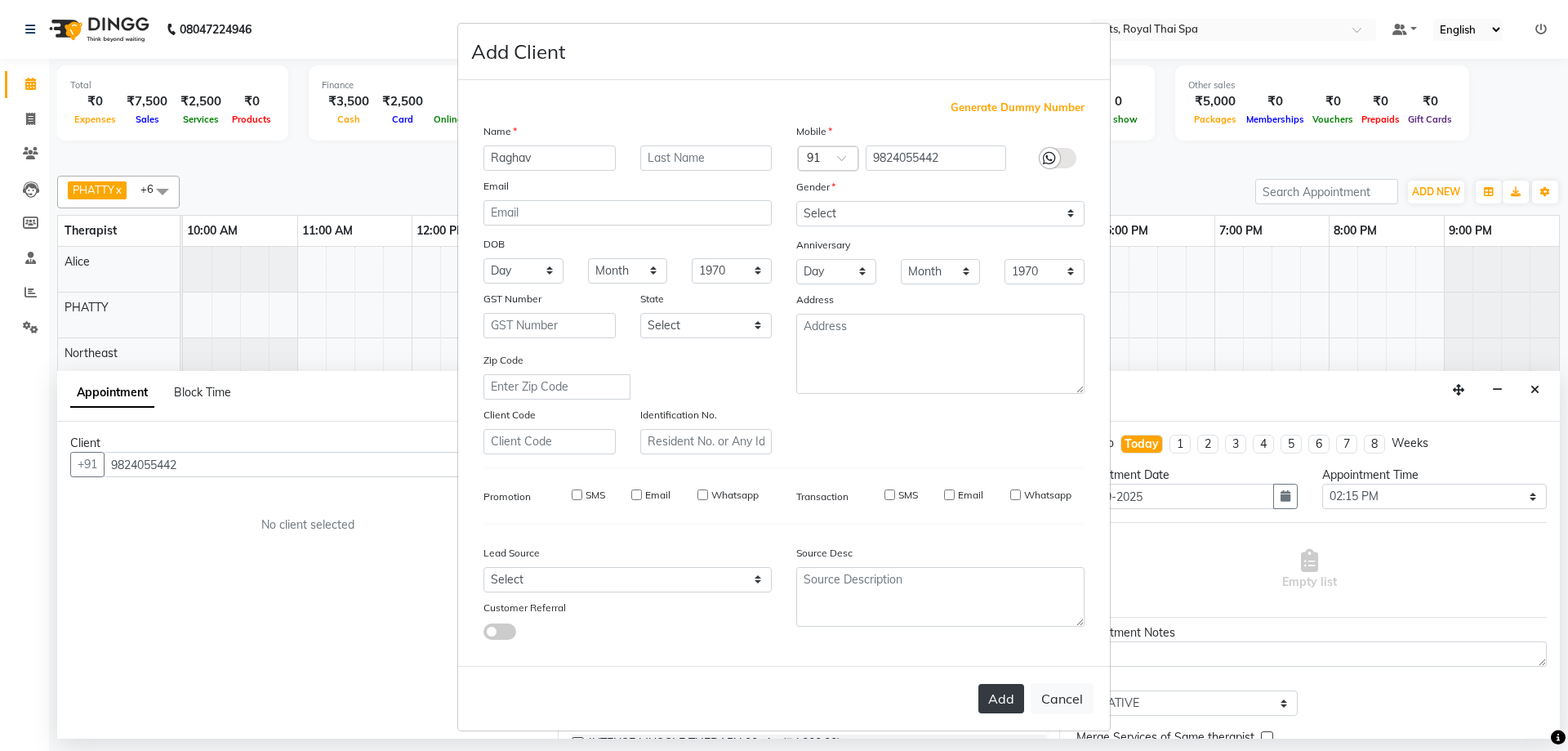
select select
checkbox input "false"
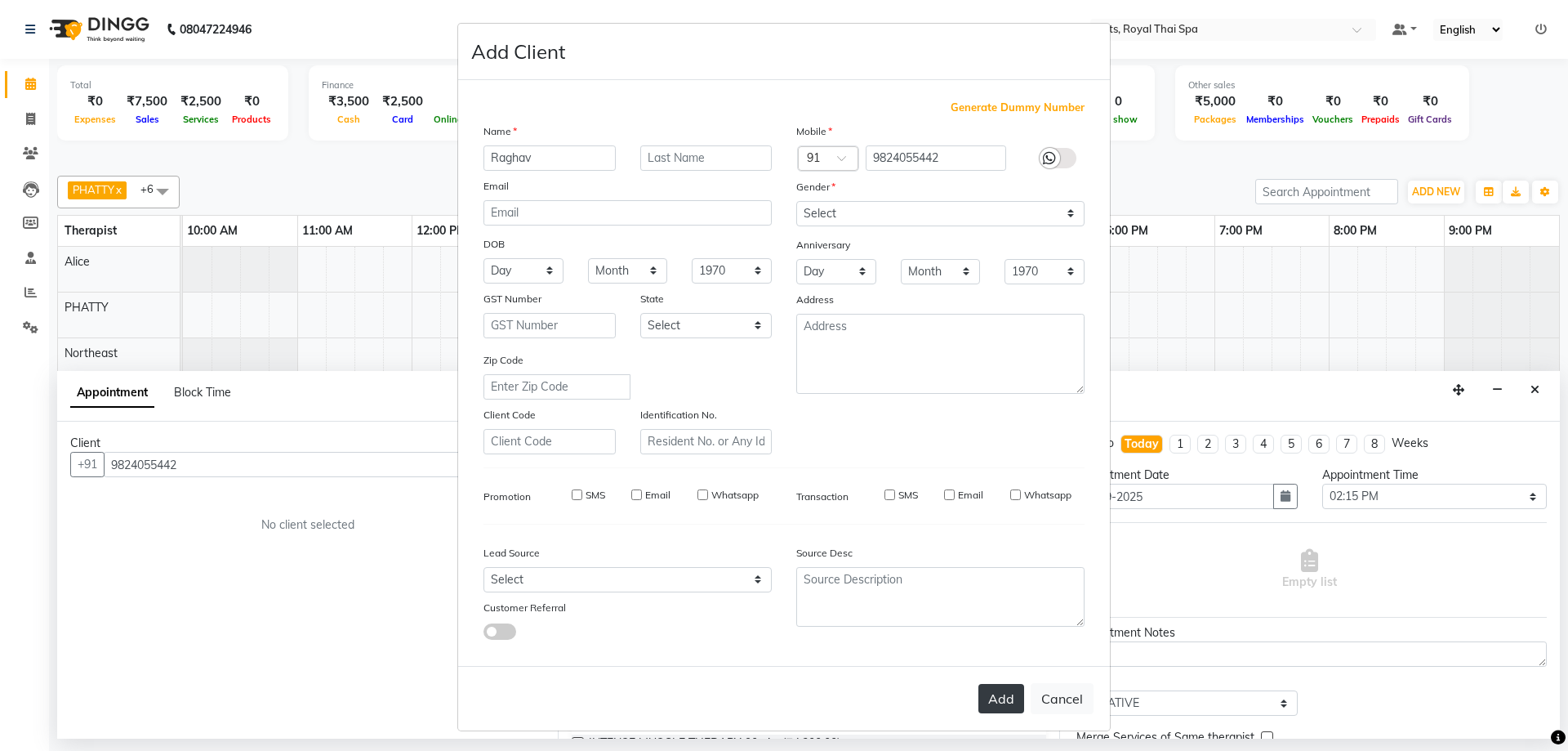
checkbox input "false"
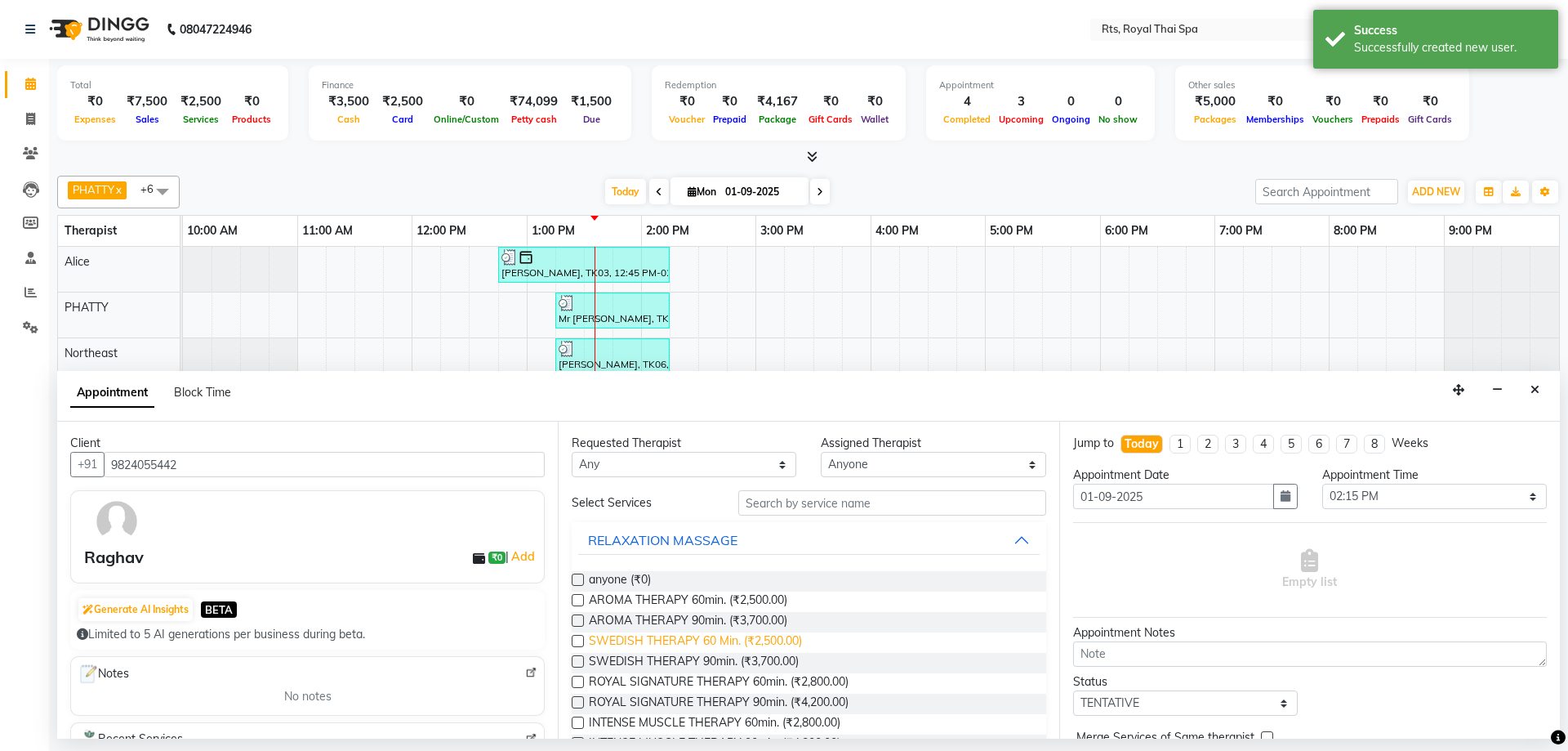
click at [751, 642] on span "SWEDISH THERAPY 60 Min. (₹2,500.00)" at bounding box center [695, 642] width 213 height 21
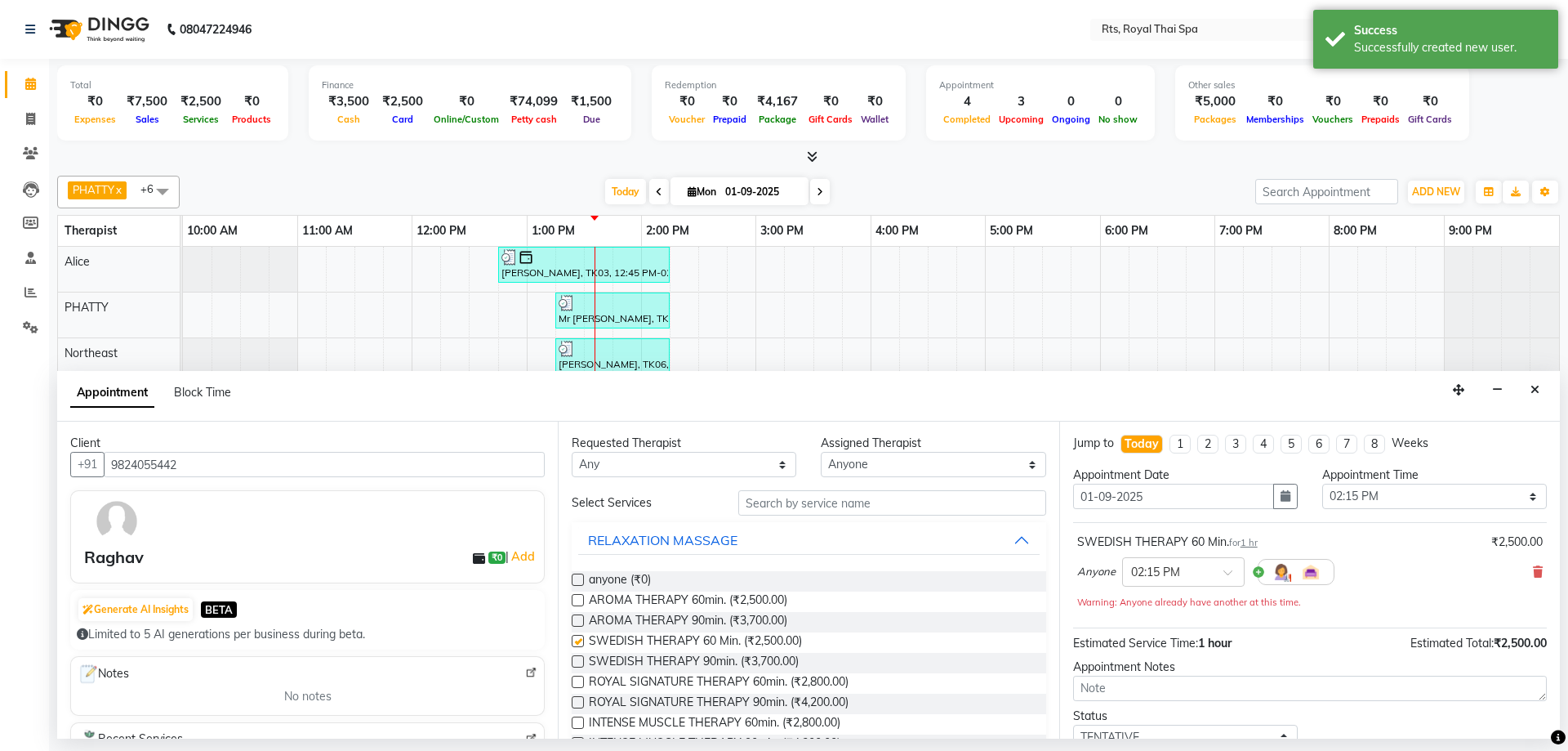
checkbox input "false"
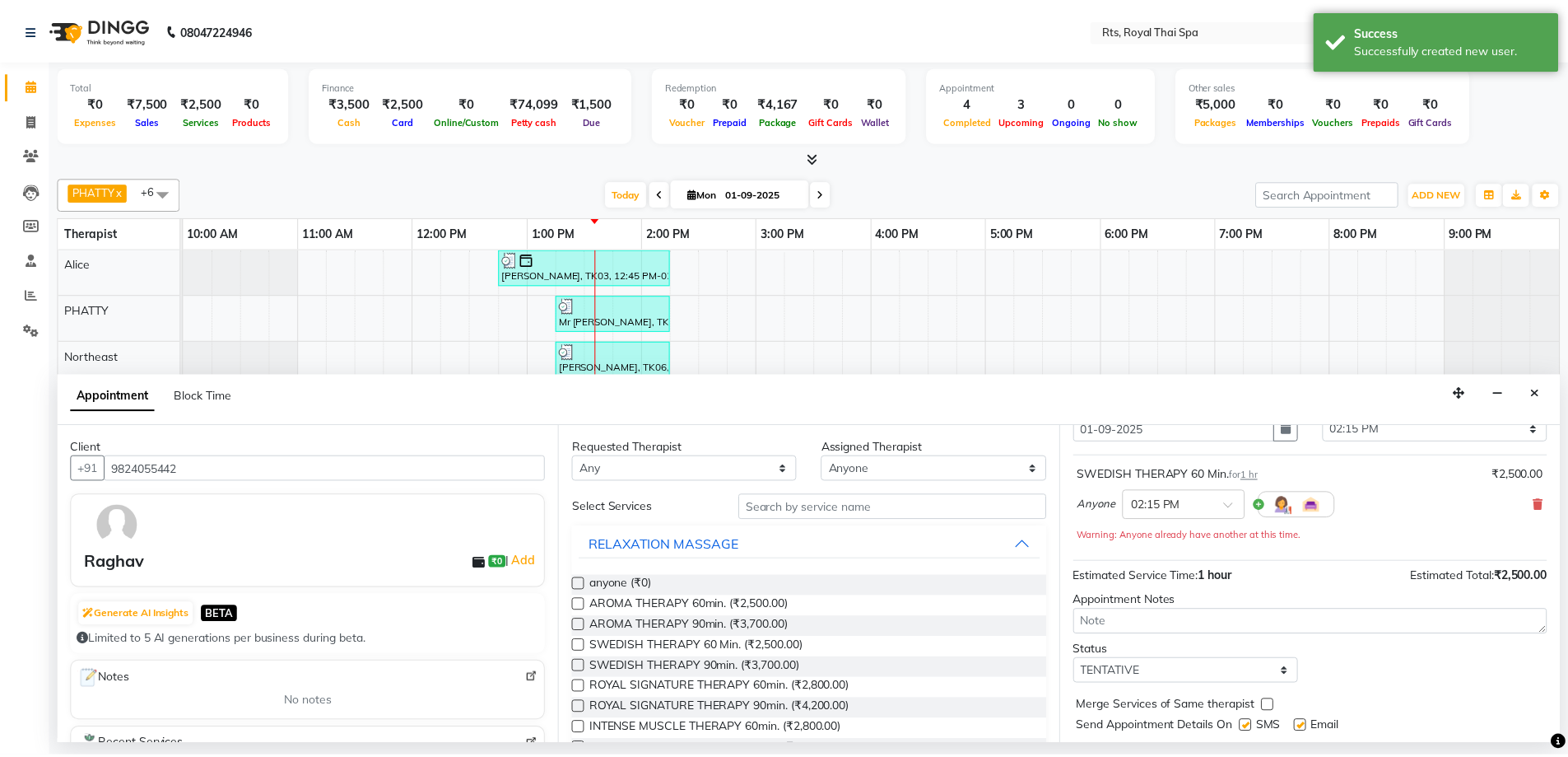
scroll to position [115, 0]
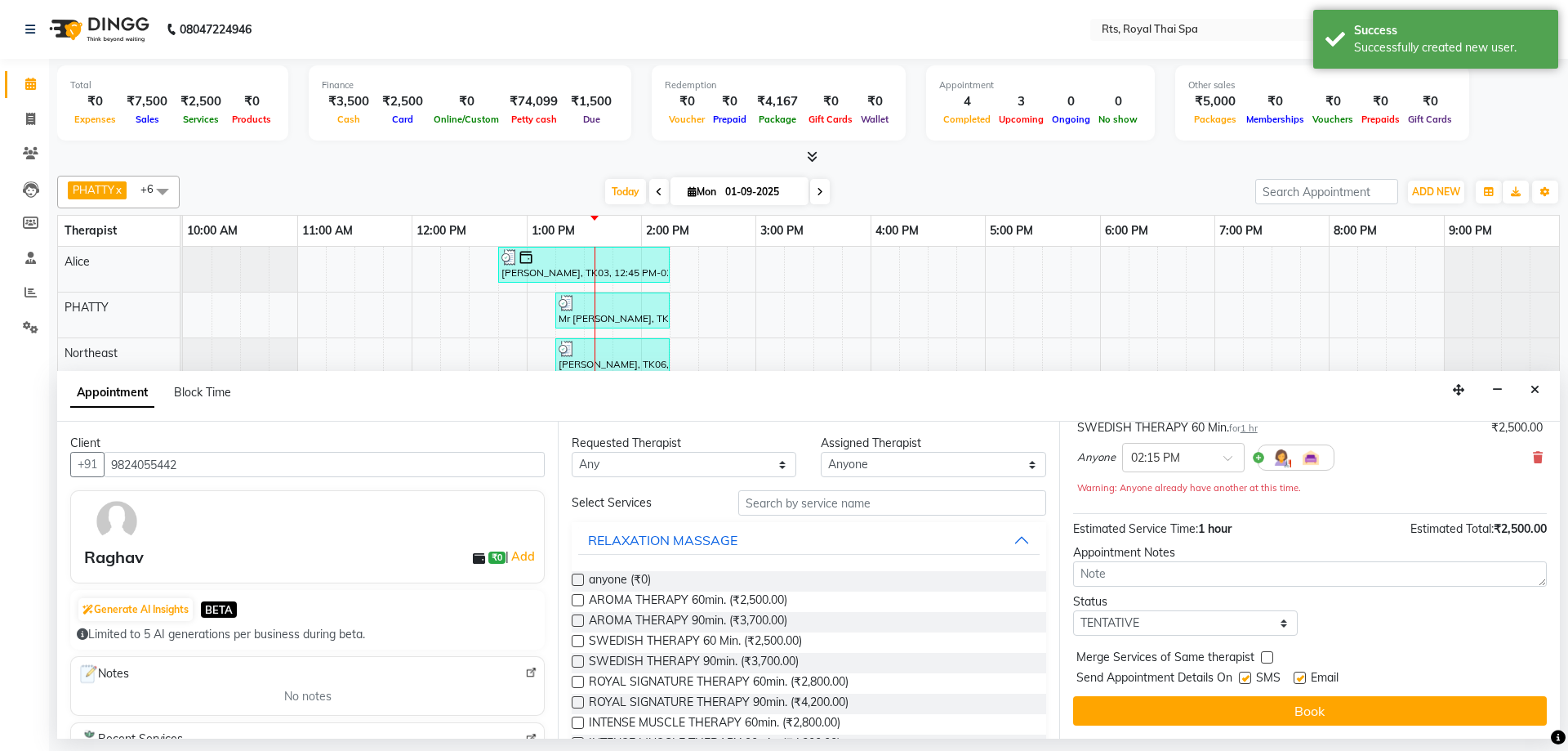
click at [1240, 678] on label at bounding box center [1245, 677] width 13 height 13
click at [1240, 678] on input "checkbox" at bounding box center [1244, 679] width 11 height 11
checkbox input "false"
click at [1248, 706] on button "Book" at bounding box center [1309, 711] width 473 height 30
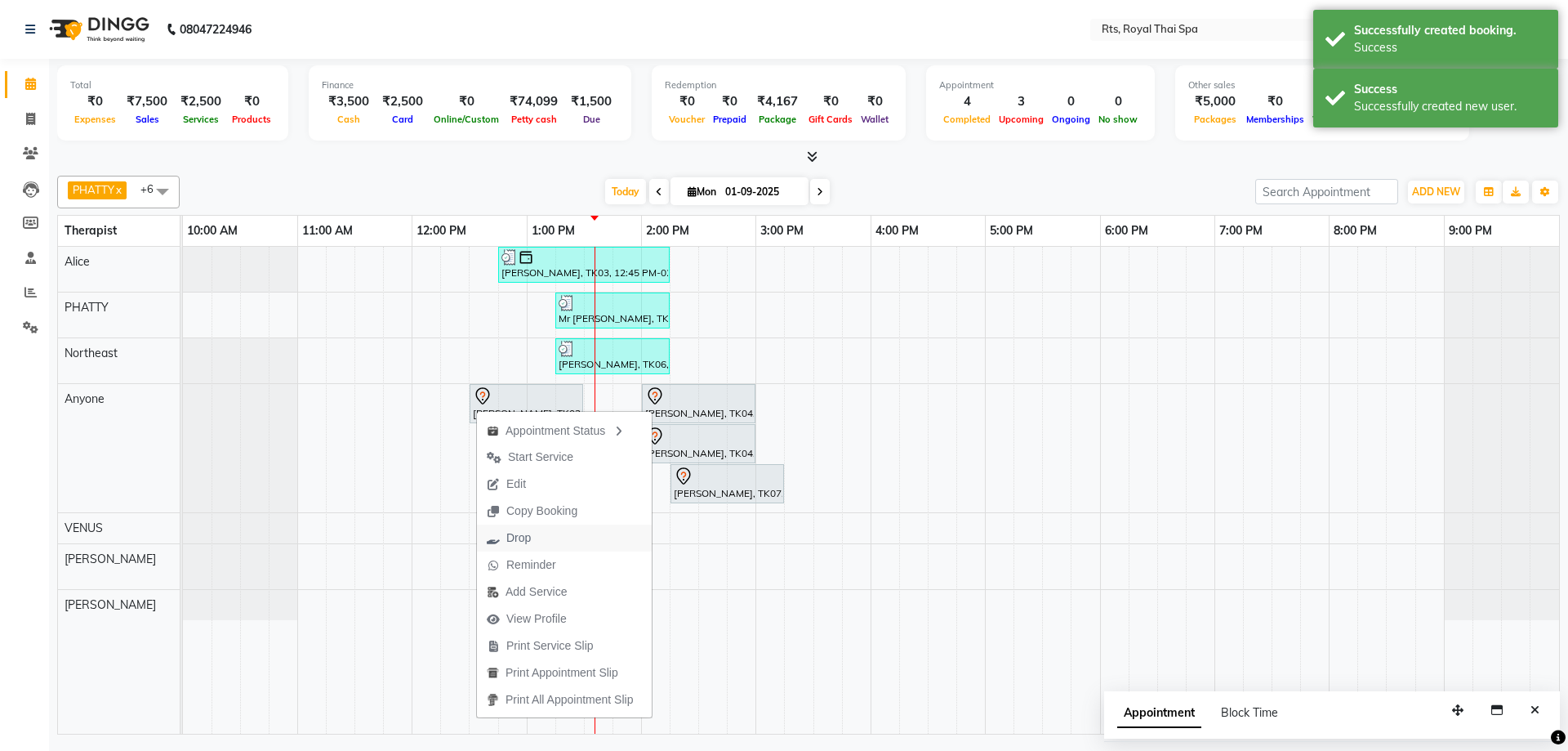
click at [521, 542] on span "Drop" at bounding box center [518, 537] width 24 height 17
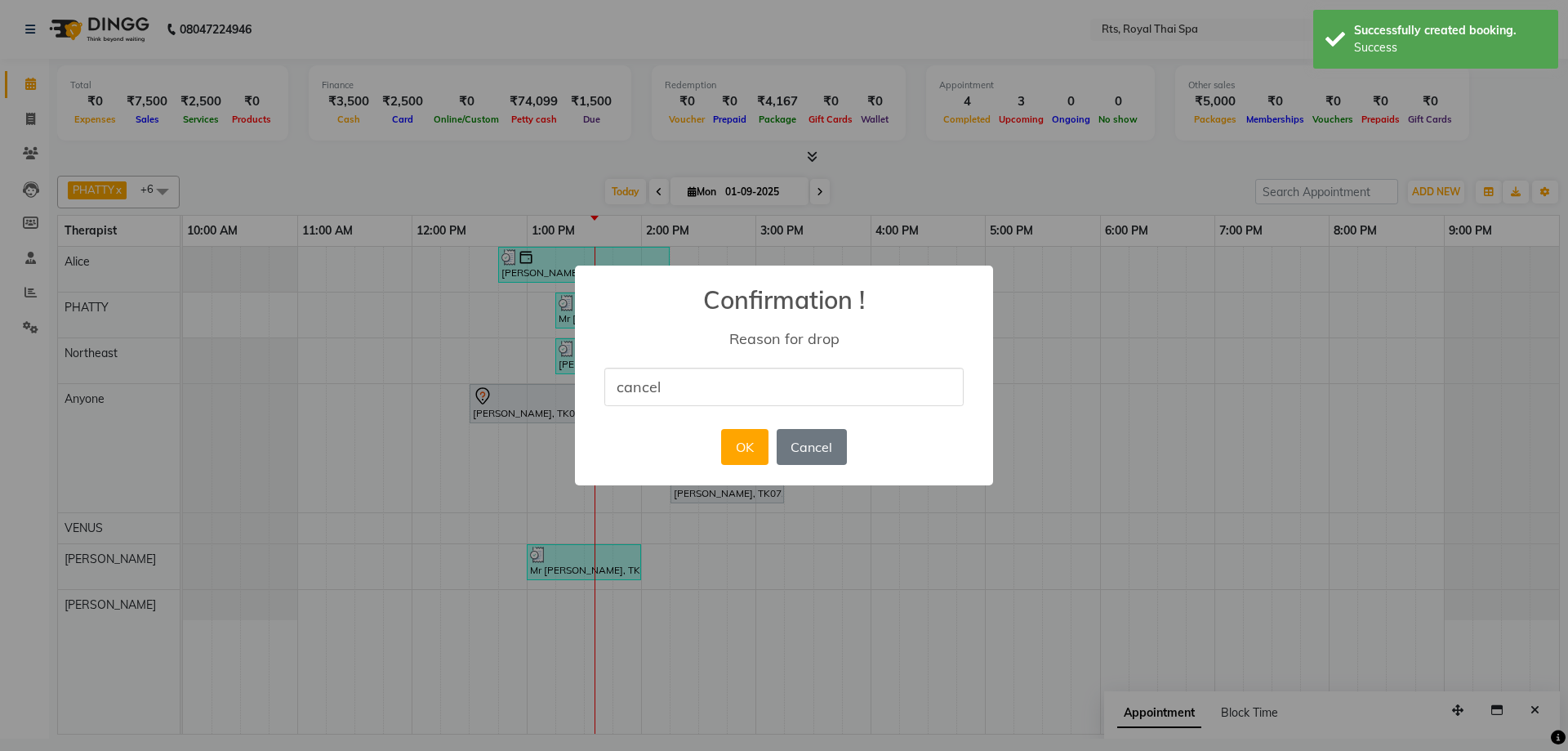
type input "CANCEL"
click at [724, 446] on button "OK" at bounding box center [744, 446] width 47 height 36
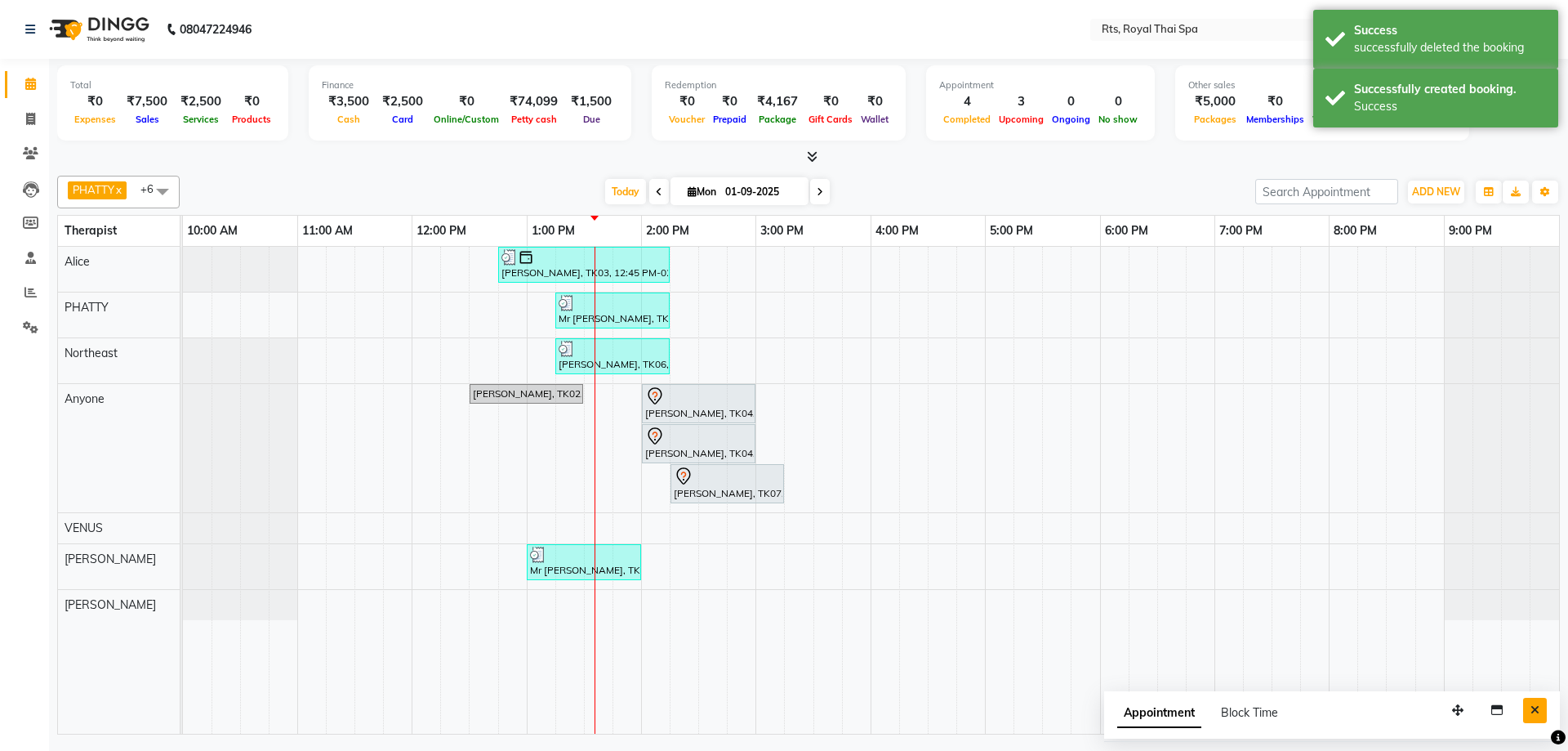
click at [1537, 710] on icon "Close" at bounding box center [1535, 710] width 9 height 12
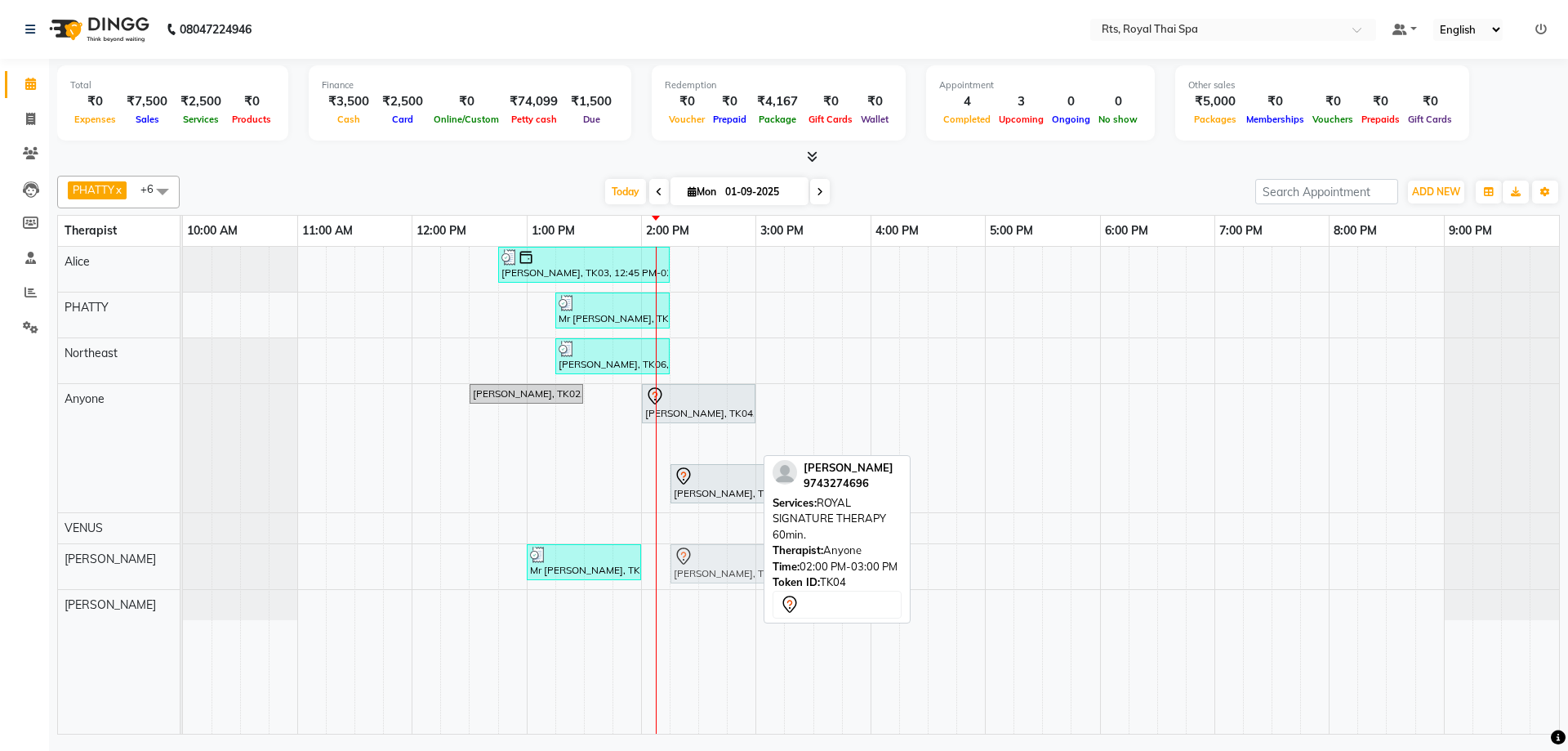
drag, startPoint x: 662, startPoint y: 446, endPoint x: 700, endPoint y: 547, distance: 107.9
click at [692, 571] on tbody "[PERSON_NAME], TK03, 12:45 PM-02:15 PM, ROYAL SIGNATURE THERAPY 90min. Mr [PERS…" at bounding box center [871, 434] width 1376 height 374
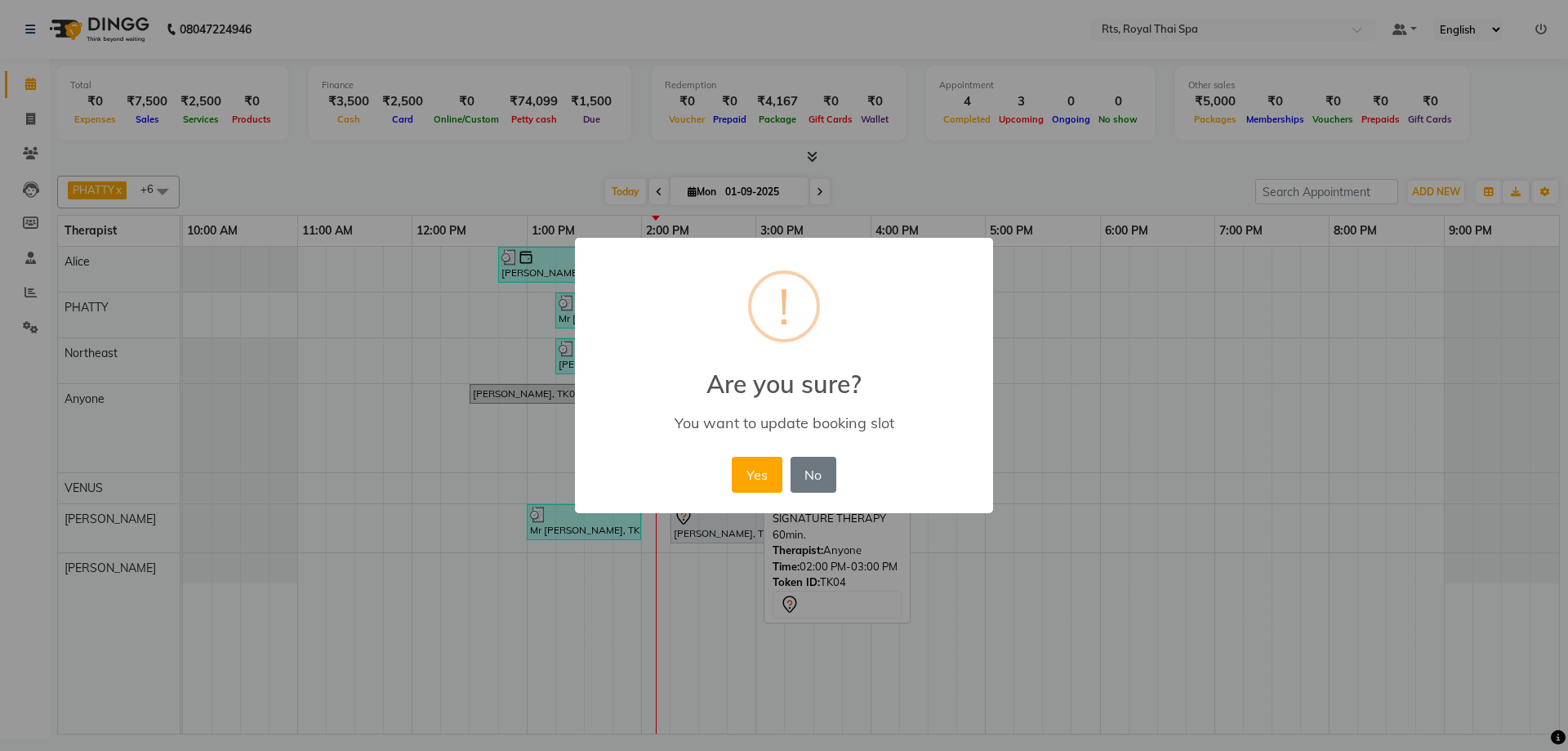
drag, startPoint x: 748, startPoint y: 477, endPoint x: 710, endPoint y: 460, distance: 41.6
click at [749, 477] on button "Yes" at bounding box center [756, 474] width 49 height 36
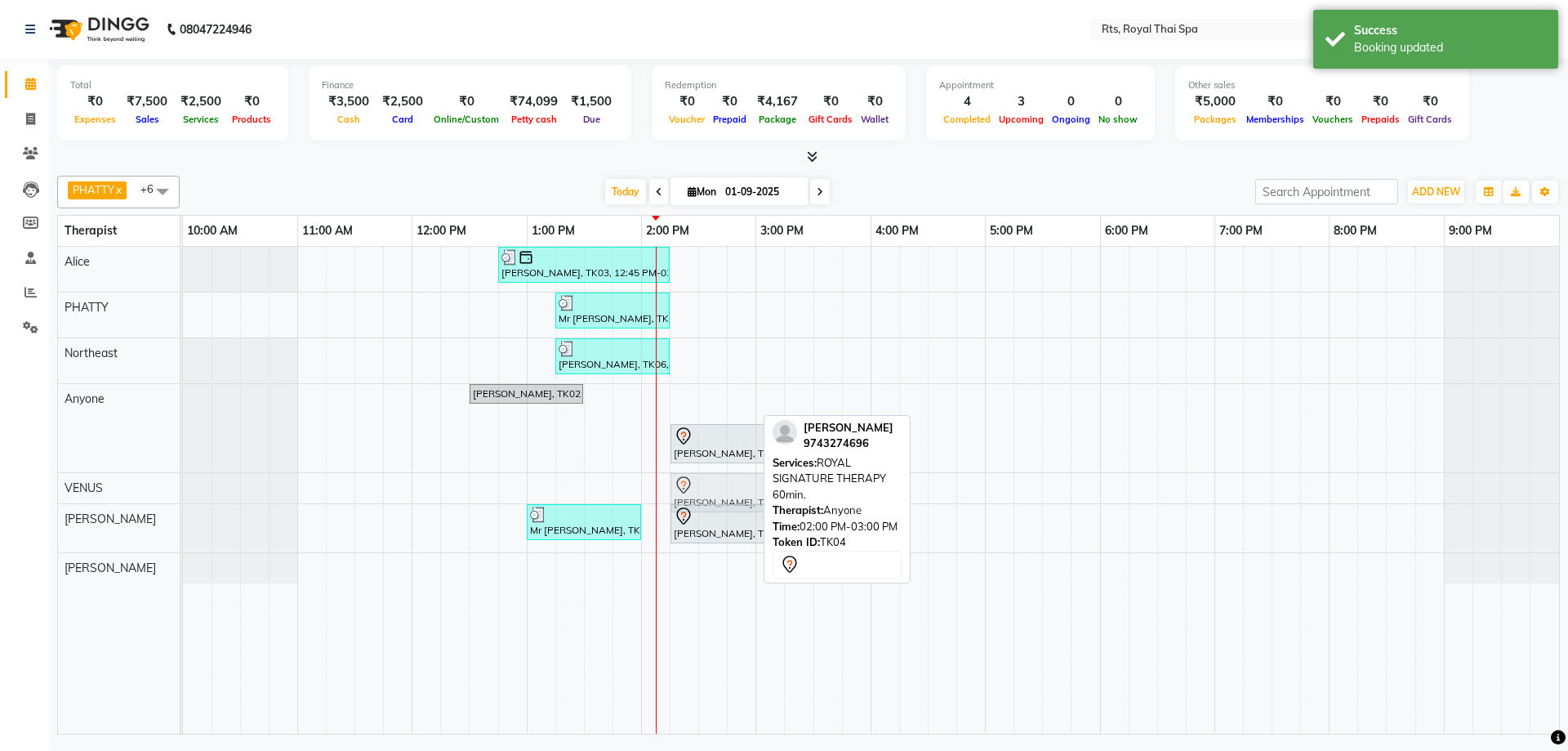
drag, startPoint x: 665, startPoint y: 409, endPoint x: 700, endPoint y: 490, distance: 88.2
click at [700, 490] on tbody "[PERSON_NAME], TK03, 12:45 PM-02:15 PM, ROYAL SIGNATURE THERAPY 90min. Mr [PERS…" at bounding box center [871, 415] width 1376 height 337
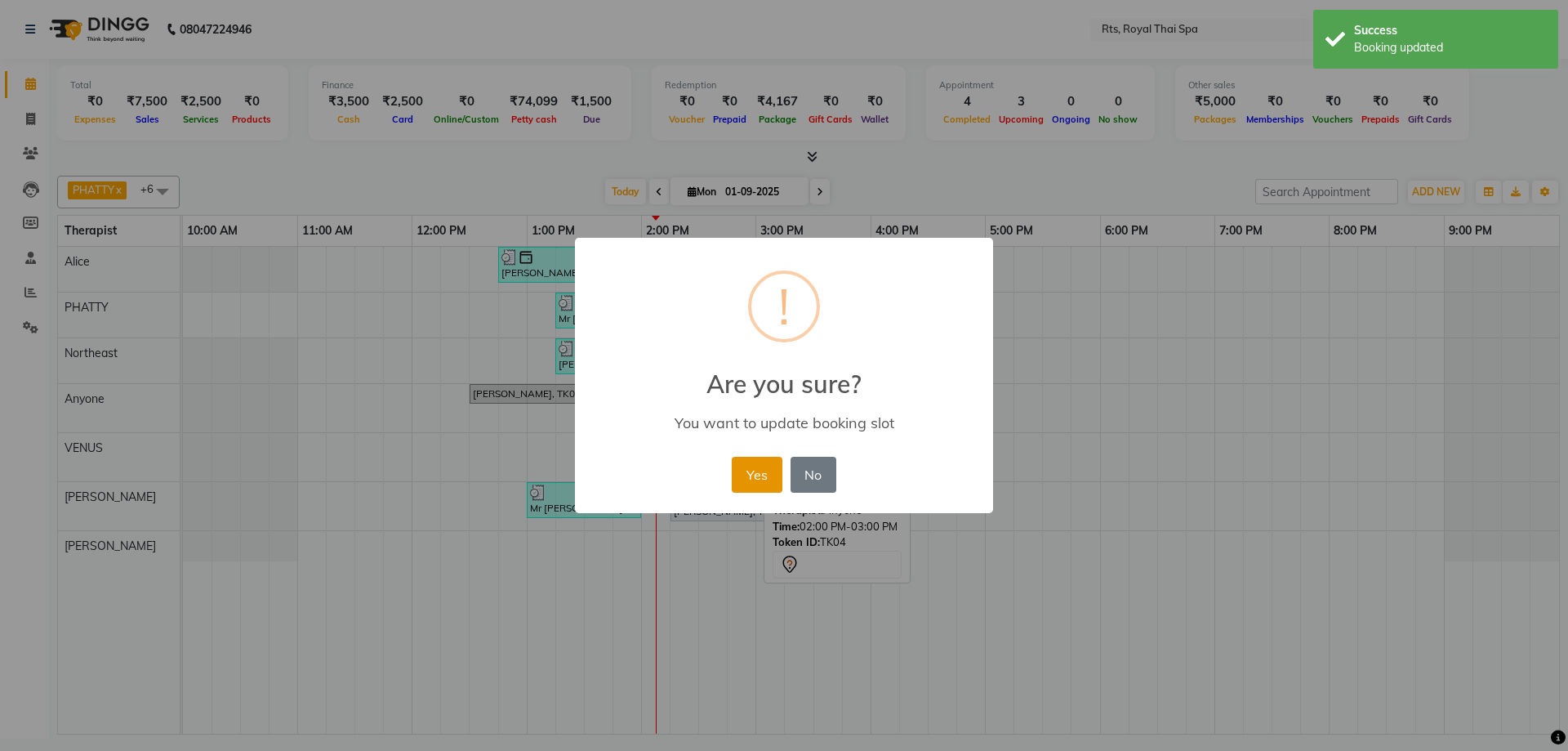
click at [768, 466] on button "Yes" at bounding box center [756, 474] width 49 height 36
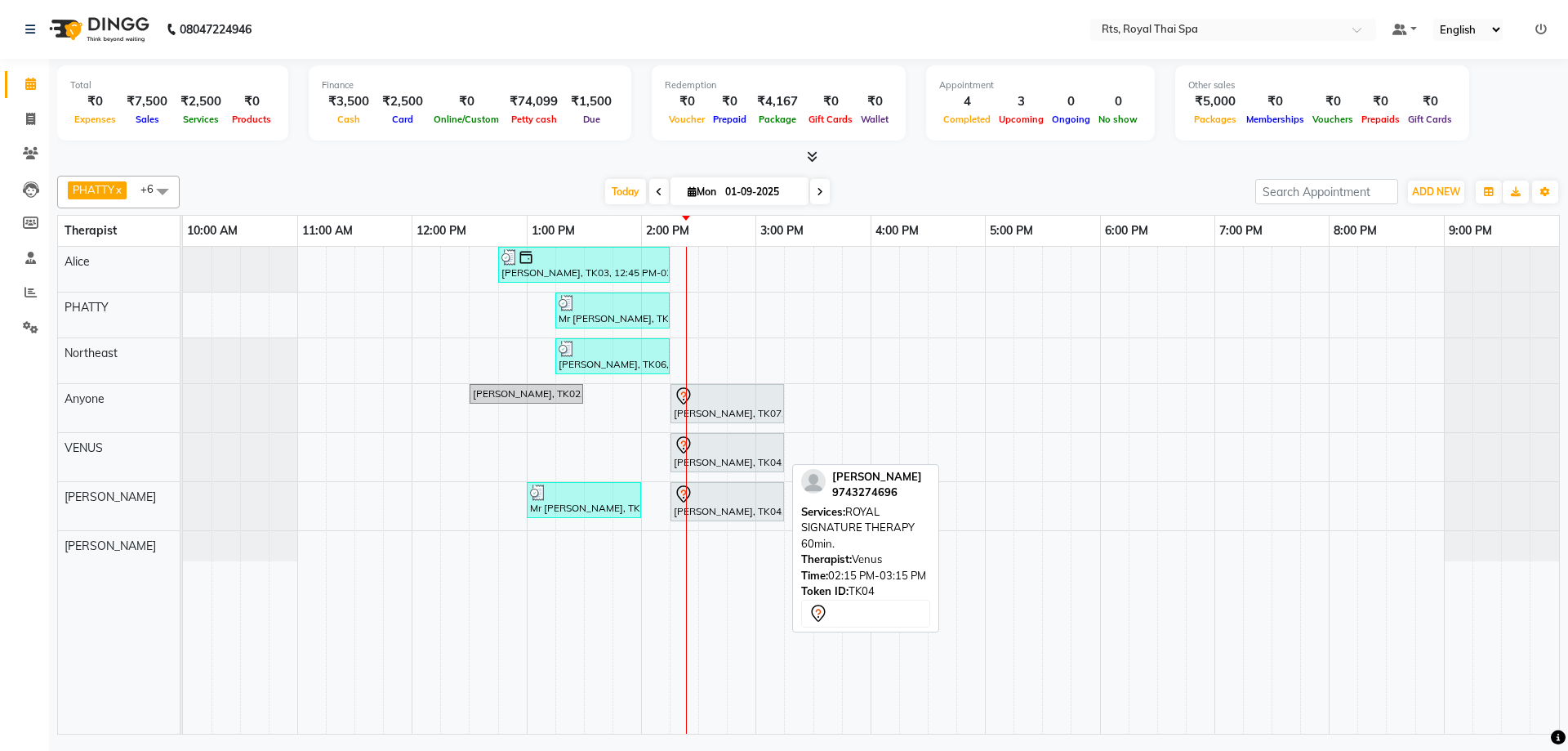
click at [722, 457] on div "[PERSON_NAME], TK04, 02:15 PM-03:15 PM, ROYAL SIGNATURE THERAPY 60min." at bounding box center [727, 453] width 110 height 34
select select "7"
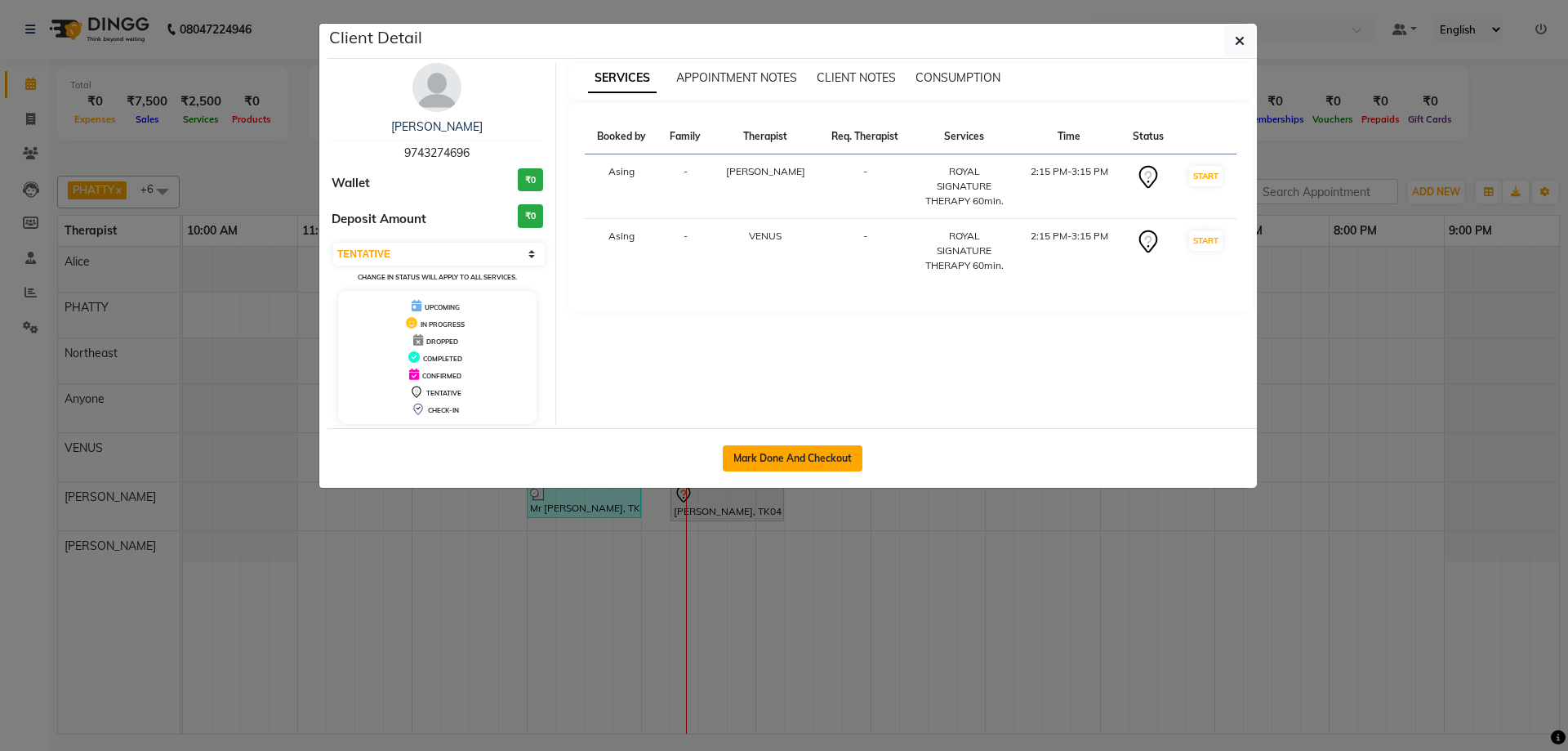
click at [767, 460] on button "Mark Done And Checkout" at bounding box center [792, 458] width 139 height 26
select select "5288"
select select "service"
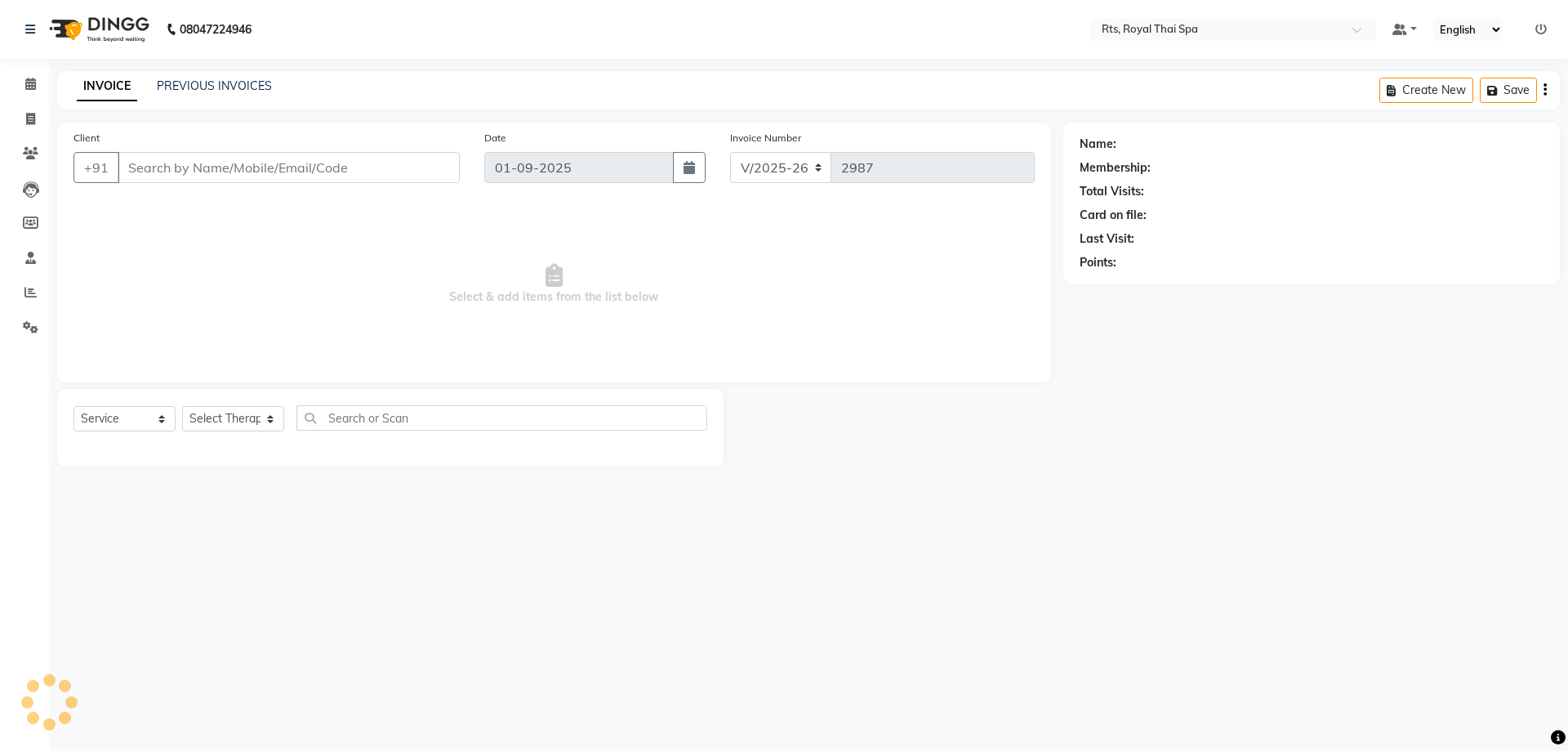
type input "9743274696"
select select "65624"
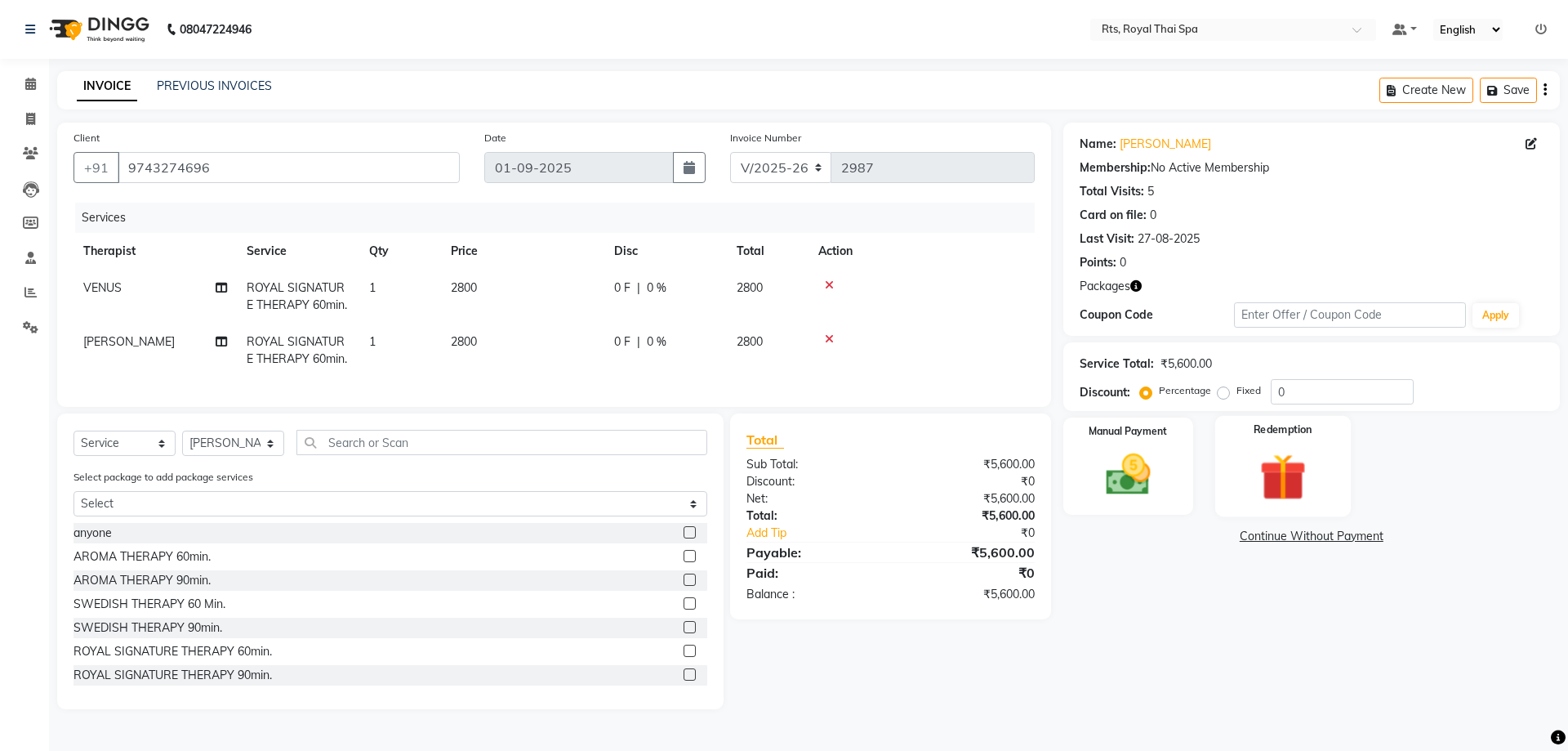
click at [1304, 470] on img at bounding box center [1282, 476] width 76 height 58
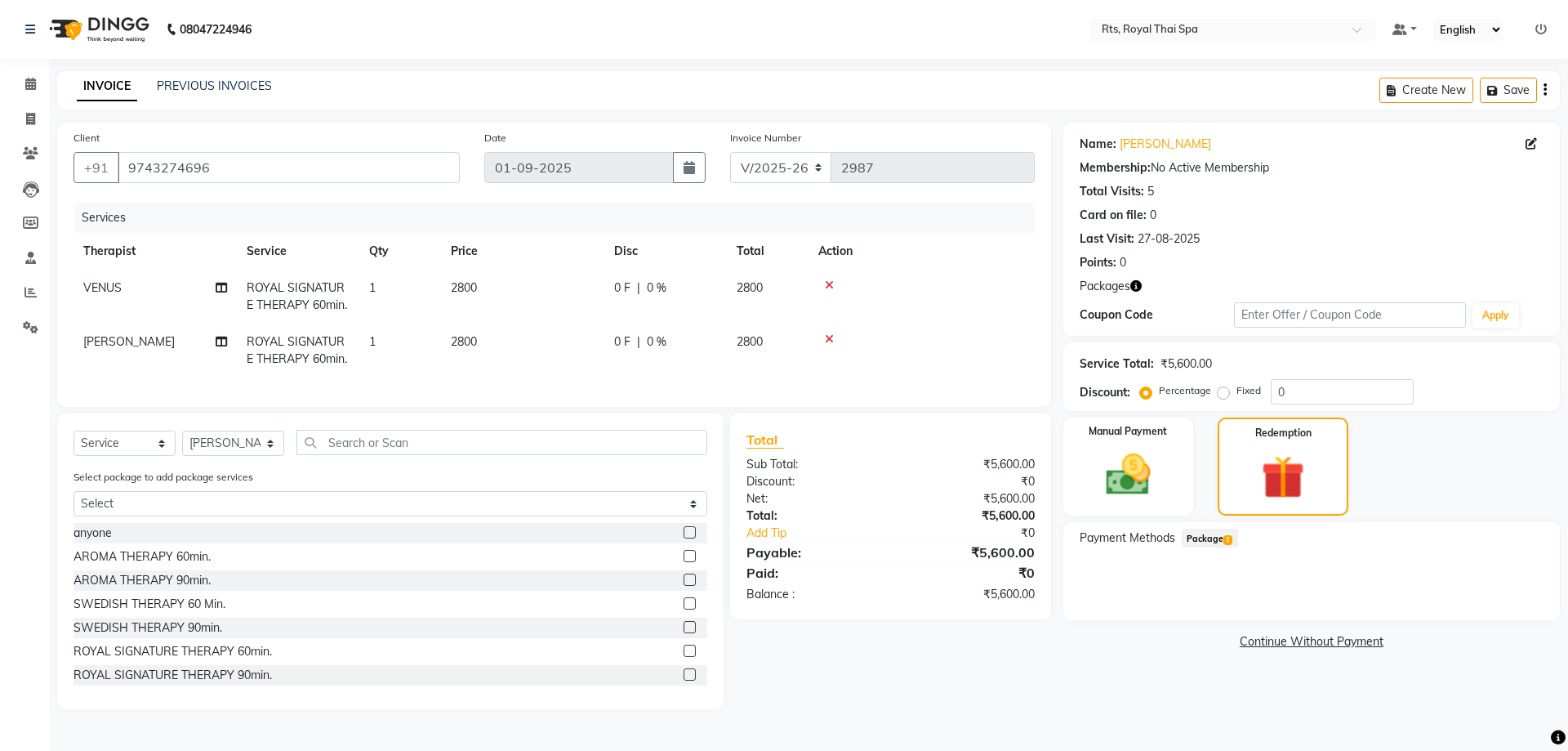
click at [1237, 534] on div "Payment Methods Package 1" at bounding box center [1311, 539] width 463 height 22
click at [1226, 538] on span "1" at bounding box center [1228, 540] width 9 height 10
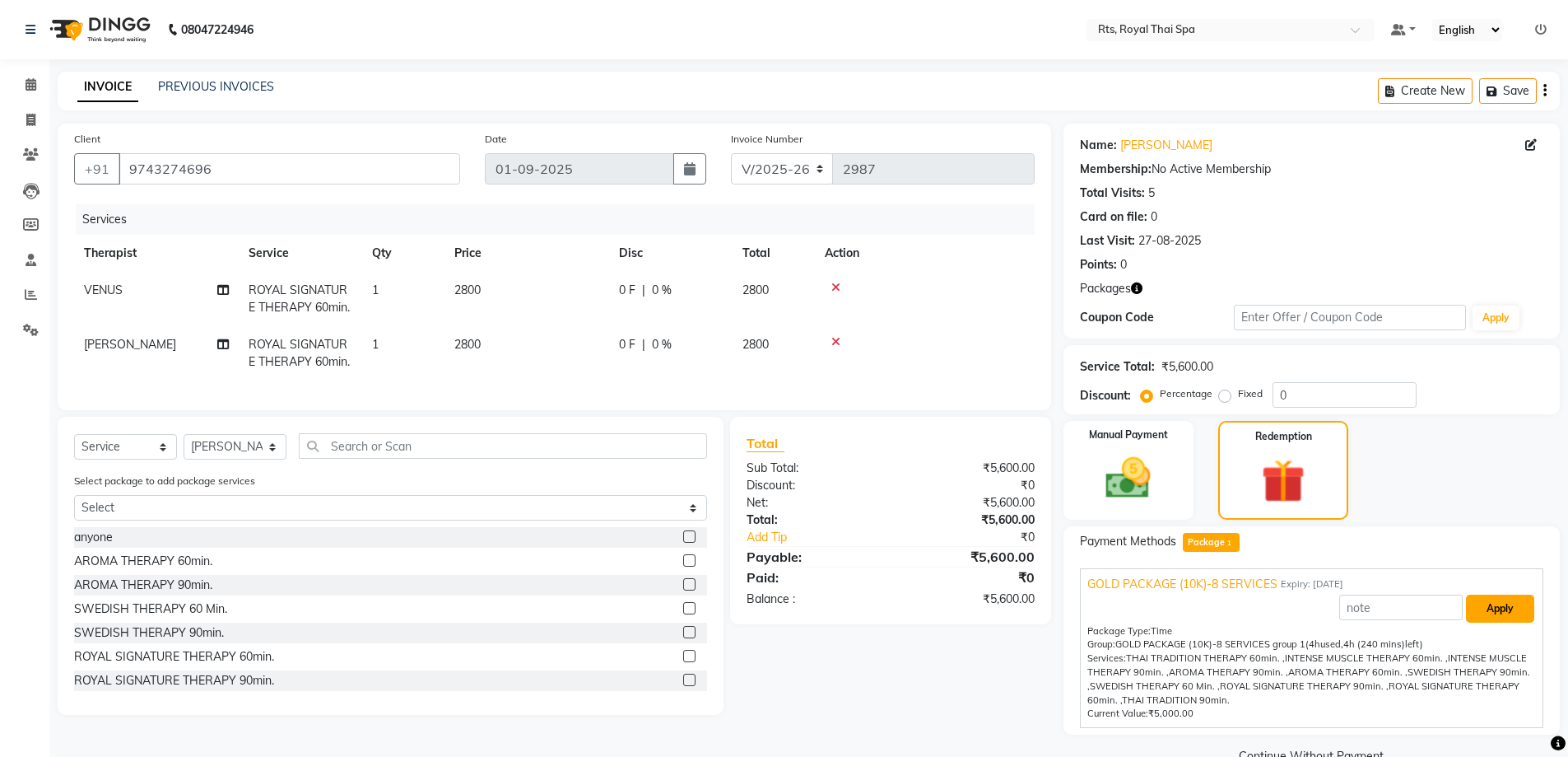
click at [1510, 602] on button "Apply" at bounding box center [1499, 608] width 68 height 28
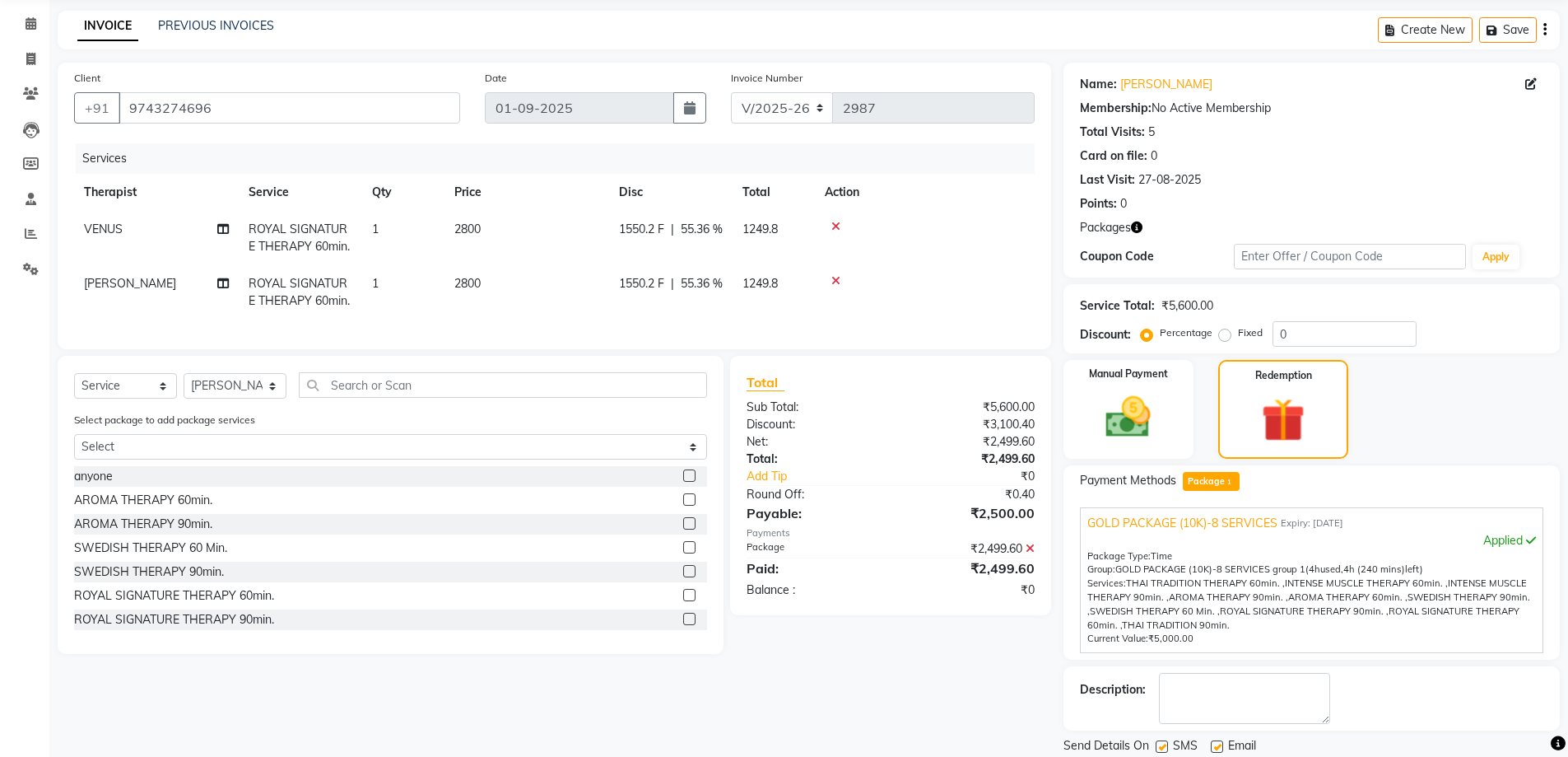
scroll to position [115, 0]
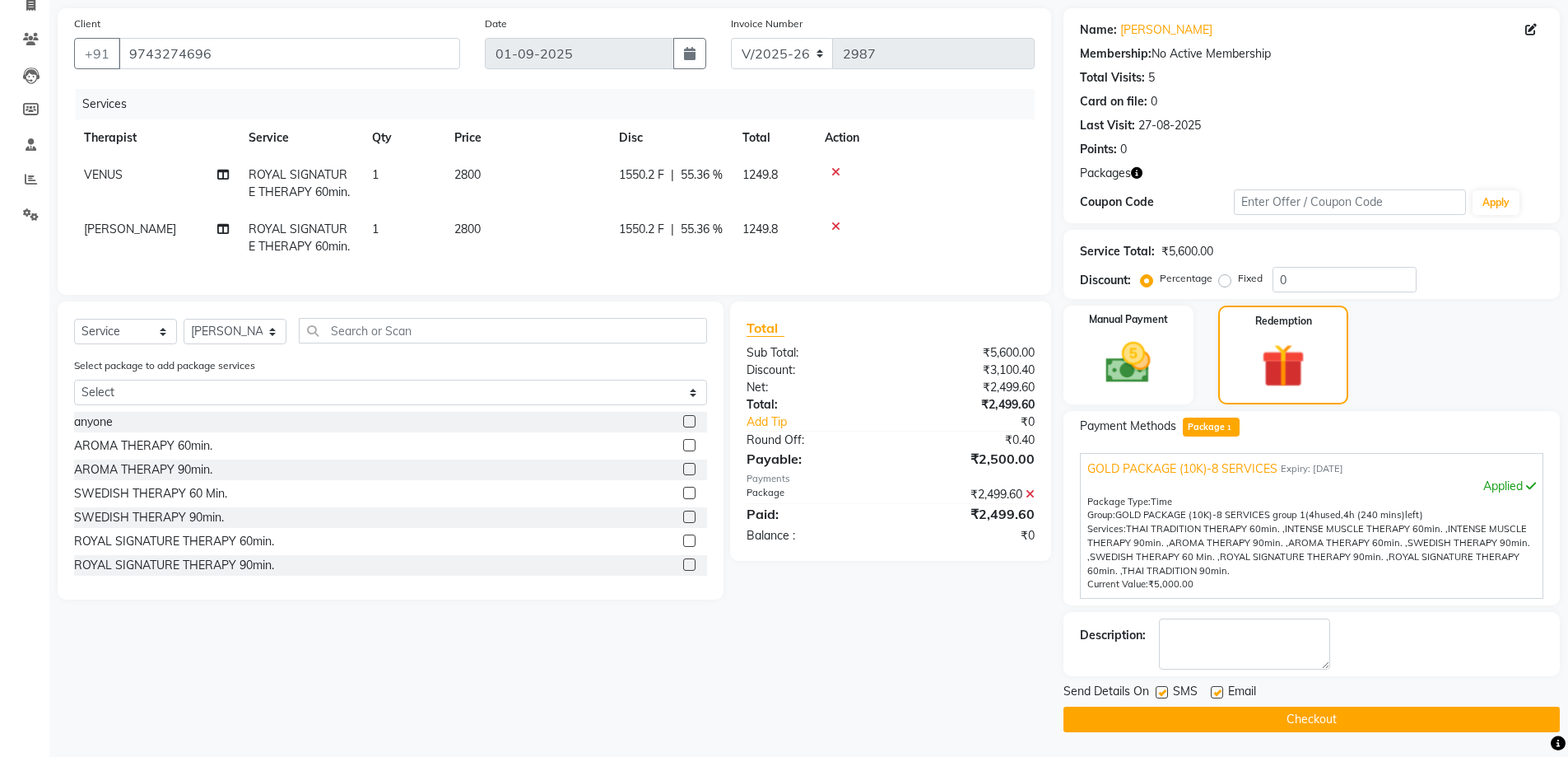
click at [1161, 695] on label at bounding box center [1162, 692] width 13 height 13
click at [1161, 695] on input "checkbox" at bounding box center [1162, 693] width 11 height 11
checkbox input "false"
click at [1173, 726] on button "Checkout" at bounding box center [1312, 719] width 496 height 25
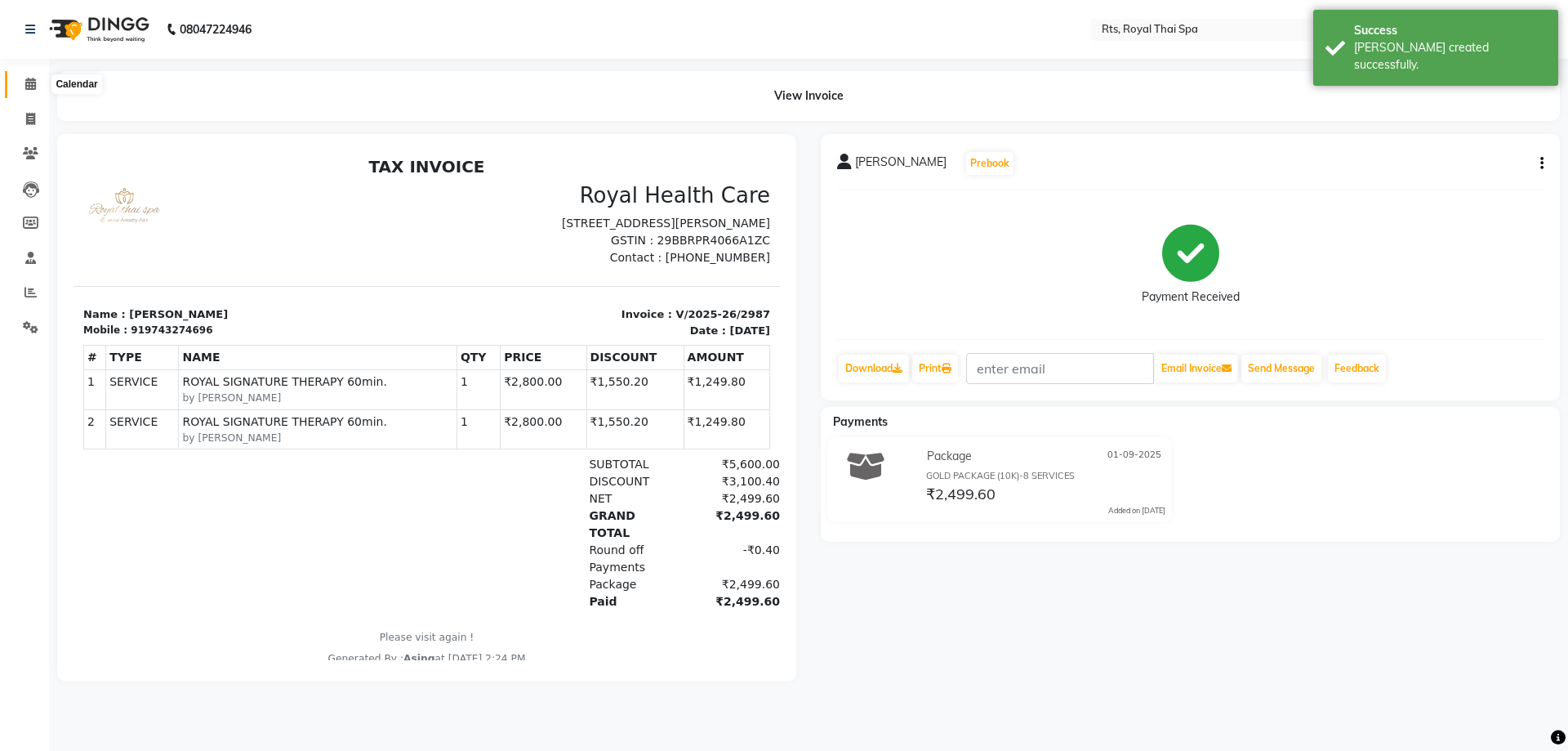
click at [31, 85] on icon at bounding box center [31, 84] width 11 height 13
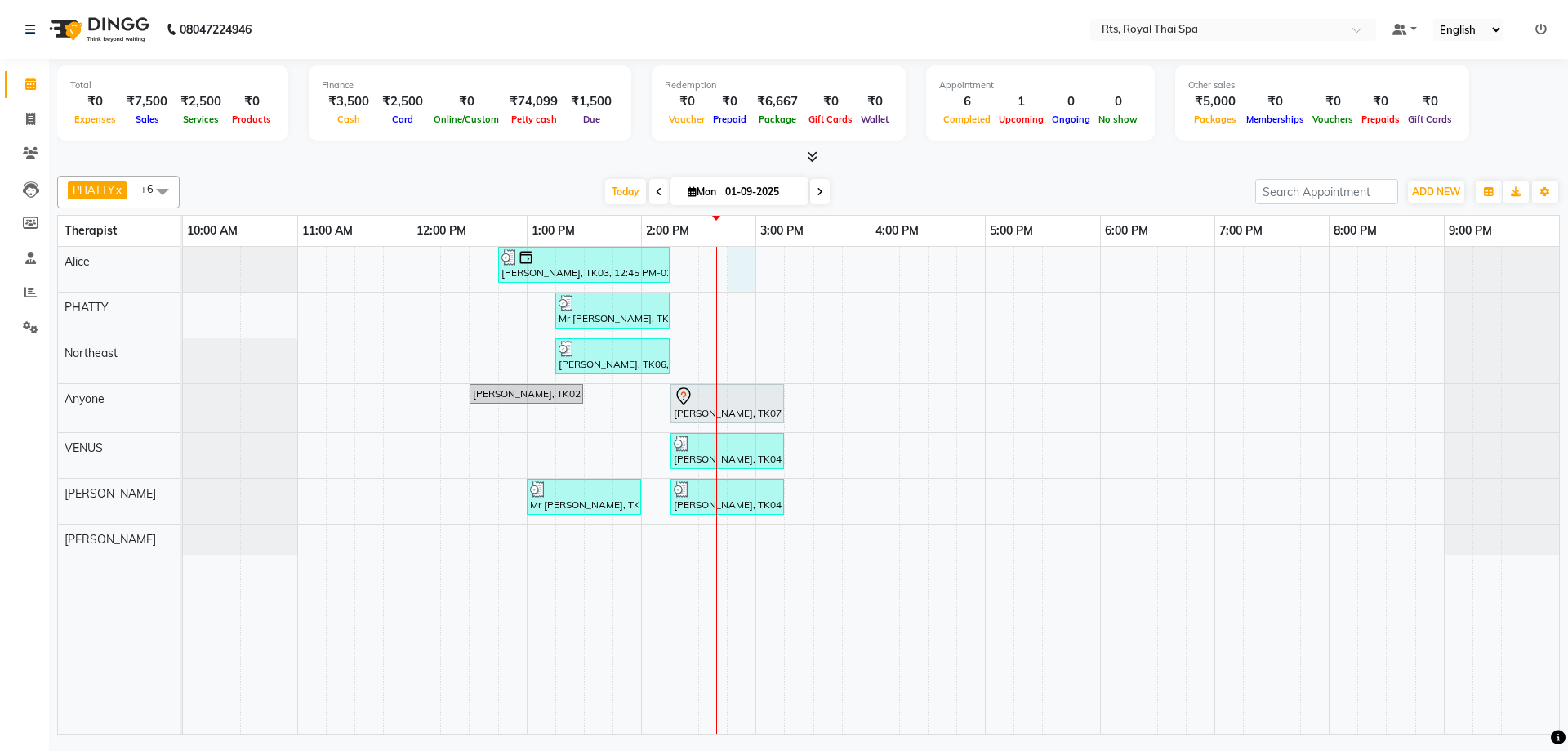
click at [736, 272] on div "[PERSON_NAME], TK03, 12:45 PM-02:15 PM, ROYAL SIGNATURE THERAPY 90min. Mr [PERS…" at bounding box center [871, 490] width 1376 height 487
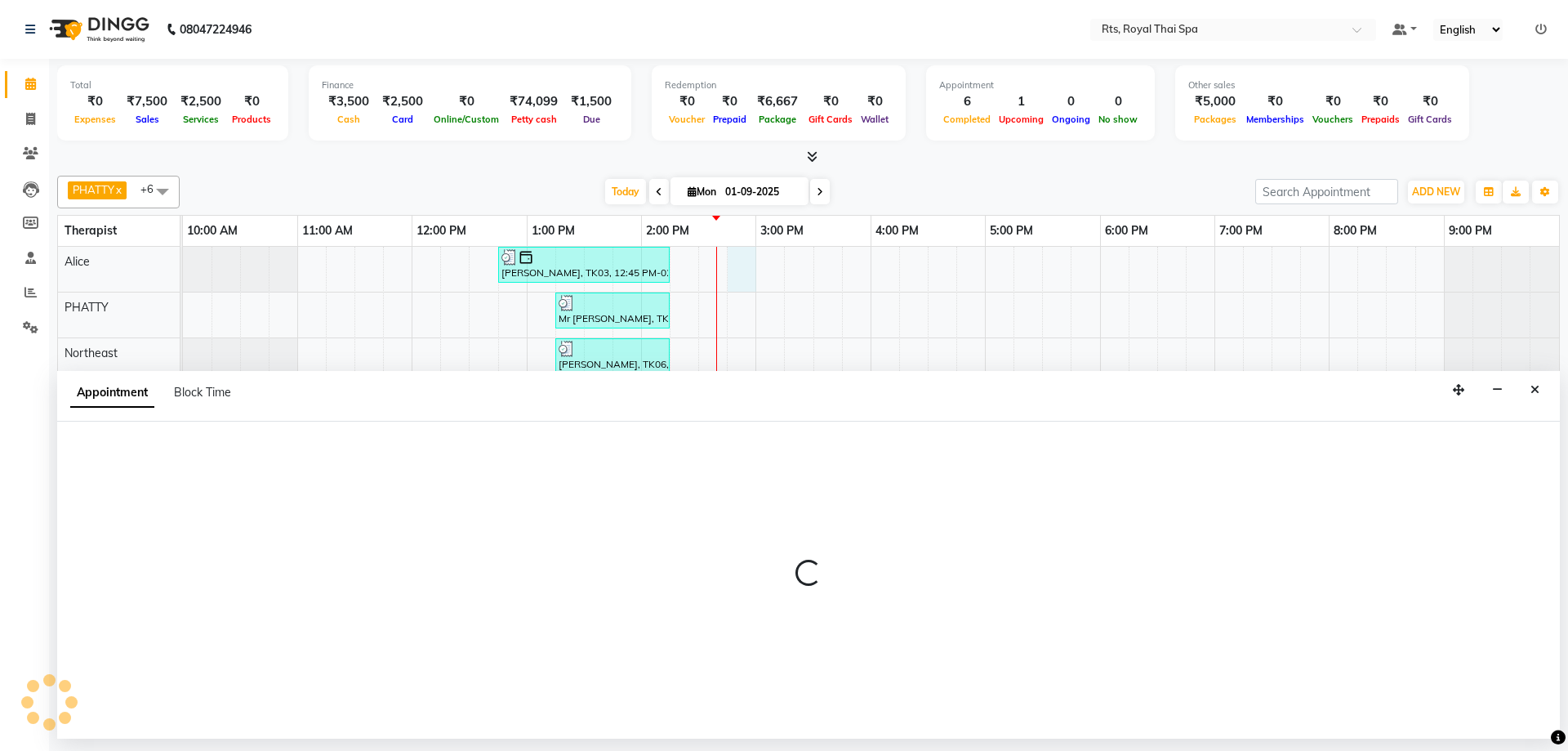
select select "34830"
select select "885"
select select "tentative"
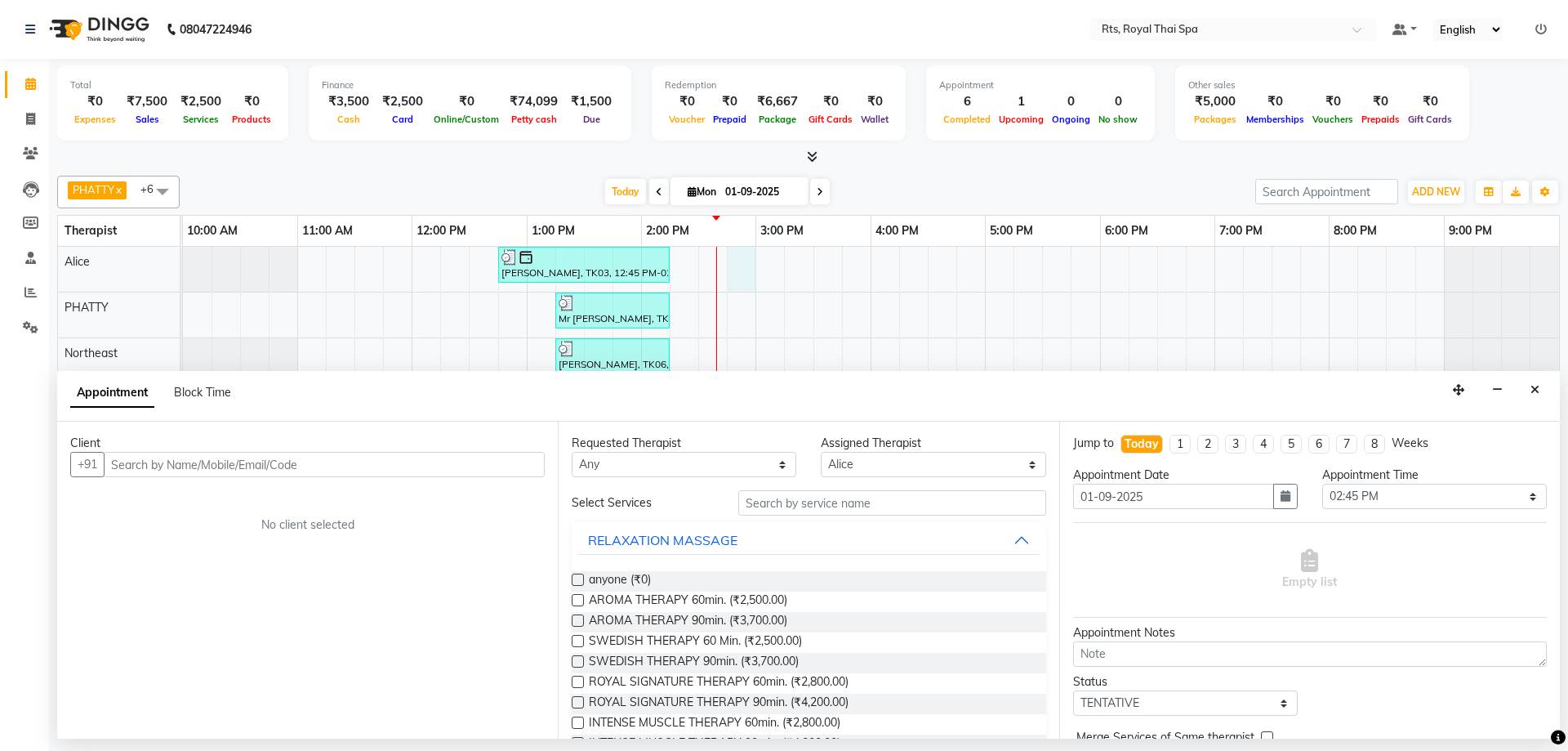
click at [354, 456] on input "text" at bounding box center [323, 464] width 441 height 25
click at [362, 466] on input "text" at bounding box center [323, 464] width 441 height 25
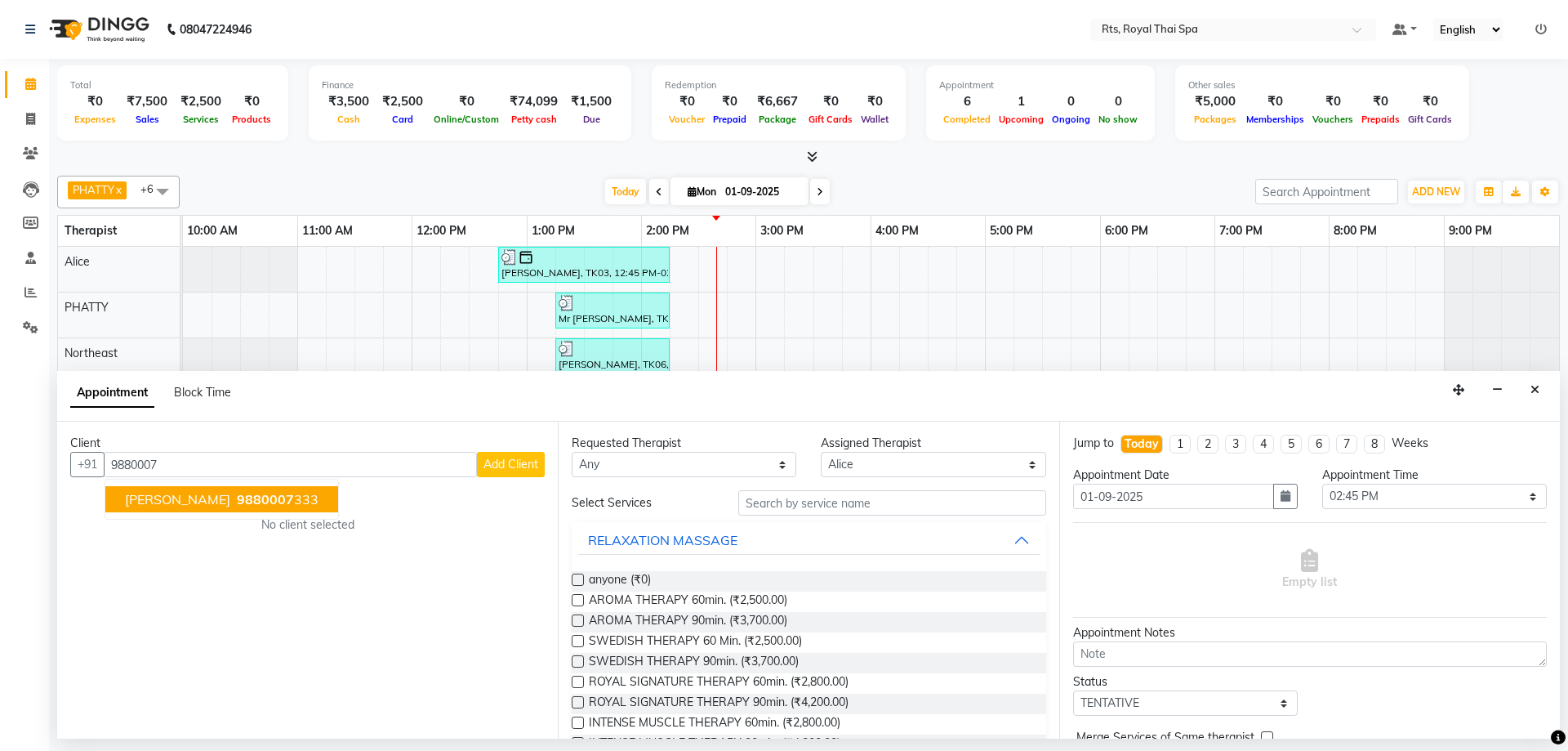
click at [237, 507] on span "9880007" at bounding box center [266, 499] width 57 height 16
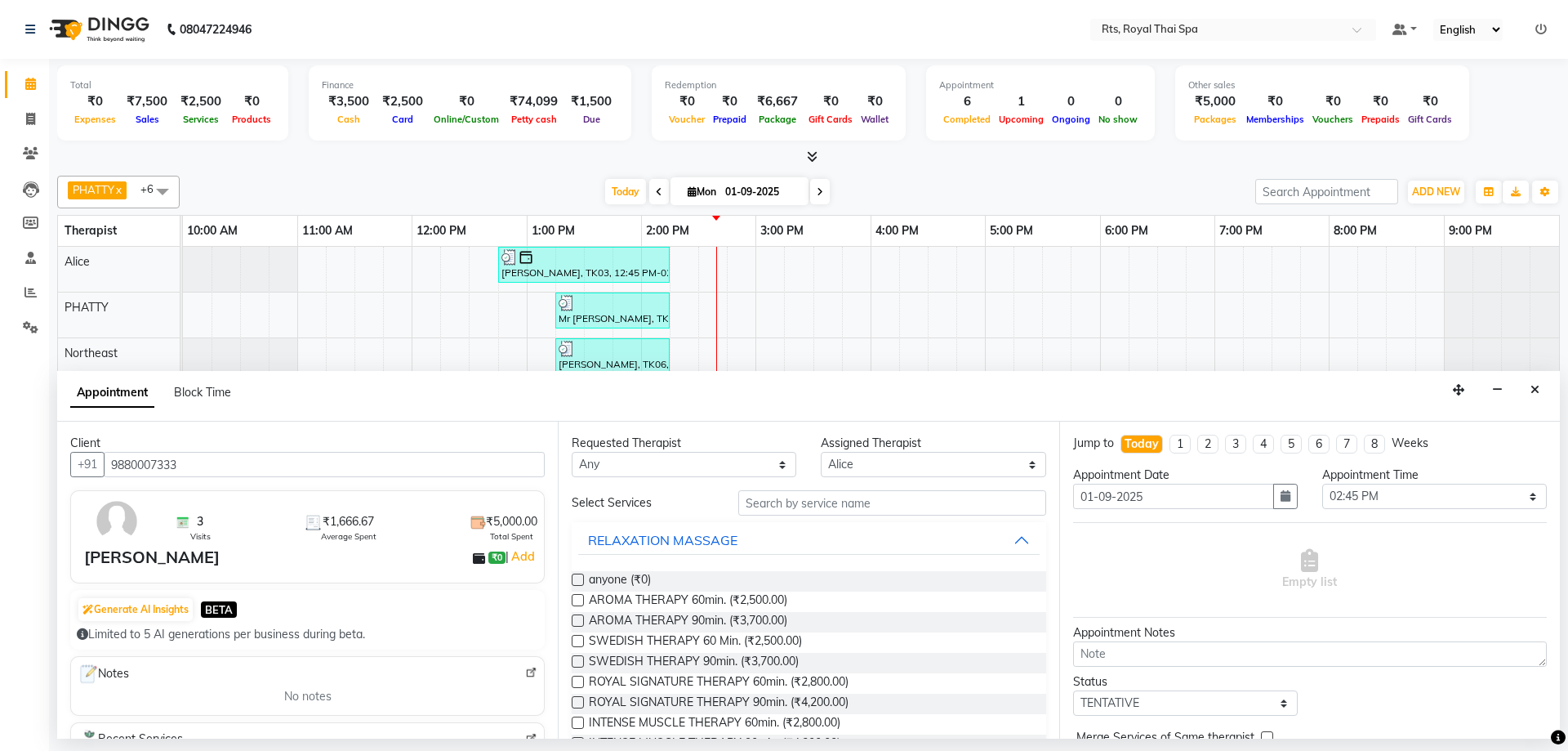
drag, startPoint x: 225, startPoint y: 462, endPoint x: 63, endPoint y: 437, distance: 163.9
click at [63, 437] on div "Client +91 9880007333 3 Visits ₹1,666.67 Average Spent ₹5,000.00 Total Spent Ra…" at bounding box center [307, 579] width 500 height 317
type input "9880007333"
click at [797, 719] on span "INTENSE MUSCLE THERAPY 60min. (₹2,800.00)" at bounding box center [715, 724] width 251 height 21
checkbox input "false"
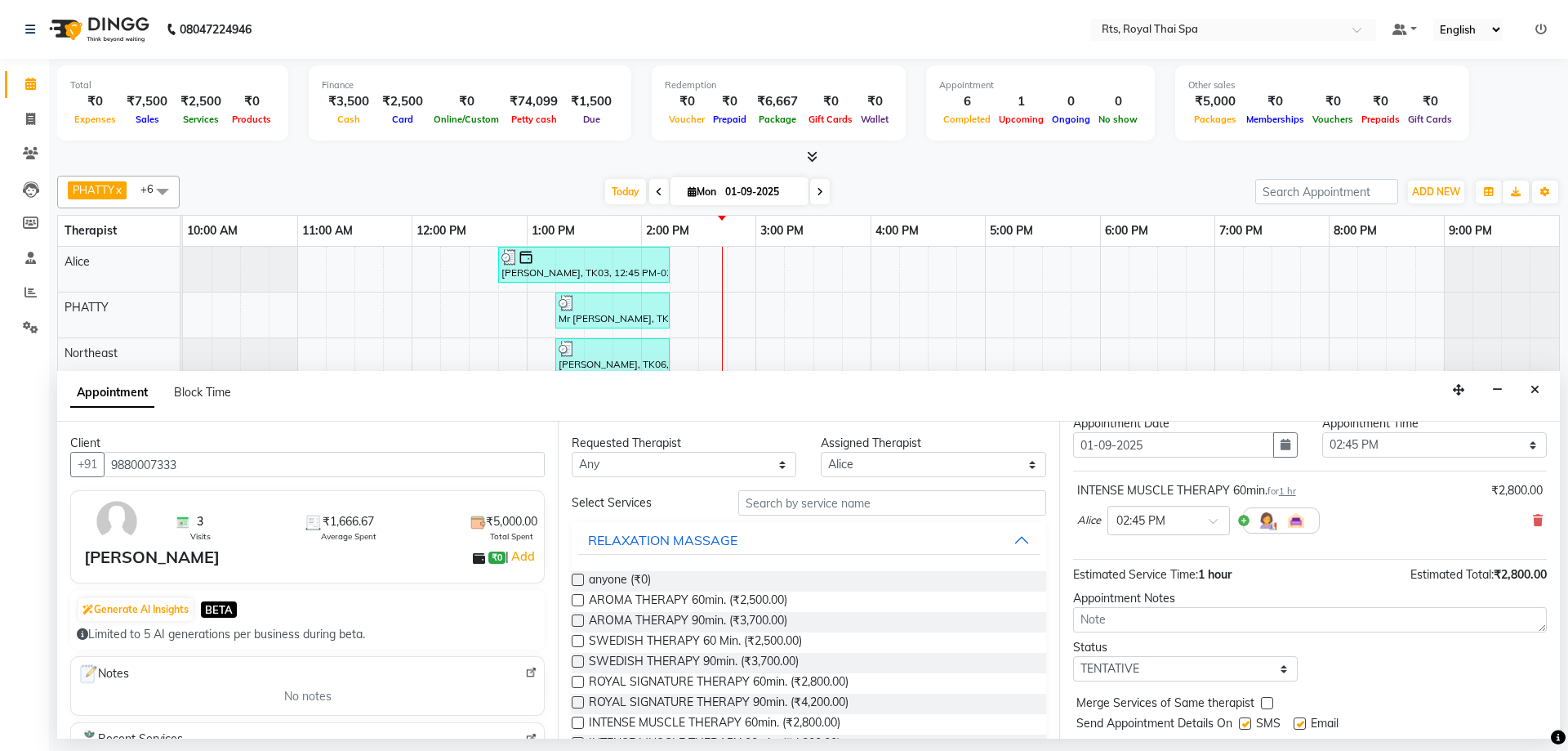
scroll to position [97, 0]
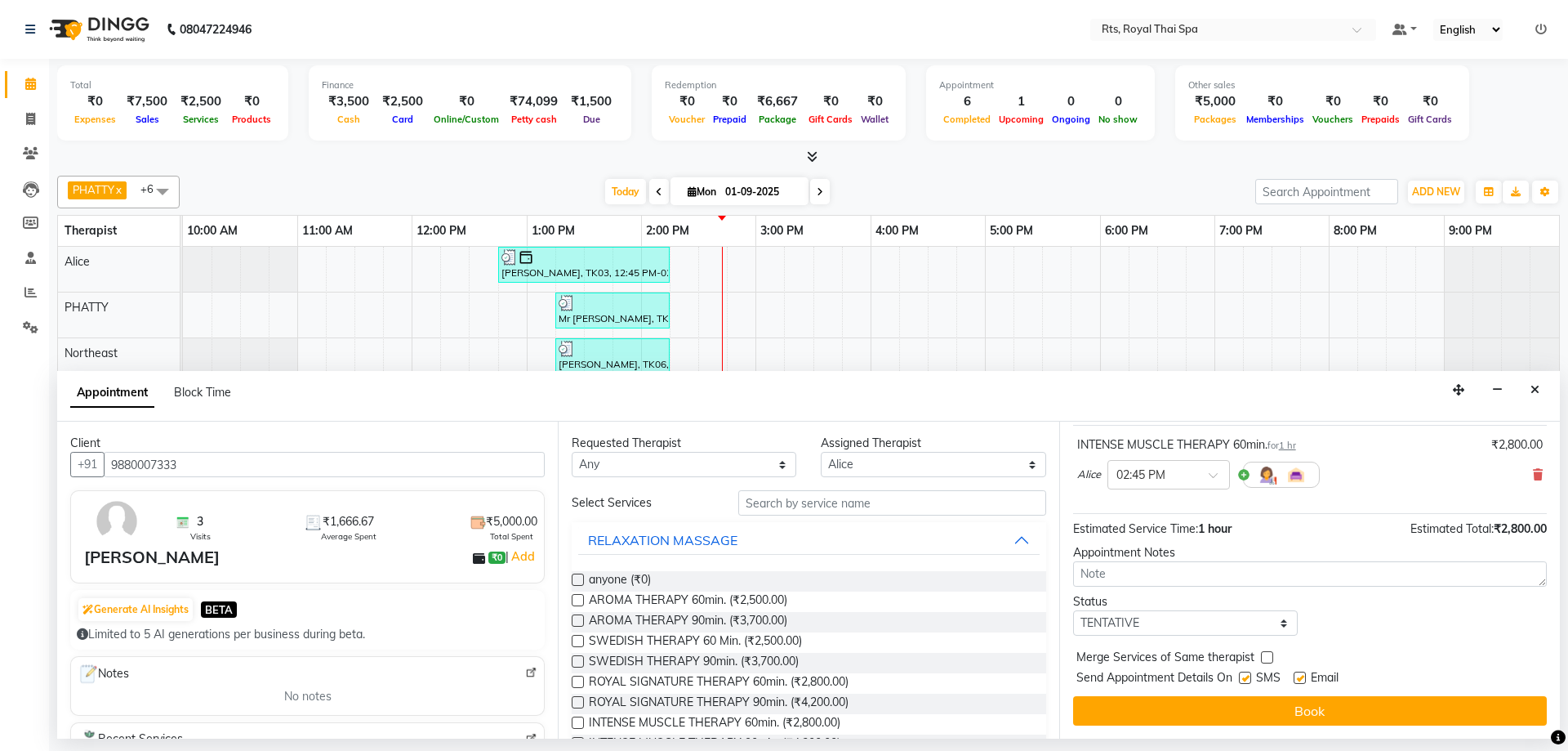
click at [1252, 676] on div "SMS" at bounding box center [1265, 679] width 55 height 21
click at [1246, 677] on label at bounding box center [1245, 677] width 13 height 13
click at [1246, 677] on input "checkbox" at bounding box center [1244, 679] width 11 height 11
checkbox input "false"
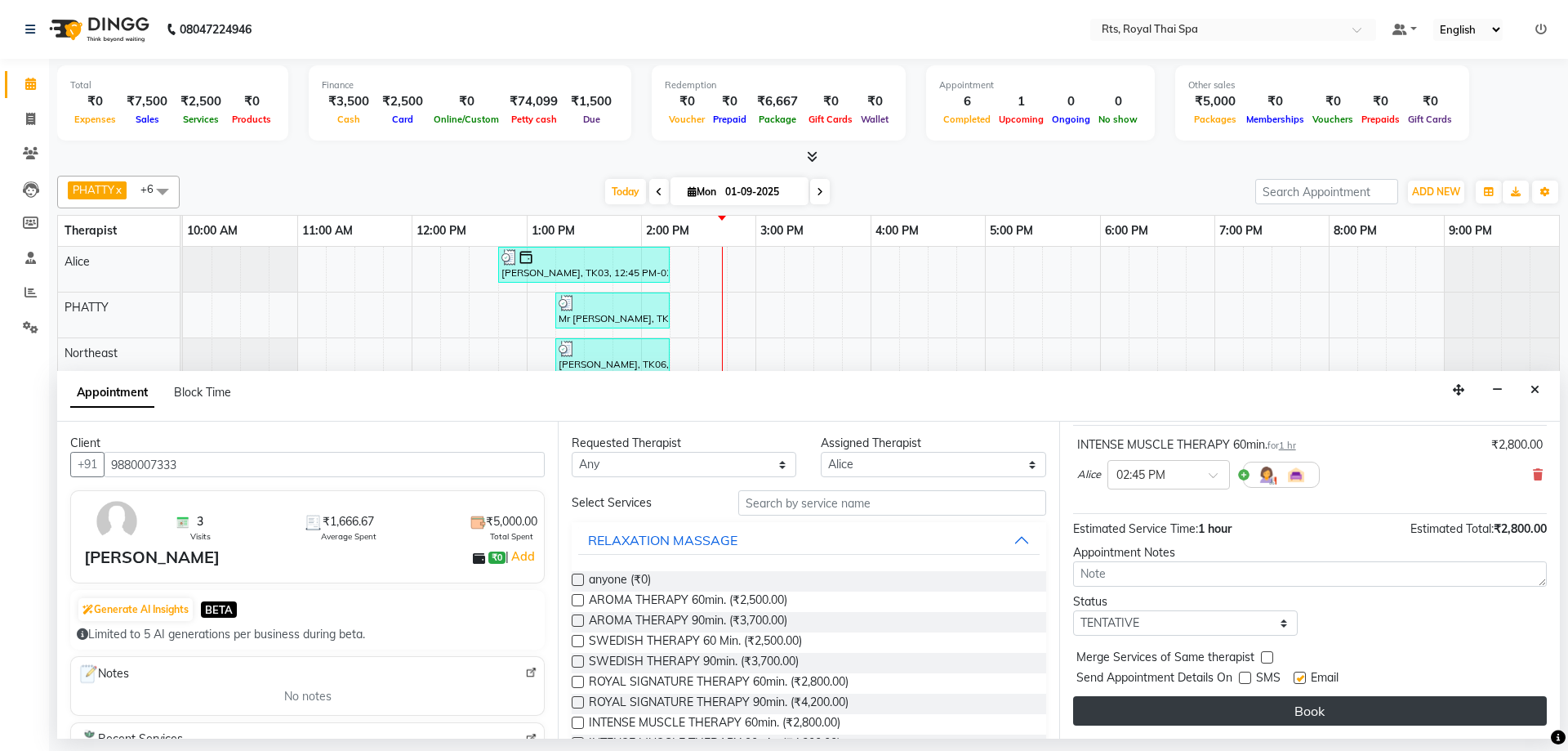
click at [1248, 707] on button "Book" at bounding box center [1309, 711] width 473 height 30
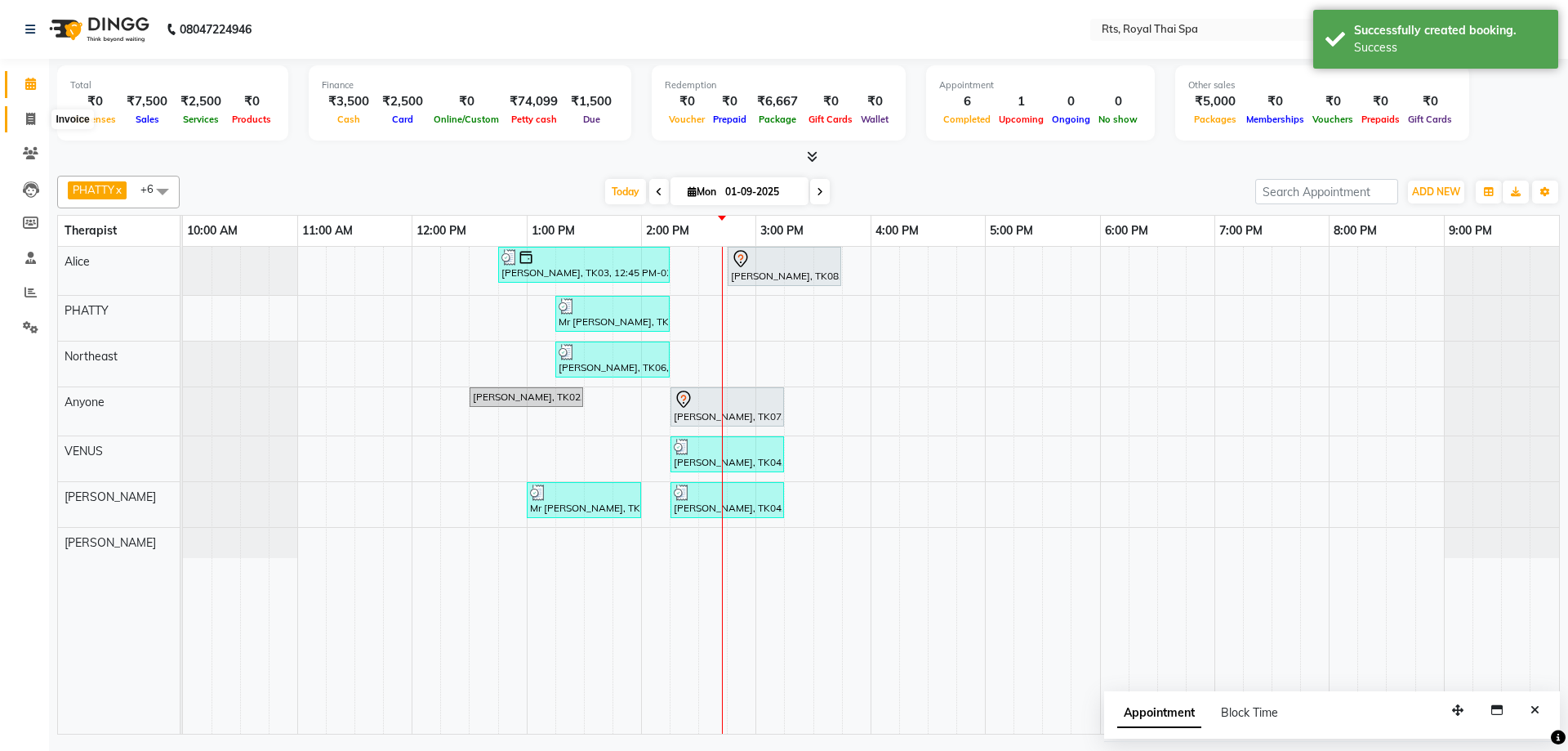
click at [31, 119] on icon at bounding box center [31, 119] width 9 height 13
select select "5288"
select select "service"
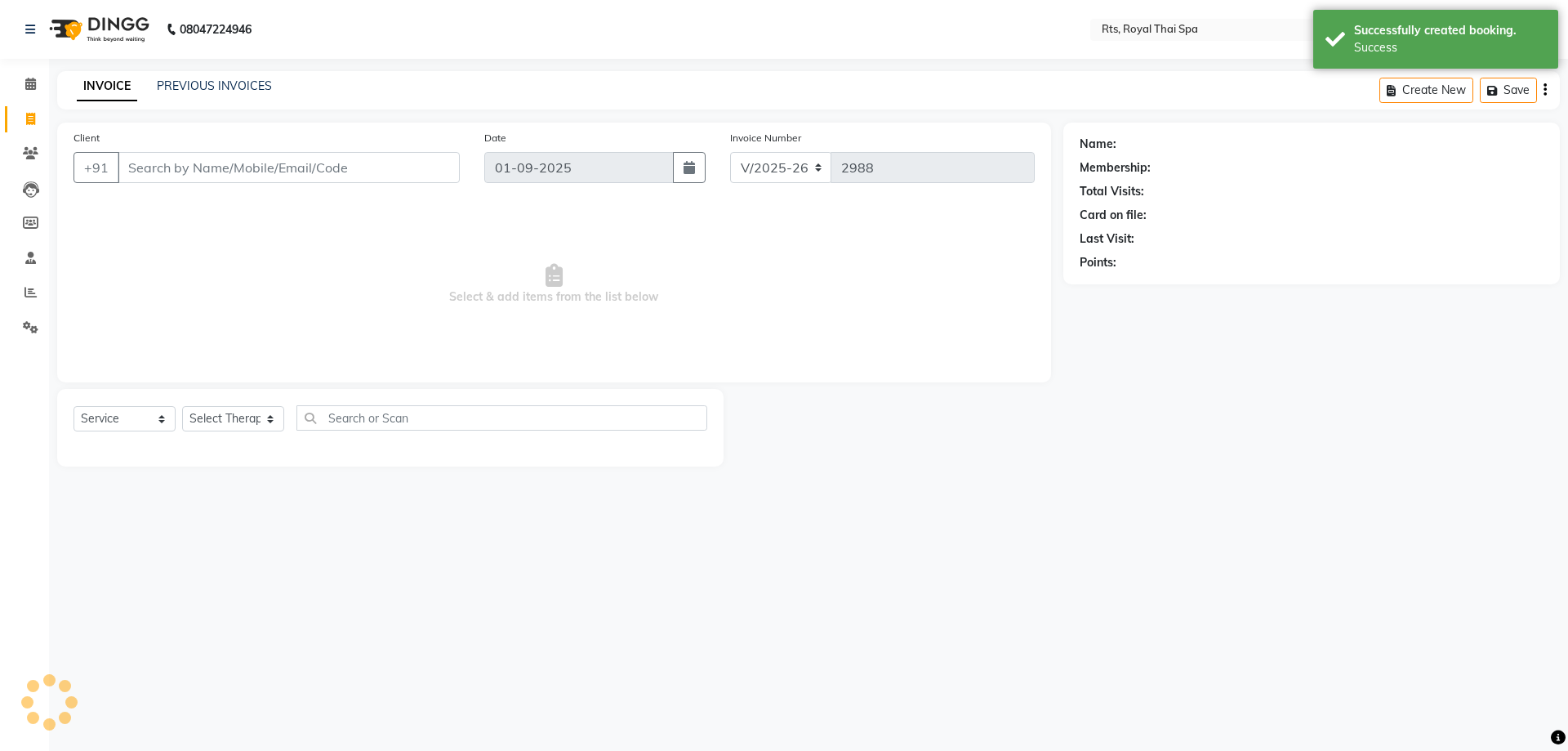
click at [277, 168] on input "Client" at bounding box center [288, 167] width 342 height 31
type input "9880007333"
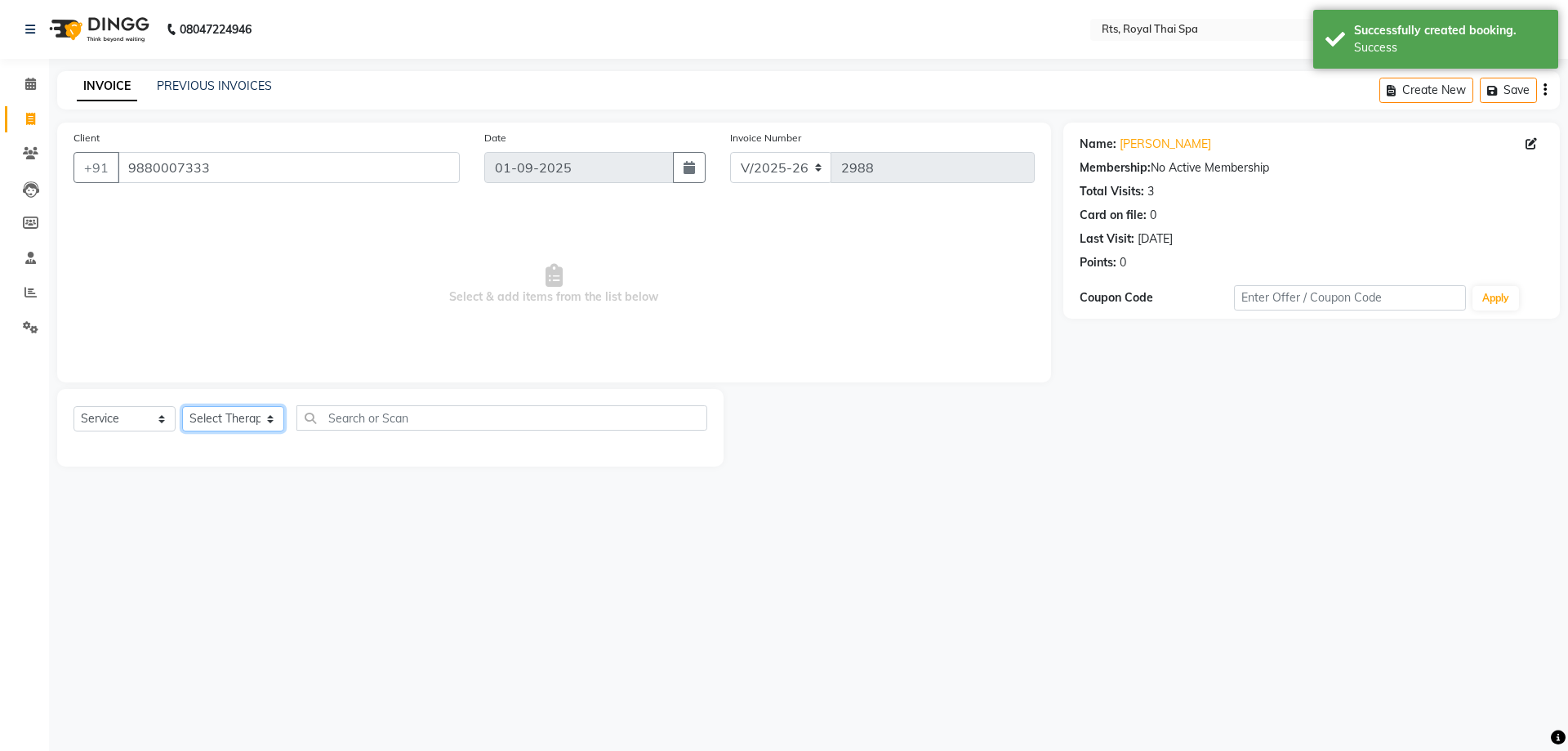
click at [214, 419] on select "Select Therapist [PERSON_NAME] APPLE N ASEM [PERSON_NAME] [PERSON_NAME] [PERSON…" at bounding box center [233, 419] width 102 height 25
select select "34825"
click at [182, 406] on select "Select Therapist [PERSON_NAME] APPLE N ASEM [PERSON_NAME] [PERSON_NAME] [PERSON…" at bounding box center [233, 419] width 102 height 25
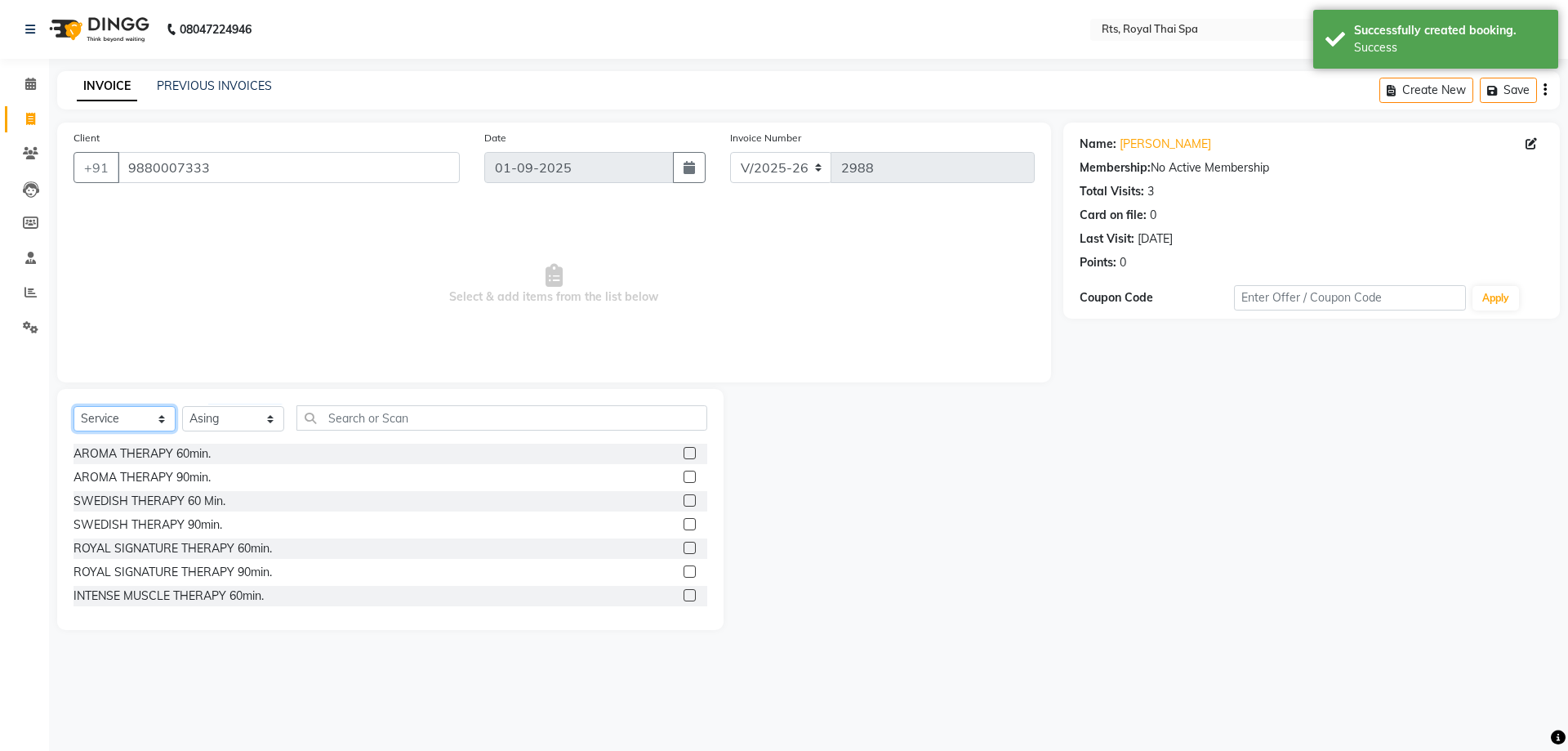
click at [138, 414] on select "Select Service Product Membership Package Voucher Prepaid Gift Card" at bounding box center [125, 419] width 102 height 25
select select "package"
click at [74, 406] on select "Select Service Product Membership Package Voucher Prepaid Gift Card" at bounding box center [125, 419] width 102 height 25
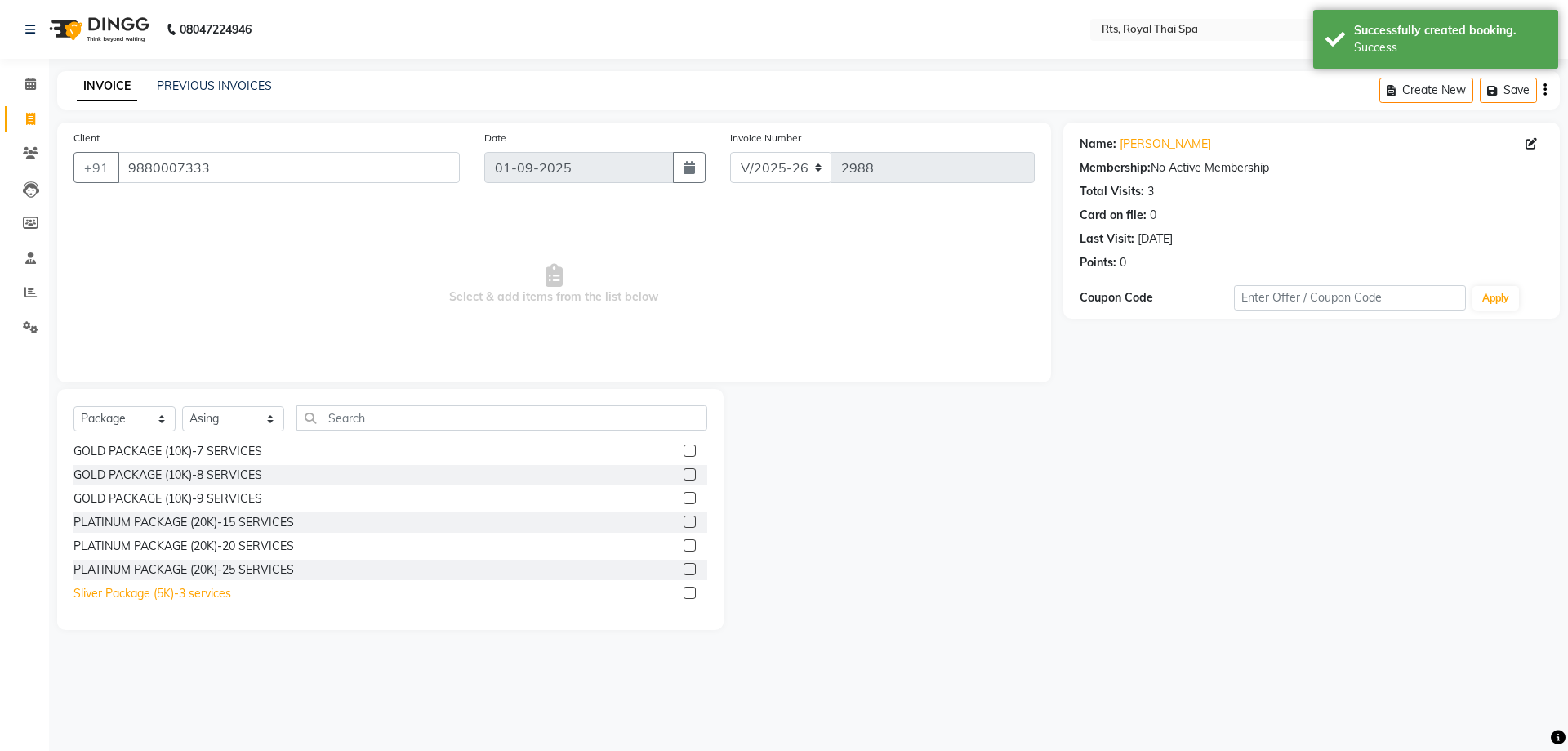
click at [216, 589] on div "Sliver Package (5K)-3 services" at bounding box center [152, 593] width 157 height 17
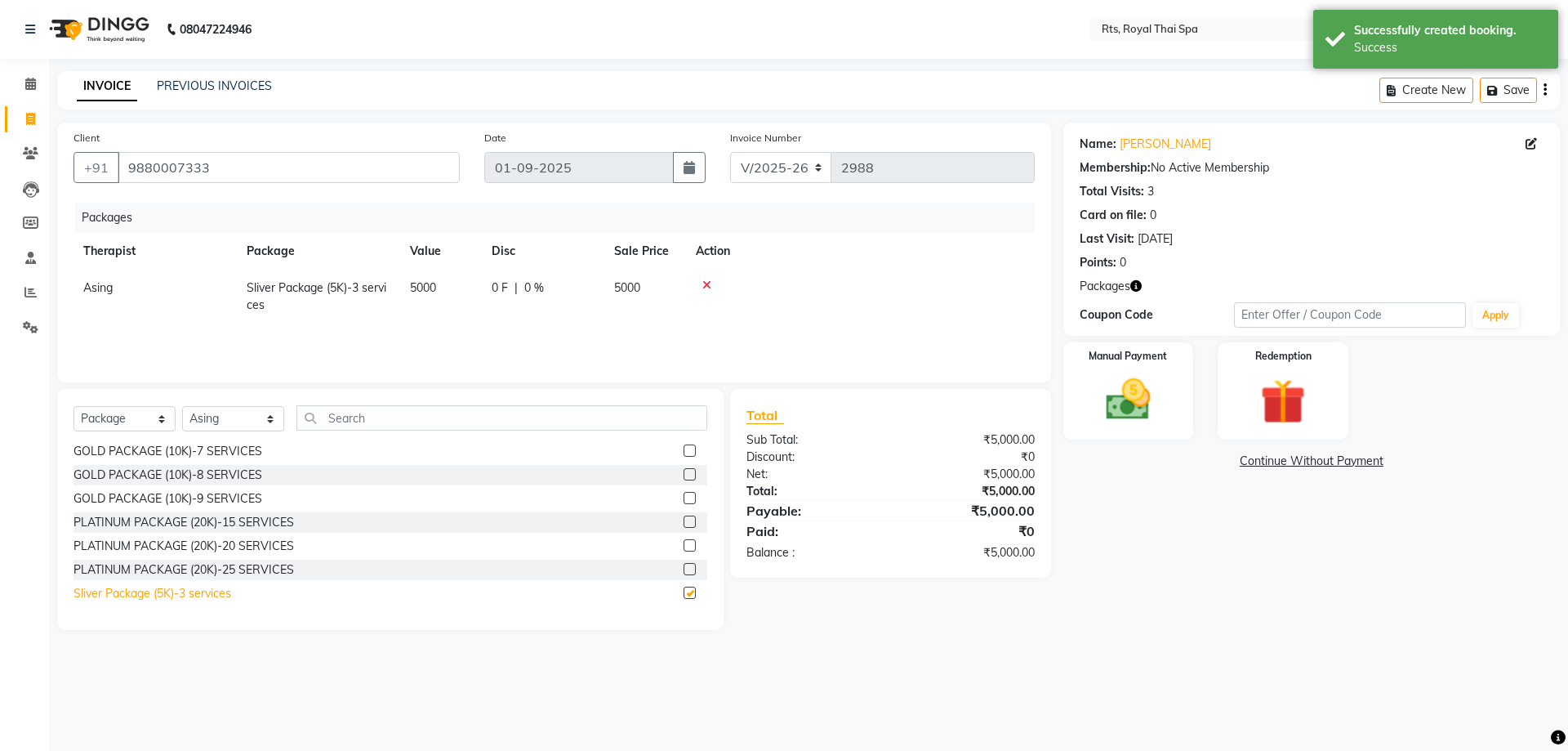
checkbox input "false"
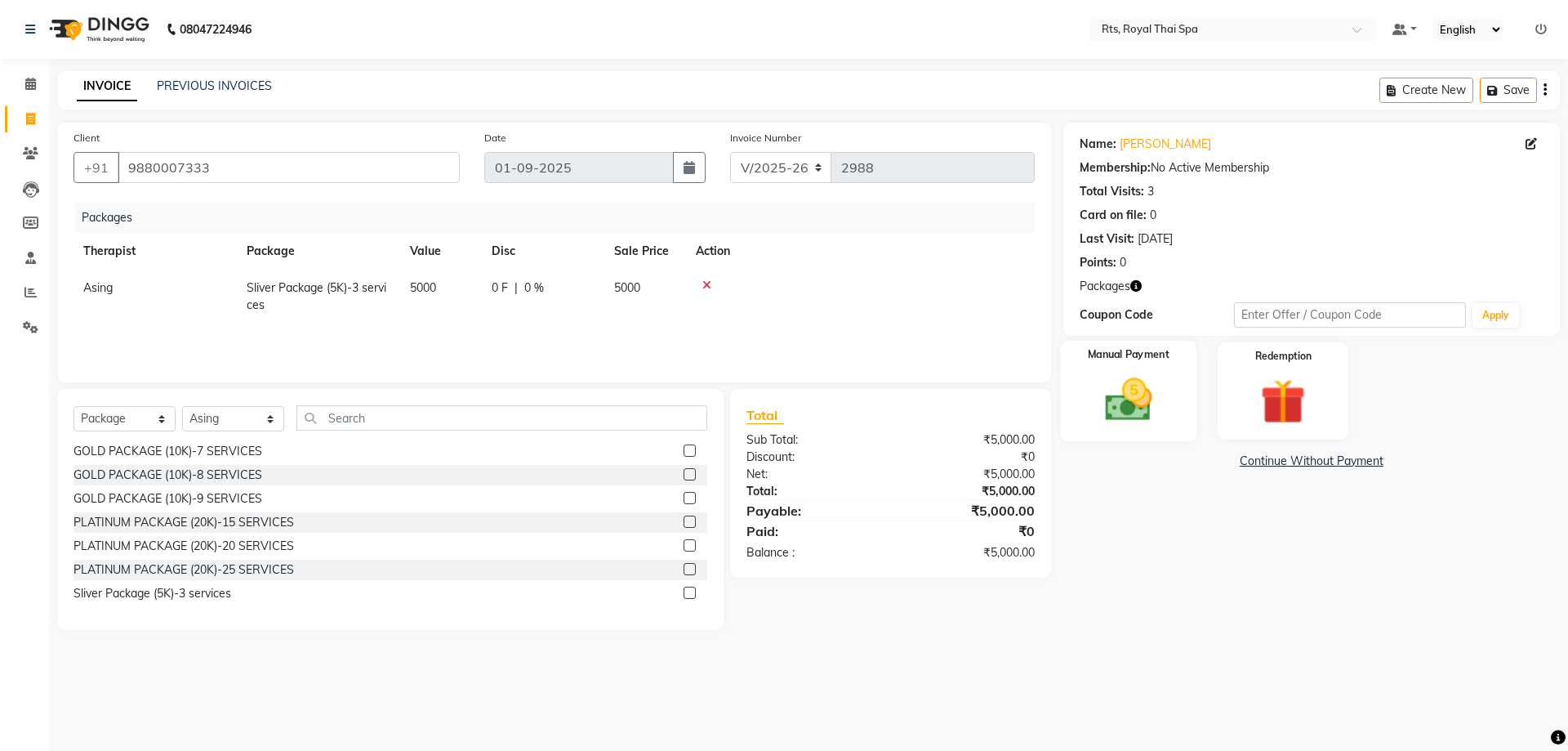
click at [1150, 410] on img at bounding box center [1128, 400] width 76 height 54
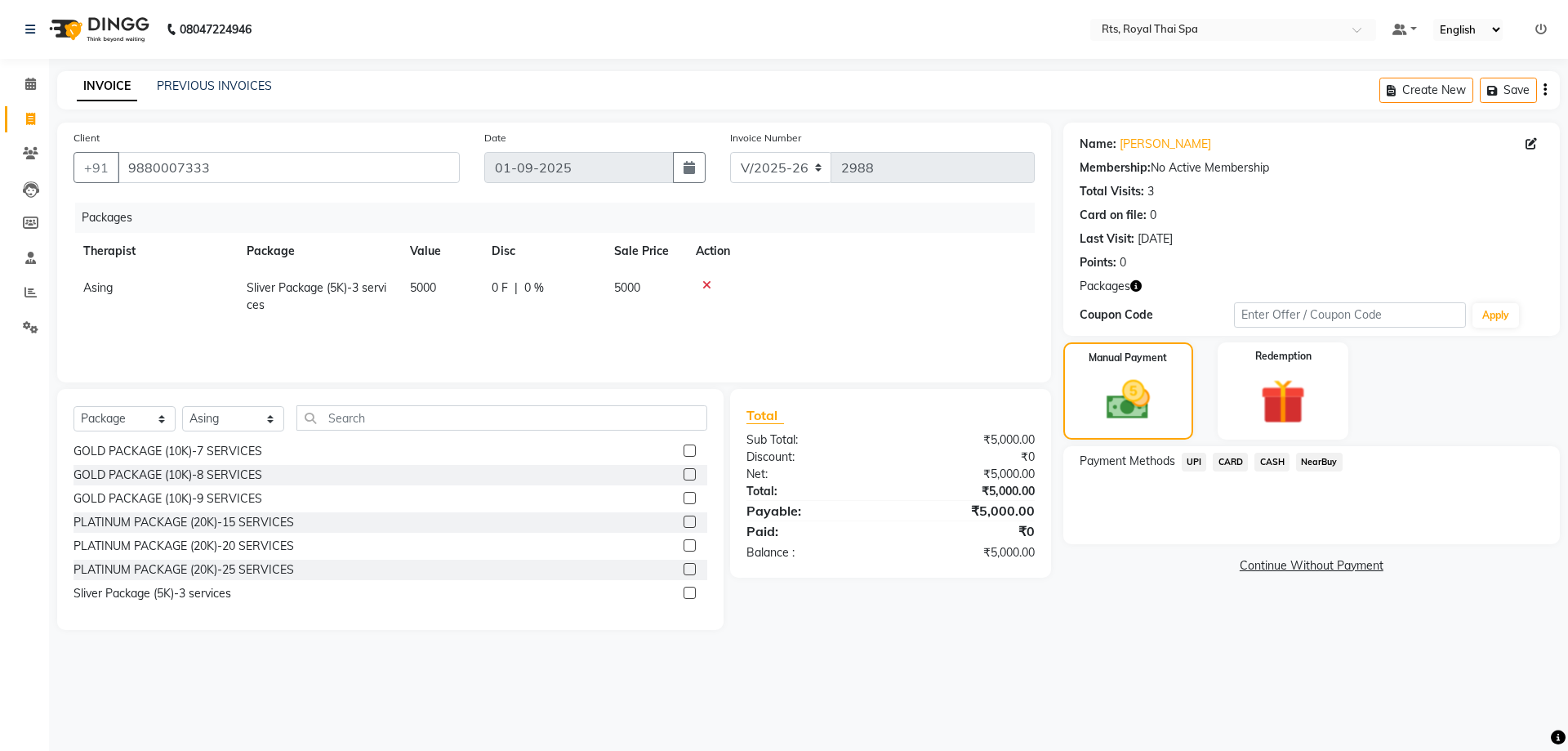
click at [1201, 458] on span "UPI" at bounding box center [1194, 462] width 25 height 19
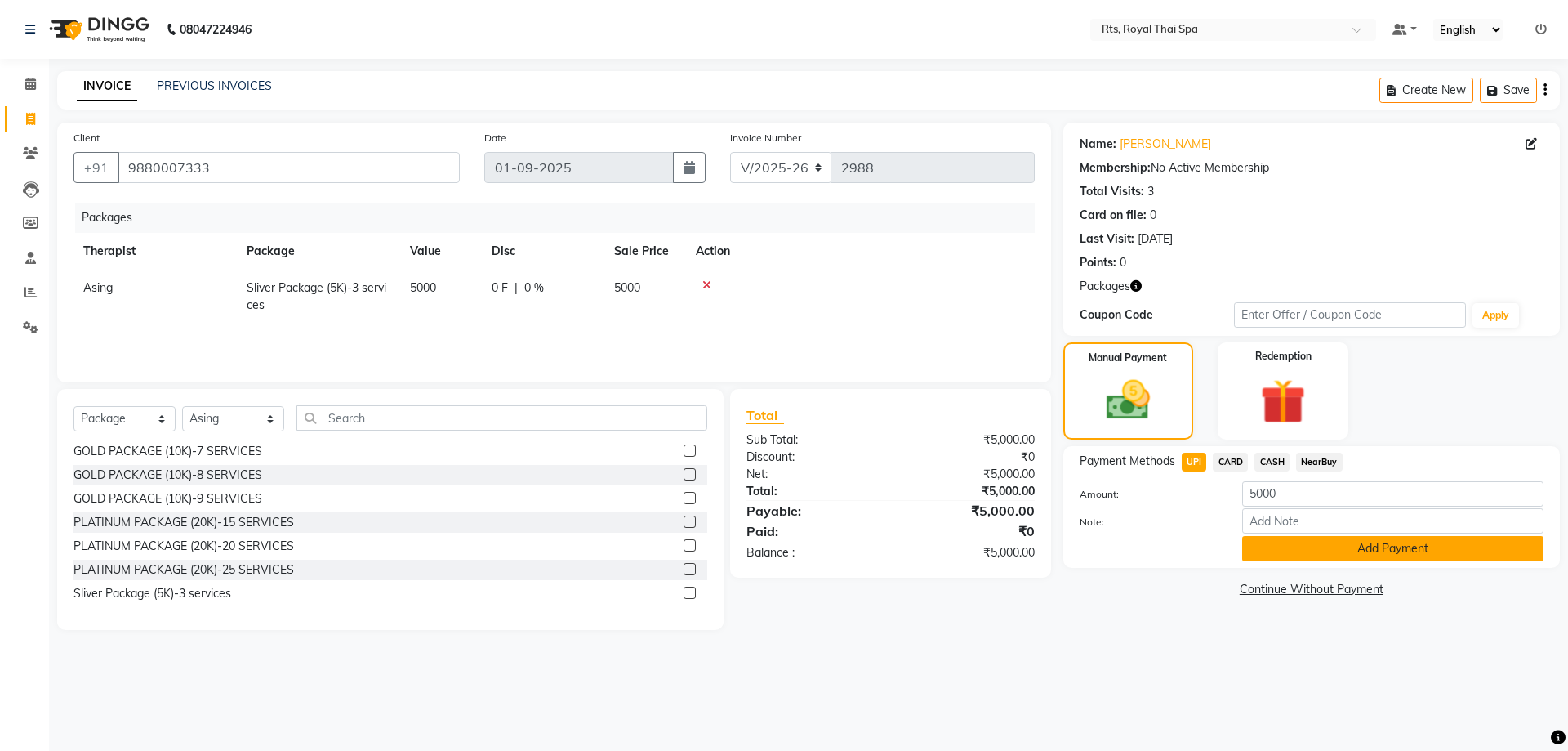
click at [1260, 539] on button "Add Payment" at bounding box center [1392, 548] width 301 height 25
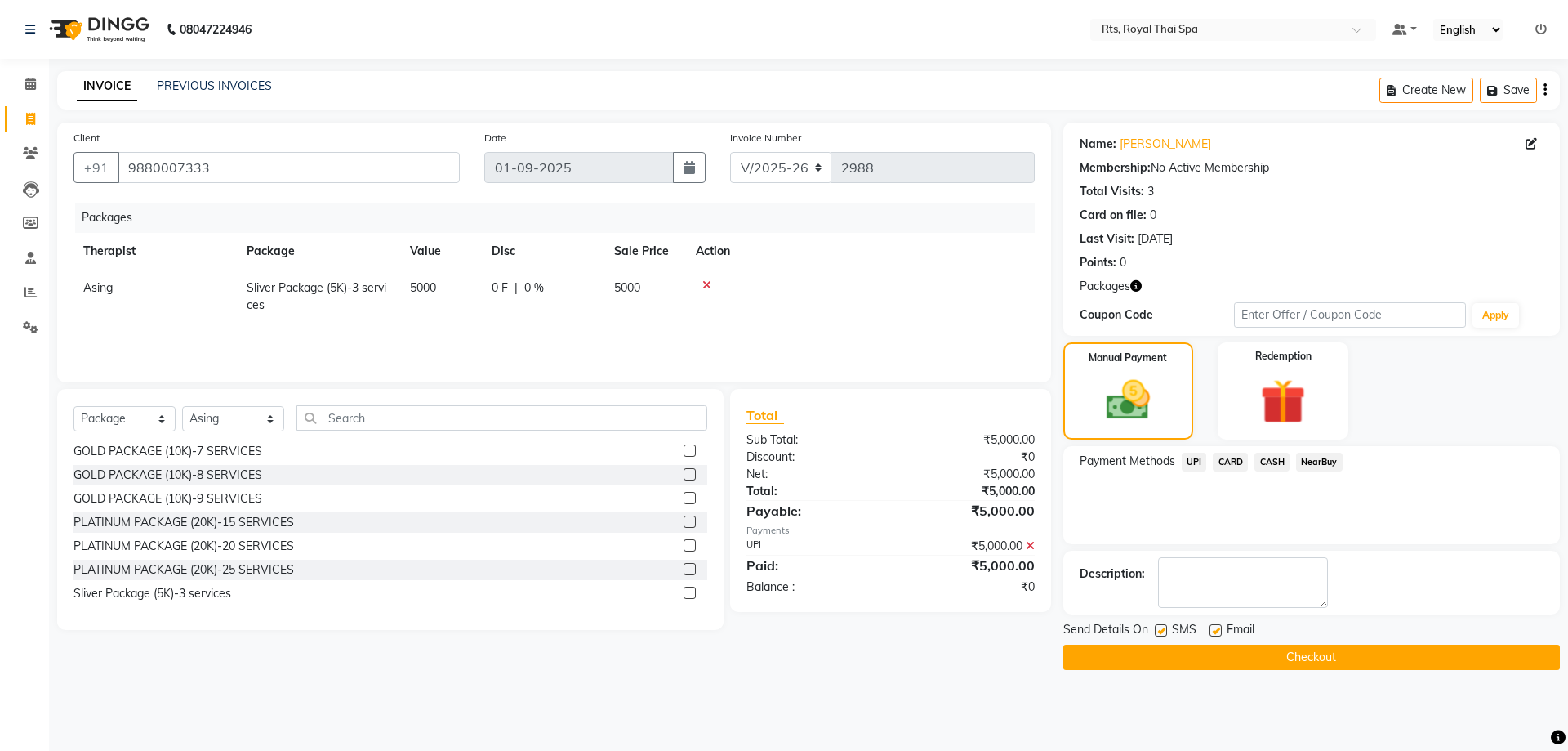
drag, startPoint x: 1162, startPoint y: 630, endPoint x: 1164, endPoint y: 641, distance: 11.2
click at [1161, 630] on label at bounding box center [1161, 631] width 13 height 13
click at [1161, 630] on input "checkbox" at bounding box center [1160, 631] width 11 height 11
checkbox input "false"
click at [1164, 649] on button "Checkout" at bounding box center [1311, 657] width 497 height 25
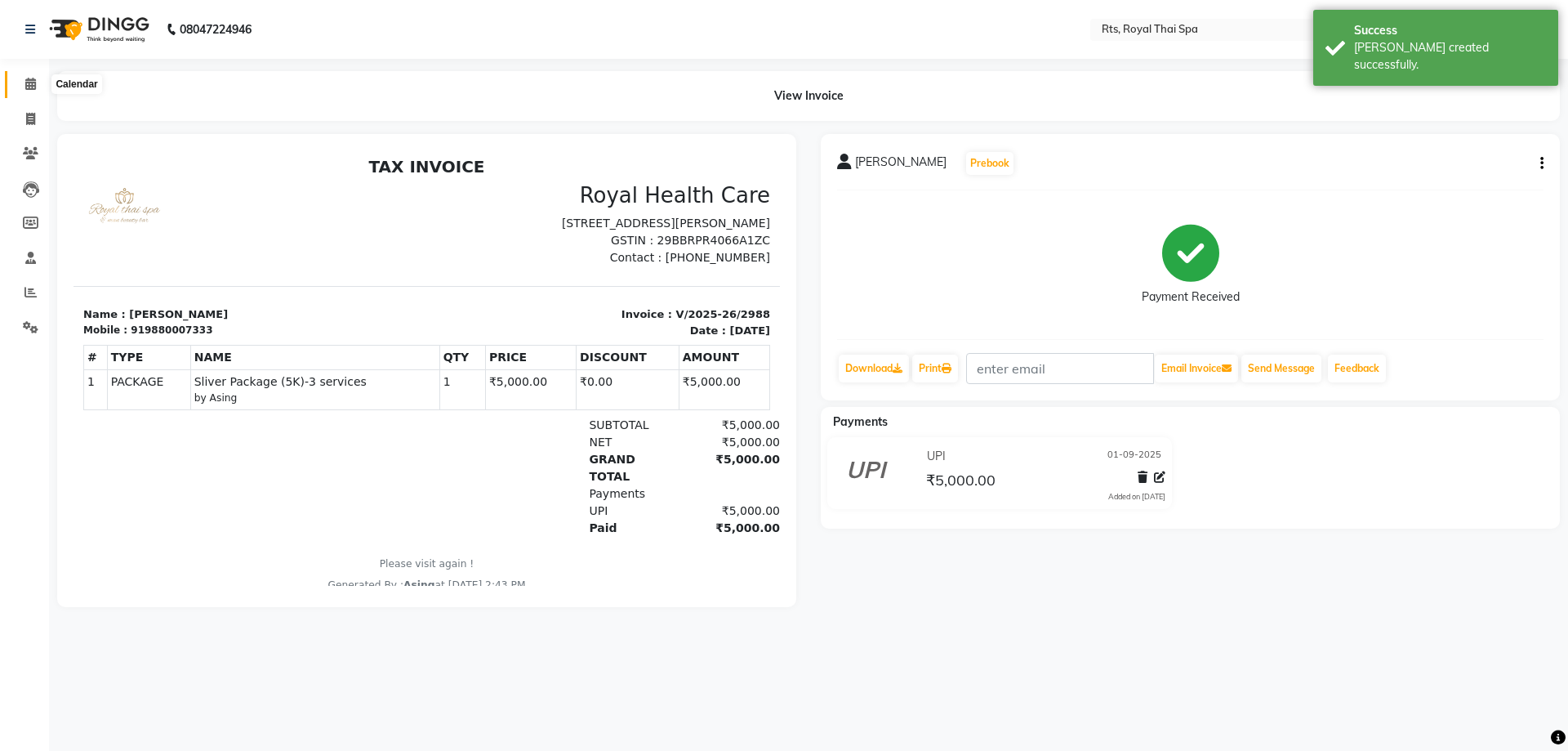
click at [22, 90] on span at bounding box center [31, 84] width 29 height 19
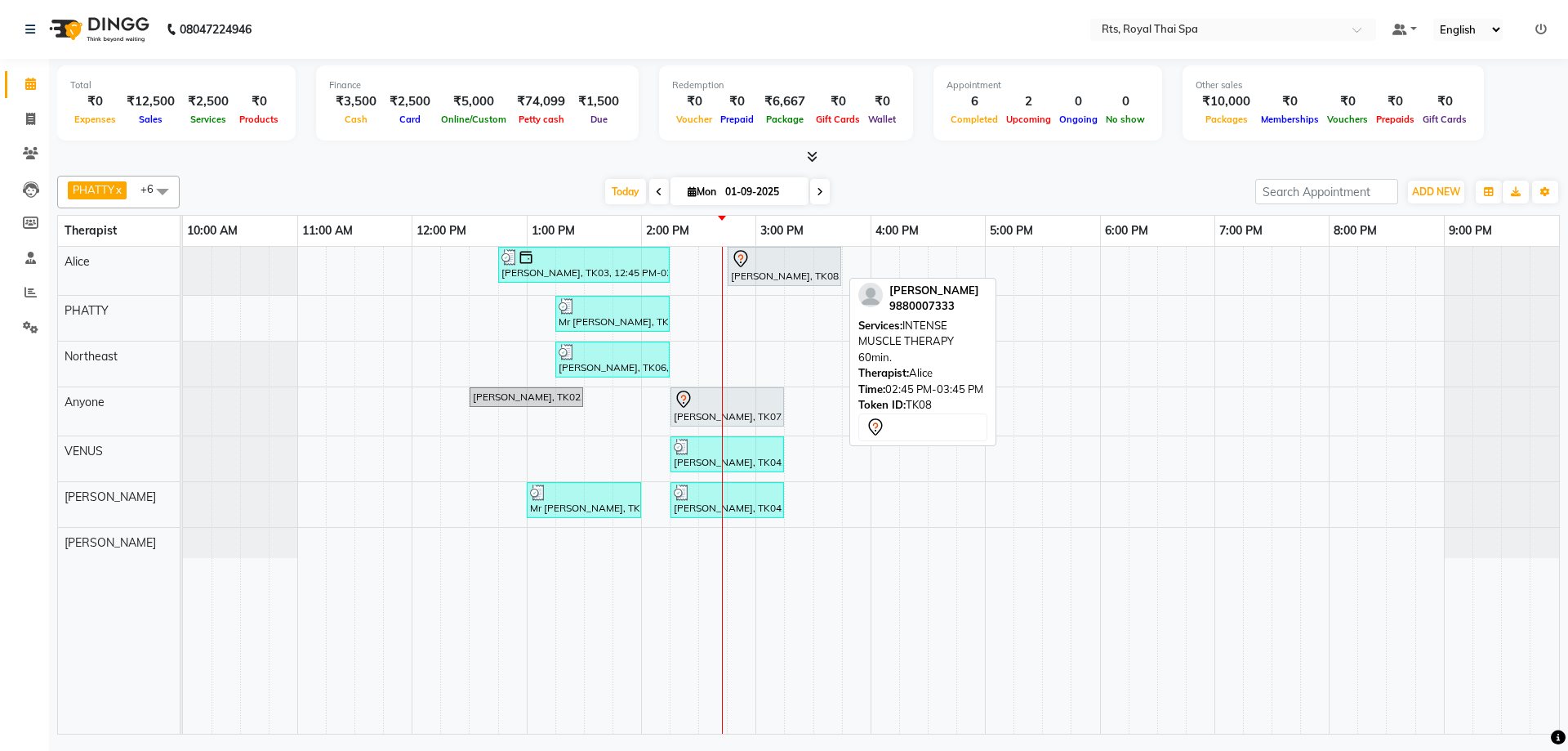
click at [752, 268] on div "[PERSON_NAME], TK08, 02:45 PM-03:45 PM, INTENSE MUSCLE THERAPY 60min." at bounding box center [784, 266] width 110 height 34
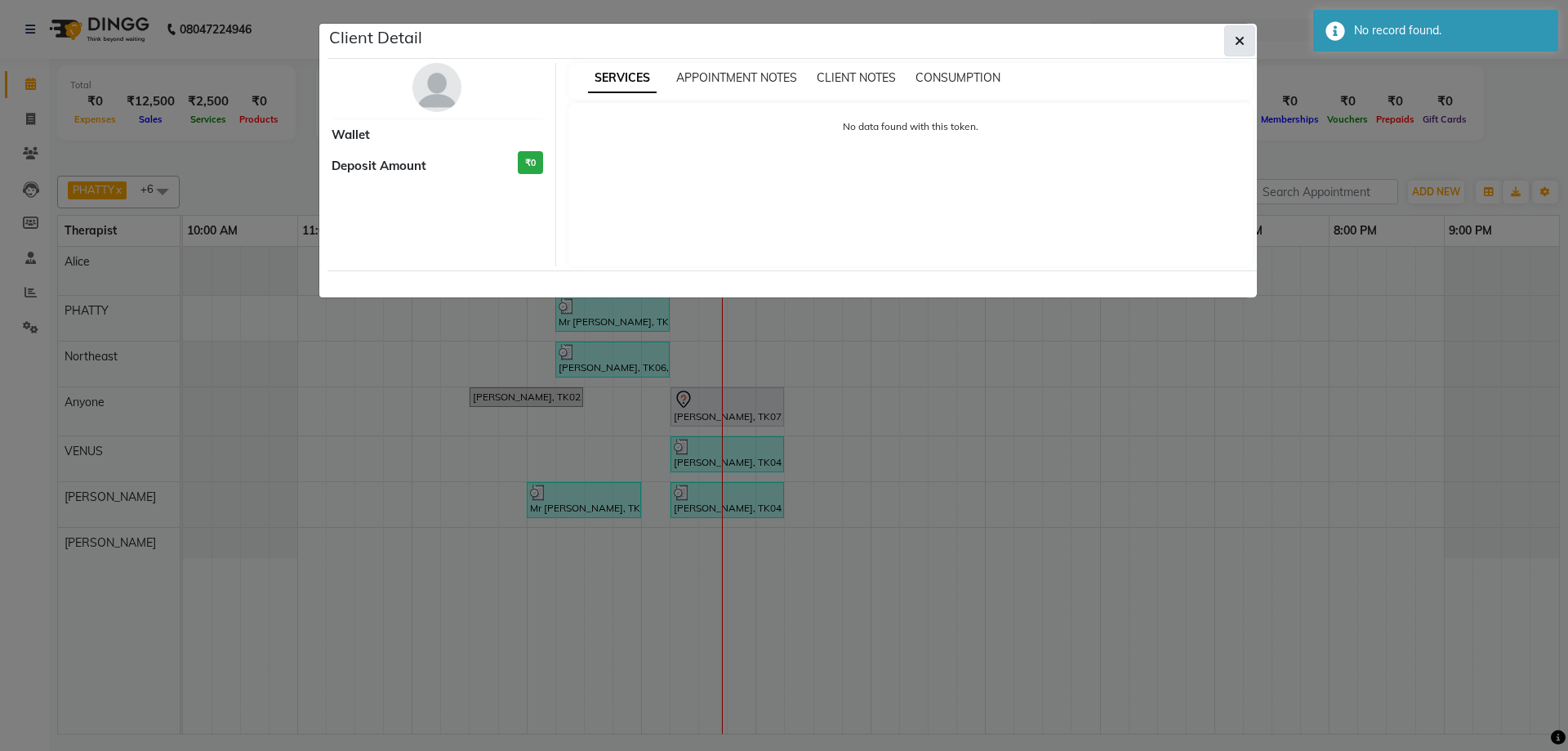
click at [1235, 40] on button "button" at bounding box center [1239, 40] width 31 height 31
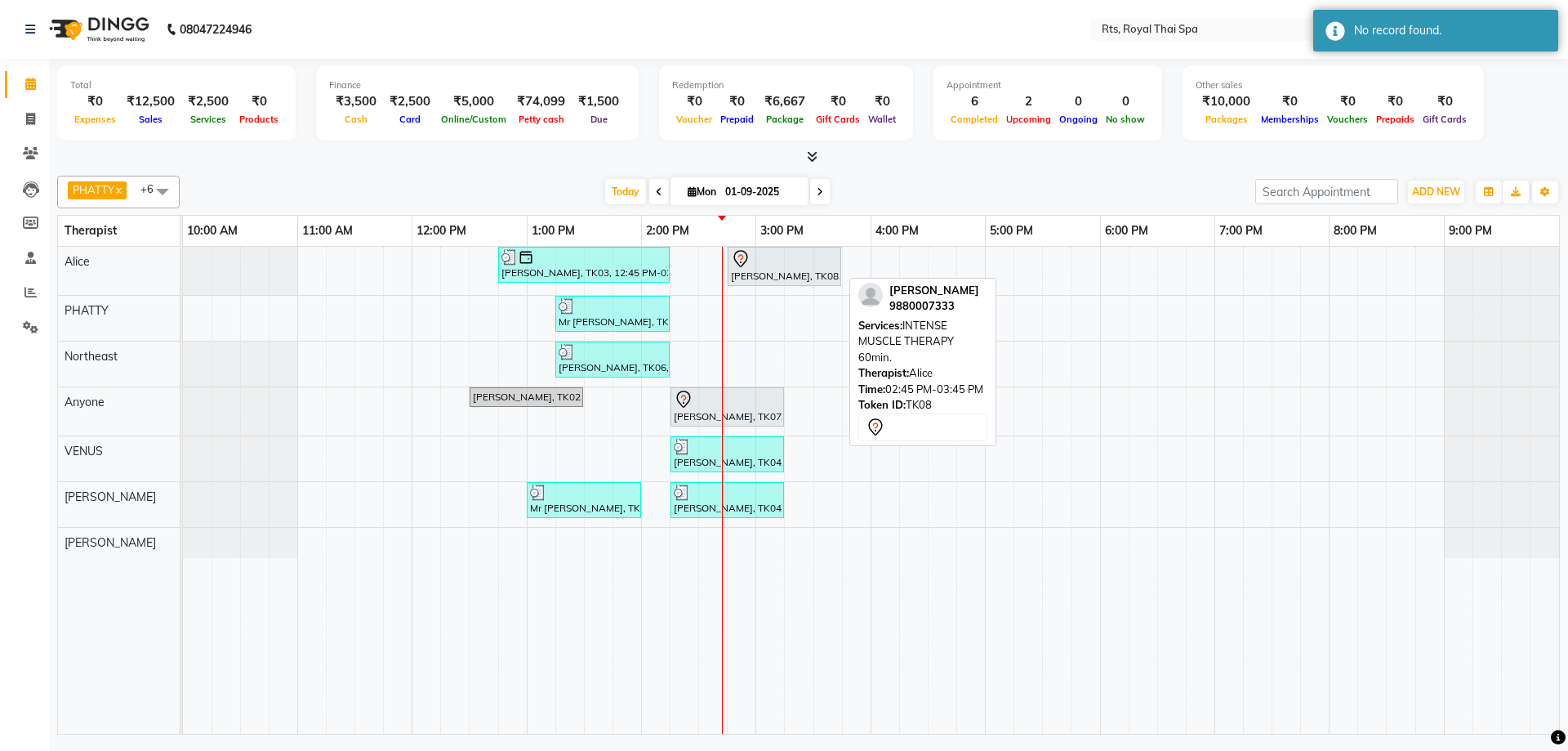
click at [748, 270] on div "[PERSON_NAME], TK08, 02:45 PM-03:45 PM, INTENSE MUSCLE THERAPY 60min." at bounding box center [784, 266] width 110 height 34
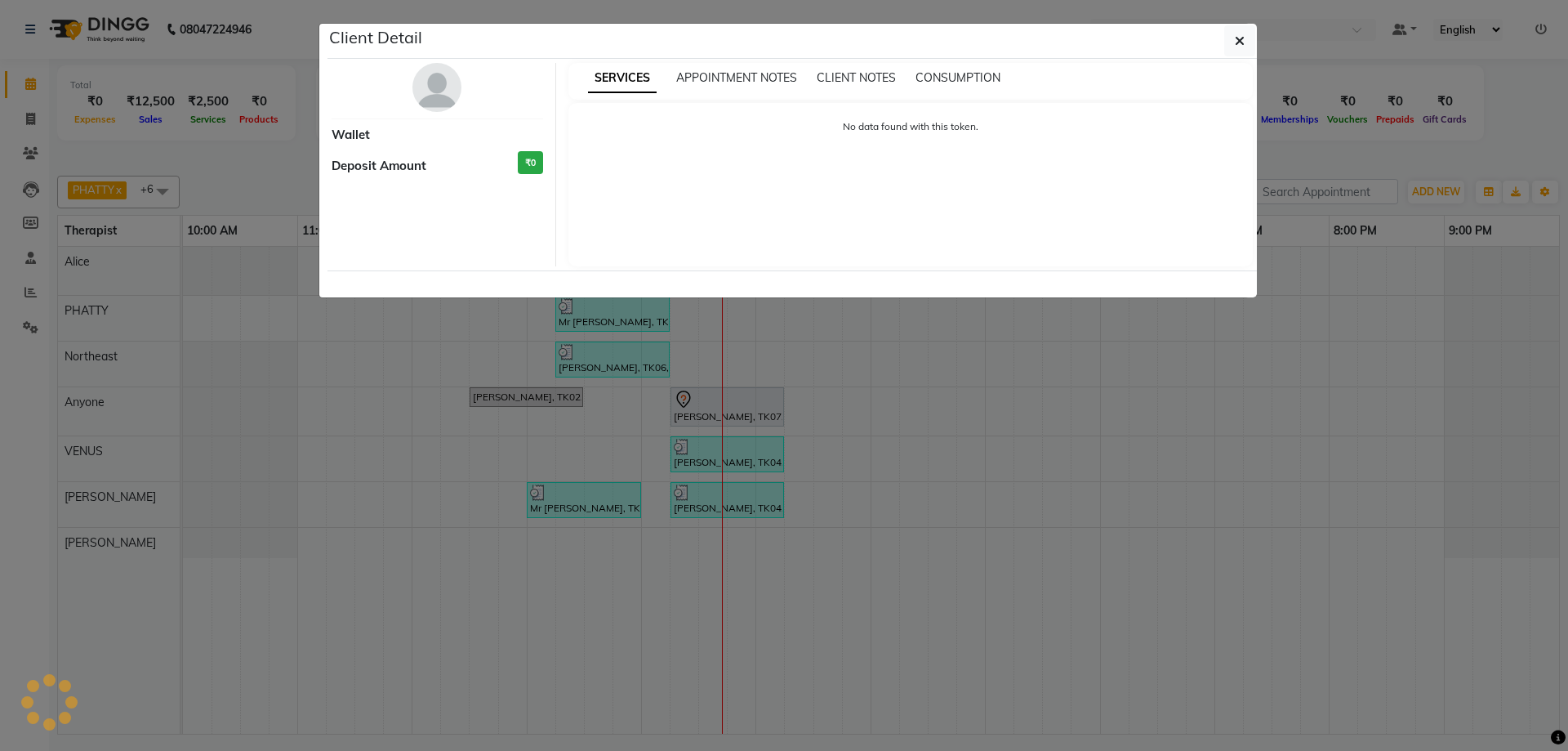
select select "7"
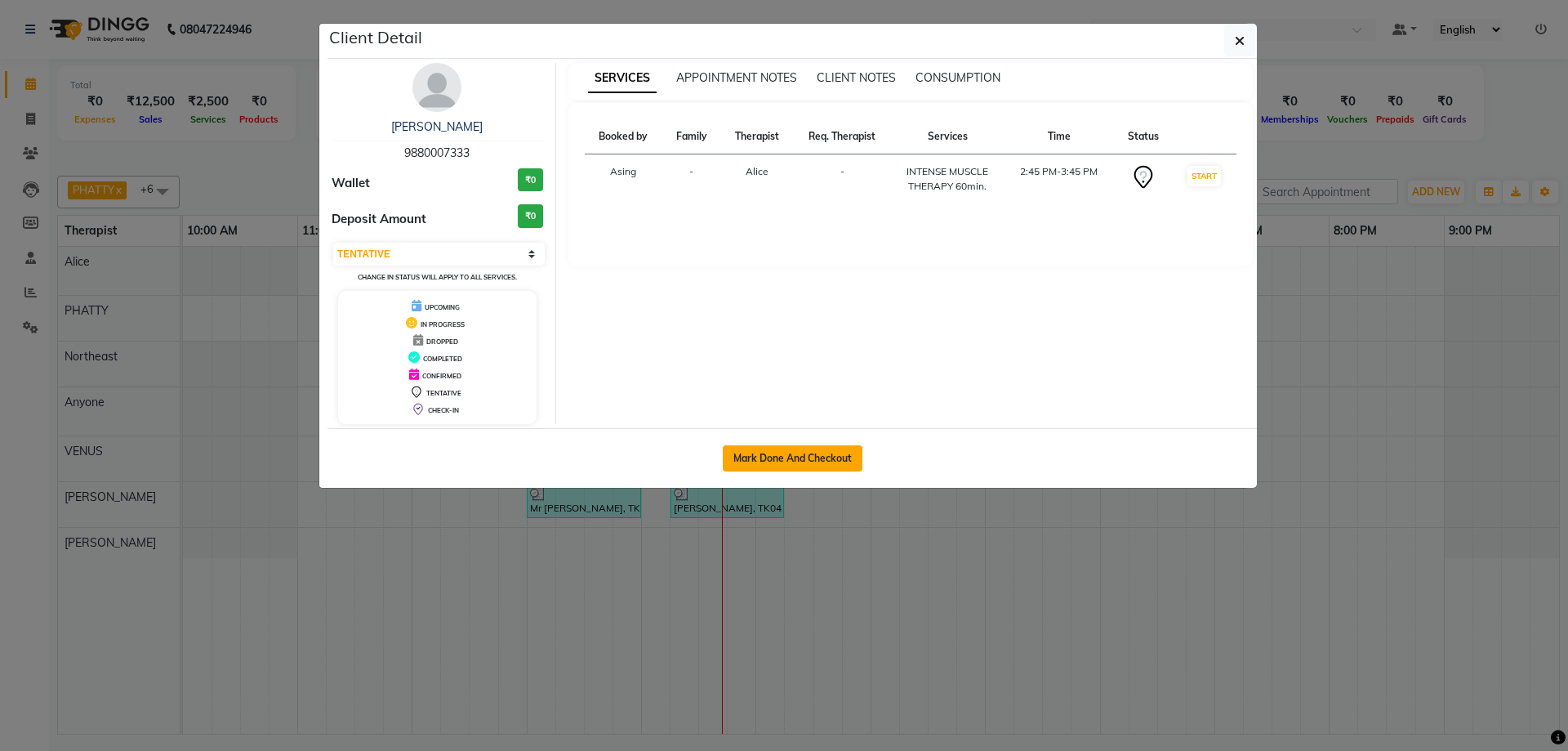
click at [777, 455] on button "Mark Done And Checkout" at bounding box center [792, 458] width 139 height 26
select select "5288"
select select "service"
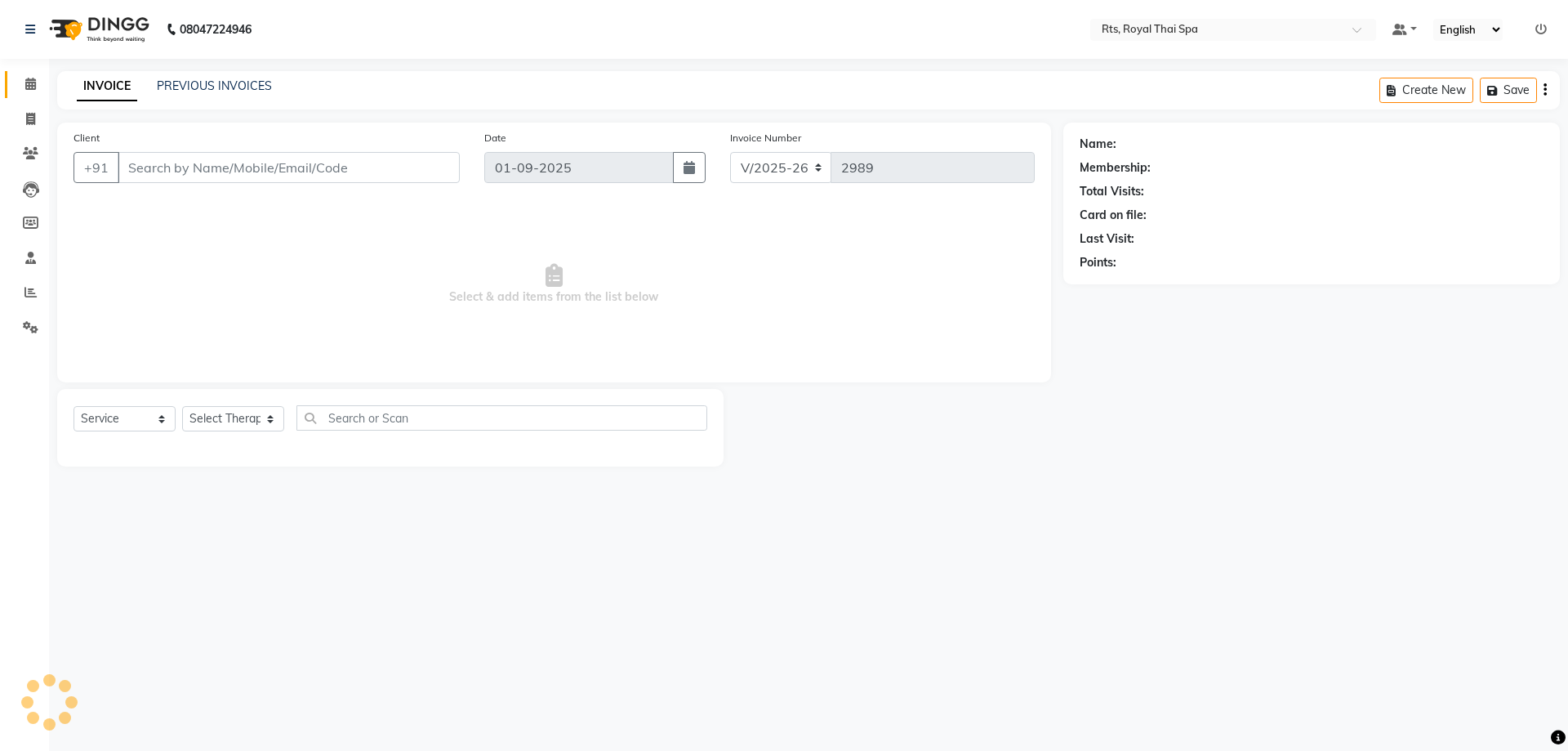
type input "9880007333"
select select "34830"
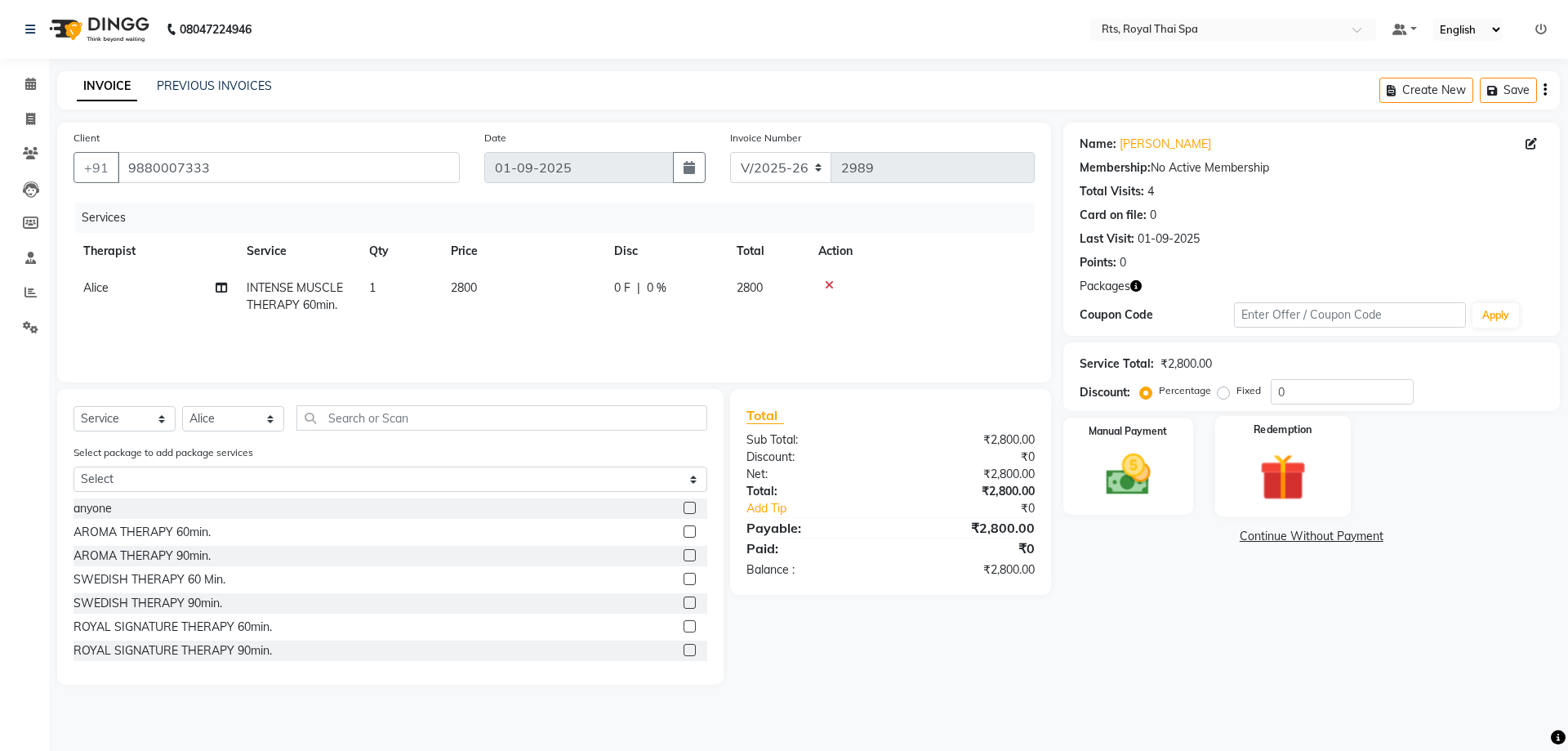
click at [1256, 482] on img at bounding box center [1282, 476] width 76 height 58
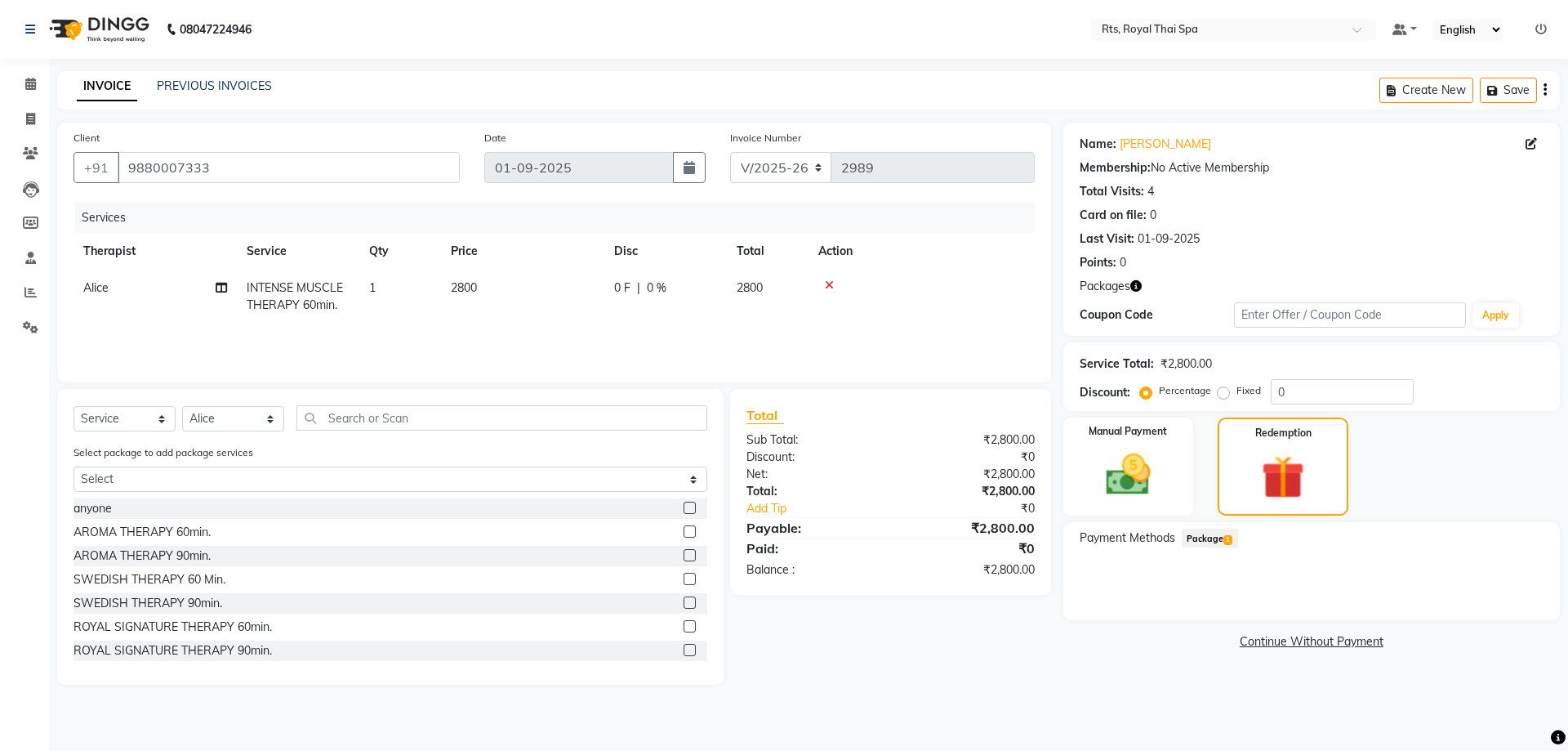
click at [1202, 535] on span "Package 1" at bounding box center [1210, 537] width 57 height 19
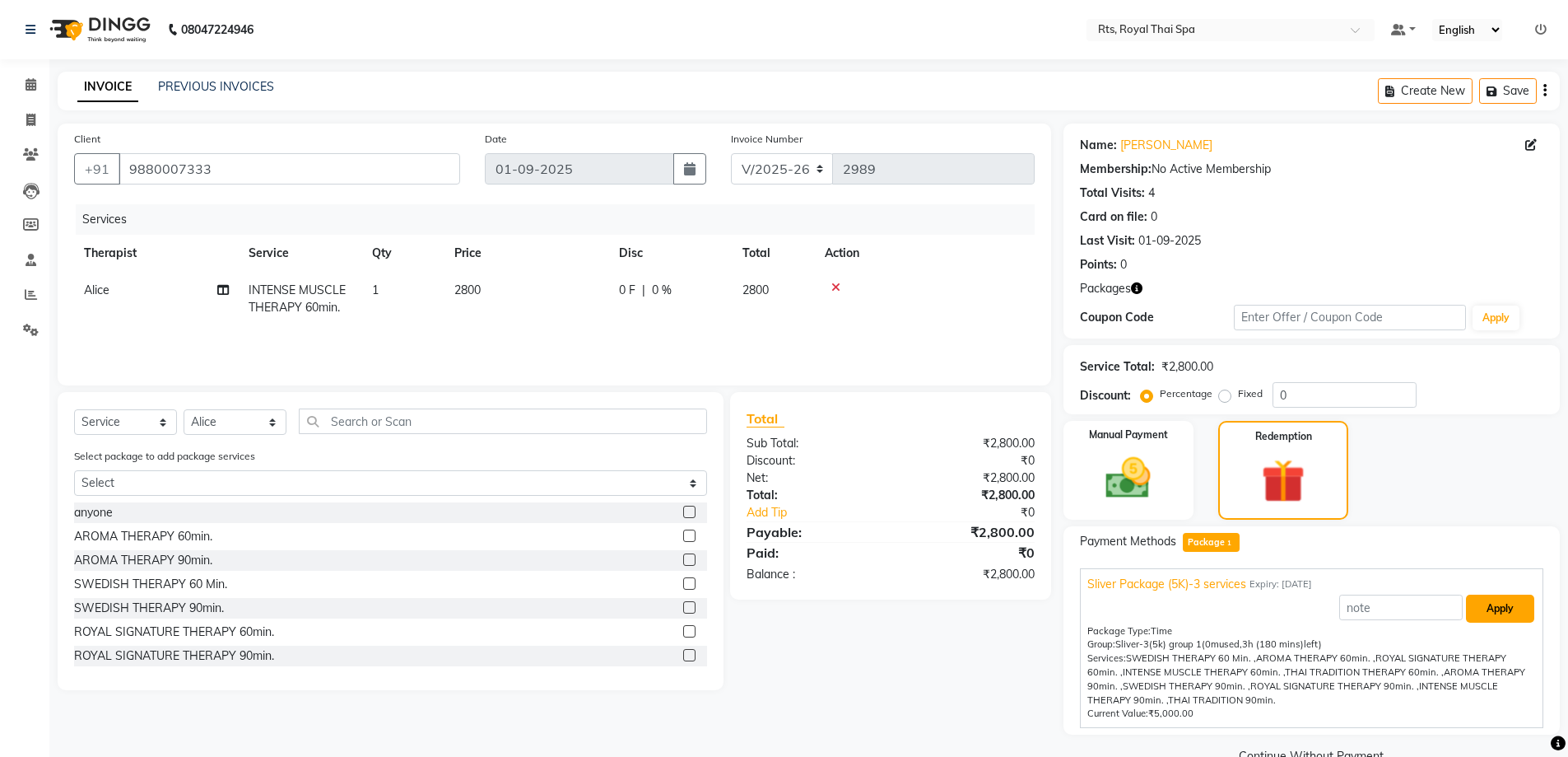
drag, startPoint x: 1508, startPoint y: 606, endPoint x: 1496, endPoint y: 610, distance: 12.6
click at [1509, 606] on button "Apply" at bounding box center [1499, 608] width 68 height 28
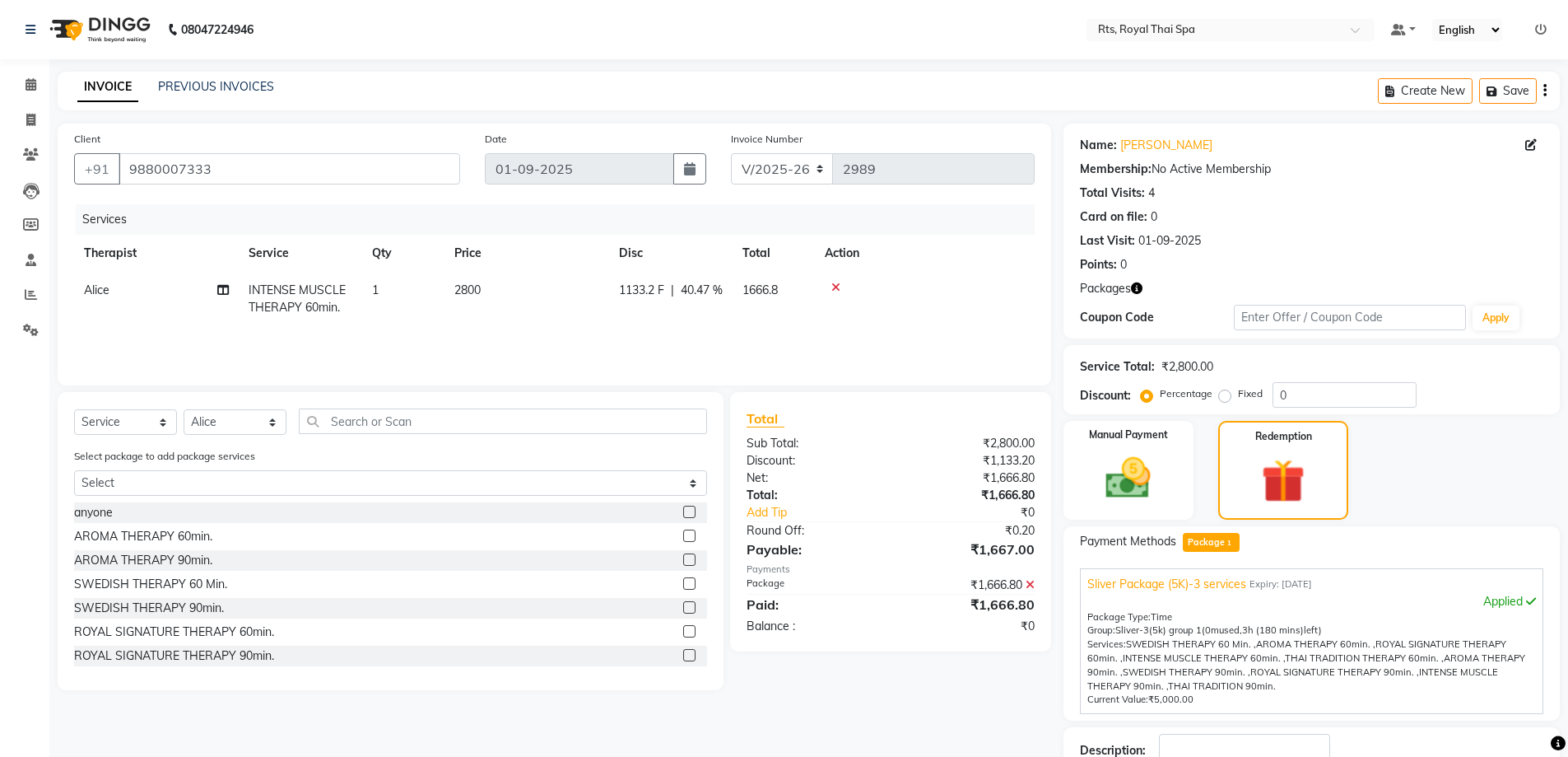
scroll to position [115, 0]
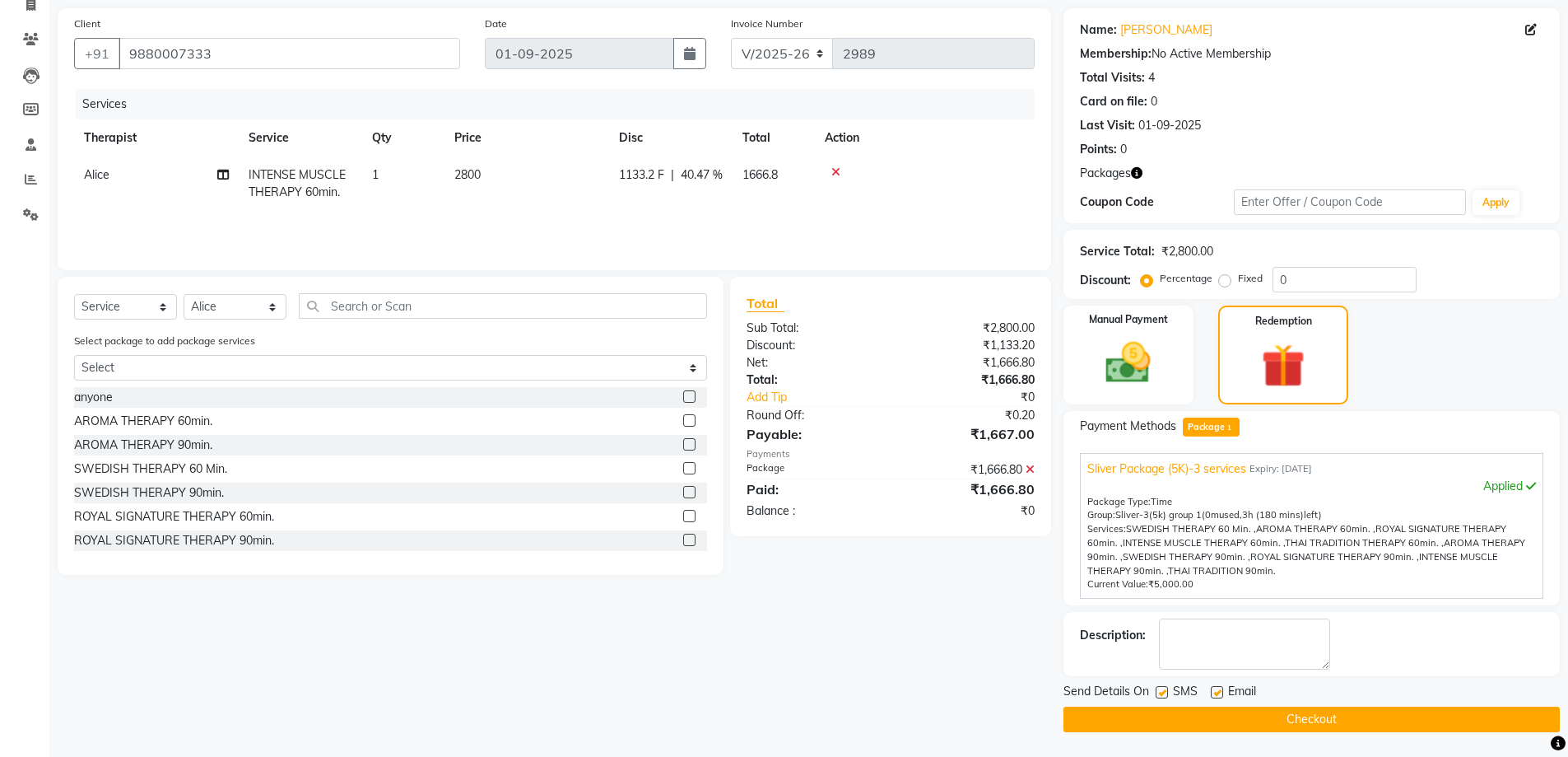
click at [1160, 694] on label at bounding box center [1162, 692] width 13 height 13
click at [1160, 694] on input "checkbox" at bounding box center [1162, 693] width 11 height 11
checkbox input "false"
click at [1174, 730] on button "Checkout" at bounding box center [1312, 719] width 496 height 25
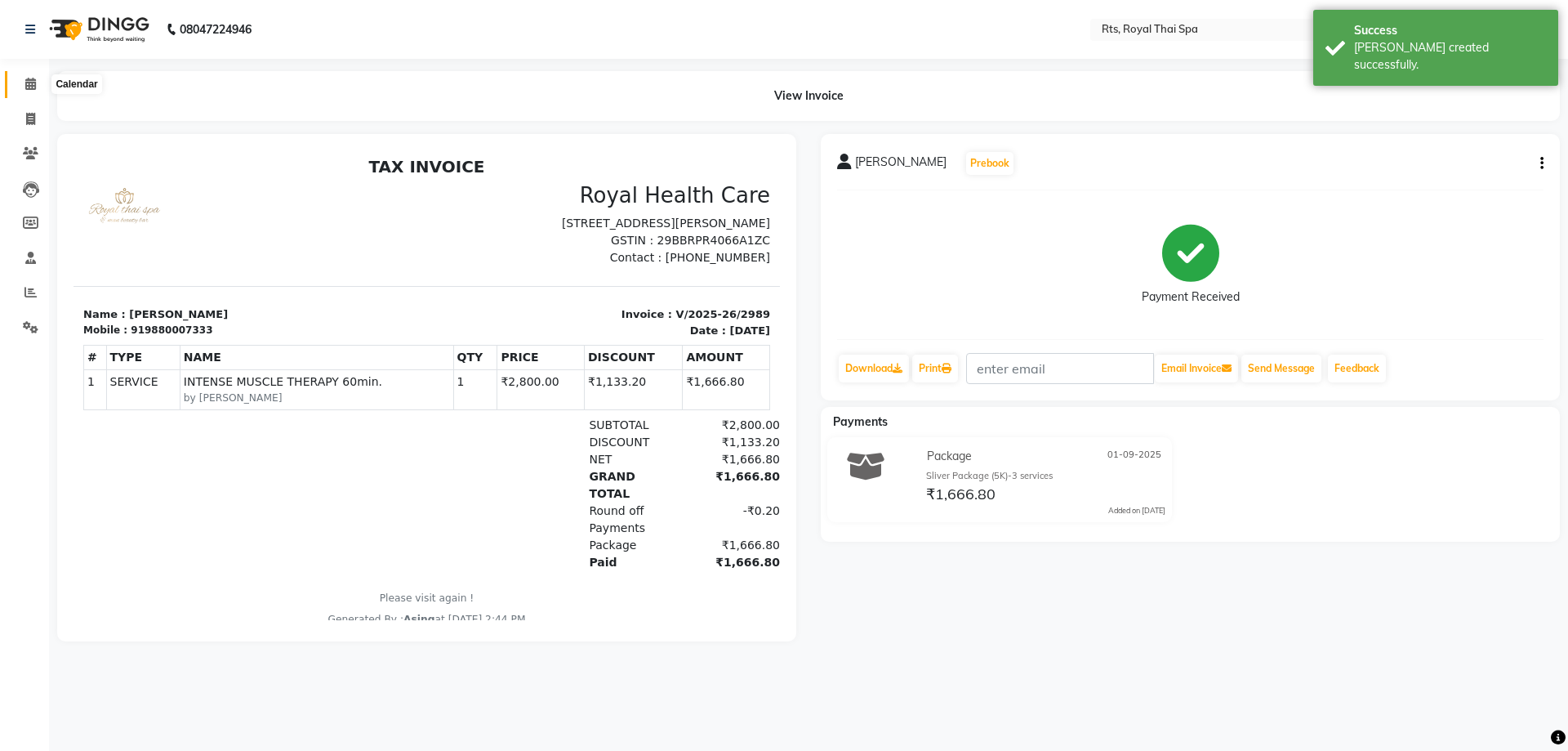
click at [36, 81] on icon at bounding box center [31, 84] width 11 height 13
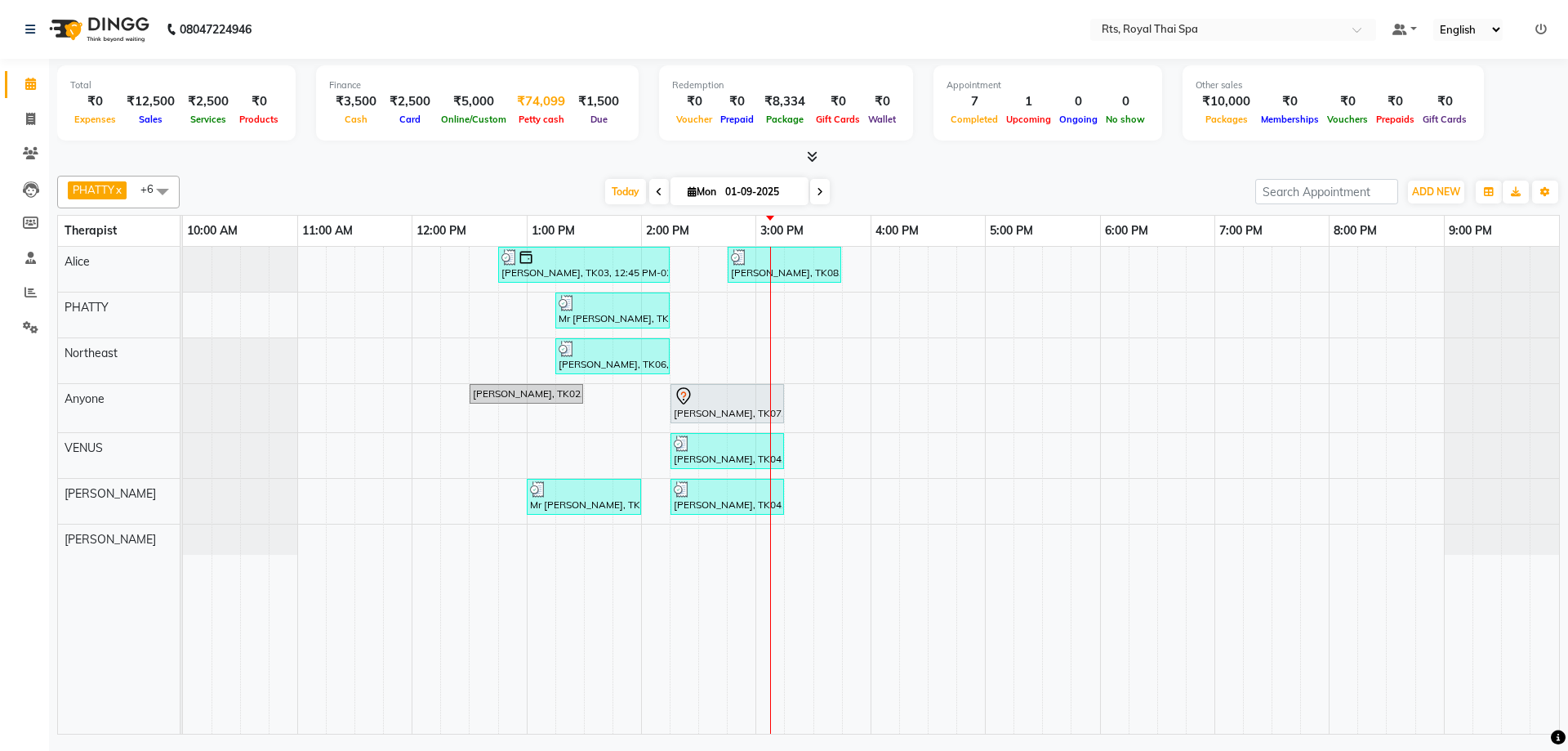
click at [529, 122] on span "Petty cash" at bounding box center [542, 119] width 54 height 12
select select "4201"
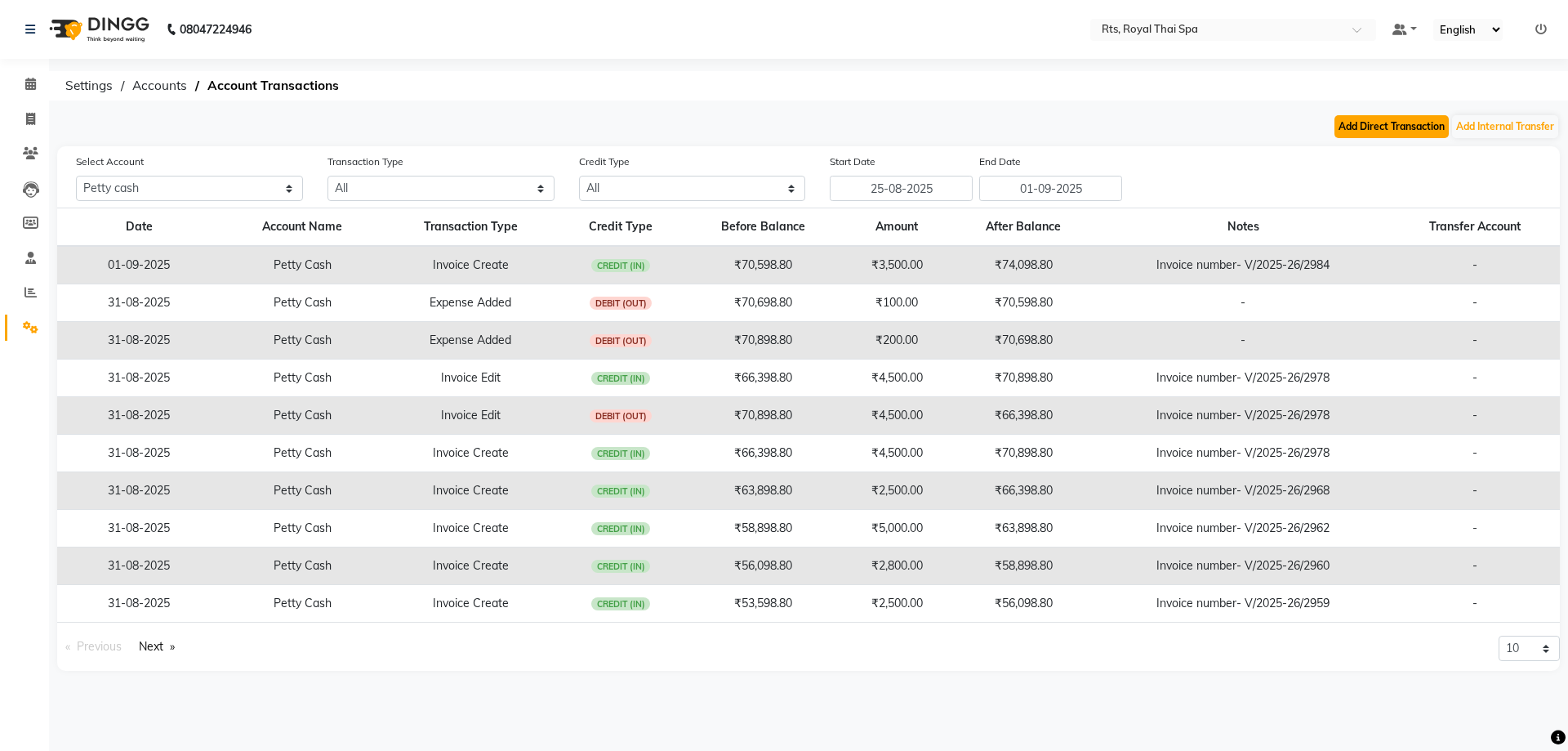
click at [1391, 127] on button "Add Direct Transaction" at bounding box center [1391, 126] width 114 height 22
select select "direct"
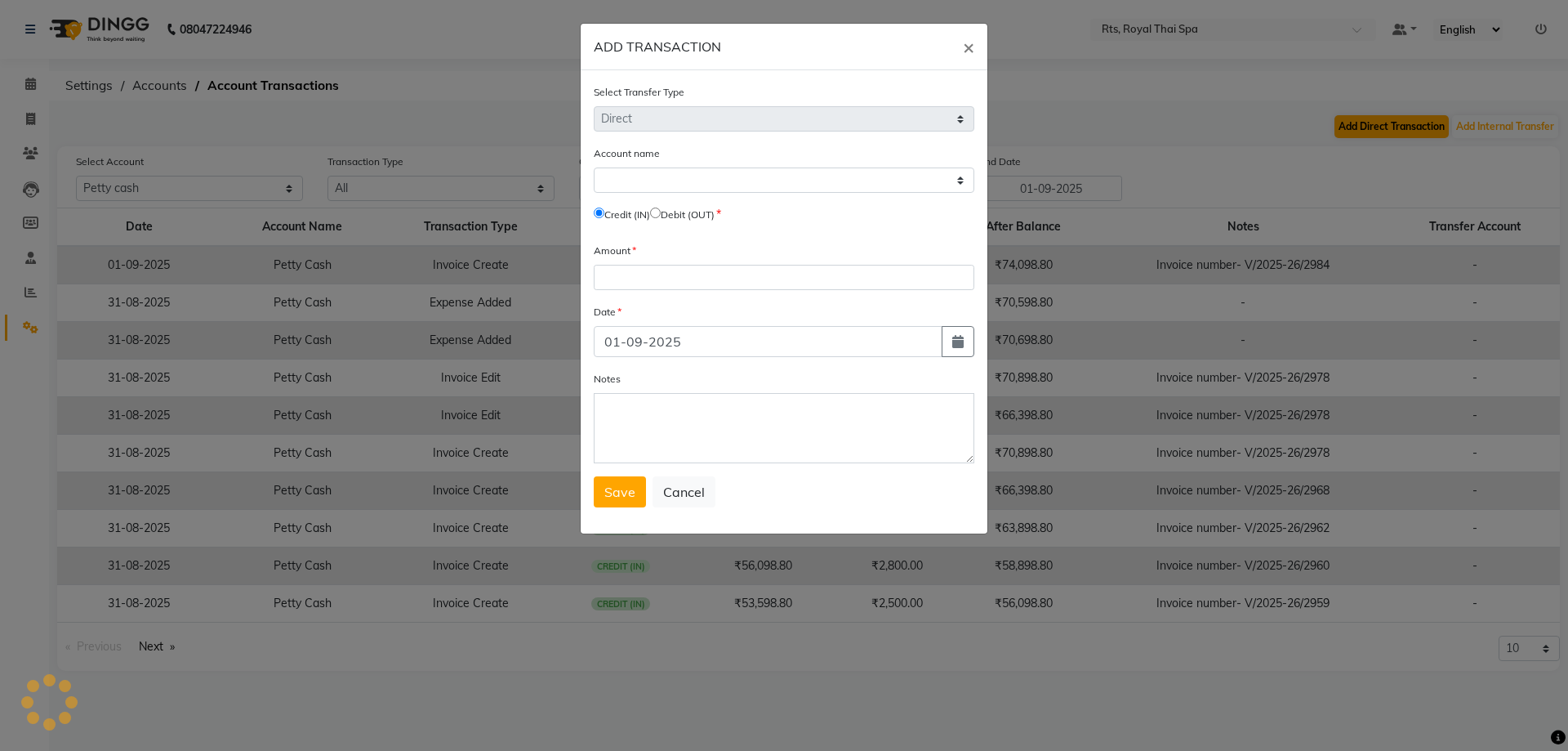
select select "4201"
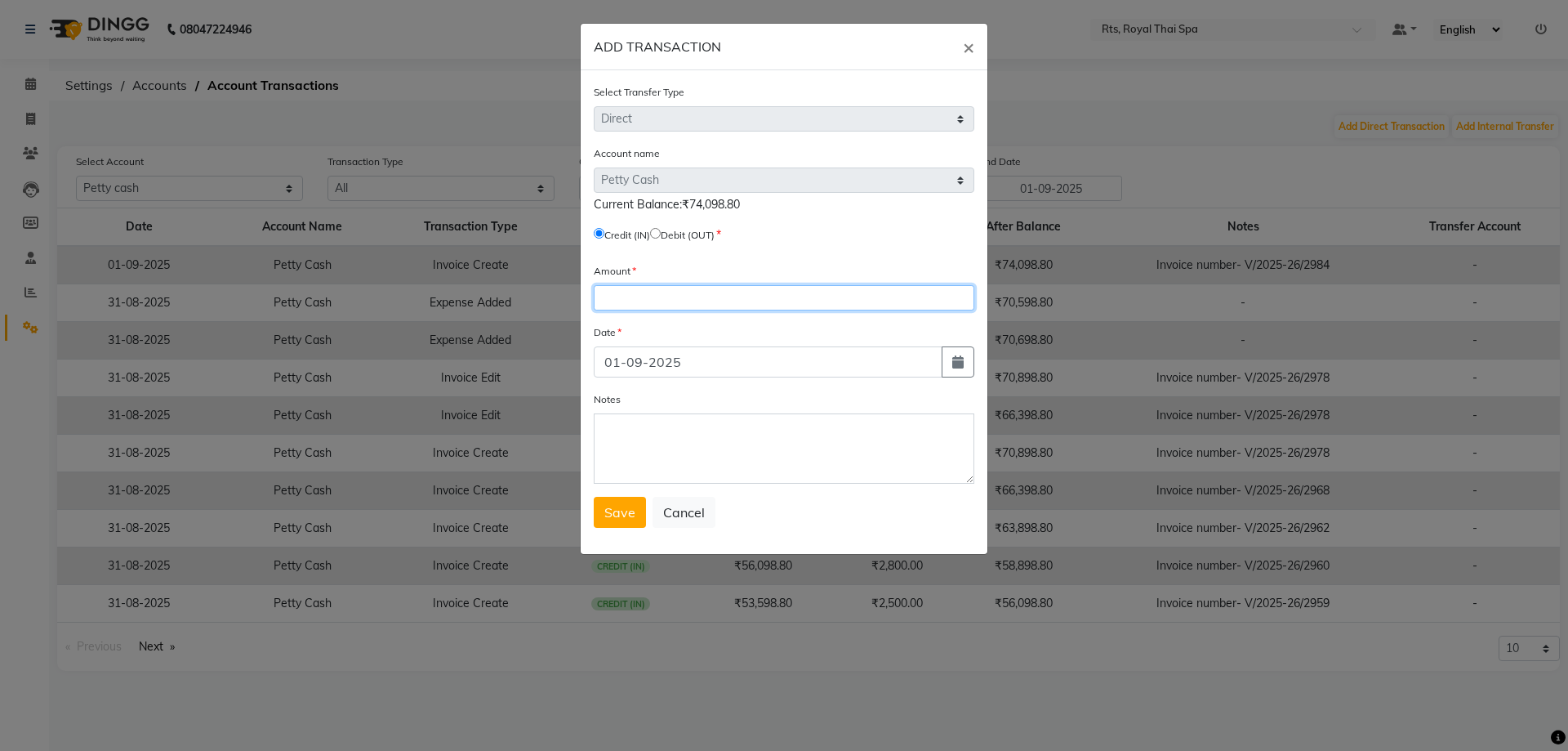
click at [665, 291] on input "number" at bounding box center [784, 297] width 381 height 25
click at [963, 44] on span "×" at bounding box center [968, 46] width 12 height 24
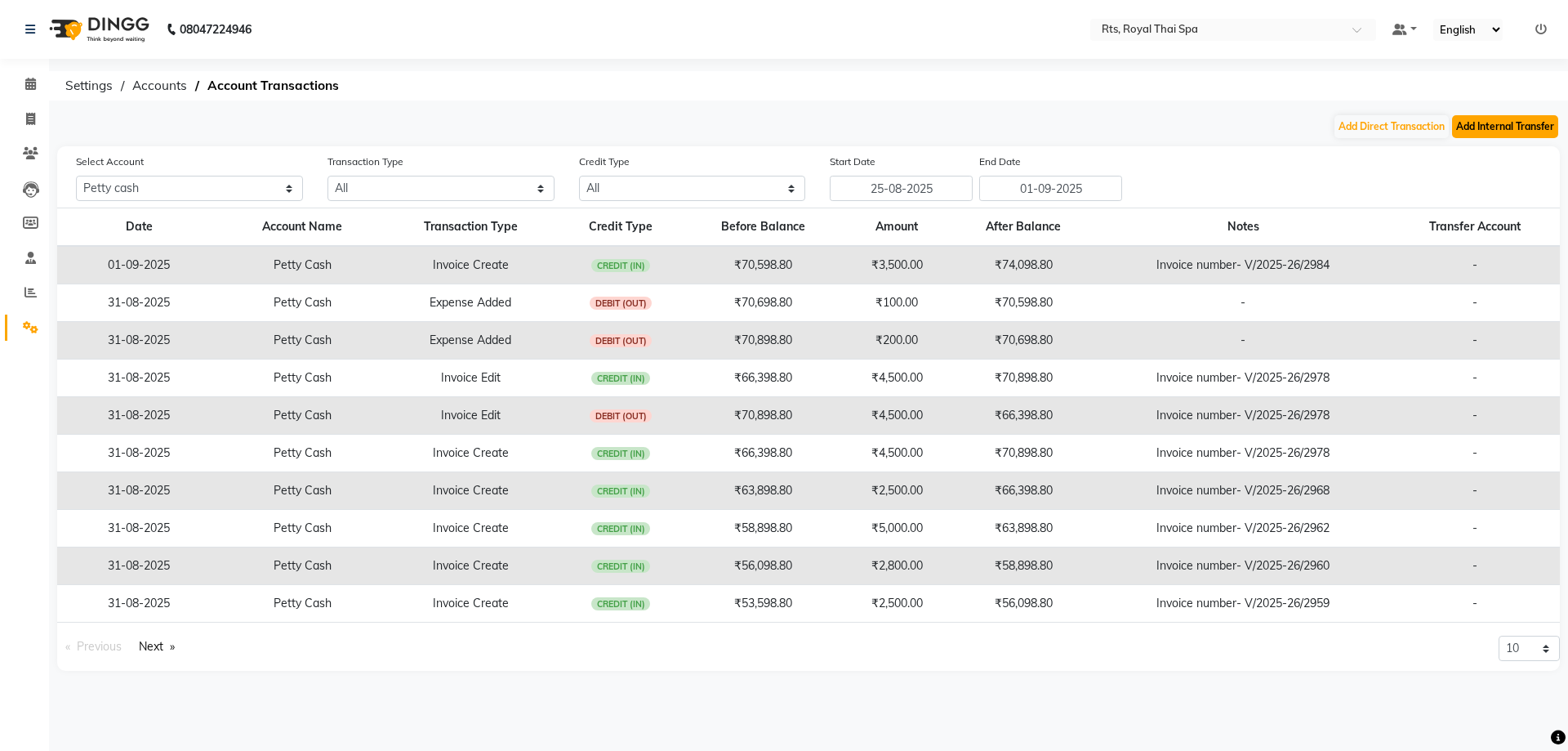
click at [1489, 129] on button "Add Internal Transfer" at bounding box center [1505, 126] width 106 height 22
select select "internal transfer"
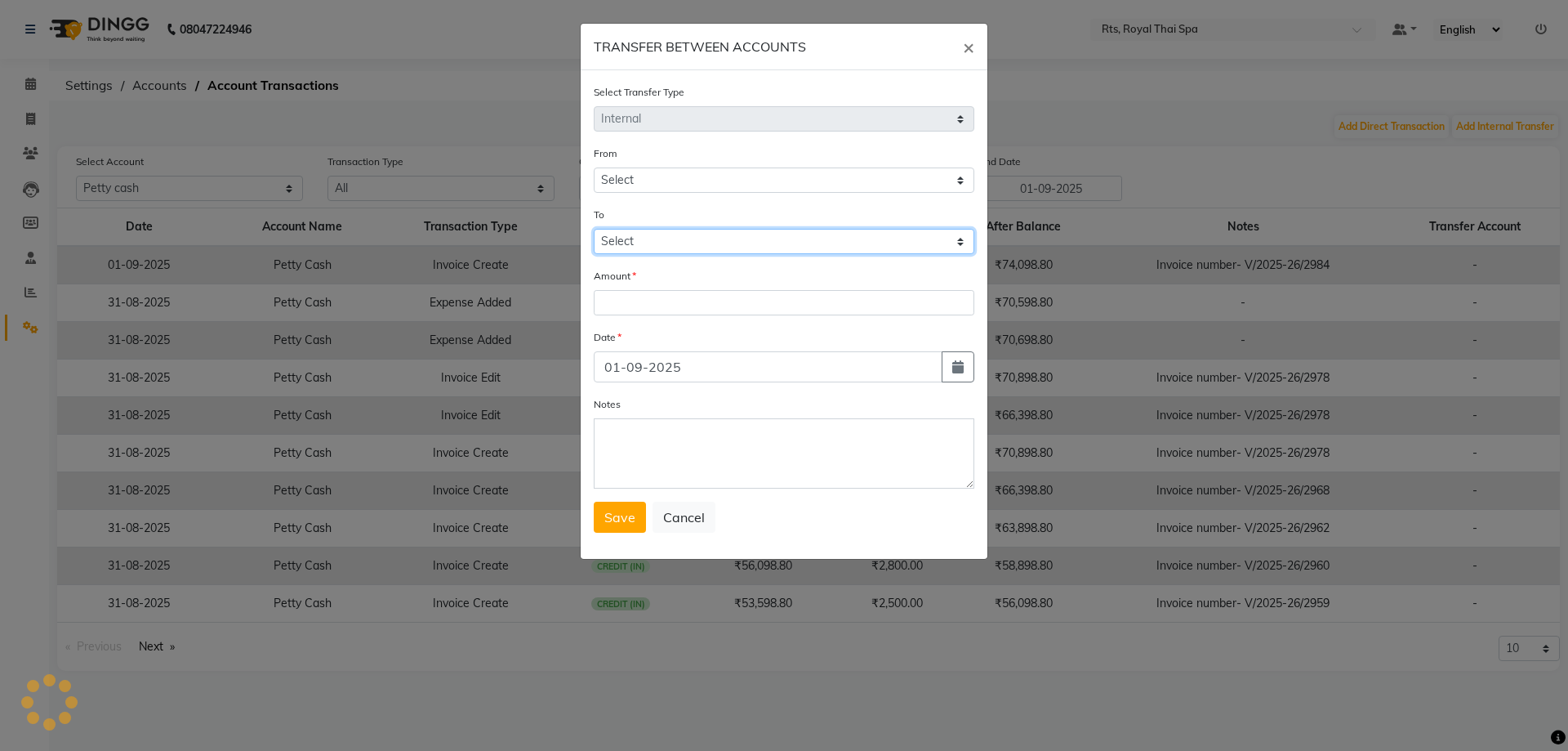
click at [841, 243] on select "Select" at bounding box center [784, 242] width 381 height 25
select select "4201"
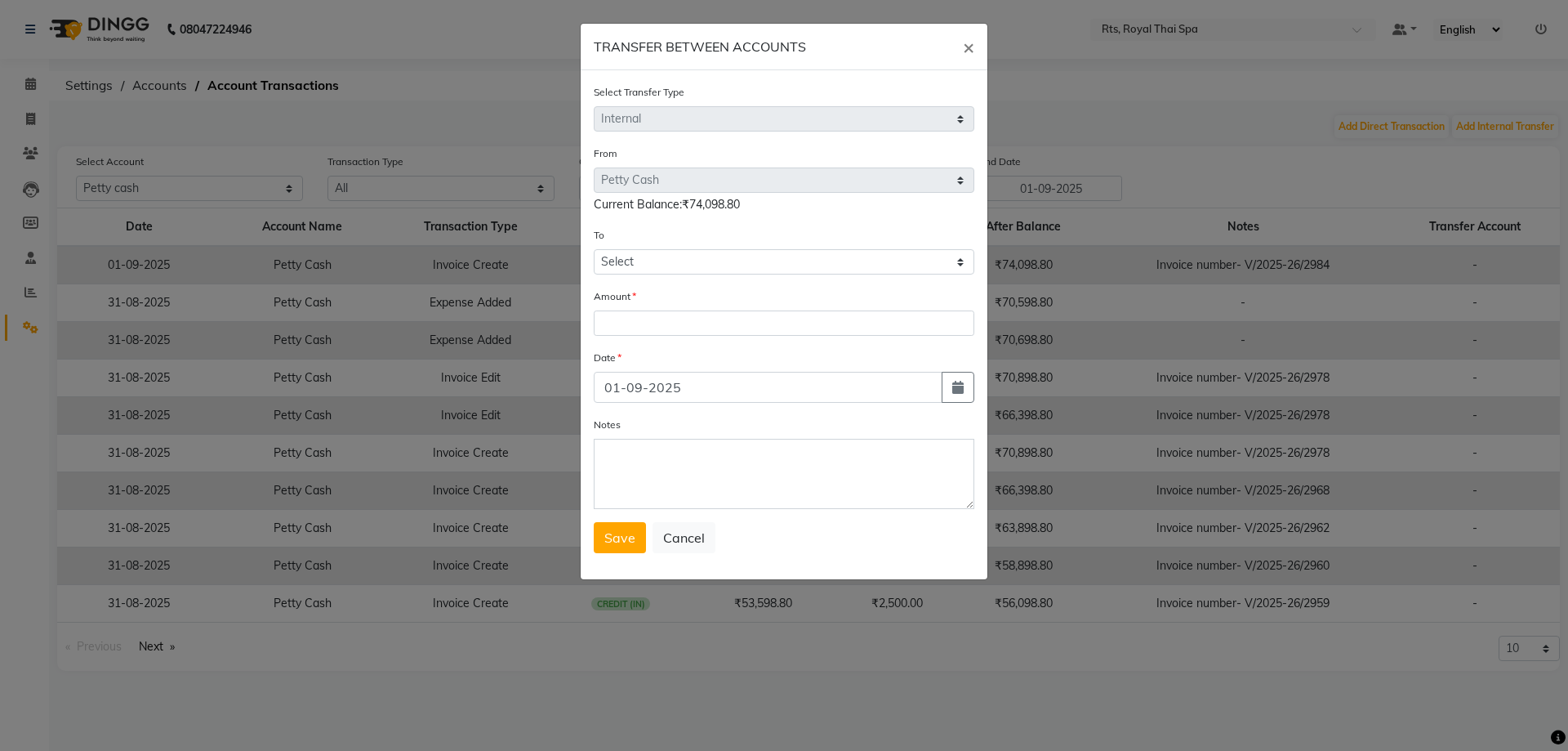
click at [0, 480] on ngb-modal-window "TRANSFER BETWEEN ACCOUNTS × Select Transfer Type Select Direct Internal From Se…" at bounding box center [784, 376] width 1568 height 751
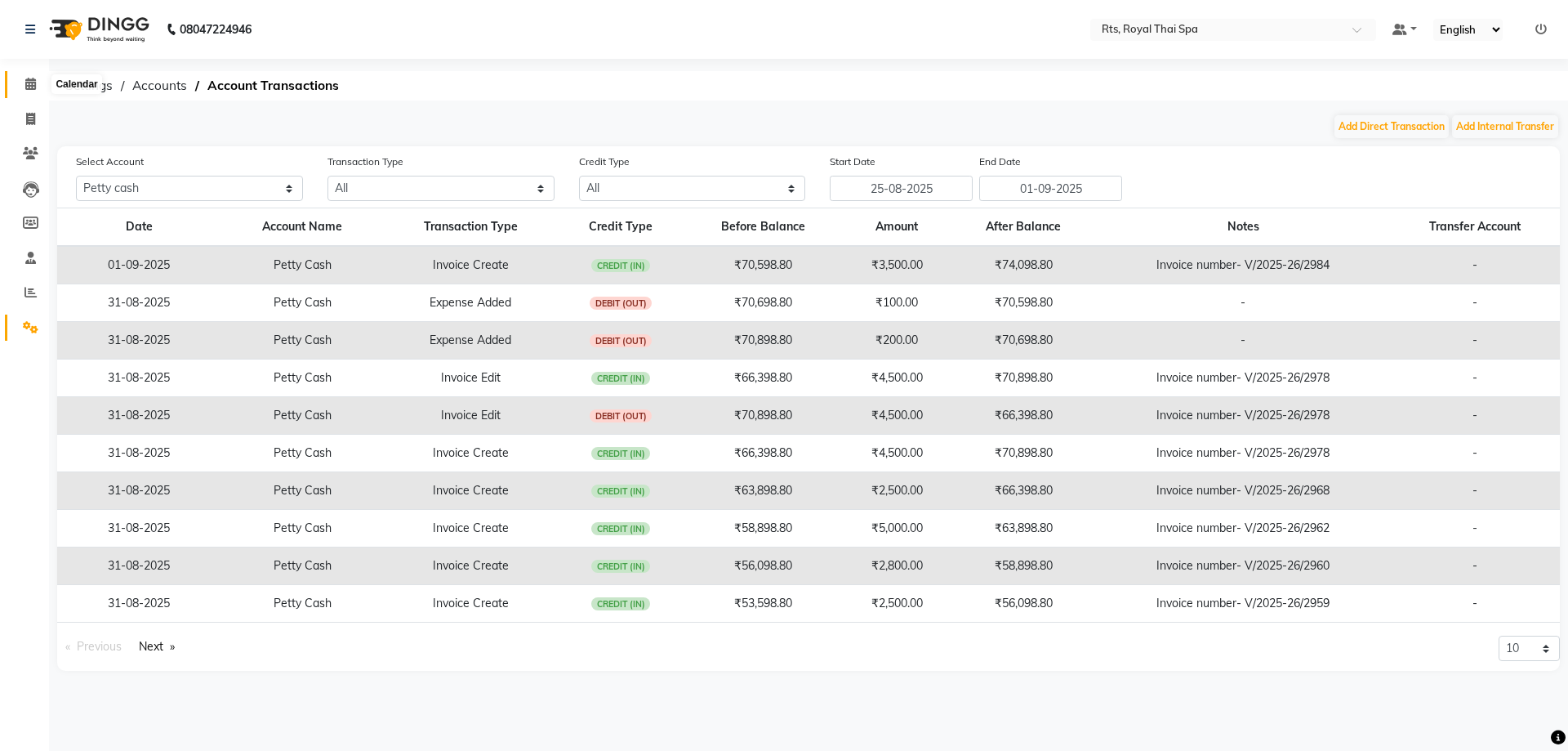
click at [40, 81] on span at bounding box center [31, 84] width 29 height 19
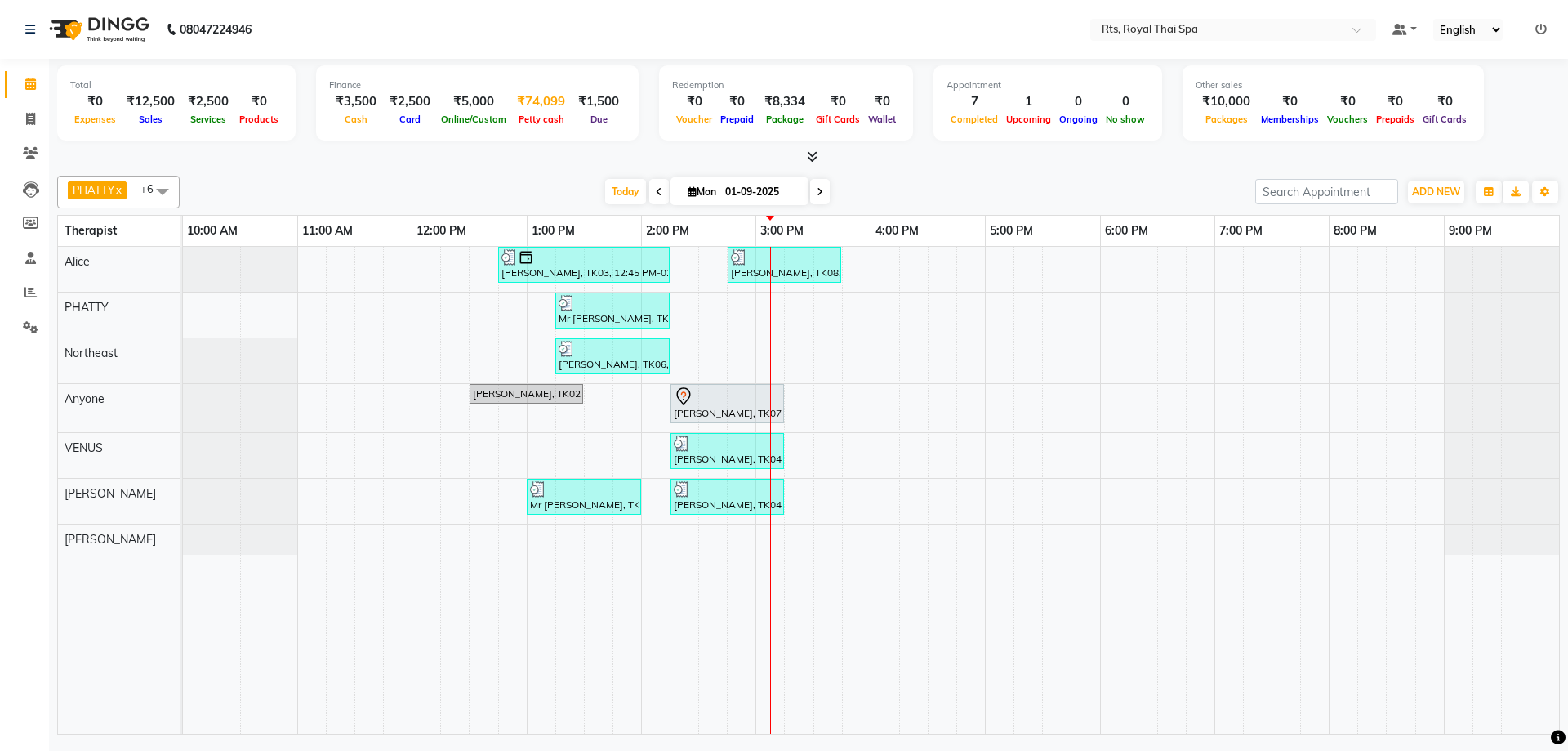
click at [528, 119] on span "Petty cash" at bounding box center [542, 119] width 54 height 12
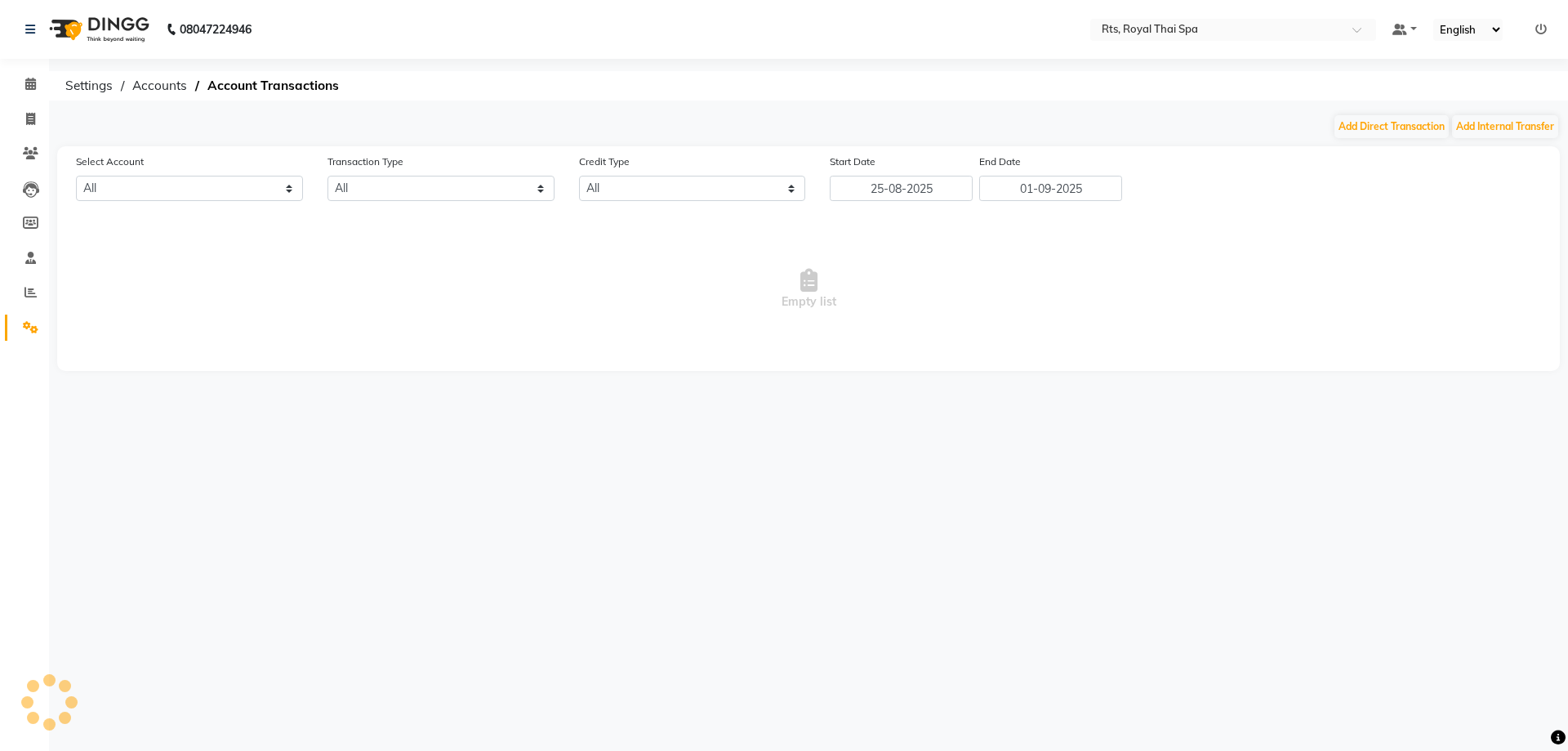
select select "4201"
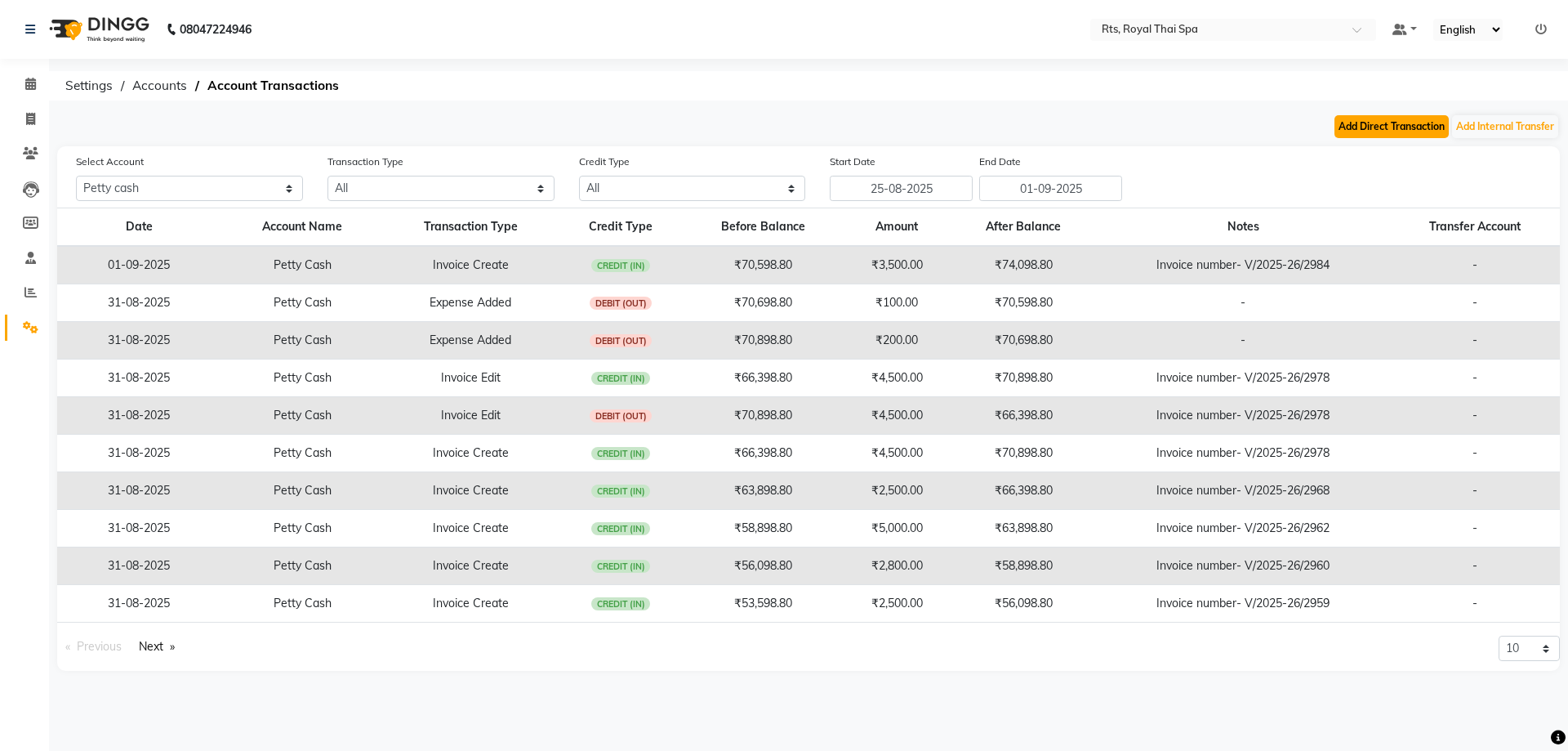
click at [1352, 121] on button "Add Direct Transaction" at bounding box center [1391, 126] width 114 height 22
select select "direct"
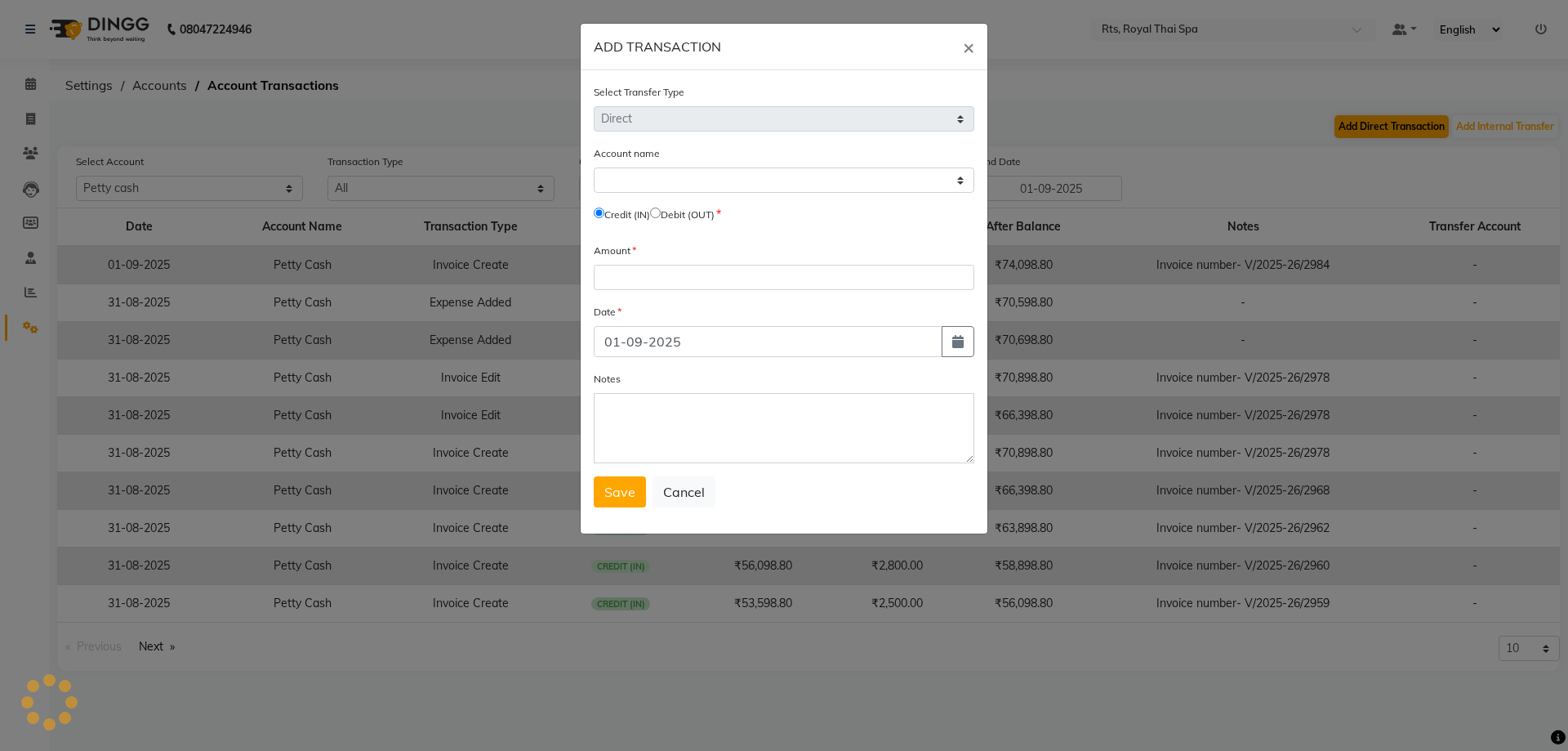
select select "4201"
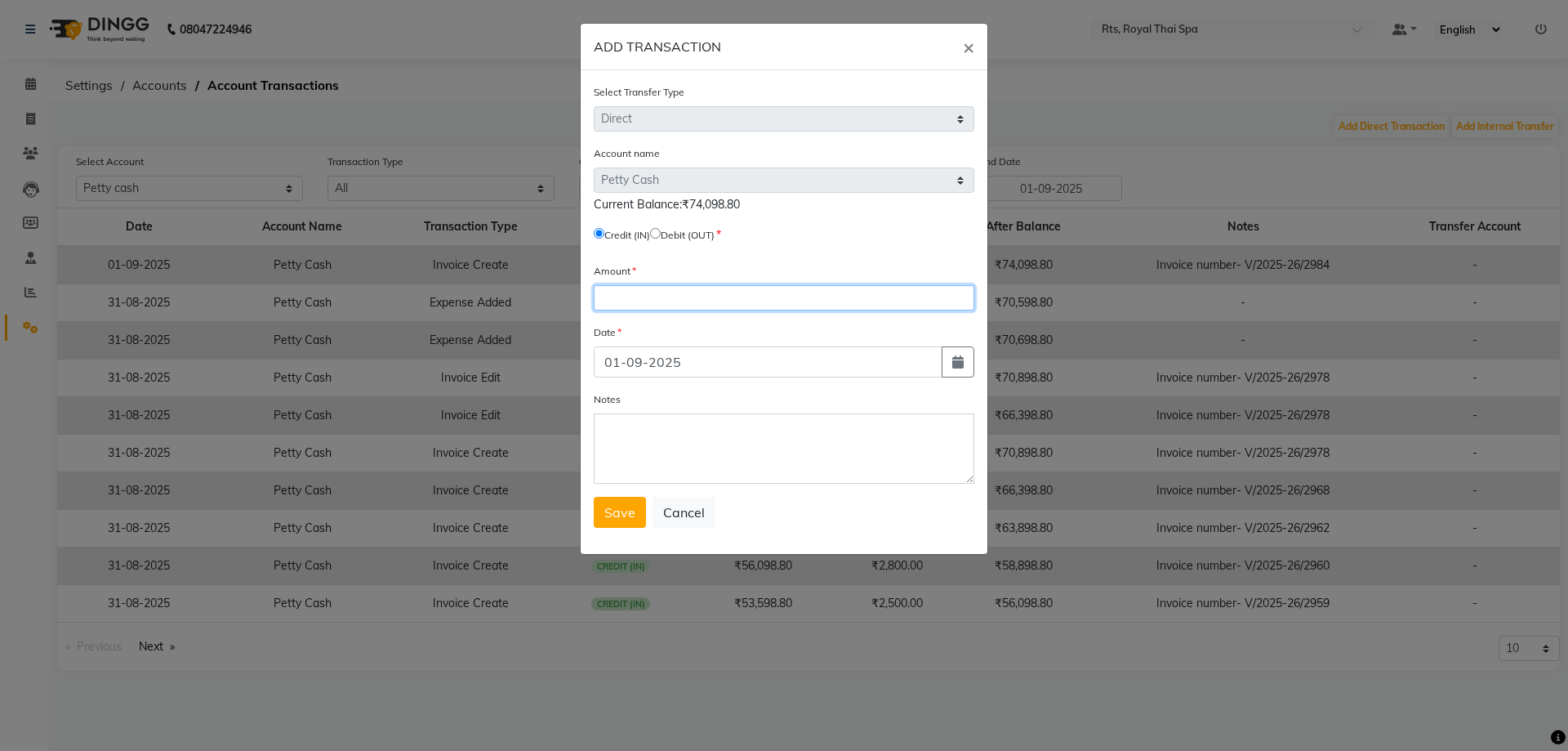
click at [715, 300] on input "number" at bounding box center [784, 297] width 381 height 25
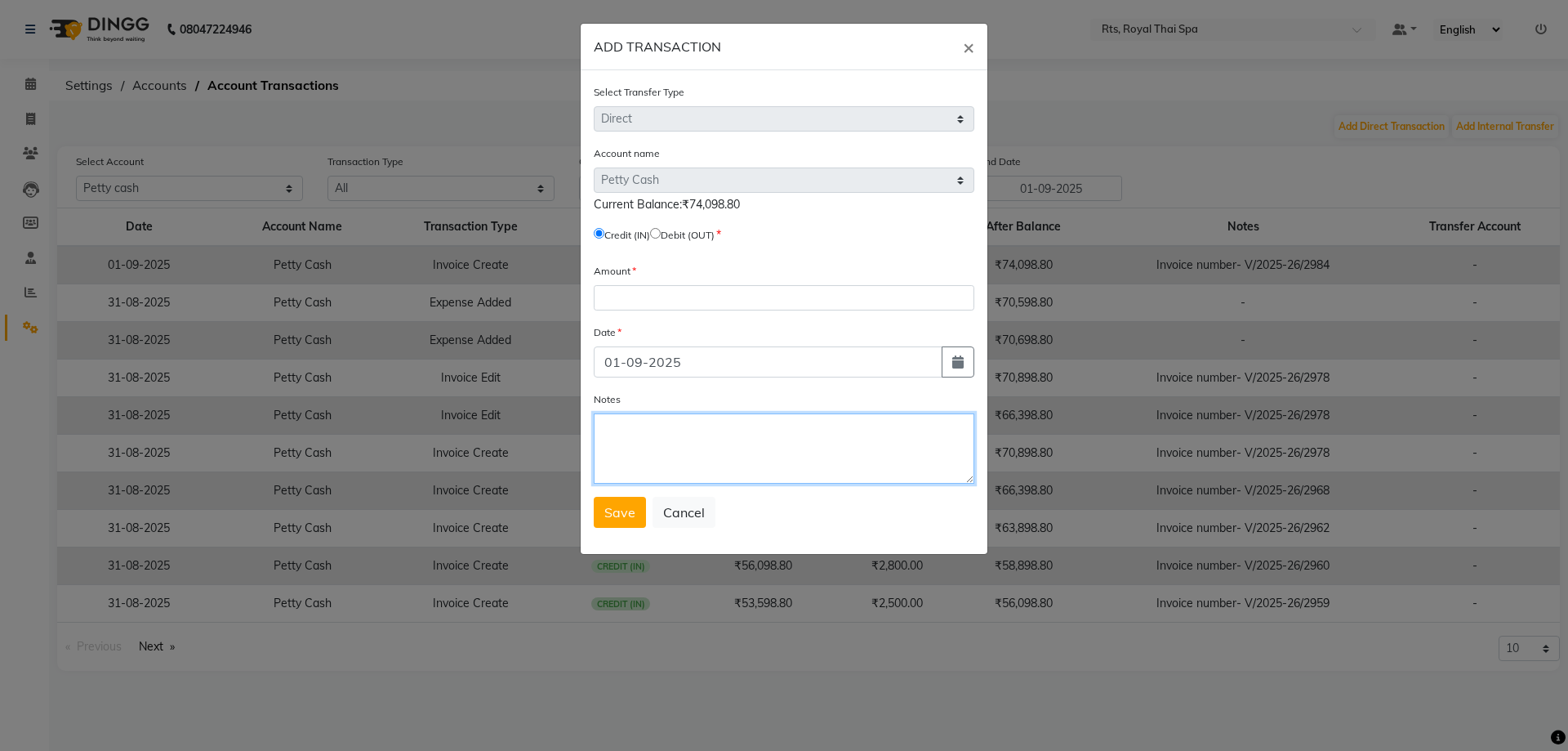
click at [656, 452] on textarea "Notes" at bounding box center [784, 448] width 381 height 70
click at [974, 50] on button "×" at bounding box center [968, 46] width 38 height 46
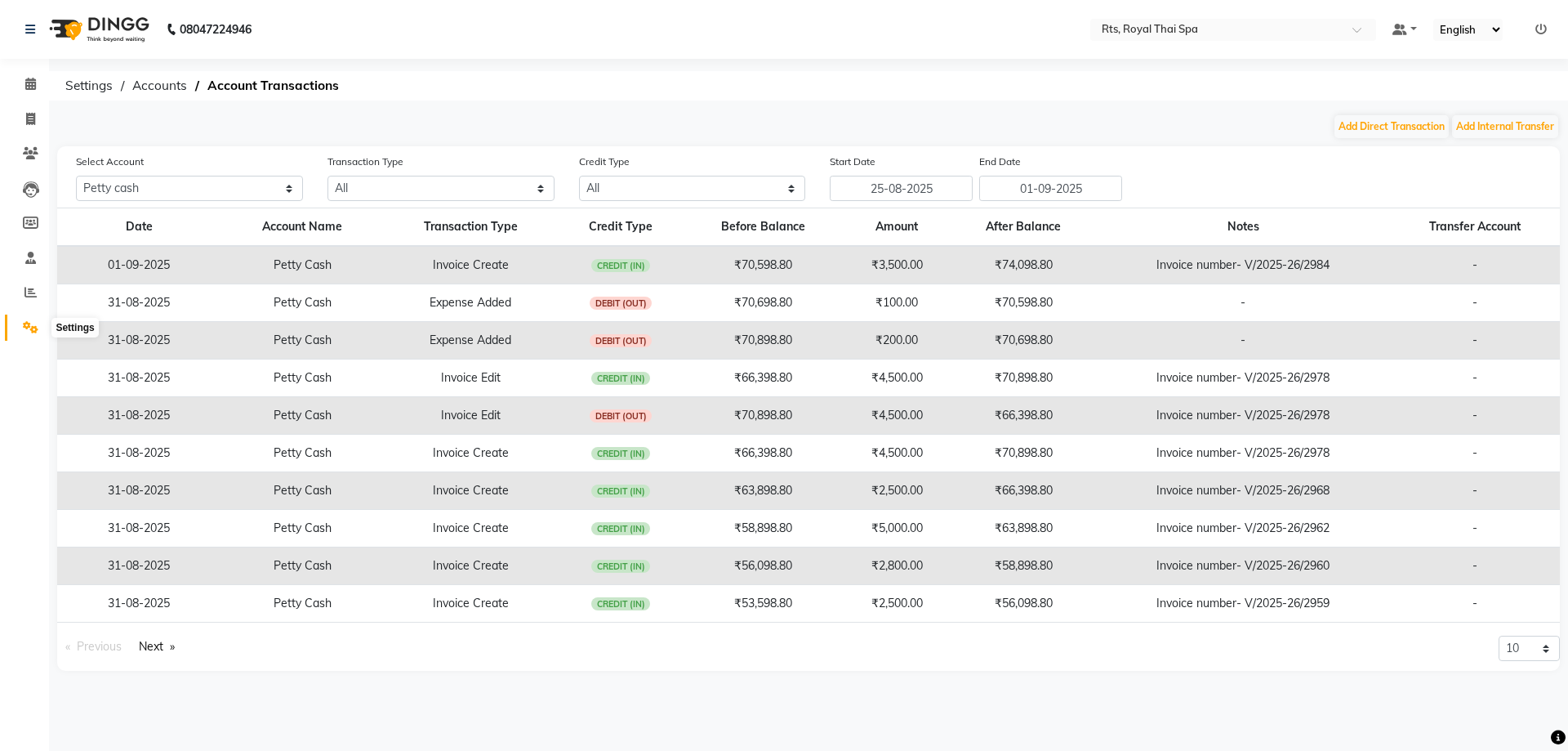
click at [31, 326] on icon at bounding box center [30, 327] width 15 height 13
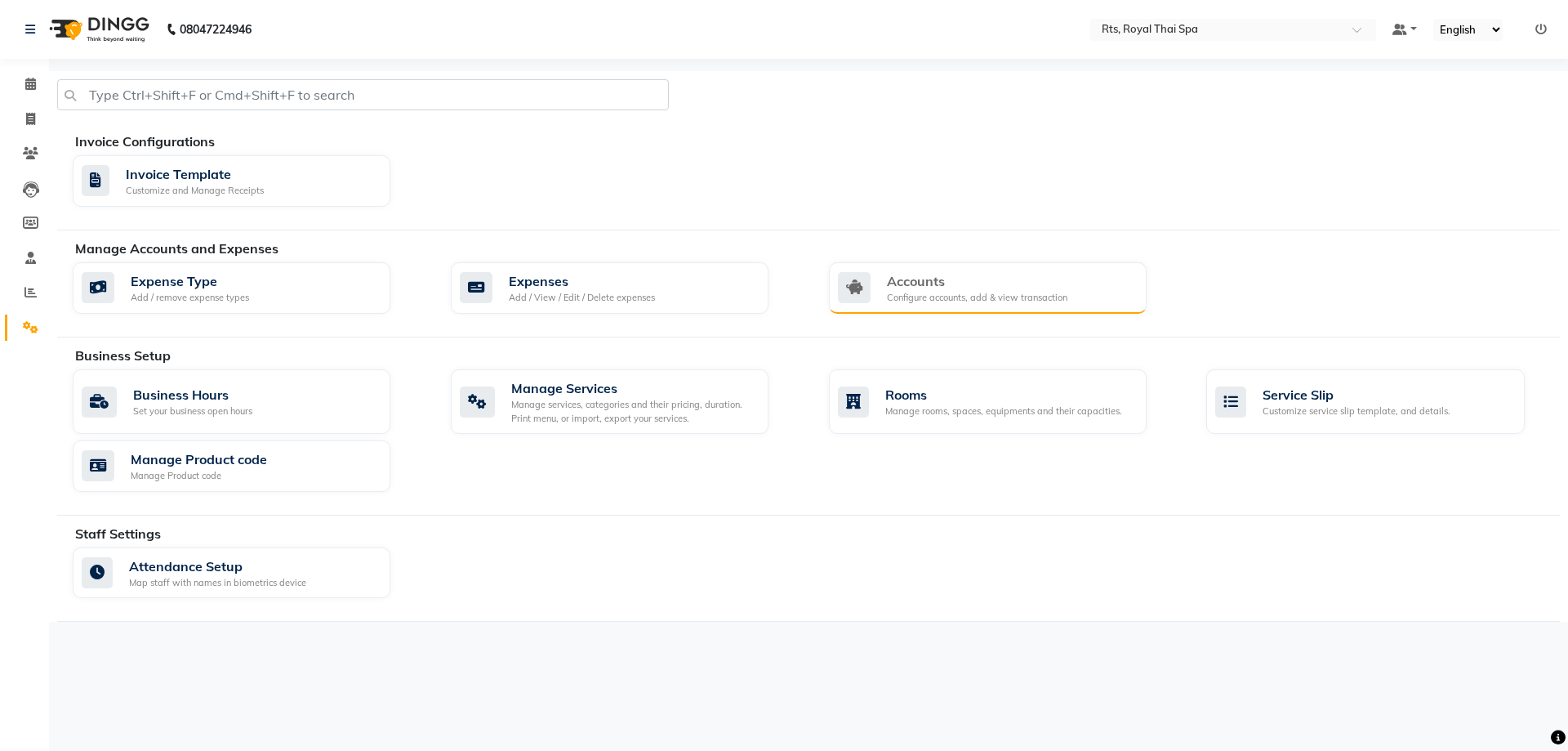
click at [959, 289] on div "Accounts" at bounding box center [976, 281] width 181 height 20
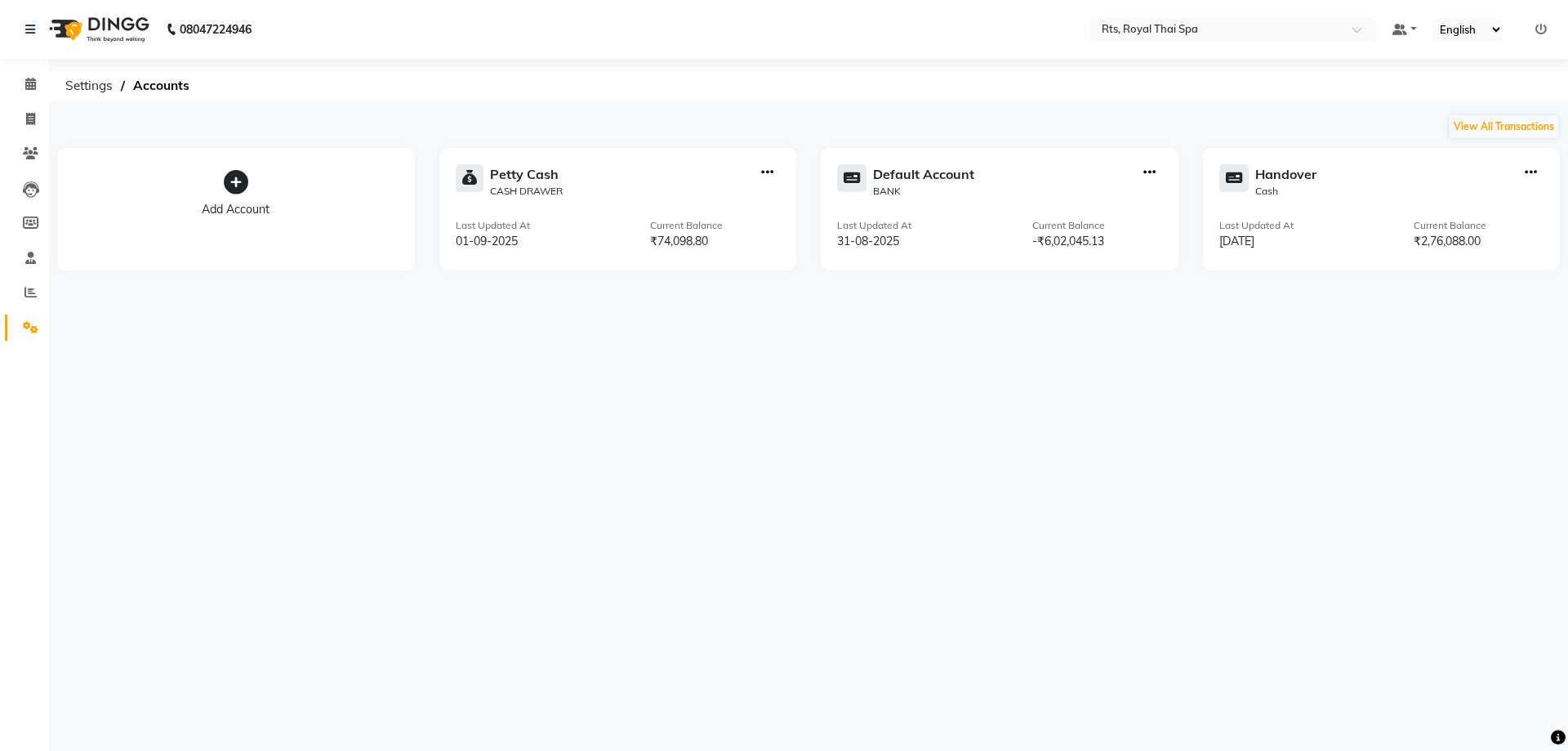
click at [1155, 172] on icon "button" at bounding box center [1150, 172] width 13 height 1
click at [916, 175] on div "Default Account" at bounding box center [923, 174] width 101 height 20
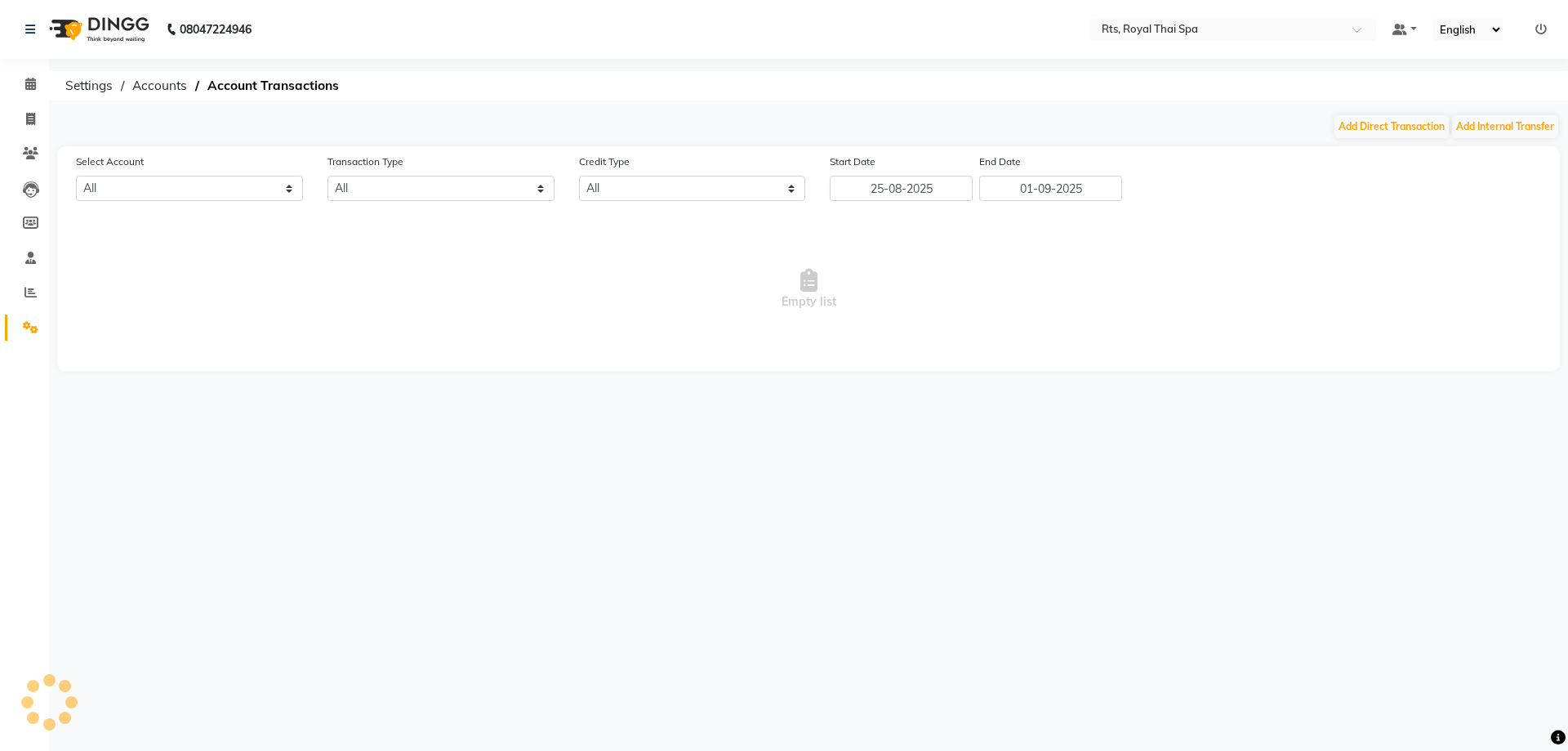
select select "4202"
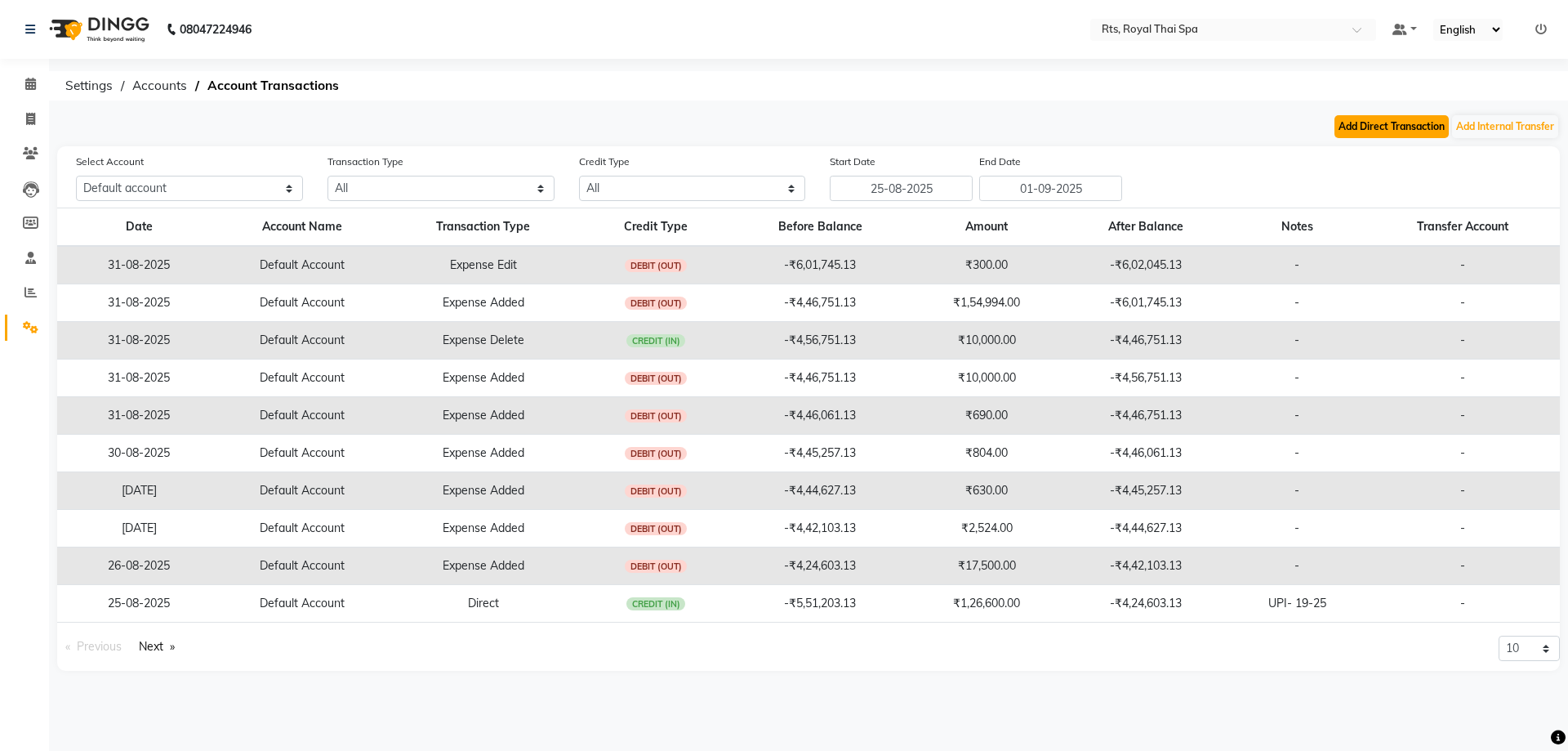
click at [1414, 127] on button "Add Direct Transaction" at bounding box center [1391, 126] width 114 height 22
select select "direct"
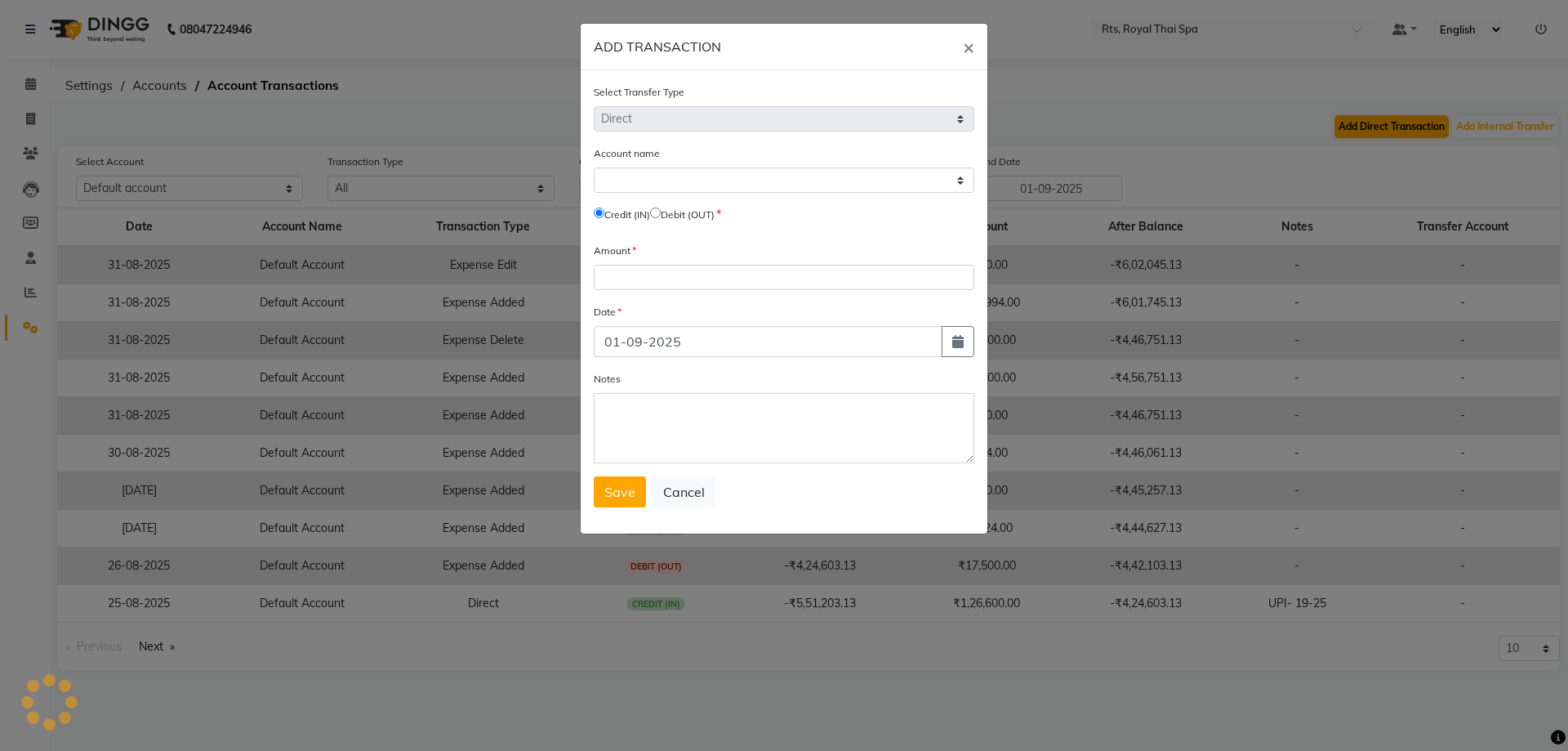
select select "4202"
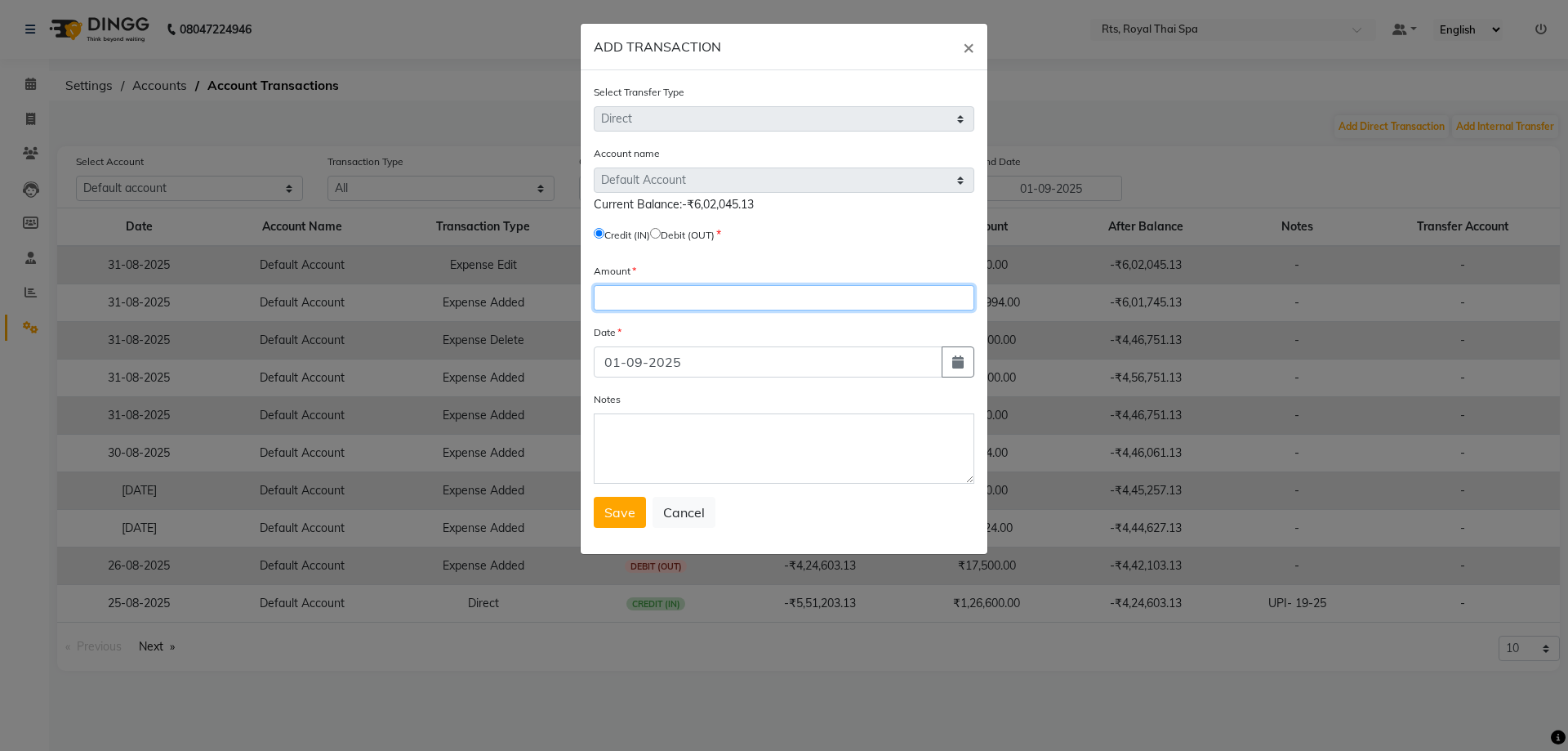
click at [748, 296] on input "number" at bounding box center [784, 297] width 381 height 25
click at [963, 52] on span "×" at bounding box center [968, 46] width 12 height 24
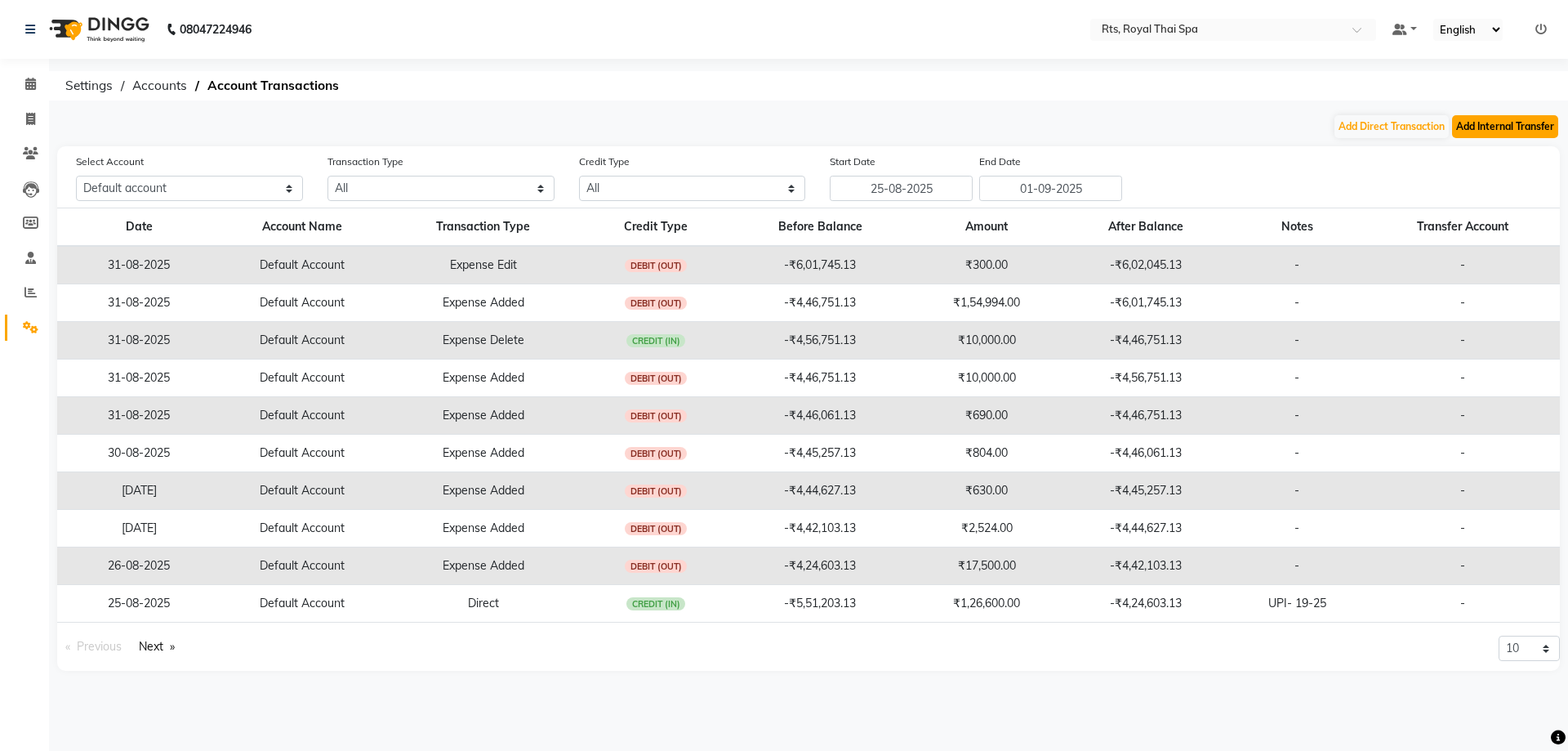
click at [1492, 128] on button "Add Internal Transfer" at bounding box center [1505, 126] width 106 height 22
select select "internal transfer"
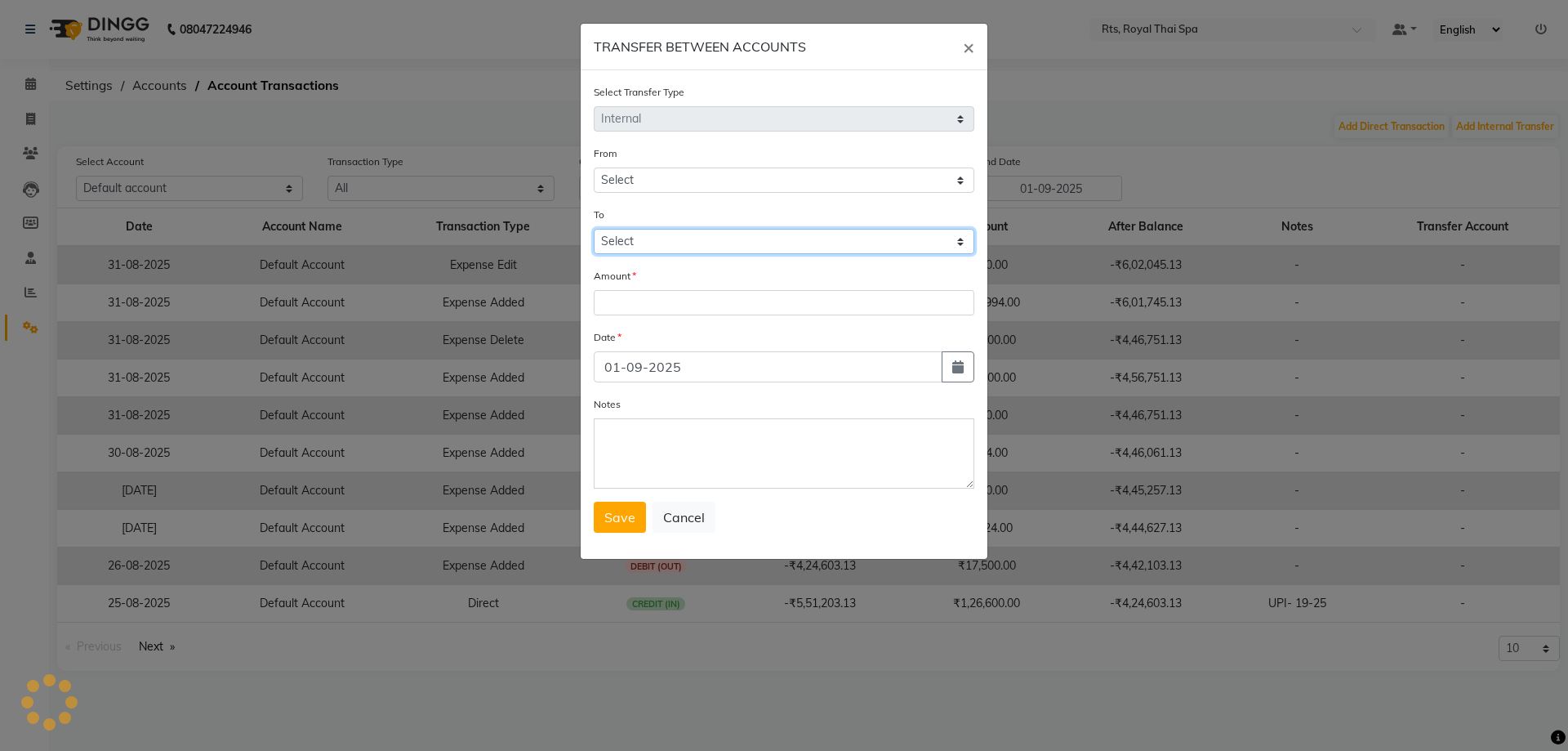
click at [816, 229] on select "Select" at bounding box center [784, 242] width 381 height 25
select select "4202"
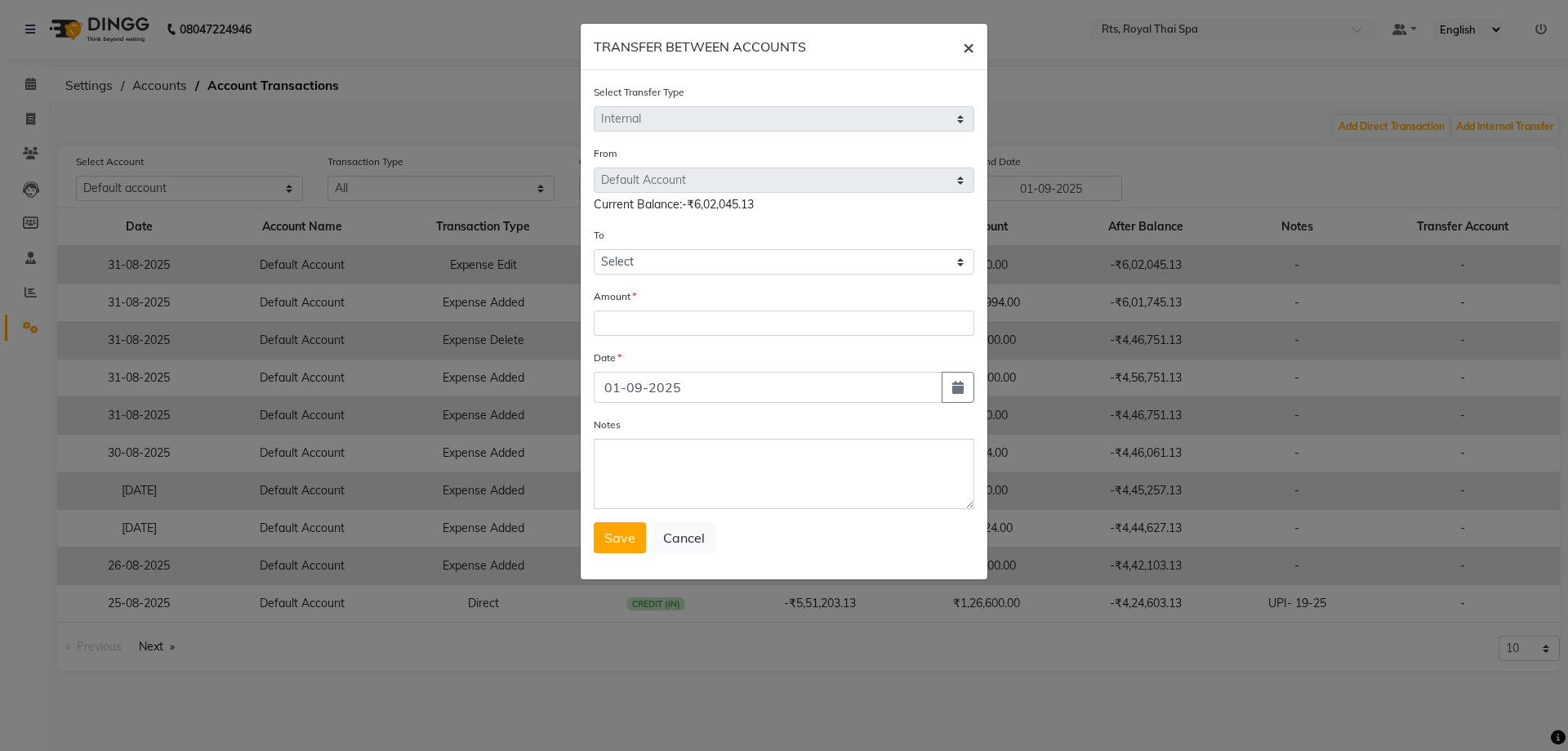
click at [965, 48] on span "×" at bounding box center [968, 46] width 12 height 24
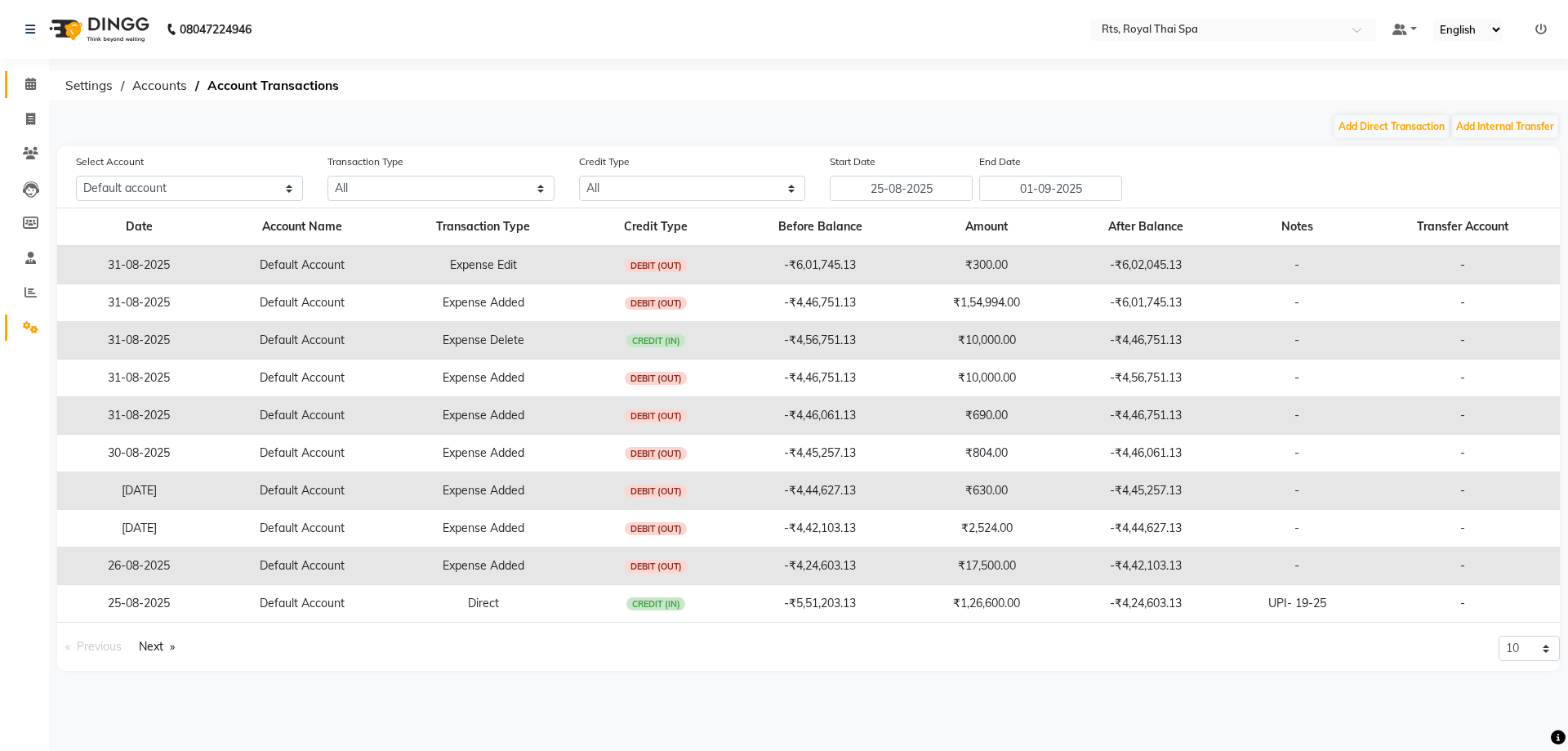
click at [25, 75] on link "Calendar" at bounding box center [24, 84] width 40 height 27
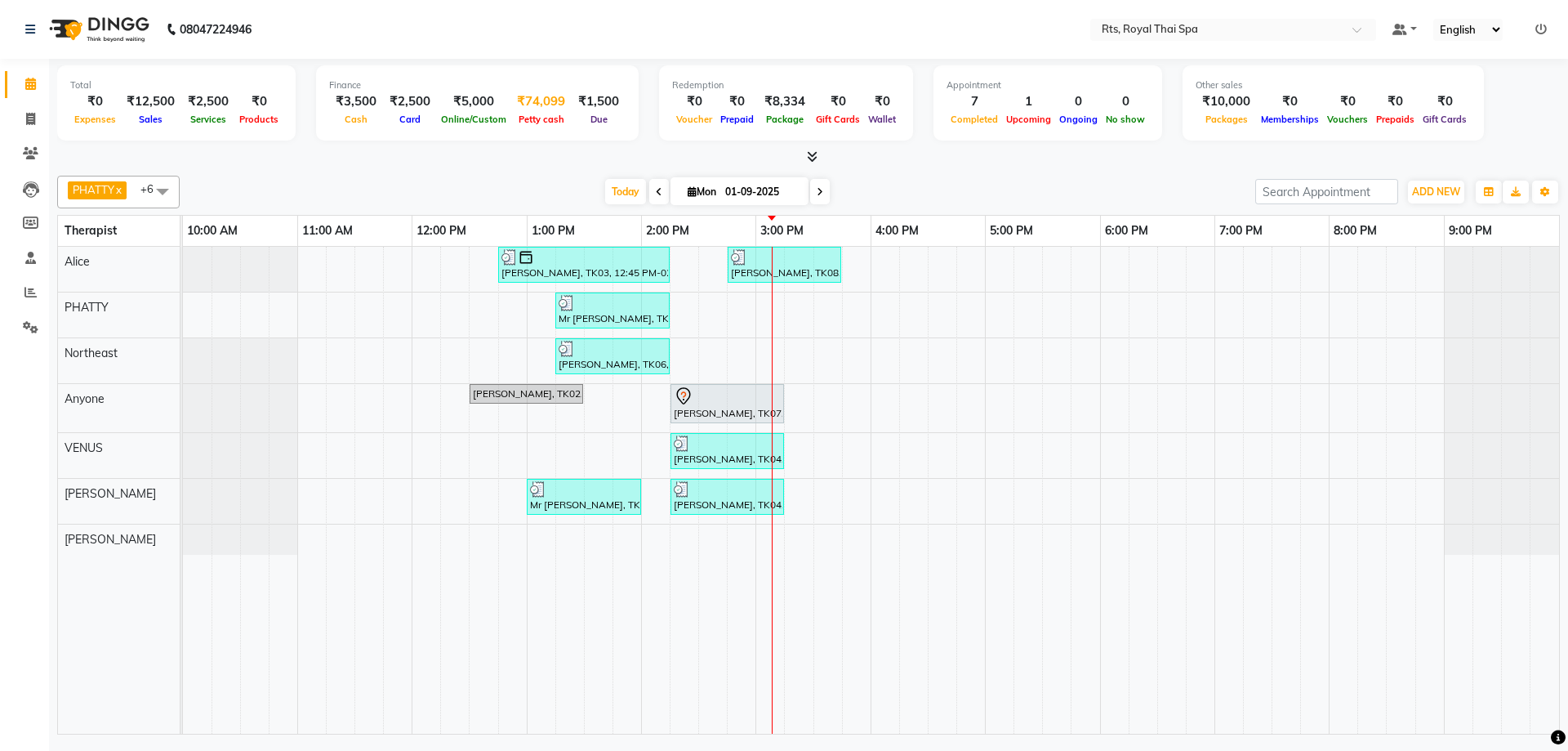
click at [537, 119] on span "Petty cash" at bounding box center [542, 119] width 54 height 12
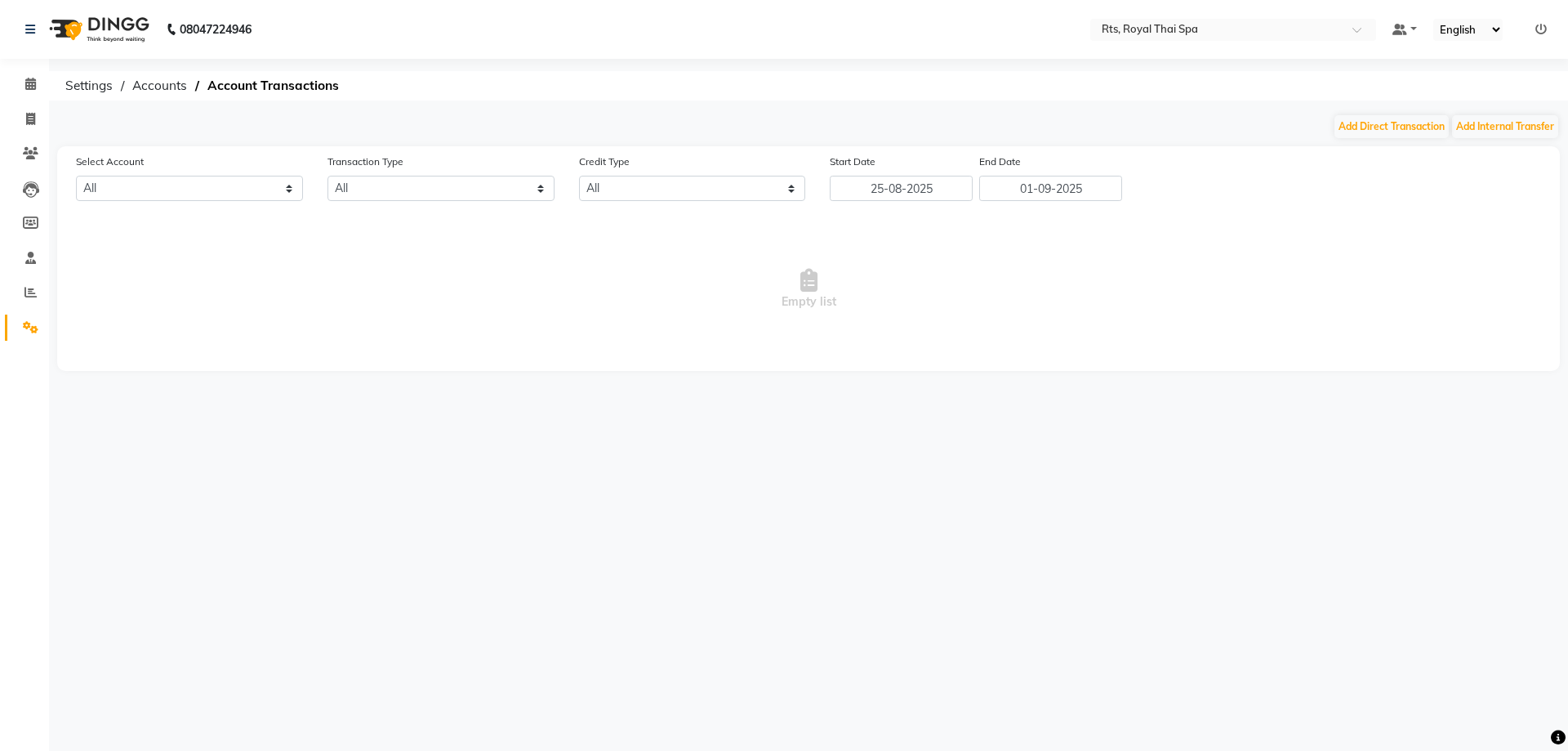
select select "4201"
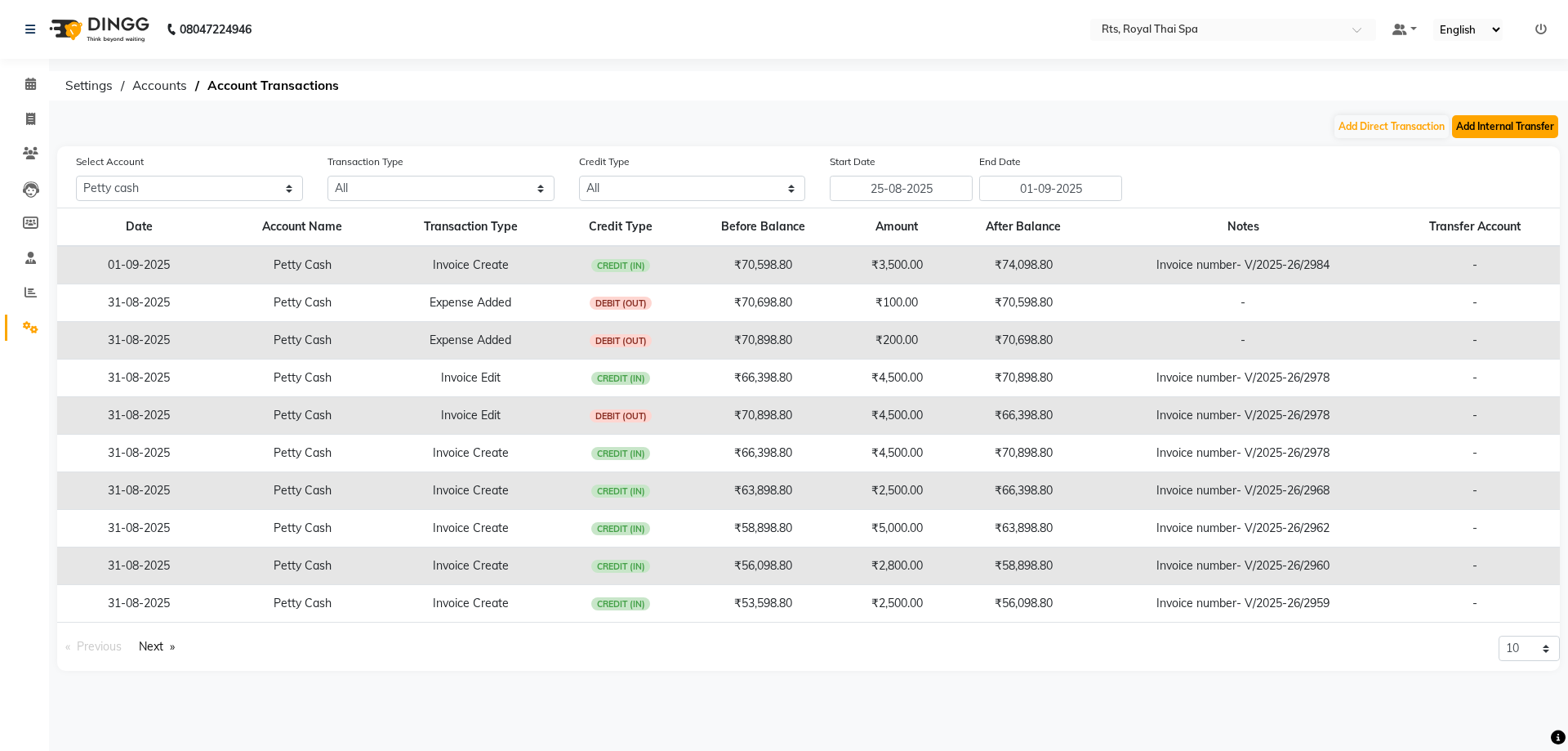
click at [1495, 128] on button "Add Internal Transfer" at bounding box center [1505, 126] width 106 height 22
select select "internal transfer"
select select "4201"
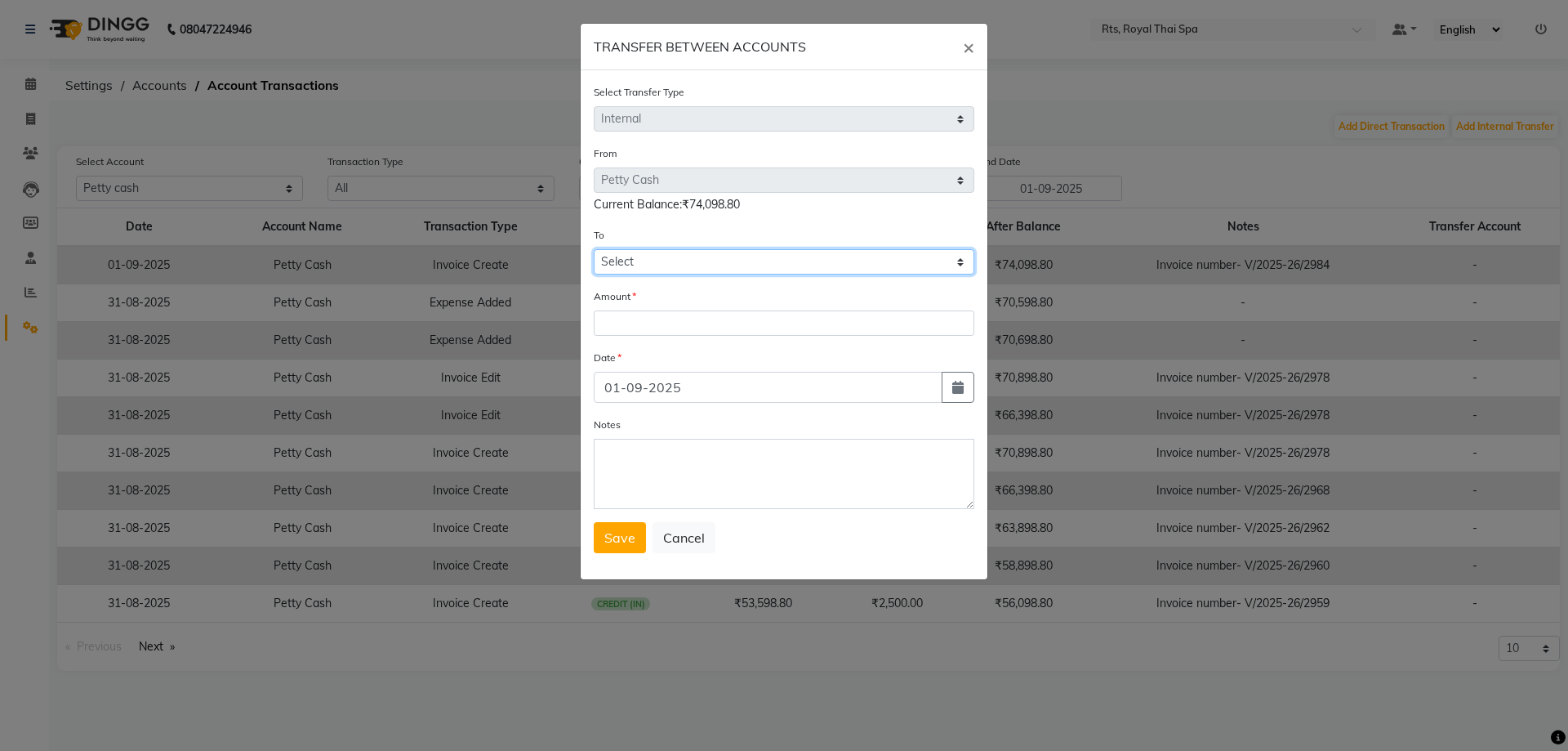
click at [960, 258] on select "Select [PERSON_NAME] Cash Default Account Handover" at bounding box center [784, 261] width 381 height 25
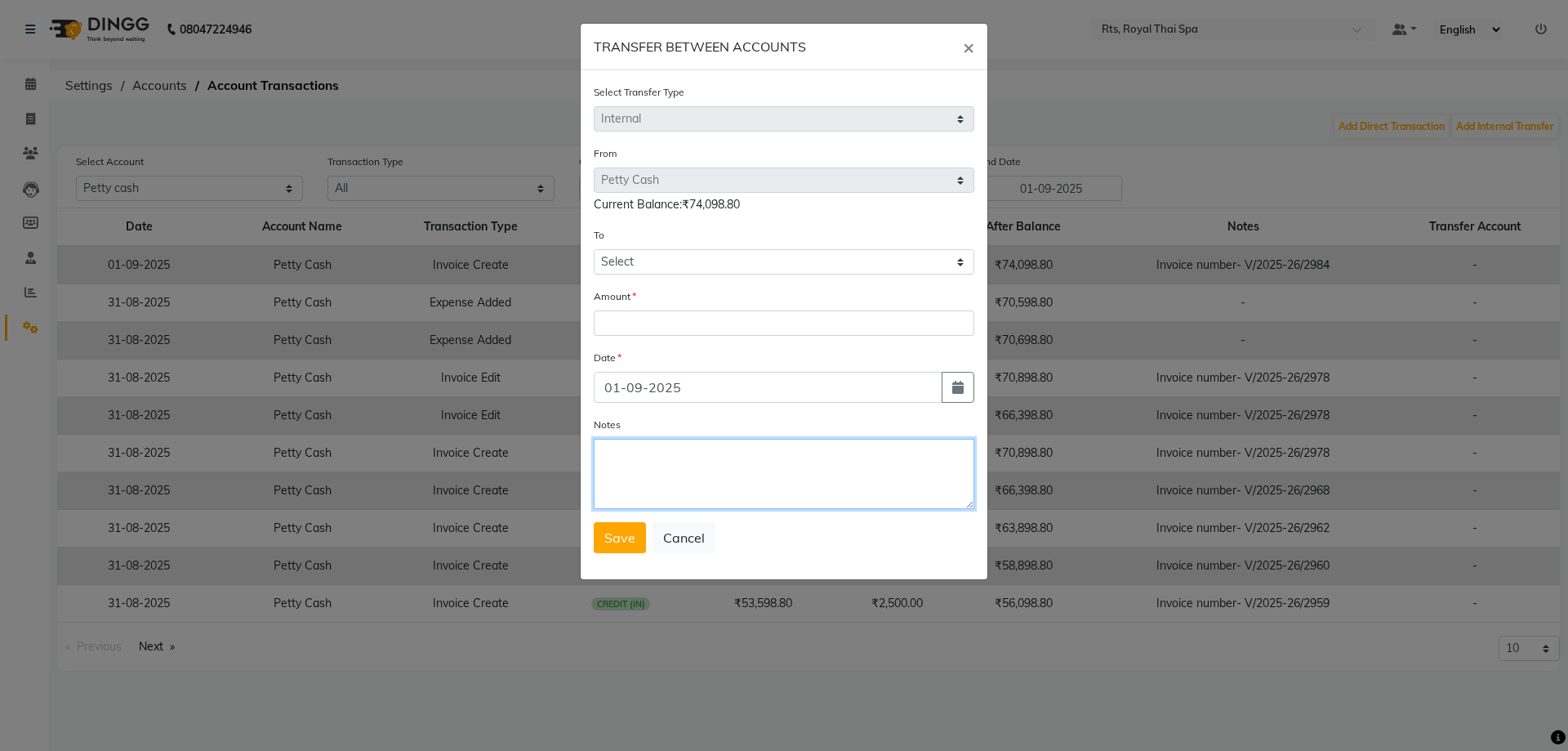
click at [737, 455] on textarea "Notes" at bounding box center [784, 473] width 381 height 70
click at [970, 50] on span "×" at bounding box center [968, 46] width 12 height 24
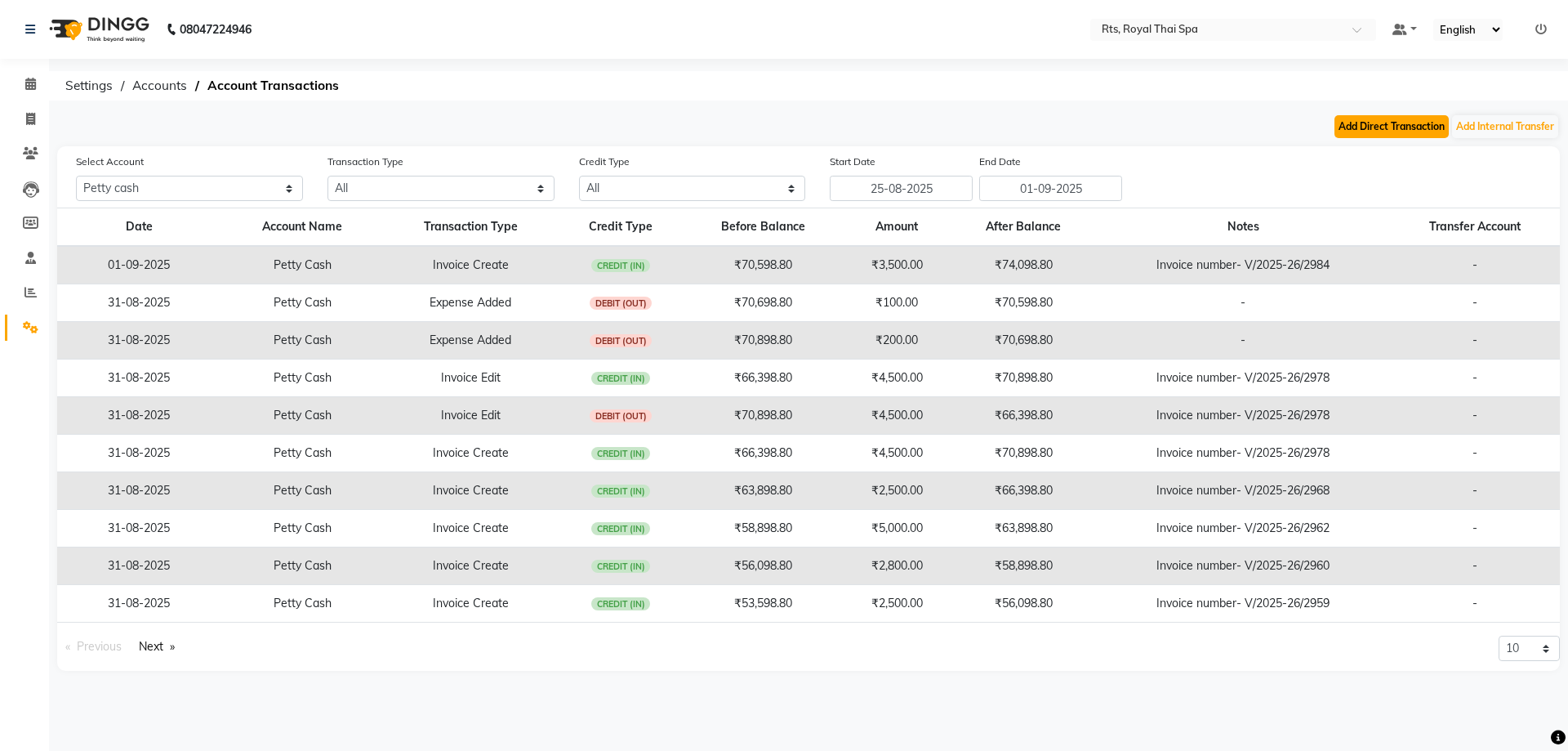
click at [1382, 125] on button "Add Direct Transaction" at bounding box center [1391, 126] width 114 height 22
select select "direct"
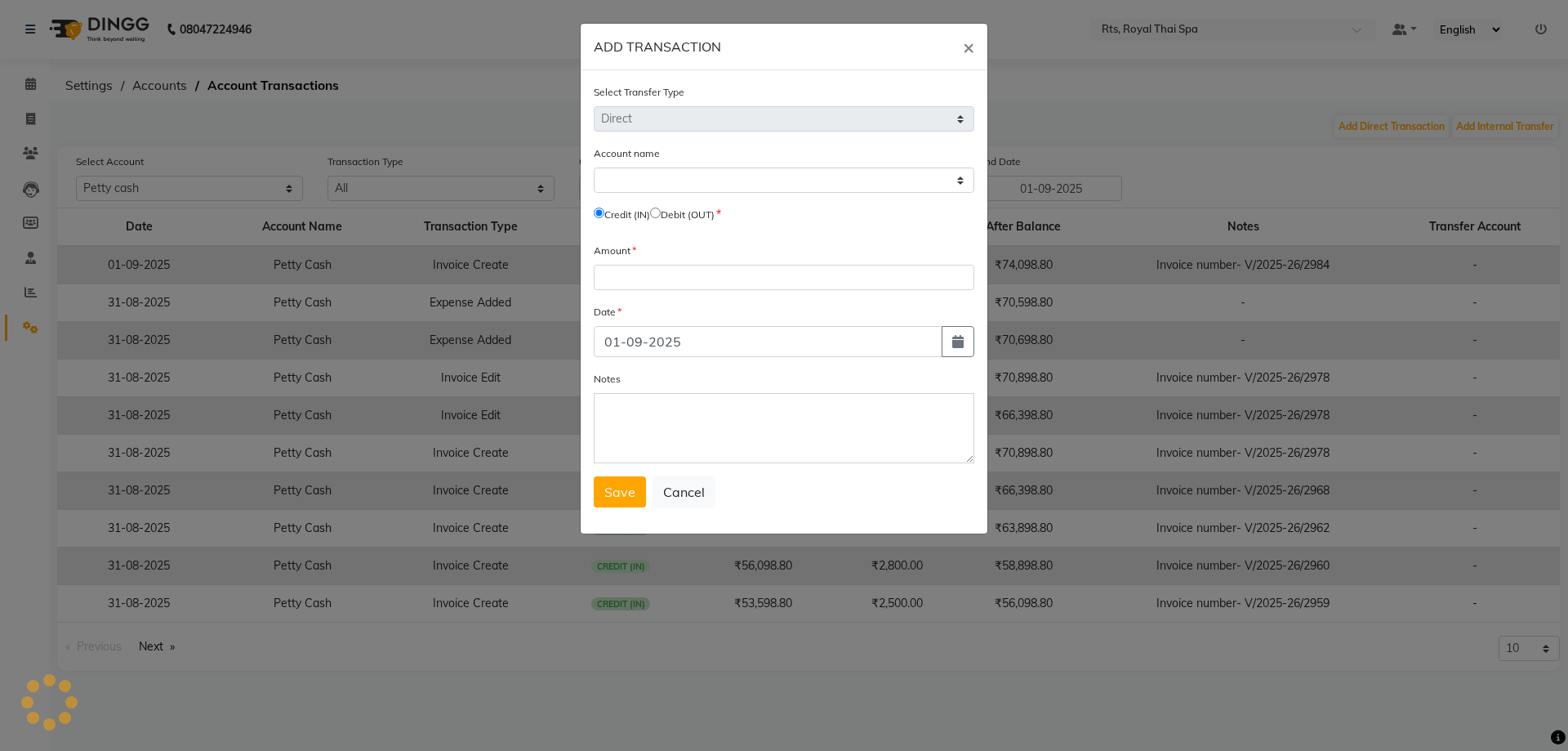
select select "4201"
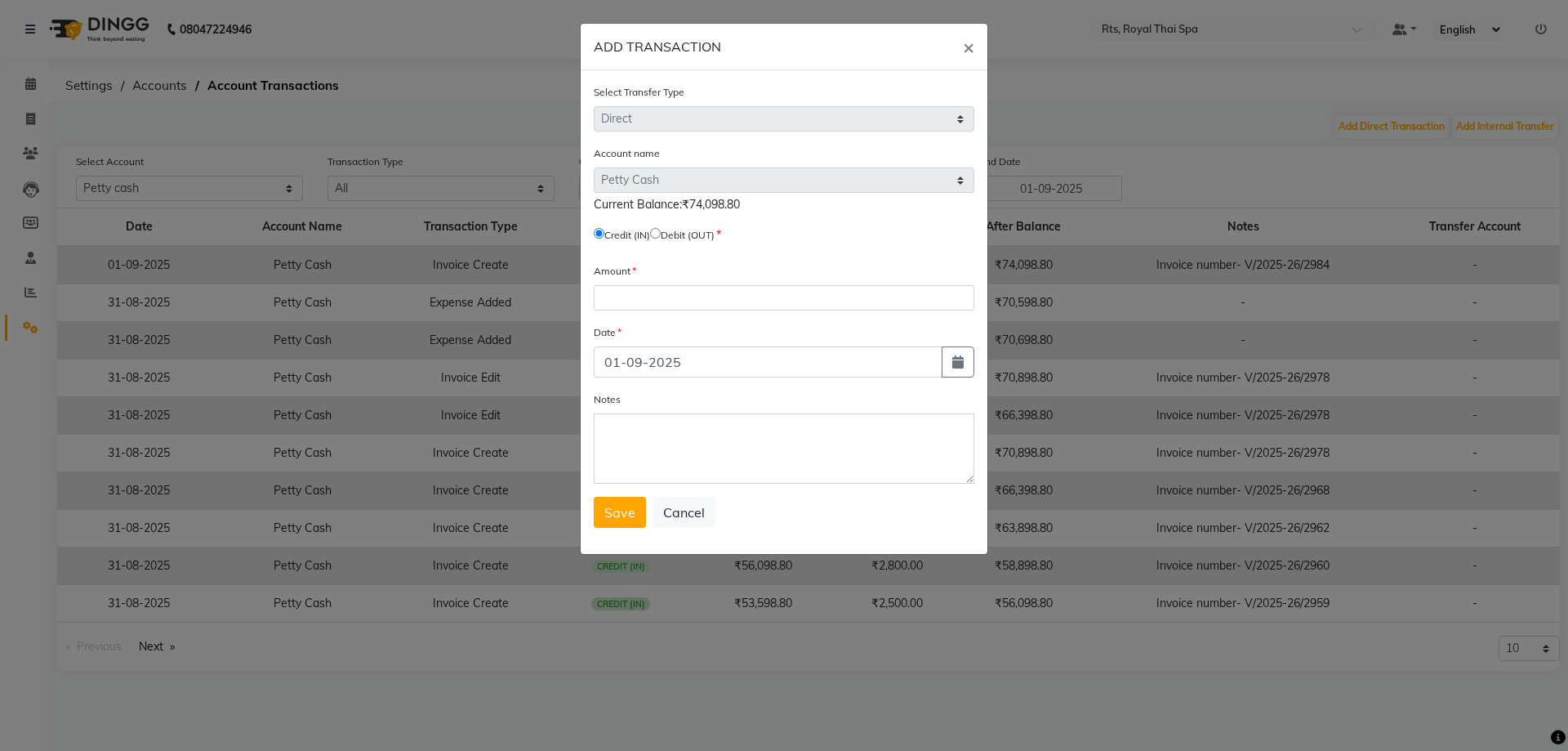
click at [31, 82] on ngb-modal-window "ADD TRANSACTION × Select Transfer Type Select Direct Internal Account name Sele…" at bounding box center [784, 376] width 1568 height 751
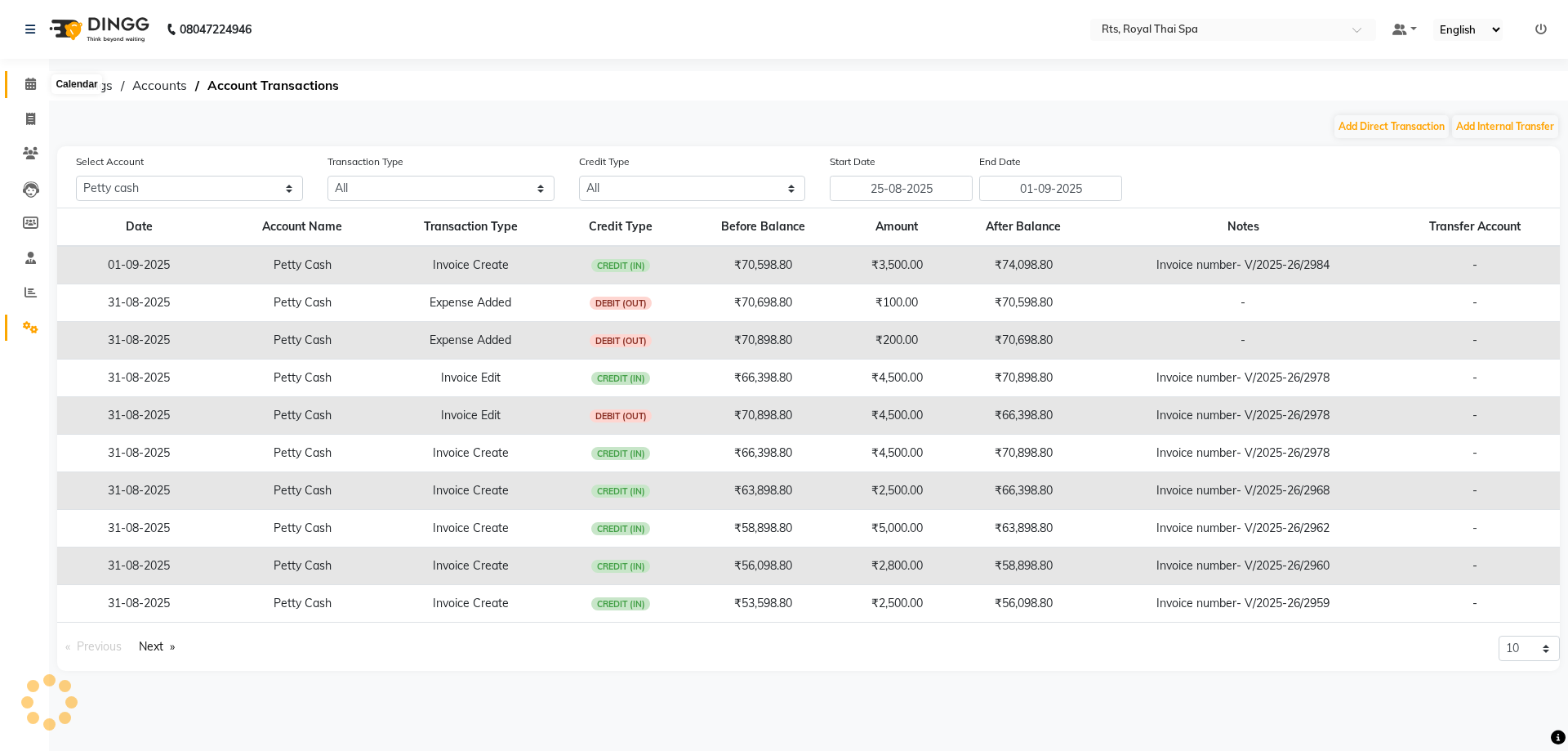
click at [31, 83] on icon at bounding box center [31, 84] width 11 height 13
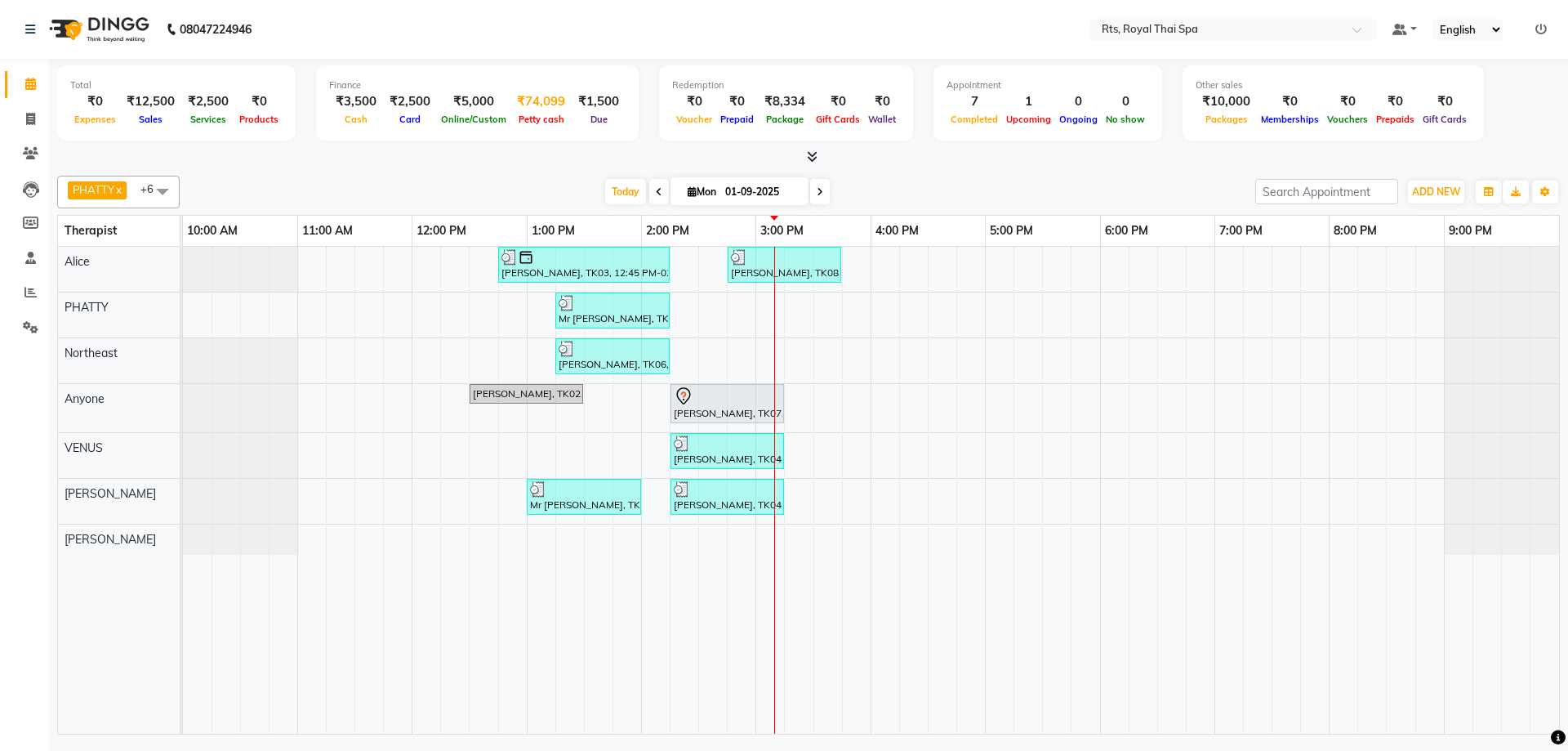
click at [547, 118] on span "Petty cash" at bounding box center [542, 119] width 54 height 12
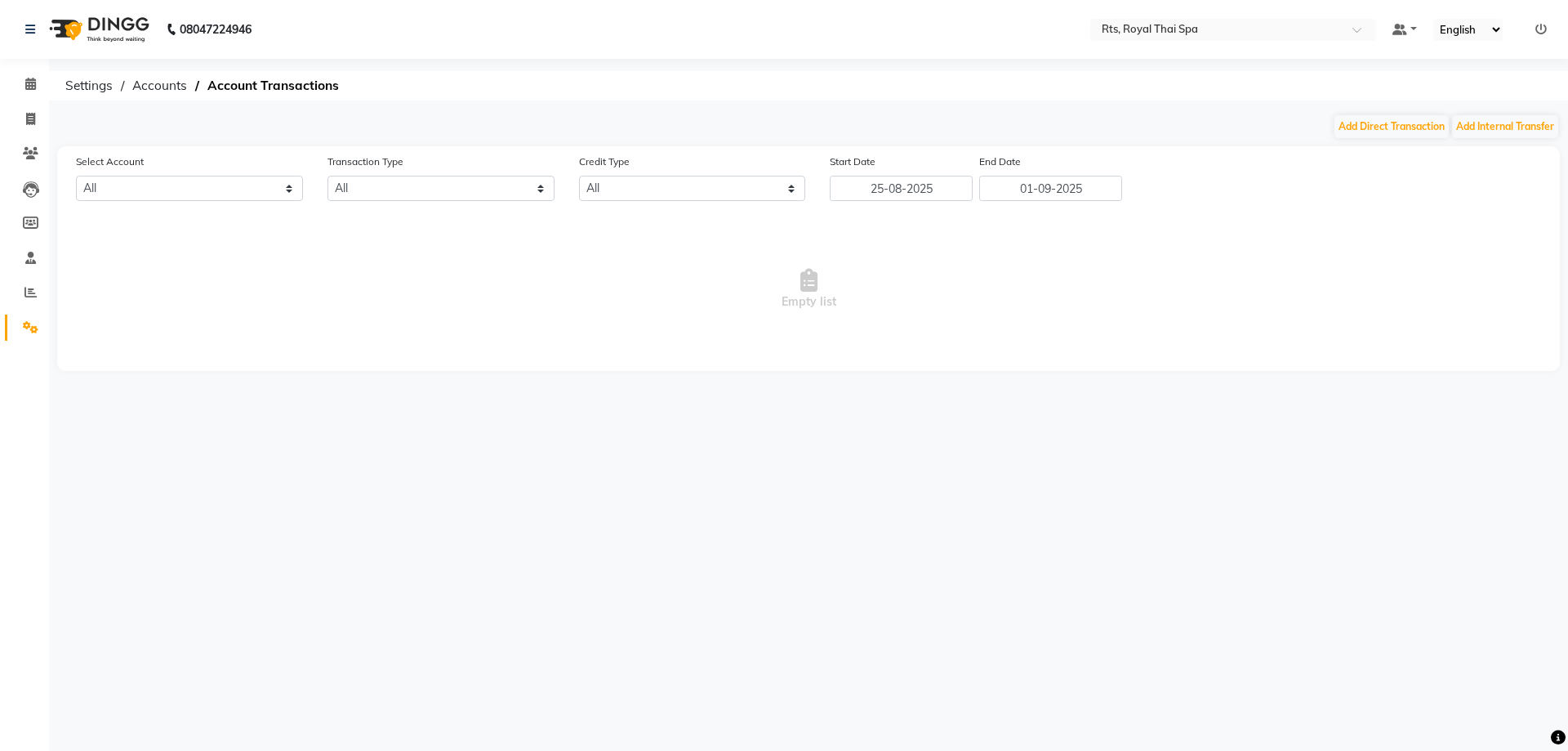
select select "4201"
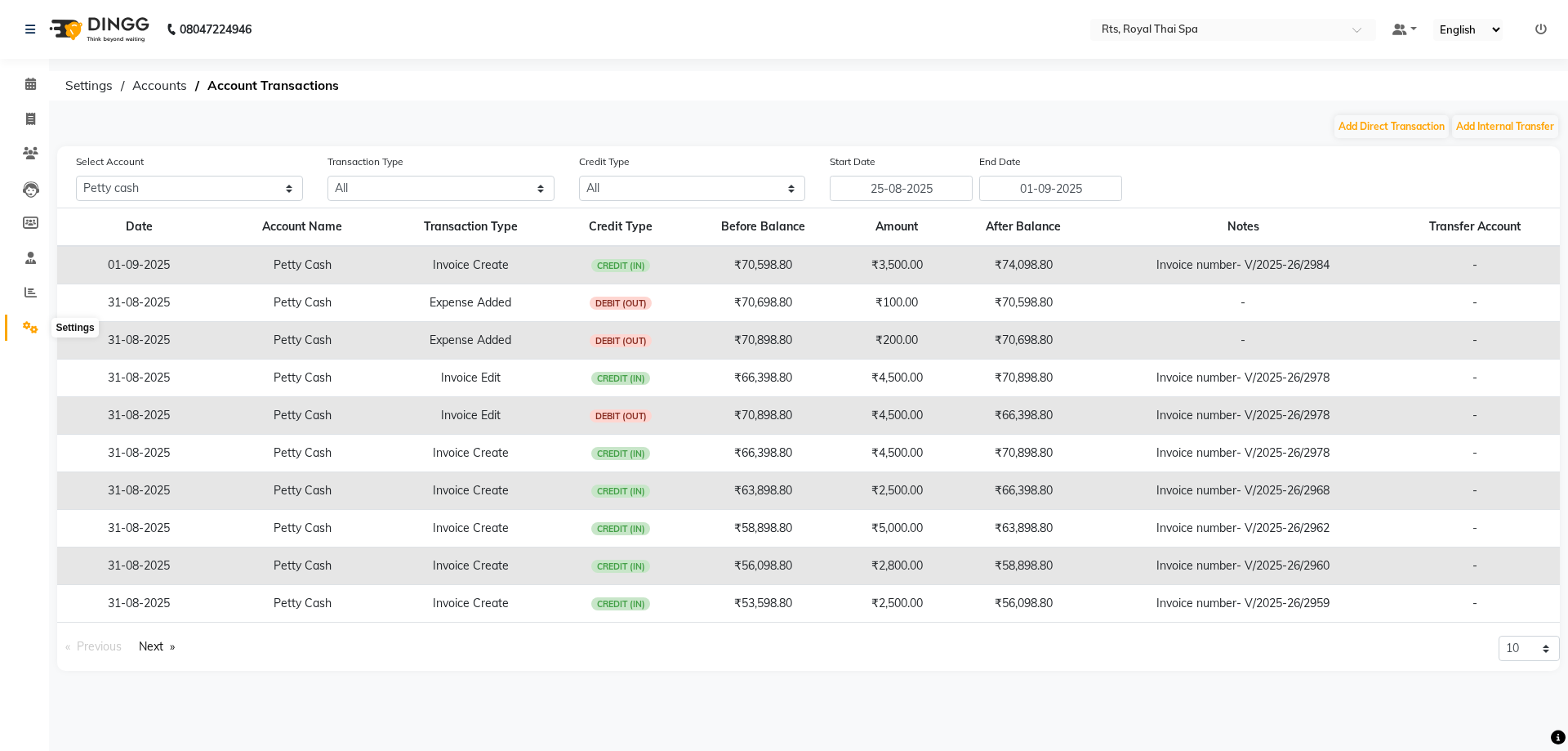
click at [26, 328] on icon at bounding box center [30, 327] width 15 height 13
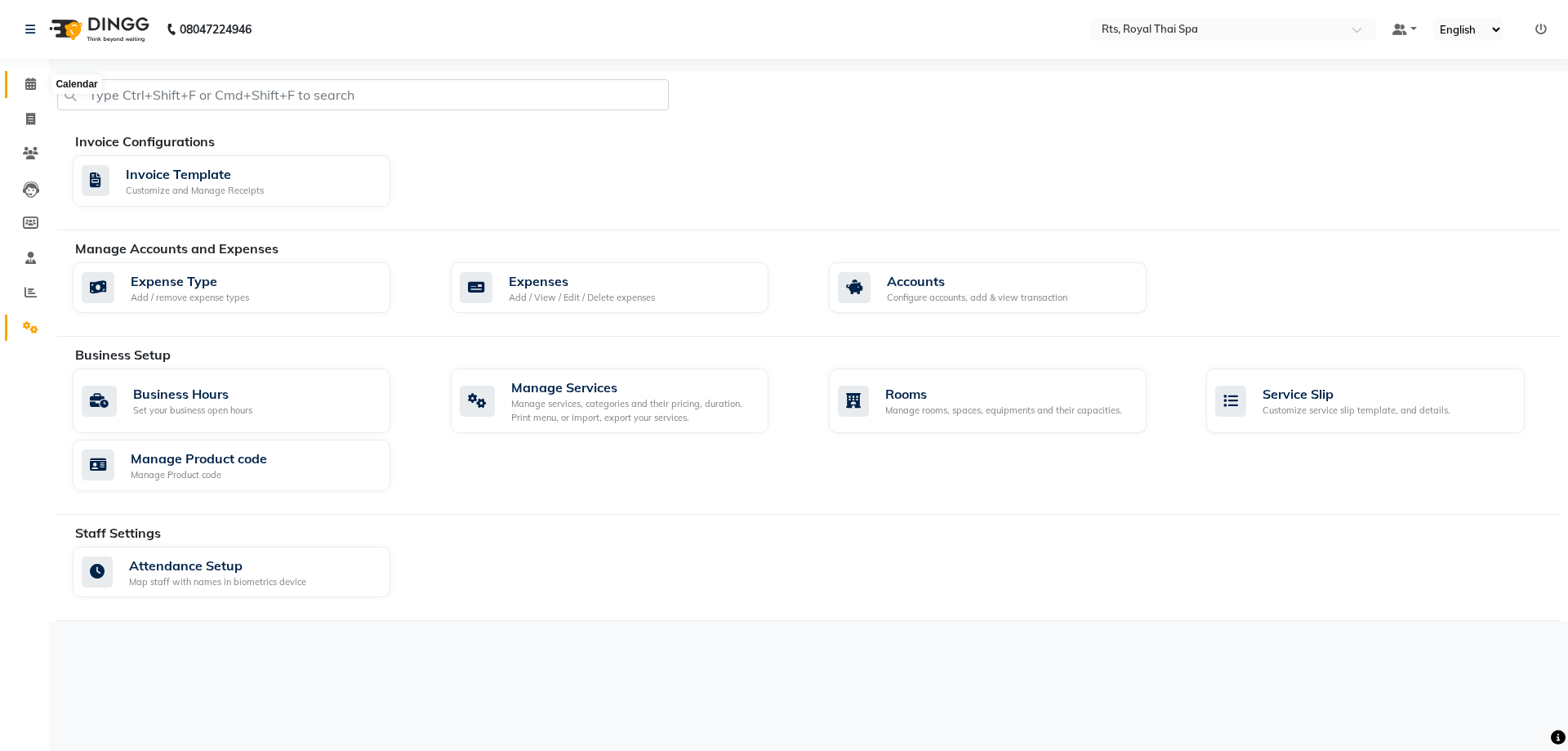
click at [20, 84] on span at bounding box center [31, 84] width 29 height 19
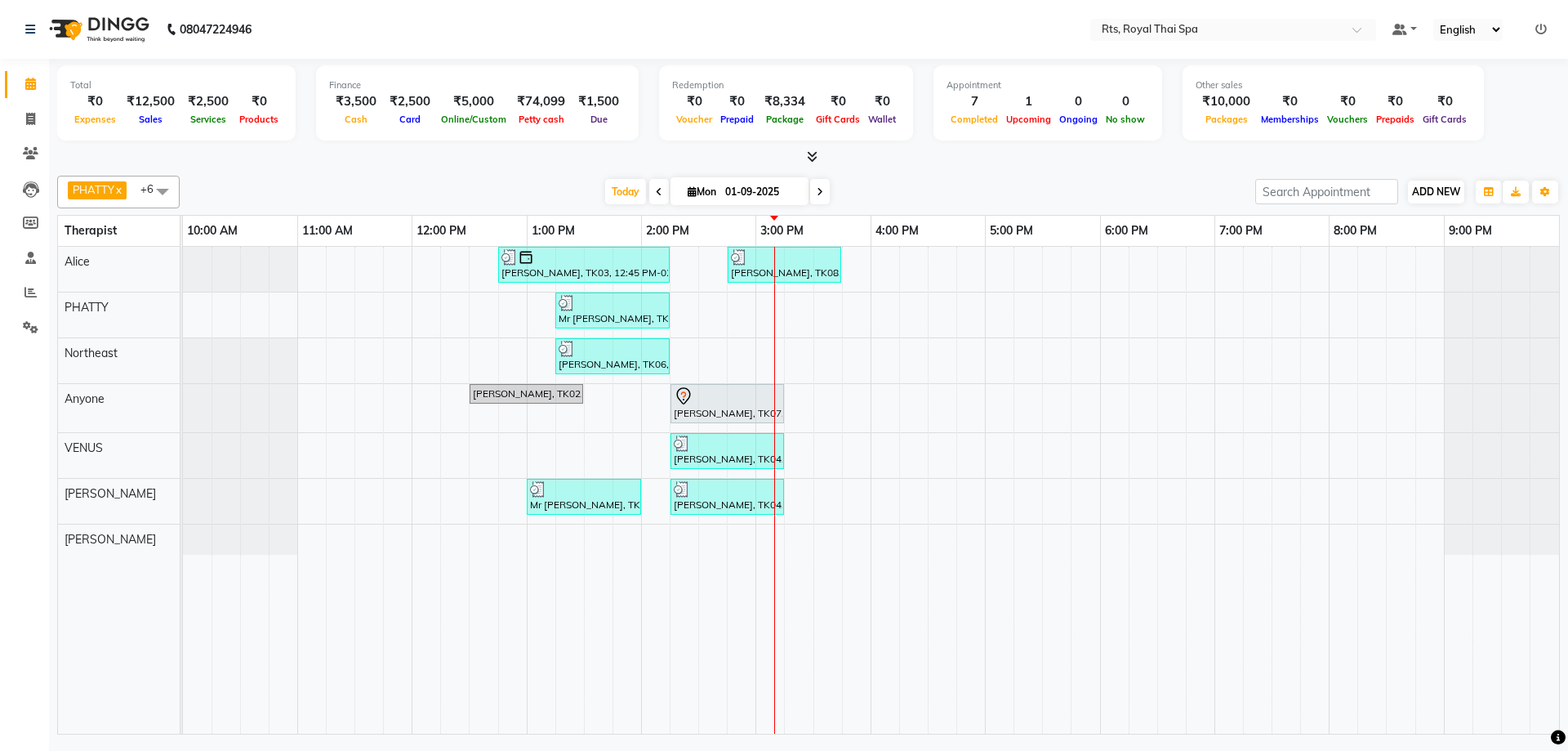
click at [1440, 180] on div "ADD NEW Toggle Dropdown Add Appointment Add Invoice Add Expense Add Attendance …" at bounding box center [1436, 191] width 59 height 26
click at [1445, 184] on button "ADD NEW Toggle Dropdown" at bounding box center [1435, 191] width 57 height 22
click at [1372, 264] on link "Add Expense" at bounding box center [1399, 266] width 129 height 22
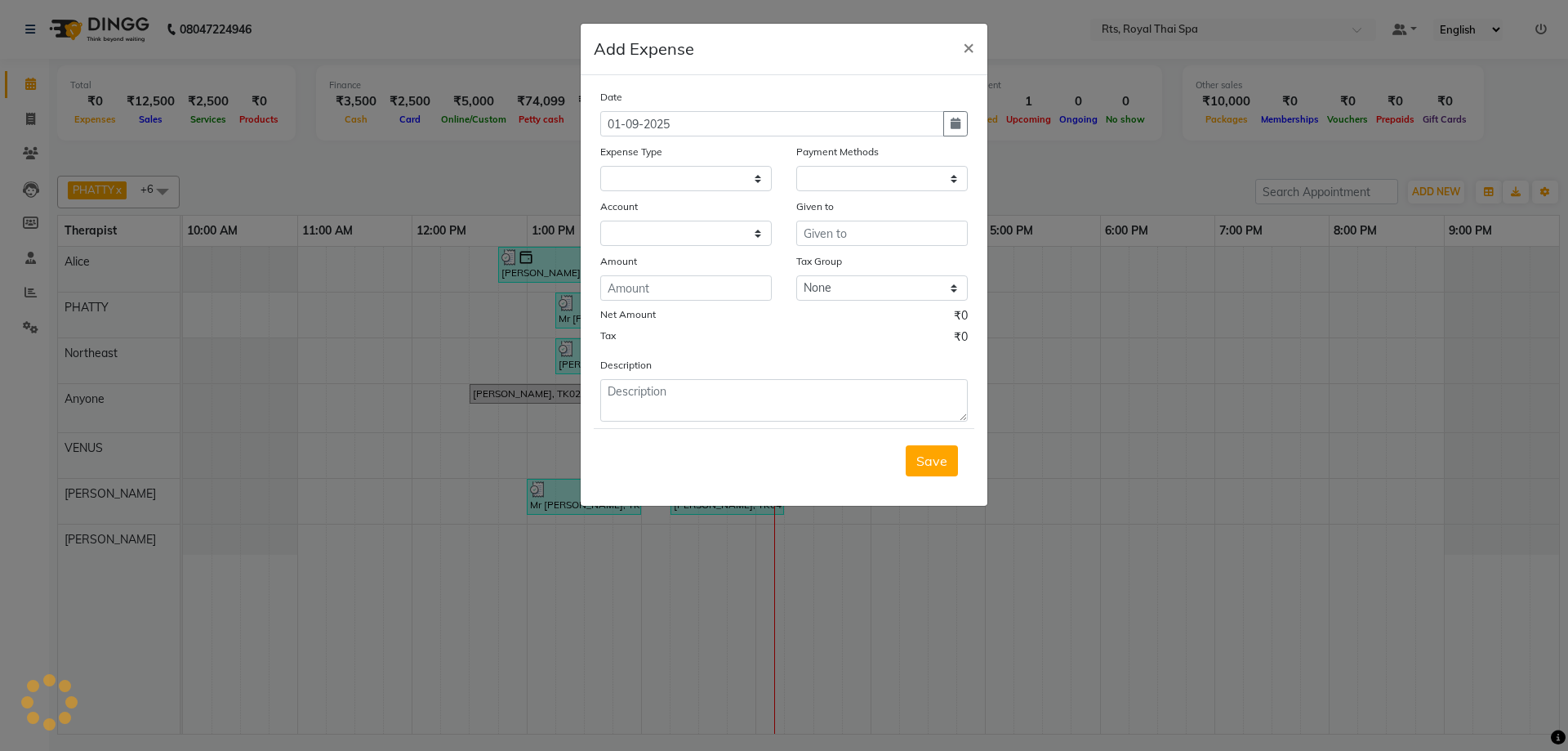
select select
select select "1"
select select "4201"
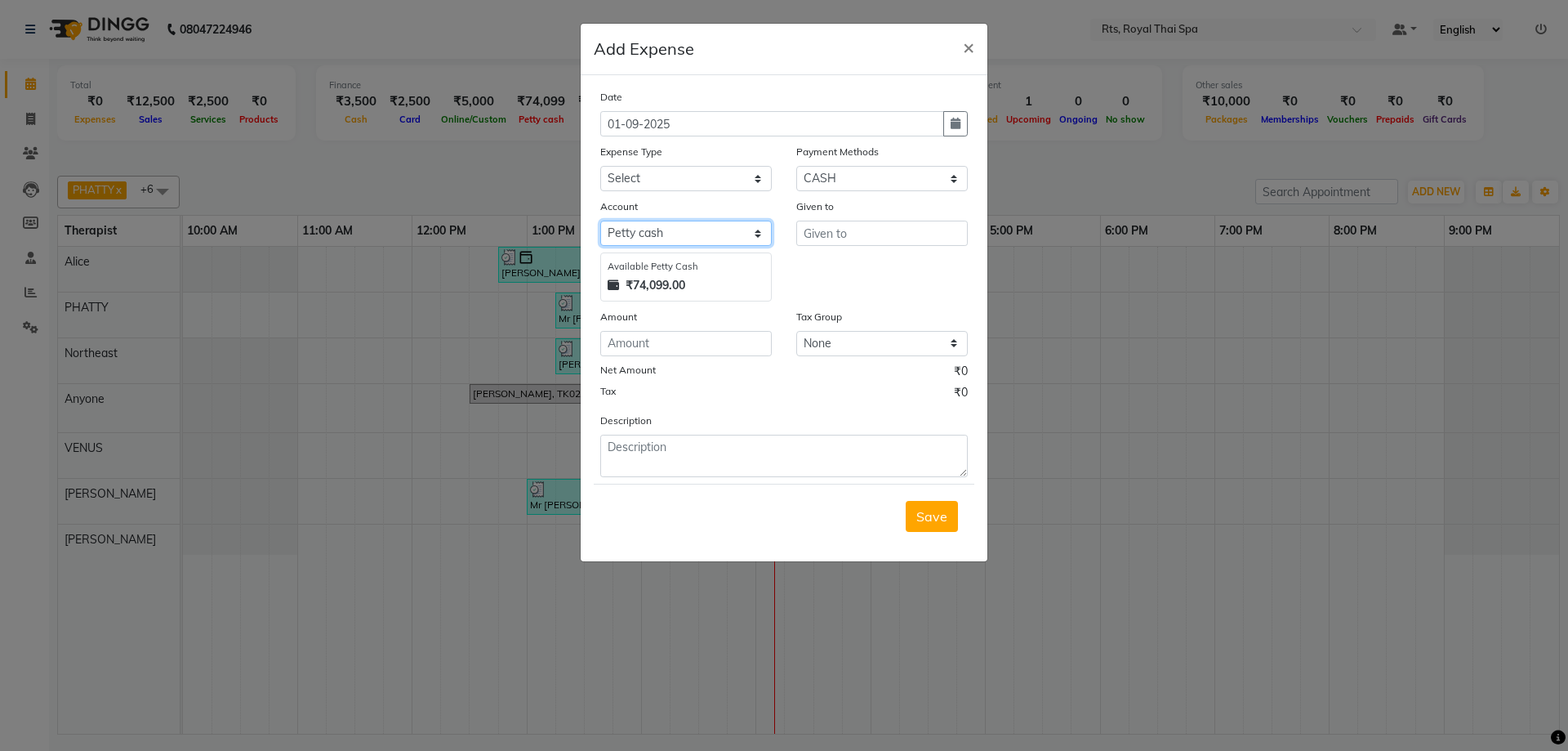
click at [664, 237] on select "Select [PERSON_NAME] cash Default account Handover" at bounding box center [685, 233] width 172 height 25
click at [727, 174] on select "Select Bank charges Cleaning and products Donation Electric and water charge In…" at bounding box center [685, 179] width 172 height 25
click at [901, 234] on input "text" at bounding box center [881, 233] width 172 height 25
click at [686, 341] on input "number" at bounding box center [685, 343] width 172 height 25
type input "69500"
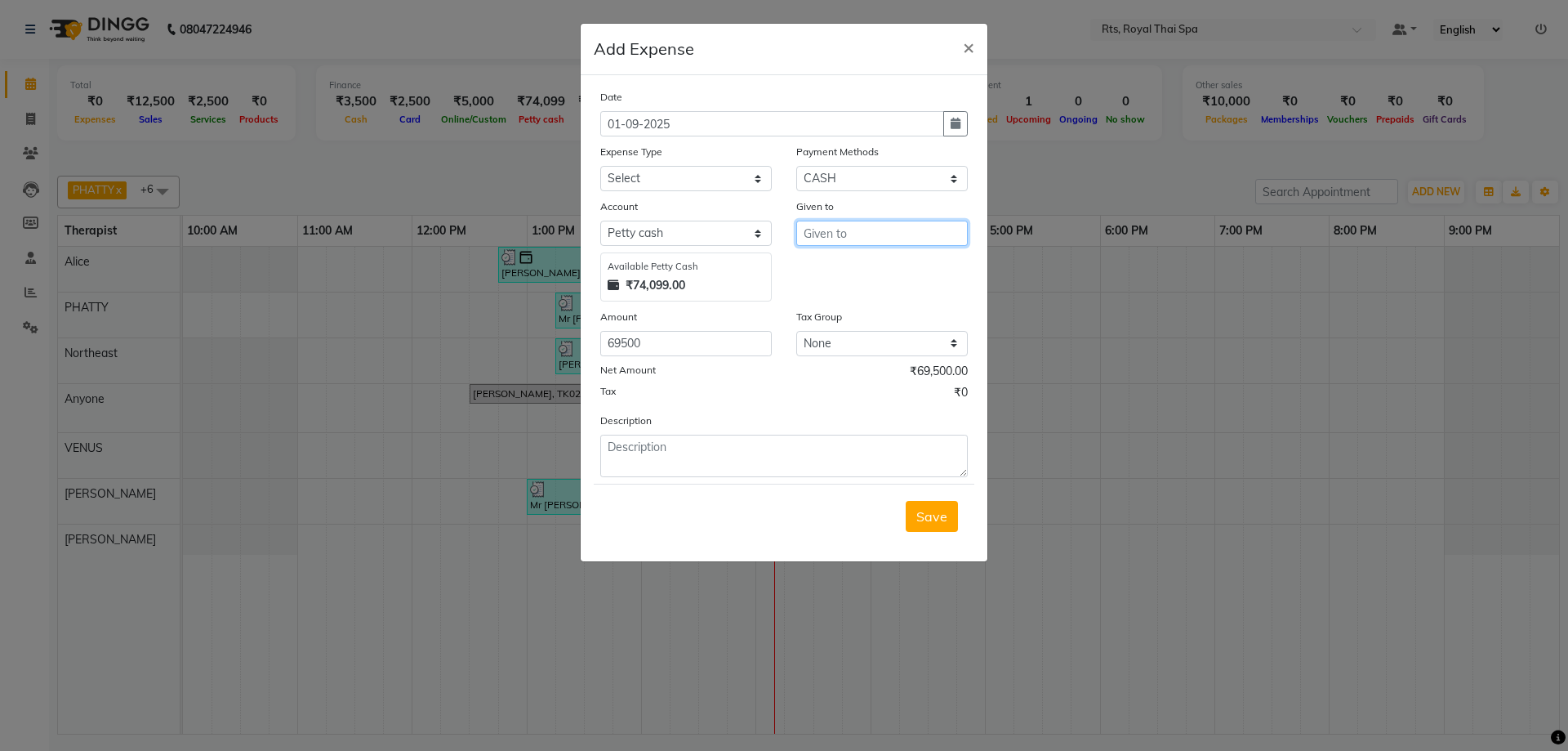
click at [868, 222] on input "text" at bounding box center [881, 233] width 172 height 25
type input "BANK"
click at [645, 186] on select "Select Bank charges Cleaning and products Donation Electric and water charge In…" at bounding box center [685, 179] width 172 height 25
click at [811, 395] on div "Tax ₹0" at bounding box center [783, 394] width 367 height 22
click at [715, 173] on select "Select Bank charges Cleaning and products Donation Electric and water charge In…" at bounding box center [685, 179] width 172 height 25
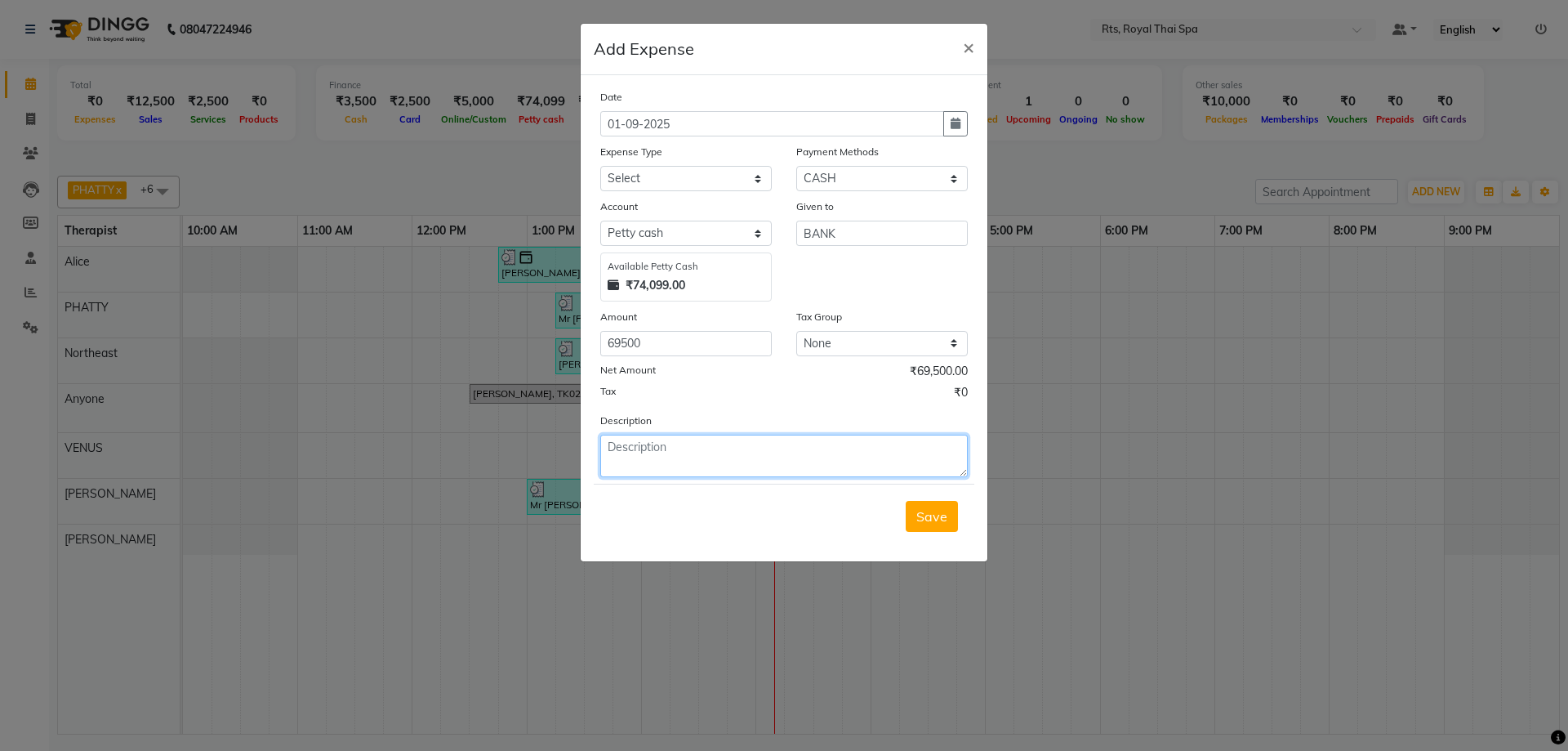
click at [856, 453] on textarea at bounding box center [783, 455] width 367 height 42
type textarea "deposite"
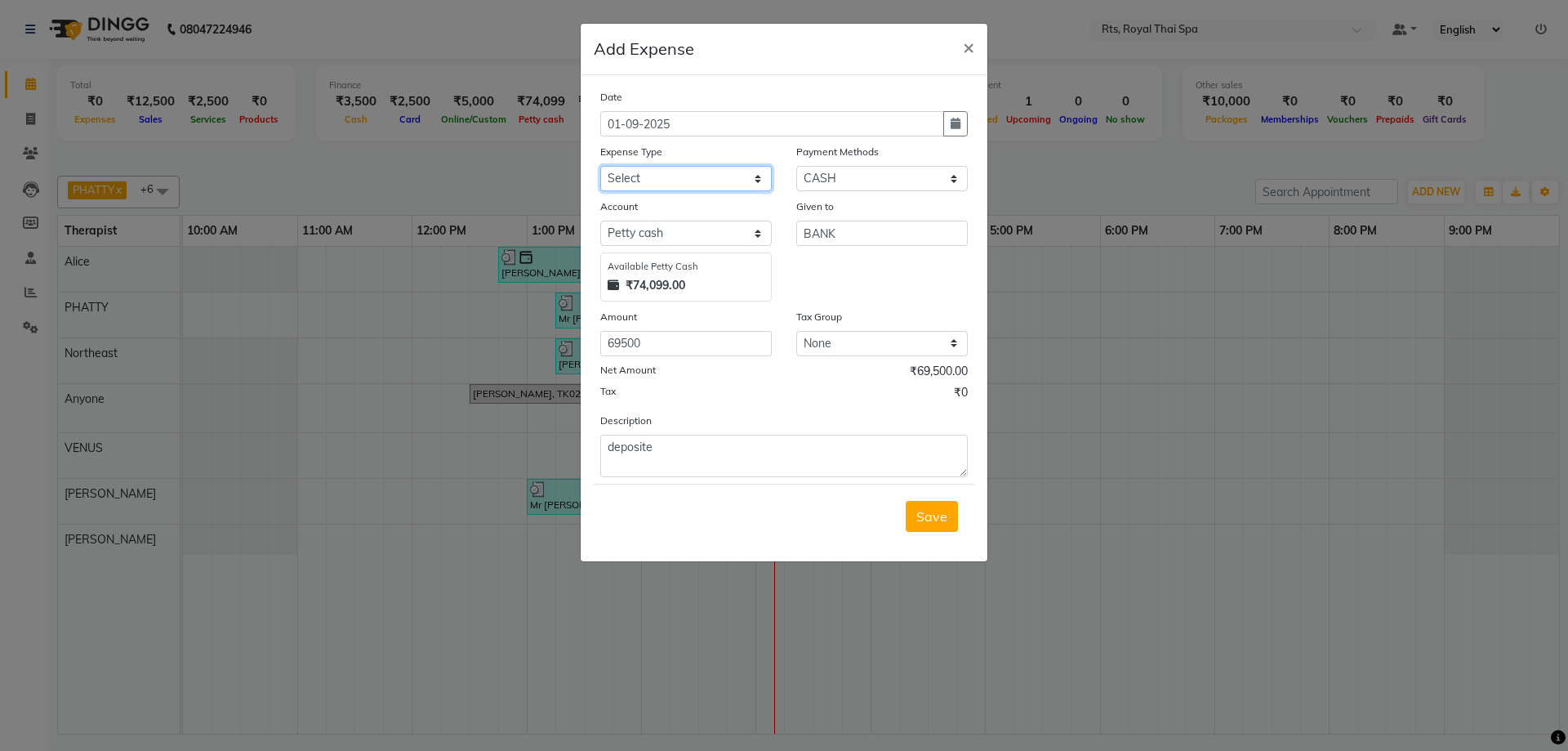
click at [708, 178] on select "Select Bank charges Cleaning and products Donation Electric and water charge In…" at bounding box center [685, 179] width 172 height 25
click at [1126, 293] on ngb-modal-window "Add Expense × Date [DATE] Expense Type Select Bank charges Cleaning and product…" at bounding box center [784, 376] width 1568 height 751
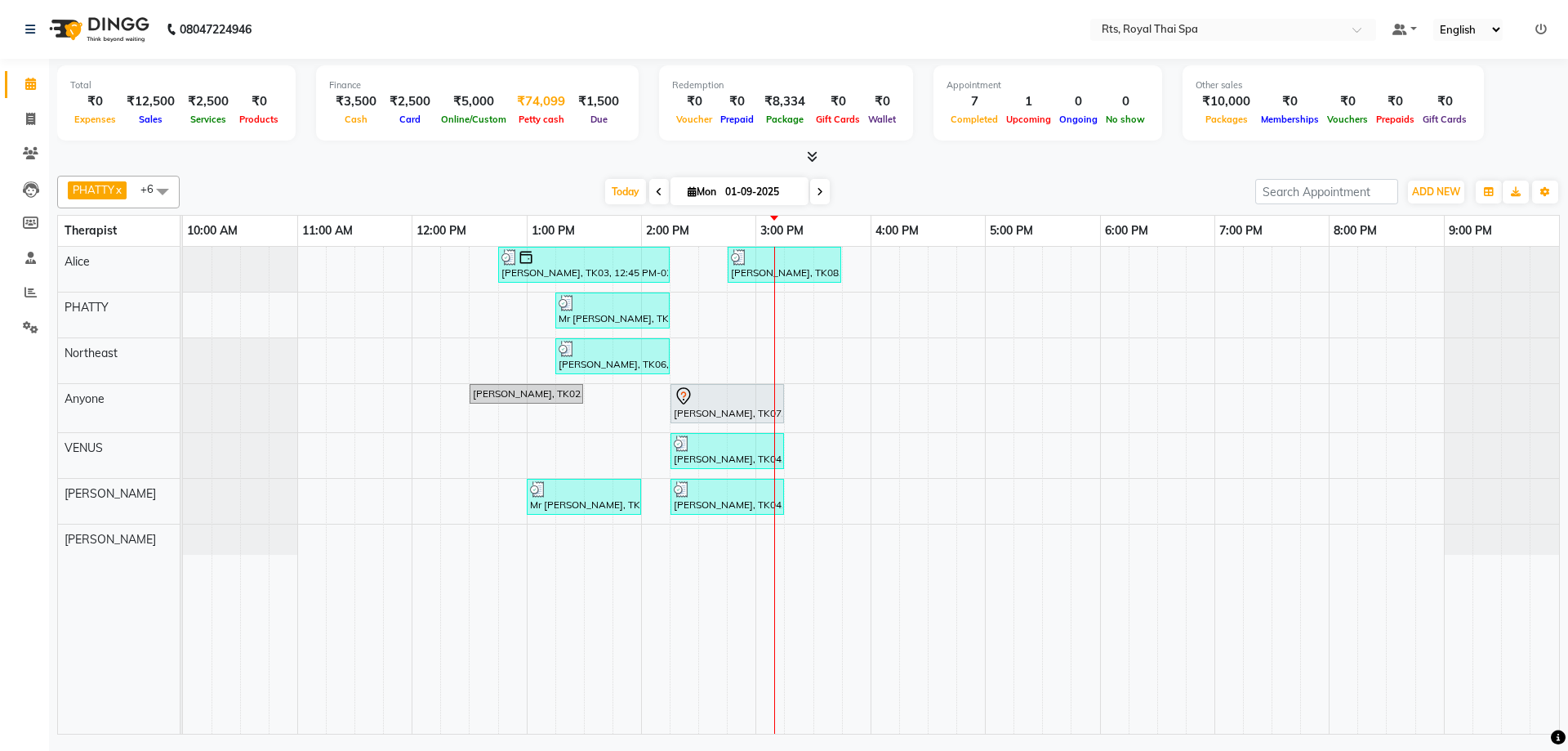
click at [548, 119] on span "Petty cash" at bounding box center [542, 119] width 54 height 12
select select "4201"
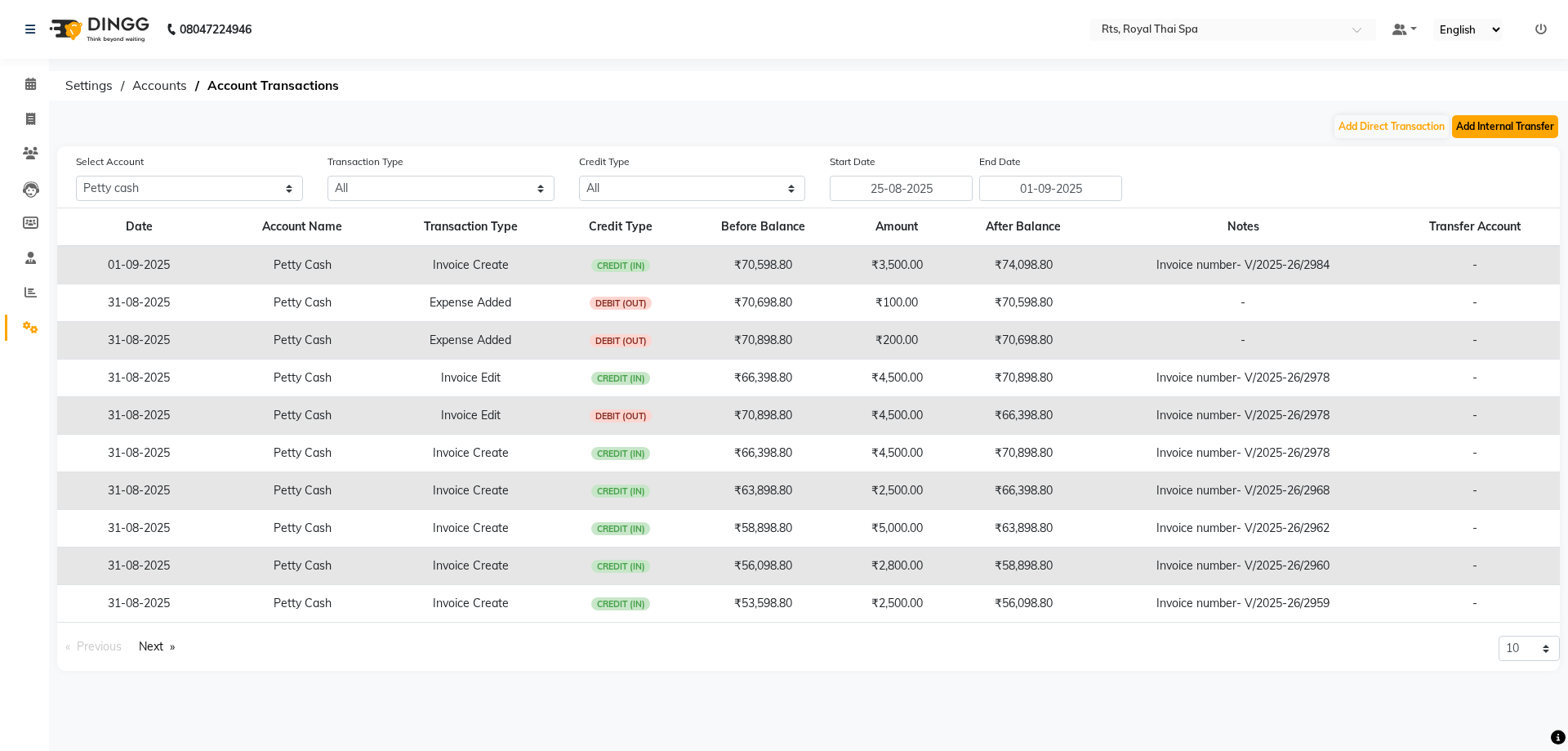
click at [1494, 125] on button "Add Internal Transfer" at bounding box center [1505, 126] width 106 height 22
select select "internal transfer"
select select "4201"
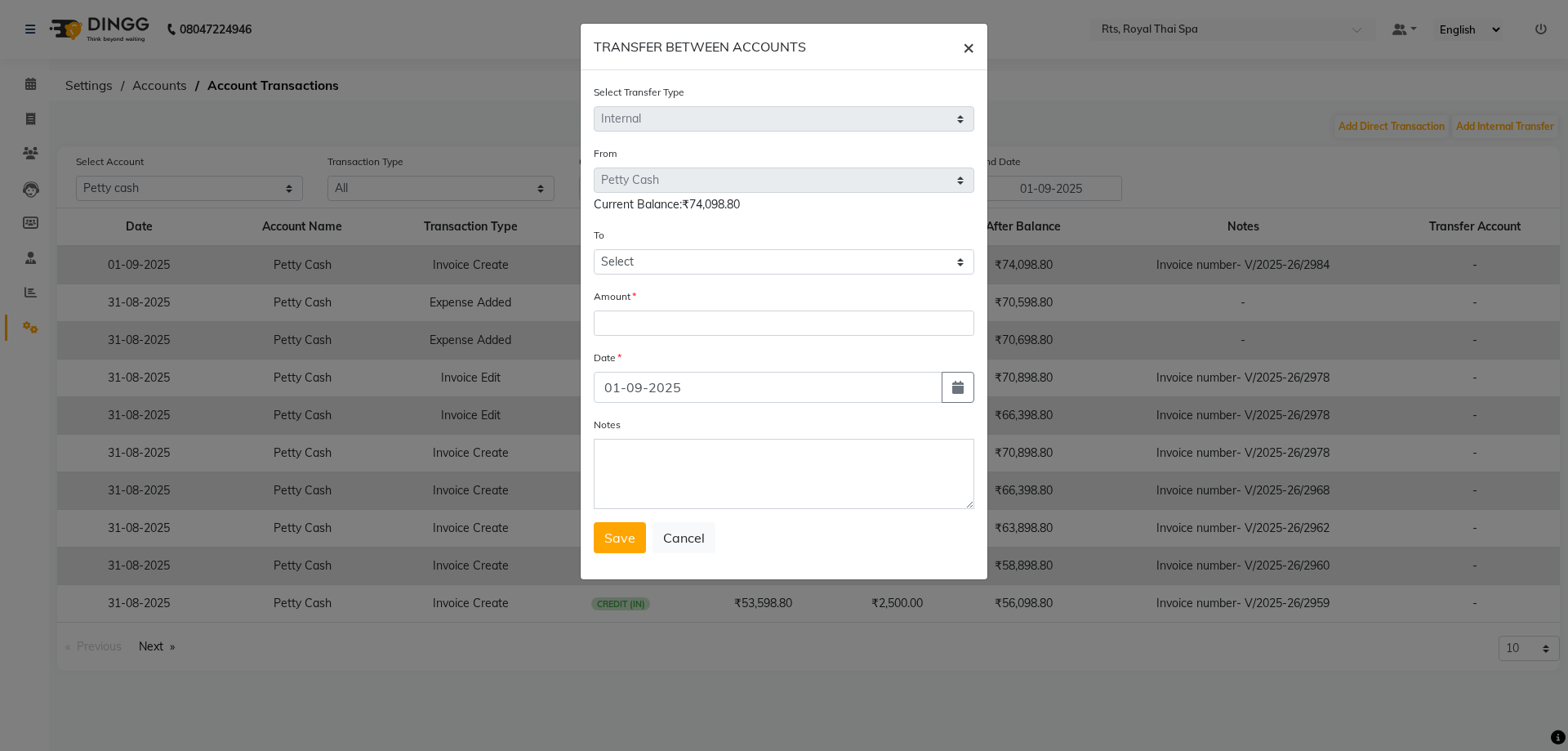
click at [975, 49] on button "×" at bounding box center [968, 46] width 38 height 46
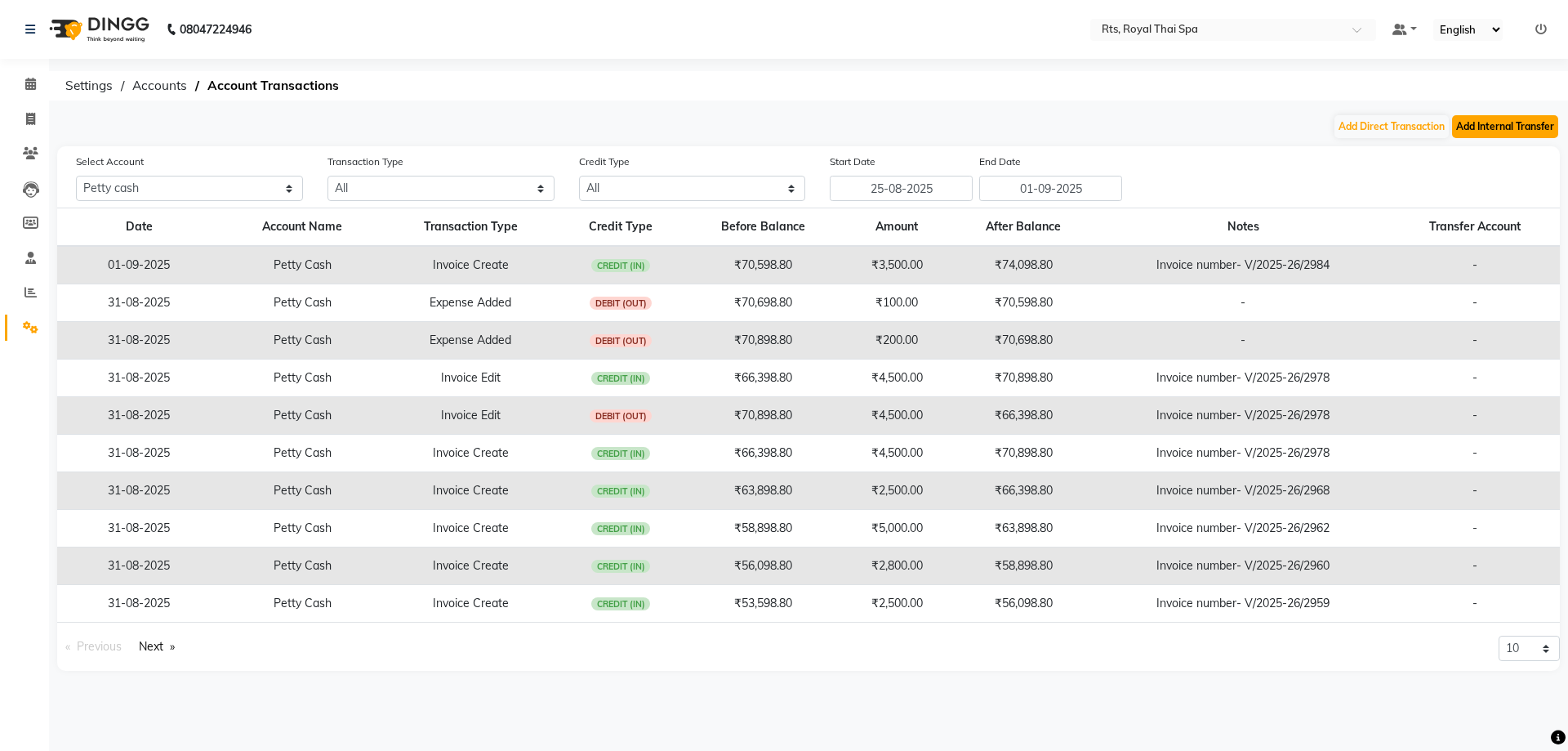
click at [1527, 118] on button "Add Internal Transfer" at bounding box center [1505, 126] width 106 height 22
select select "internal transfer"
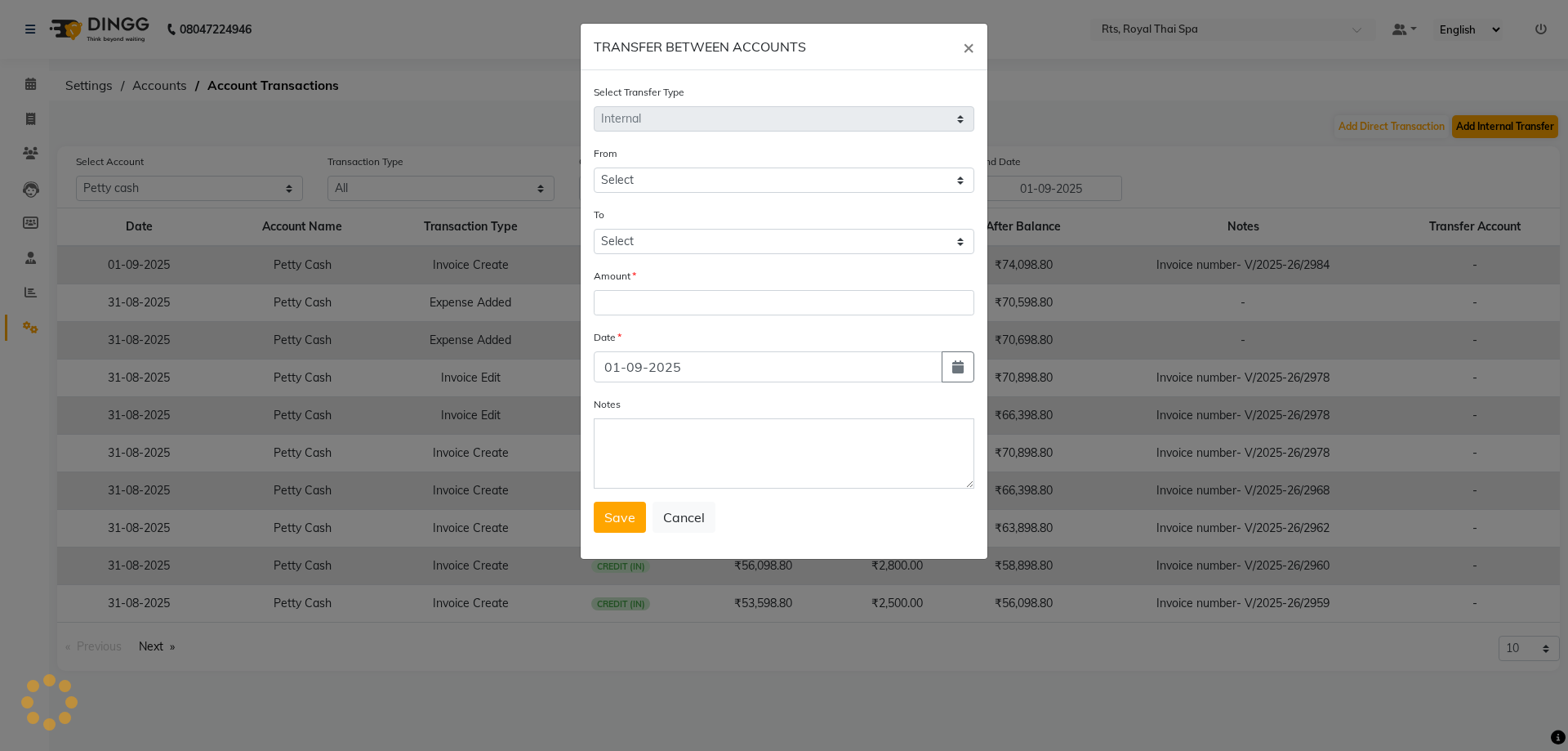
select select "4201"
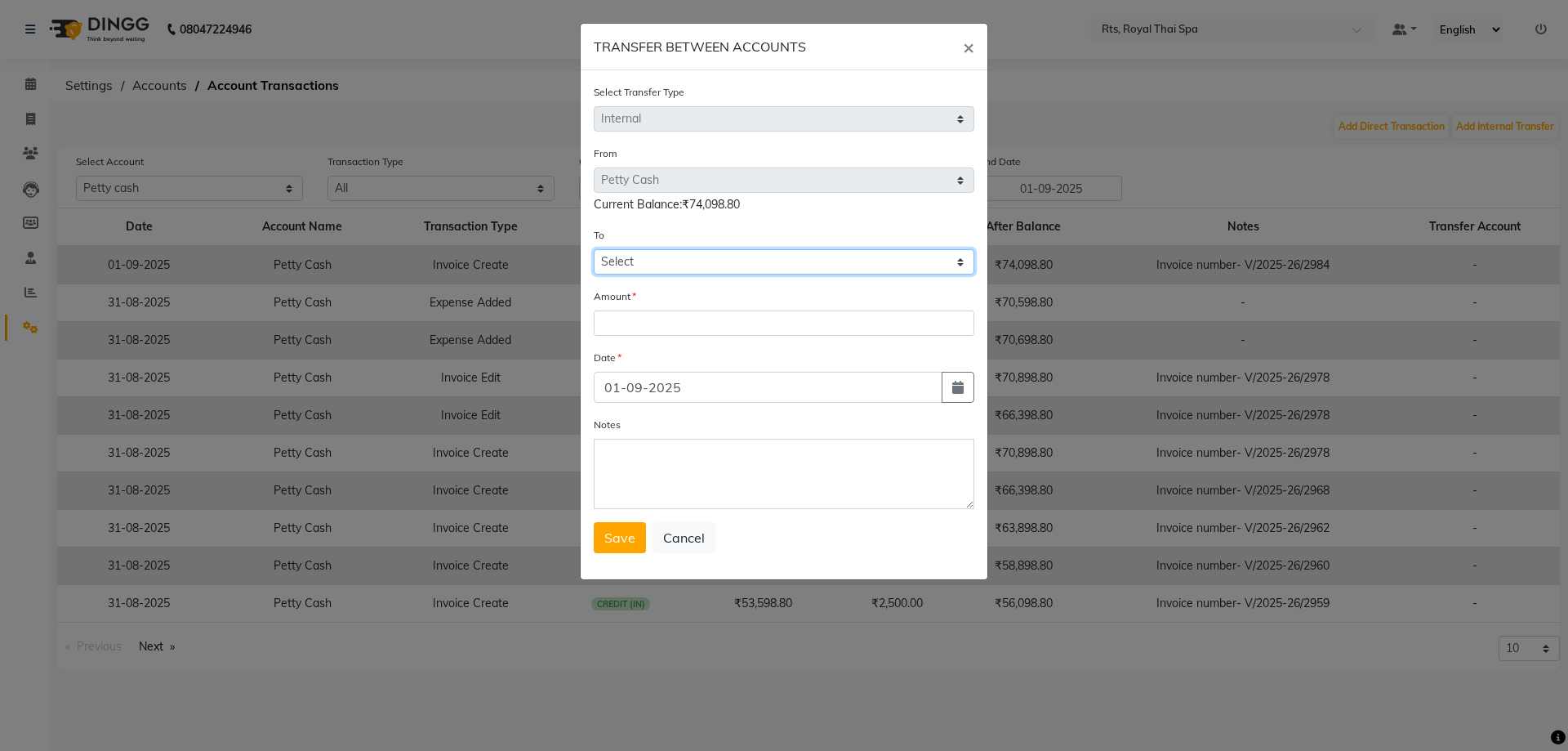
click at [856, 256] on select "Select [PERSON_NAME] Cash Default Account Handover" at bounding box center [784, 261] width 381 height 25
select select "4202"
click at [594, 249] on select "Select [PERSON_NAME] Cash Default Account Handover" at bounding box center [784, 261] width 381 height 25
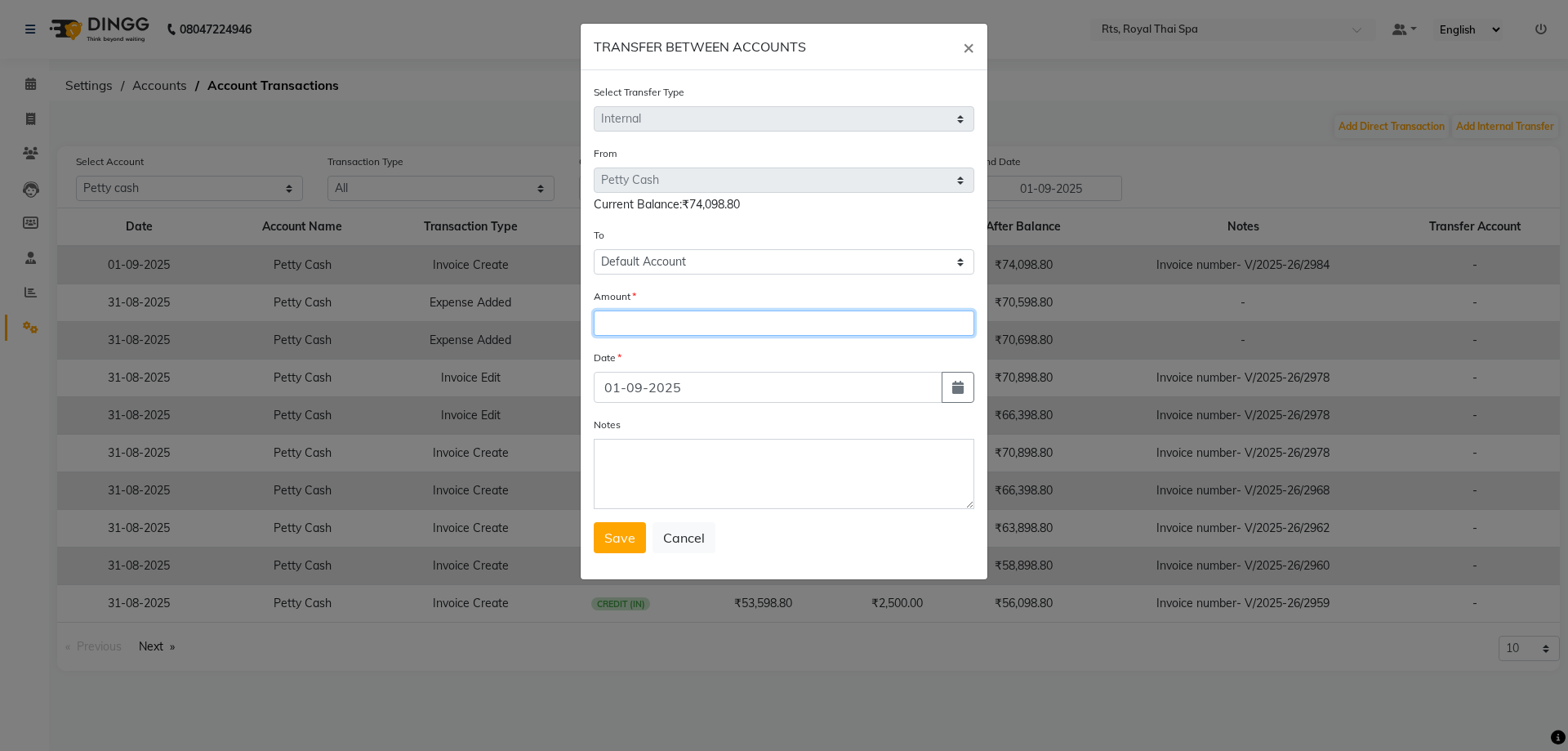
click at [663, 329] on input "number" at bounding box center [784, 323] width 381 height 25
type input "69500"
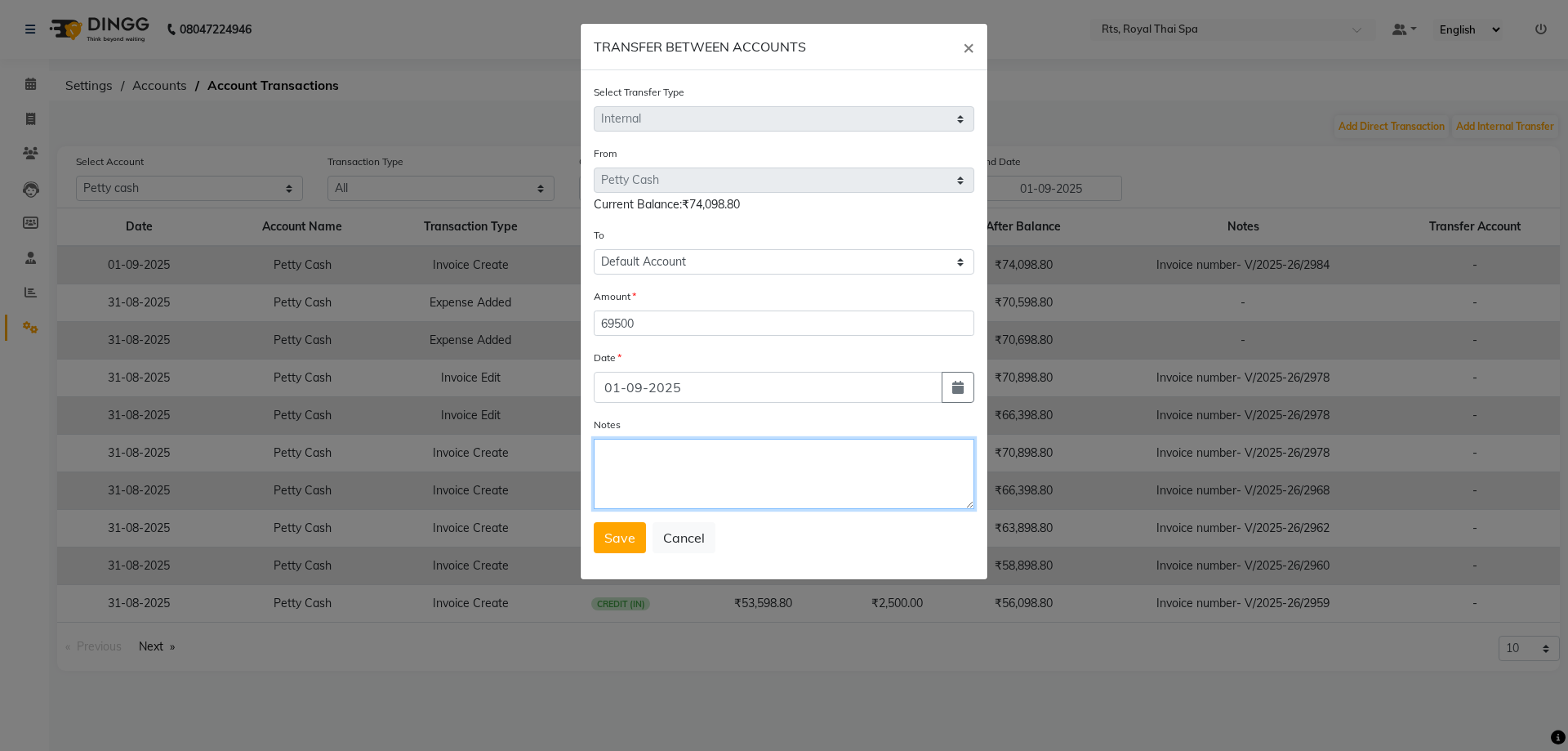
click at [673, 485] on textarea "Notes" at bounding box center [784, 473] width 381 height 70
type textarea "d"
type textarea "E"
type textarea "DEPOSITE TO AXIS BANK"
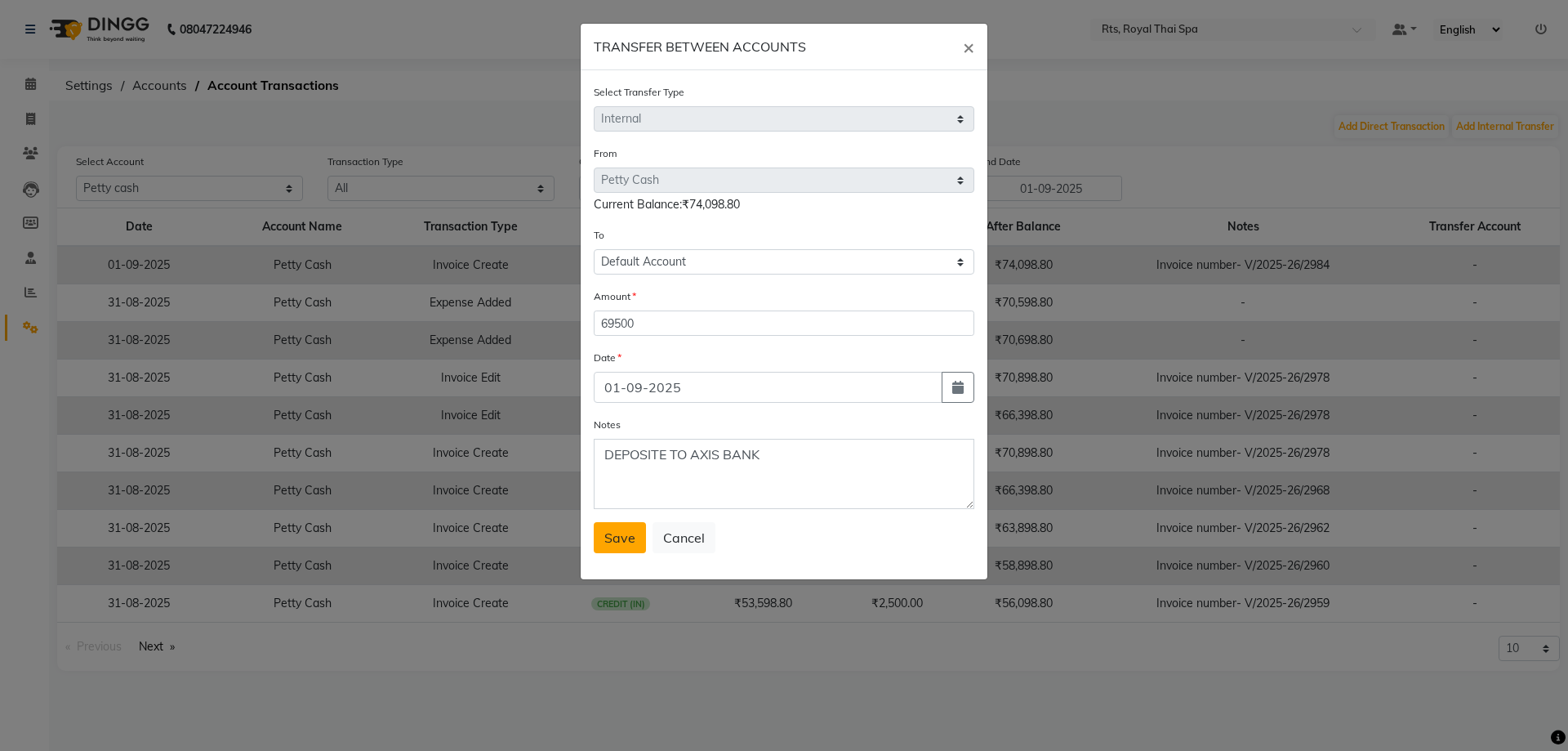
click at [625, 535] on span "Save" at bounding box center [620, 537] width 31 height 16
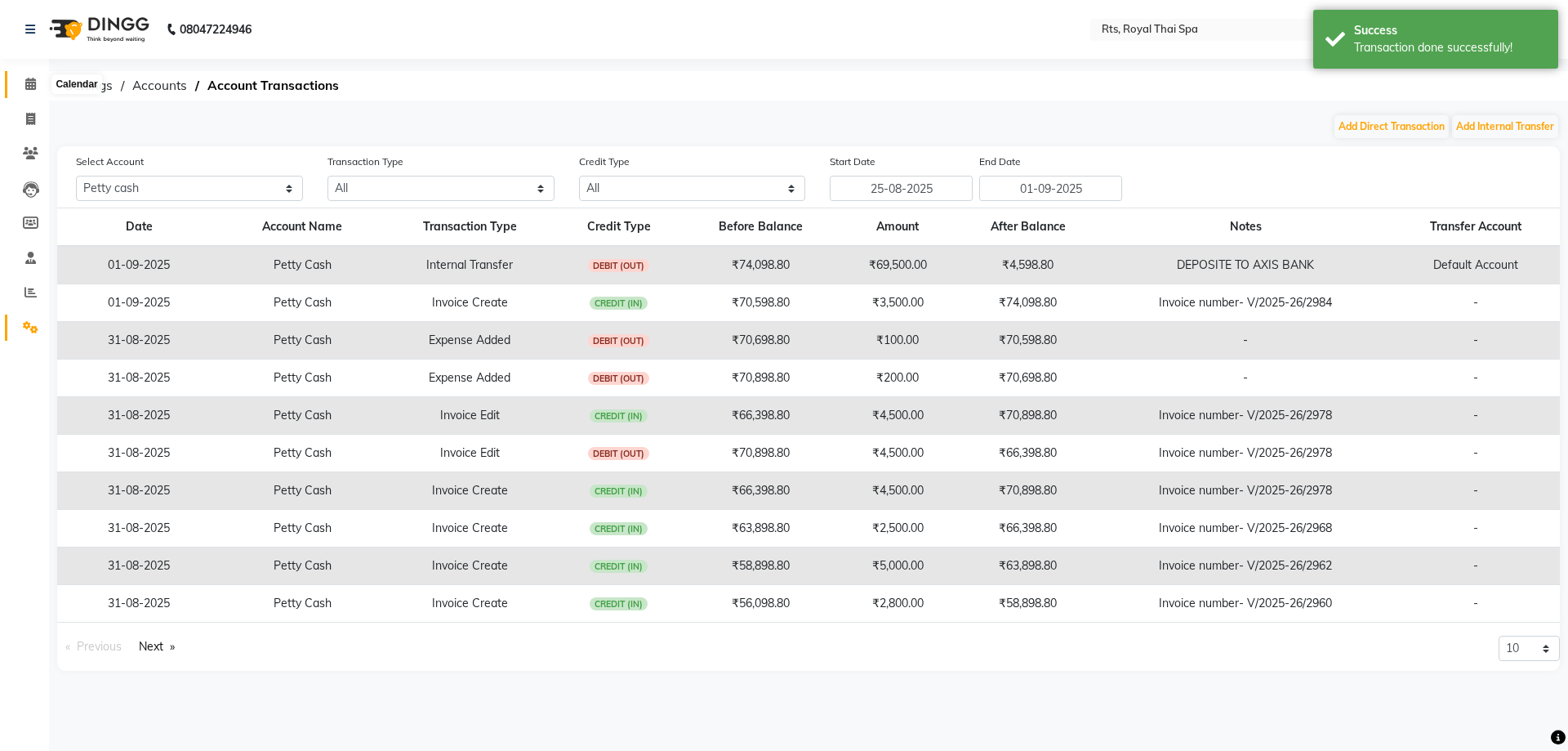
click at [31, 85] on icon at bounding box center [31, 84] width 11 height 13
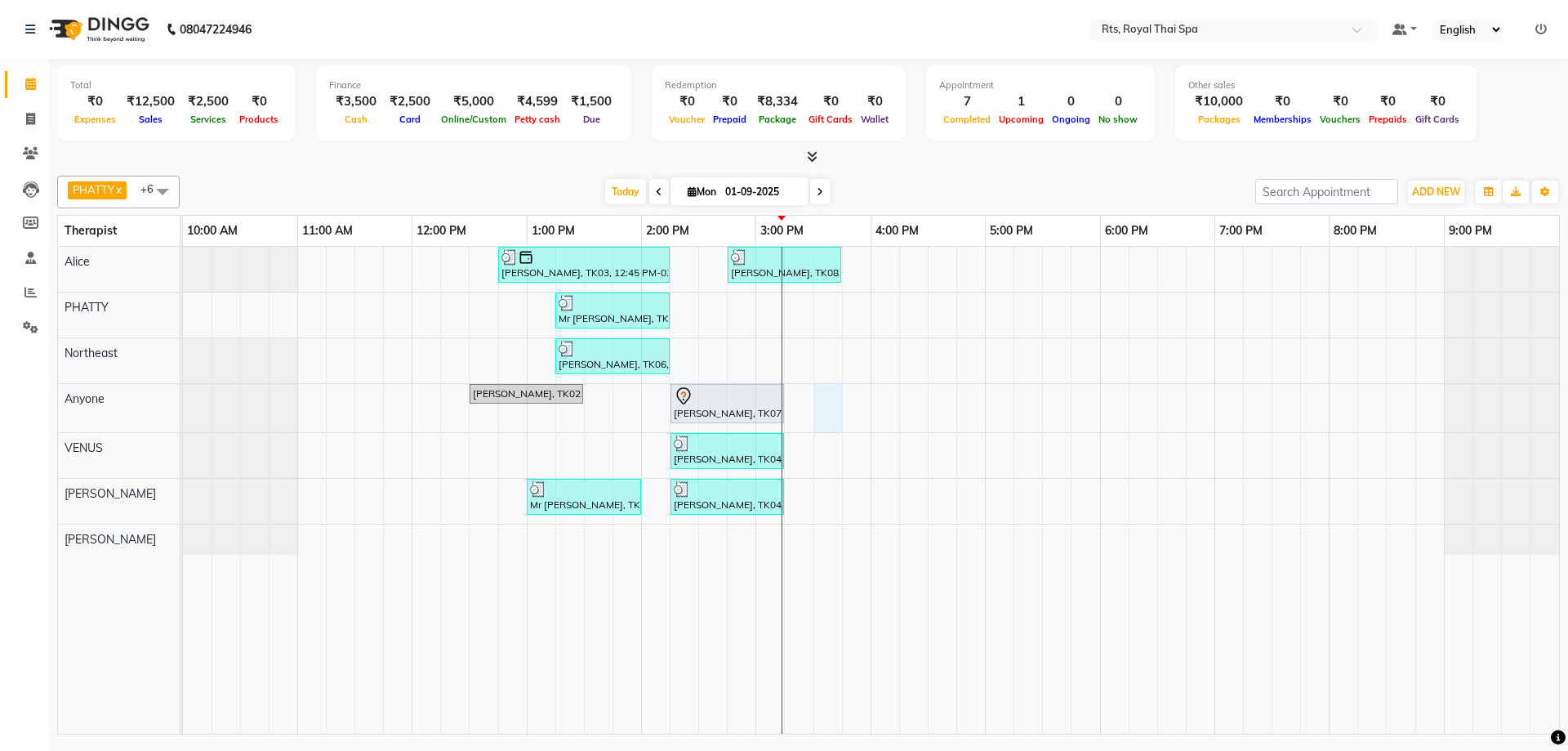
click at [823, 400] on div "[PERSON_NAME], TK03, 12:45 PM-02:15 PM, ROYAL SIGNATURE THERAPY 90min. [PERSON_…" at bounding box center [871, 490] width 1376 height 487
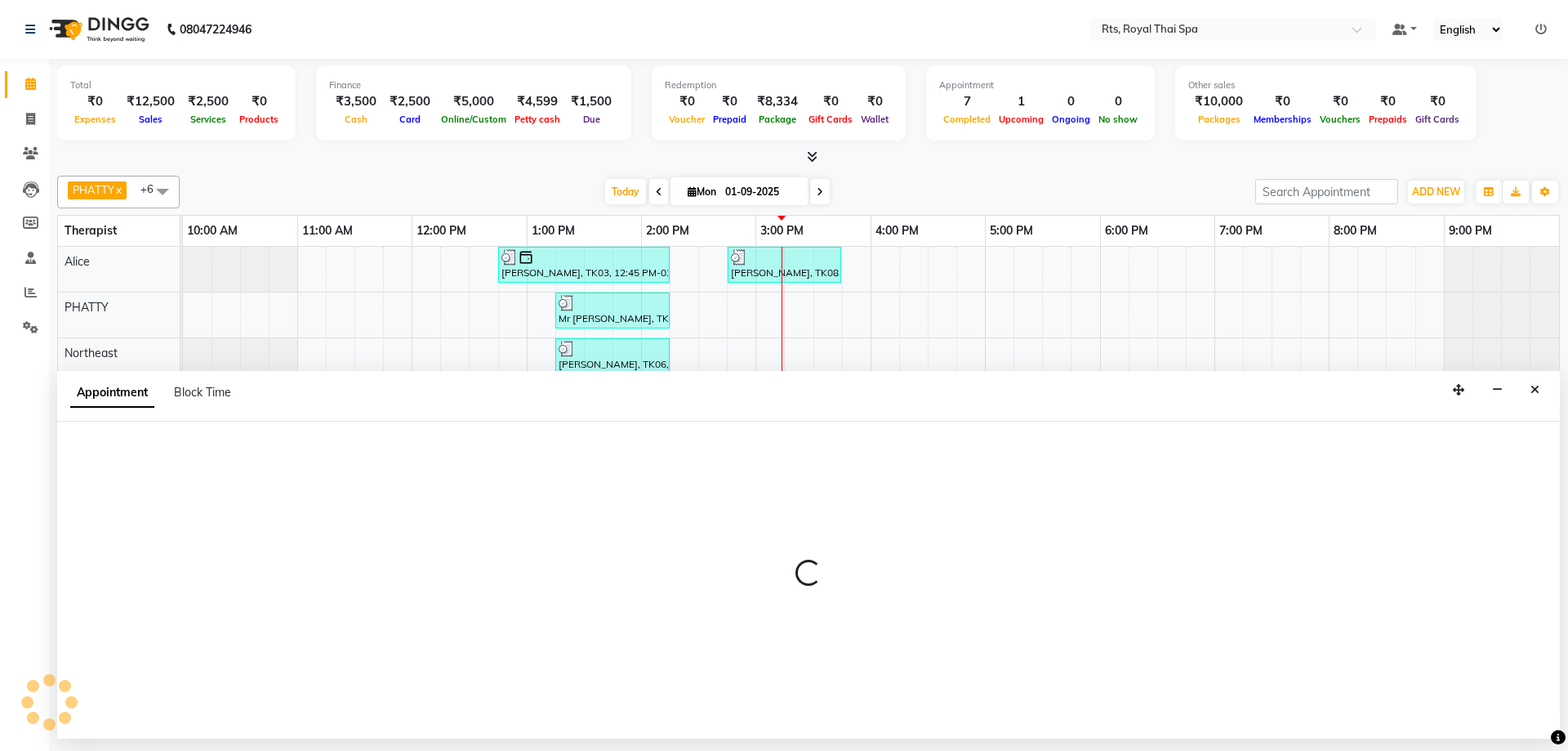
select select "39979"
select select "930"
select select "tentative"
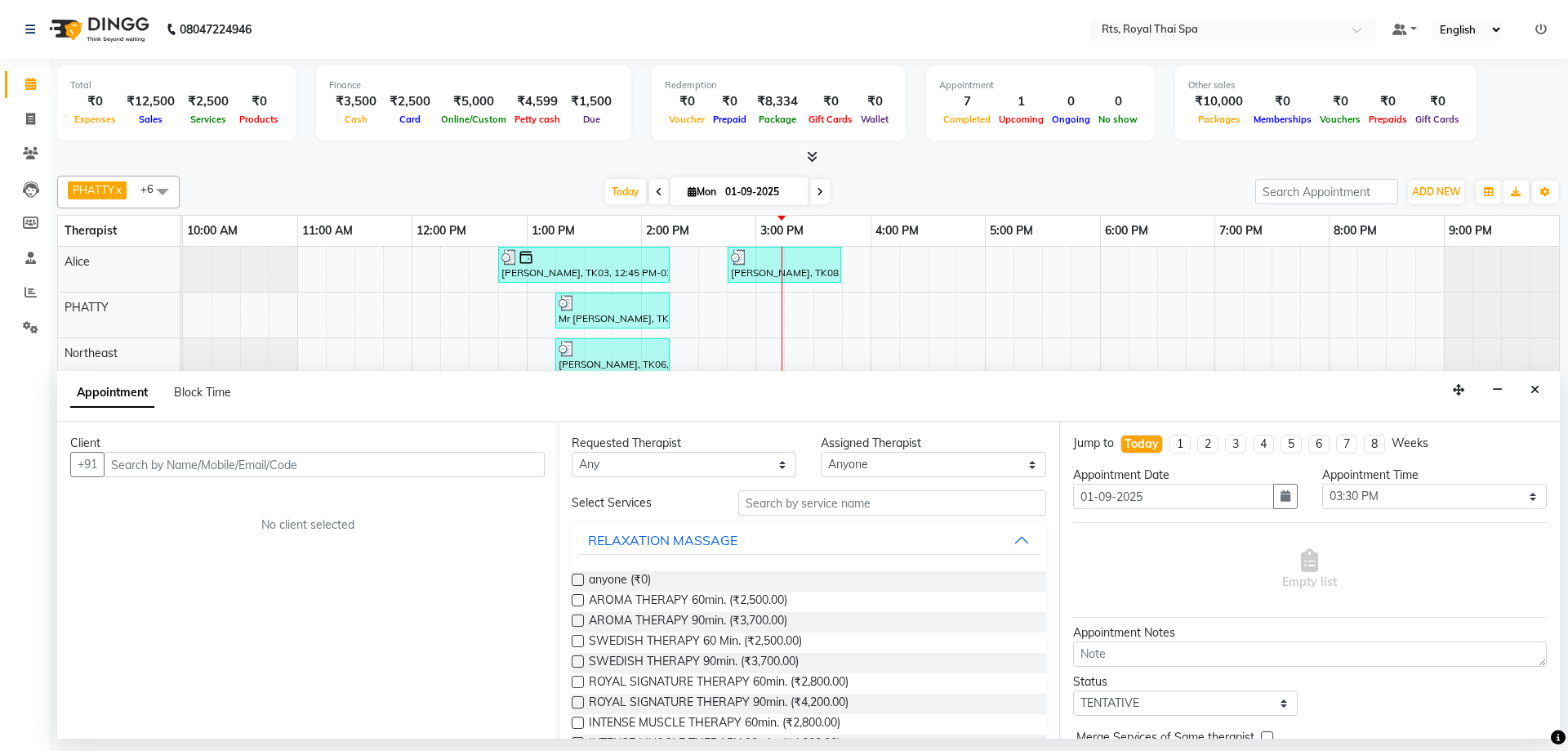
click at [374, 469] on input "text" at bounding box center [323, 464] width 441 height 25
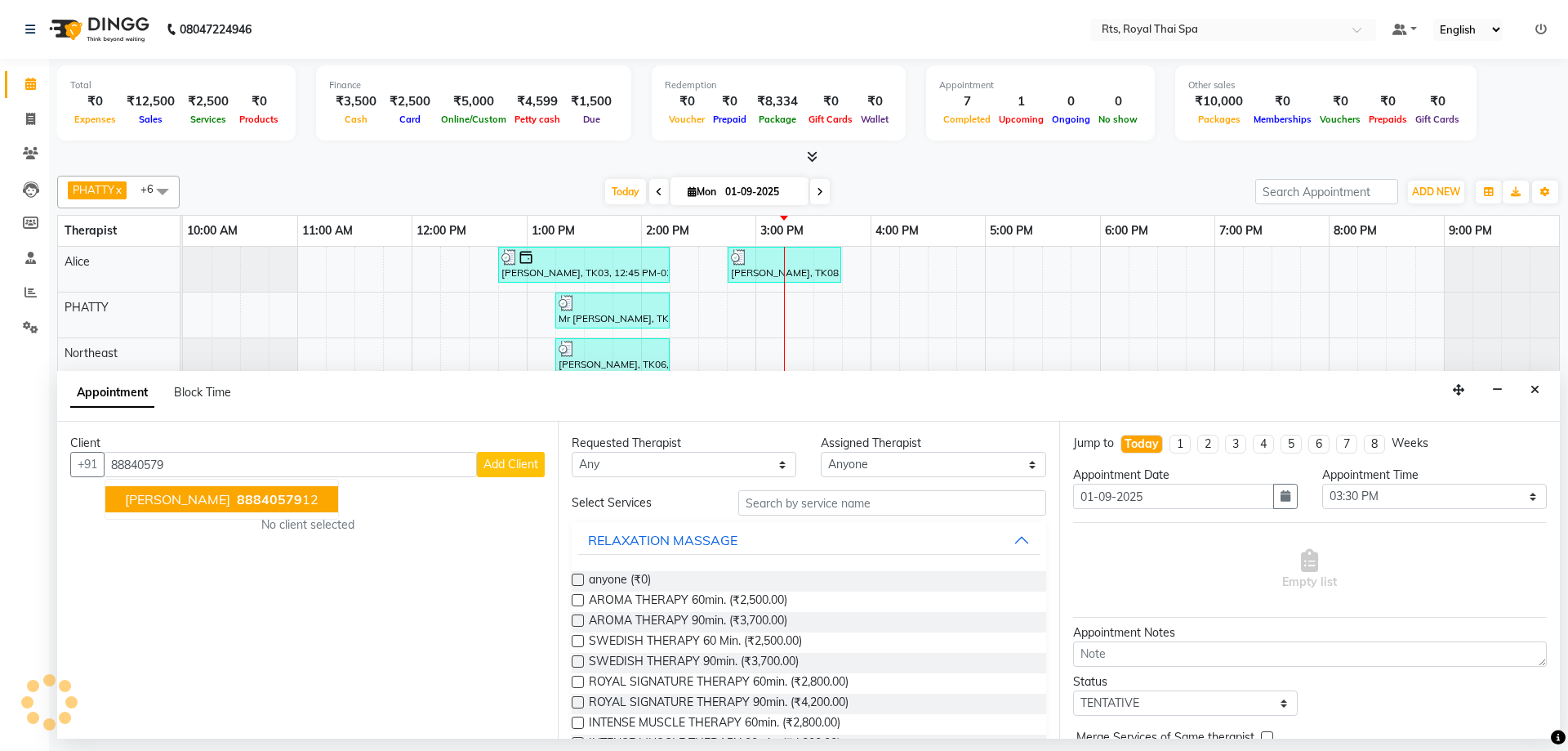
click at [237, 494] on span "88840579" at bounding box center [269, 499] width 66 height 16
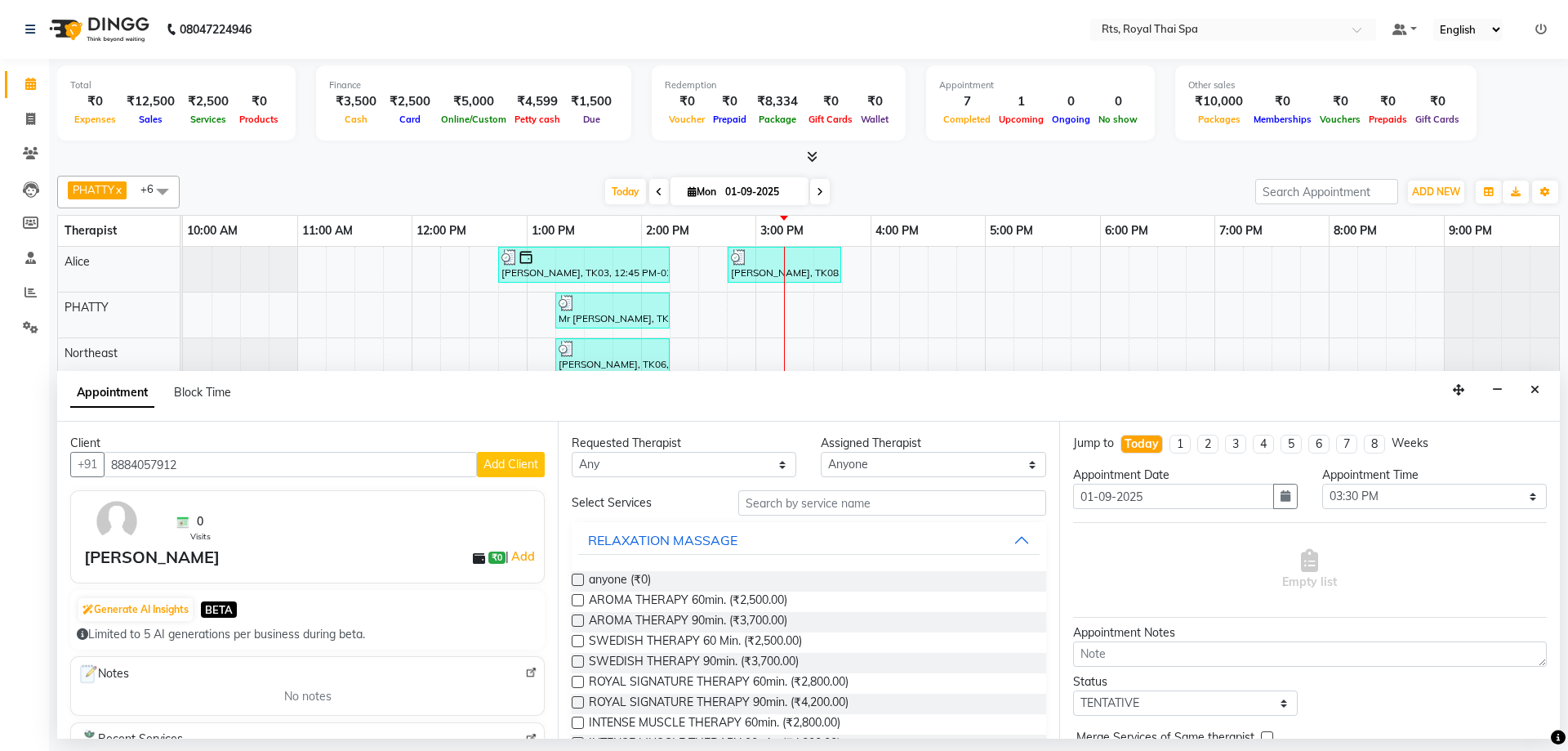
scroll to position [245, 0]
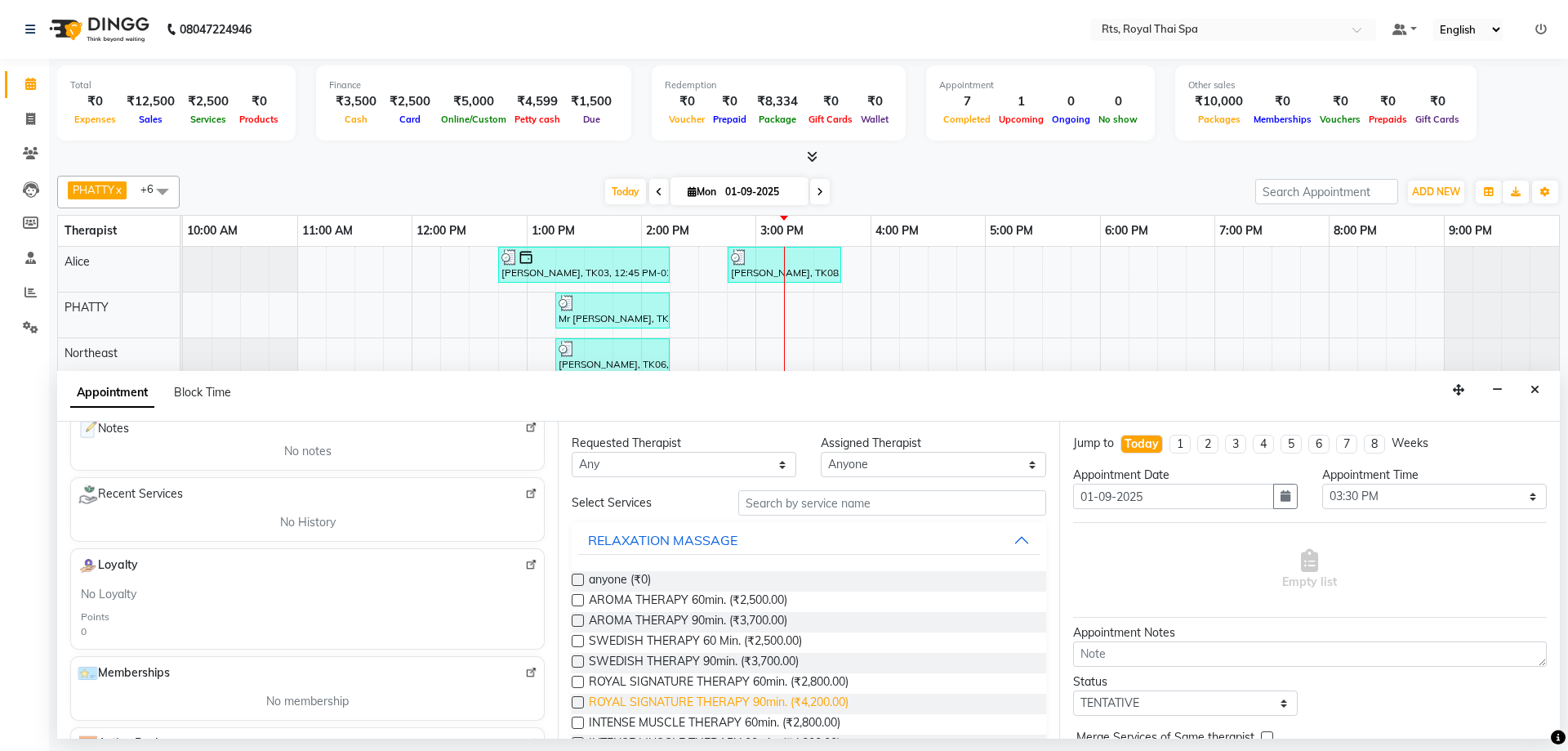
type input "8884057912"
click at [778, 702] on span "ROYAL SIGNATURE THERAPY 90min. (₹4,200.00)" at bounding box center [718, 703] width 260 height 21
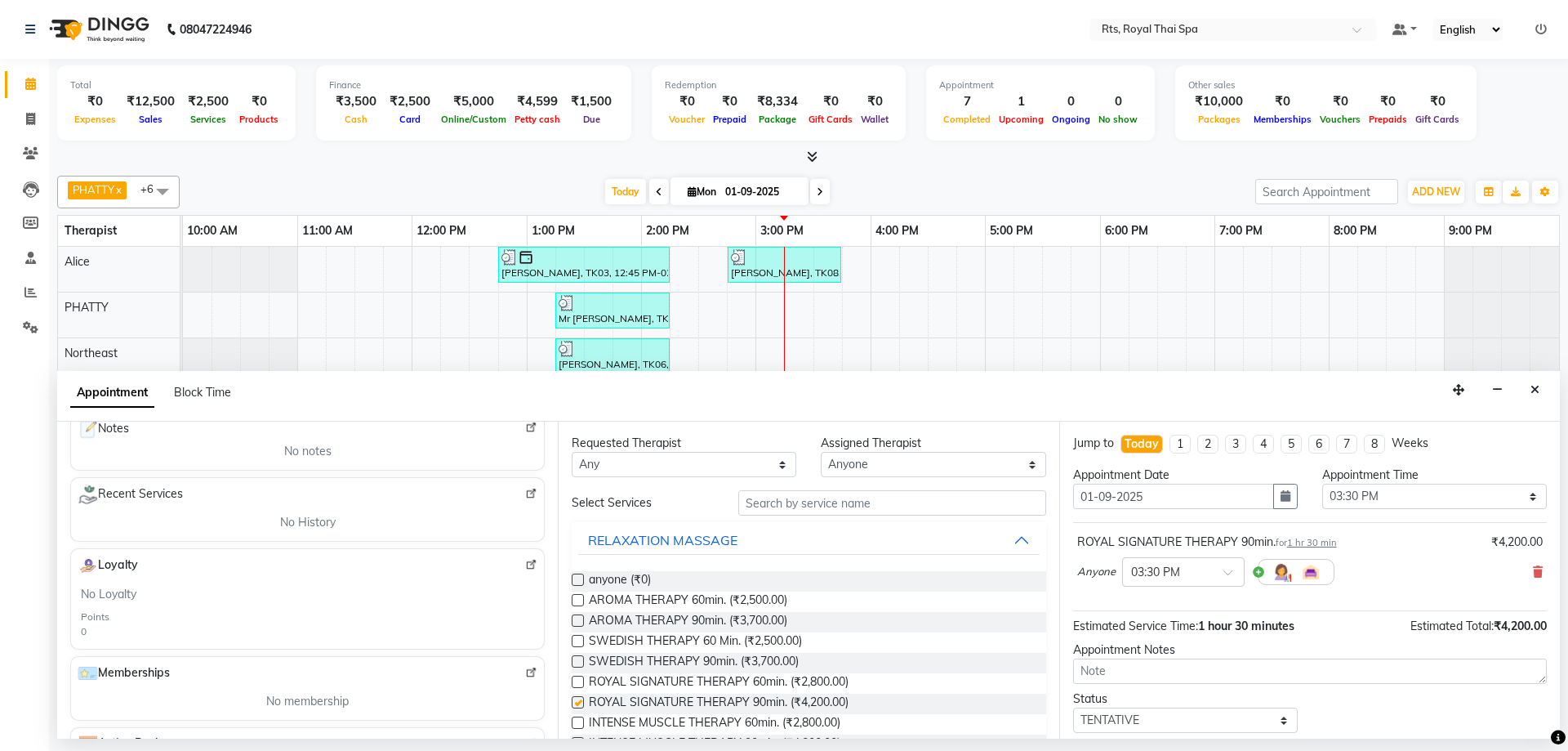
checkbox input "false"
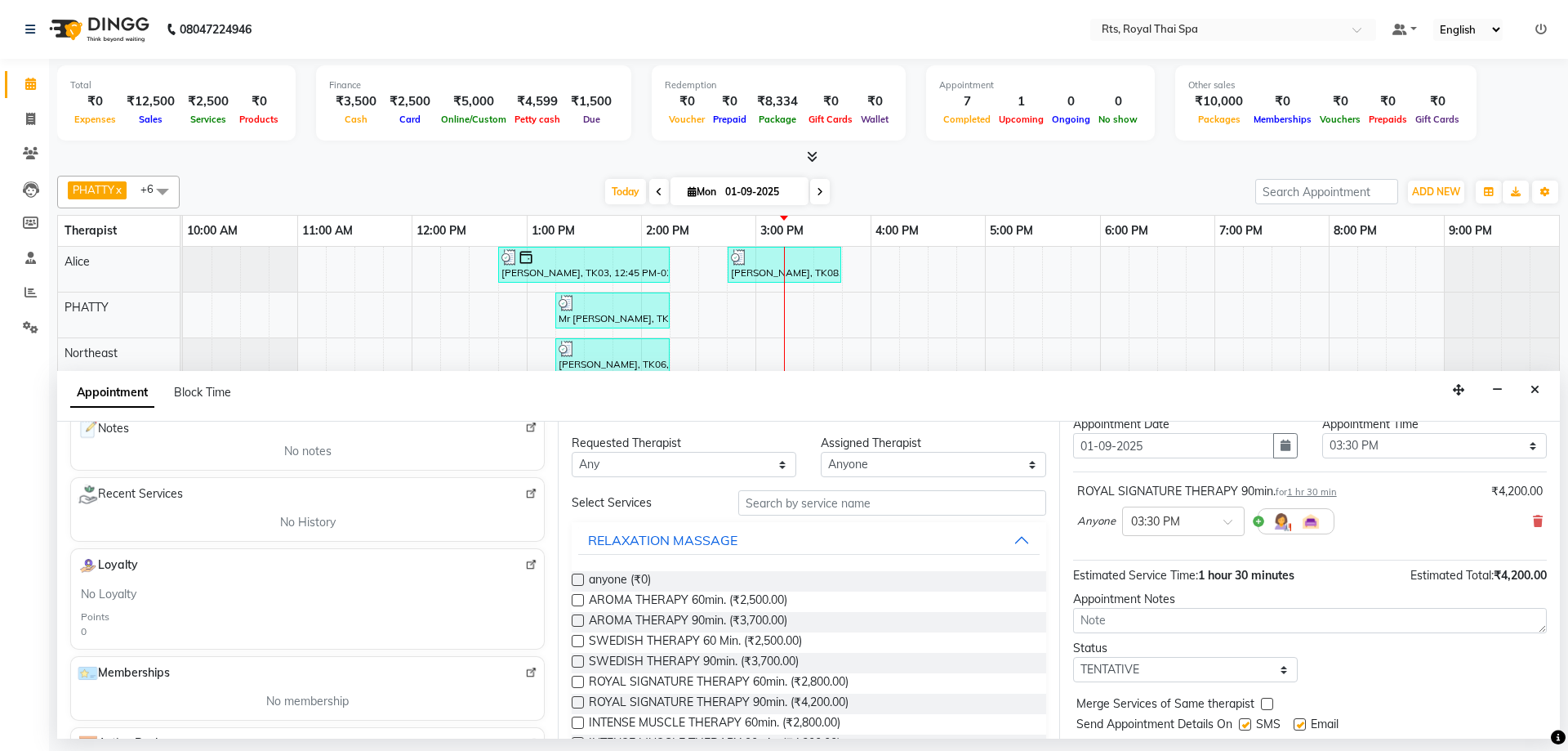
scroll to position [97, 0]
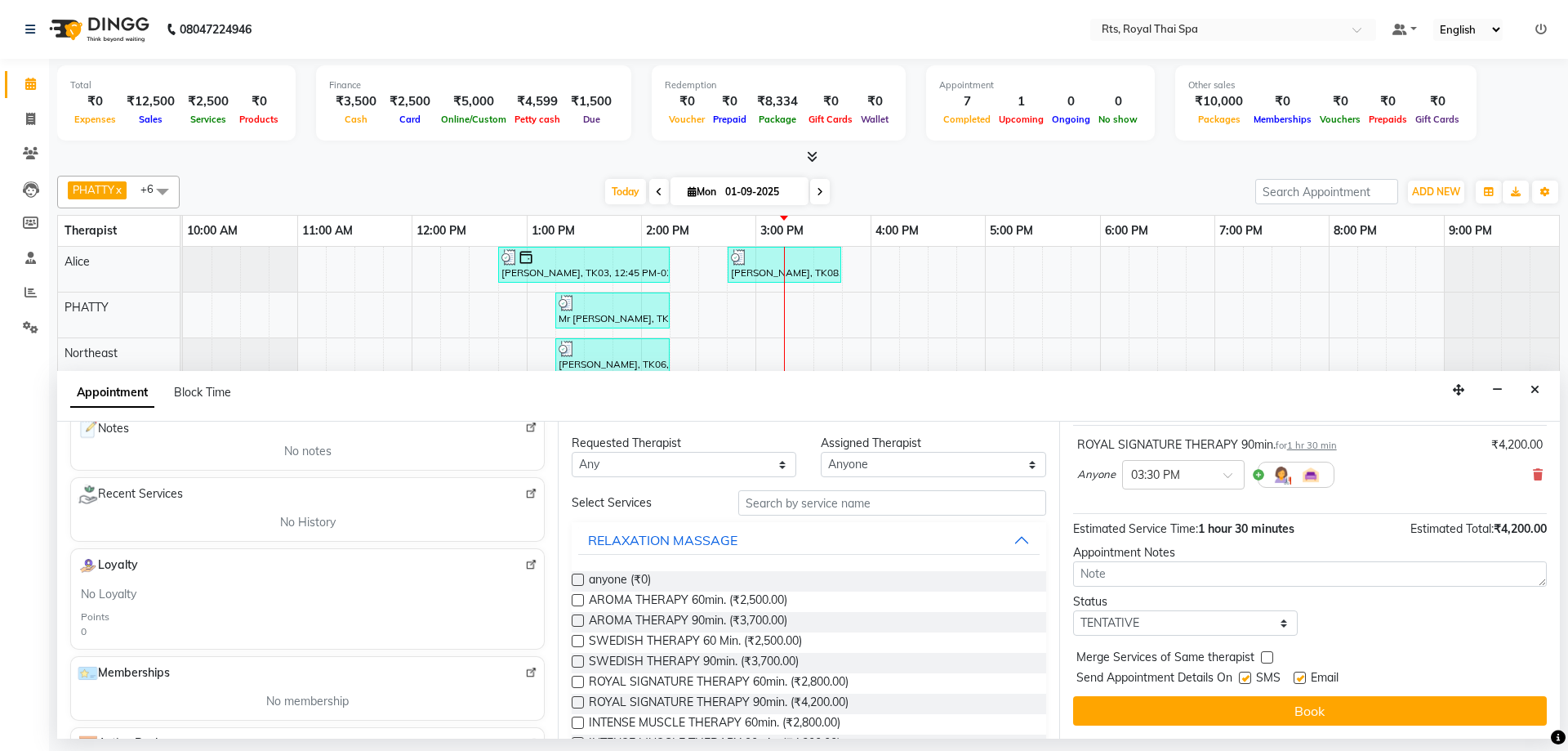
click at [1246, 681] on label at bounding box center [1245, 677] width 13 height 13
click at [1246, 681] on input "checkbox" at bounding box center [1244, 679] width 11 height 11
checkbox input "false"
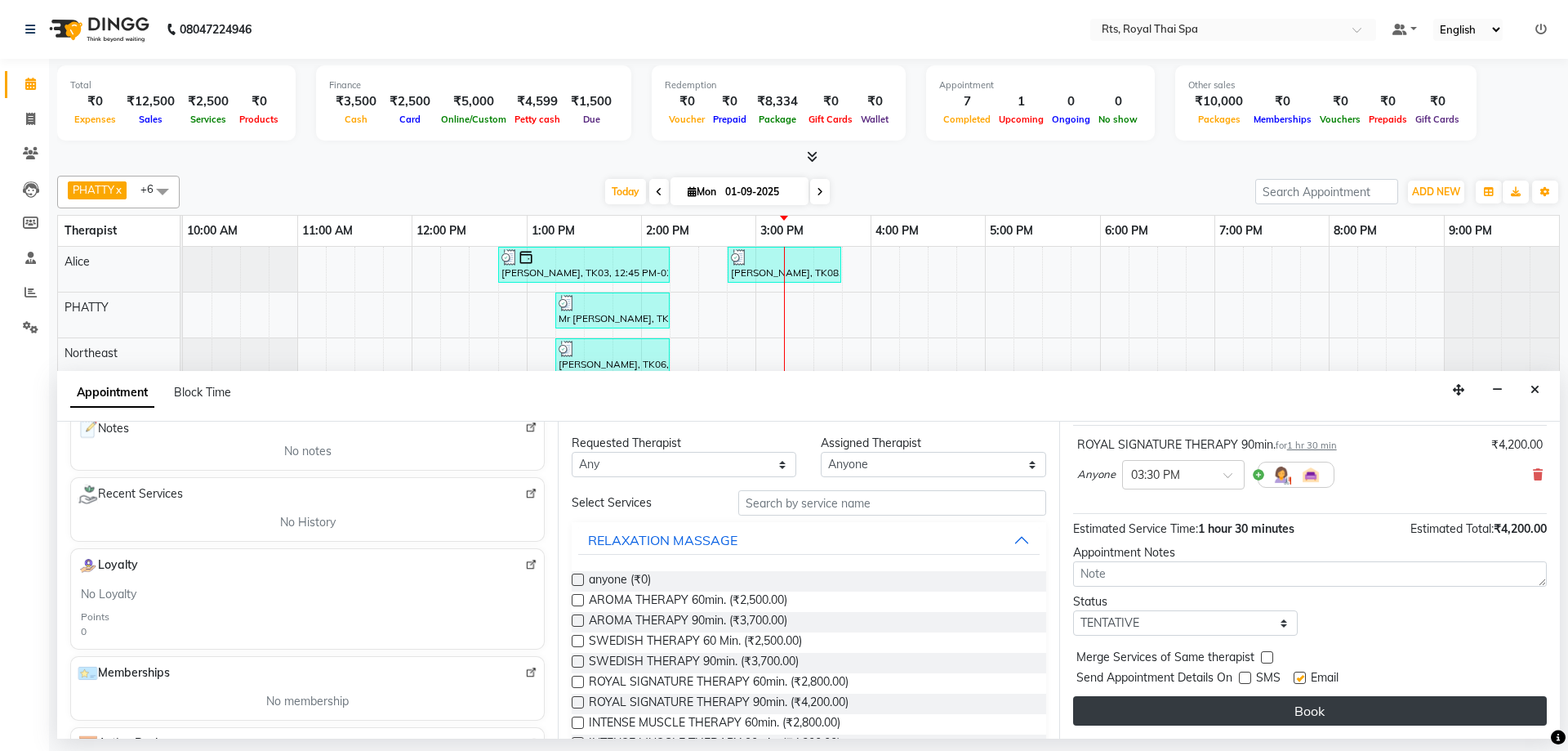
click at [1228, 702] on button "Book" at bounding box center [1309, 711] width 473 height 30
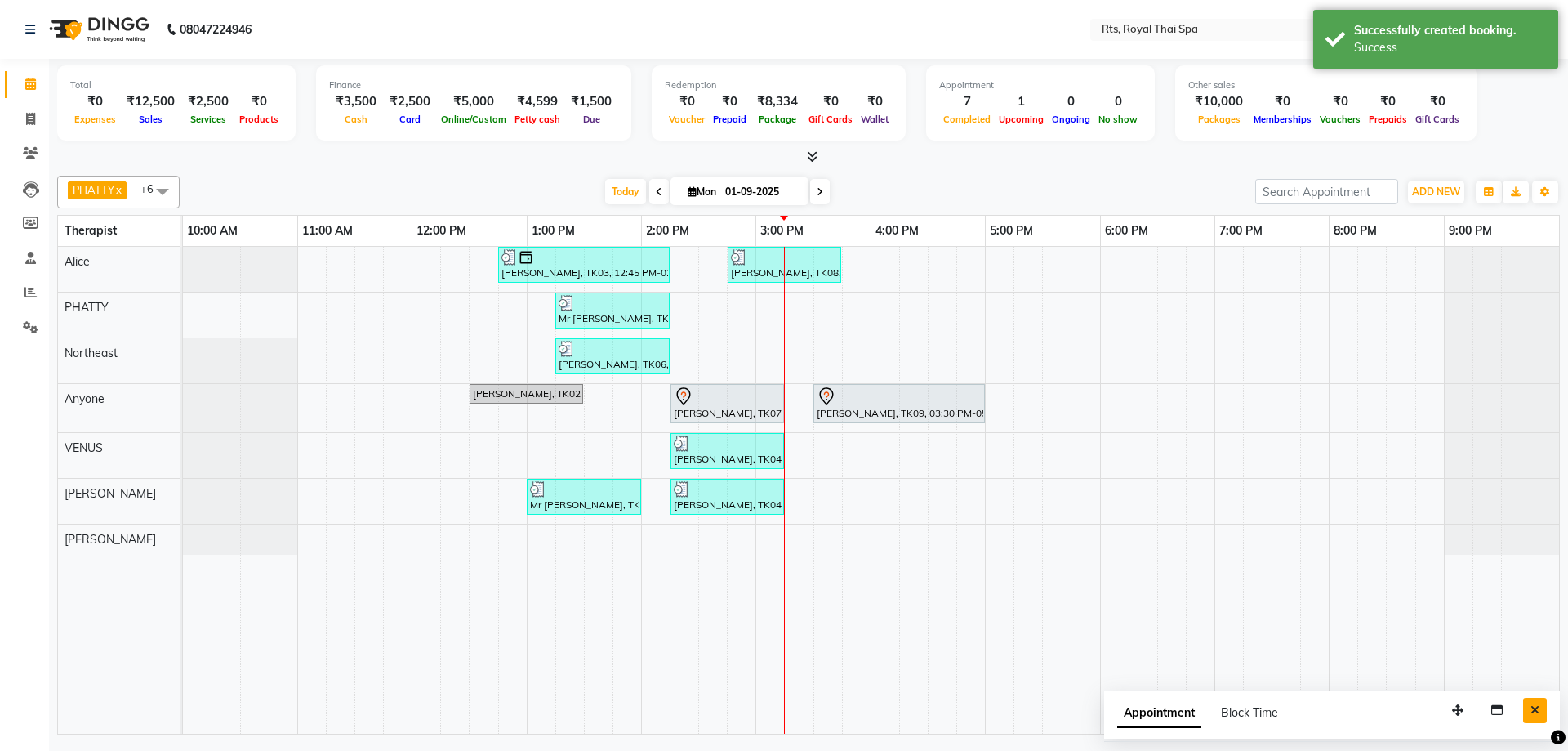
click at [1537, 713] on icon "Close" at bounding box center [1535, 710] width 9 height 12
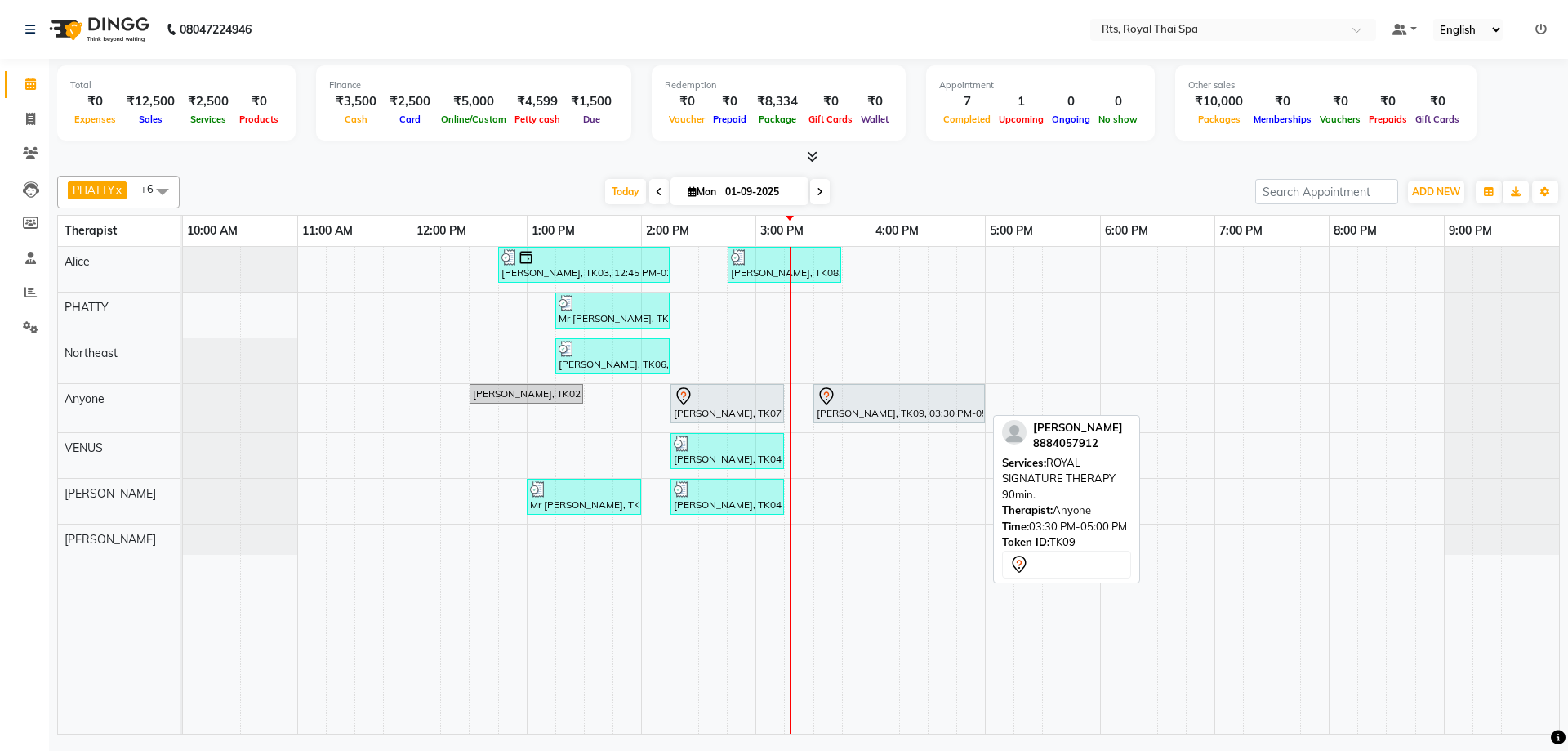
click at [913, 404] on div at bounding box center [899, 396] width 165 height 20
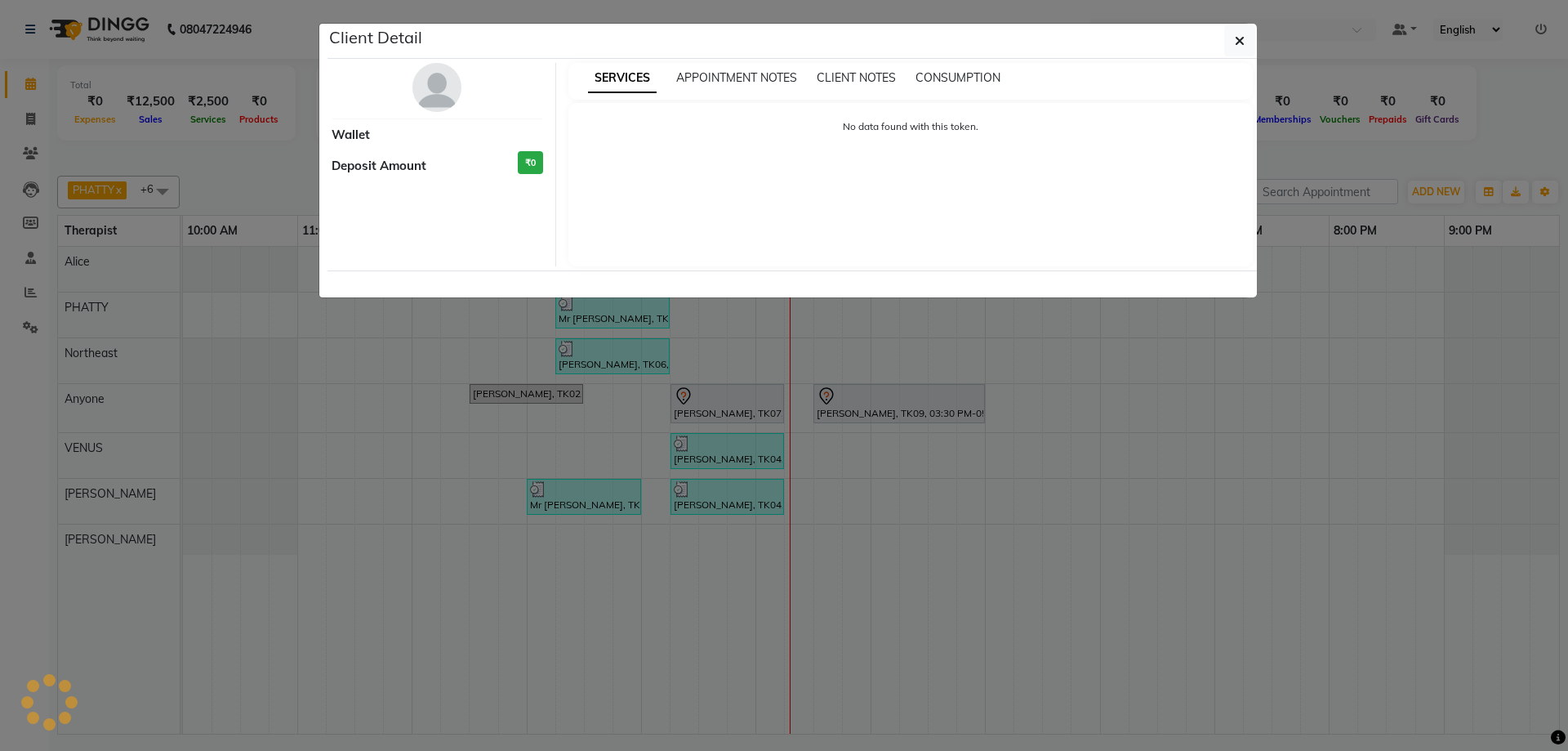
select select "7"
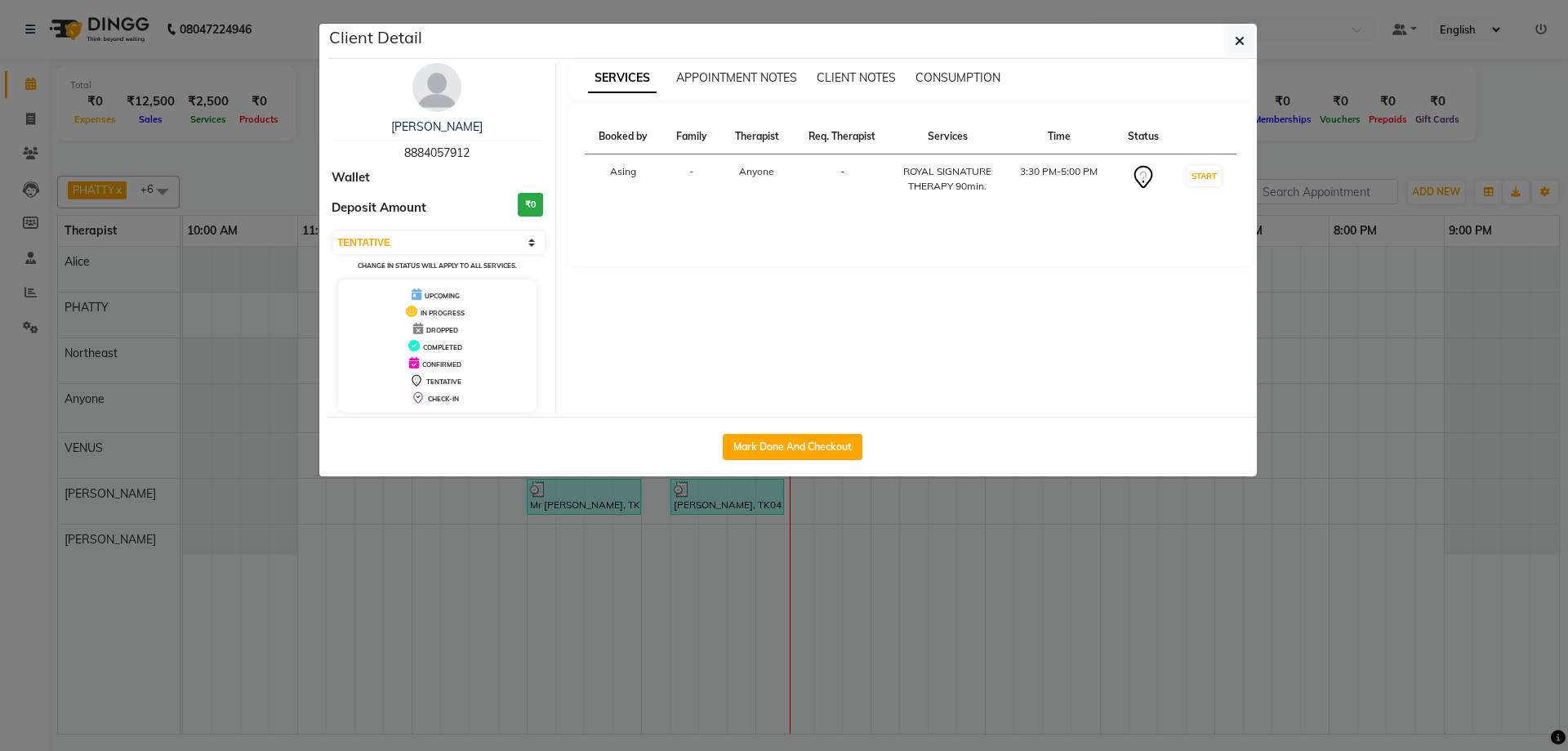
drag, startPoint x: 391, startPoint y: 148, endPoint x: 485, endPoint y: 146, distance: 94.0
click at [485, 146] on div "[PERSON_NAME] 8884057912" at bounding box center [436, 140] width 211 height 43
copy span "8884057912"
click at [1240, 48] on span "button" at bounding box center [1239, 40] width 10 height 16
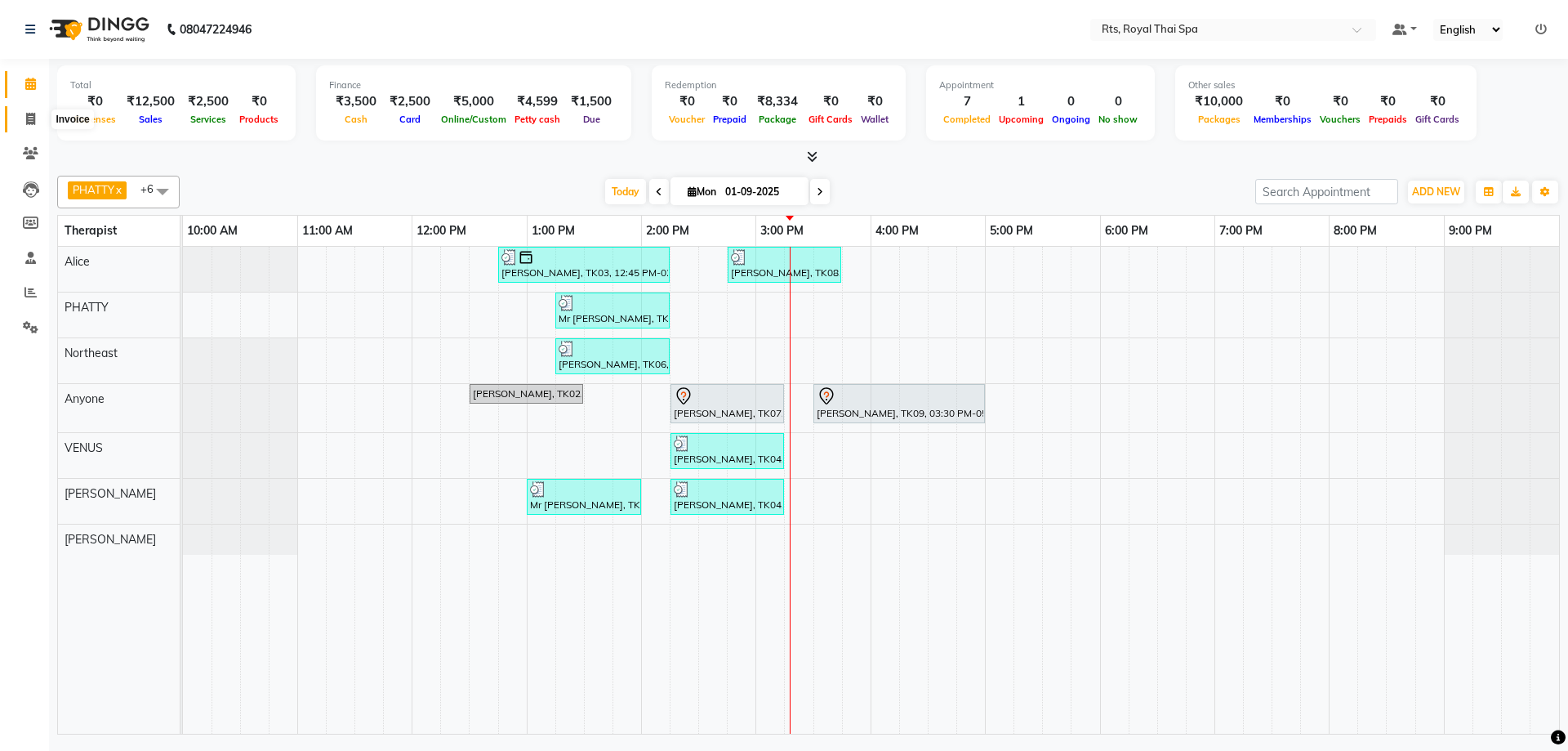
click at [29, 121] on icon at bounding box center [31, 119] width 9 height 13
select select "service"
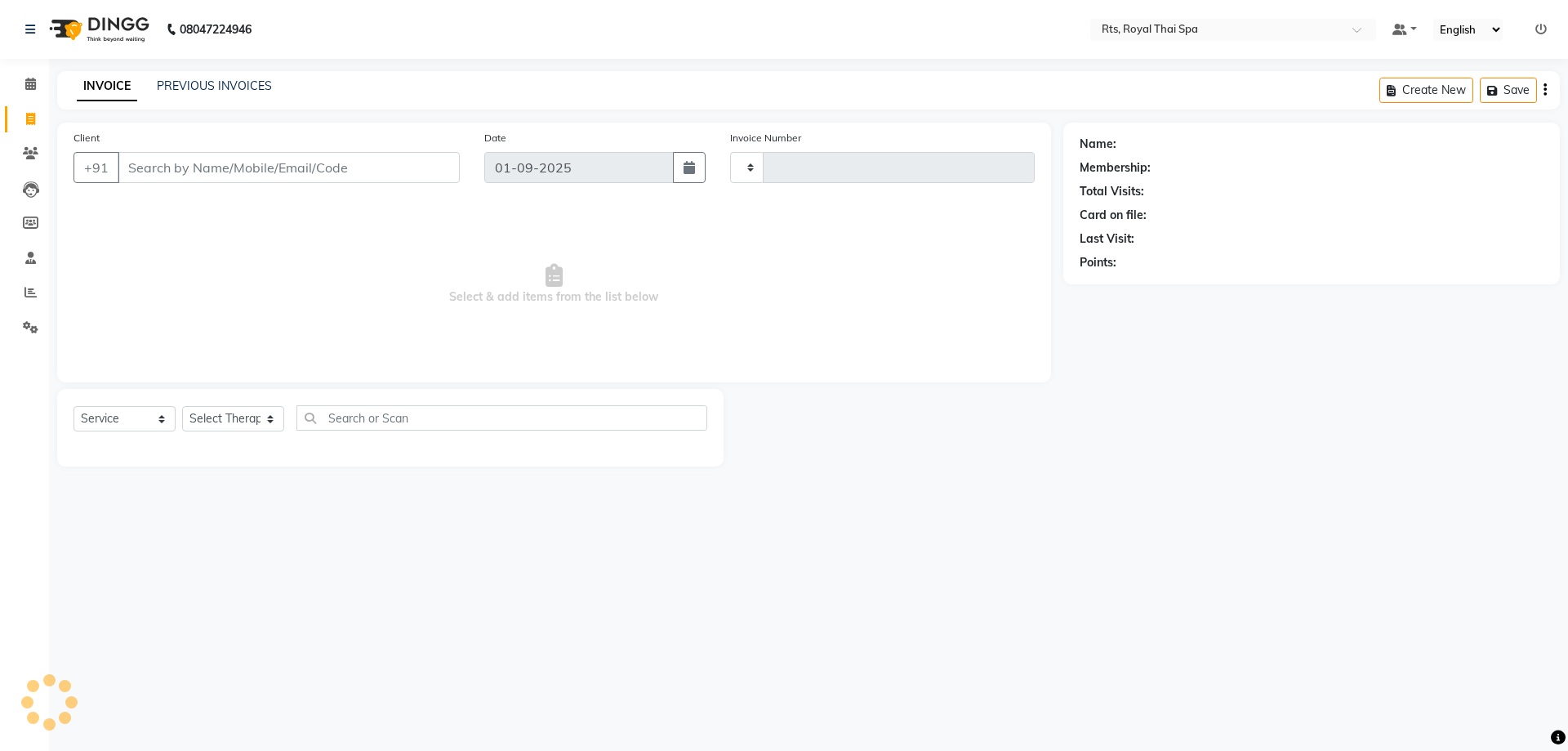
type input "2990"
select select "5288"
click at [30, 148] on icon at bounding box center [30, 154] width 15 height 13
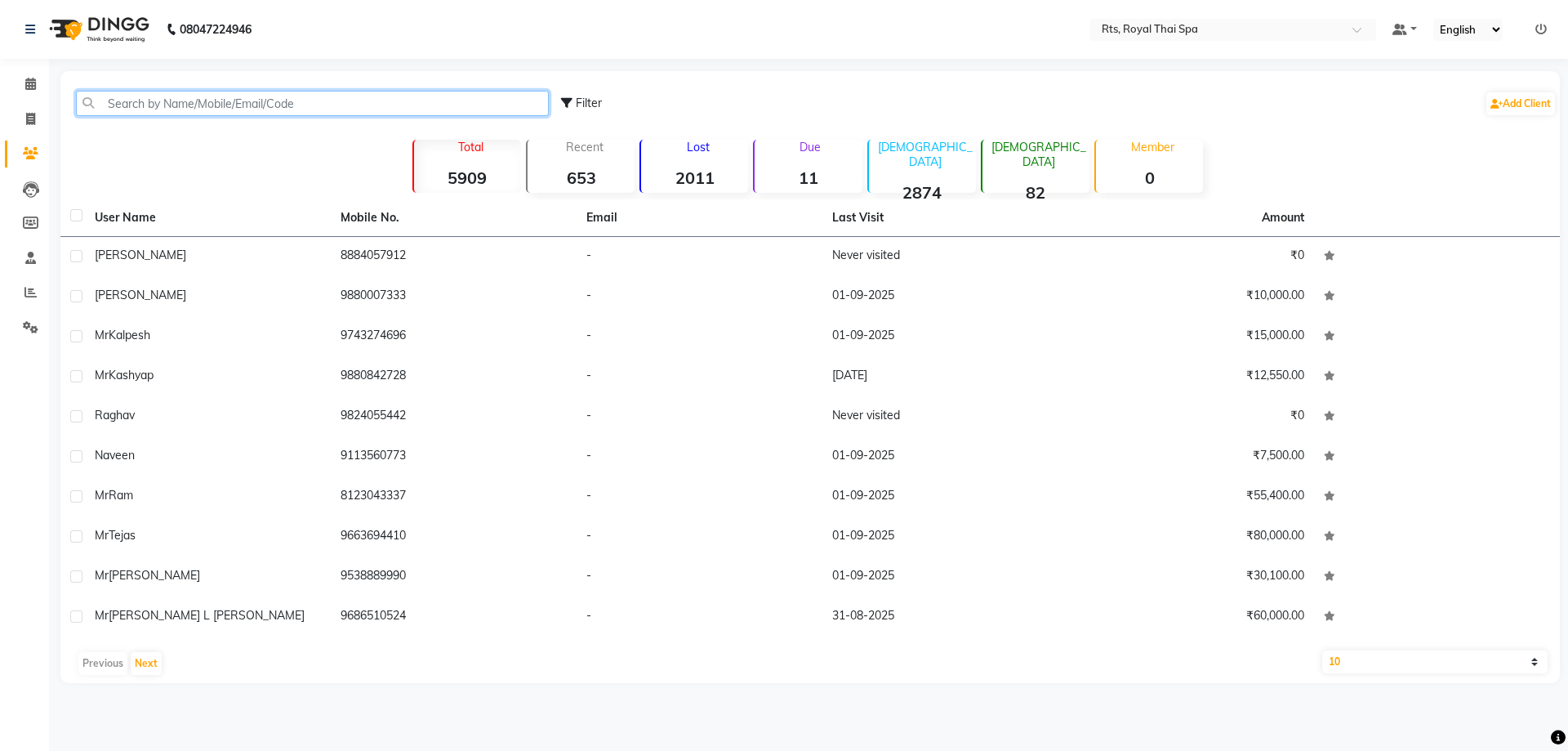
drag, startPoint x: 155, startPoint y: 99, endPoint x: 139, endPoint y: 109, distance: 18.9
click at [155, 100] on input "text" at bounding box center [313, 103] width 472 height 25
paste input "9620823909"
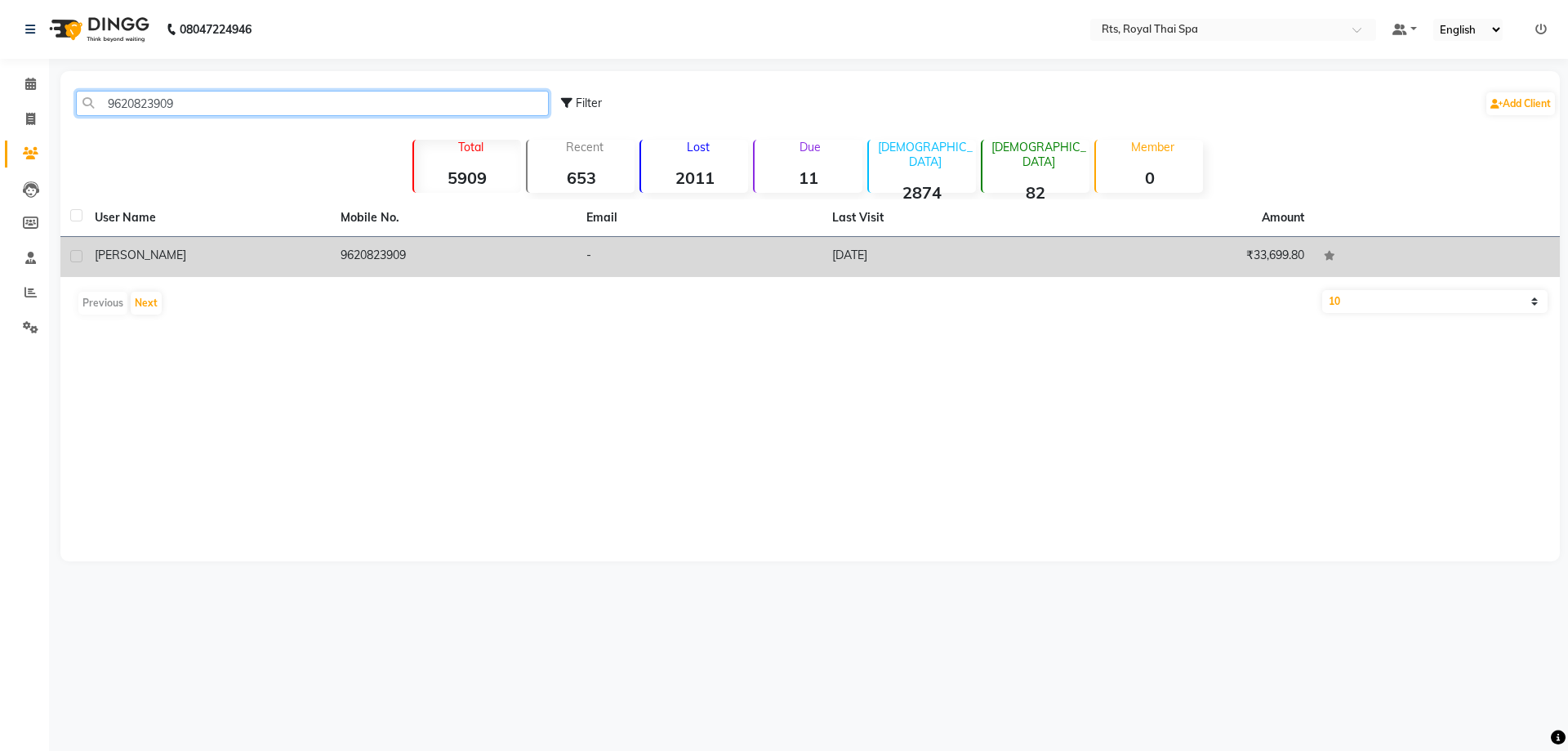
type input "9620823909"
click at [872, 257] on td "[DATE]" at bounding box center [946, 257] width 246 height 40
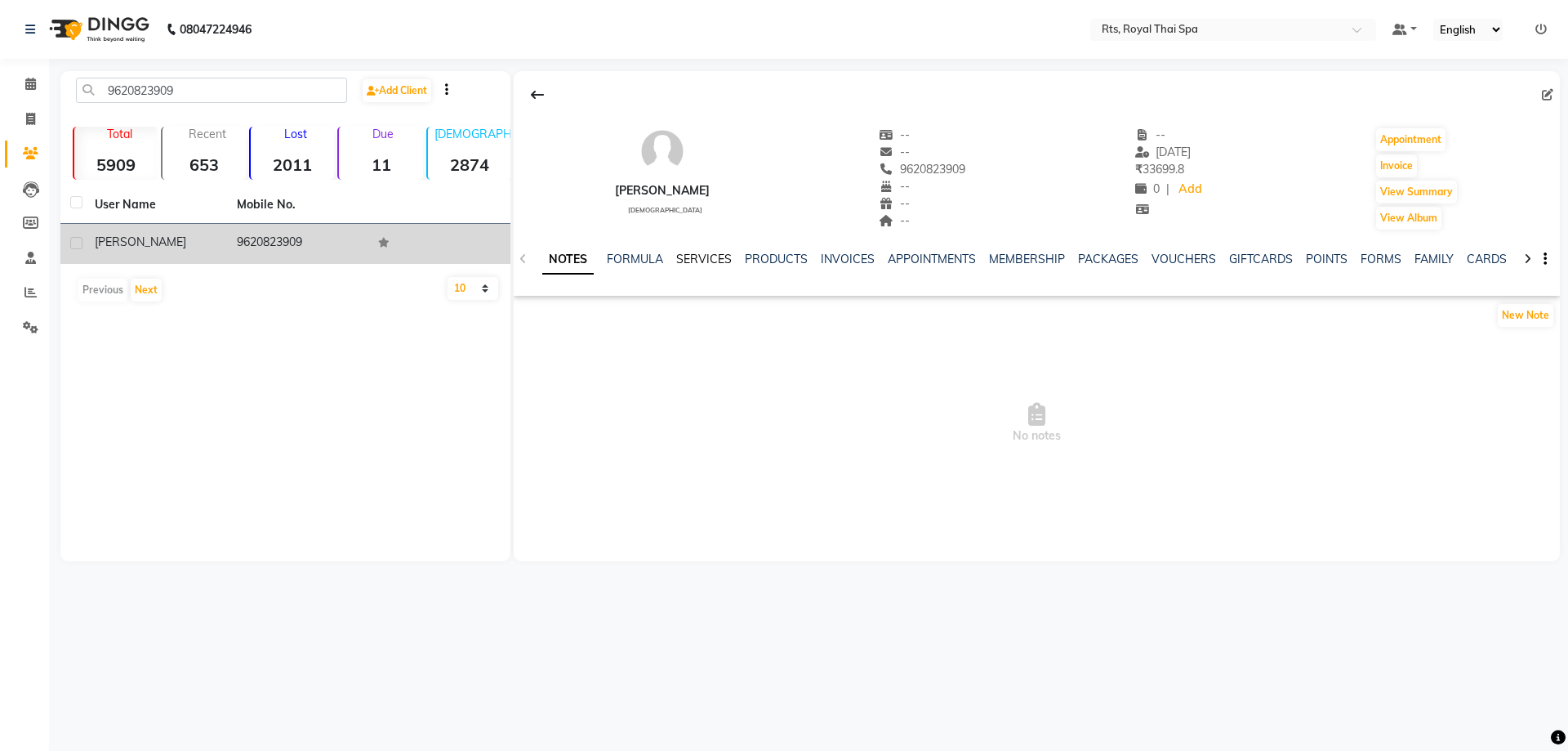
click at [704, 257] on link "SERVICES" at bounding box center [704, 259] width 56 height 14
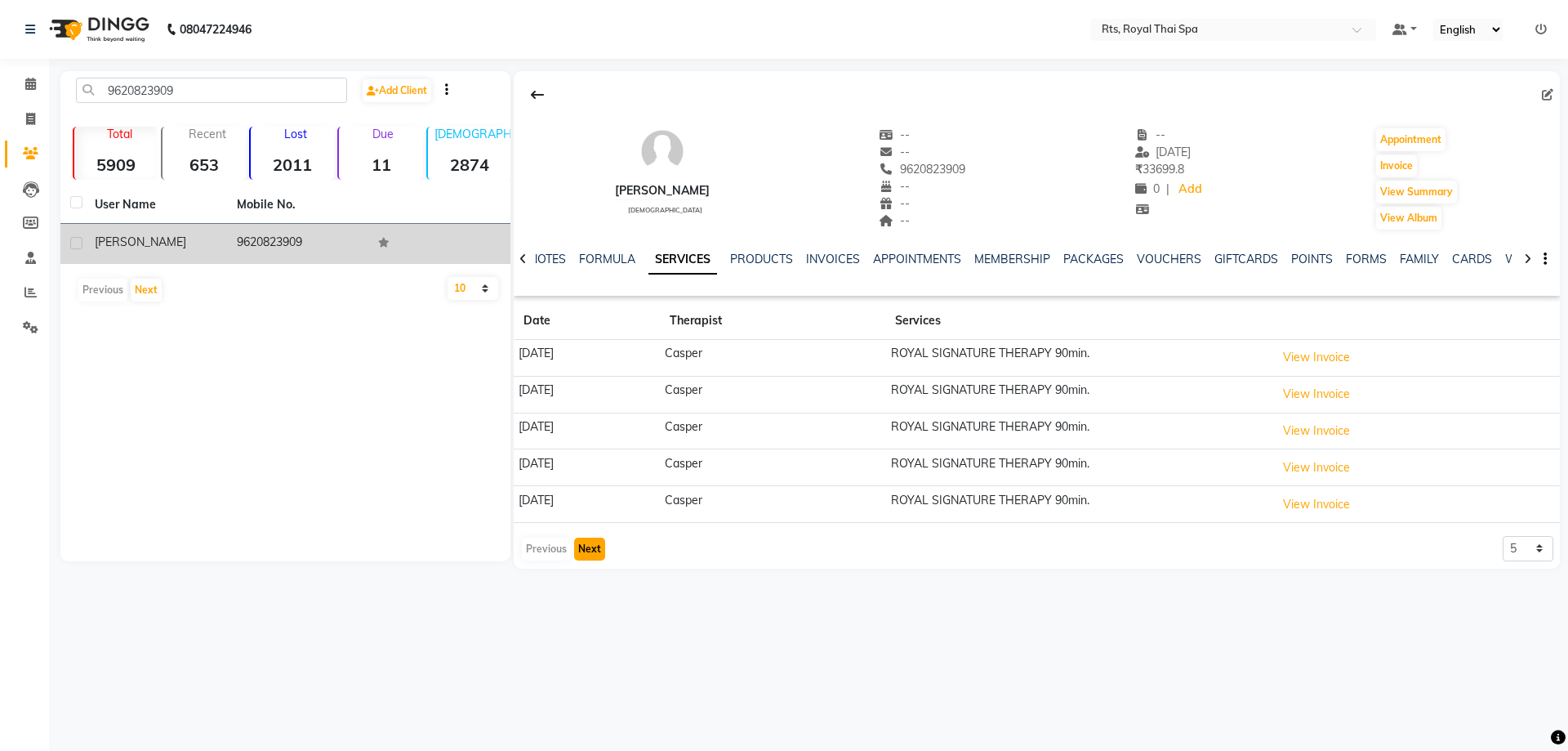
click at [593, 555] on button "Next" at bounding box center [589, 548] width 31 height 22
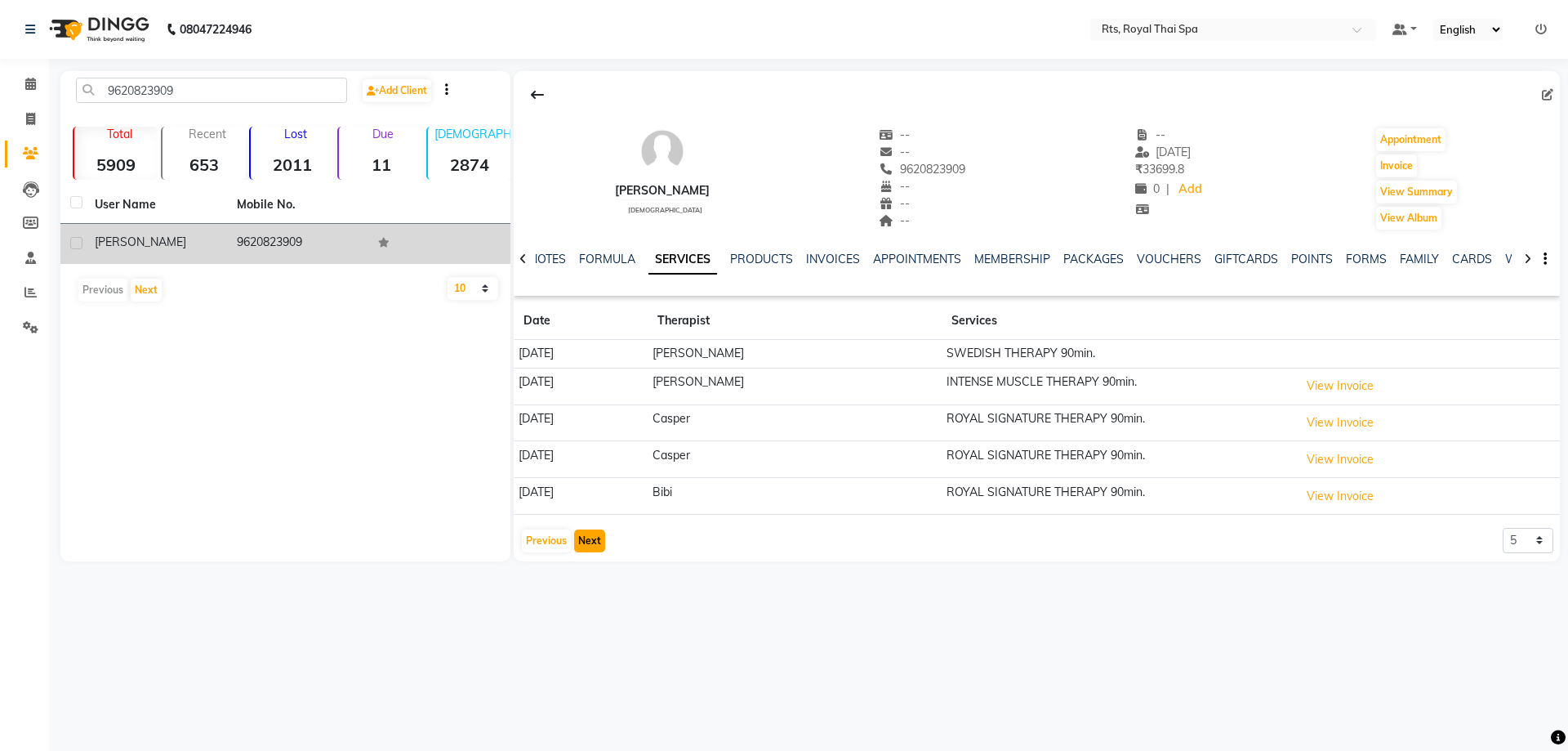
click at [595, 541] on button "Next" at bounding box center [589, 540] width 31 height 22
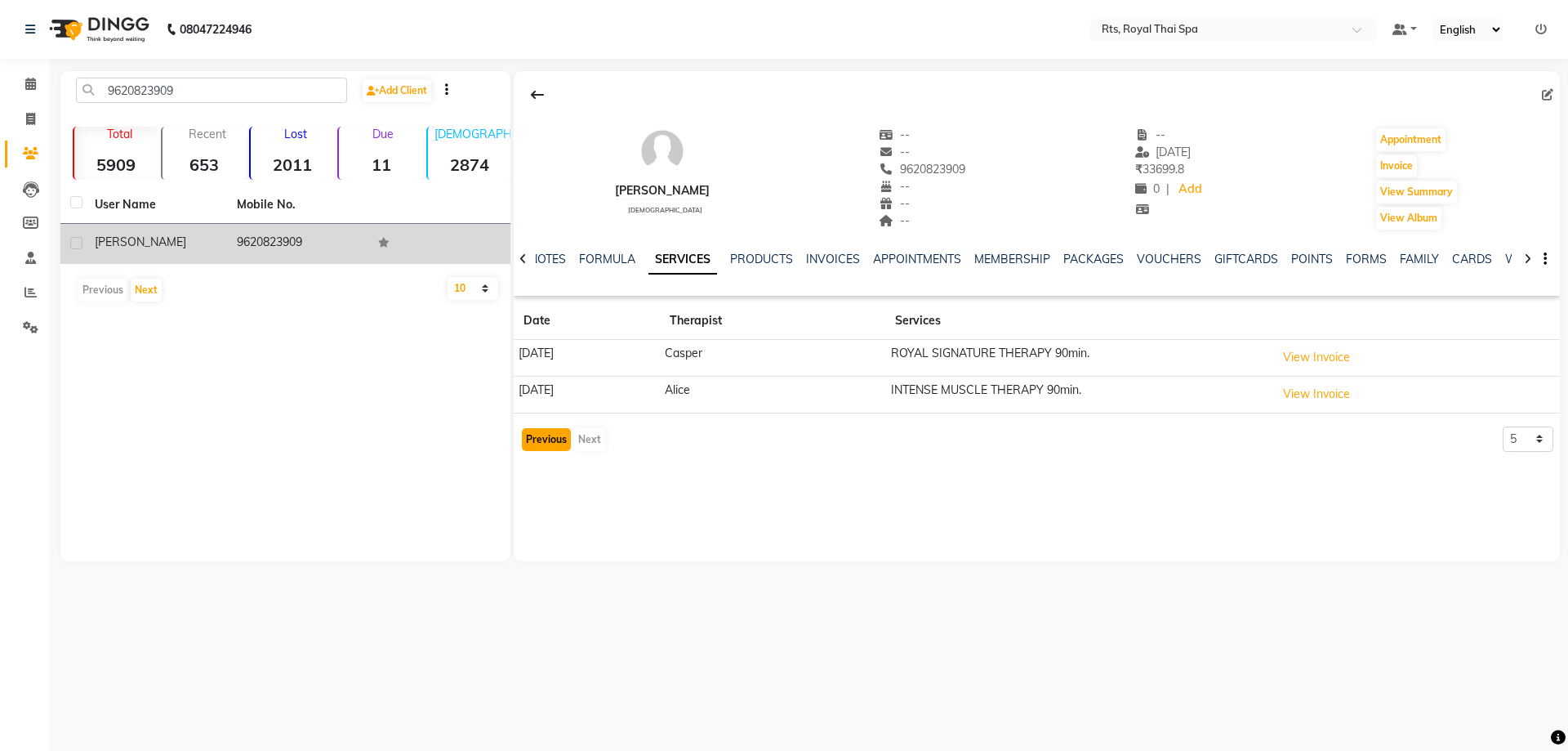
click at [559, 440] on button "Previous" at bounding box center [546, 438] width 49 height 22
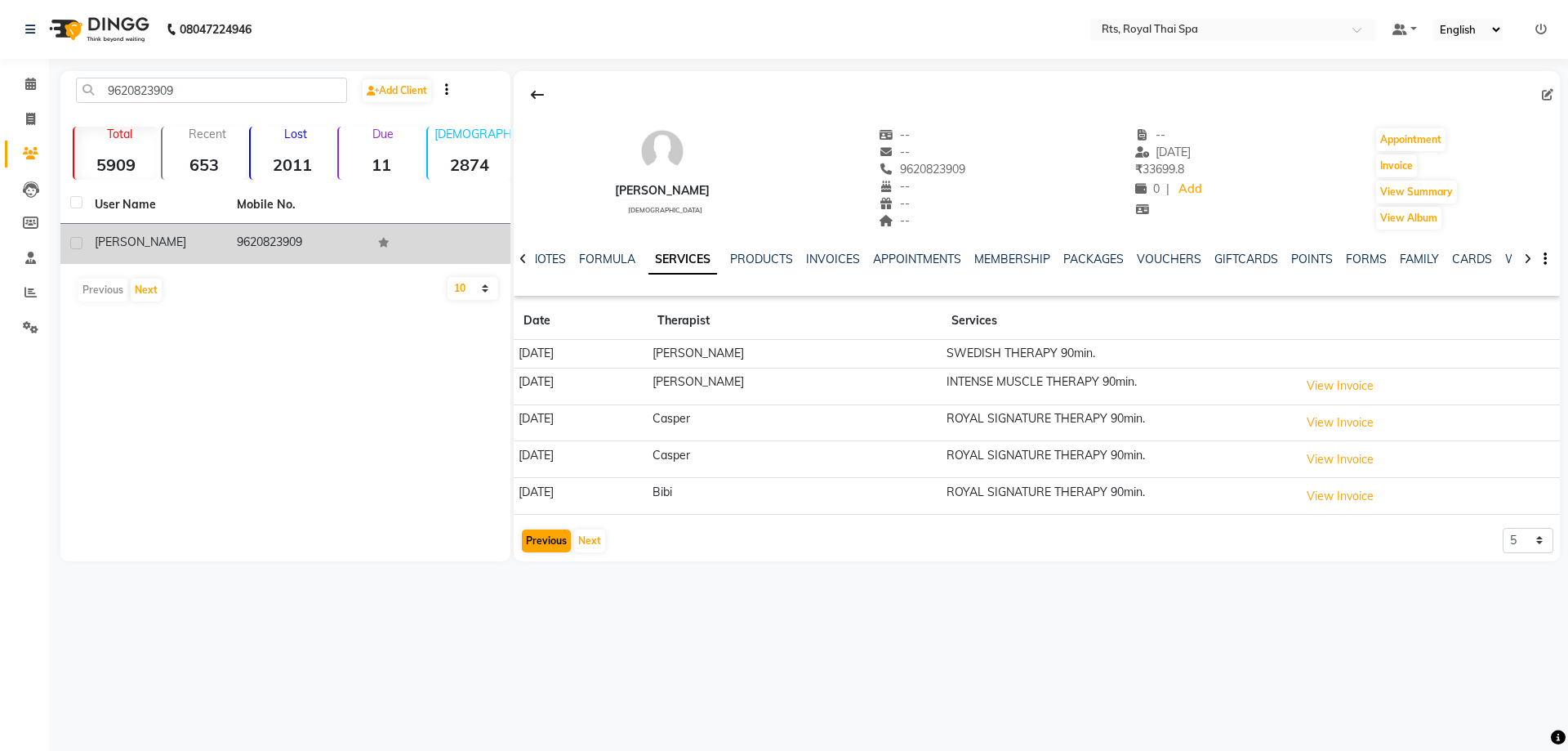
click at [559, 441] on td "[DATE]" at bounding box center [580, 459] width 134 height 37
click at [543, 541] on button "Previous" at bounding box center [546, 540] width 49 height 22
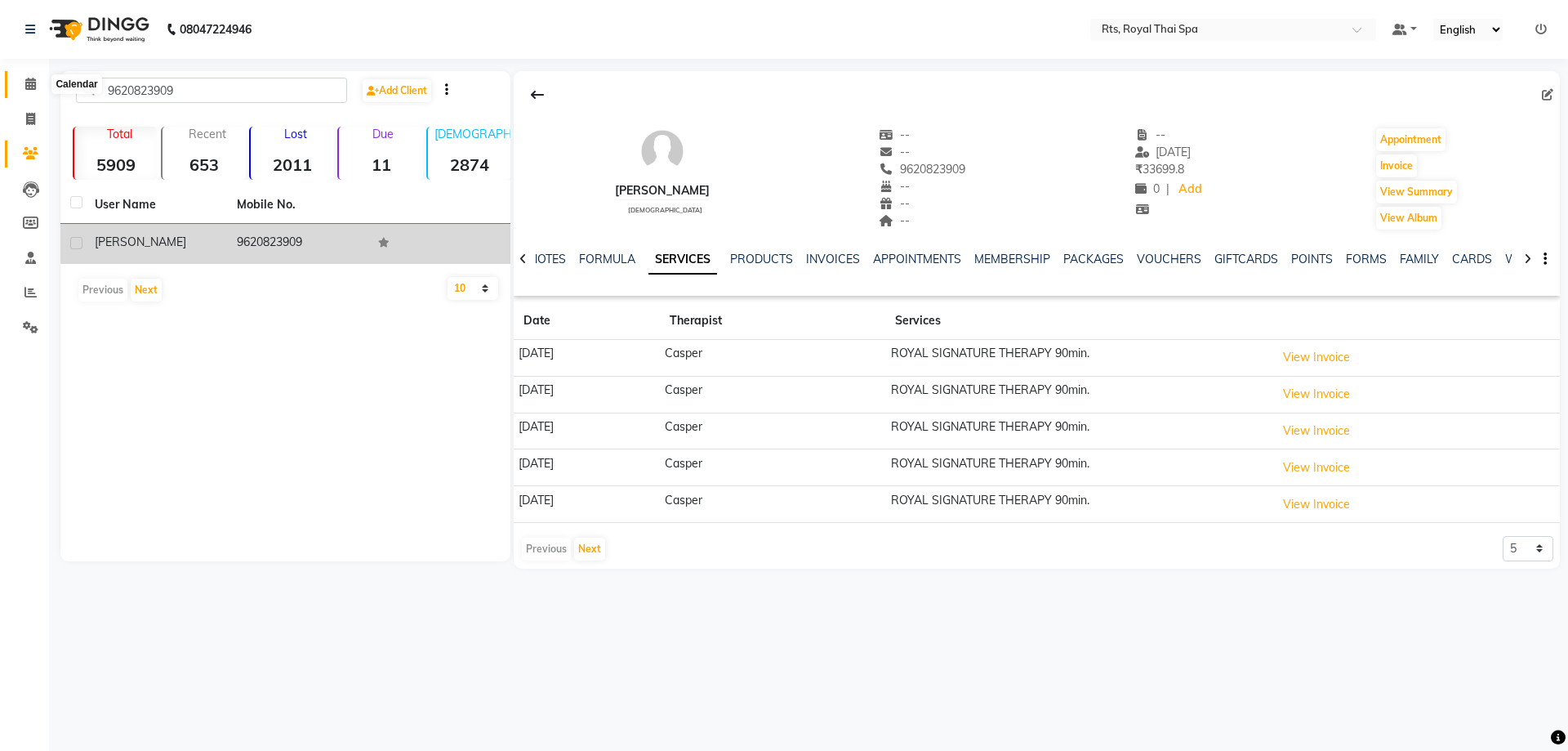
click at [27, 85] on icon at bounding box center [31, 84] width 11 height 13
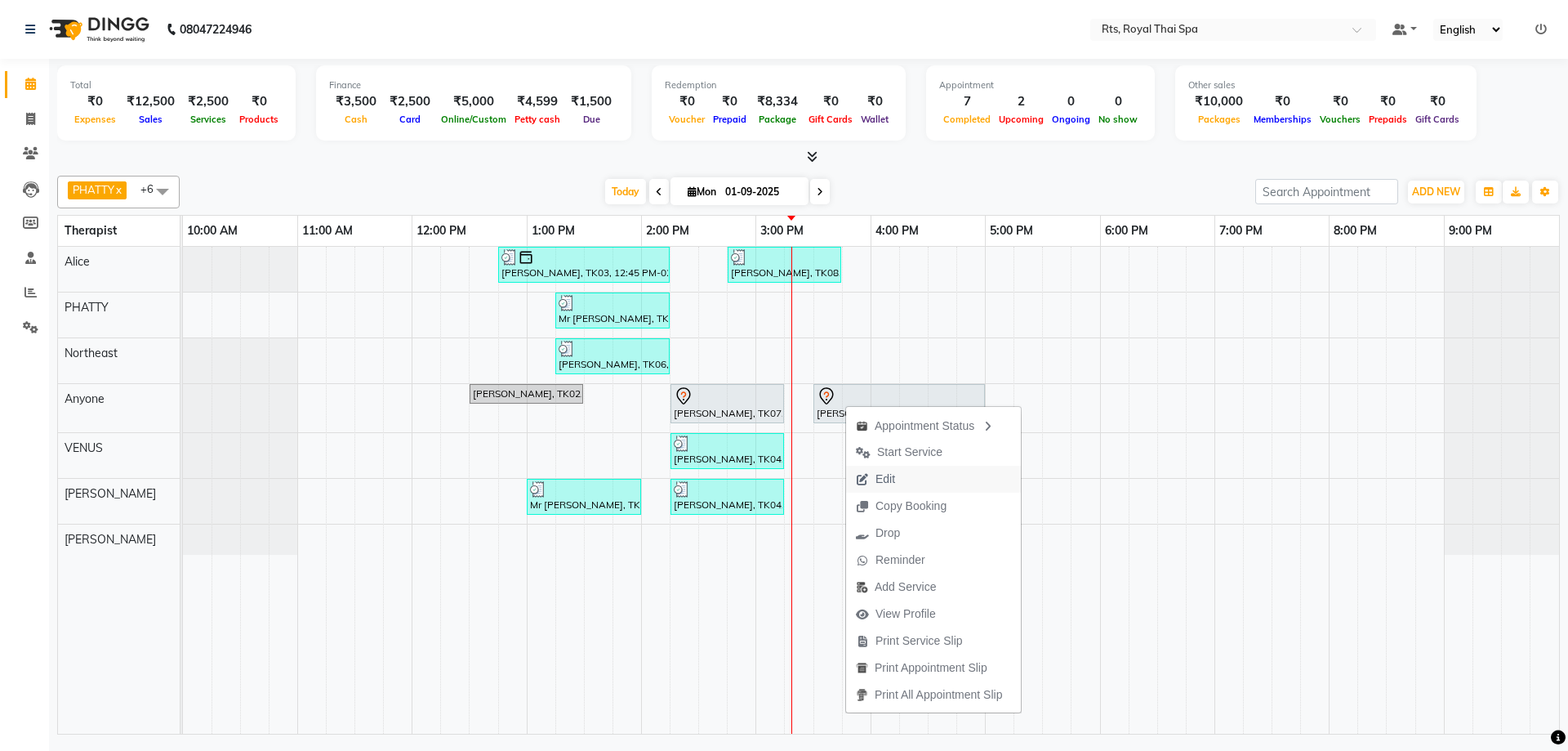
click at [887, 481] on span "Edit" at bounding box center [885, 479] width 20 height 17
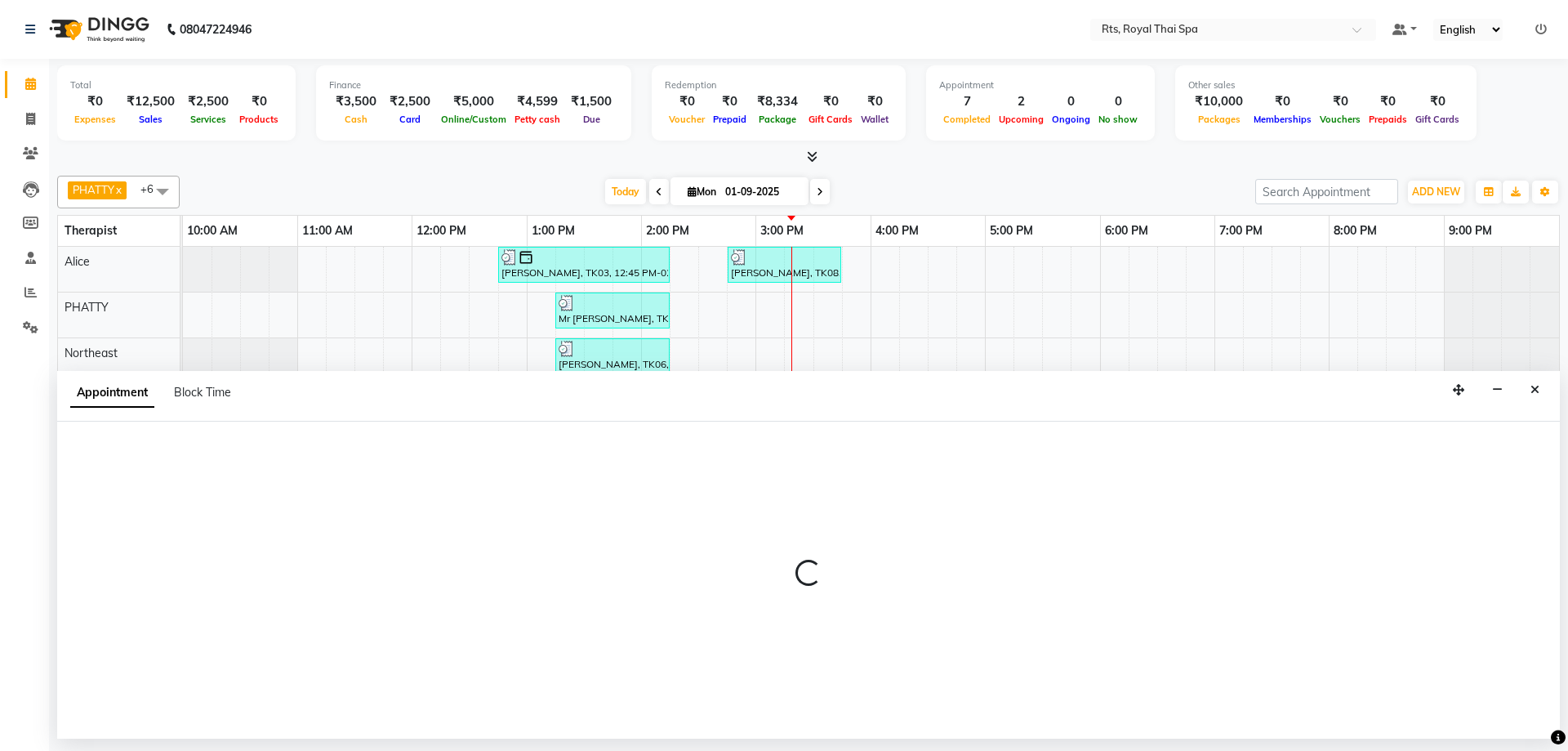
select select "tentative"
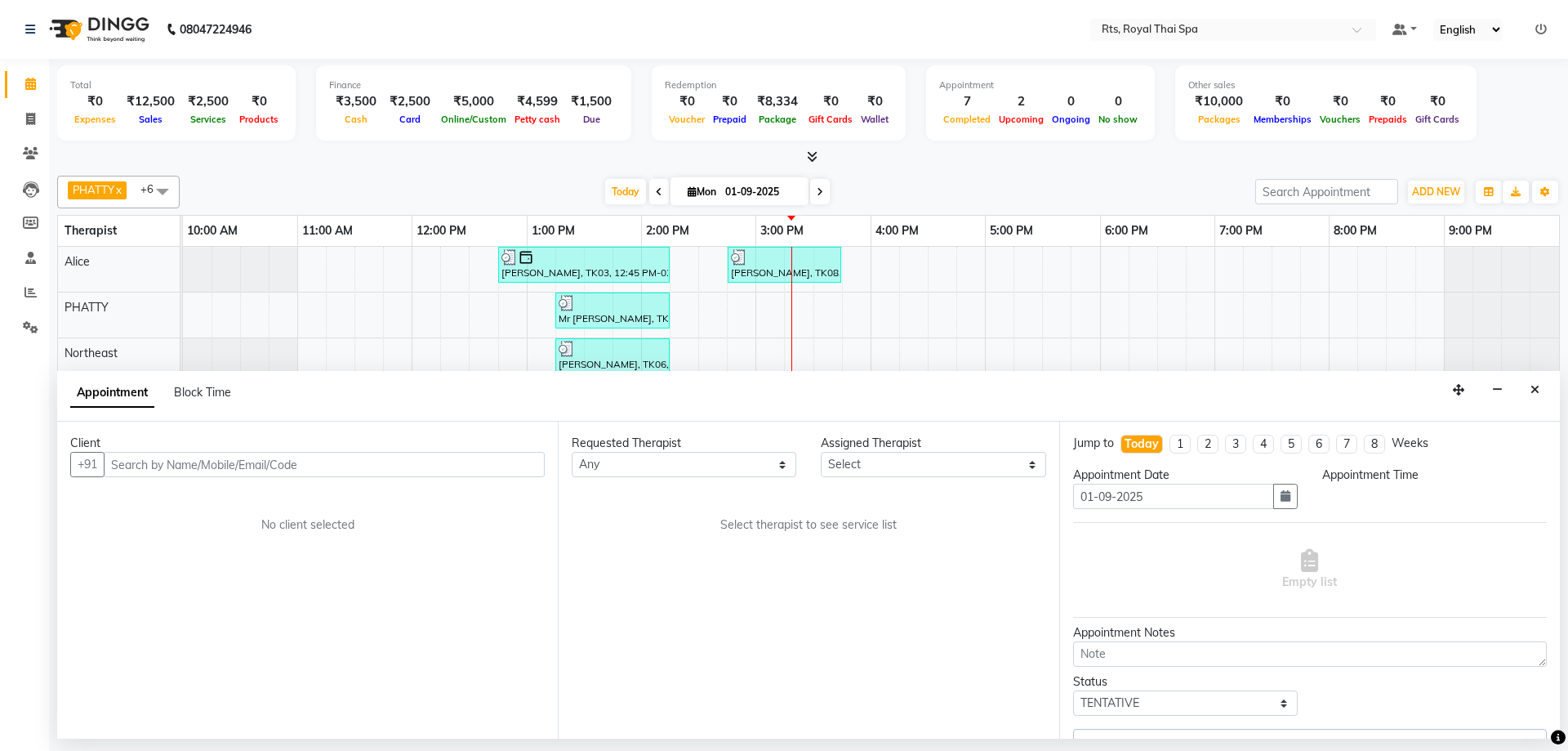
select select "39979"
select select "930"
select select "2390"
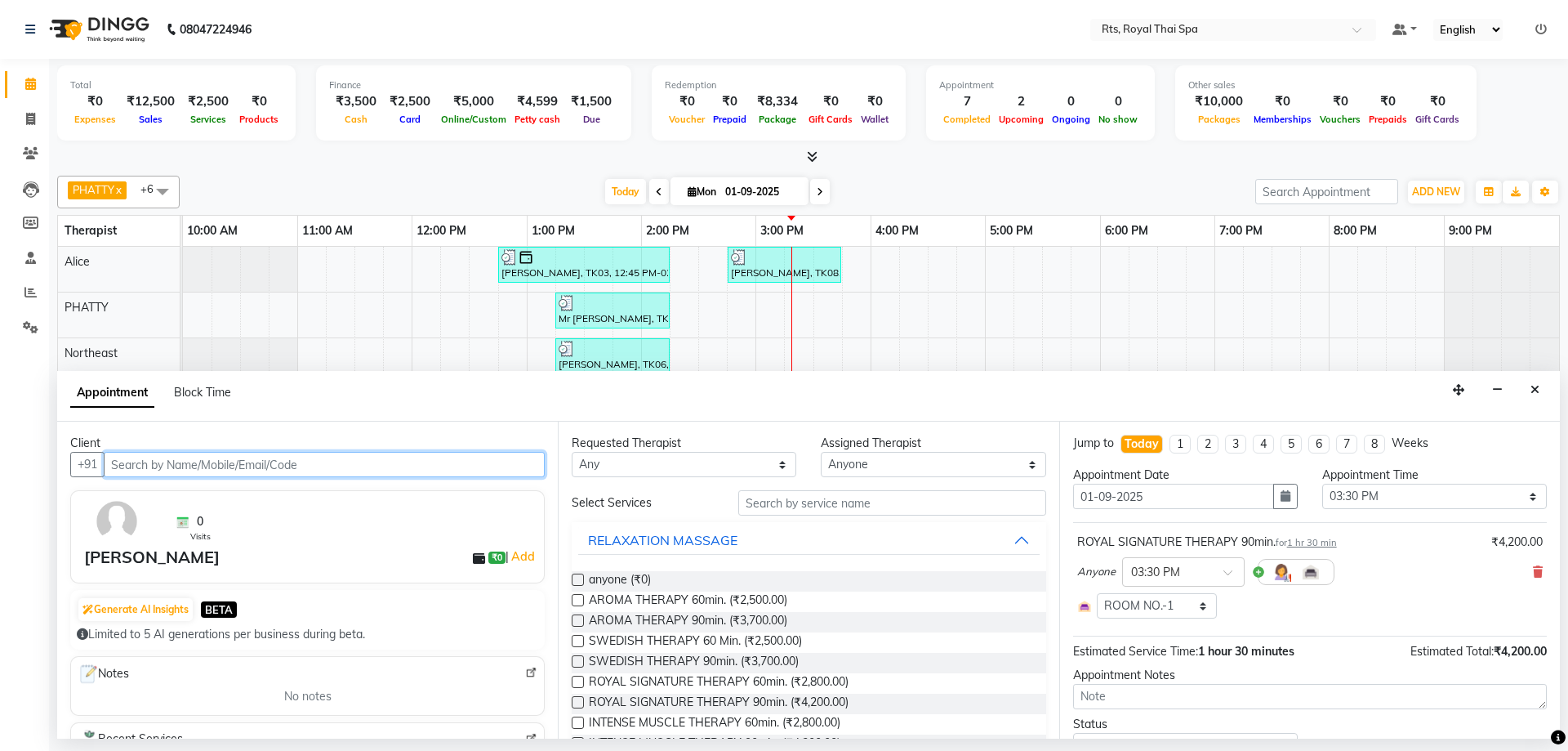
click at [186, 464] on input "text" at bounding box center [323, 464] width 441 height 25
paste input "9620823909"
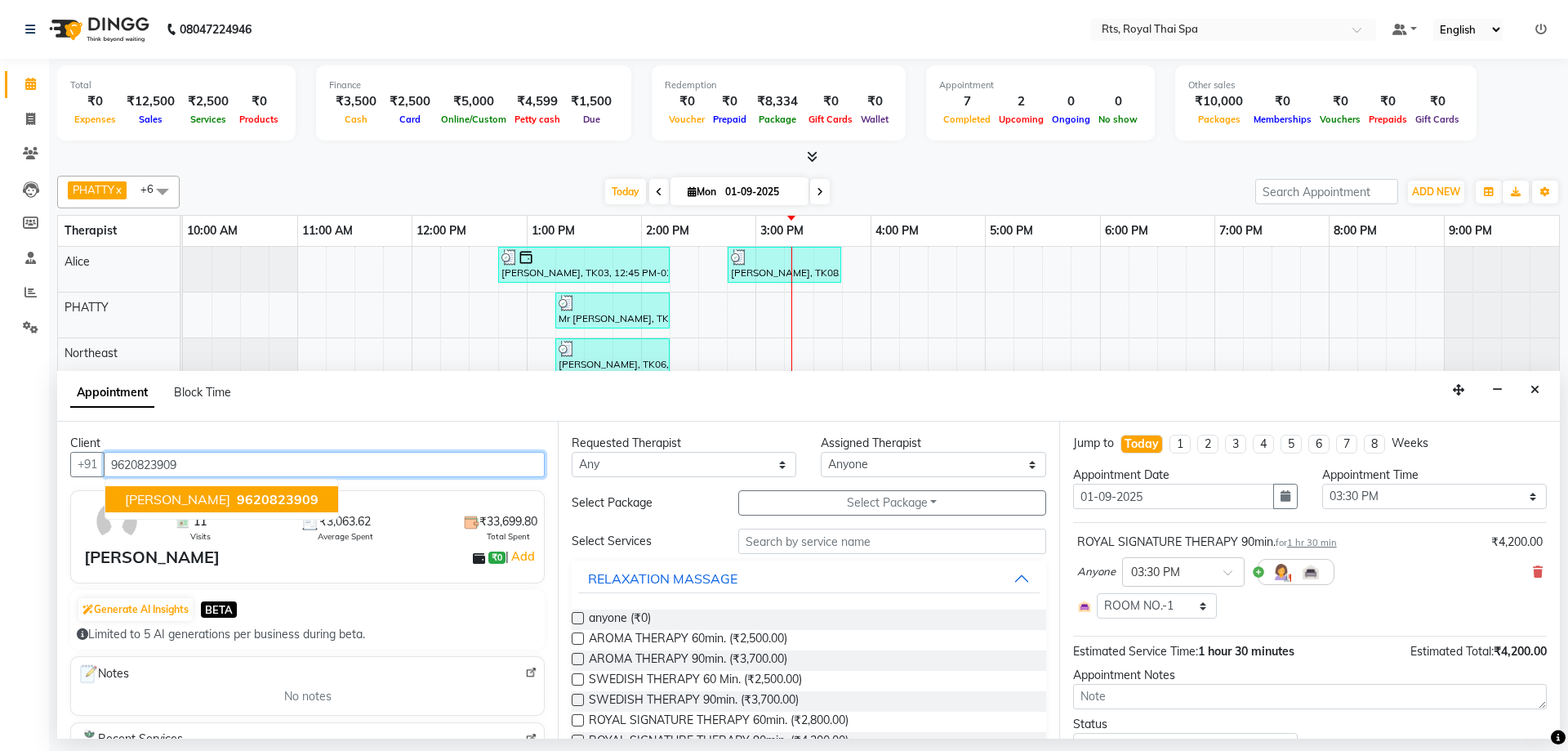
click at [242, 501] on span "9620823909" at bounding box center [277, 499] width 82 height 16
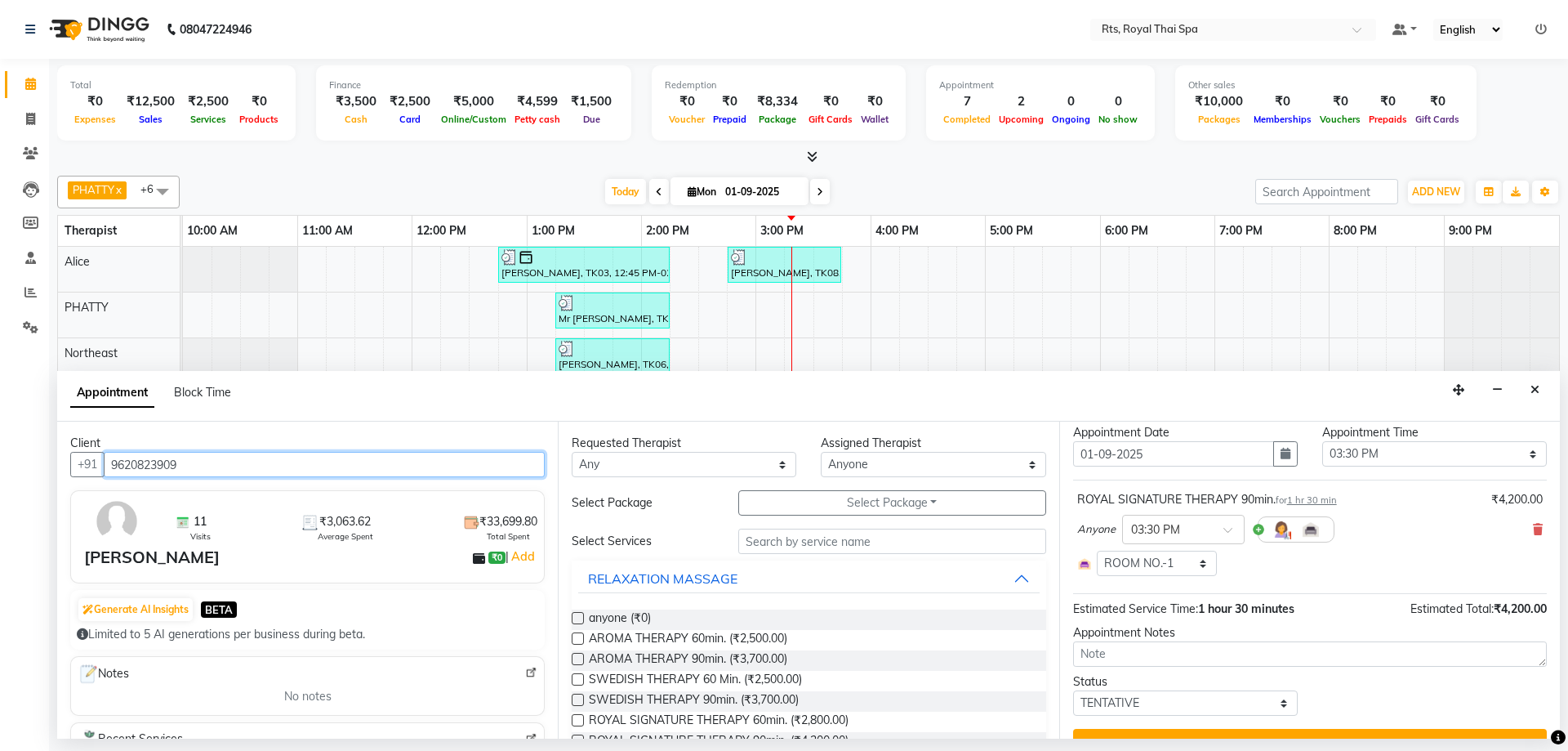
scroll to position [75, 0]
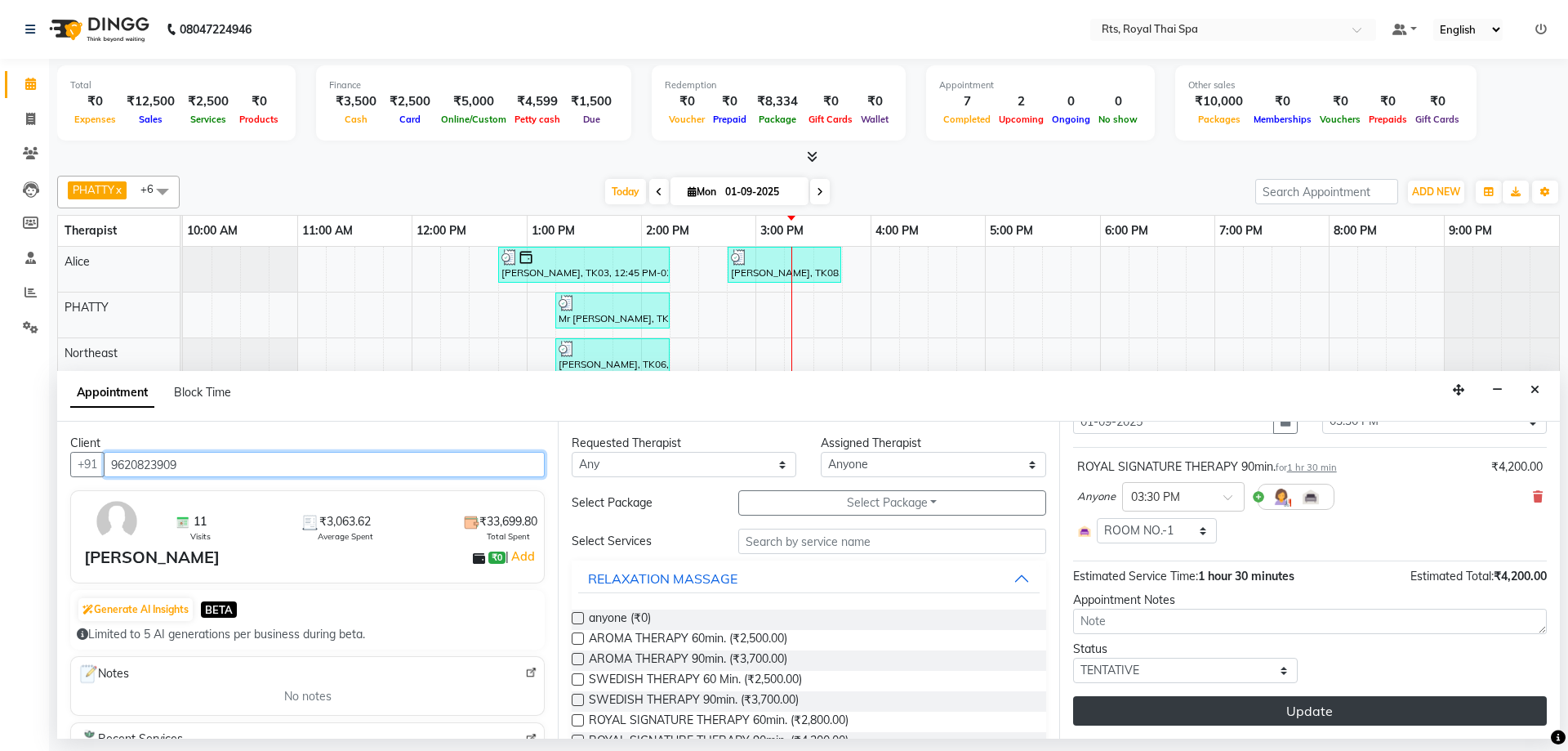
type input "9620823909"
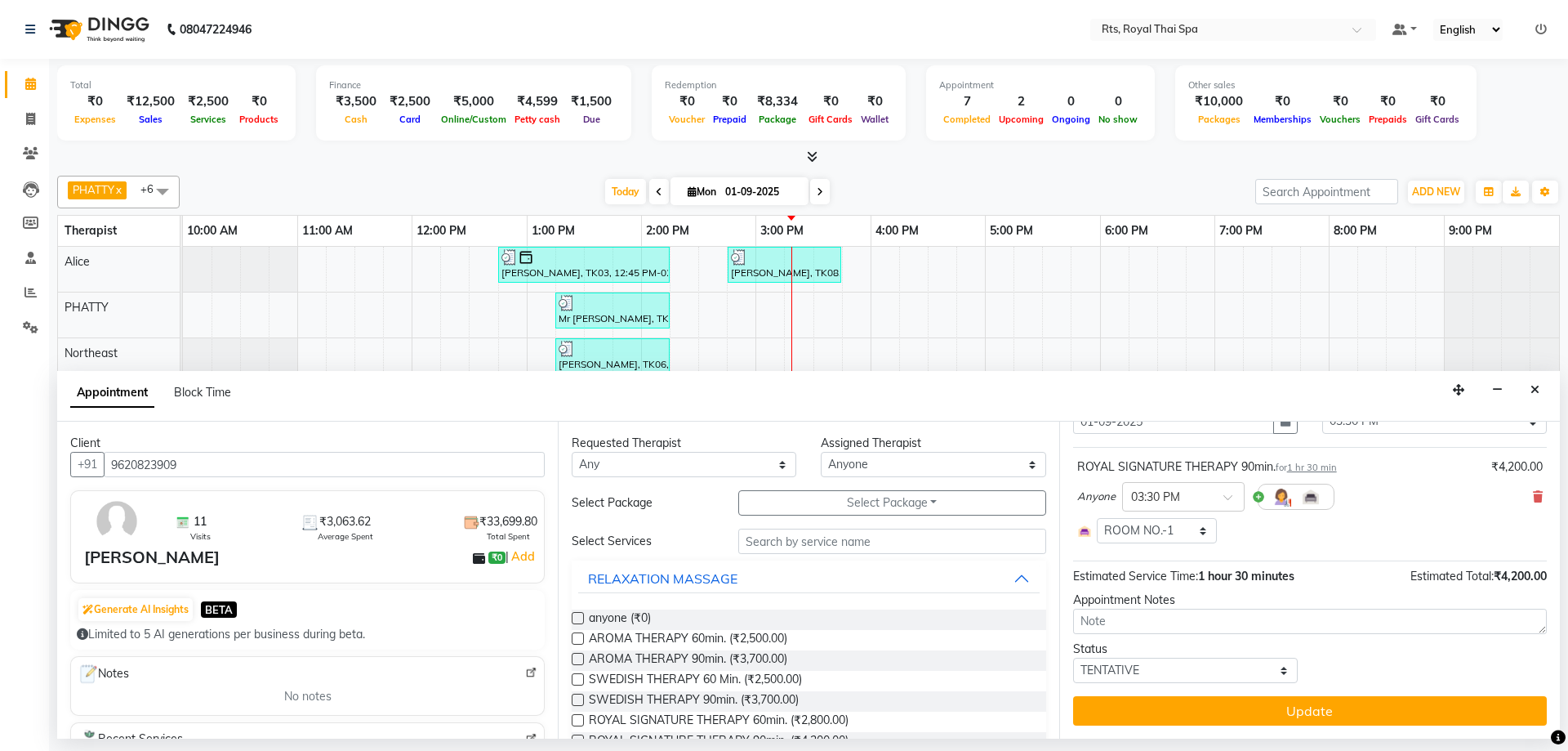
click at [1240, 706] on button "Update" at bounding box center [1309, 711] width 473 height 30
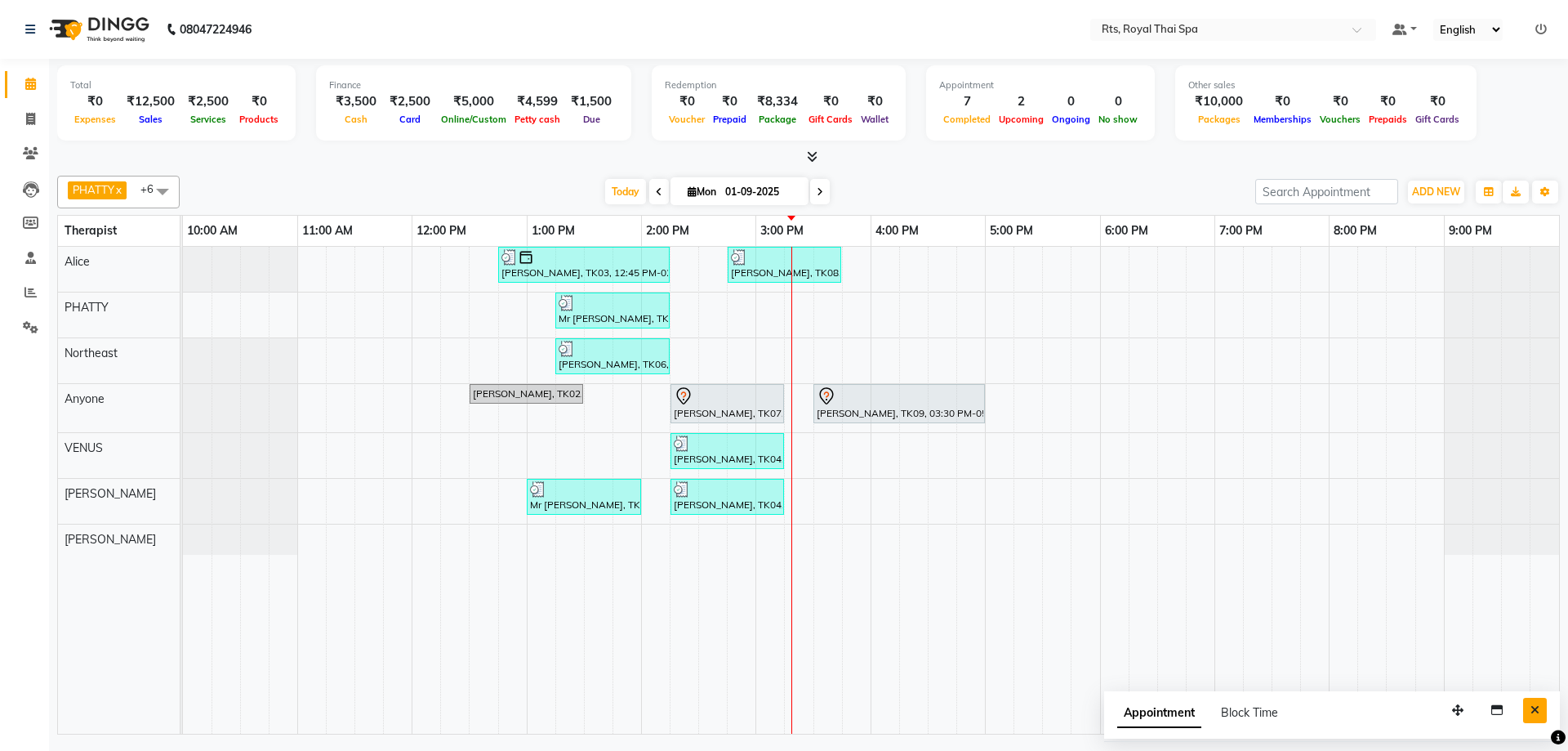
click at [1528, 707] on button "Close" at bounding box center [1535, 710] width 23 height 25
click at [883, 428] on div "[PERSON_NAME], TK03, 12:45 PM-02:15 PM, ROYAL SIGNATURE THERAPY 90min. [PERSON_…" at bounding box center [871, 490] width 1376 height 487
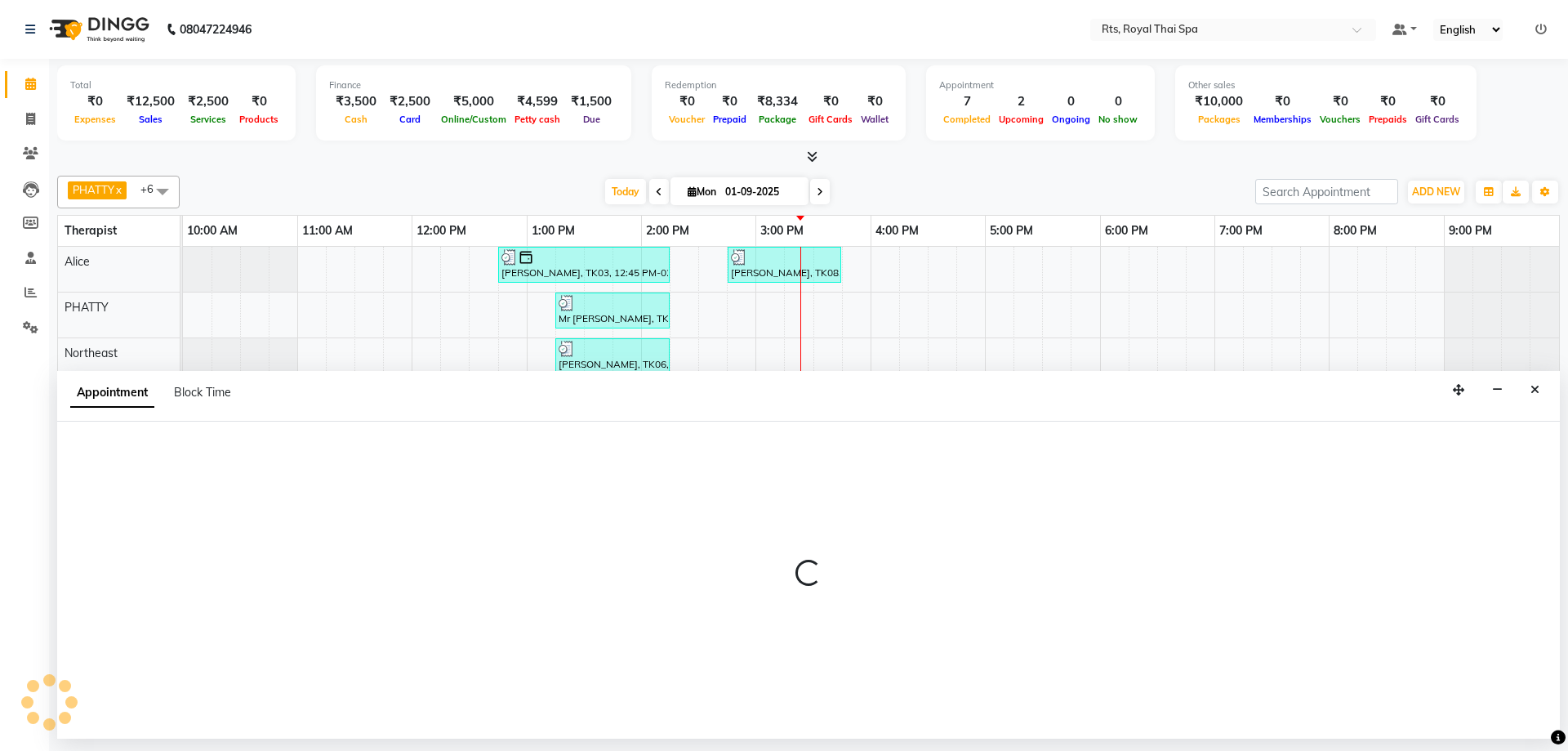
select select "39979"
select select "960"
select select "tentative"
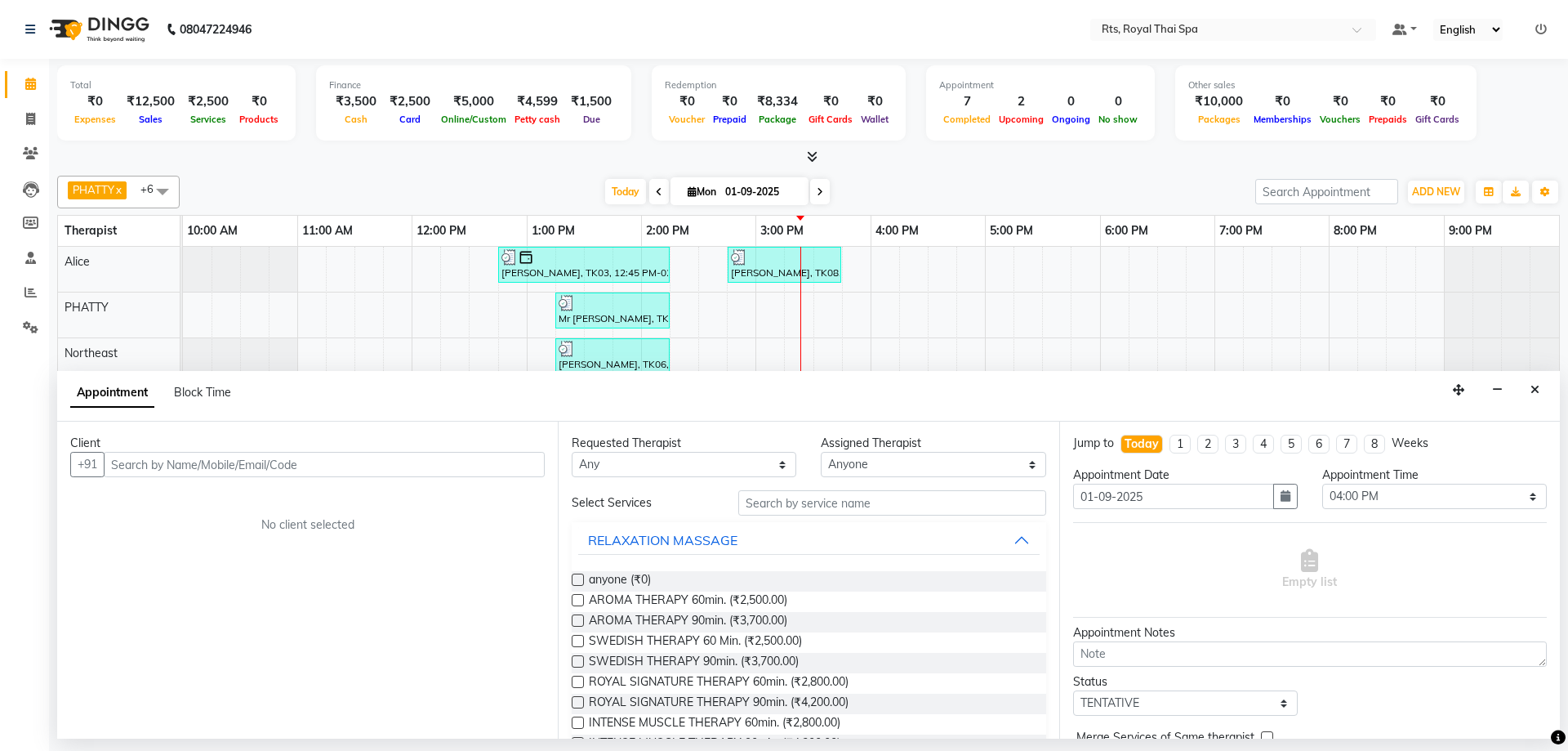
click at [488, 471] on input "text" at bounding box center [323, 464] width 441 height 25
click at [119, 461] on input "3035505283" at bounding box center [290, 464] width 374 height 25
type input "9035505283"
click at [513, 465] on span "Add Client" at bounding box center [510, 464] width 55 height 14
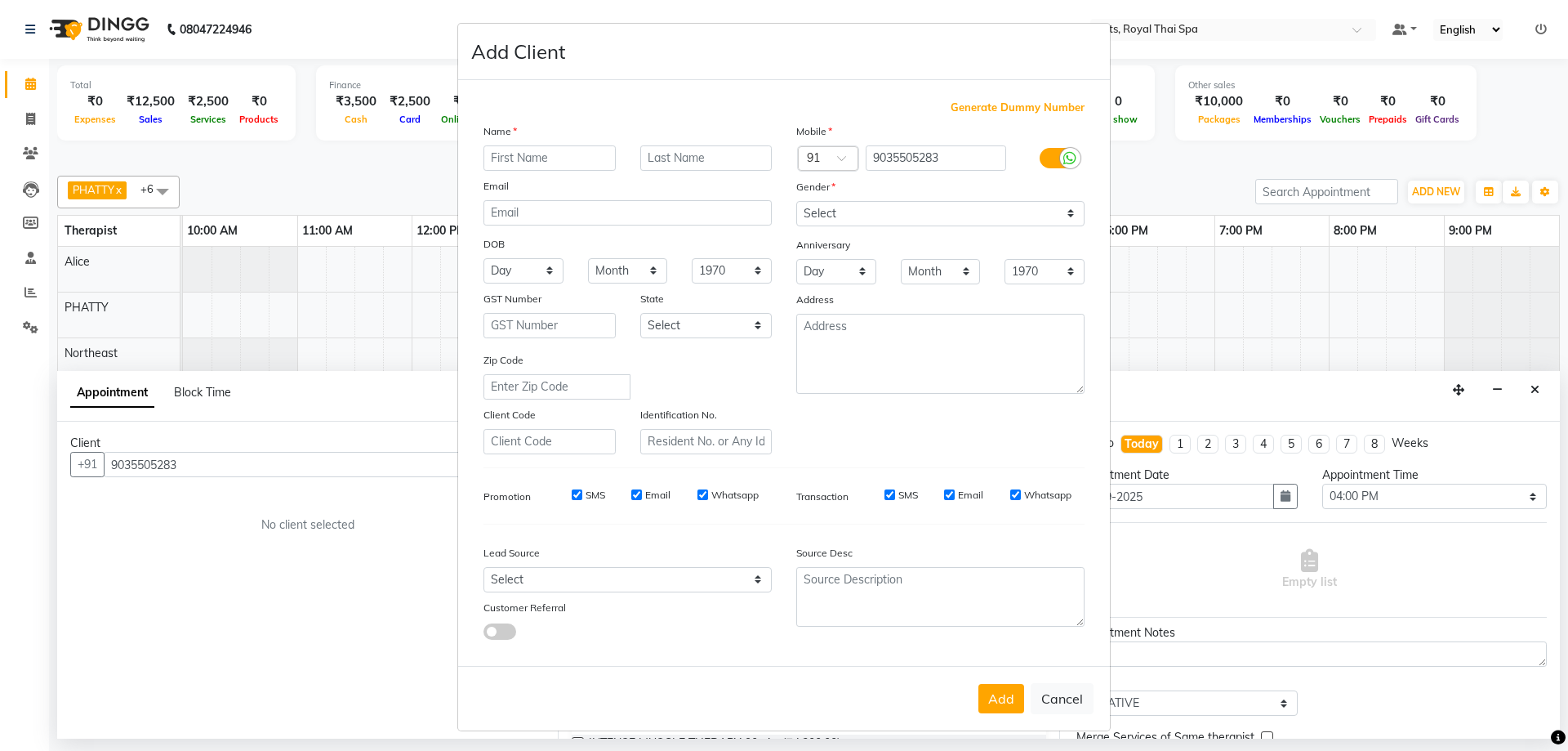
drag, startPoint x: 526, startPoint y: 149, endPoint x: 520, endPoint y: 159, distance: 11.7
click at [520, 159] on input "text" at bounding box center [549, 158] width 132 height 25
type input "RIA"
click at [830, 220] on select "Select [DEMOGRAPHIC_DATA] [DEMOGRAPHIC_DATA] Other Prefer Not To Say" at bounding box center [939, 214] width 288 height 25
select select "[DEMOGRAPHIC_DATA]"
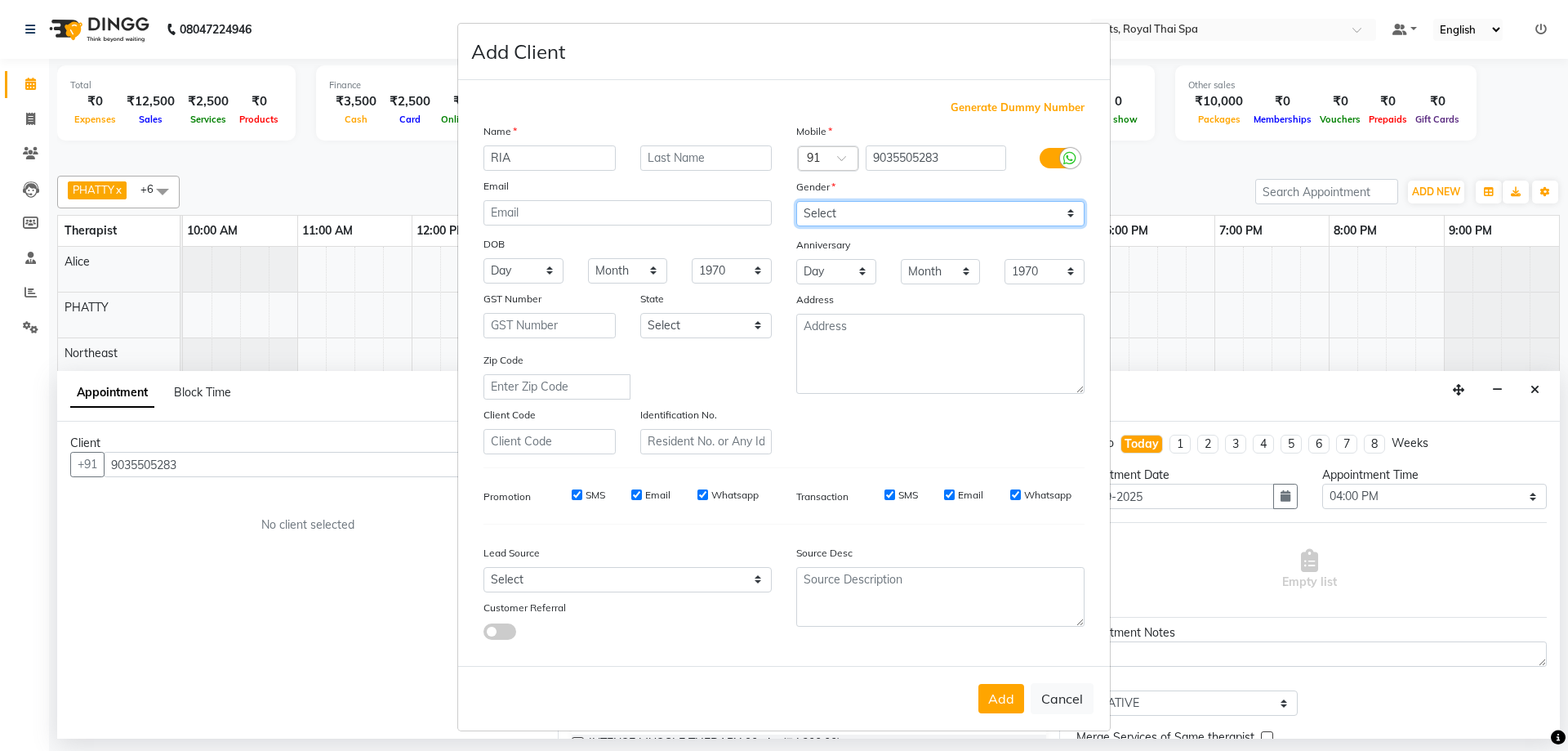
click at [796, 201] on select "Select [DEMOGRAPHIC_DATA] [DEMOGRAPHIC_DATA] Other Prefer Not To Say" at bounding box center [939, 214] width 288 height 25
click at [697, 496] on input "Whatsapp" at bounding box center [702, 495] width 11 height 11
checkbox input "false"
click at [632, 499] on input "Email" at bounding box center [637, 495] width 11 height 11
checkbox input "false"
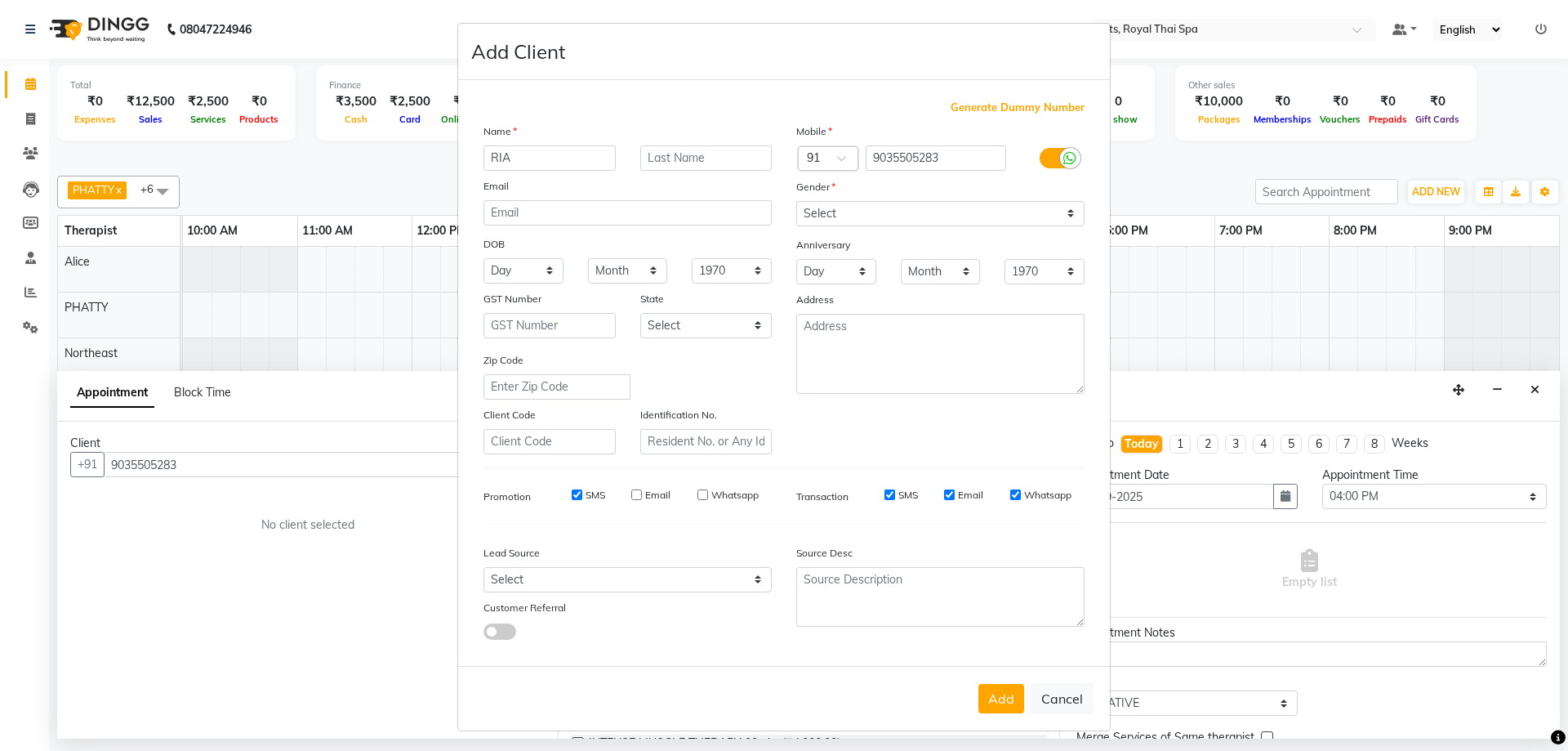
click at [571, 492] on input "SMS" at bounding box center [577, 495] width 11 height 11
checkbox input "false"
click at [885, 491] on input "SMS" at bounding box center [890, 495] width 11 height 11
checkbox input "false"
click at [944, 496] on input "Email" at bounding box center [949, 495] width 11 height 11
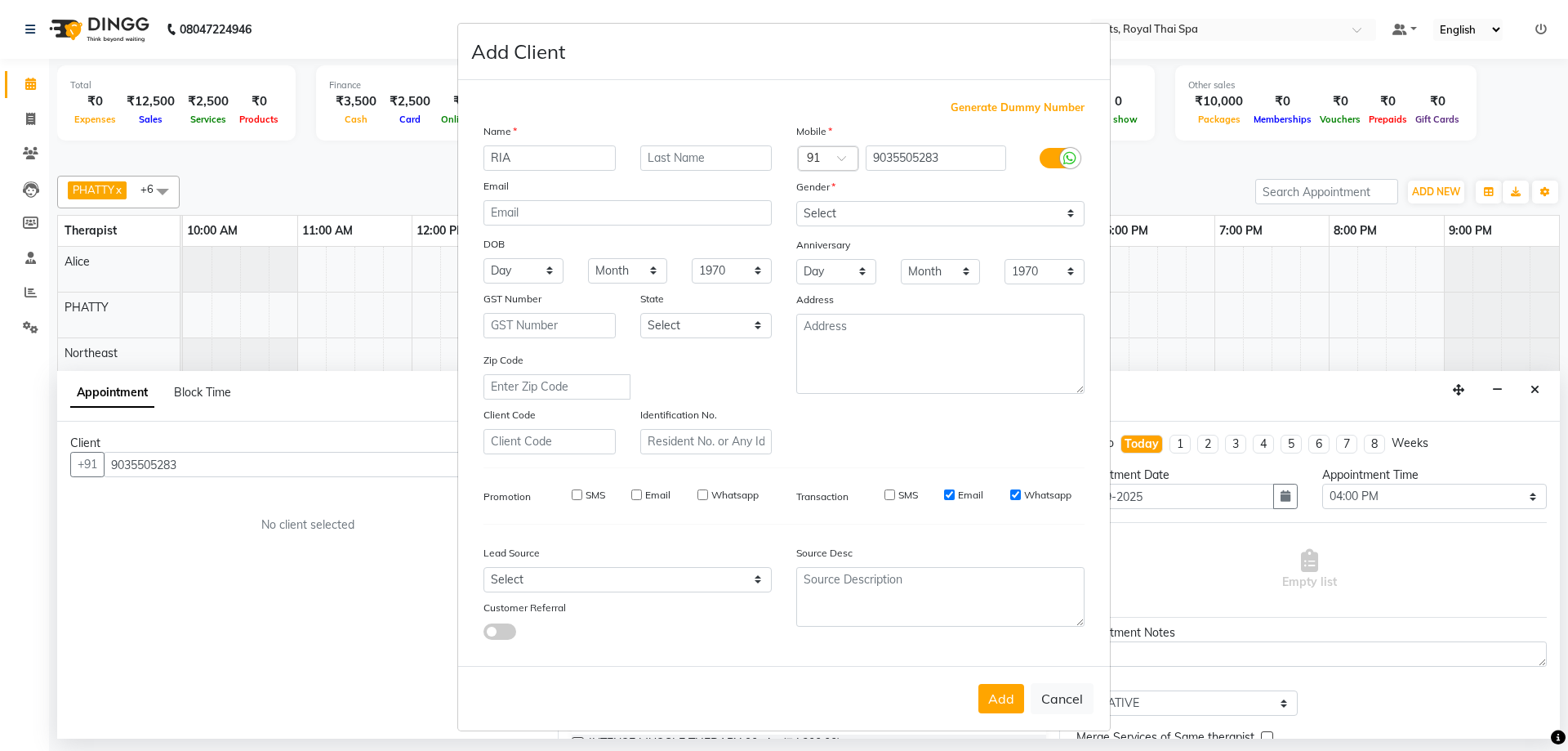
checkbox input "false"
click at [1010, 496] on input "Whatsapp" at bounding box center [1016, 495] width 11 height 11
click at [1003, 696] on button "Add" at bounding box center [1000, 698] width 46 height 30
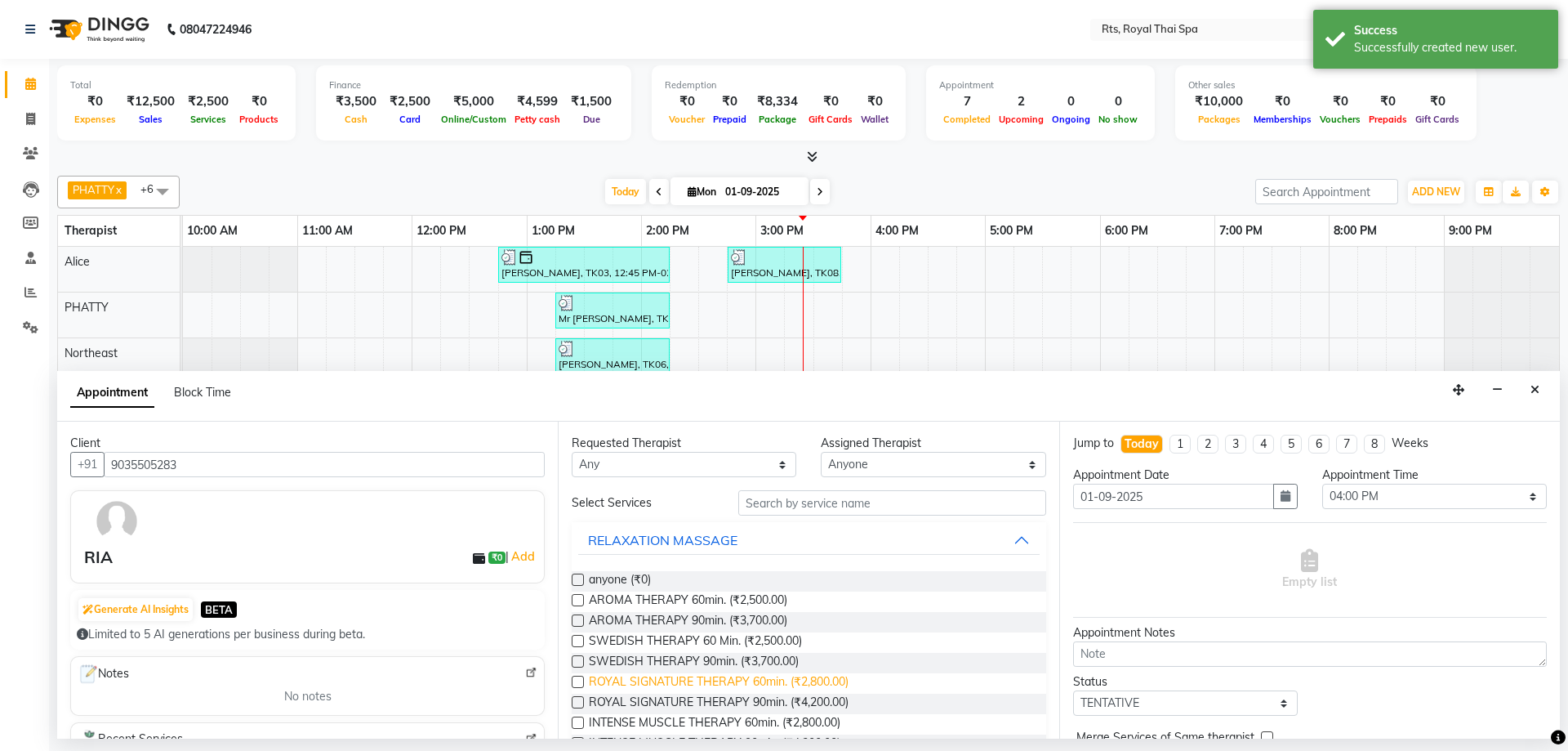
click at [833, 683] on span "ROYAL SIGNATURE THERAPY 60min. (₹2,800.00)" at bounding box center [718, 683] width 260 height 21
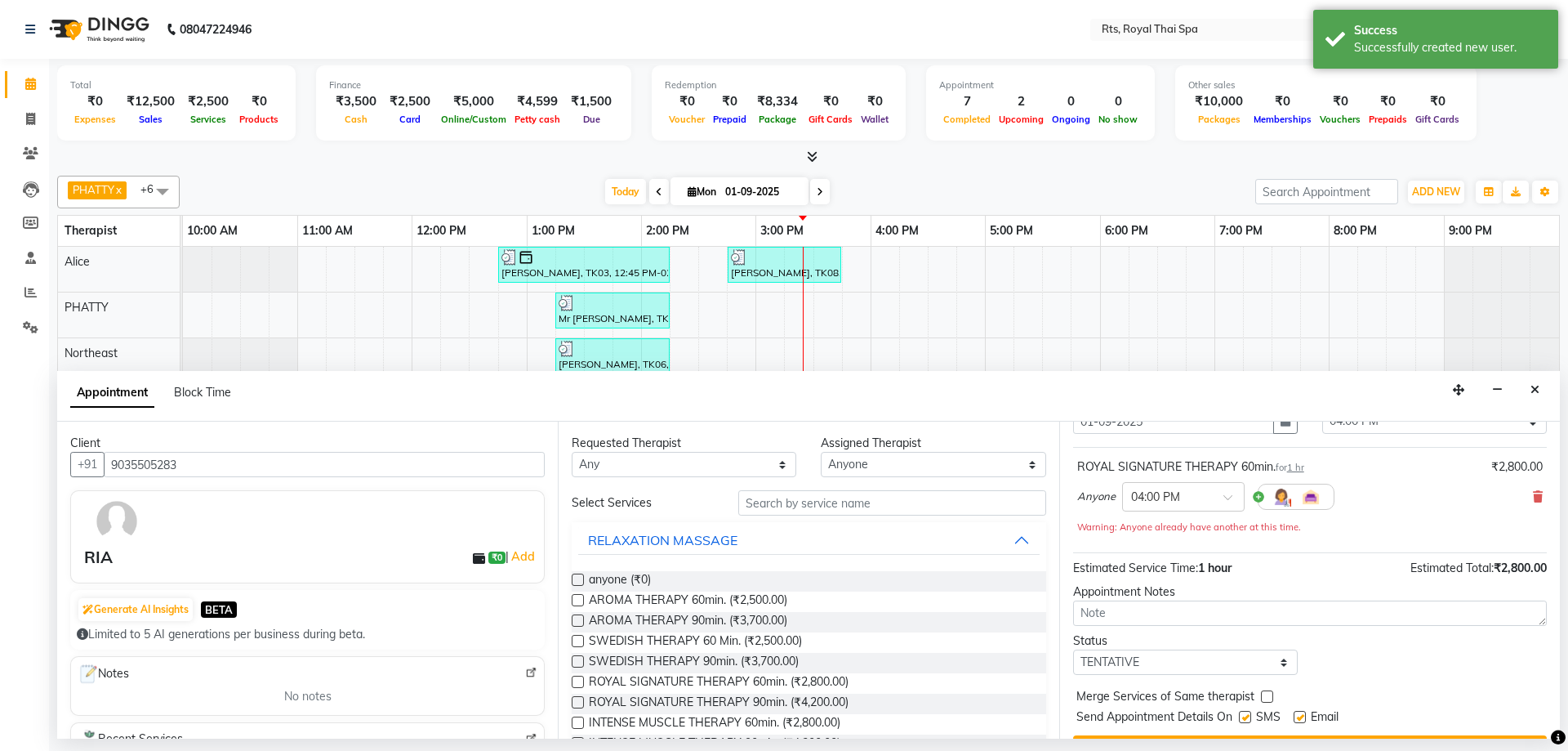
scroll to position [114, 0]
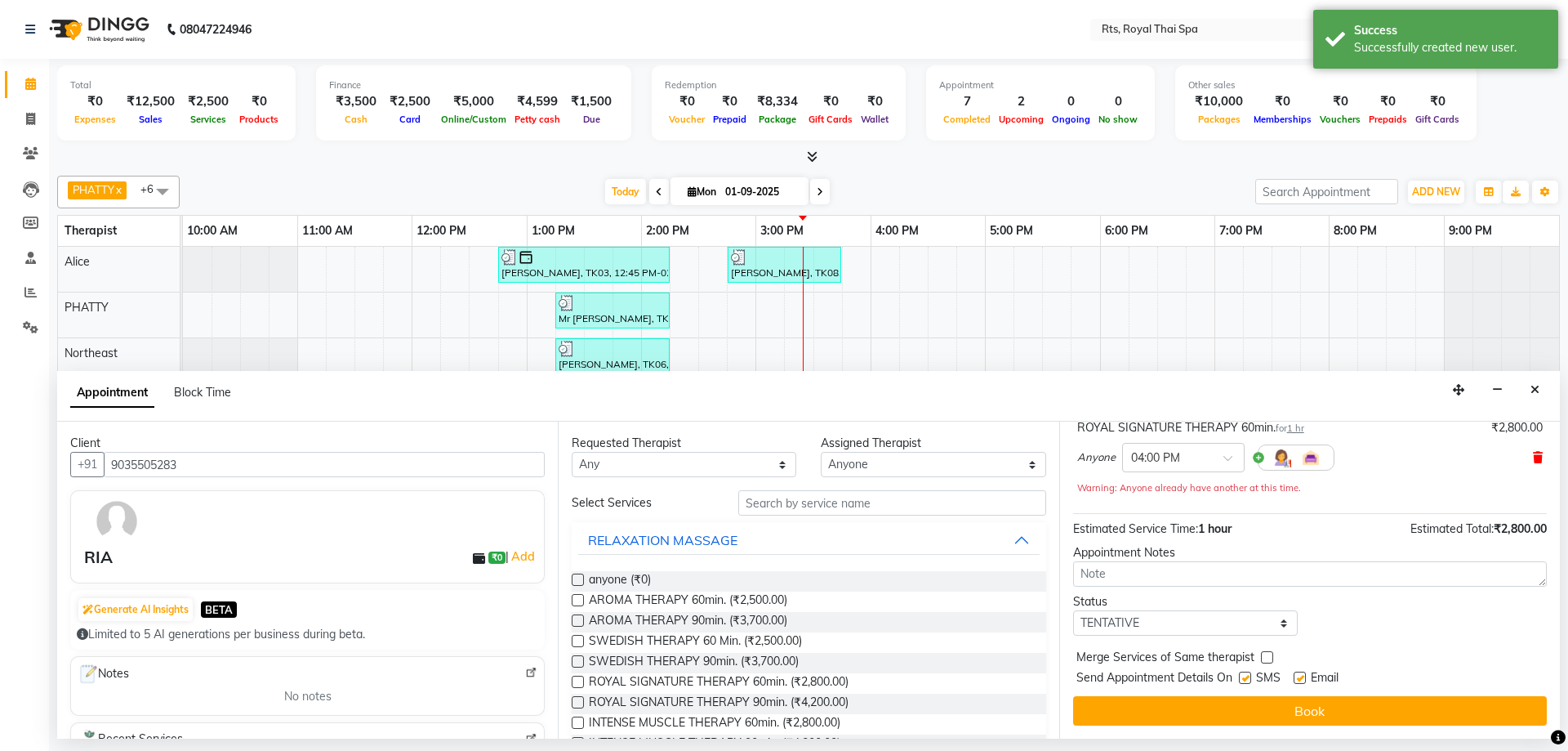
click at [1533, 462] on icon at bounding box center [1537, 457] width 10 height 12
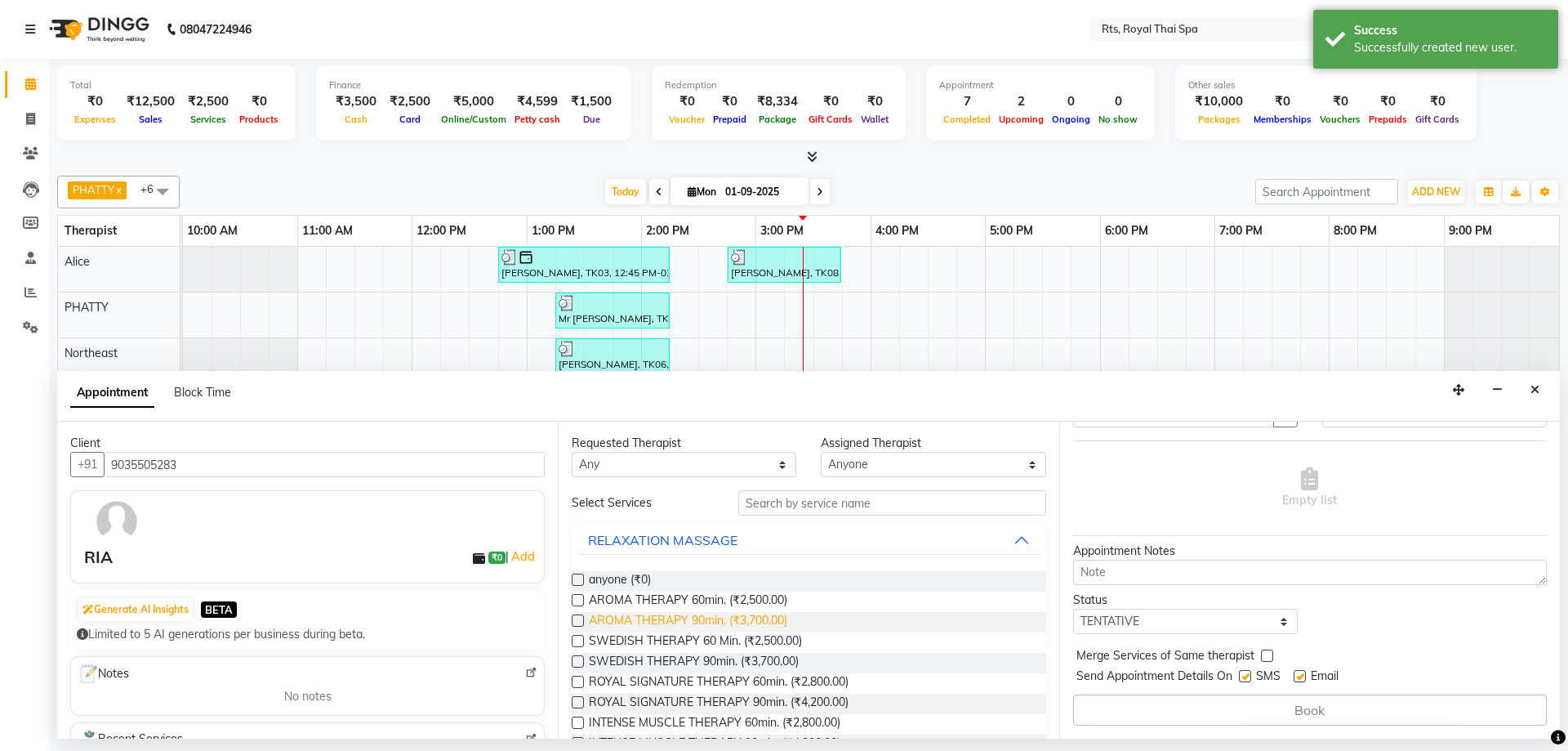
drag, startPoint x: 762, startPoint y: 622, endPoint x: 781, endPoint y: 623, distance: 19.0
click at [763, 622] on span "AROMA THERAPY 90min. (₹3,700.00)" at bounding box center [688, 622] width 198 height 21
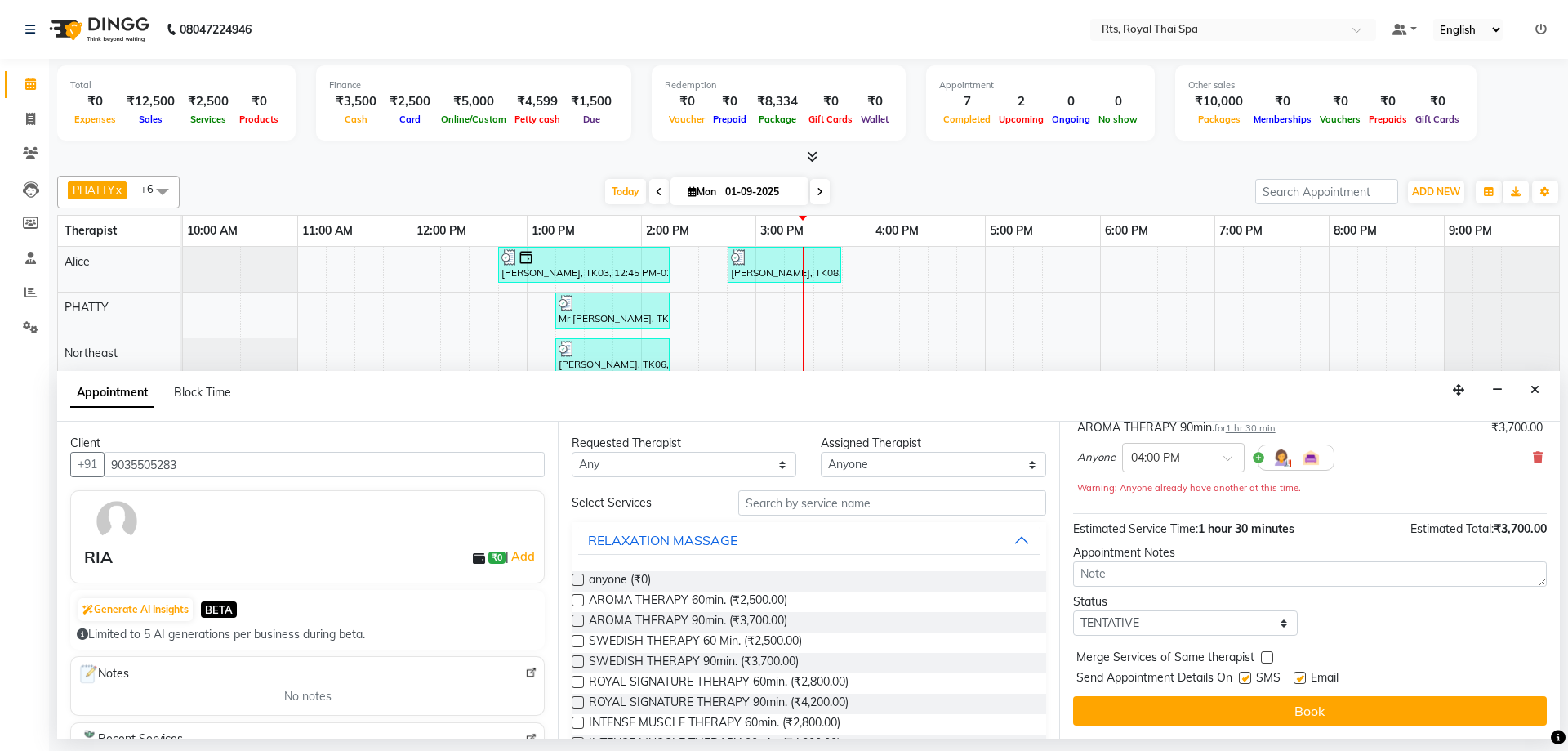
click at [1240, 678] on label at bounding box center [1245, 677] width 13 height 13
click at [1240, 678] on input "checkbox" at bounding box center [1244, 679] width 11 height 11
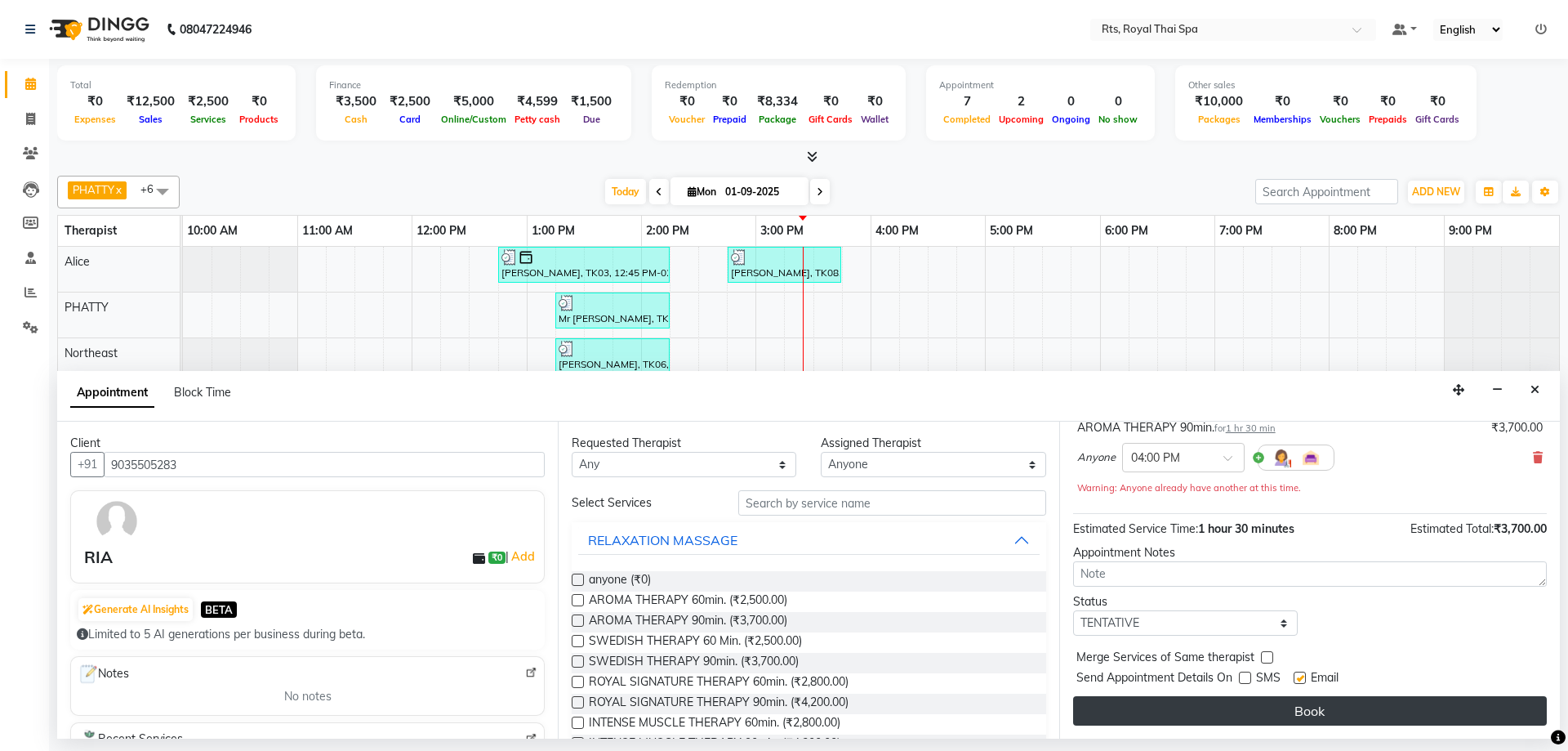
click at [1255, 703] on button "Book" at bounding box center [1309, 711] width 473 height 30
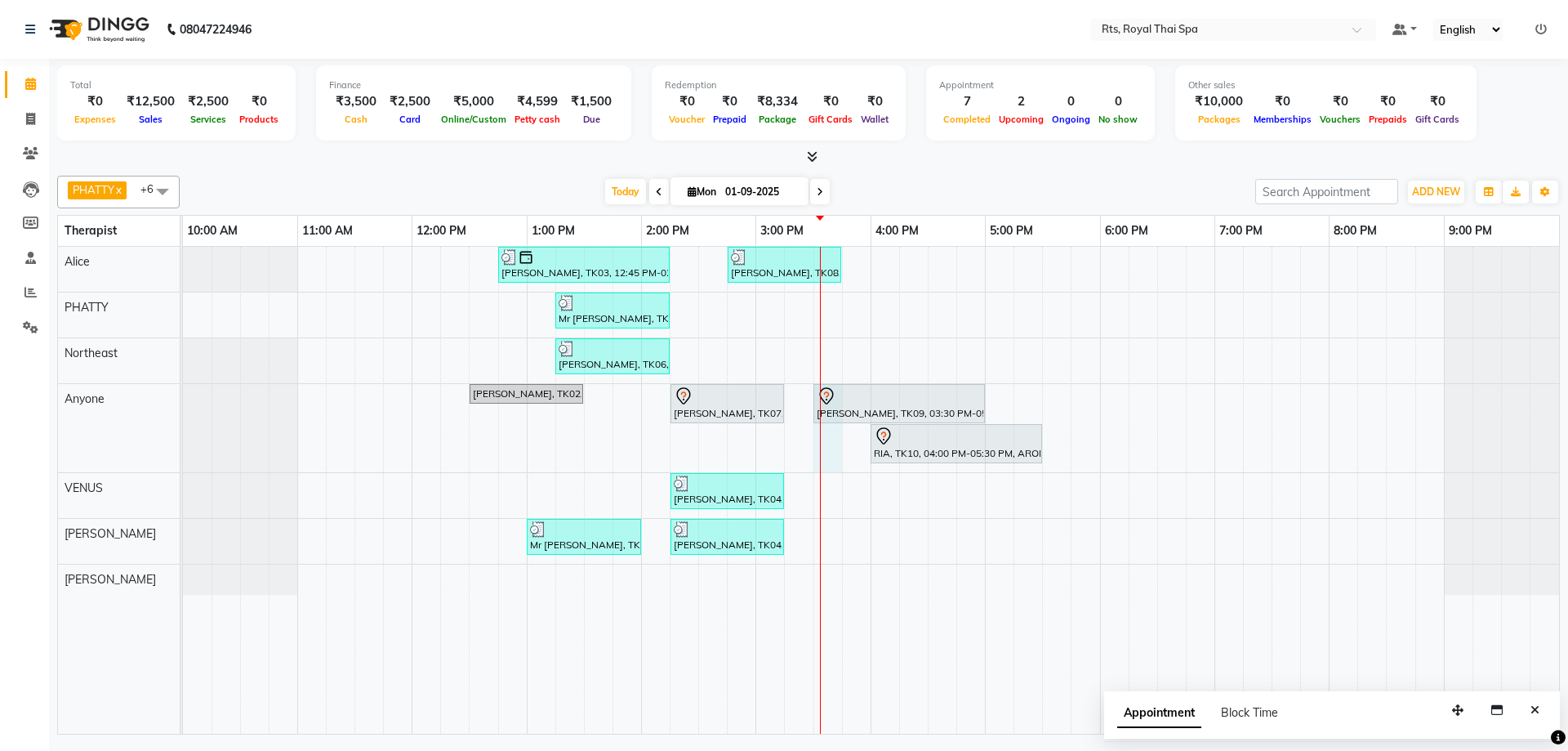
click at [833, 443] on div "[PERSON_NAME], TK03, 12:45 PM-02:15 PM, ROYAL SIGNATURE THERAPY 90min. [PERSON_…" at bounding box center [871, 490] width 1376 height 487
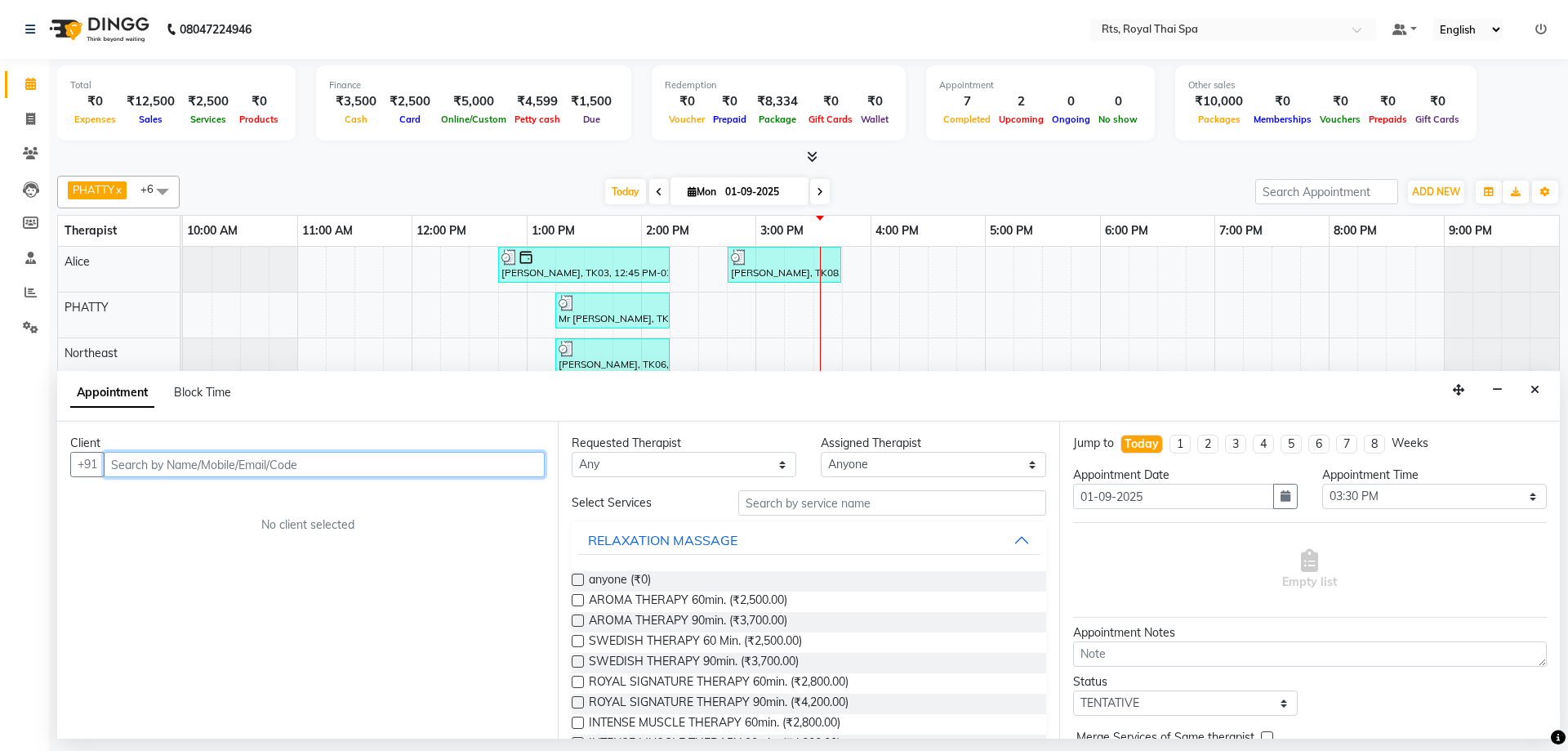
drag, startPoint x: 464, startPoint y: 470, endPoint x: 490, endPoint y: 428, distance: 49.4
click at [482, 438] on div "Client +91 No client selected" at bounding box center [307, 579] width 500 height 317
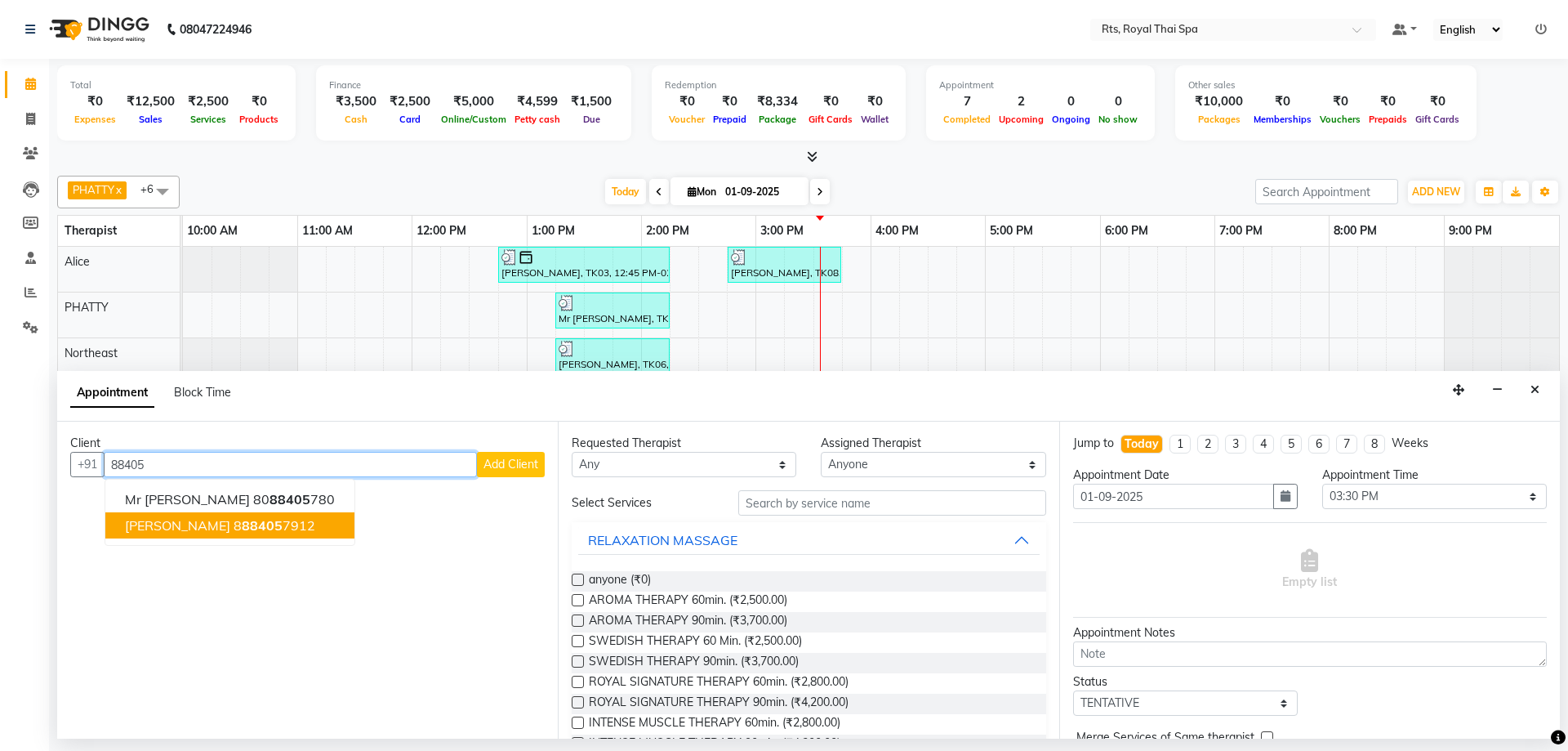
click at [240, 524] on ngb-highlight "8 88405 7912" at bounding box center [274, 526] width 82 height 16
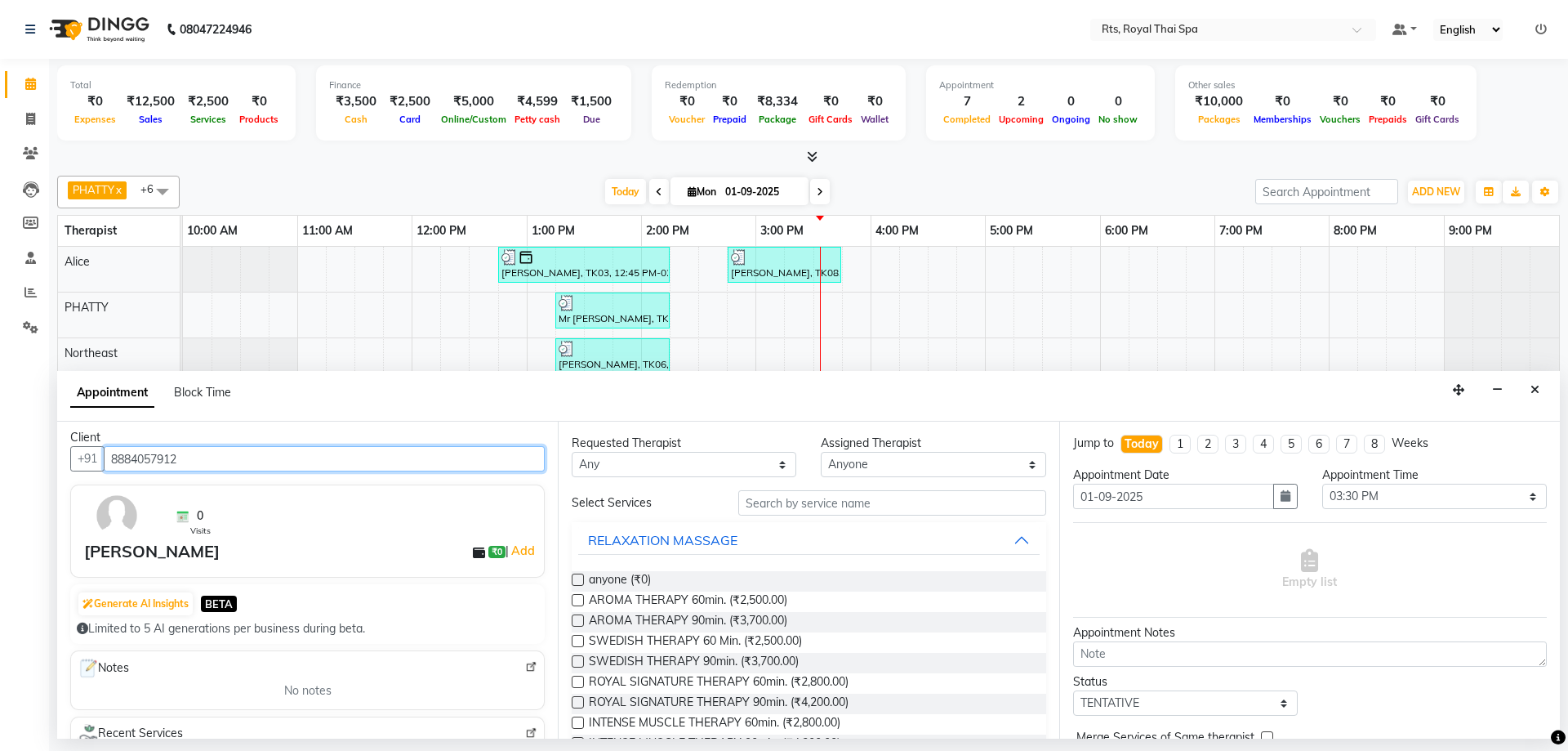
scroll to position [0, 0]
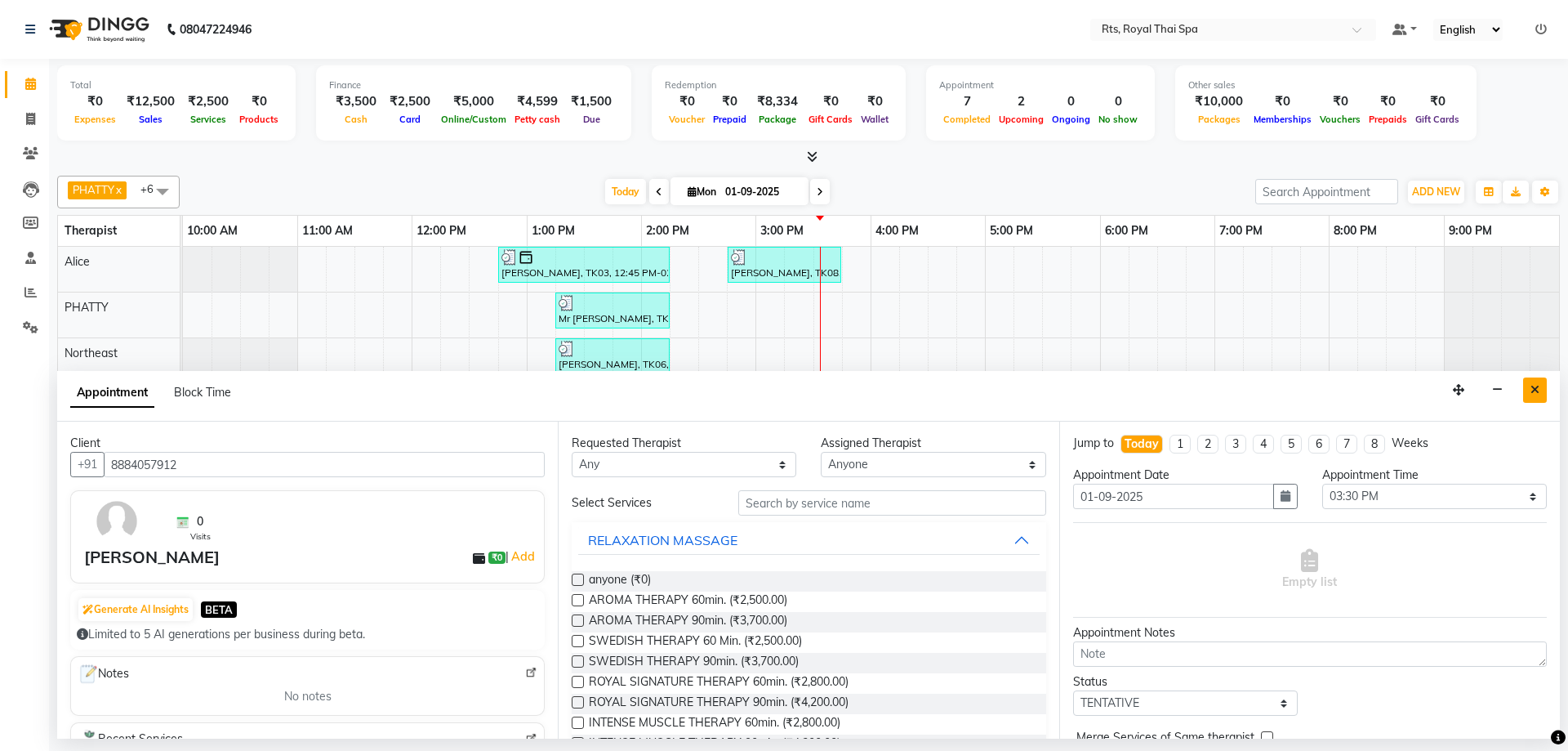
click at [1540, 392] on button "Close" at bounding box center [1535, 390] width 23 height 25
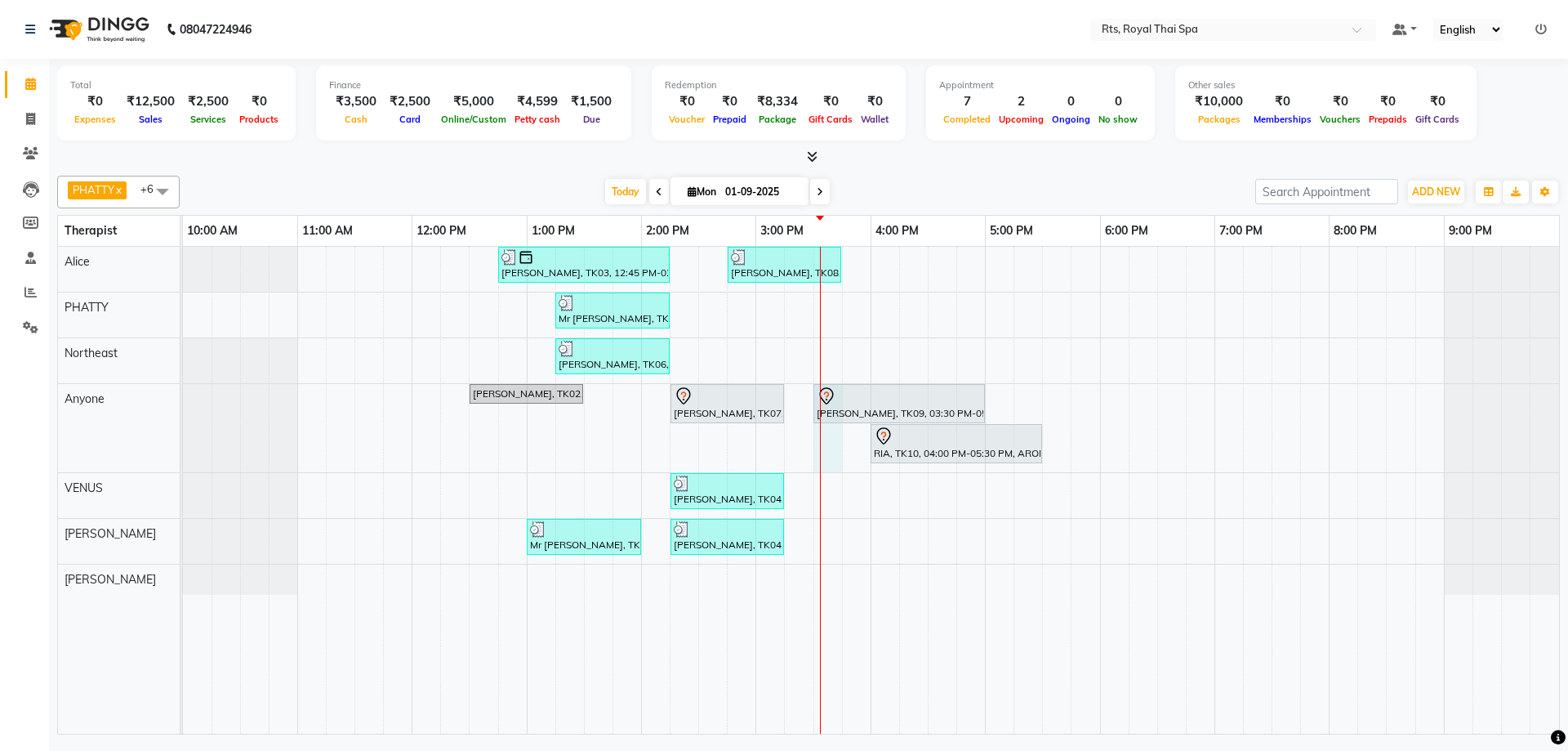
click at [824, 435] on div "[PERSON_NAME], TK03, 12:45 PM-02:15 PM, ROYAL SIGNATURE THERAPY 90min. [PERSON_…" at bounding box center [871, 490] width 1376 height 487
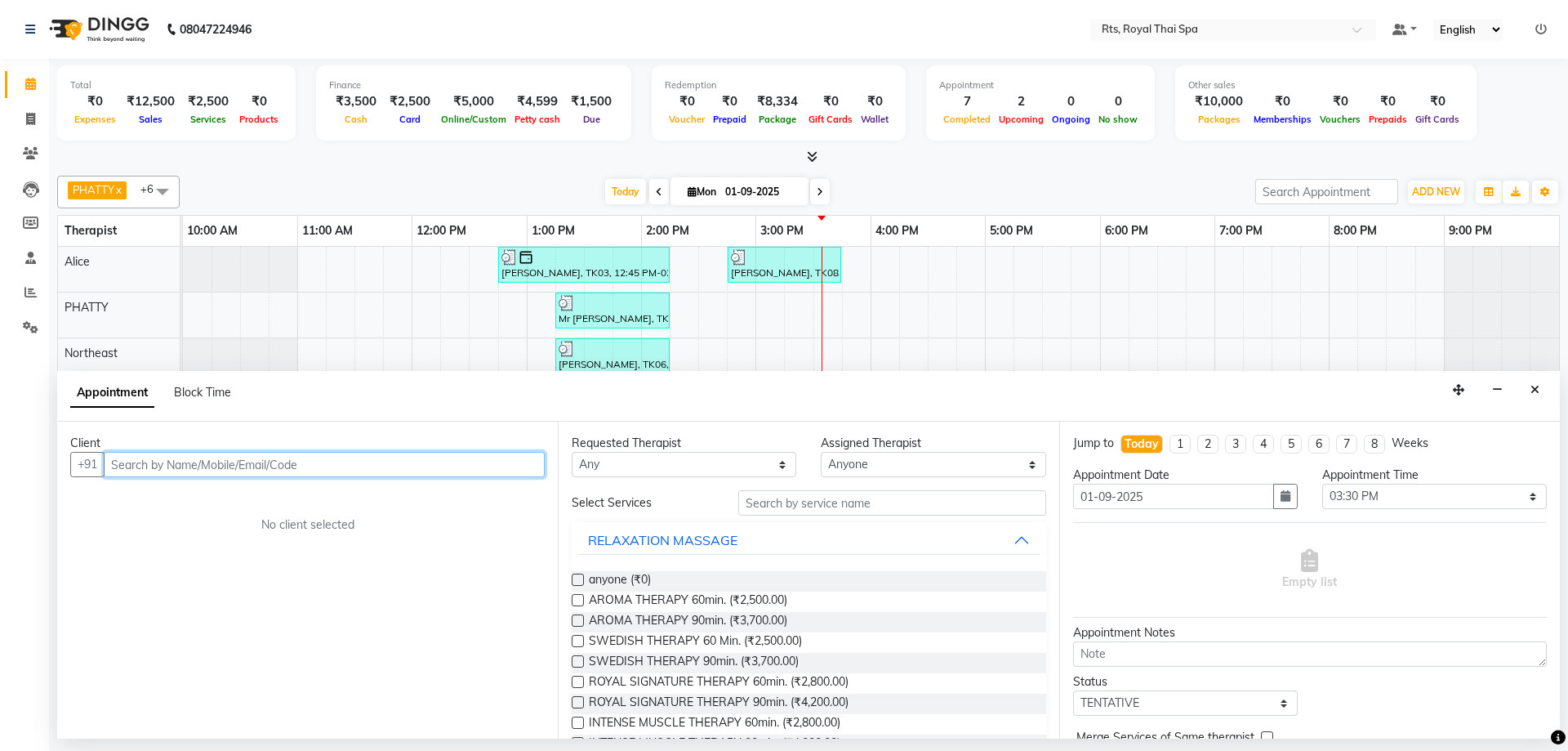
click at [261, 458] on input "text" at bounding box center [323, 464] width 441 height 25
paste input "9845595502"
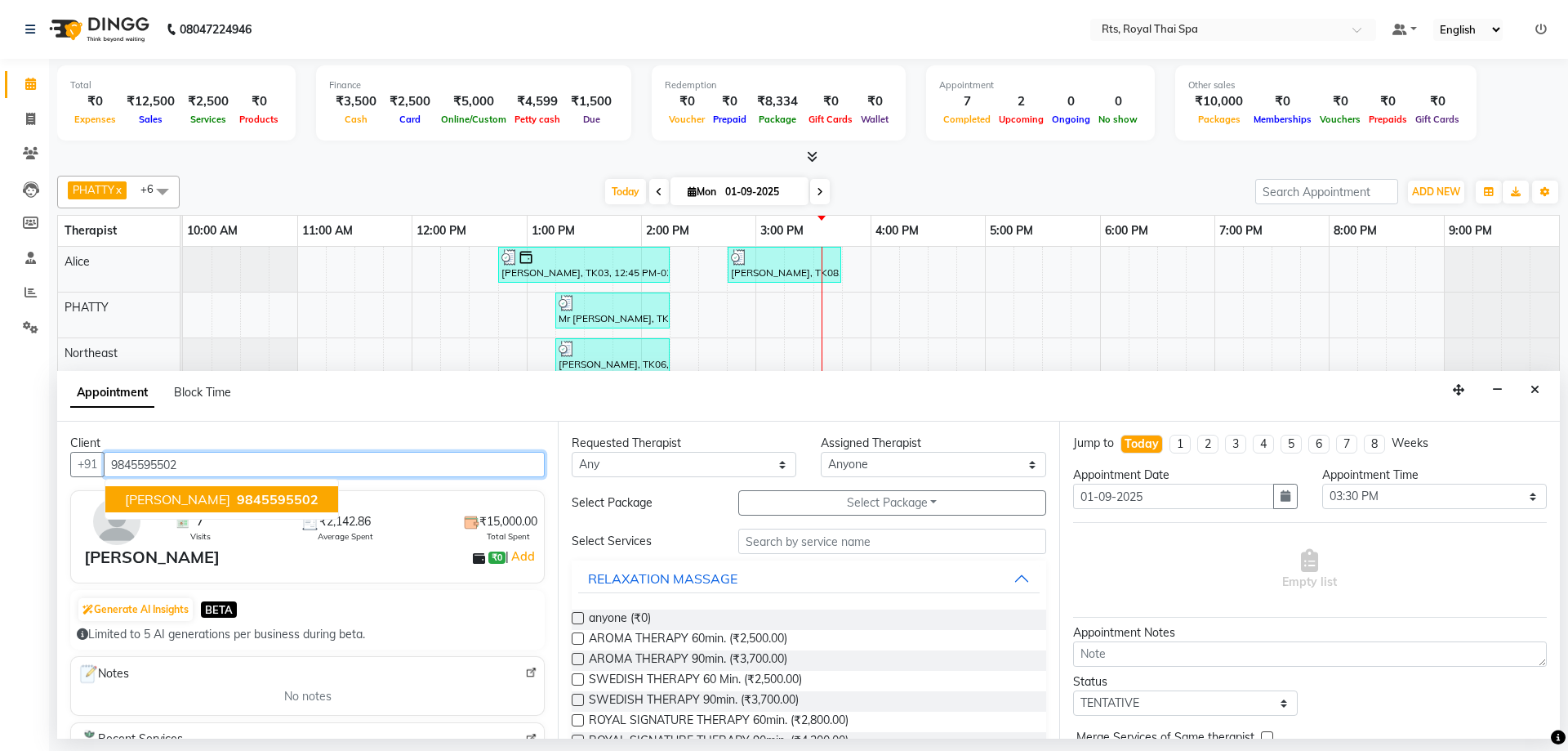
click at [169, 491] on span "[PERSON_NAME]" at bounding box center [177, 499] width 105 height 16
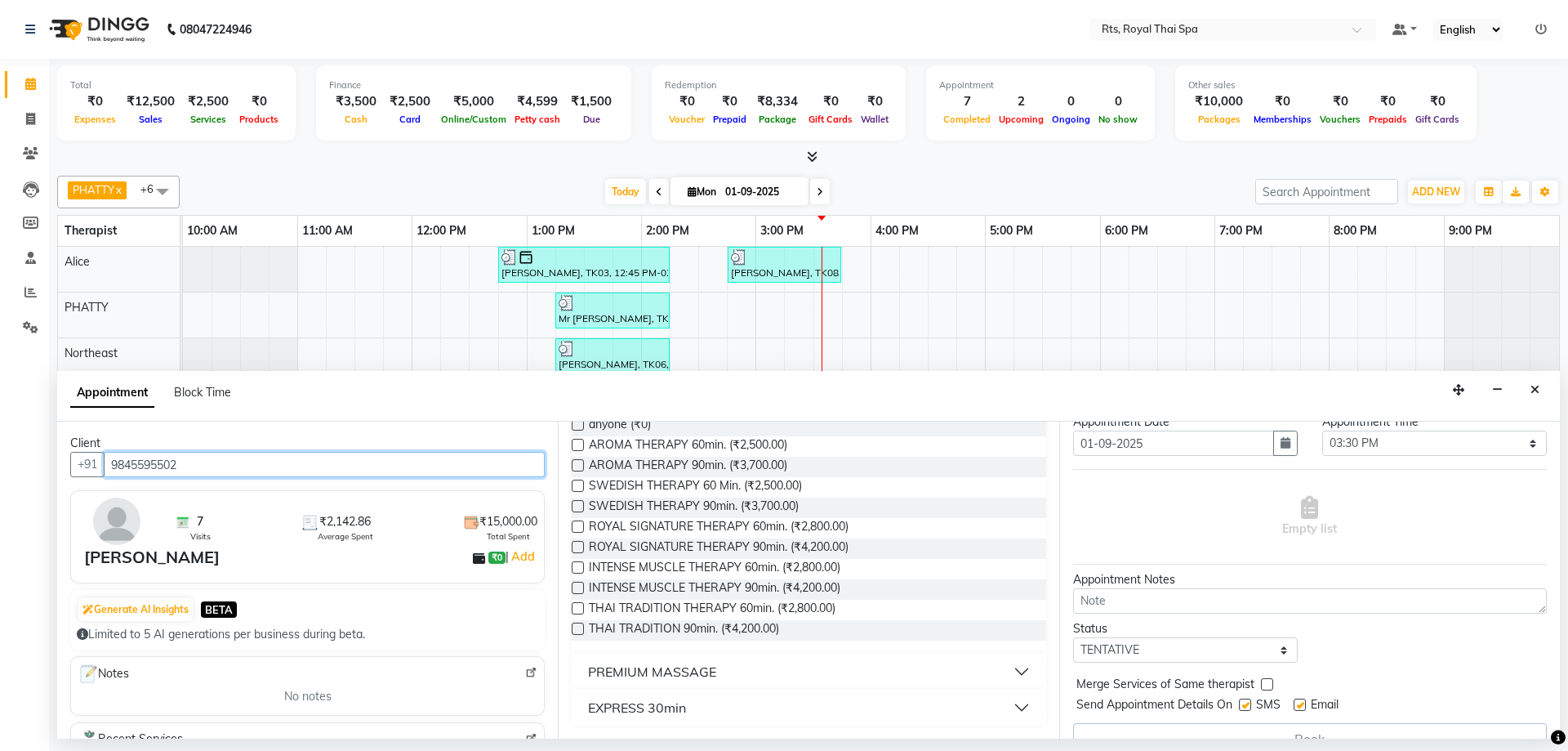
scroll to position [82, 0]
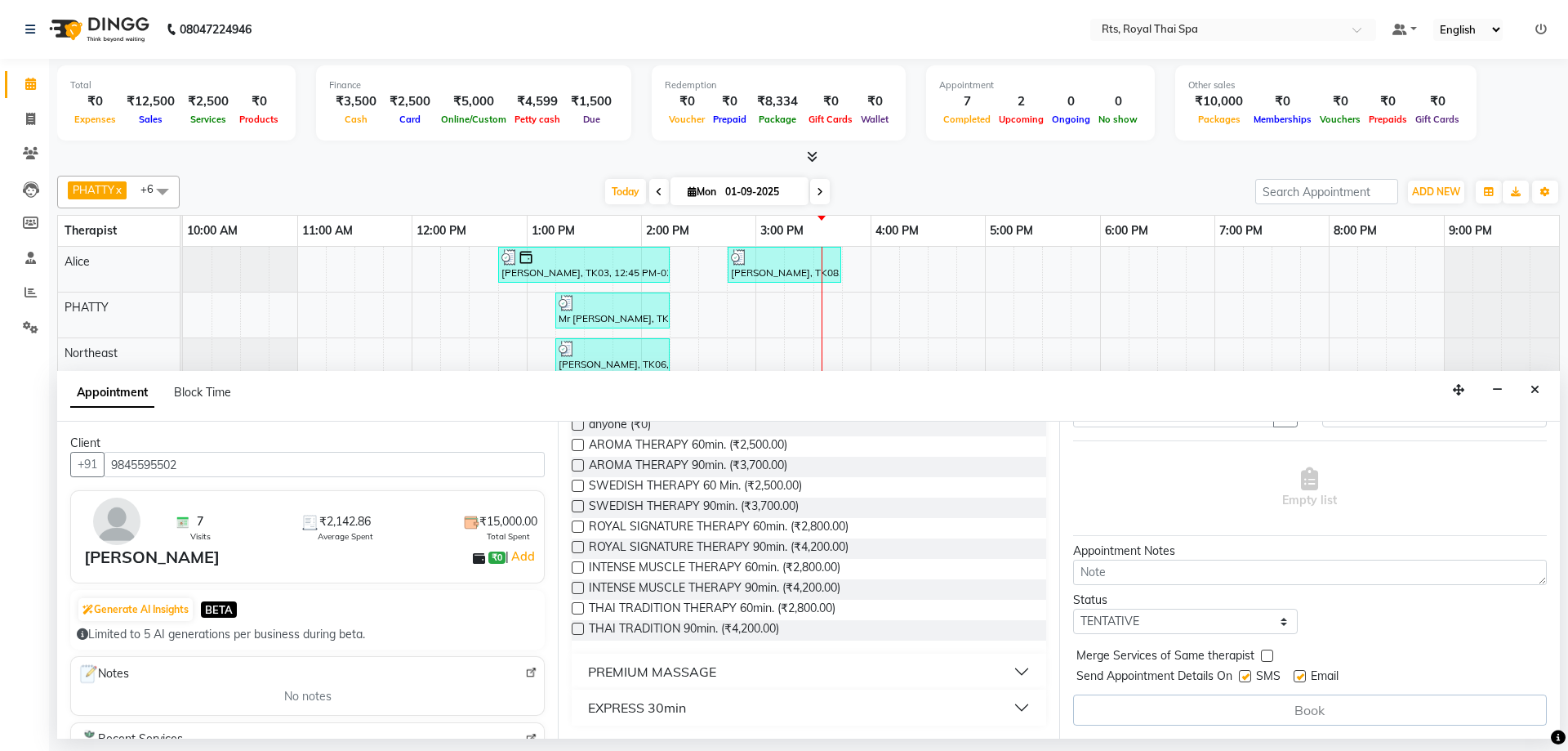
click at [1246, 679] on label at bounding box center [1245, 676] width 13 height 13
click at [1246, 679] on input "checkbox" at bounding box center [1244, 677] width 11 height 11
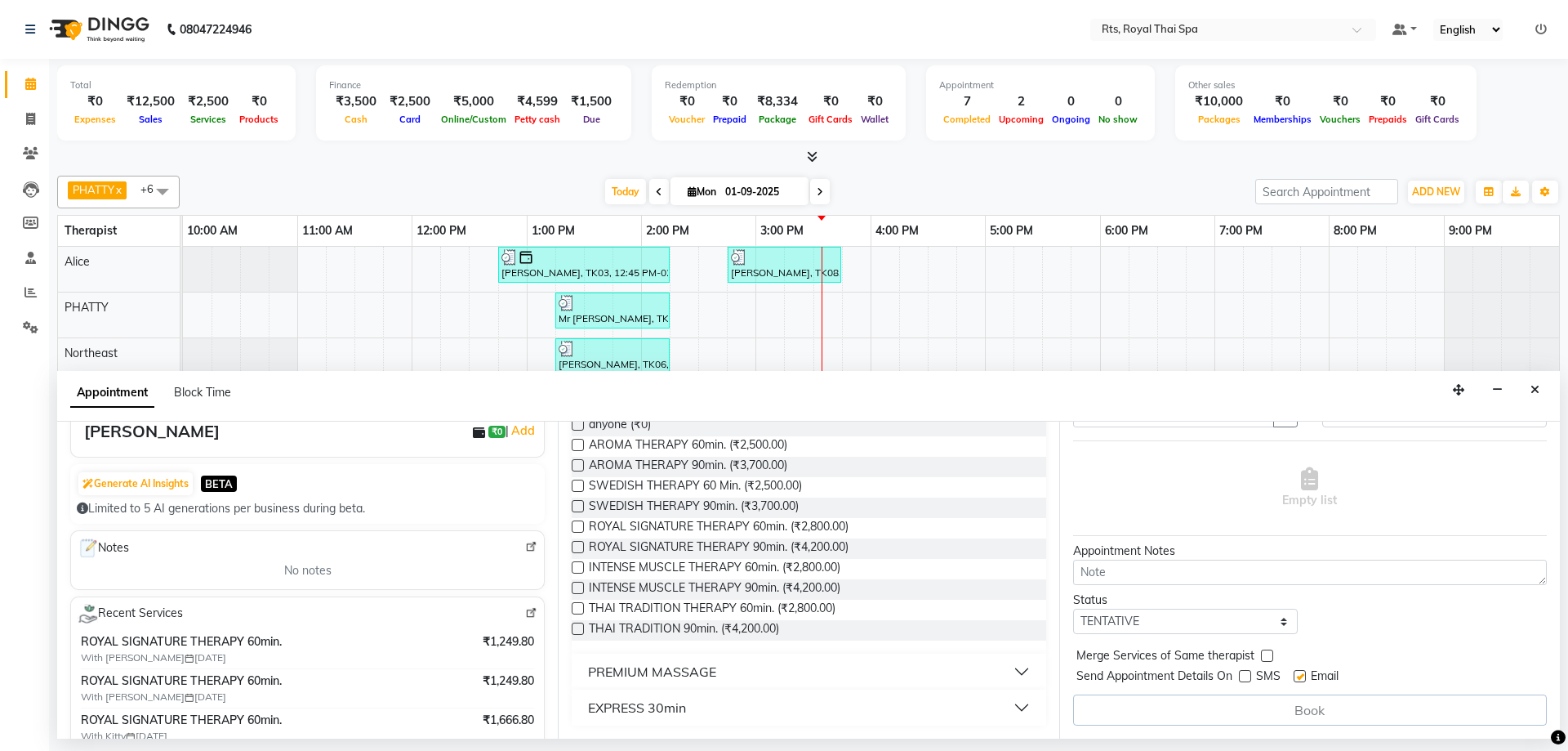
scroll to position [245, 0]
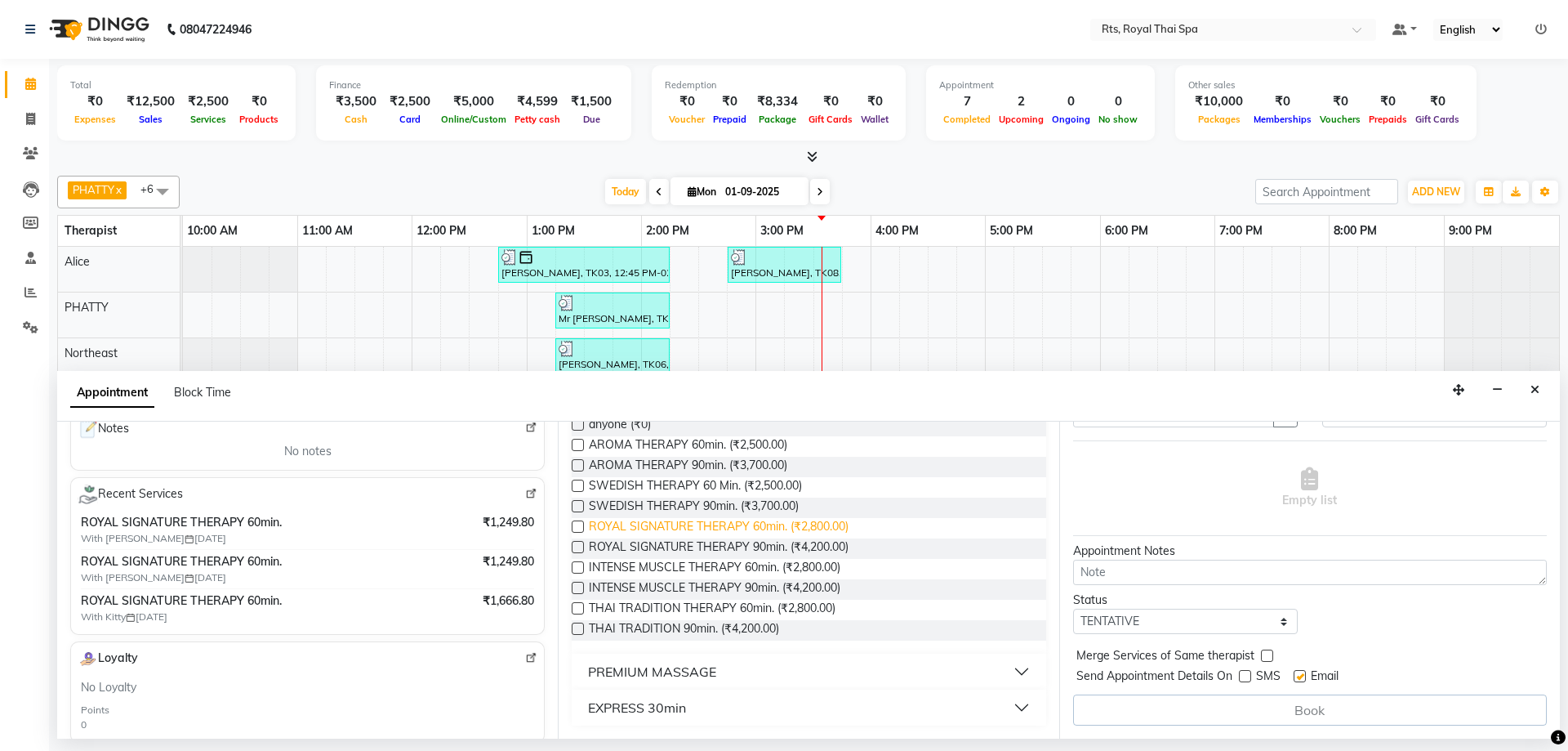
click at [800, 530] on span "ROYAL SIGNATURE THERAPY 60min. (₹2,800.00)" at bounding box center [718, 527] width 260 height 21
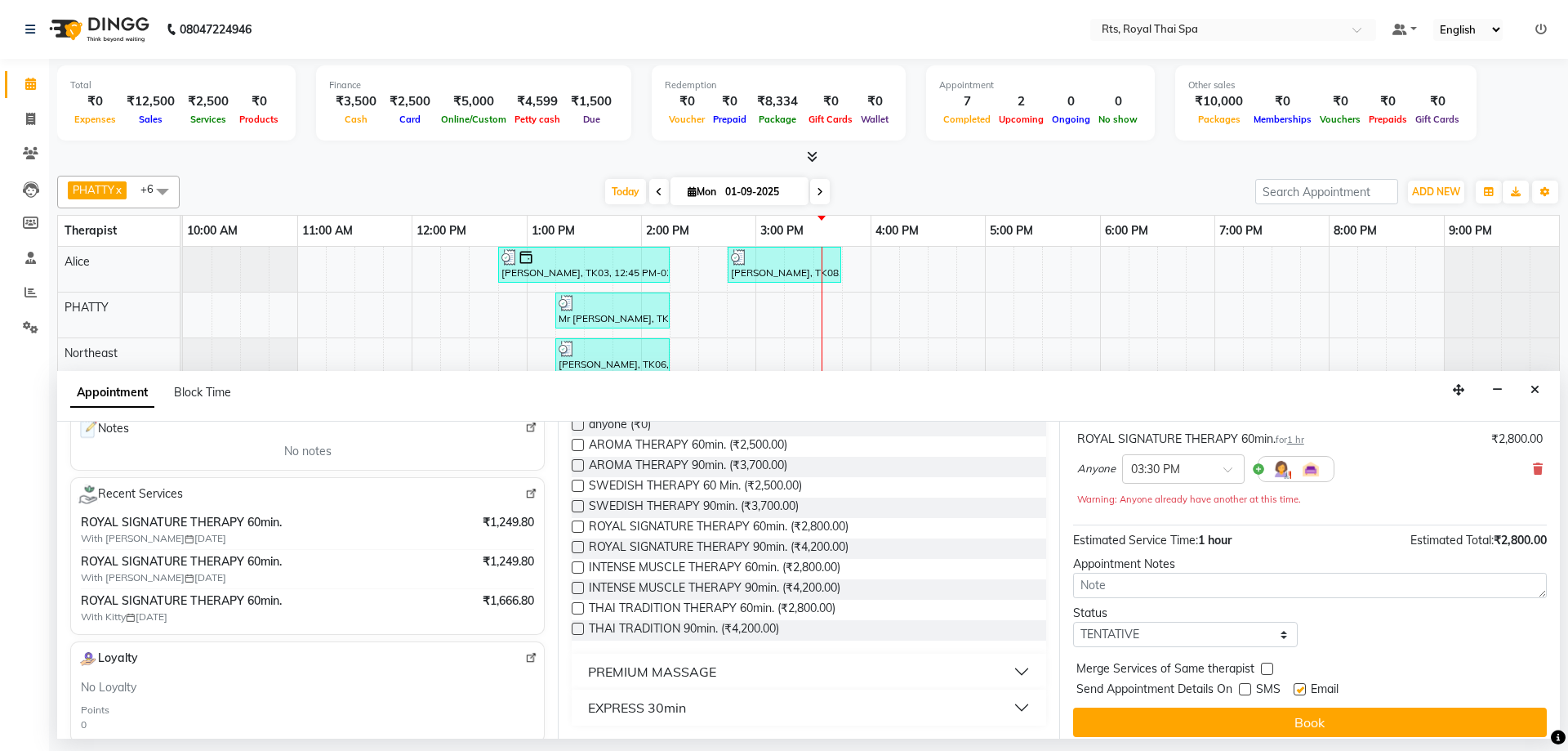
scroll to position [114, 0]
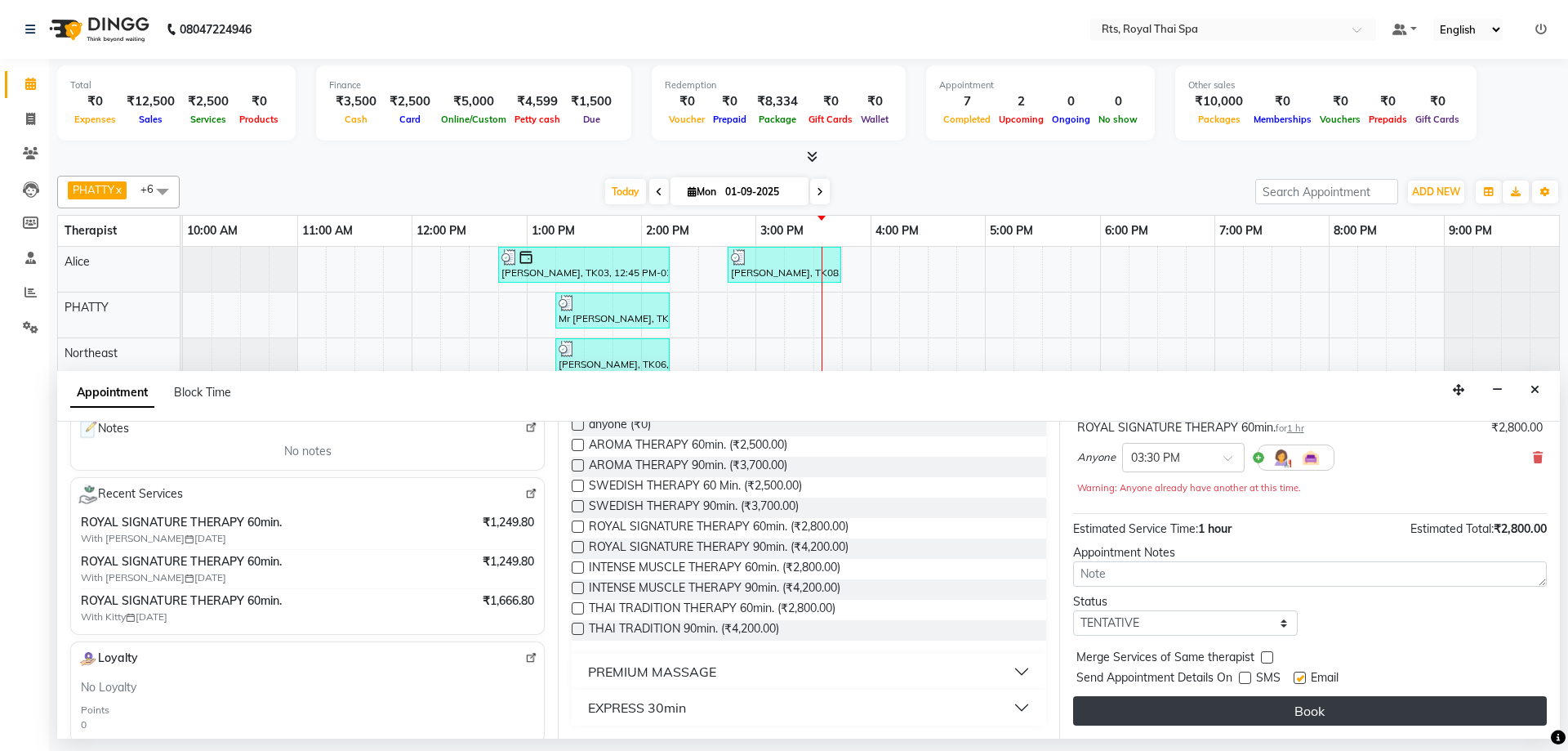
click at [1238, 708] on button "Book" at bounding box center [1309, 711] width 473 height 30
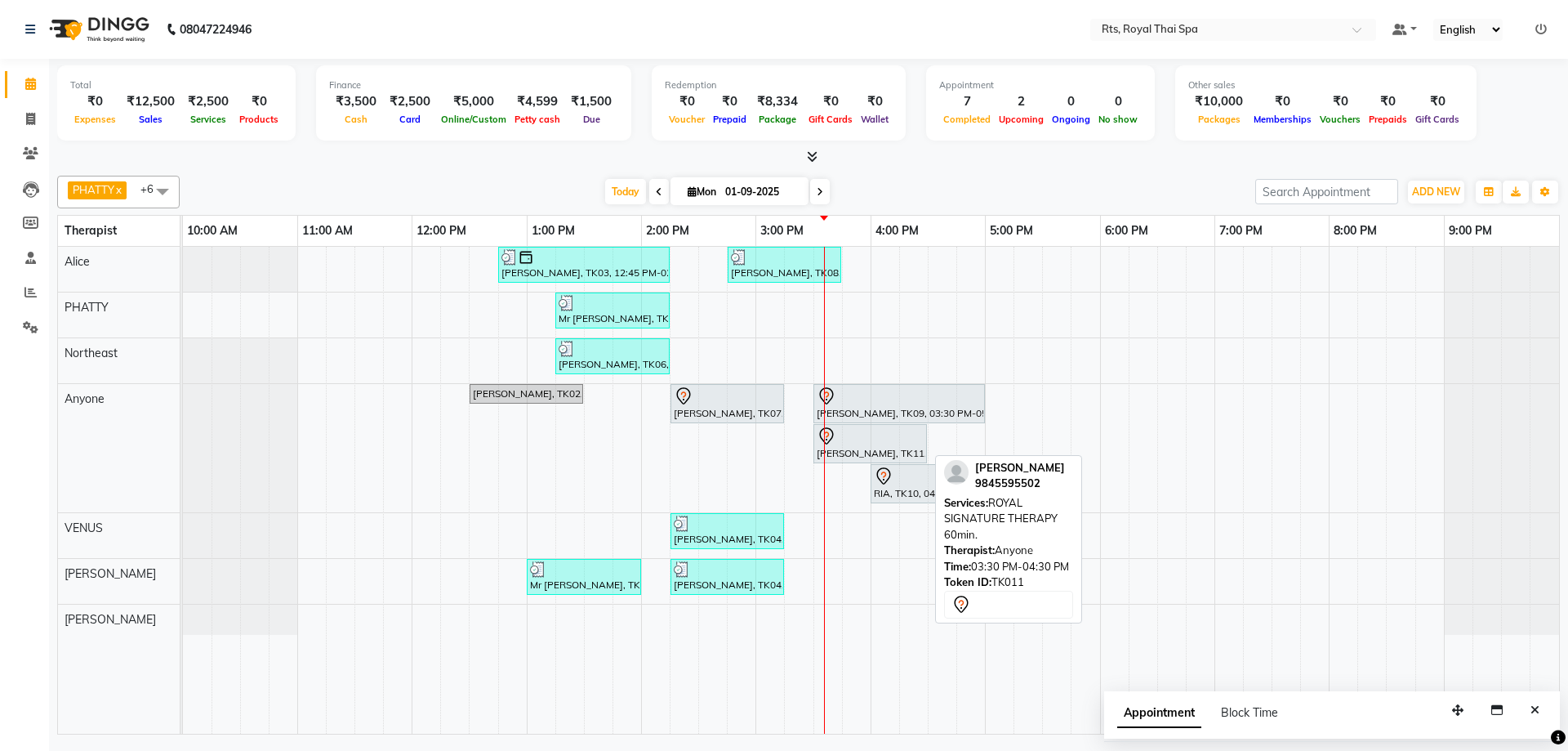
click at [851, 448] on div "[PERSON_NAME], TK11, 03:30 PM-04:30 PM, ROYAL SIGNATURE THERAPY 60min." at bounding box center [869, 444] width 110 height 34
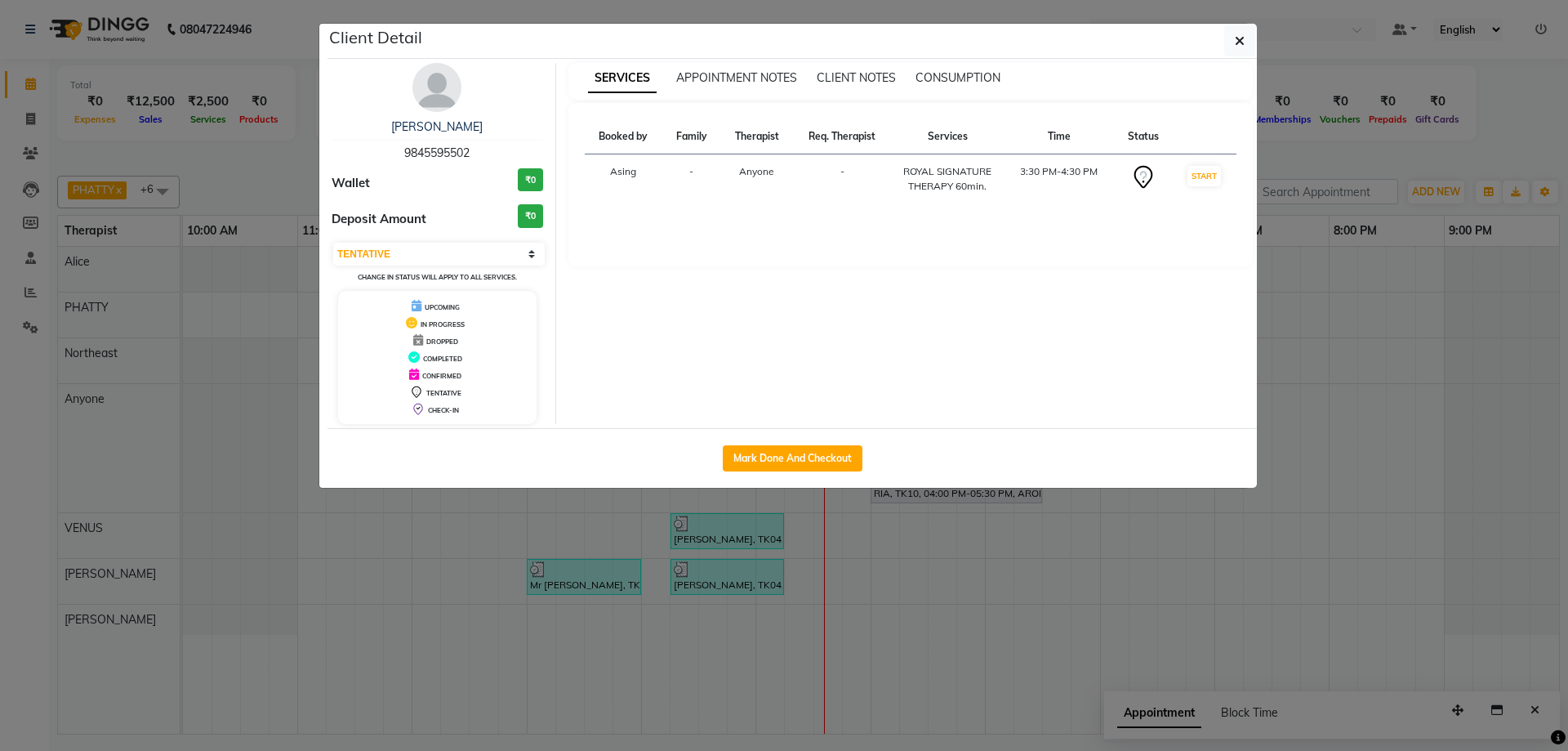
drag, startPoint x: 390, startPoint y: 155, endPoint x: 502, endPoint y: 149, distance: 112.2
click at [502, 149] on div "[PERSON_NAME] 9845595502" at bounding box center [436, 140] width 211 height 43
copy span "9845595502"
click at [1243, 41] on icon "button" at bounding box center [1239, 40] width 10 height 13
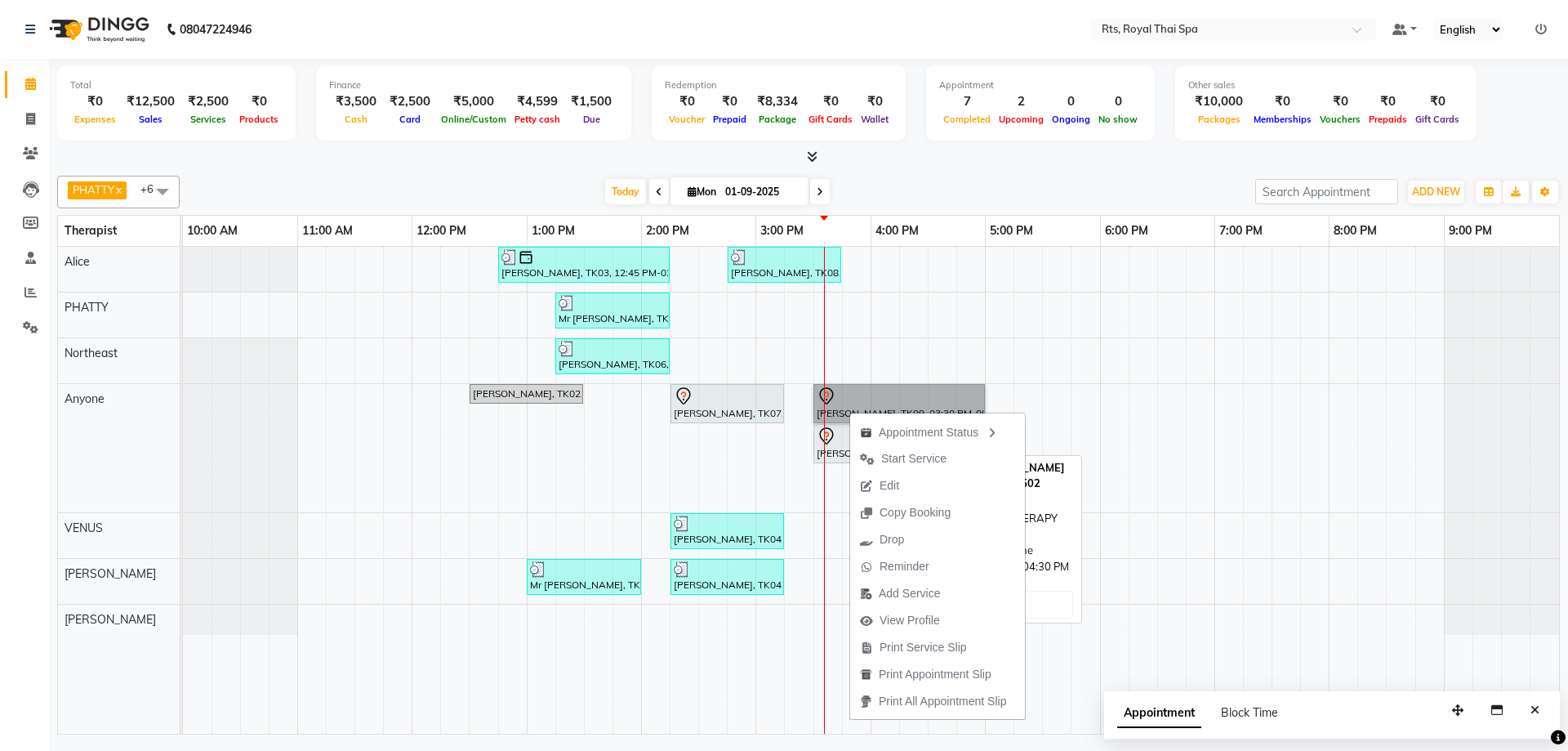
click at [832, 450] on div "[PERSON_NAME], TK11, 03:30 PM-04:30 PM, ROYAL SIGNATURE THERAPY 60min." at bounding box center [869, 444] width 110 height 34
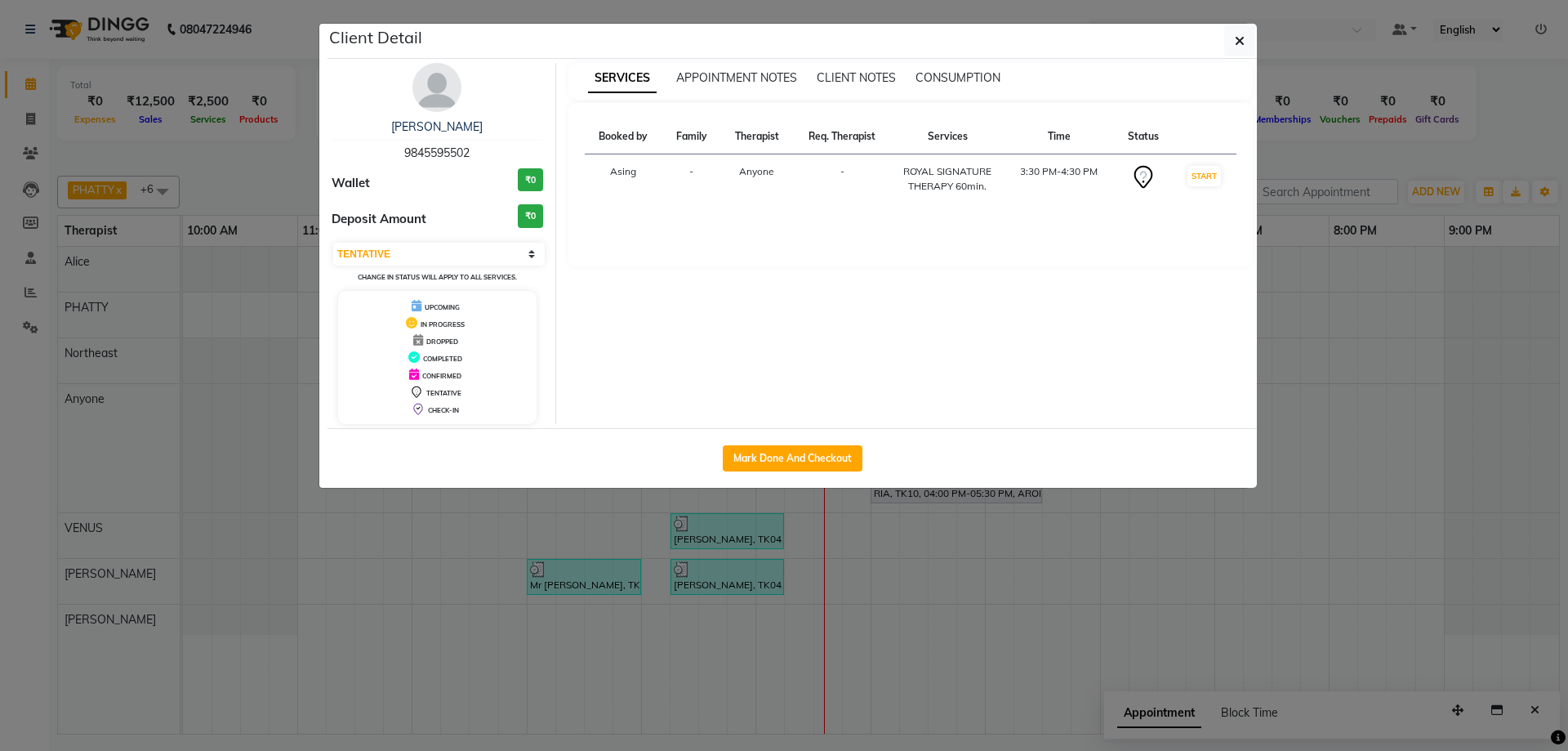
drag, startPoint x: 1238, startPoint y: 34, endPoint x: 1211, endPoint y: 53, distance: 33.0
click at [1237, 36] on icon "button" at bounding box center [1239, 40] width 10 height 13
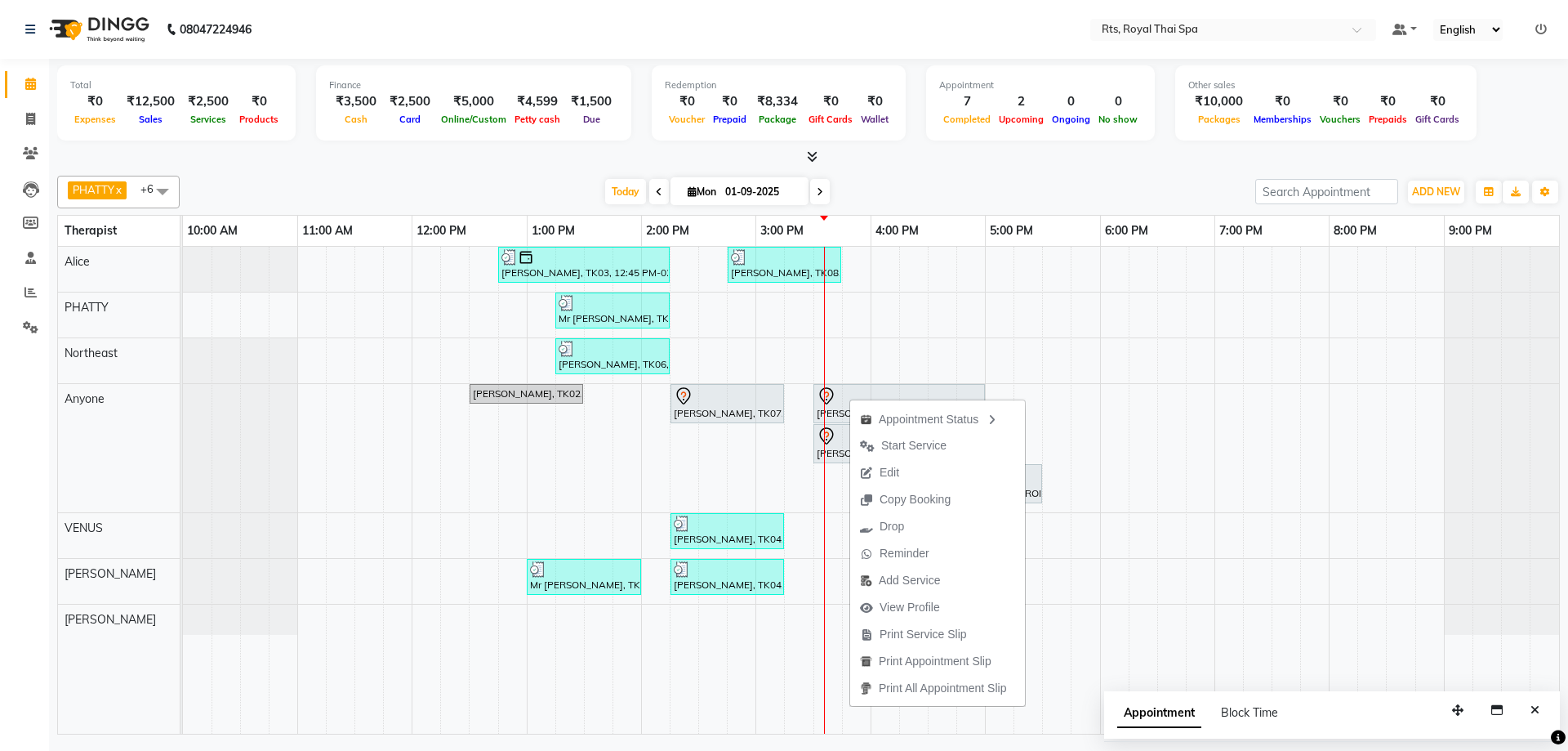
click at [896, 470] on span "Edit" at bounding box center [889, 472] width 20 height 17
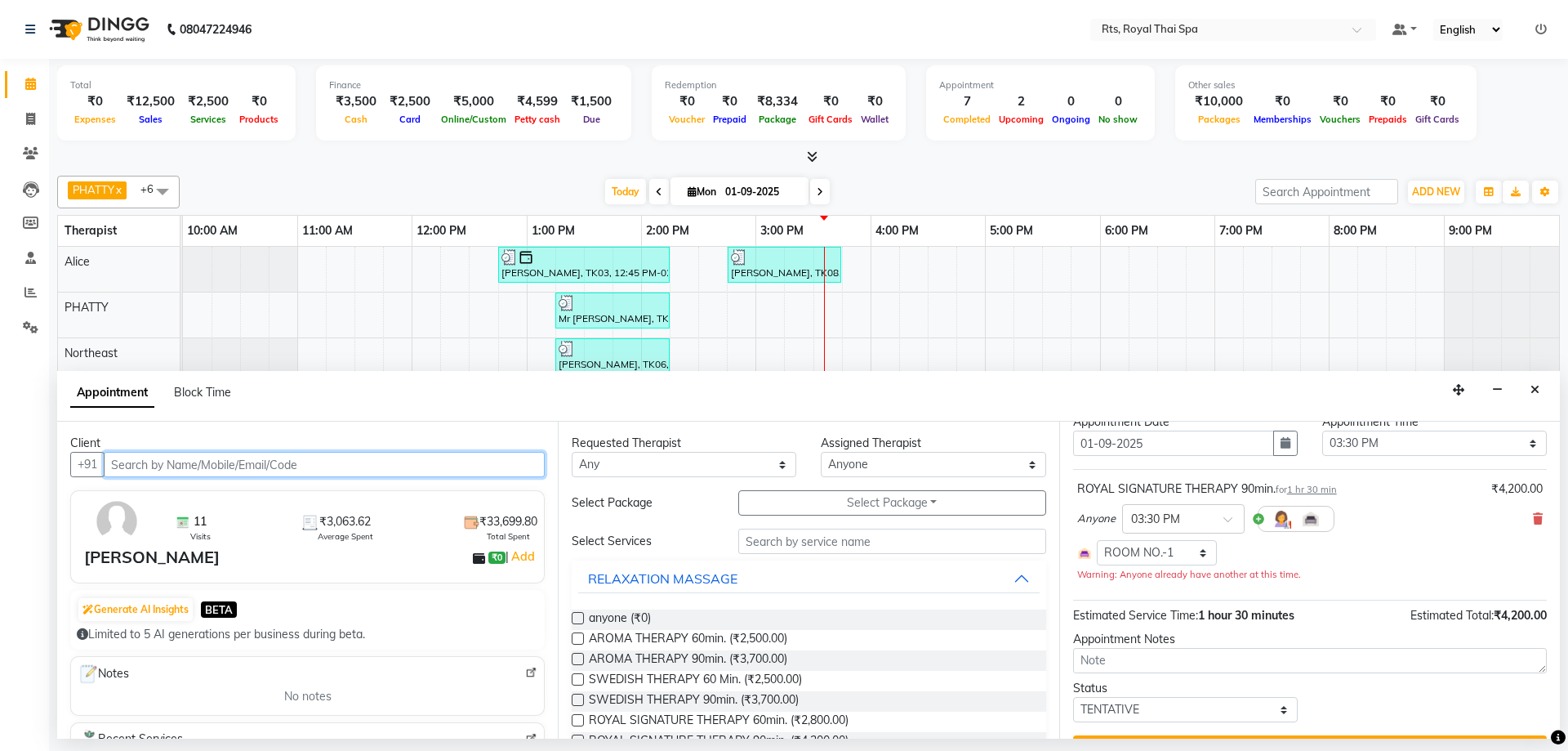
scroll to position [93, 0]
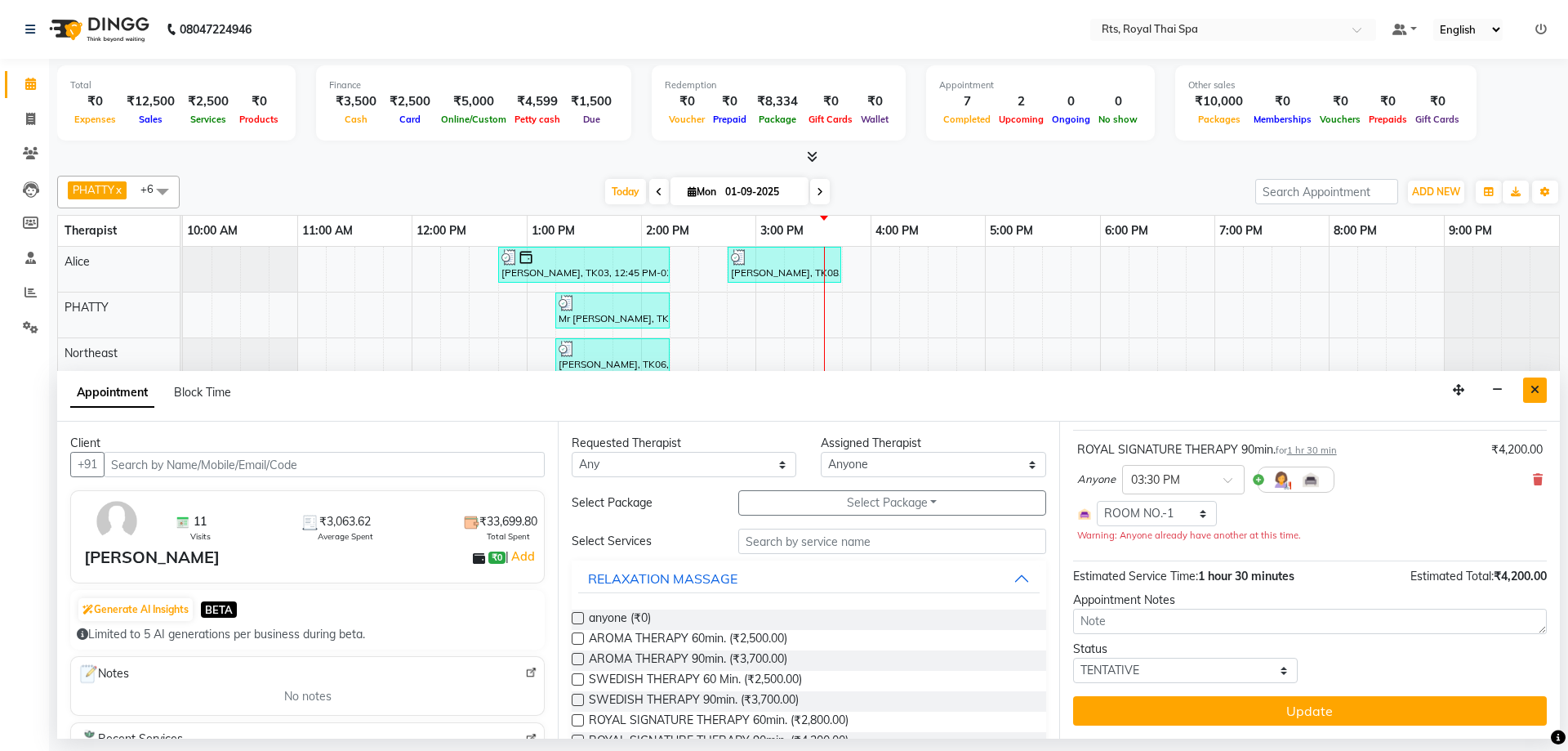
click at [1531, 389] on icon "Close" at bounding box center [1535, 389] width 9 height 12
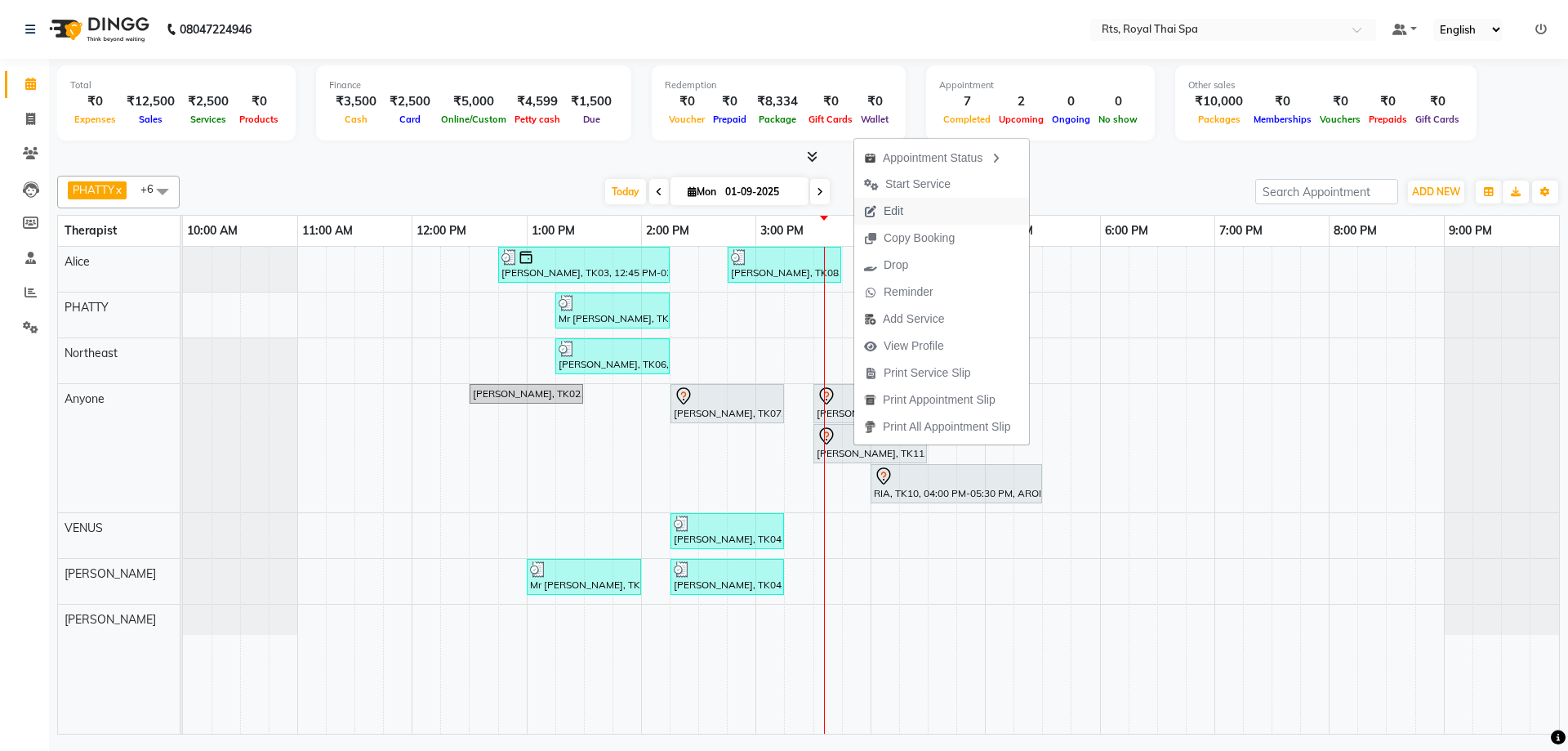
click at [902, 209] on span "Edit" at bounding box center [894, 210] width 20 height 17
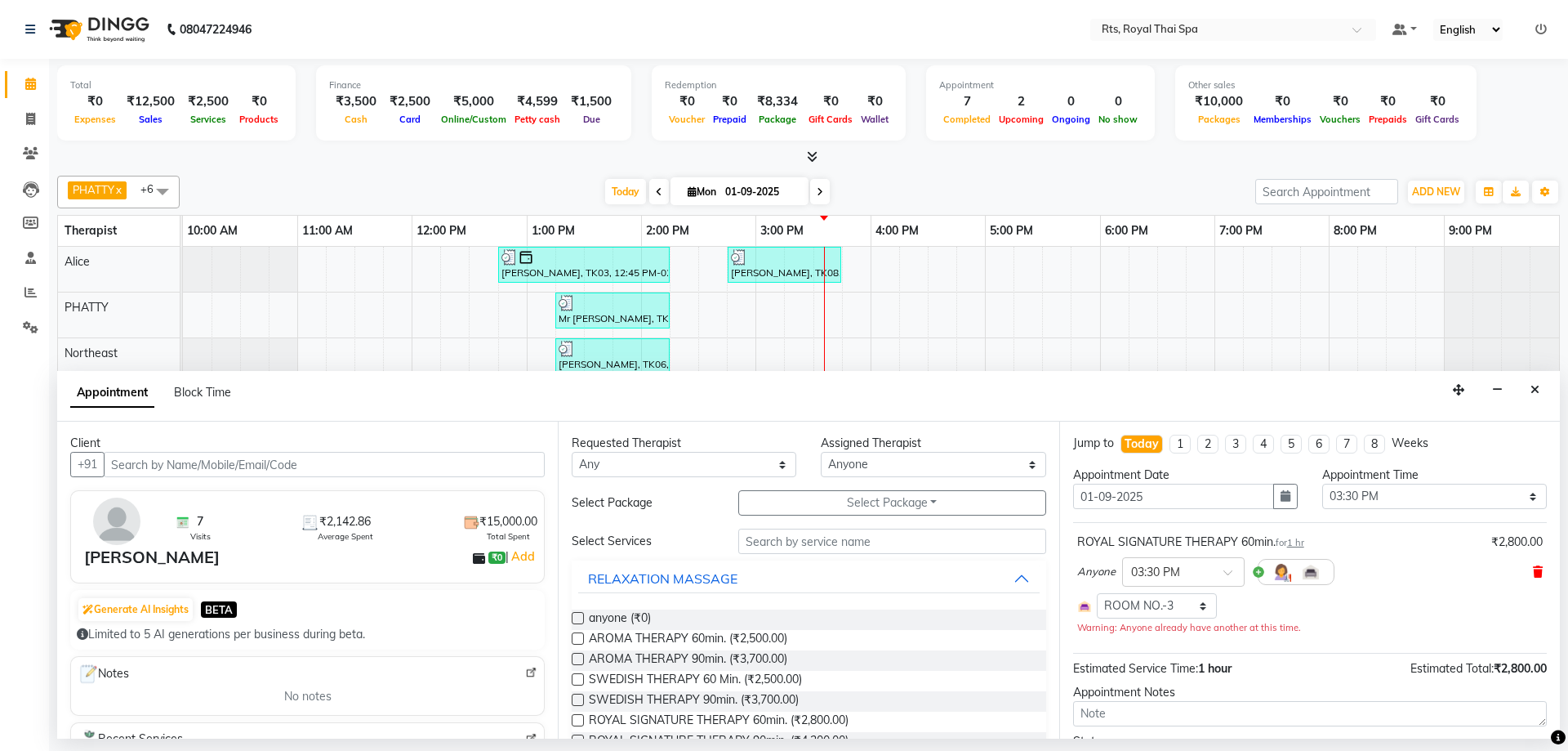
click at [1533, 570] on icon at bounding box center [1537, 571] width 10 height 12
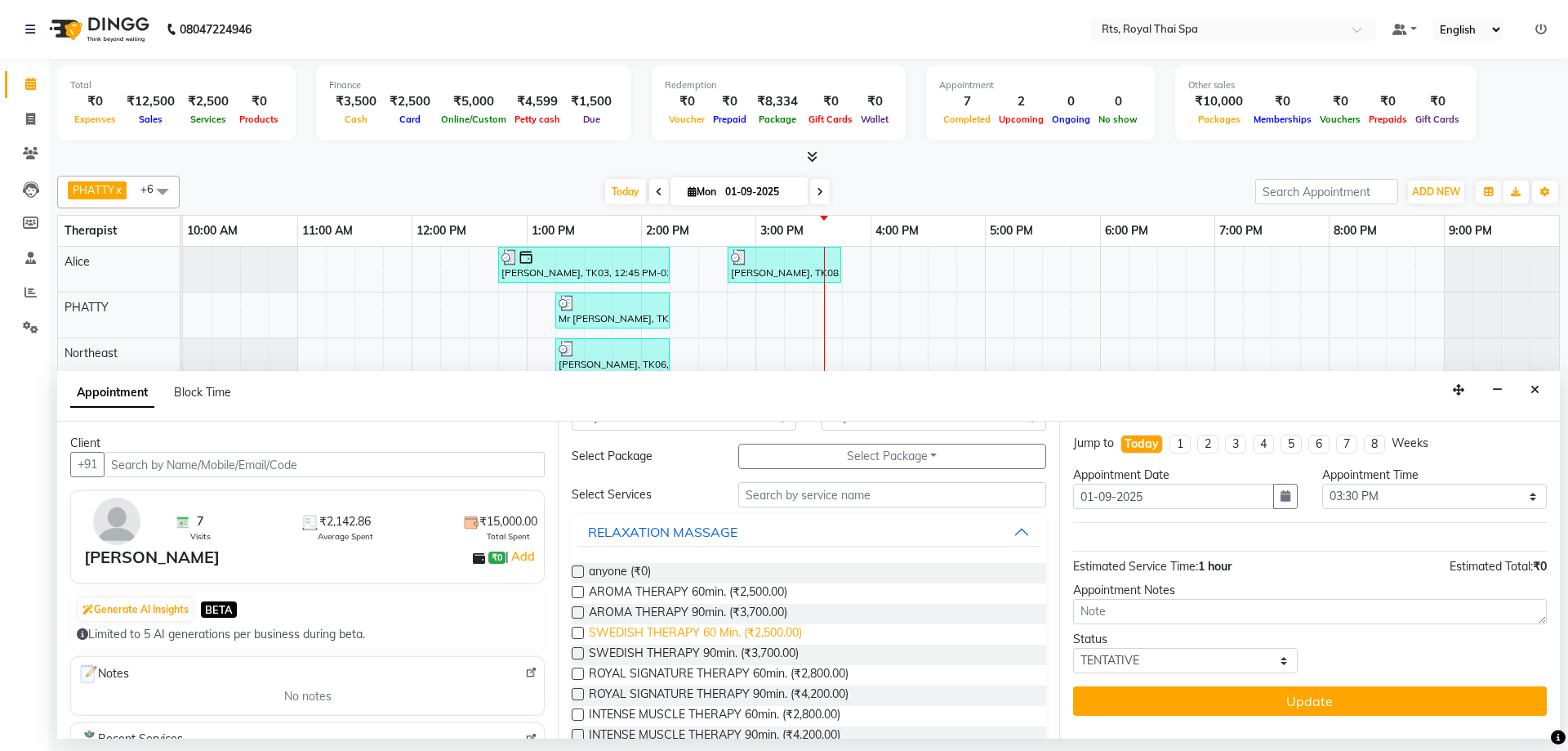
scroll to position [82, 0]
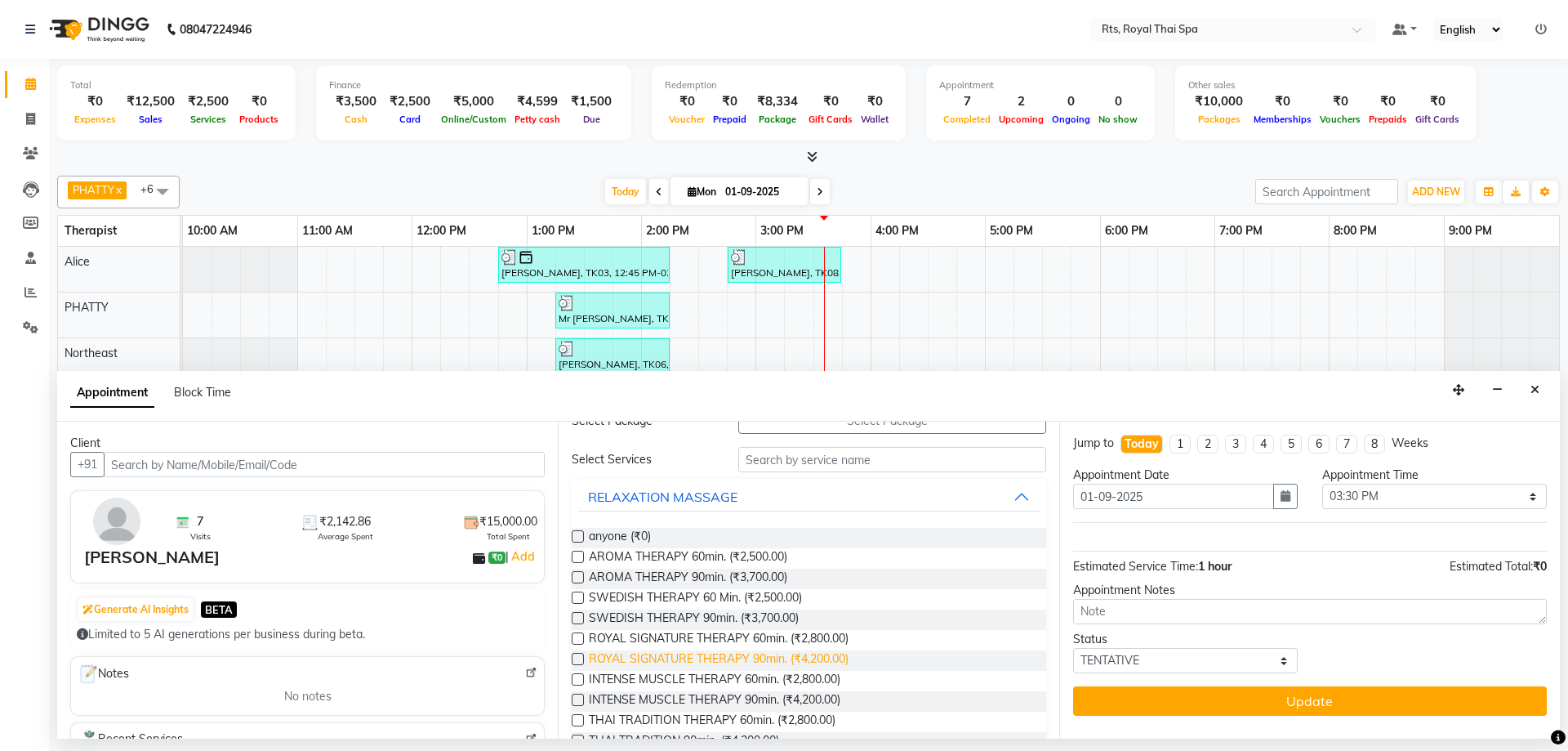
click at [771, 658] on span "ROYAL SIGNATURE THERAPY 90min. (₹4,200.00)" at bounding box center [718, 660] width 260 height 21
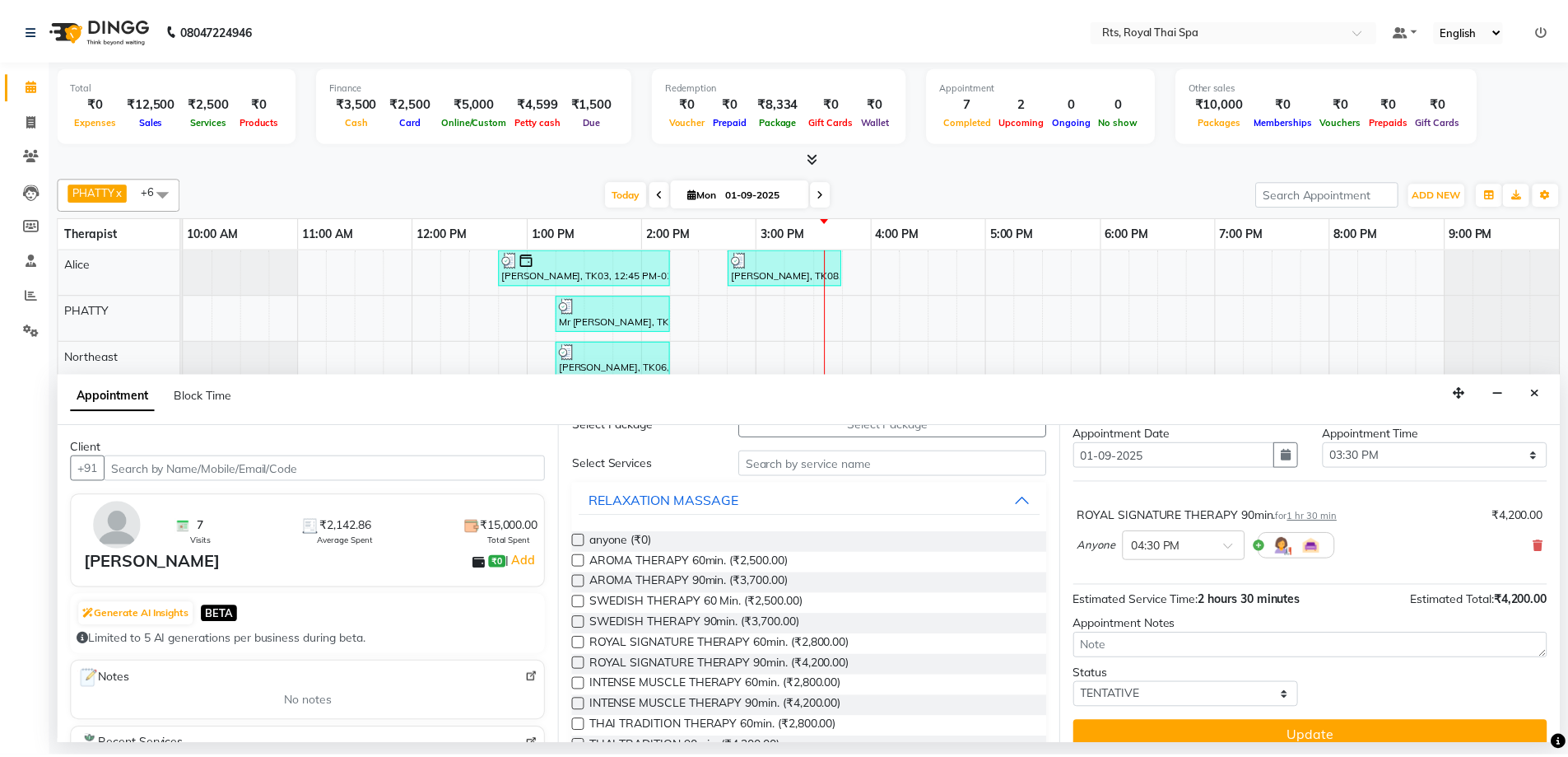
scroll to position [65, 0]
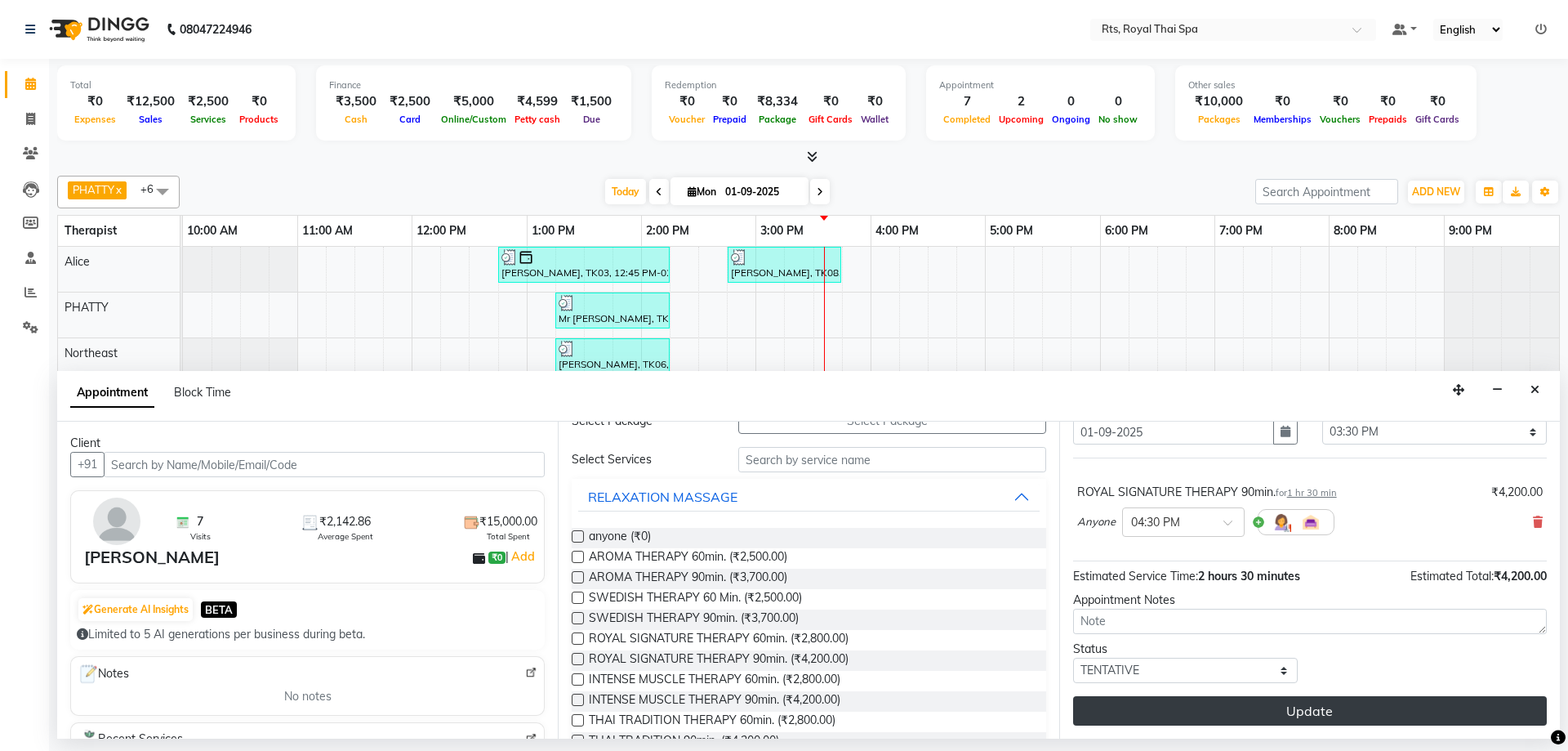
click at [1205, 706] on button "Update" at bounding box center [1309, 711] width 473 height 30
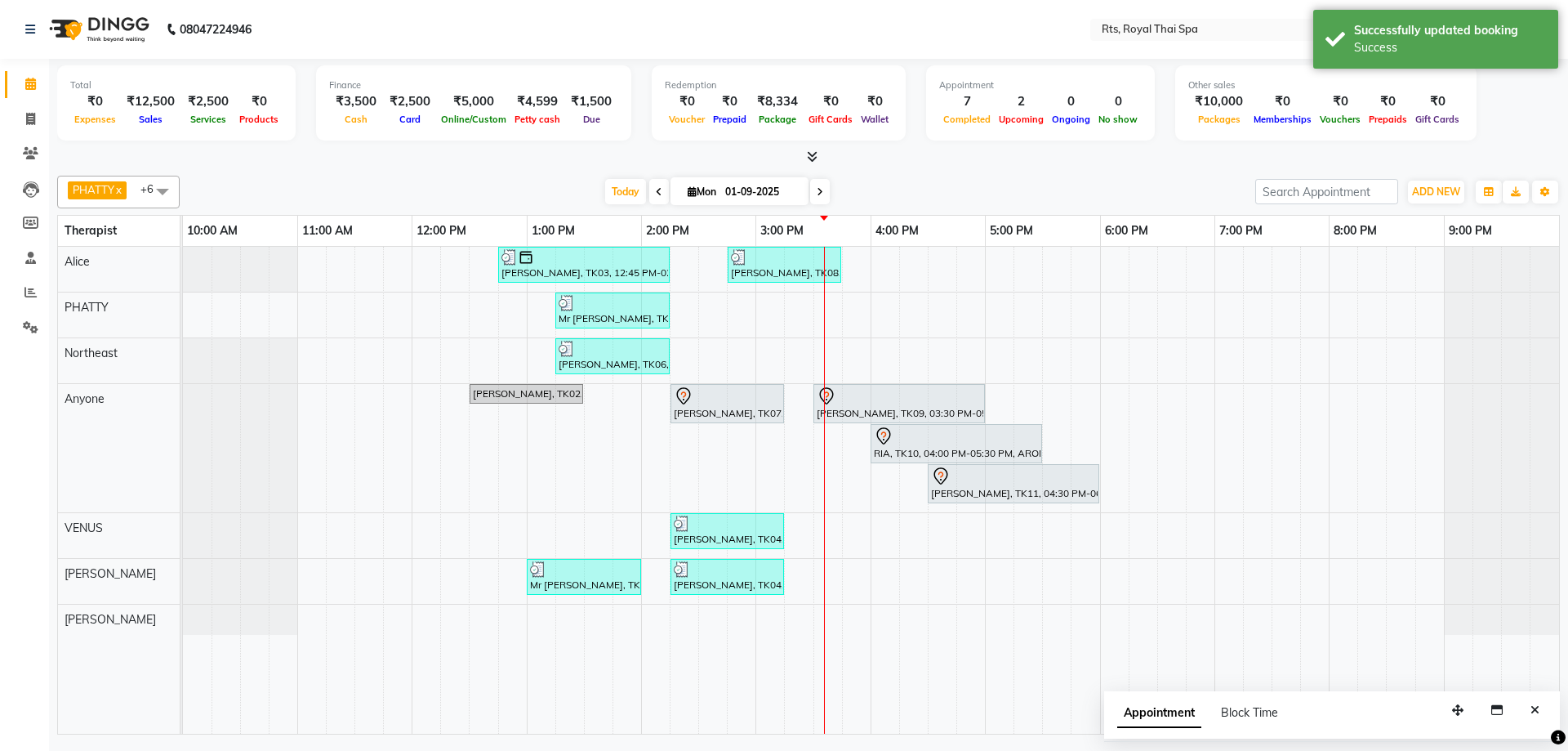
drag, startPoint x: 1540, startPoint y: 713, endPoint x: 1525, endPoint y: 715, distance: 15.1
click at [1537, 713] on button "Close" at bounding box center [1535, 710] width 23 height 25
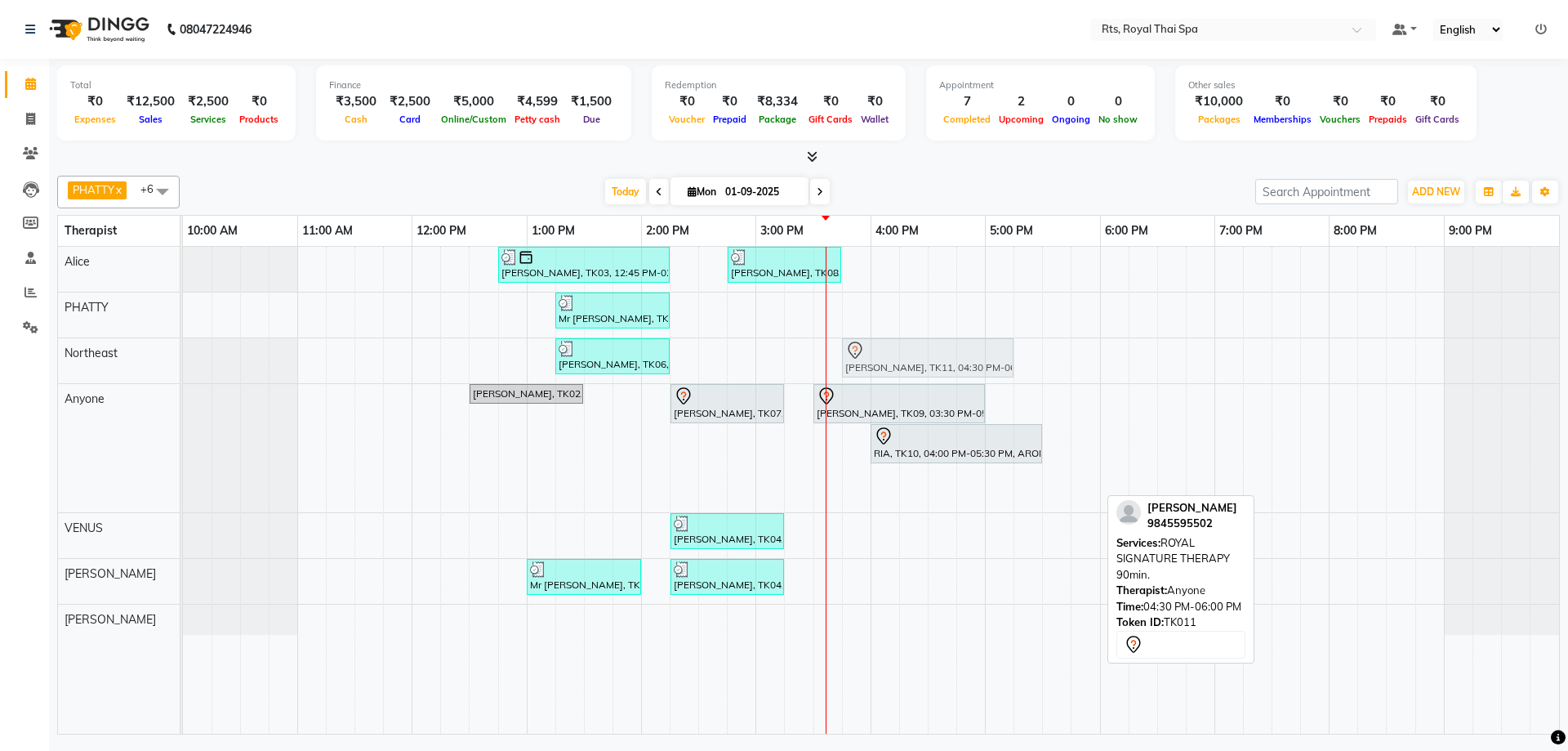
drag, startPoint x: 974, startPoint y: 489, endPoint x: 885, endPoint y: 362, distance: 155.1
click at [885, 362] on tbody "[PERSON_NAME], TK03, 12:45 PM-02:15 PM, ROYAL SIGNATURE THERAPY 90min. [PERSON_…" at bounding box center [871, 441] width 1376 height 388
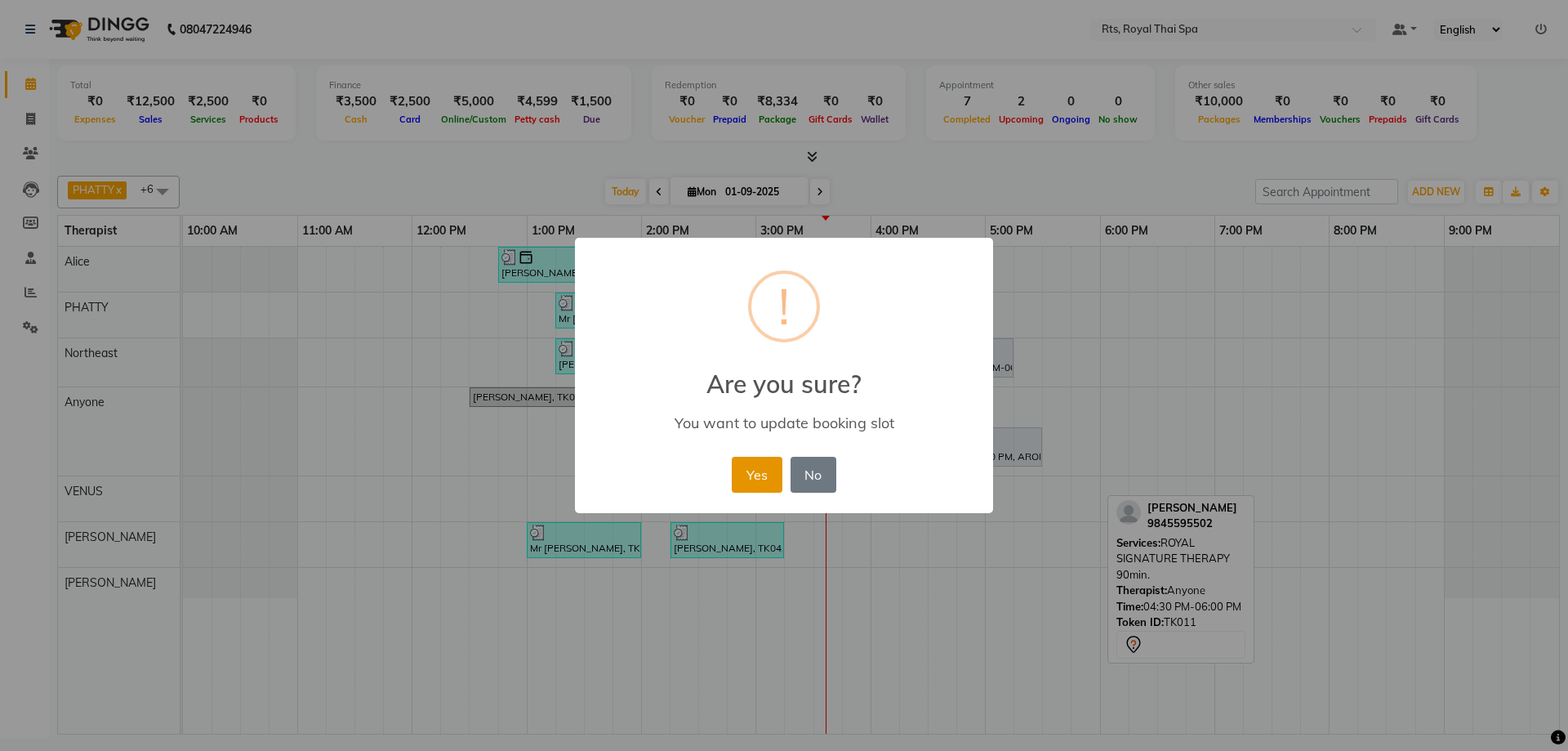
click at [755, 470] on button "Yes" at bounding box center [756, 474] width 49 height 36
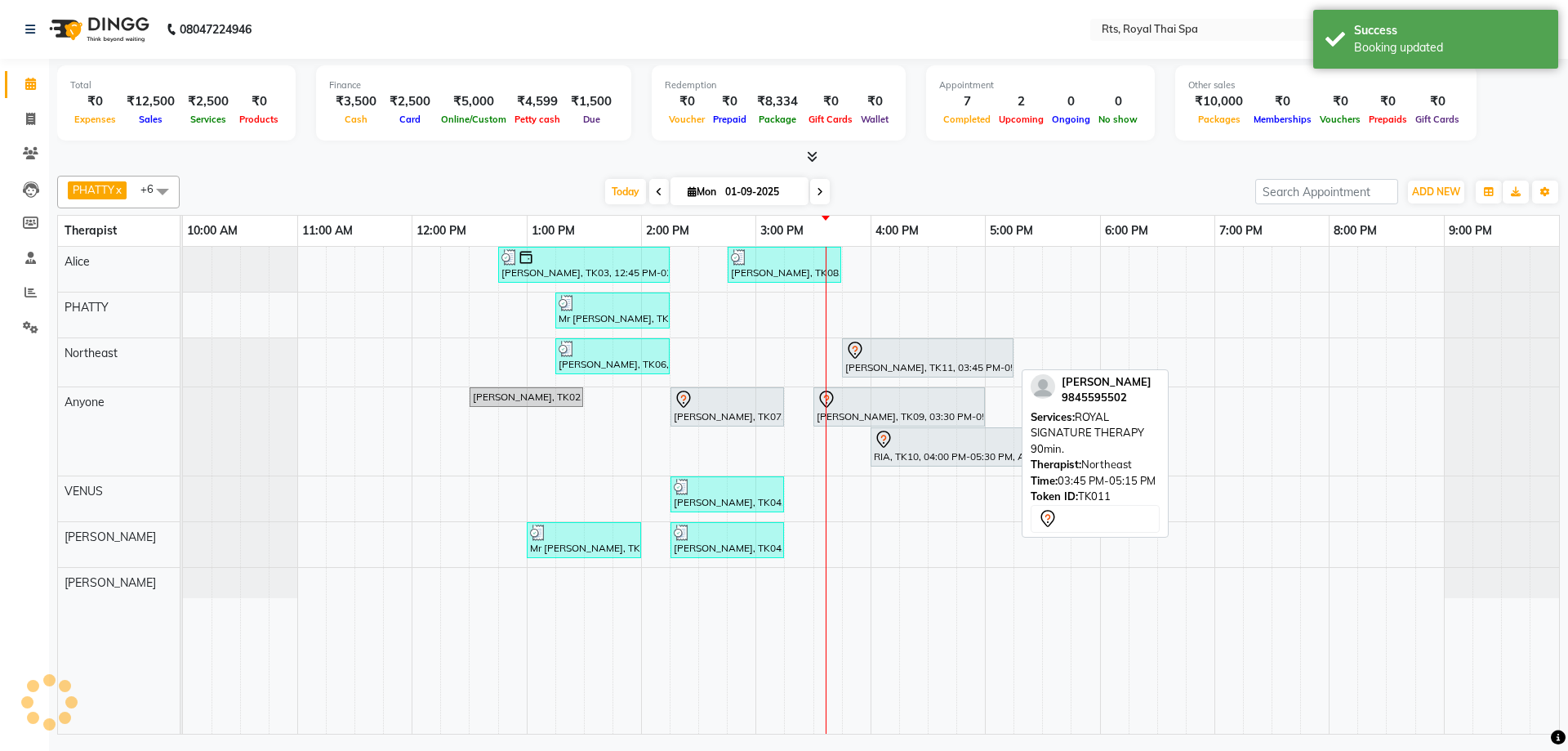
click at [878, 363] on div "[PERSON_NAME], TK11, 03:45 PM-05:15 PM, ROYAL SIGNATURE THERAPY 90min." at bounding box center [927, 358] width 168 height 34
click at [877, 363] on div "[PERSON_NAME], TK11, 03:45 PM-05:15 PM, ROYAL SIGNATURE THERAPY 90min." at bounding box center [927, 358] width 168 height 34
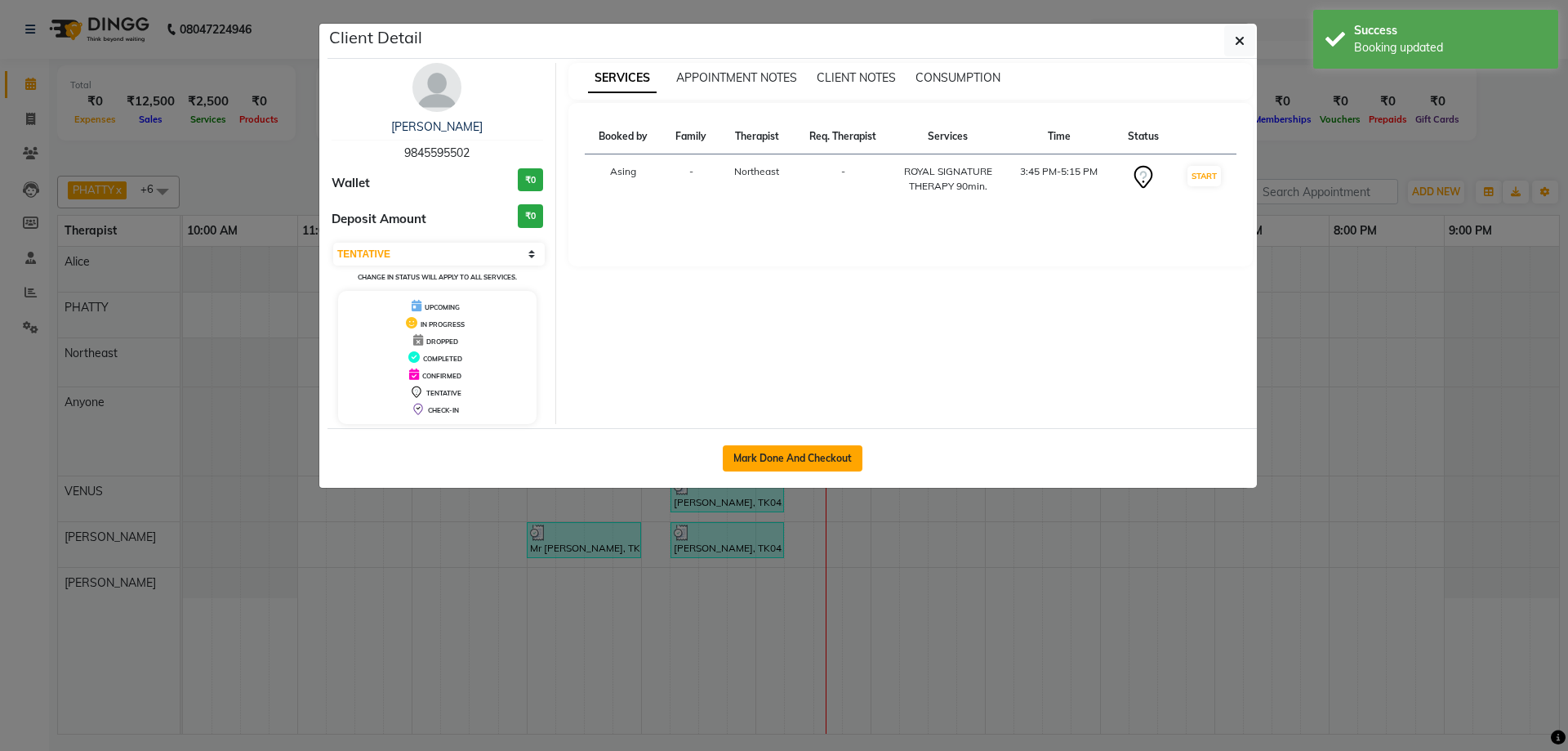
click at [814, 457] on button "Mark Done And Checkout" at bounding box center [792, 458] width 139 height 26
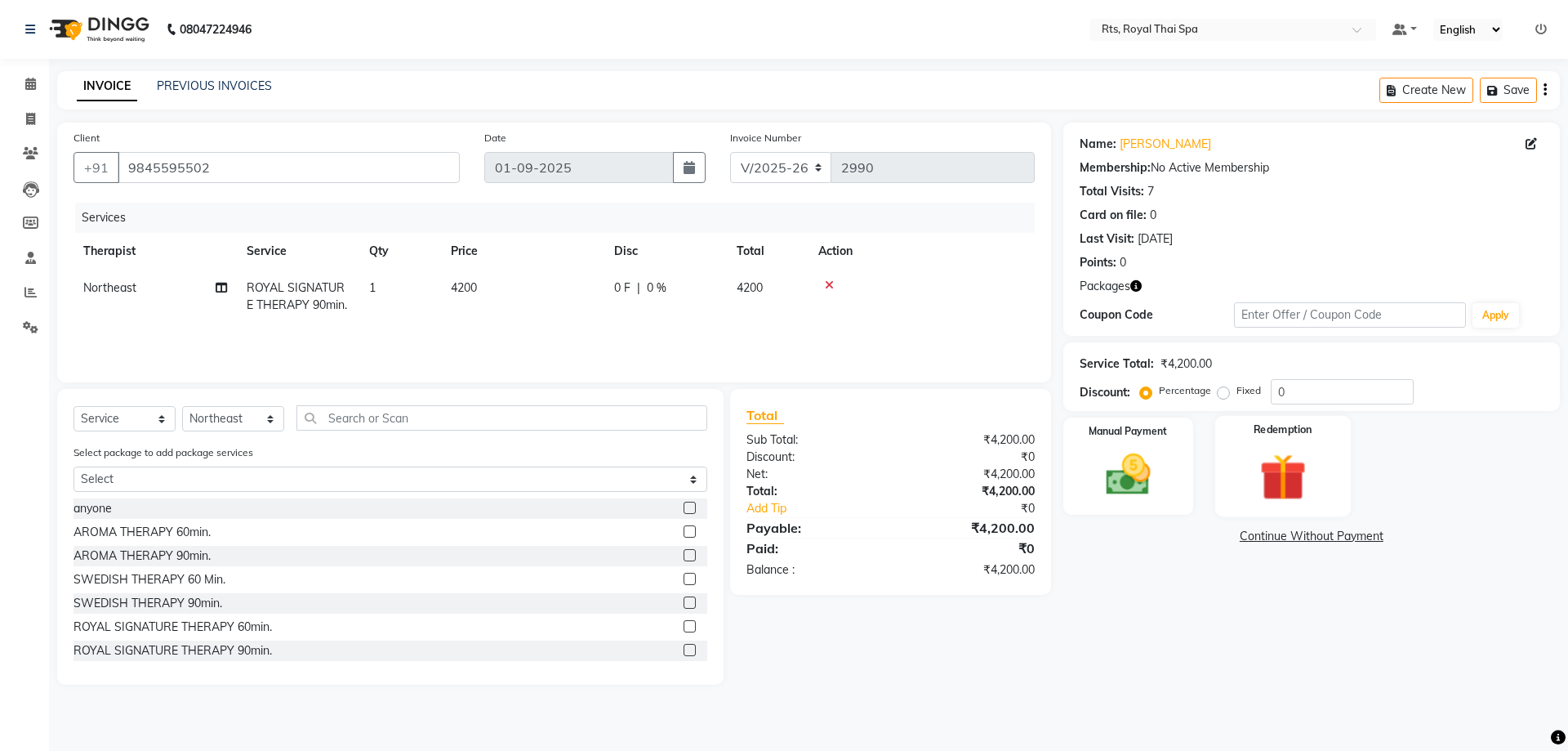
click at [1243, 475] on div "Redemption" at bounding box center [1282, 466] width 136 height 101
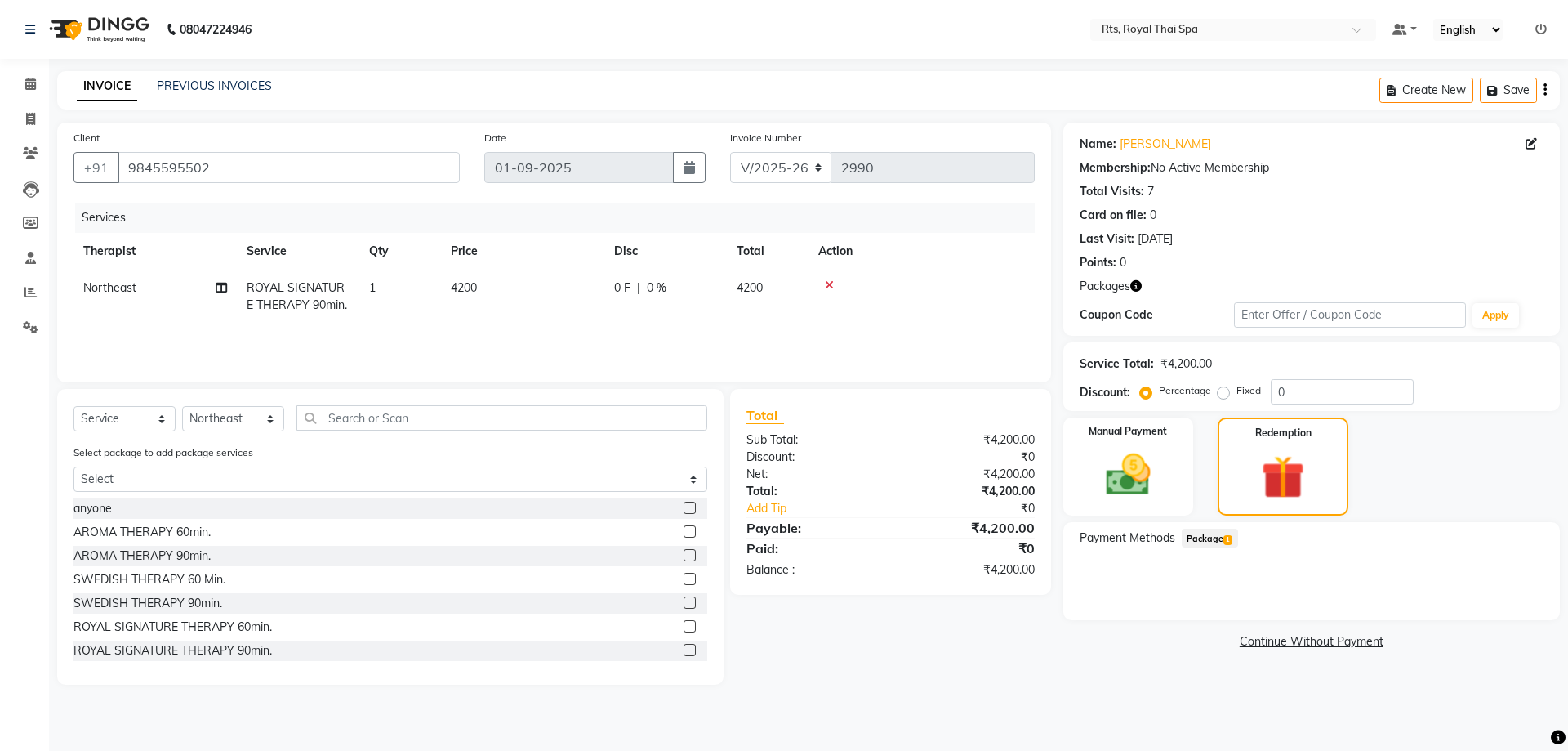
click at [1219, 534] on span "Package 1" at bounding box center [1210, 537] width 57 height 19
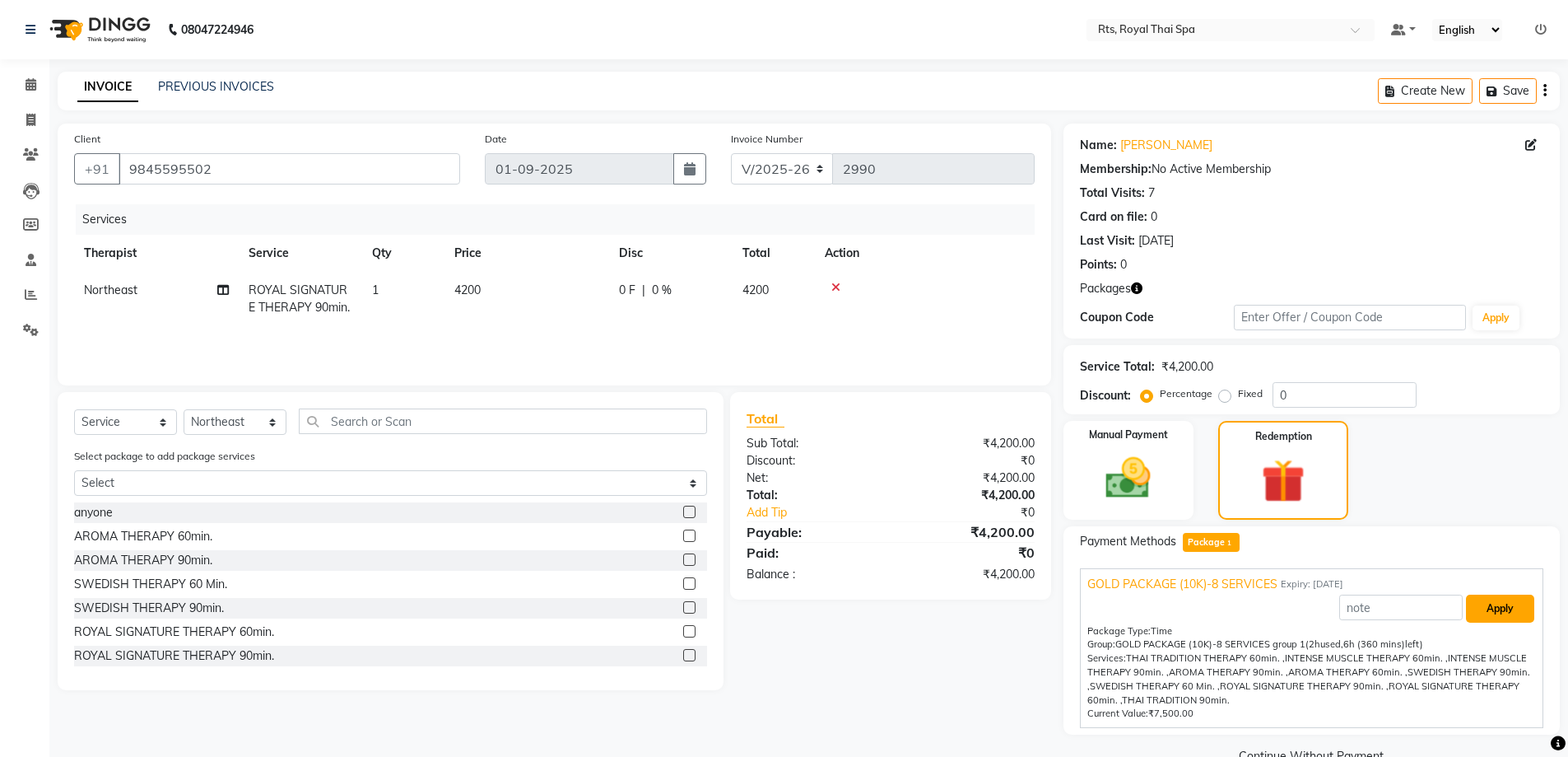
click at [1493, 603] on button "Apply" at bounding box center [1499, 608] width 68 height 28
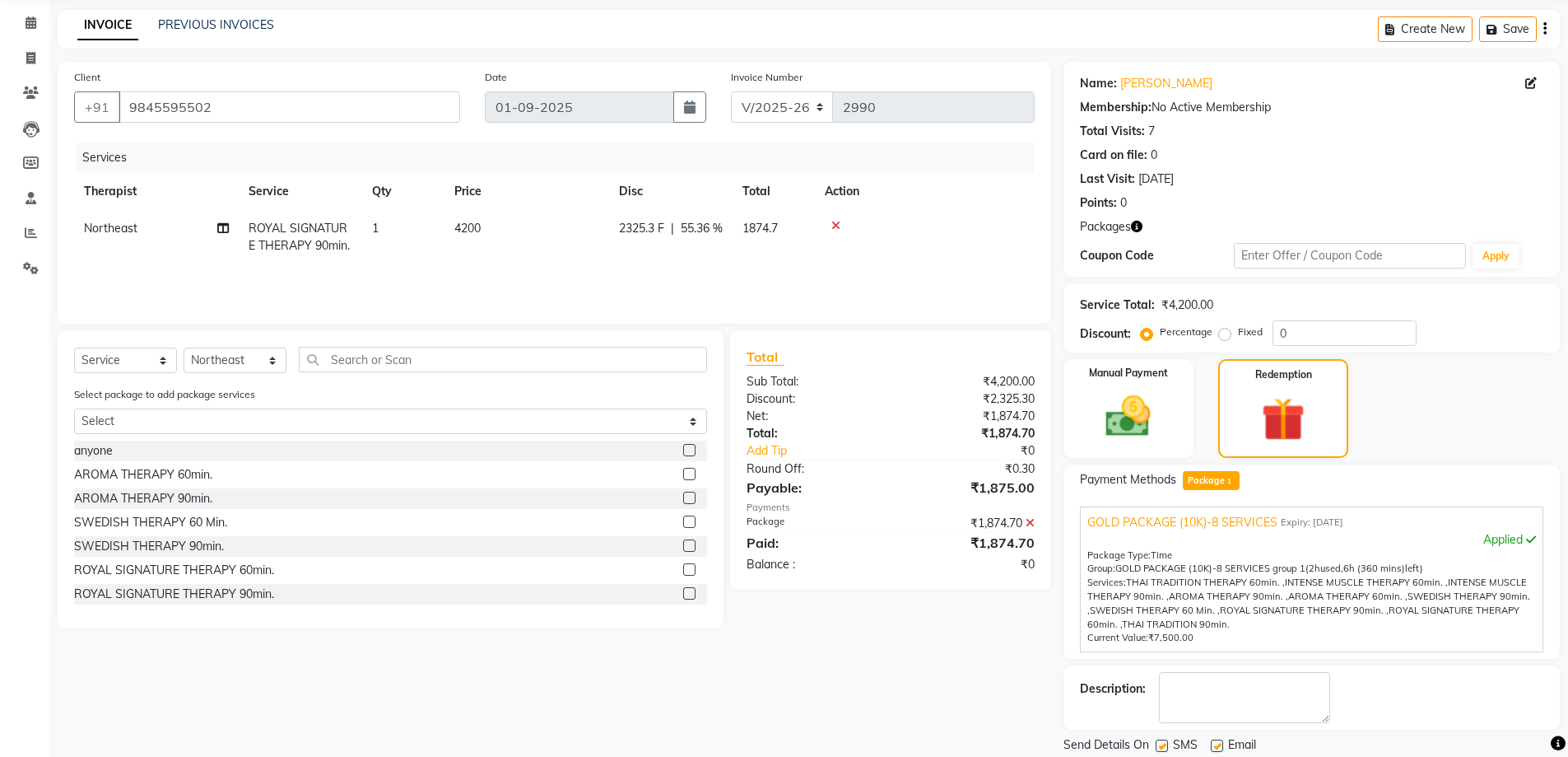
scroll to position [115, 0]
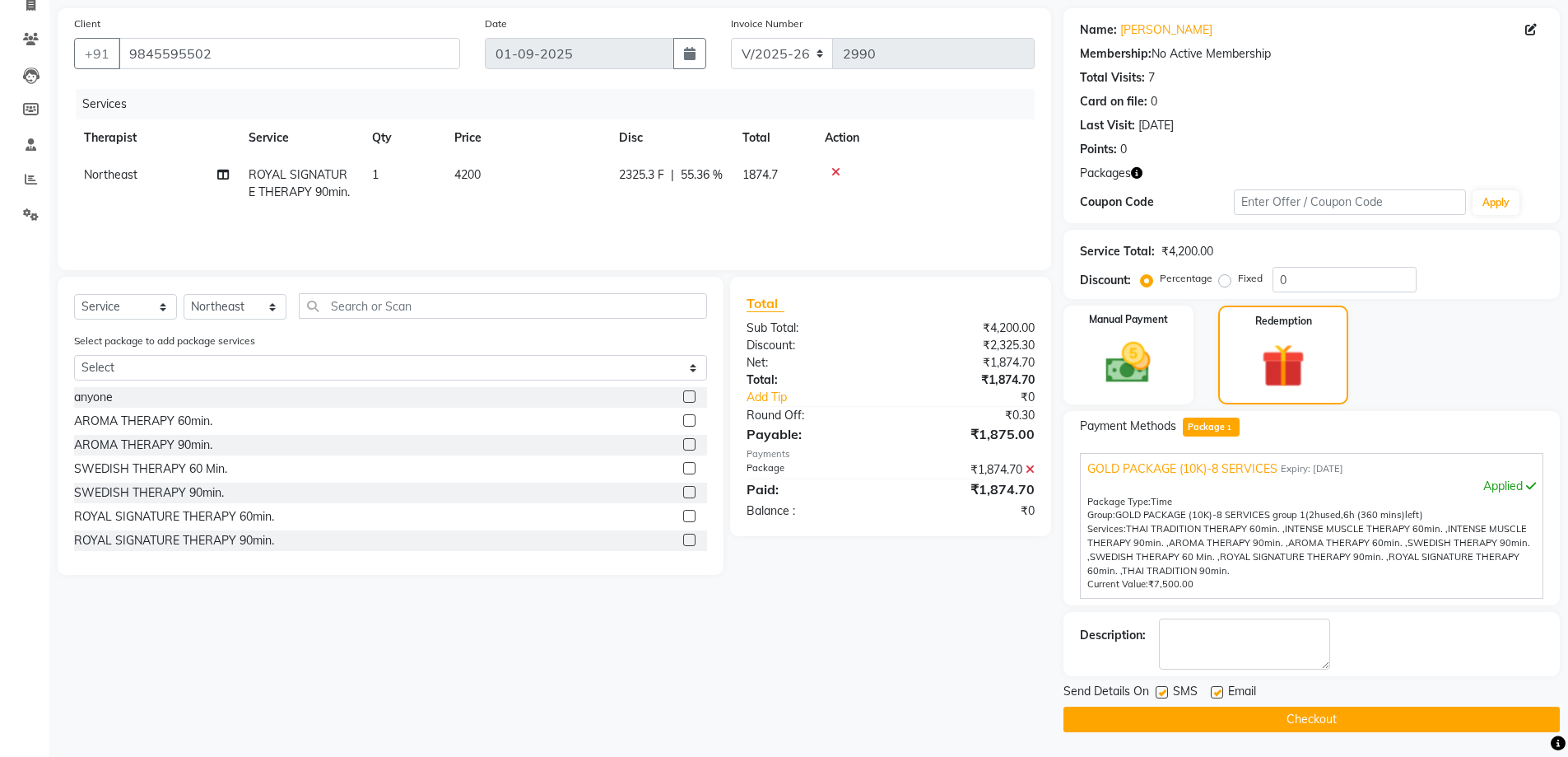
click at [1166, 684] on div "SMS" at bounding box center [1183, 693] width 55 height 21
click at [1165, 693] on label at bounding box center [1162, 692] width 13 height 13
click at [1165, 693] on input "checkbox" at bounding box center [1162, 693] width 11 height 11
click at [1174, 704] on div "Send Details On SMS Email Checkout" at bounding box center [1312, 707] width 496 height 50
click at [1177, 721] on button "Checkout" at bounding box center [1312, 719] width 496 height 25
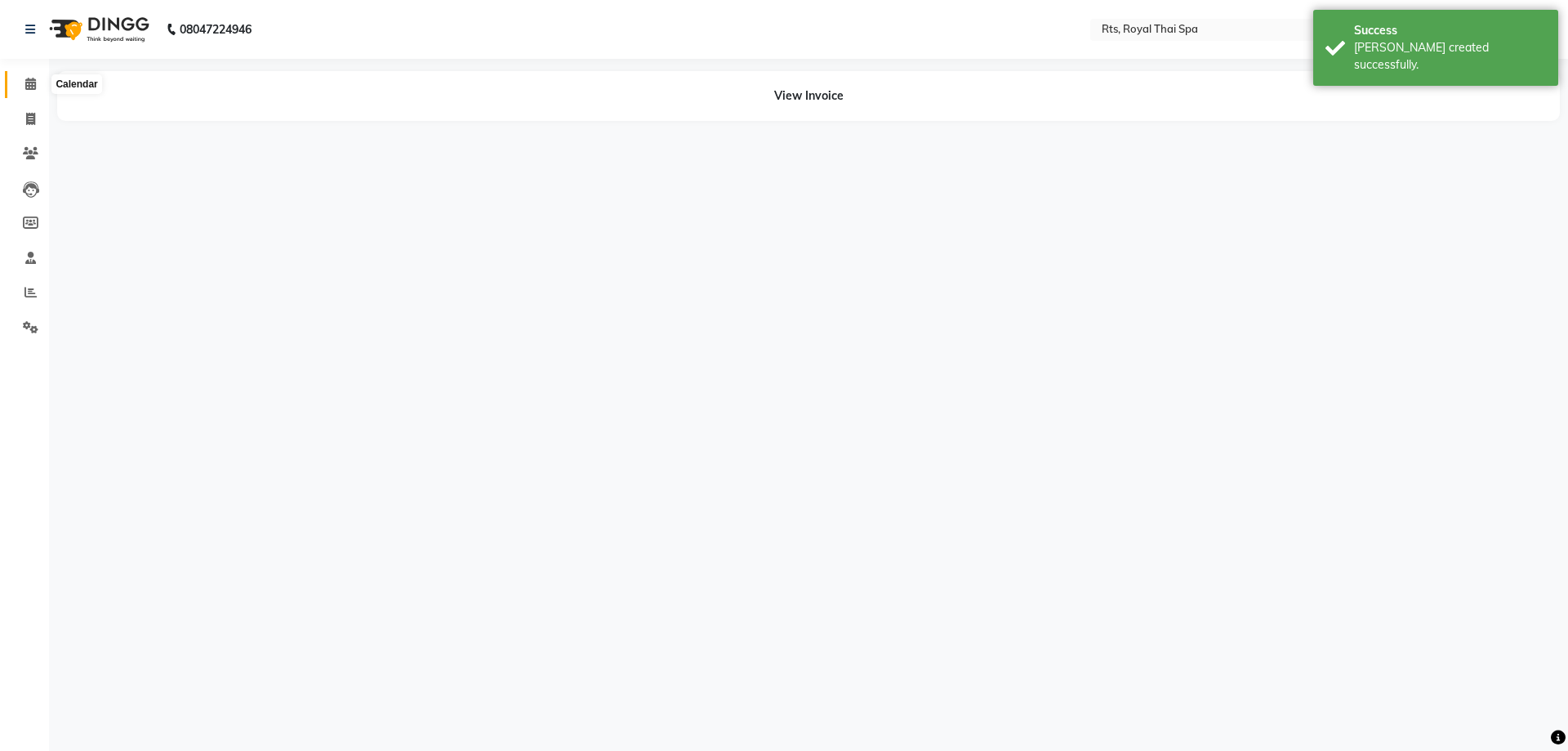
click at [26, 90] on span at bounding box center [31, 84] width 29 height 19
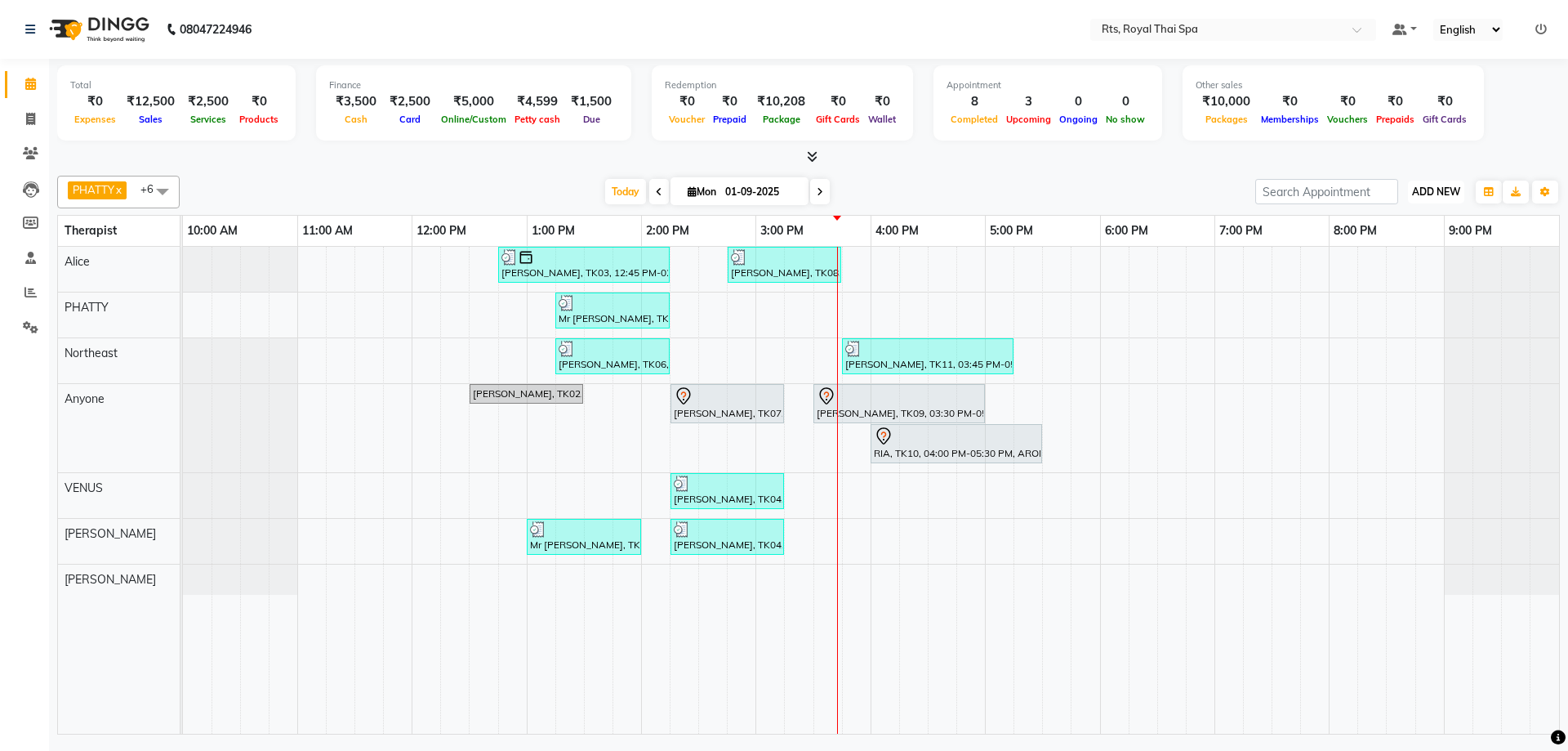
click at [1420, 194] on span "ADD NEW" at bounding box center [1436, 191] width 48 height 13
click at [1389, 263] on link "Add Expense" at bounding box center [1399, 266] width 129 height 22
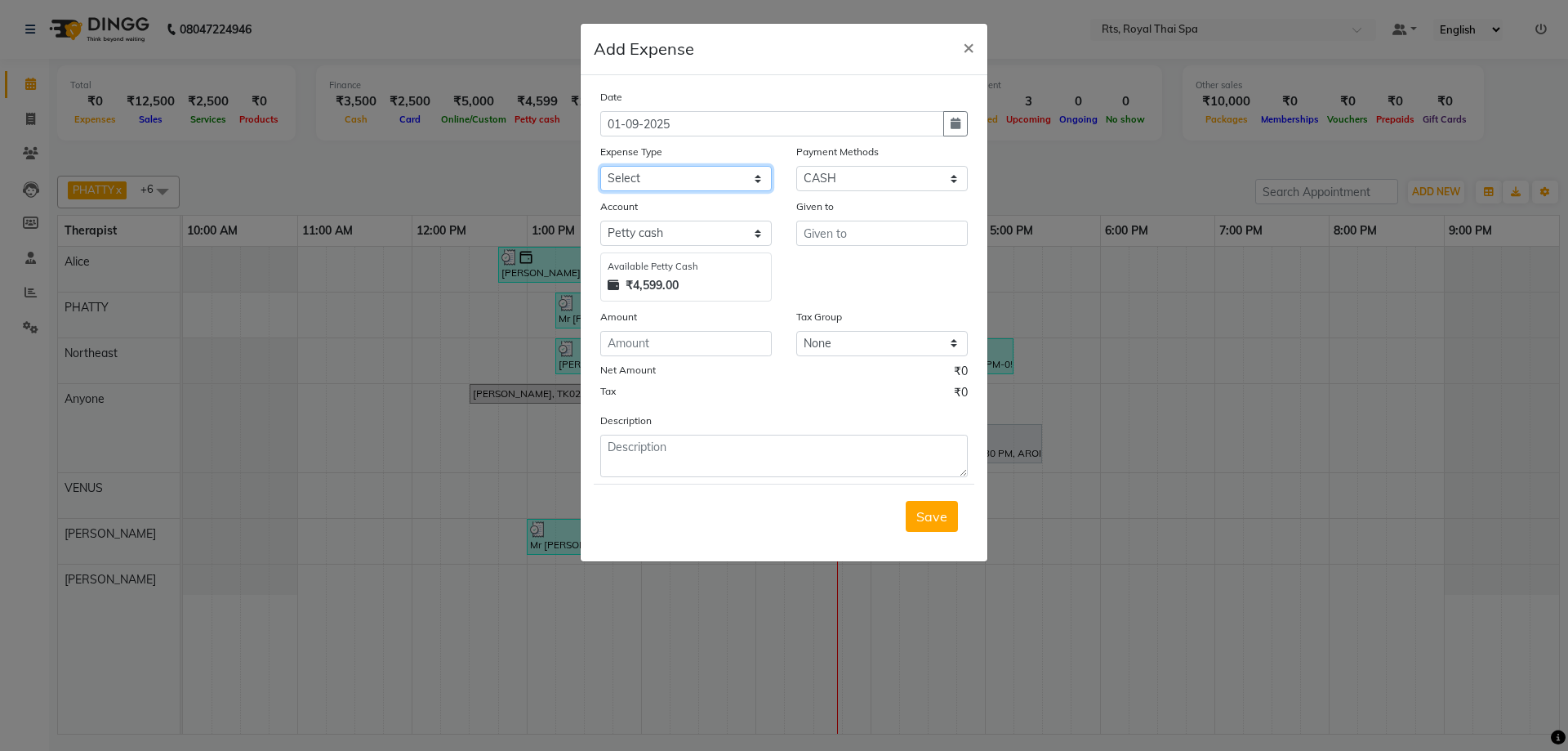
click at [694, 174] on select "Select Bank charges Cleaning and products Donation Electric and water charge In…" at bounding box center [685, 179] width 172 height 25
click at [600, 166] on select "Select Bank charges Cleaning and products Donation Electric and water charge In…" at bounding box center [685, 179] width 172 height 25
click at [692, 346] on input "number" at bounding box center [685, 343] width 172 height 25
click at [832, 237] on input "text" at bounding box center [881, 233] width 172 height 25
click at [859, 175] on select "Select UPI CARD CASH Package NearBuy" at bounding box center [881, 179] width 172 height 25
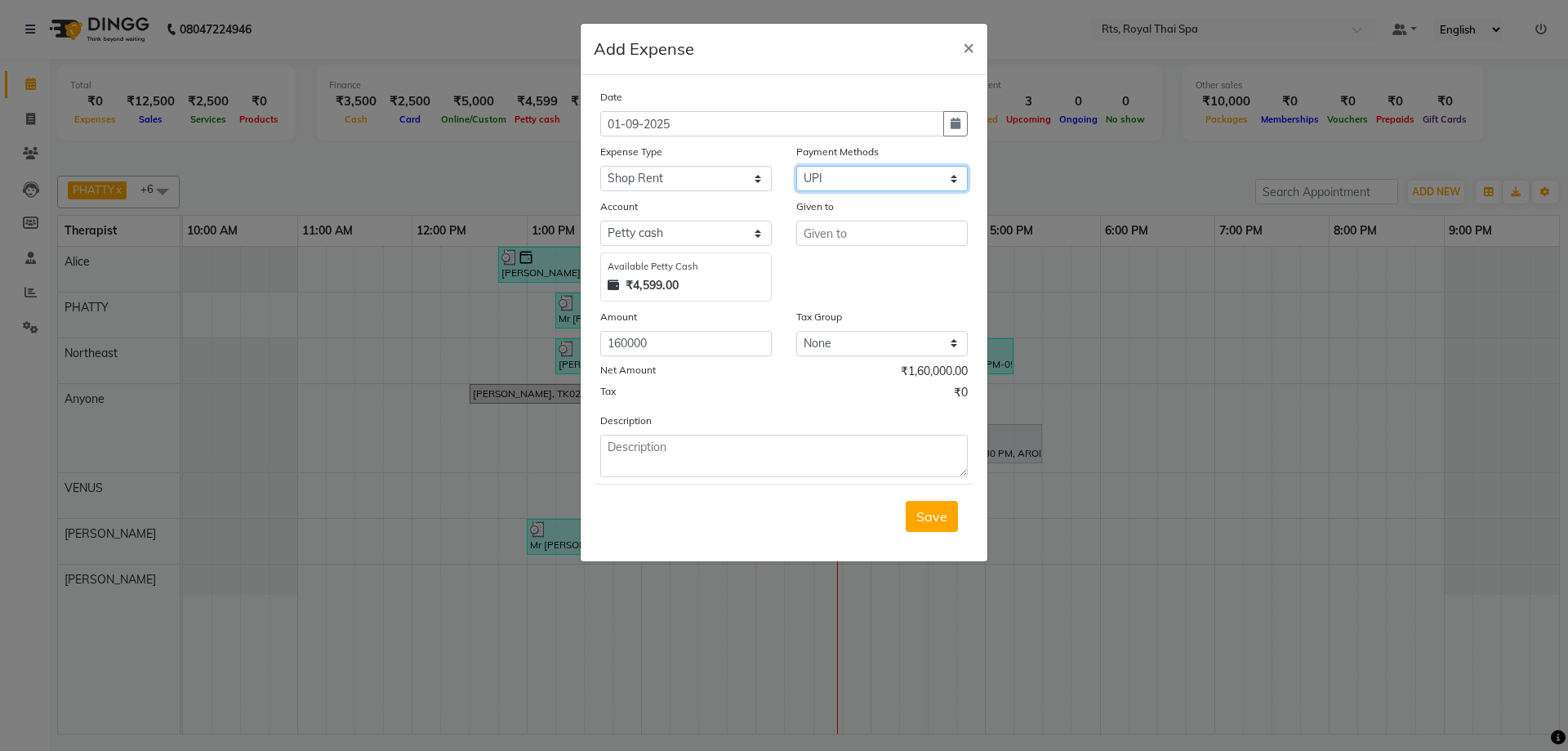
click at [796, 166] on select "Select UPI CARD CASH Package NearBuy" at bounding box center [881, 179] width 172 height 25
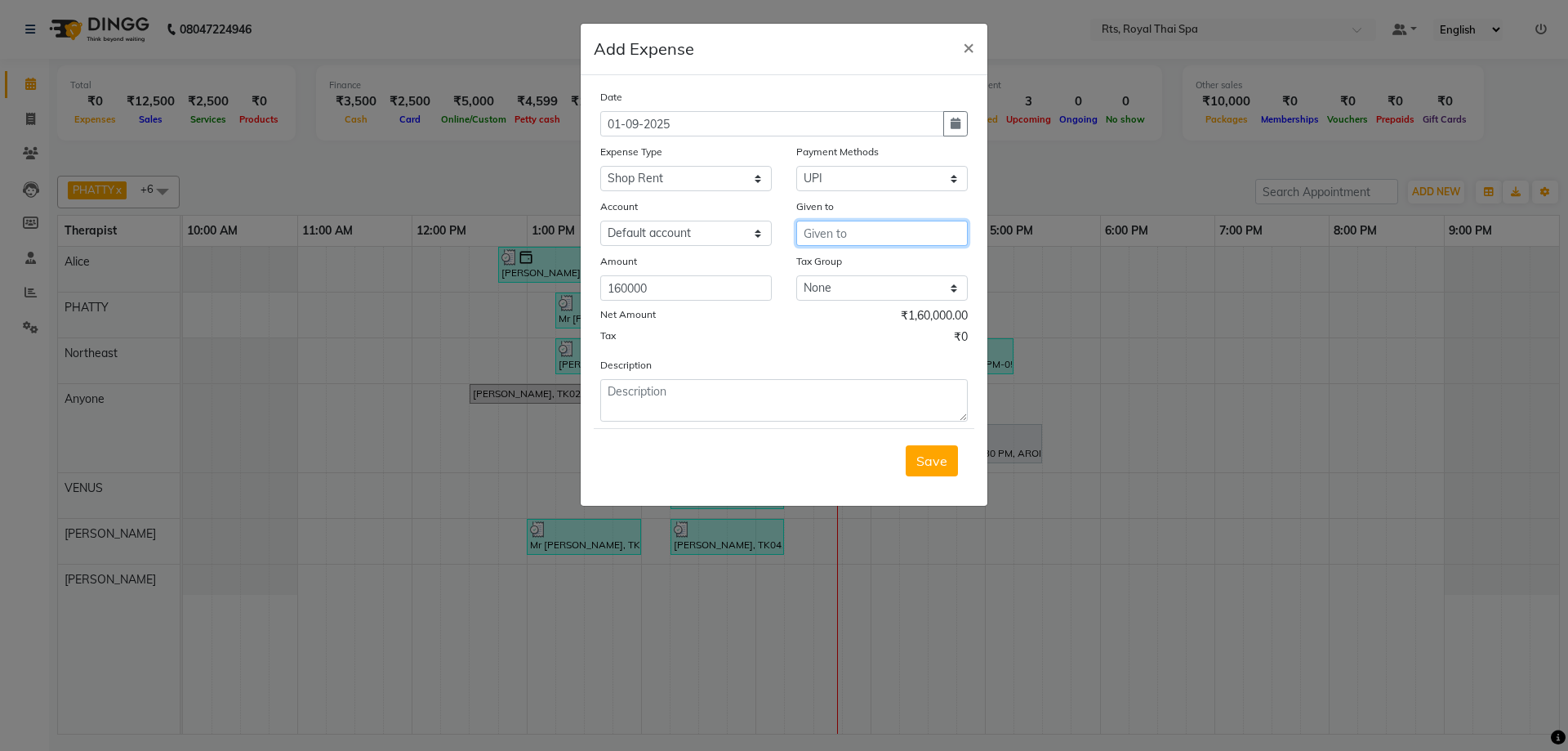
click at [837, 243] on input "text" at bounding box center [881, 233] width 172 height 25
click at [729, 411] on textarea at bounding box center [783, 400] width 367 height 42
click at [929, 447] on button "Save" at bounding box center [931, 461] width 52 height 31
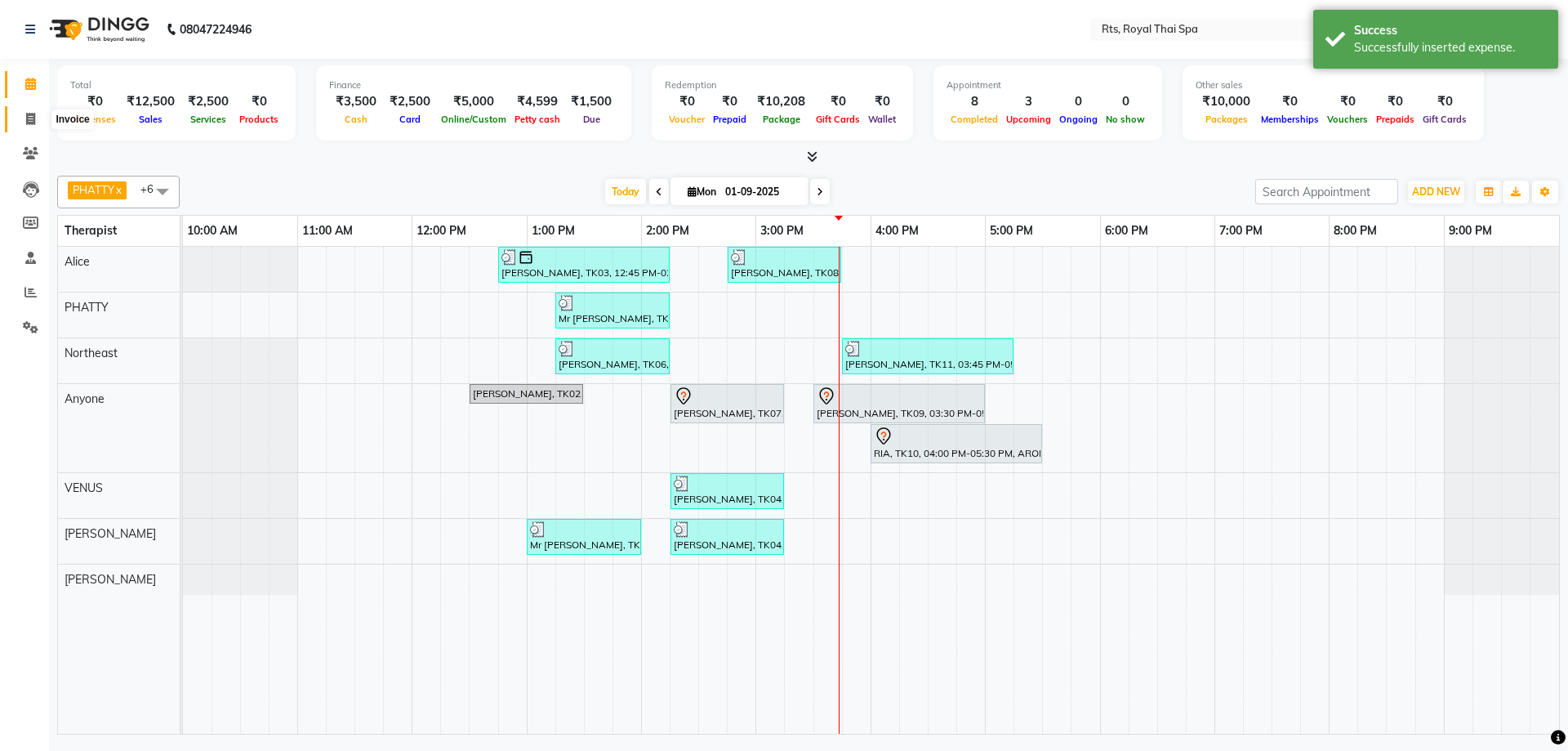
click at [24, 120] on span at bounding box center [31, 119] width 29 height 19
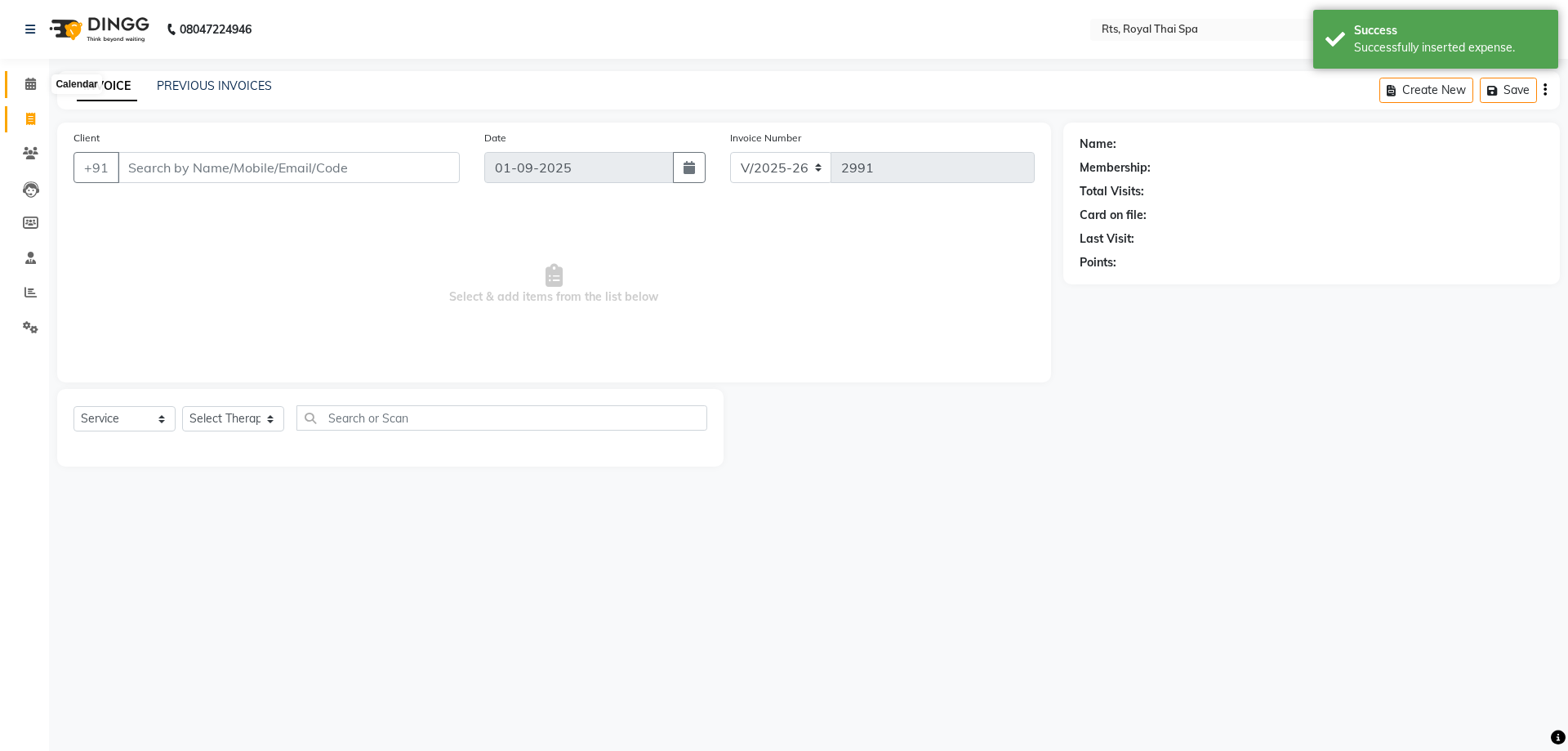
click at [23, 86] on span at bounding box center [31, 84] width 29 height 19
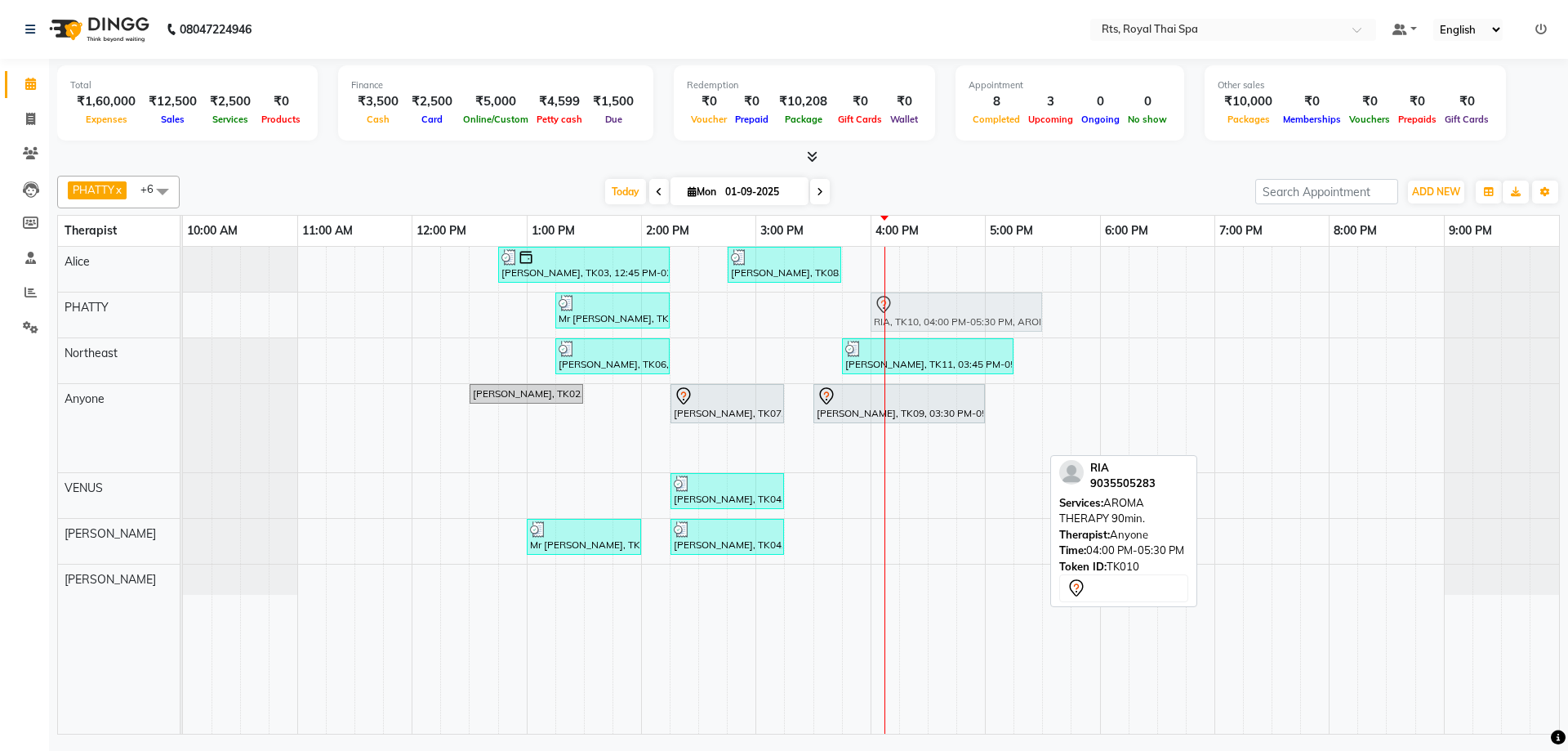
drag, startPoint x: 898, startPoint y: 446, endPoint x: 894, endPoint y: 325, distance: 121.1
click at [894, 325] on tbody "[PERSON_NAME], TK03, 12:45 PM-02:15 PM, ROYAL SIGNATURE THERAPY 90min. [PERSON_…" at bounding box center [871, 420] width 1376 height 348
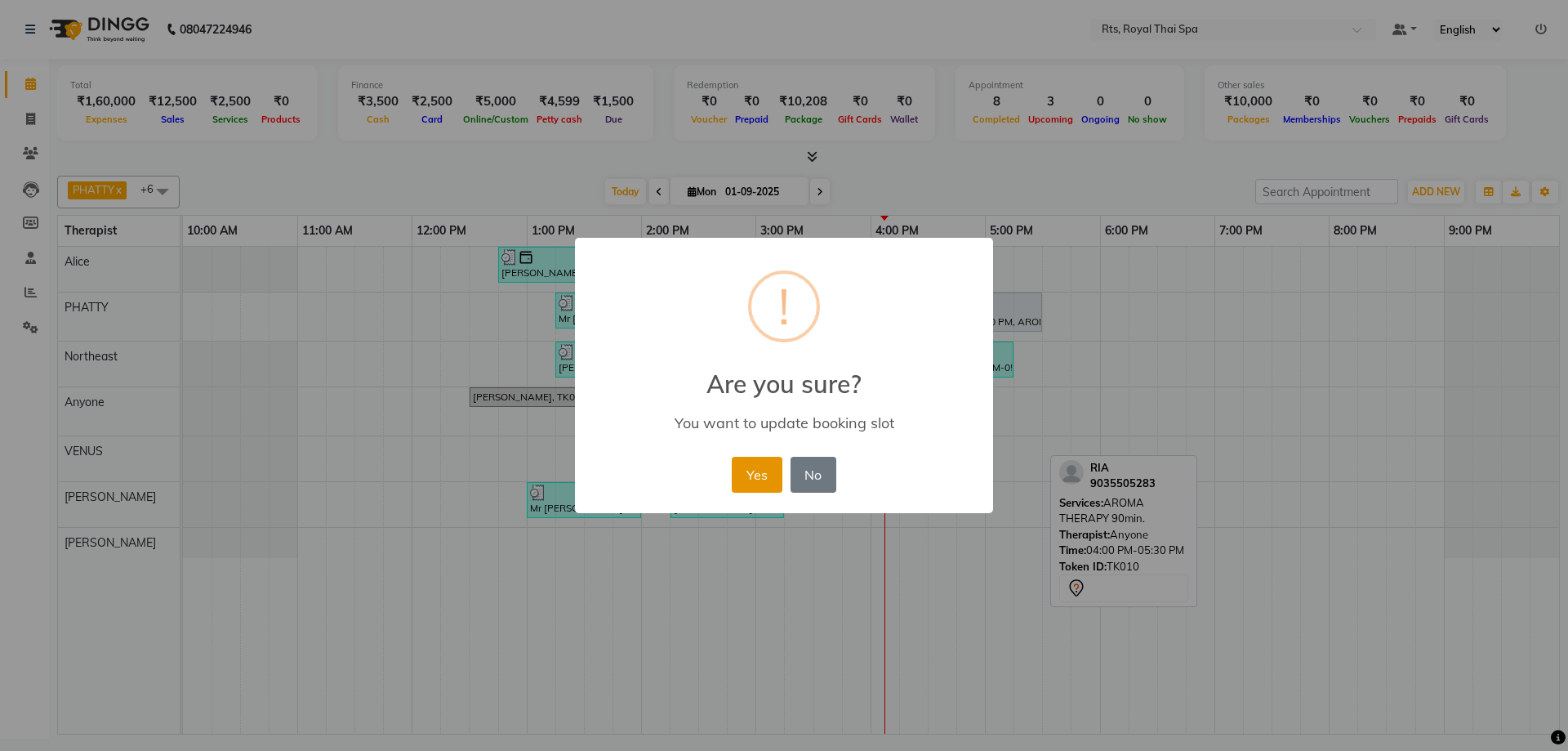
click at [742, 472] on button "Yes" at bounding box center [756, 474] width 49 height 36
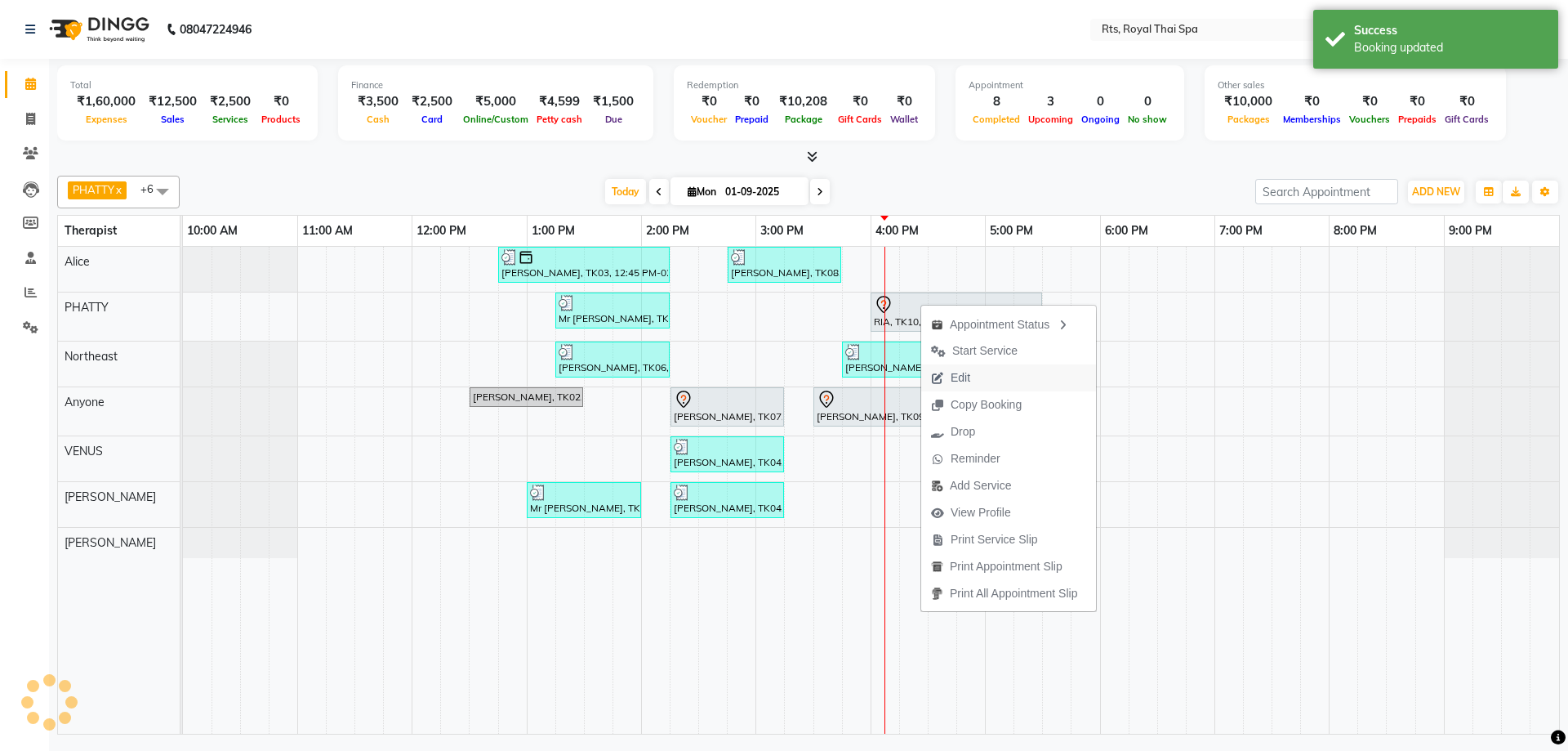
click at [955, 382] on span "Edit" at bounding box center [960, 377] width 20 height 17
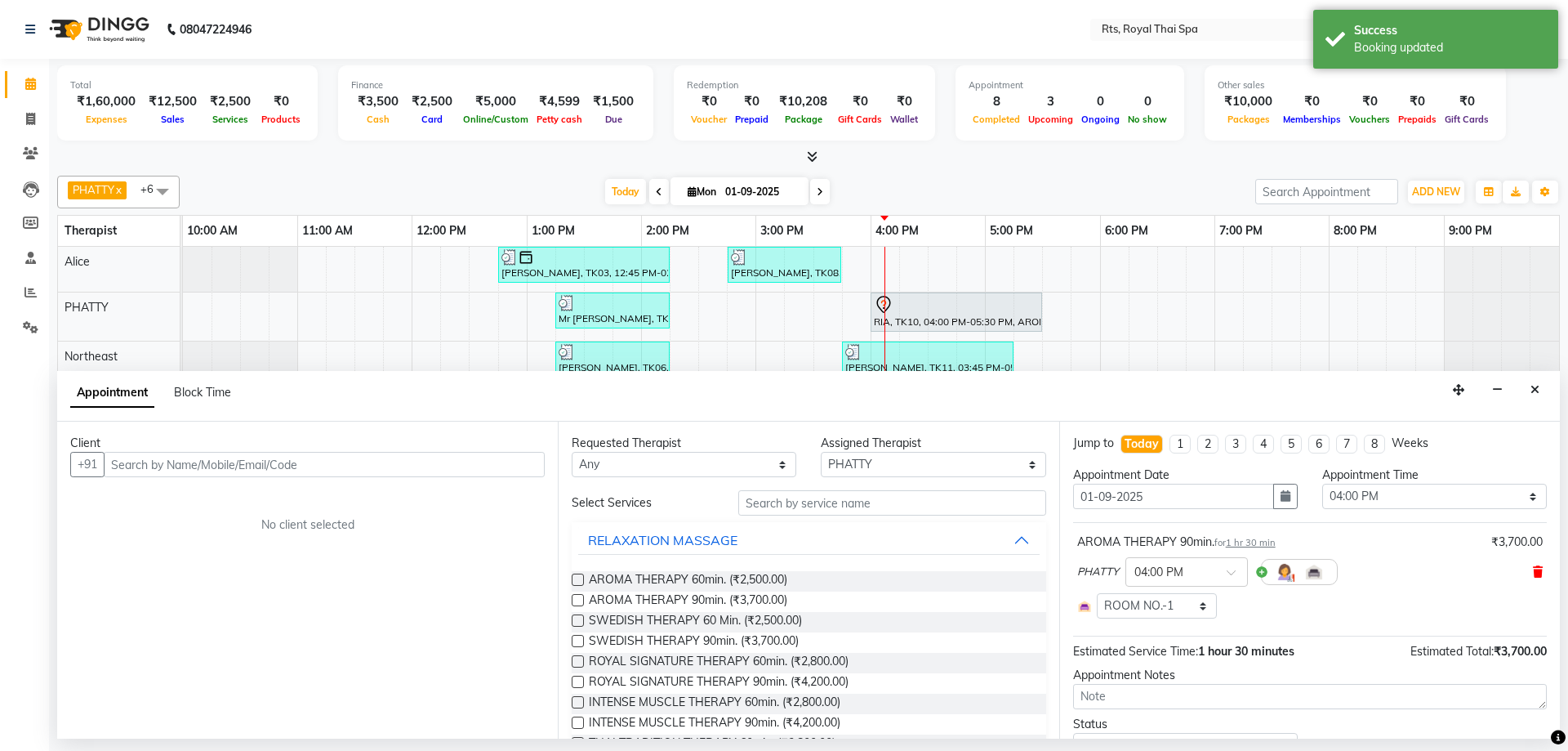
click at [1533, 574] on icon at bounding box center [1537, 571] width 10 height 12
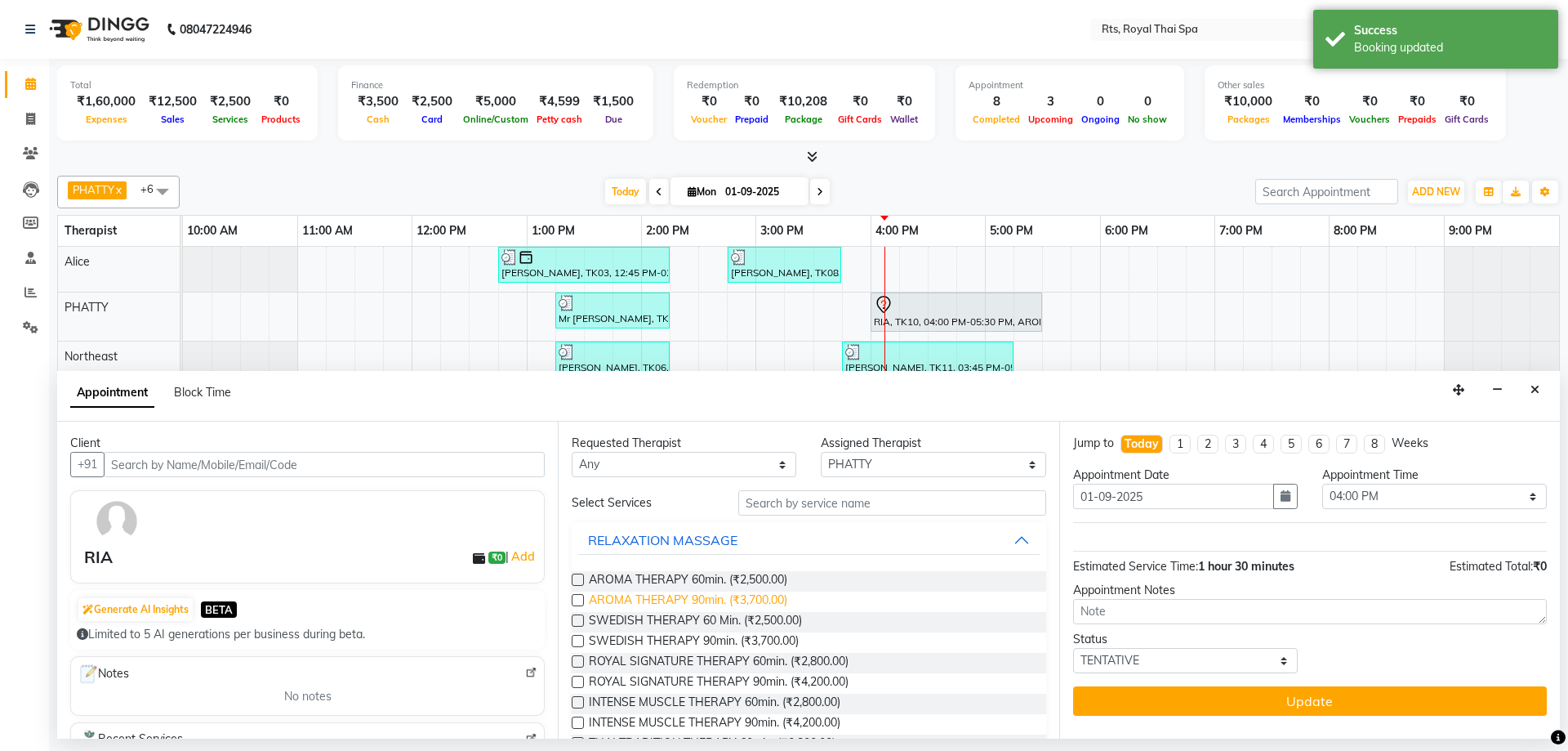
click at [766, 598] on span "AROMA THERAPY 90min. (₹3,700.00)" at bounding box center [688, 601] width 198 height 21
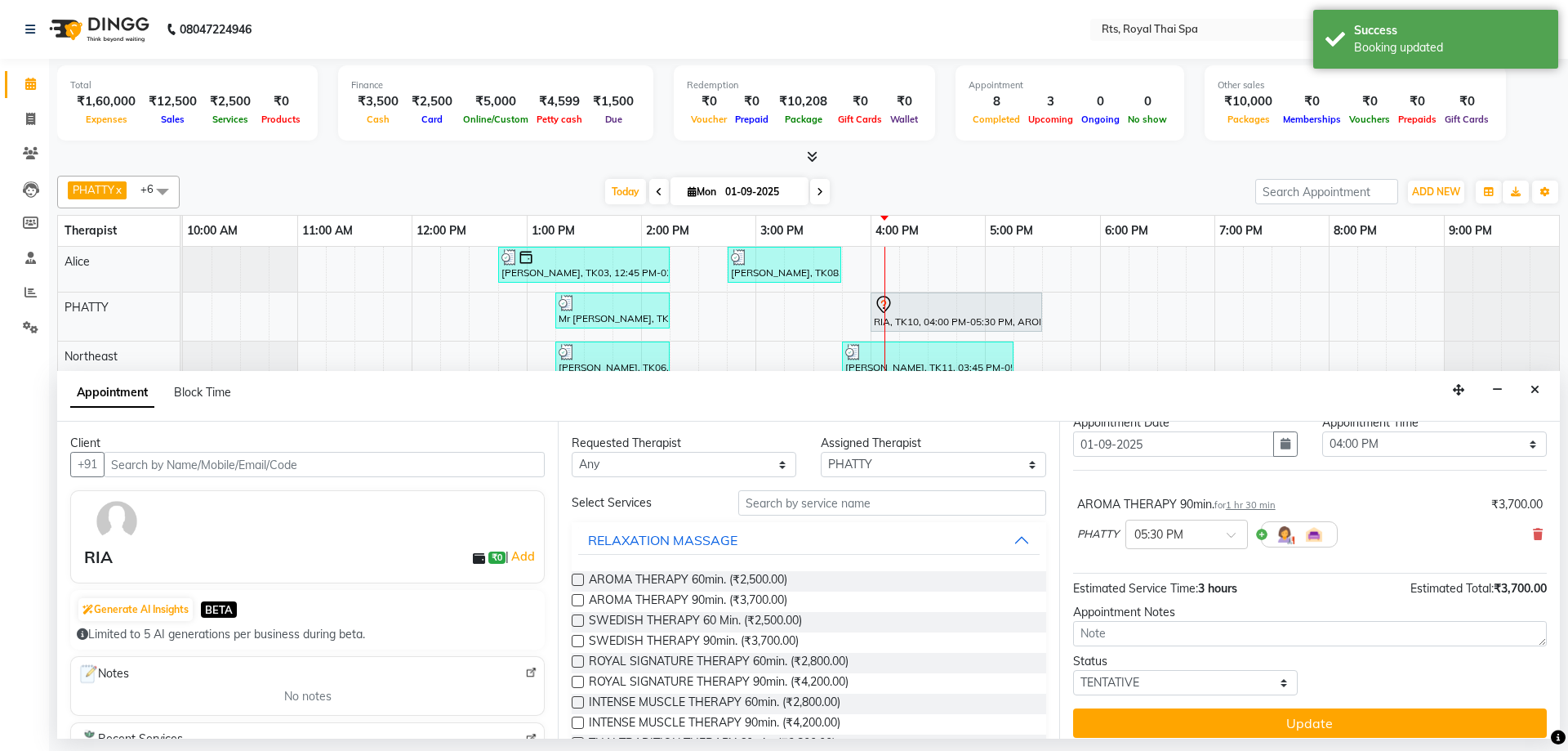
scroll to position [65, 0]
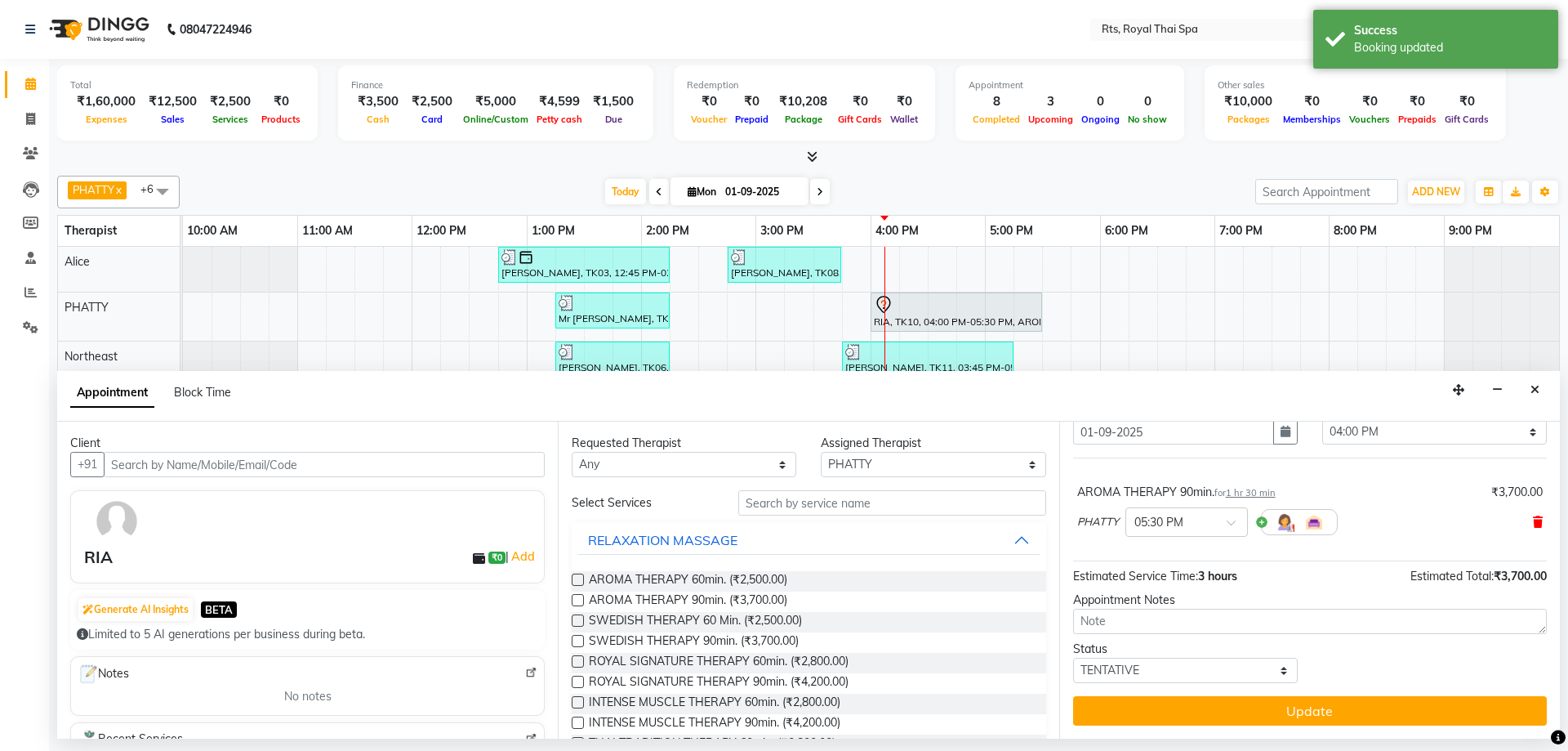
click at [1533, 522] on icon at bounding box center [1537, 522] width 10 height 12
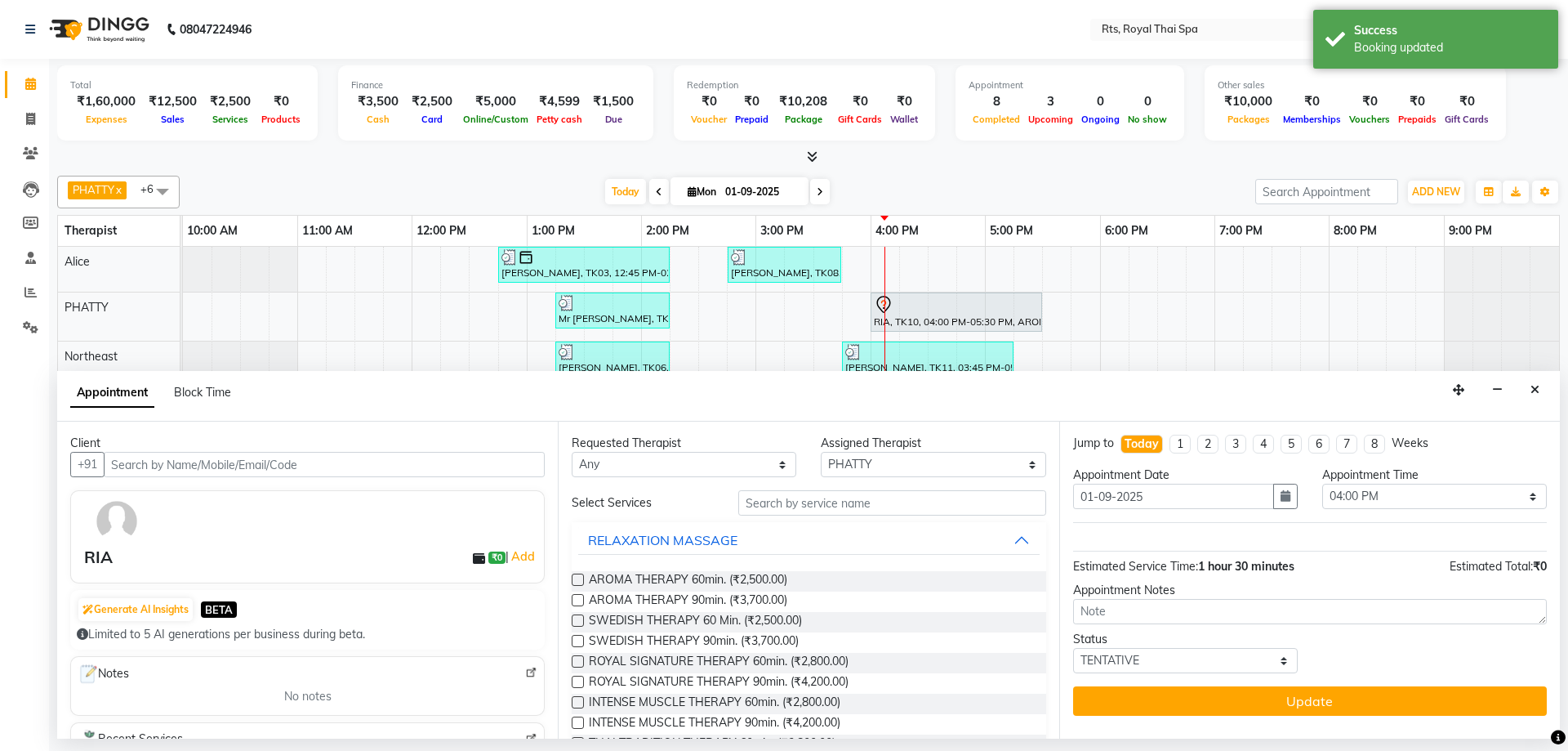
scroll to position [0, 0]
click at [724, 579] on span "AROMA THERAPY 60min. (₹2,500.00)" at bounding box center [688, 581] width 198 height 21
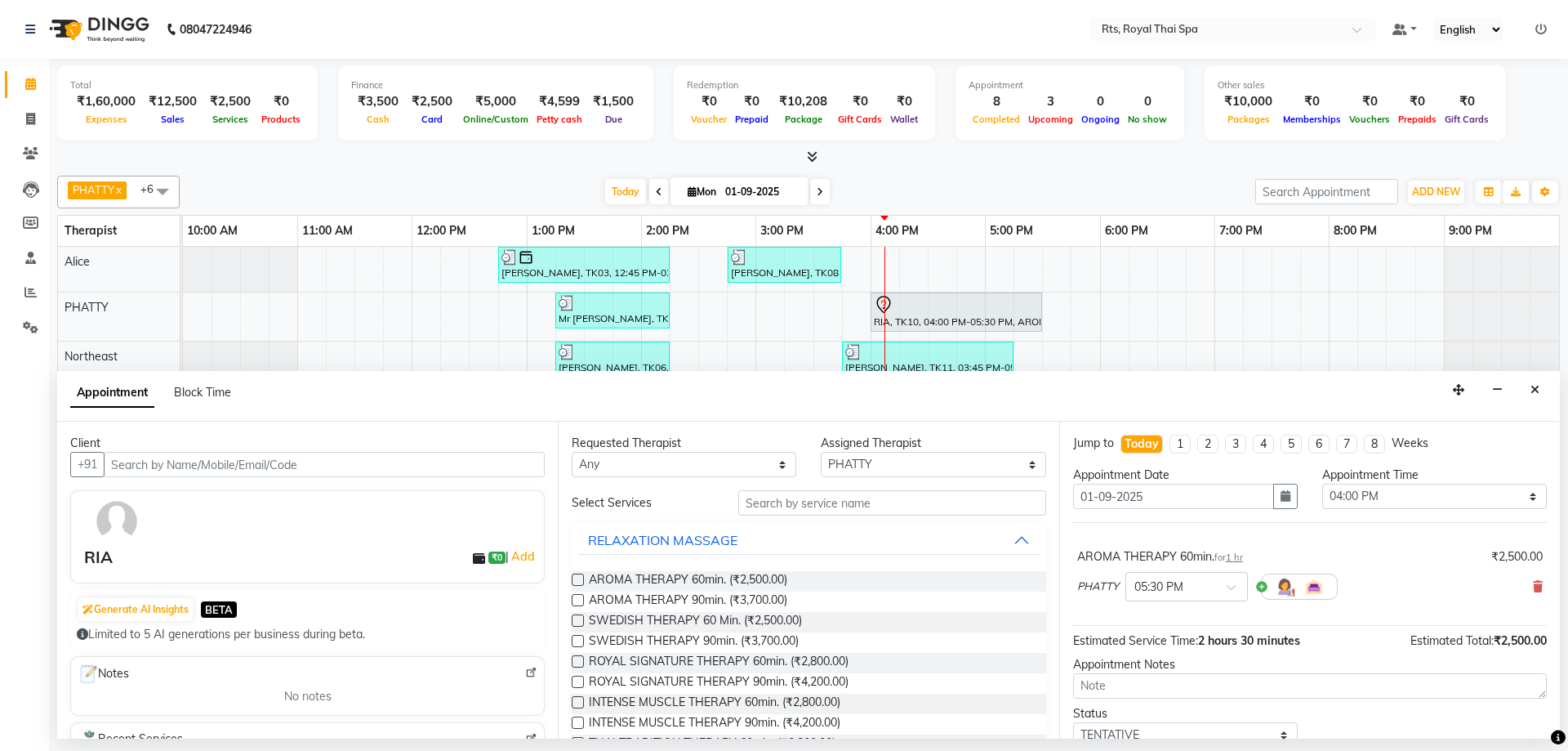
scroll to position [65, 0]
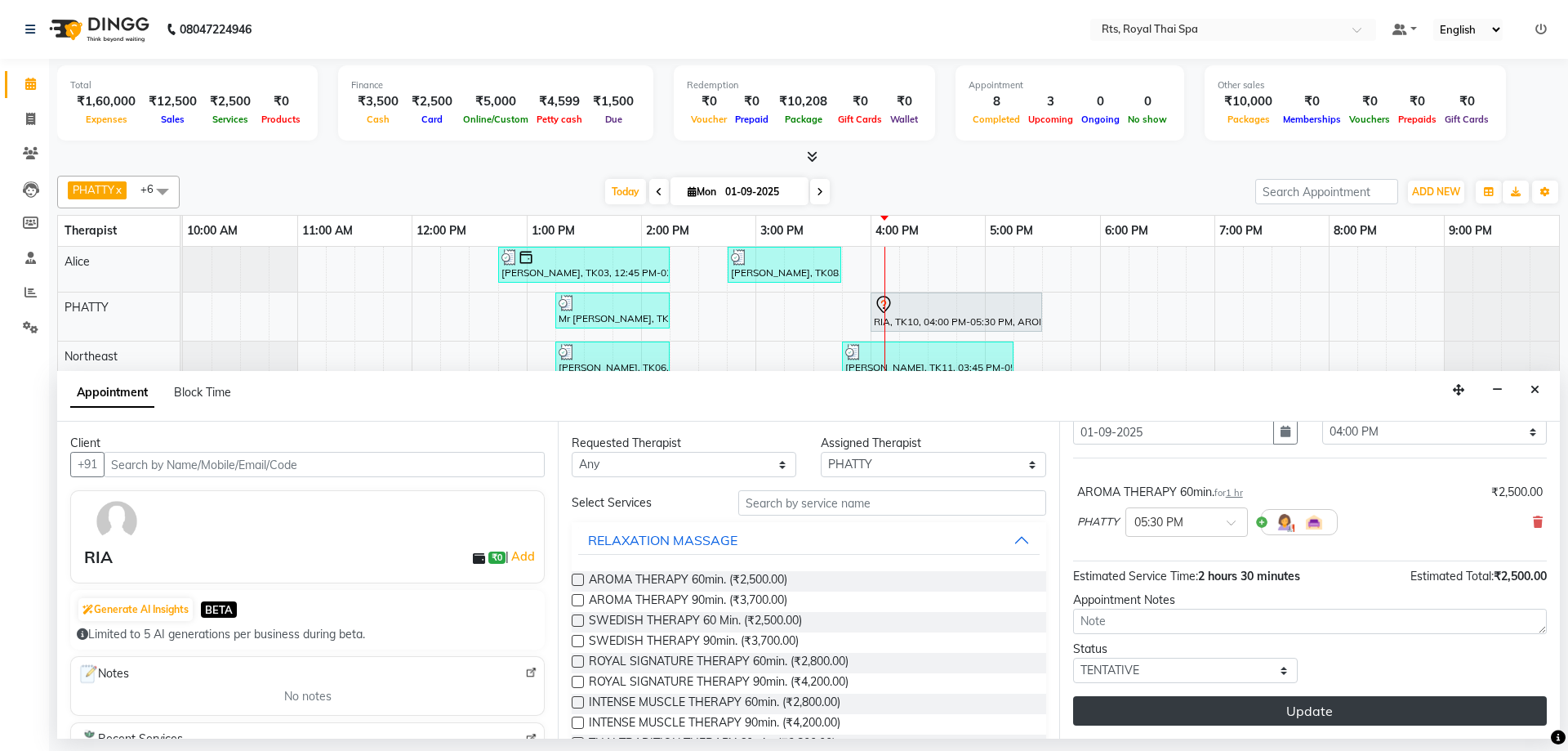
click at [1232, 702] on button "Update" at bounding box center [1309, 711] width 473 height 30
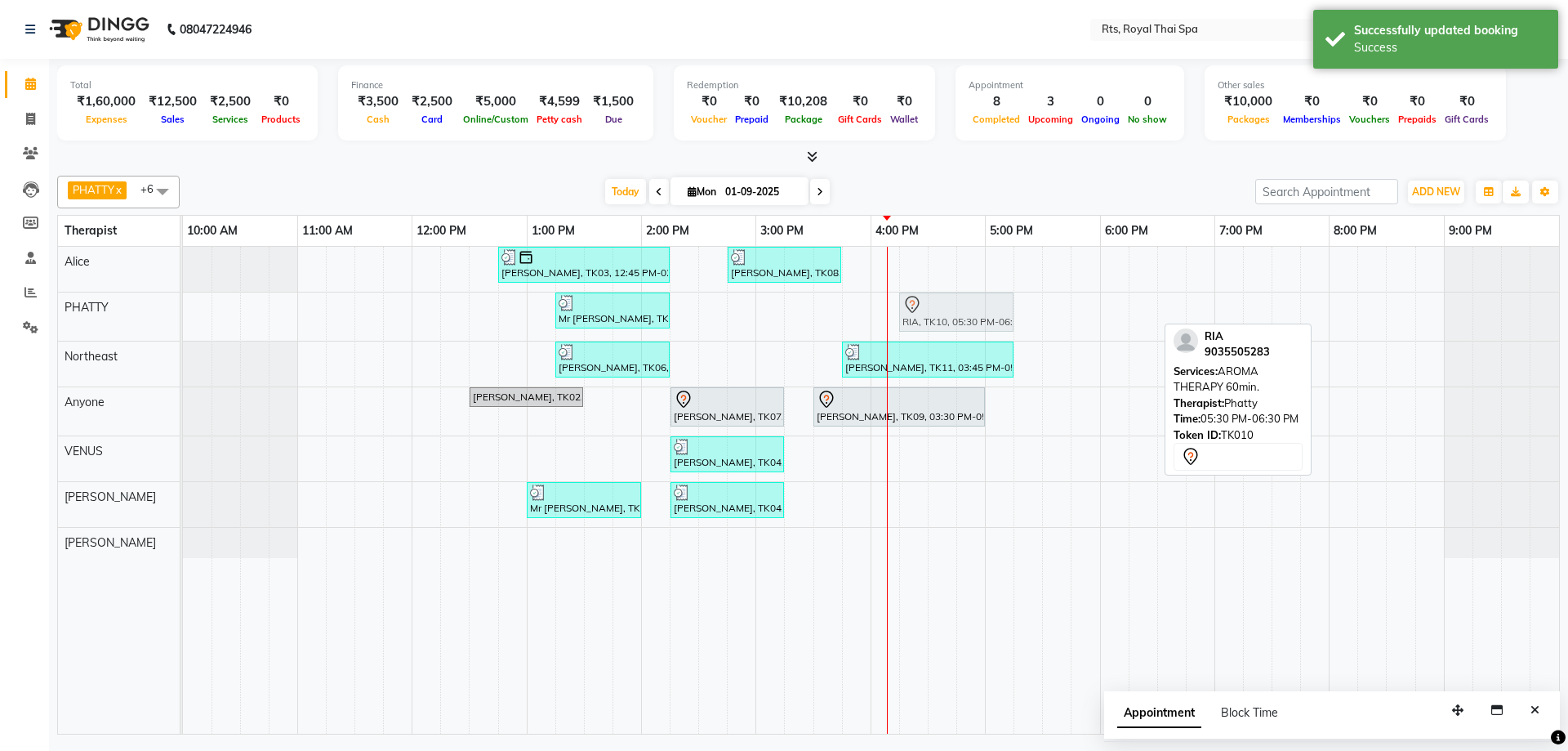
drag, startPoint x: 1108, startPoint y: 319, endPoint x: 958, endPoint y: 314, distance: 150.1
click at [183, 314] on div "Mr [PERSON_NAME], TK05, 01:15 PM-02:15 PM, SWEDISH THERAPY 60 Min. RIA, TK10, 0…" at bounding box center [183, 316] width 0 height 49
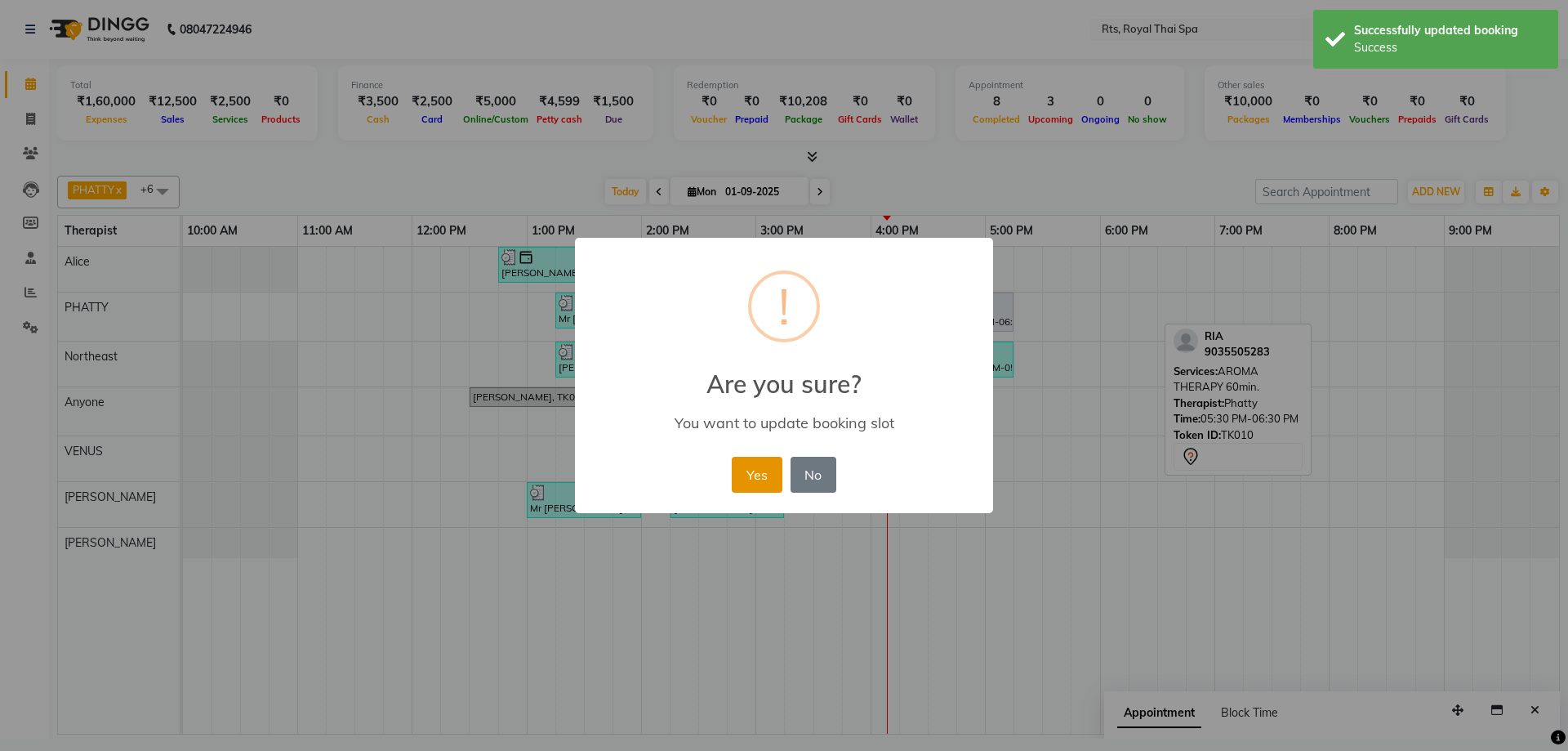
click at [749, 473] on button "Yes" at bounding box center [756, 474] width 49 height 36
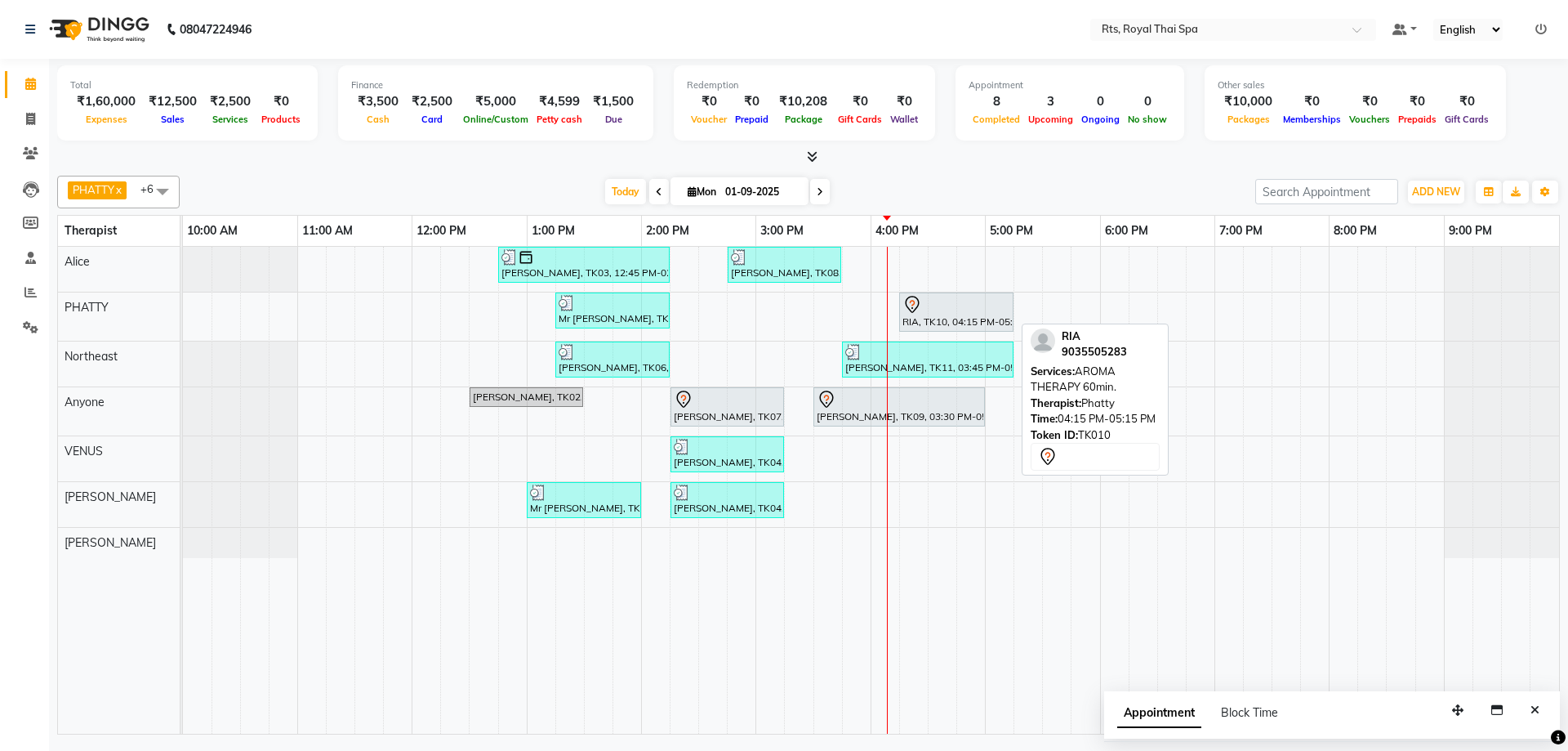
click at [930, 326] on div "RIA, TK10, 04:15 PM-05:15 PM, AROMA THERAPY 60min." at bounding box center [956, 312] width 111 height 34
click at [933, 320] on div "RIA, TK10, 04:15 PM-05:15 PM, AROMA THERAPY 60min." at bounding box center [956, 312] width 111 height 34
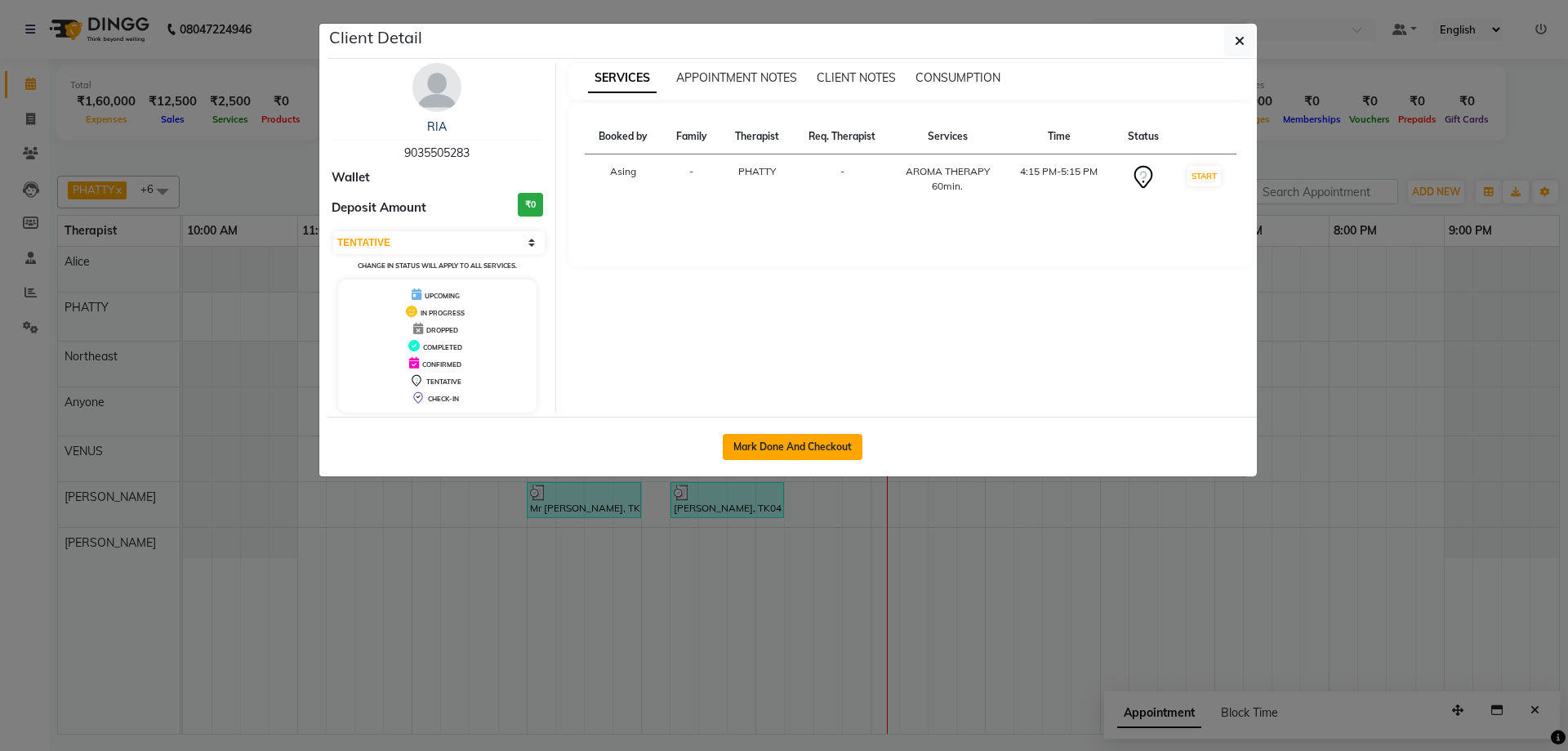
click at [822, 454] on button "Mark Done And Checkout" at bounding box center [792, 446] width 139 height 26
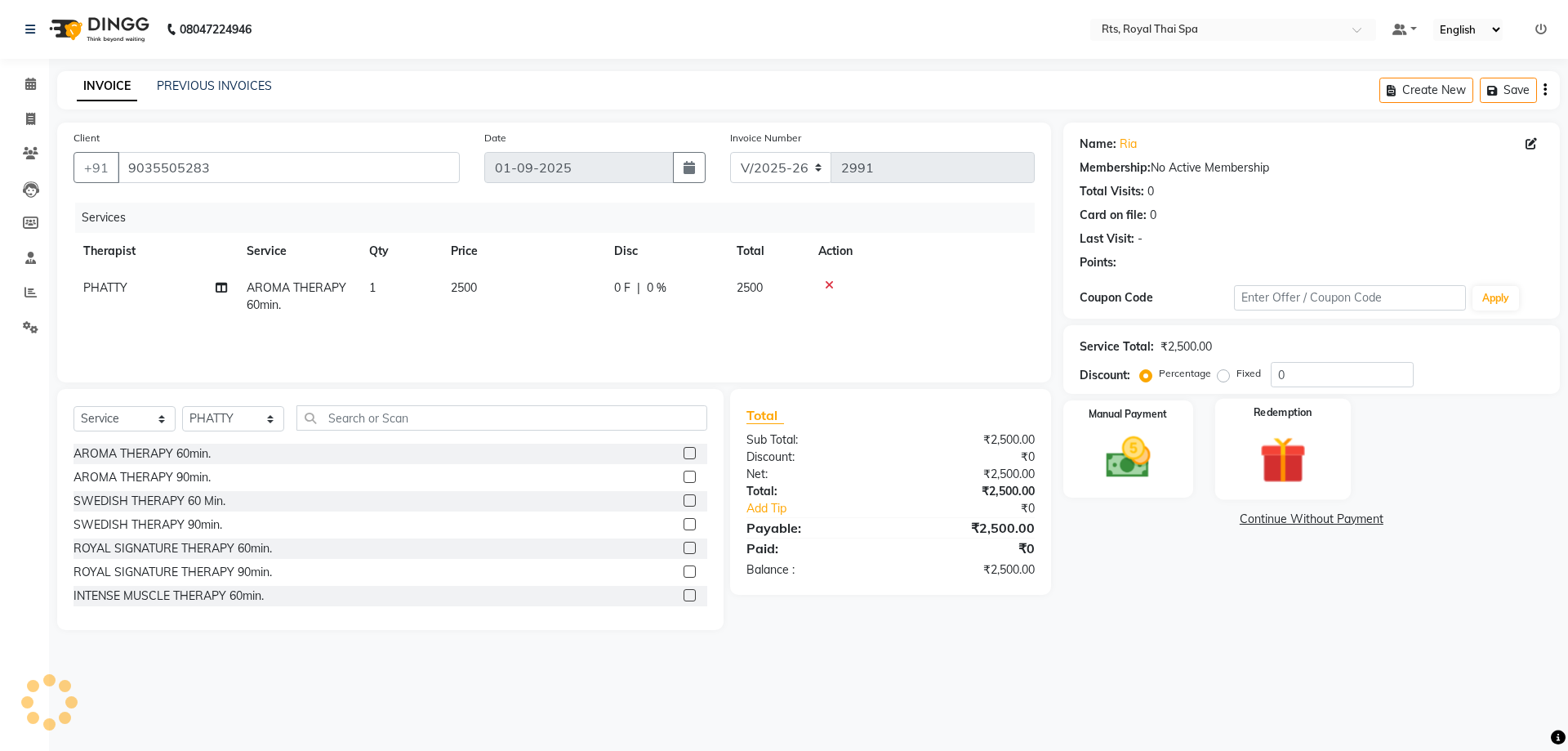
click at [1257, 456] on img at bounding box center [1282, 459] width 76 height 58
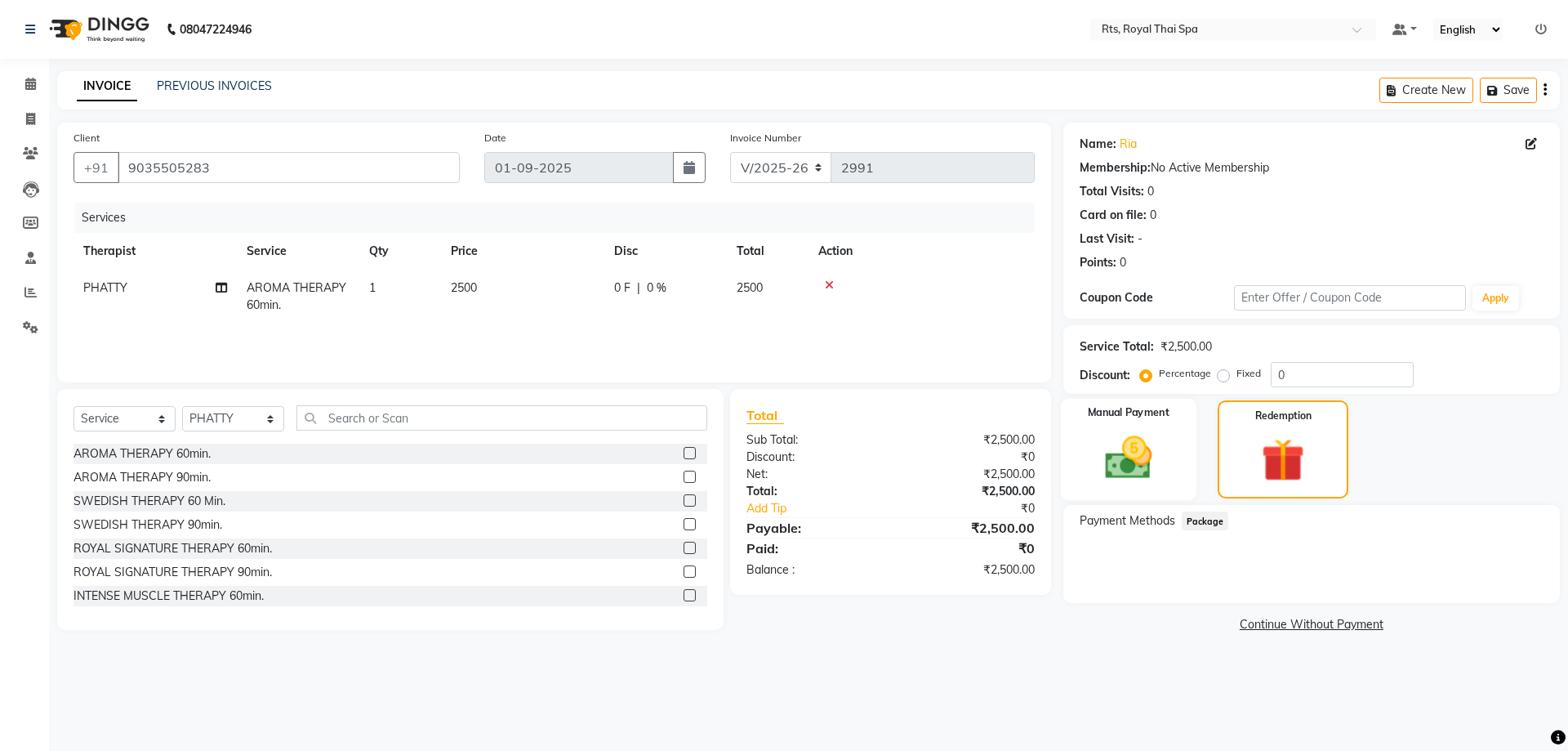
click at [1141, 467] on img at bounding box center [1128, 457] width 76 height 54
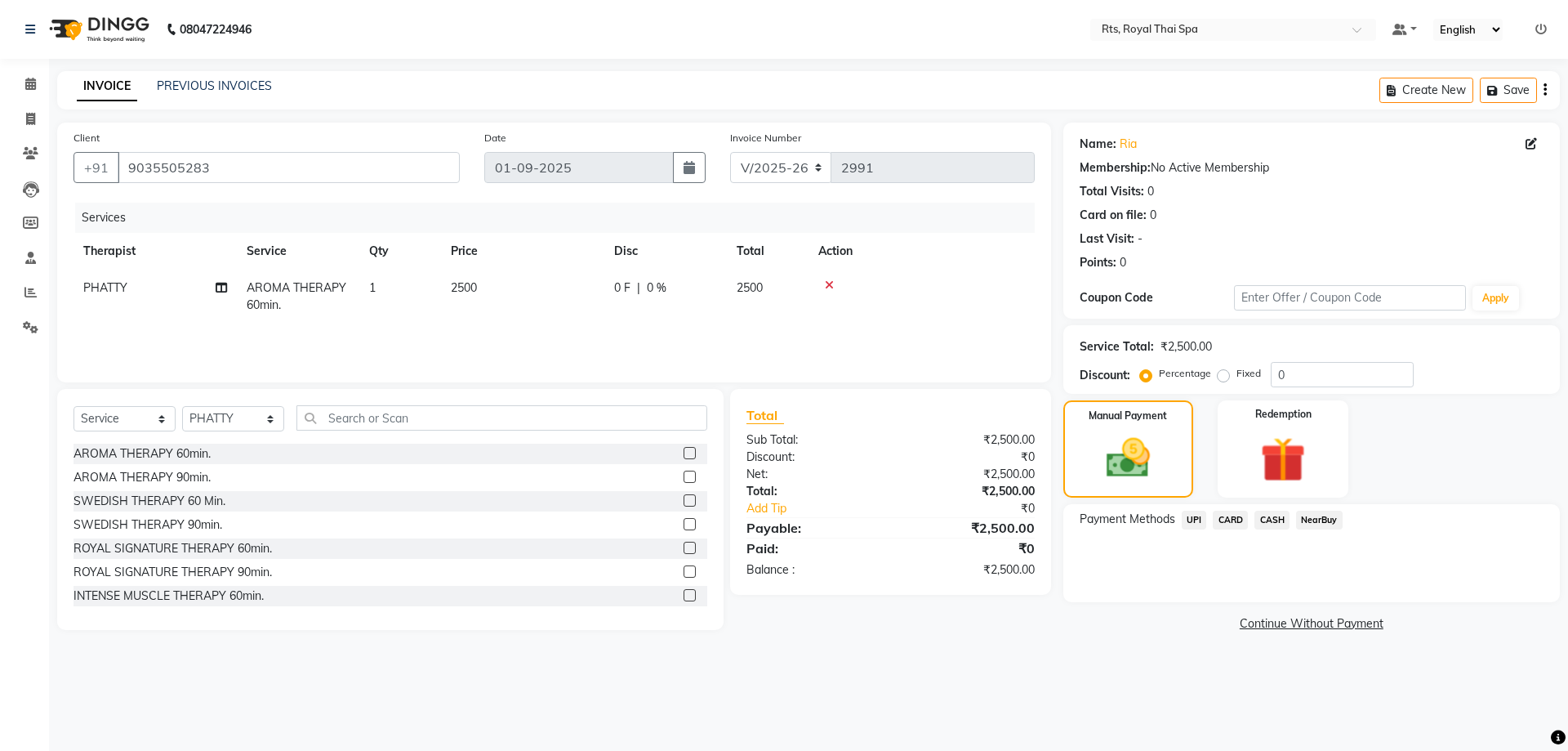
click at [1268, 518] on span "CASH" at bounding box center [1272, 519] width 35 height 19
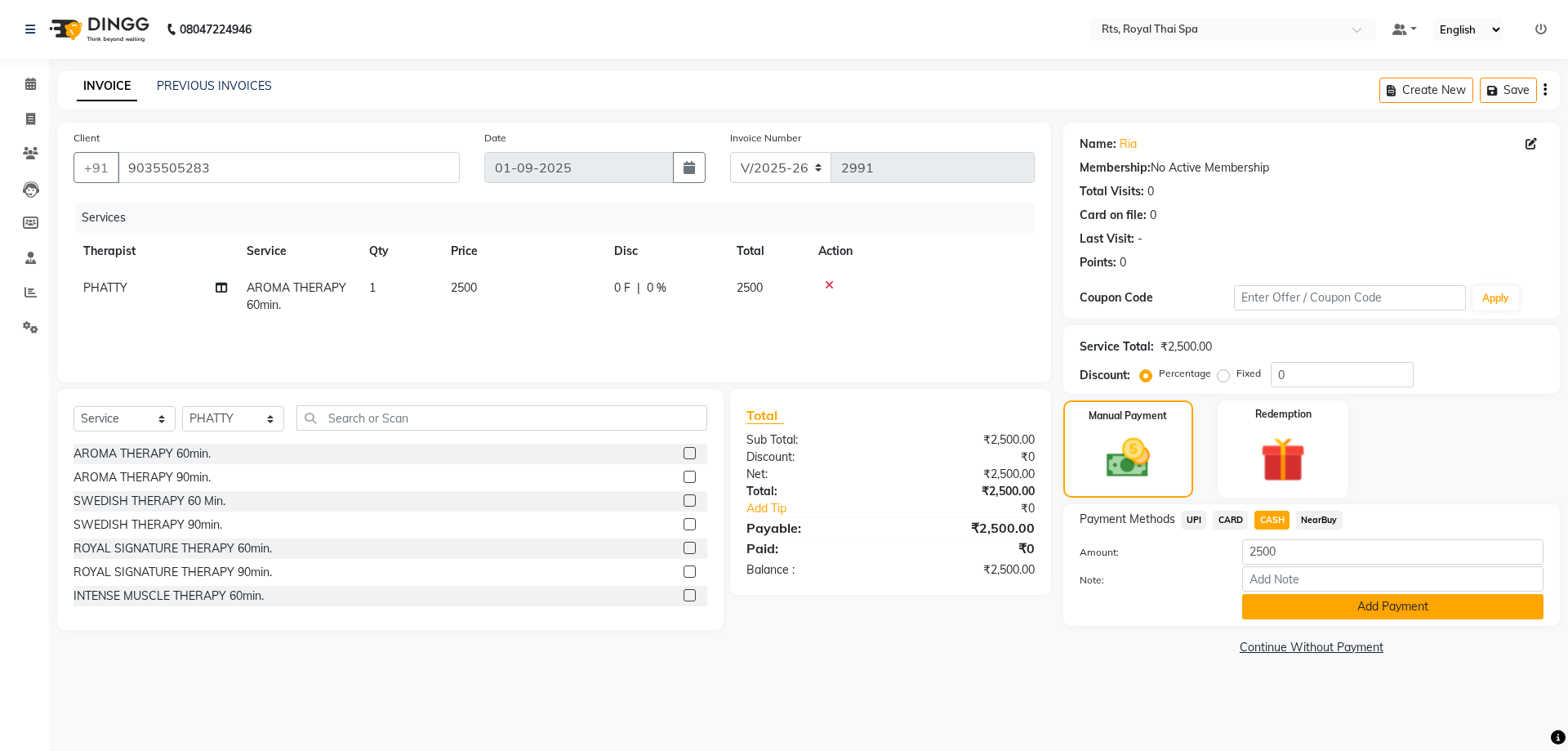
click at [1284, 614] on button "Add Payment" at bounding box center [1392, 606] width 301 height 25
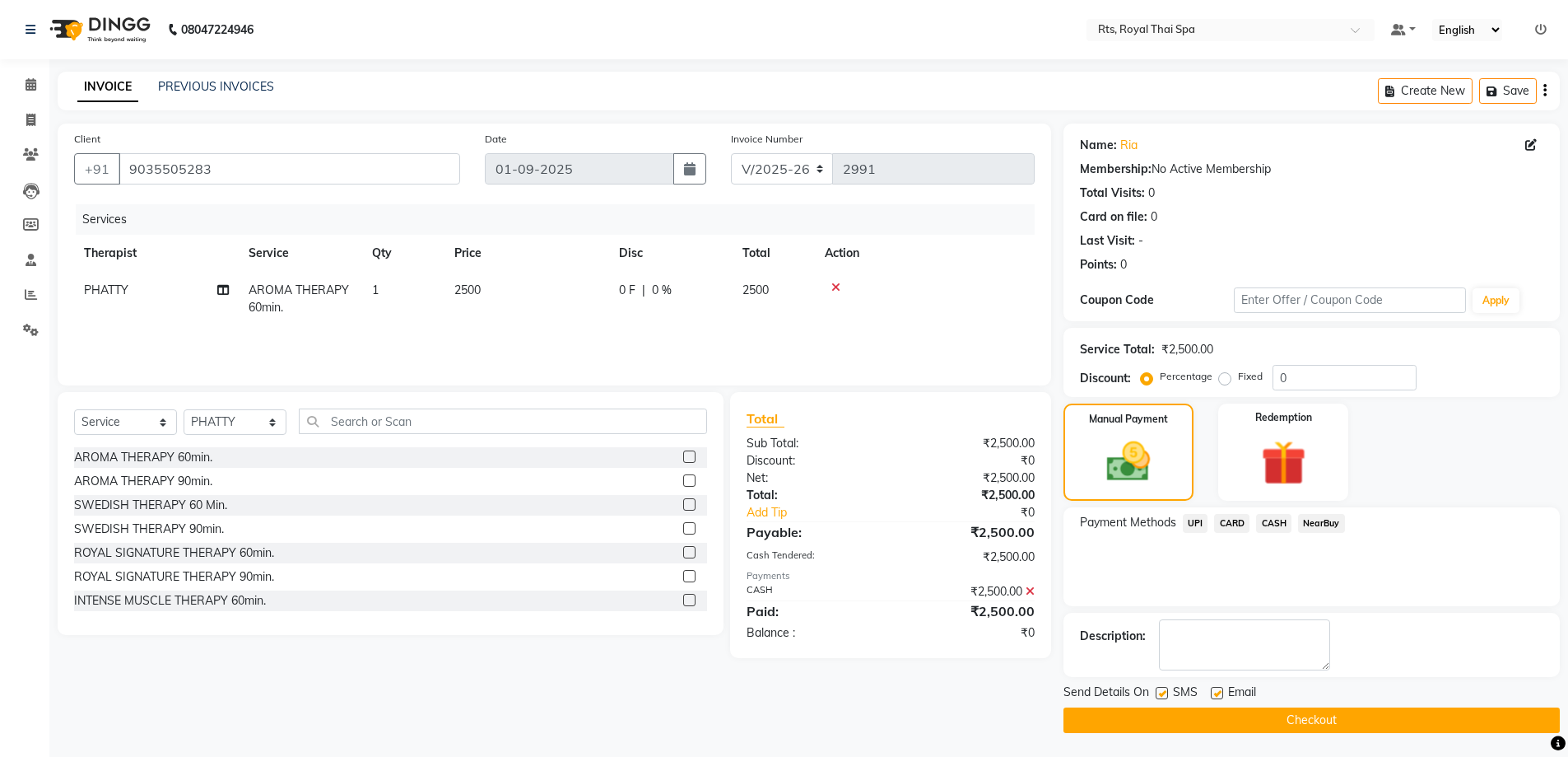
click at [1163, 694] on label at bounding box center [1162, 693] width 13 height 13
click at [1163, 694] on input "checkbox" at bounding box center [1162, 694] width 11 height 11
click at [1165, 707] on button "Checkout" at bounding box center [1312, 720] width 496 height 25
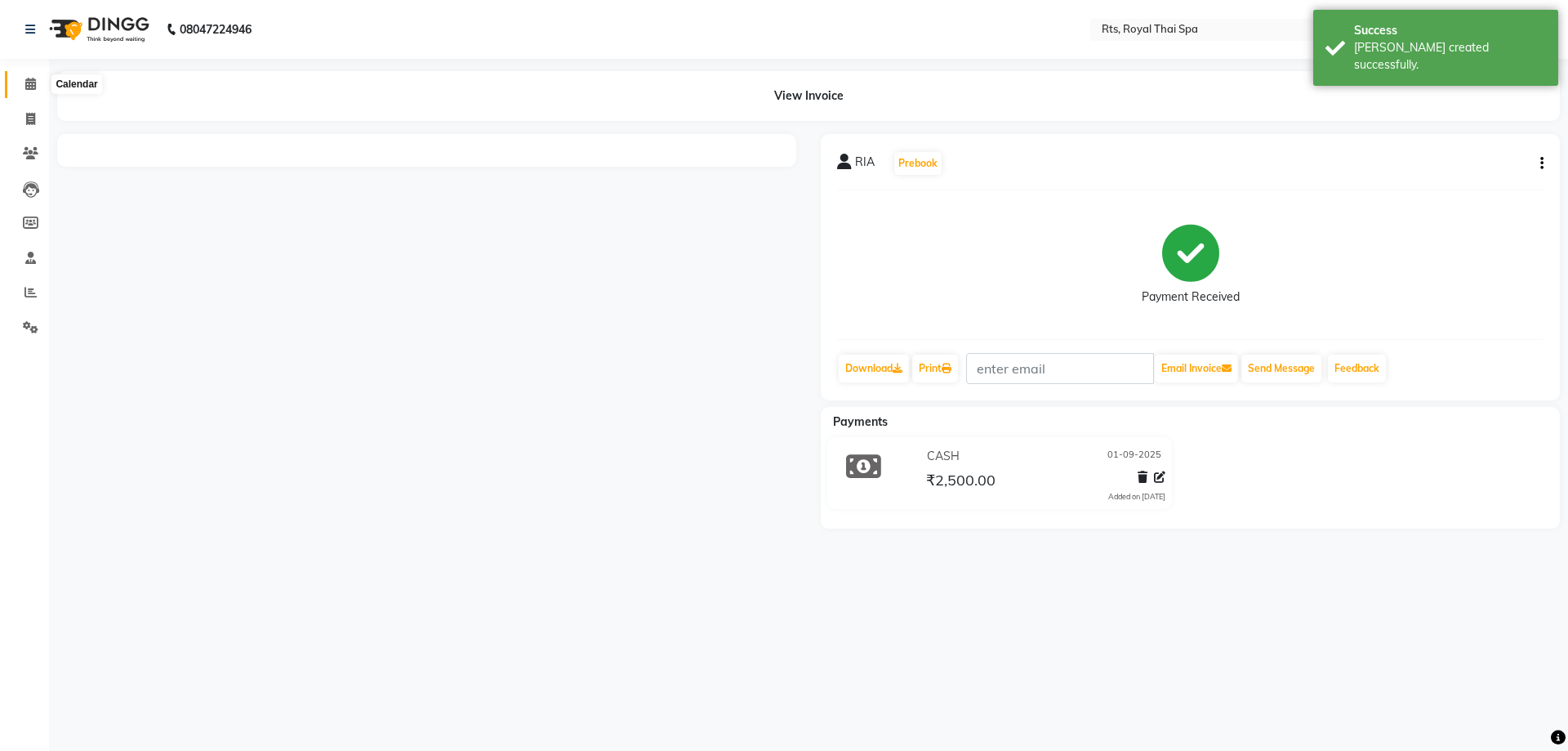
click at [22, 86] on span at bounding box center [31, 84] width 29 height 19
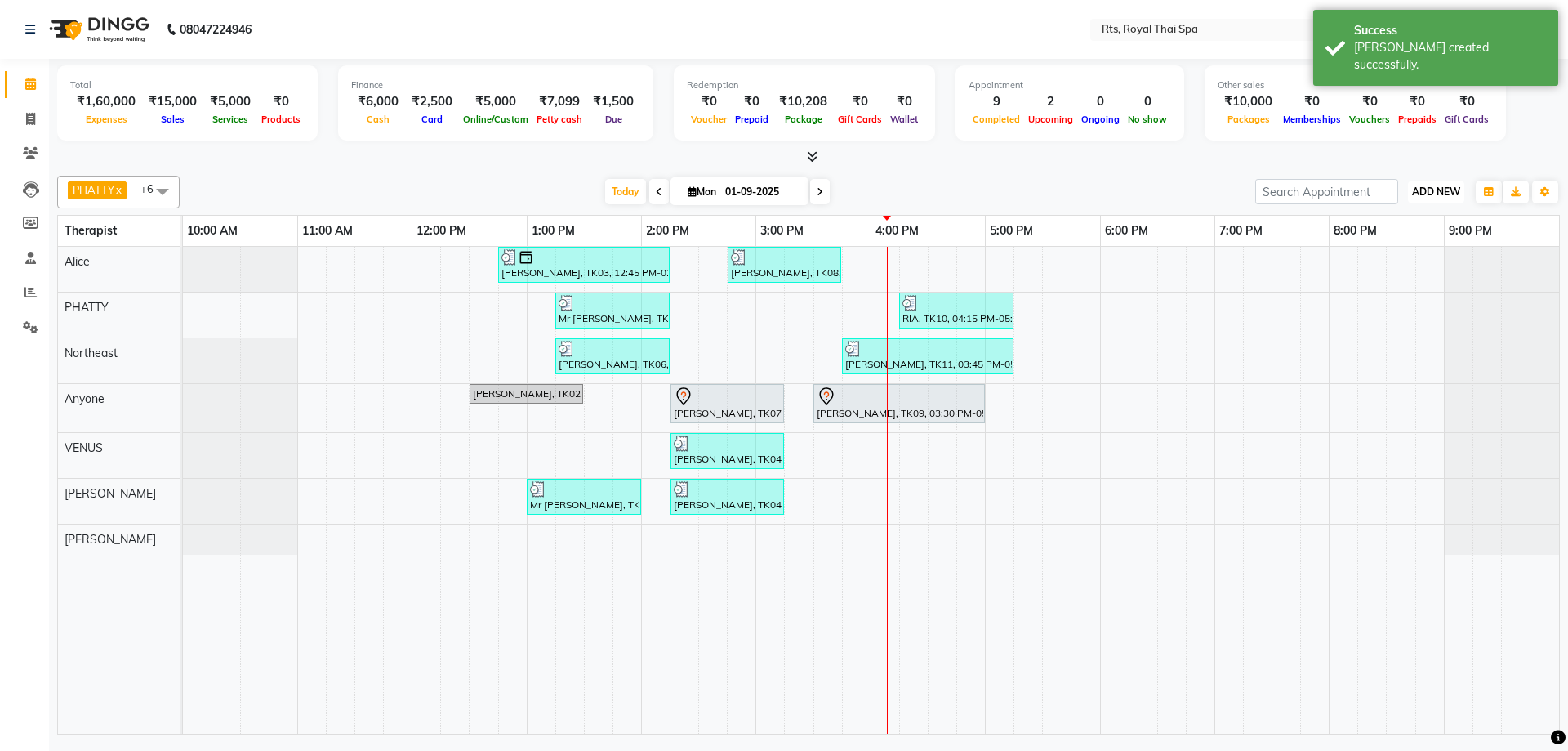
click at [1440, 190] on span "ADD NEW" at bounding box center [1436, 191] width 48 height 13
click at [1398, 264] on link "Add Expense" at bounding box center [1399, 266] width 129 height 22
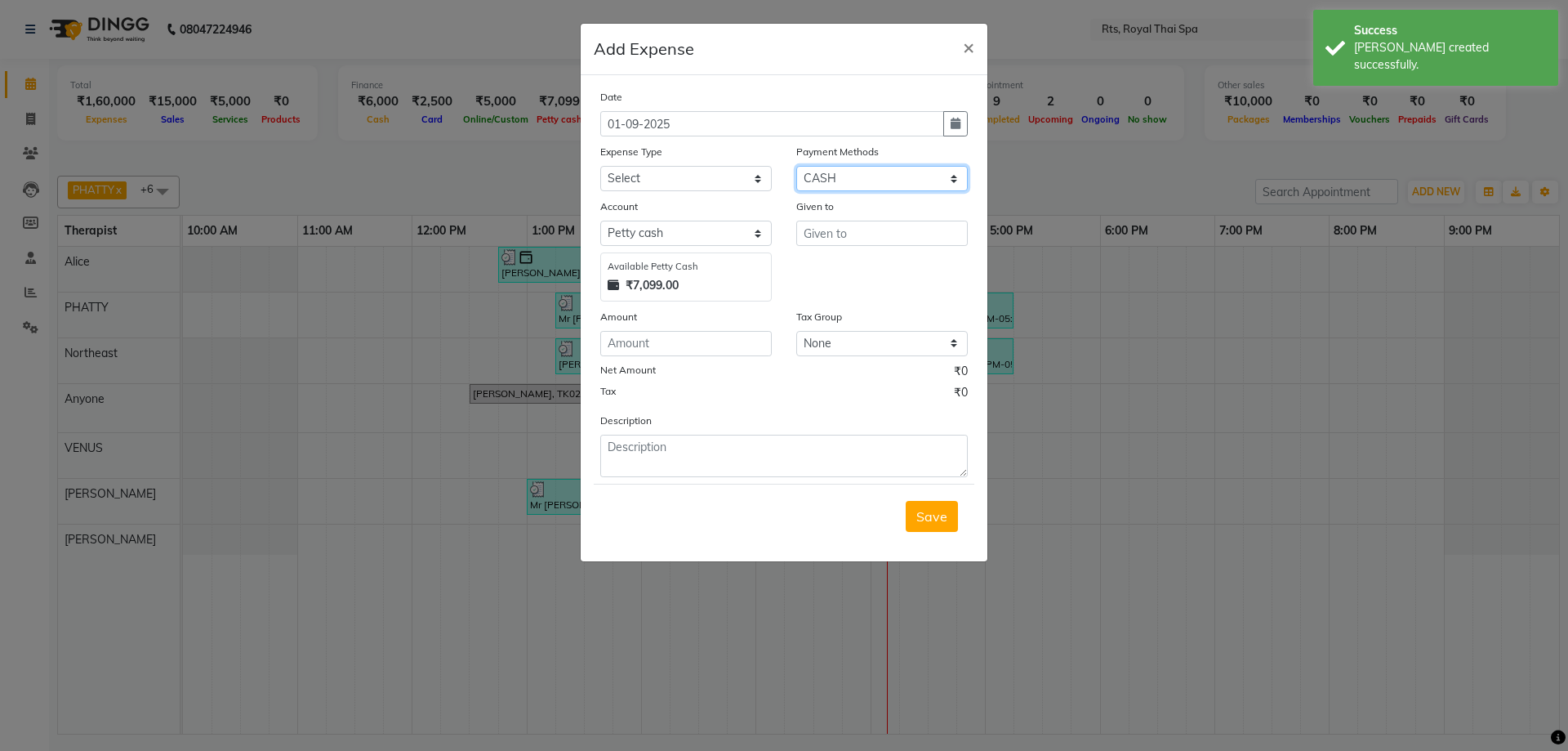
click at [855, 177] on select "Select UPI CARD CASH Package NearBuy" at bounding box center [881, 179] width 172 height 25
click at [796, 166] on select "Select UPI CARD CASH Package NearBuy" at bounding box center [881, 179] width 172 height 25
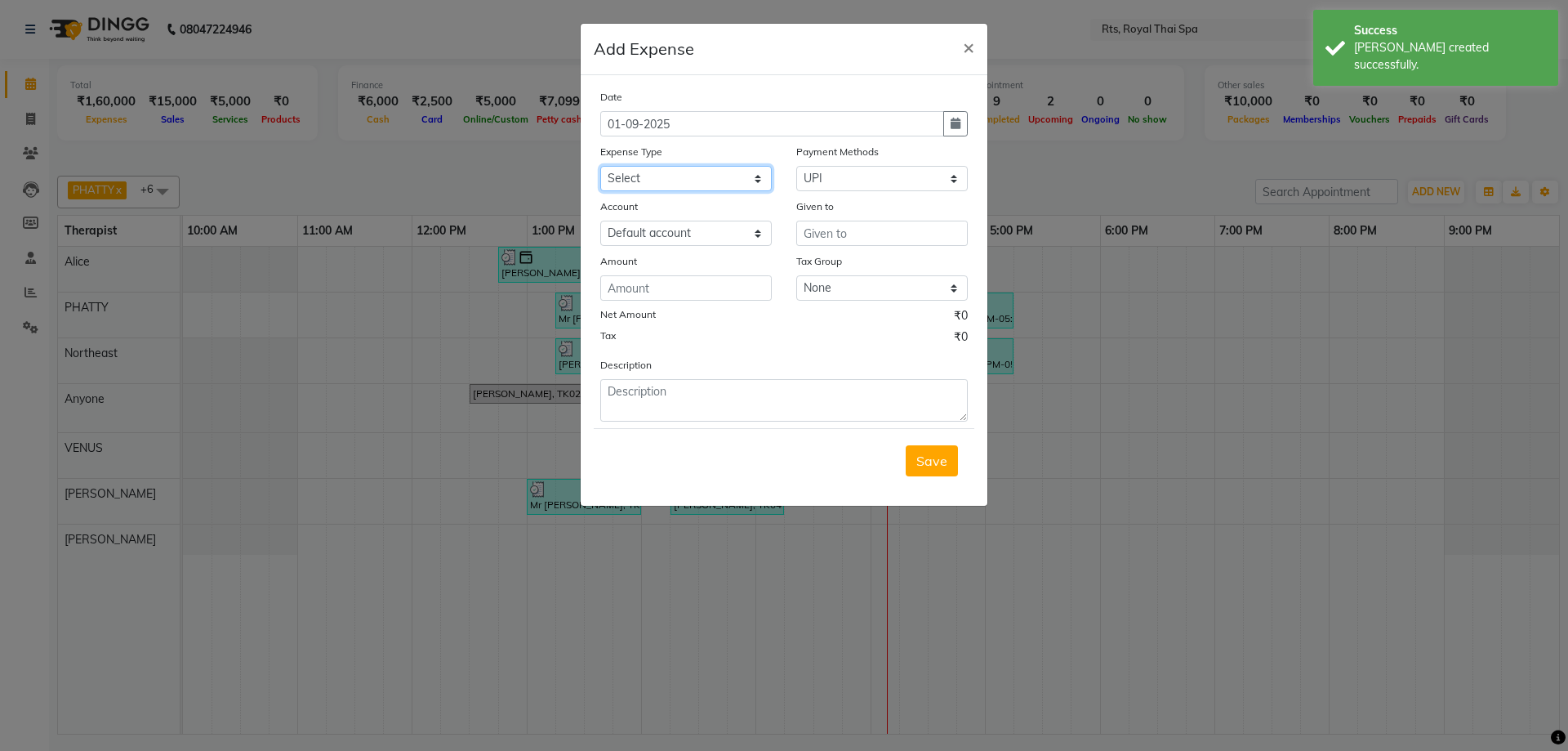
click at [687, 180] on select "Select Bank charges Cleaning and products Donation Electric and water charge In…" at bounding box center [685, 179] width 172 height 25
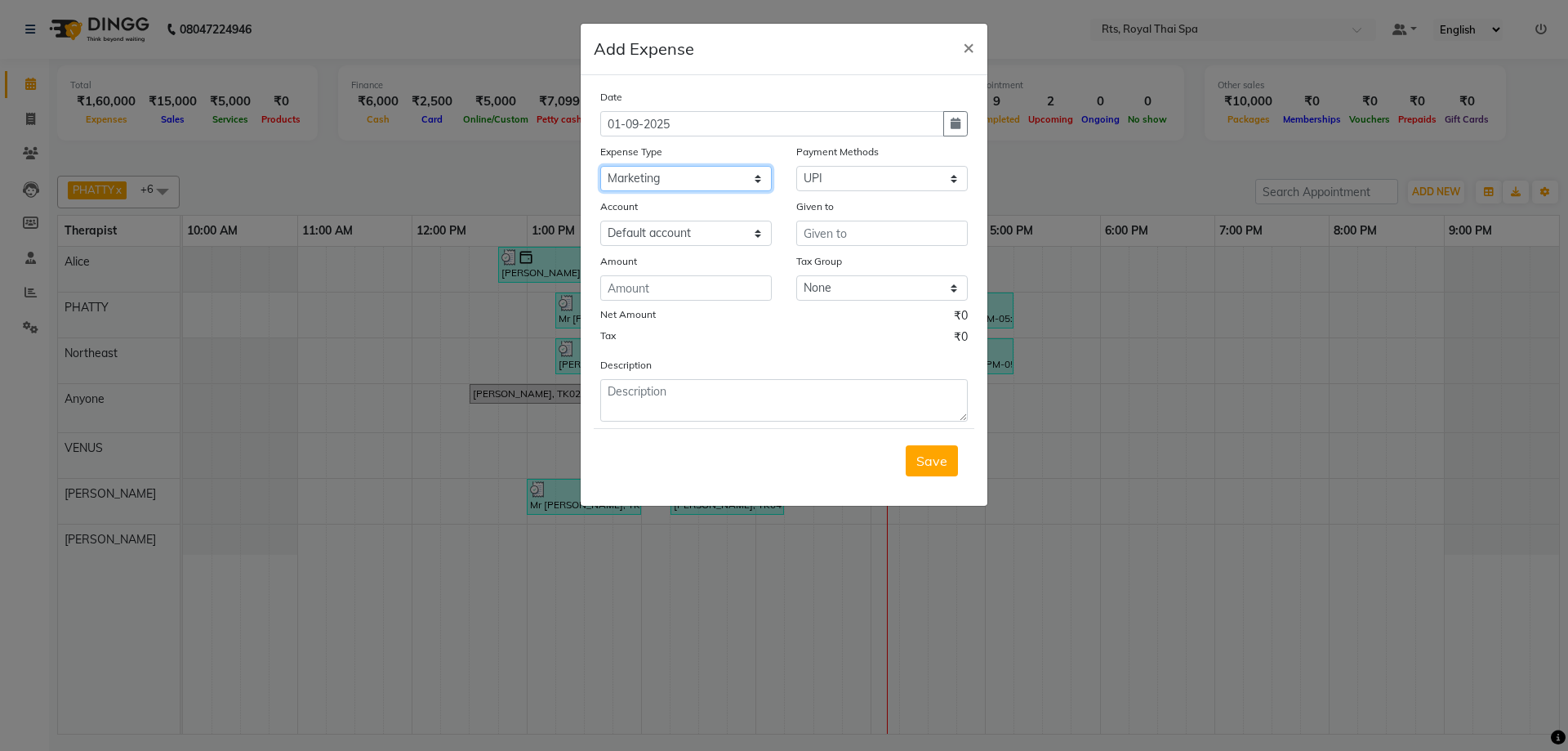
click at [600, 166] on select "Select Bank charges Cleaning and products Donation Electric and water charge In…" at bounding box center [685, 179] width 172 height 25
click at [722, 290] on input "number" at bounding box center [685, 287] width 172 height 25
drag, startPoint x: 838, startPoint y: 246, endPoint x: 841, endPoint y: 234, distance: 12.4
click at [841, 242] on div "Date [DATE] Expense Type Select Bank charges Cleaning and products Donation Ele…" at bounding box center [783, 254] width 367 height 333
click at [873, 234] on input "text" at bounding box center [881, 233] width 172 height 25
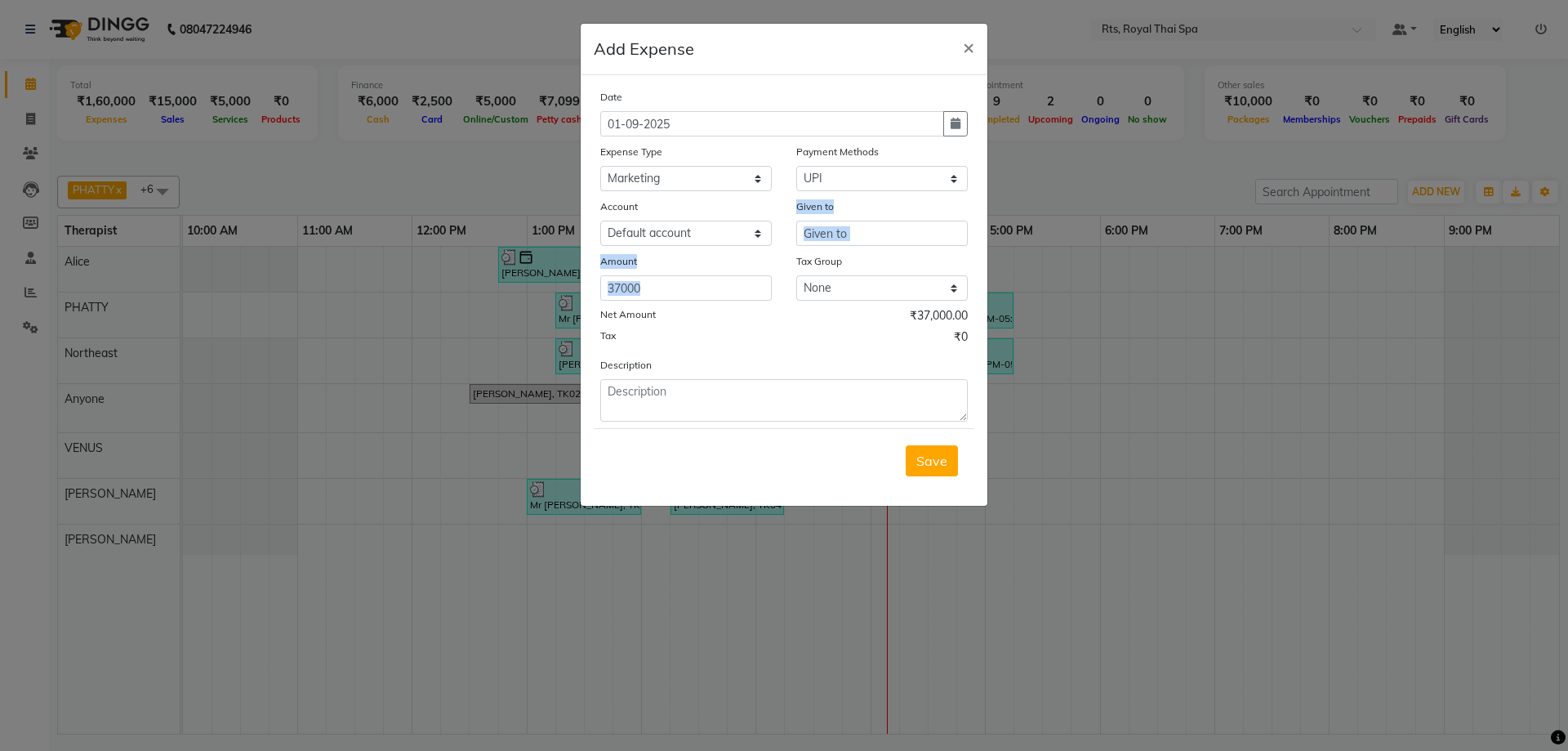
click at [873, 235] on input "text" at bounding box center [881, 233] width 172 height 25
click at [740, 399] on textarea at bounding box center [783, 400] width 367 height 42
drag, startPoint x: 724, startPoint y: 393, endPoint x: 555, endPoint y: 383, distance: 169.3
click at [555, 383] on ngb-modal-window "Add Expense × Date [DATE] Expense Type Select Bank charges Cleaning and product…" at bounding box center [784, 376] width 1568 height 751
click at [922, 446] on button "Save" at bounding box center [931, 461] width 52 height 31
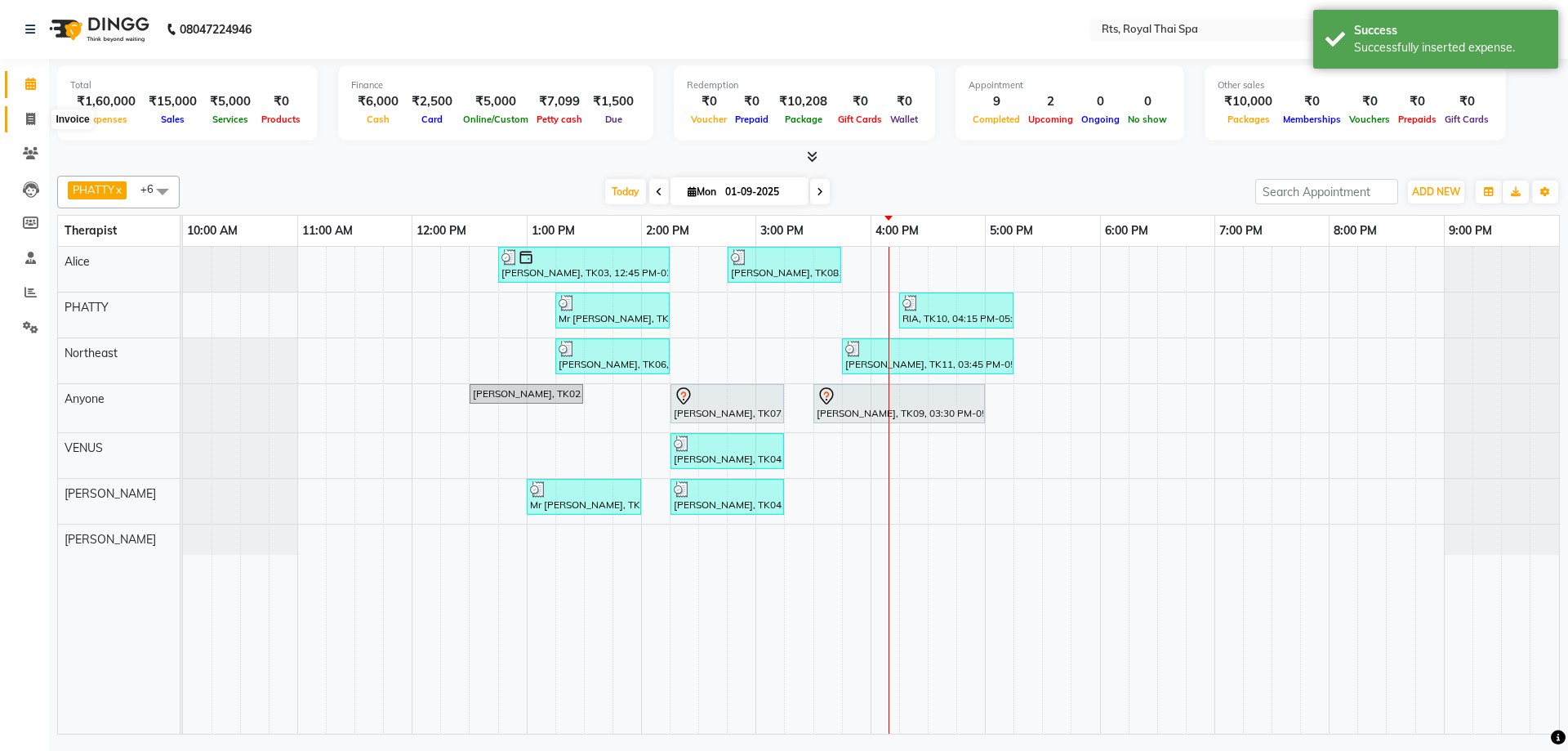
click at [26, 128] on span at bounding box center [31, 119] width 29 height 19
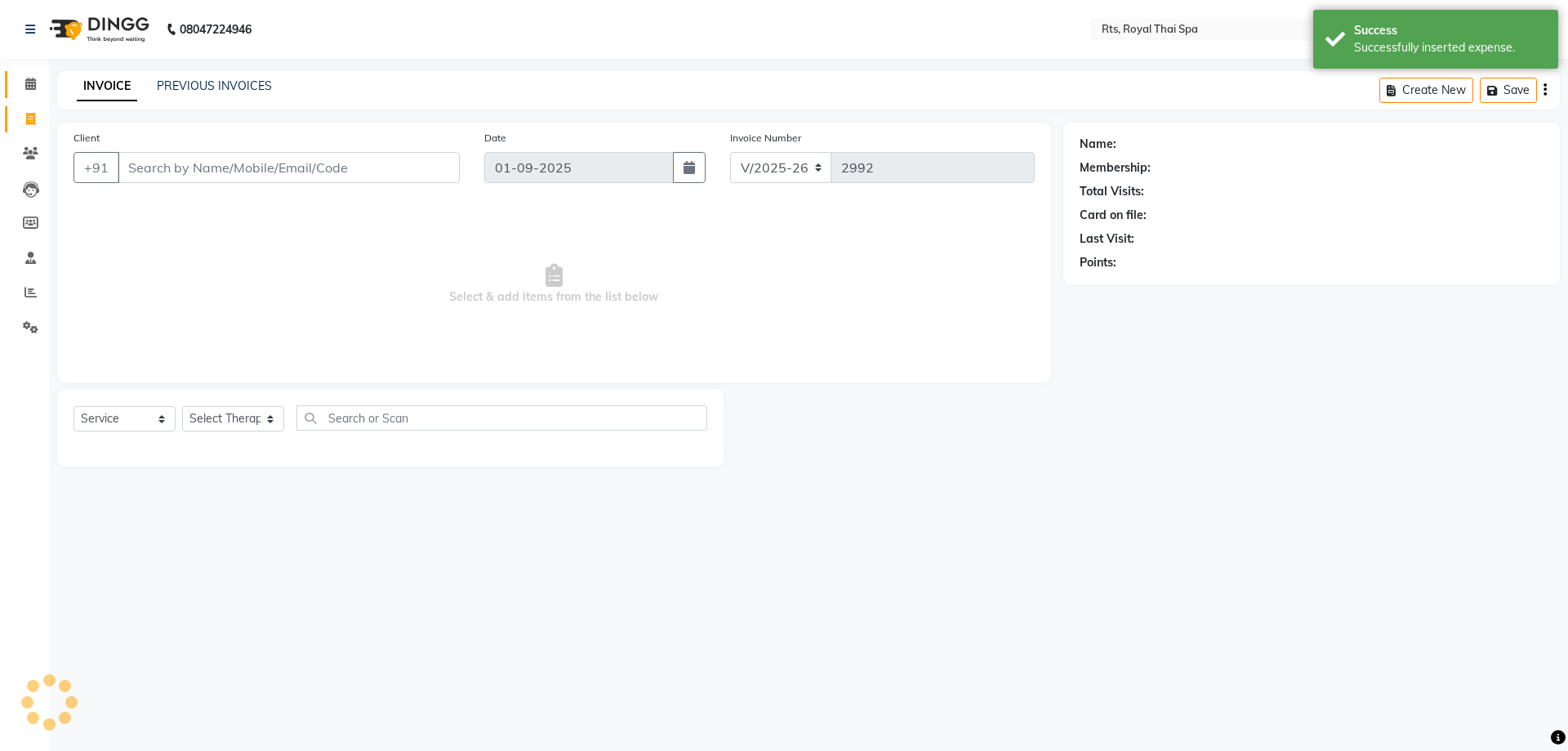
click at [26, 88] on icon at bounding box center [31, 84] width 11 height 13
